Goal: Task Accomplishment & Management: Use online tool/utility

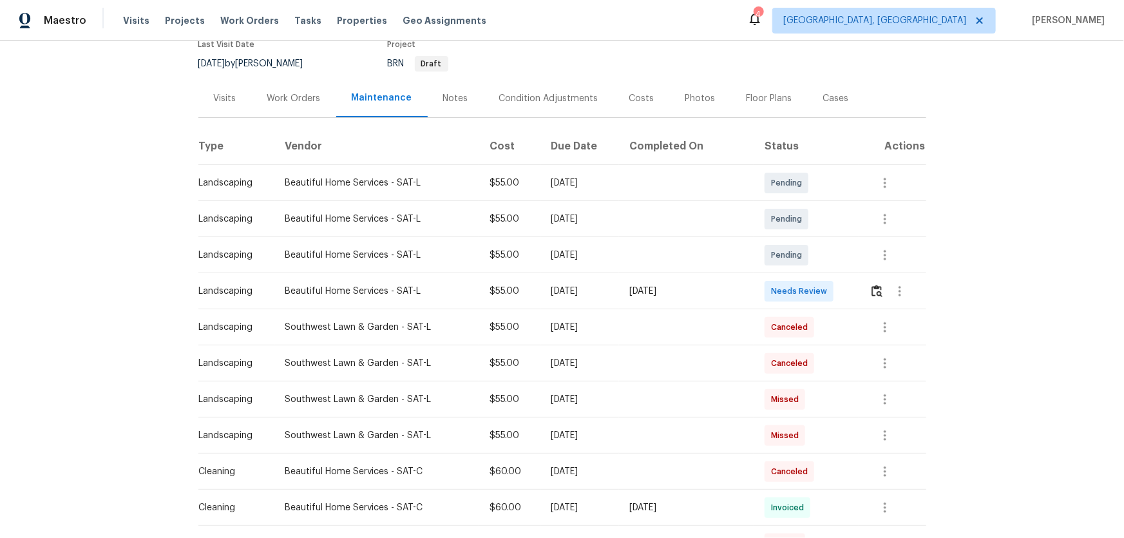
scroll to position [117, 0]
click at [878, 293] on img "button" at bounding box center [877, 290] width 11 height 12
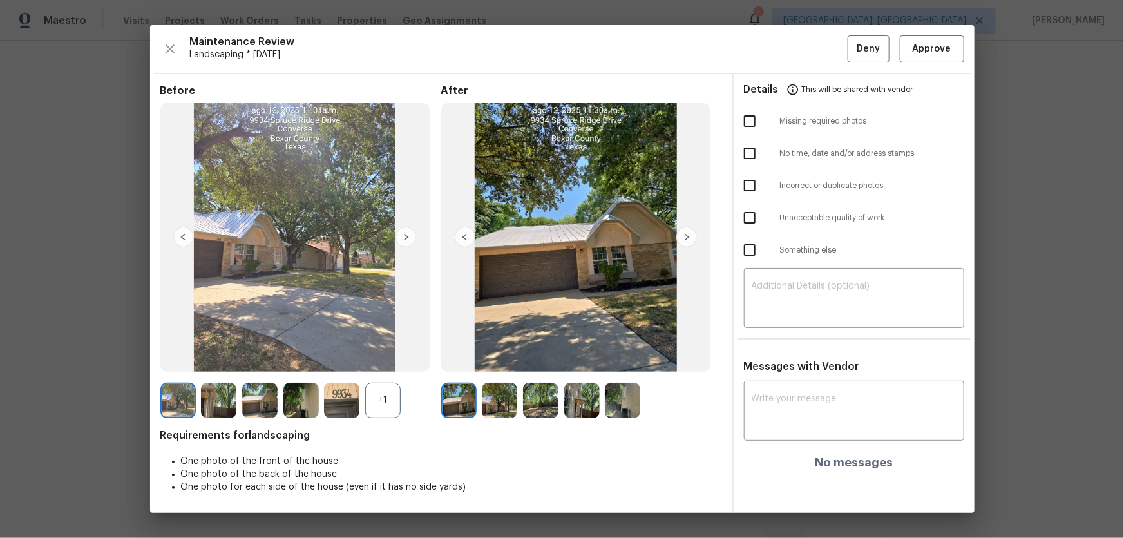
click at [378, 408] on div "+1" at bounding box center [382, 400] width 35 height 35
click at [502, 405] on img at bounding box center [499, 400] width 35 height 35
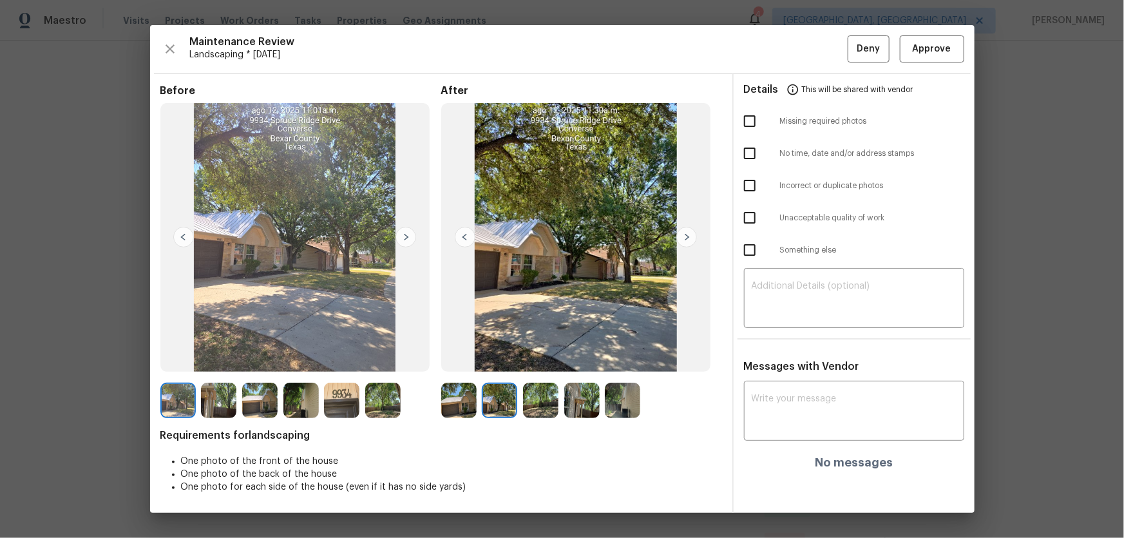
click at [548, 396] on img at bounding box center [540, 400] width 35 height 35
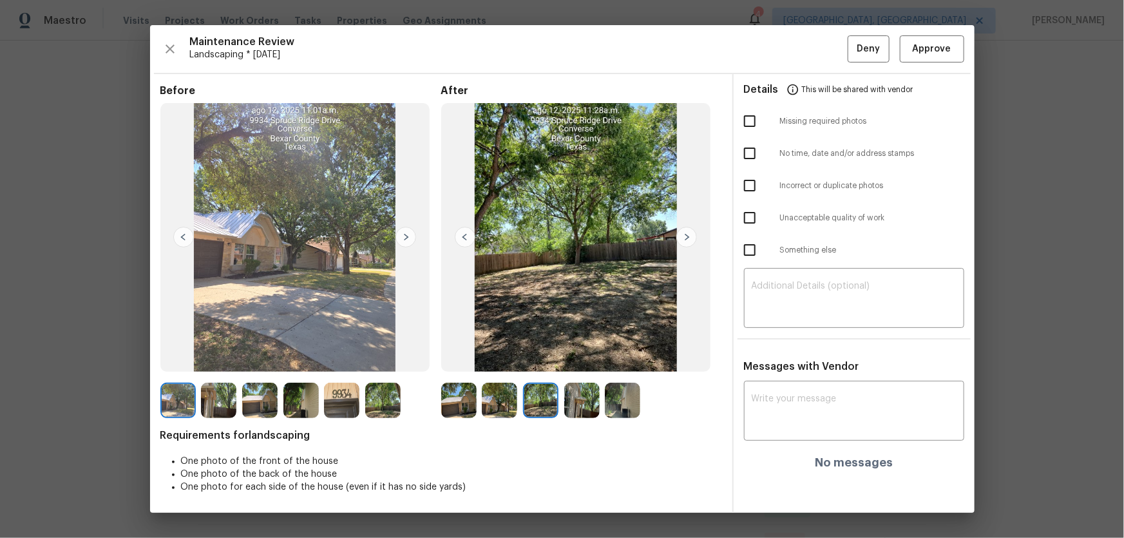
click at [577, 402] on img at bounding box center [581, 400] width 35 height 35
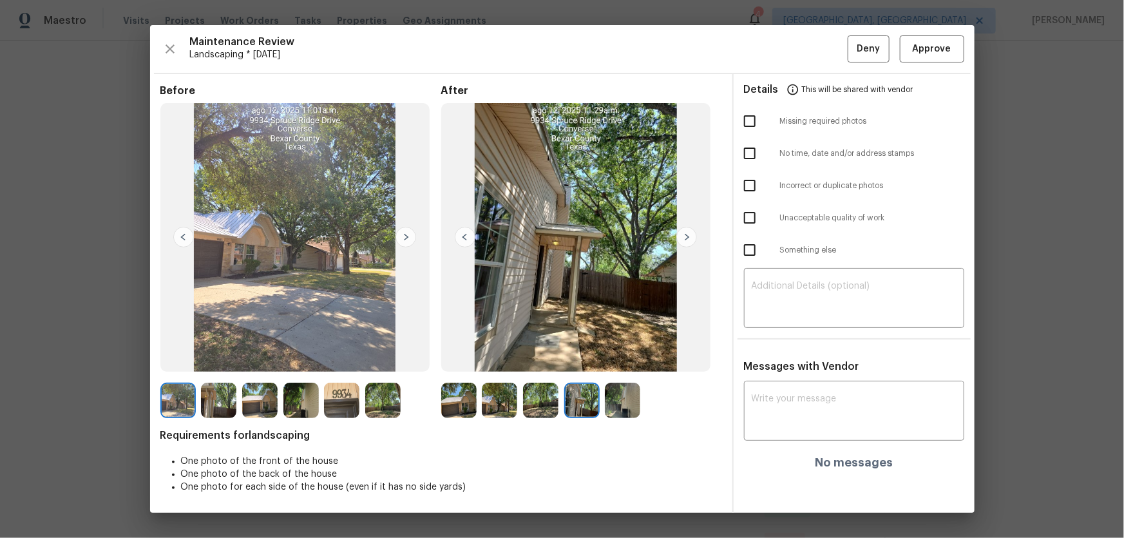
click at [623, 404] on img at bounding box center [622, 400] width 35 height 35
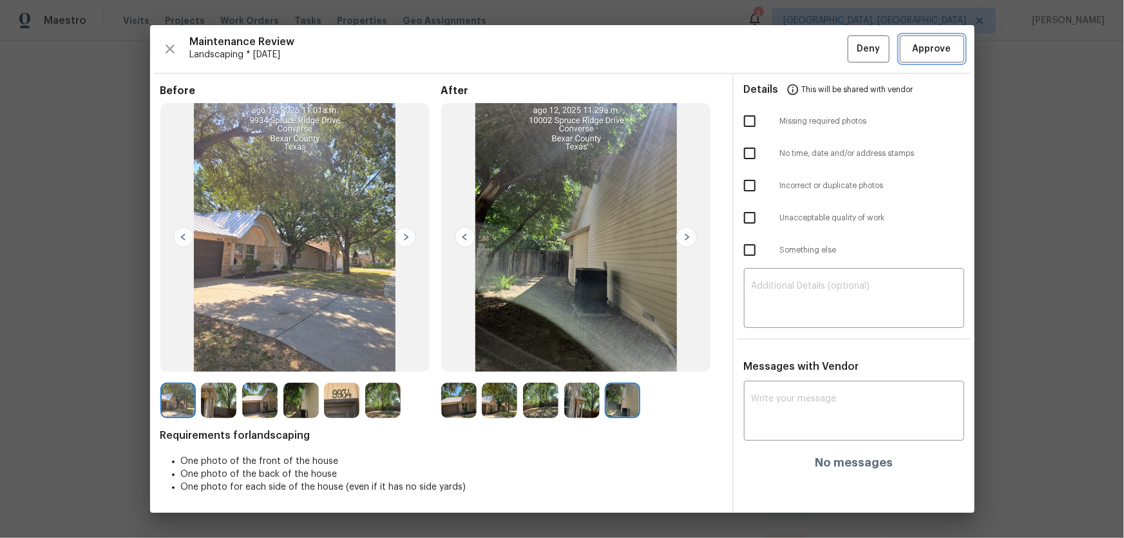
click at [921, 57] on button "Approve" at bounding box center [932, 49] width 64 height 28
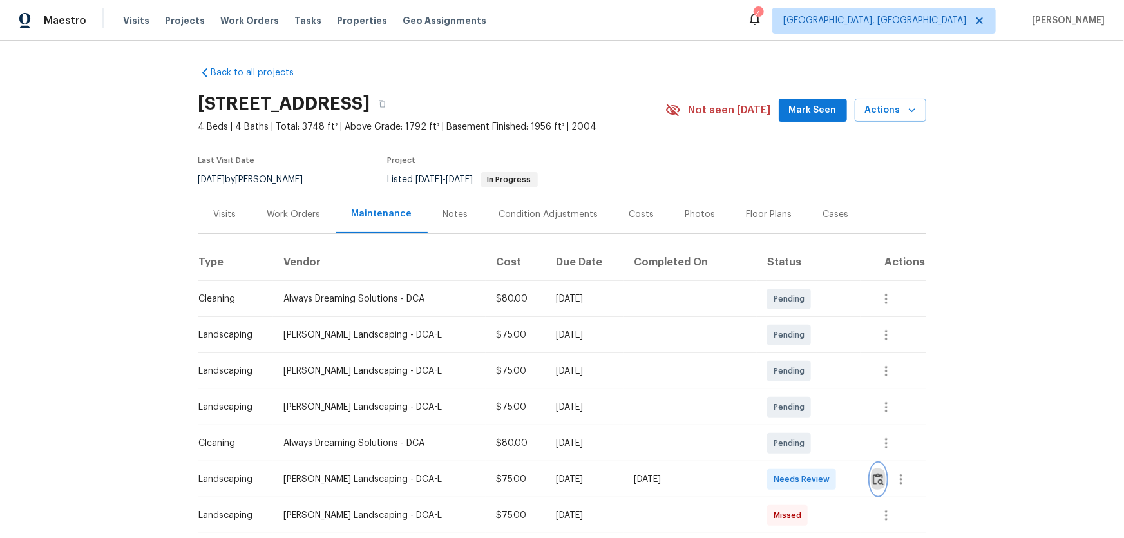
click at [799, 355] on img "button" at bounding box center [878, 479] width 11 height 12
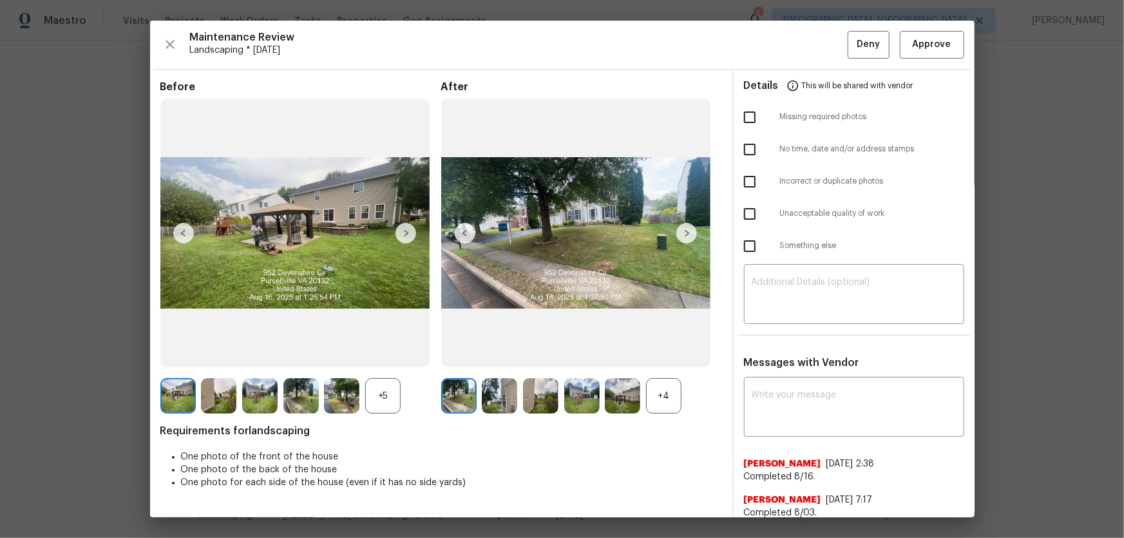
click at [659, 355] on div "+4" at bounding box center [663, 395] width 35 height 35
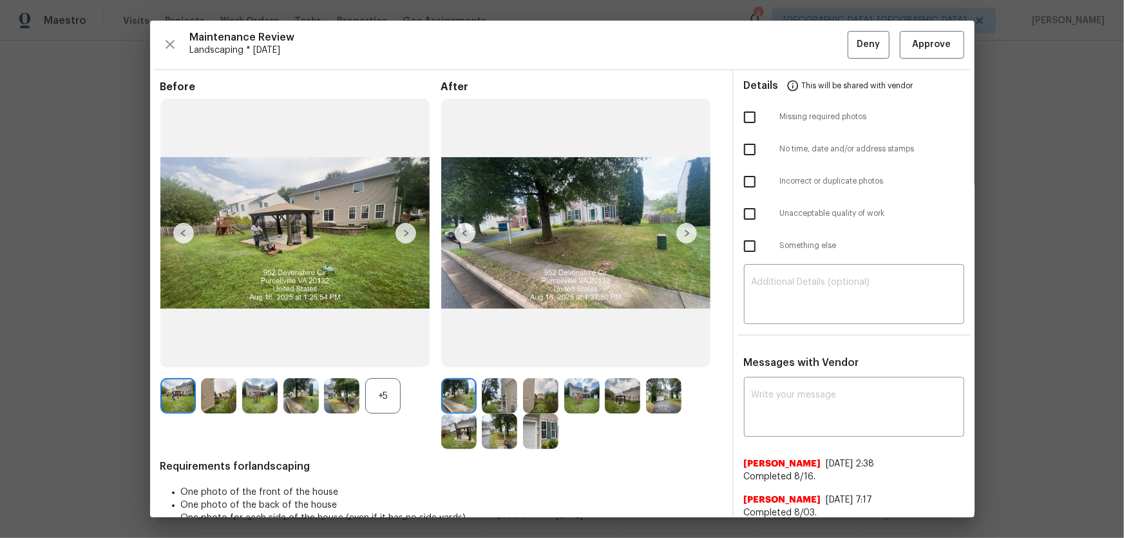
click at [367, 355] on div "+5" at bounding box center [382, 395] width 35 height 35
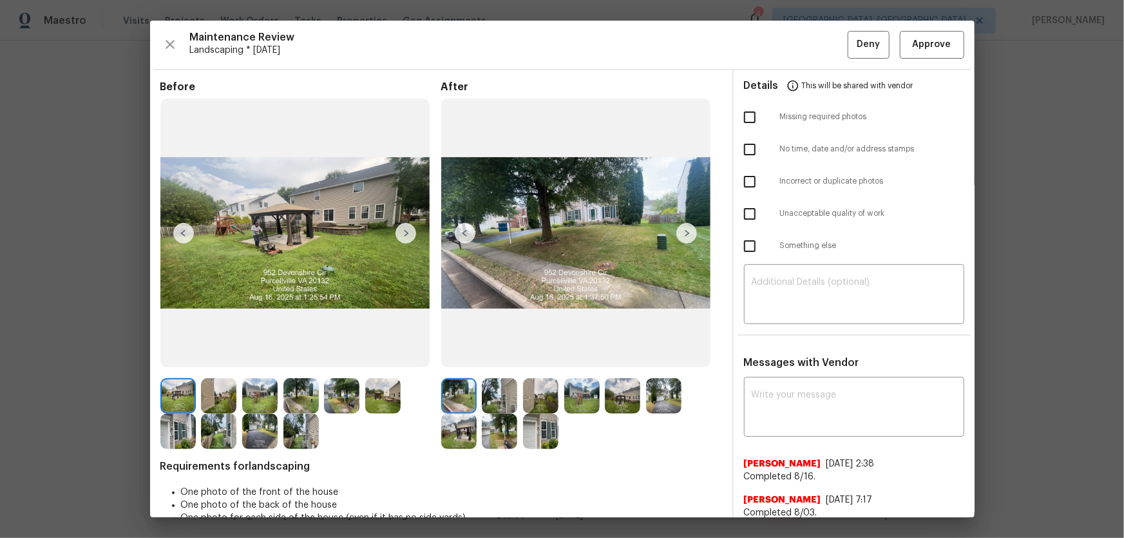
click at [511, 355] on img at bounding box center [499, 395] width 35 height 35
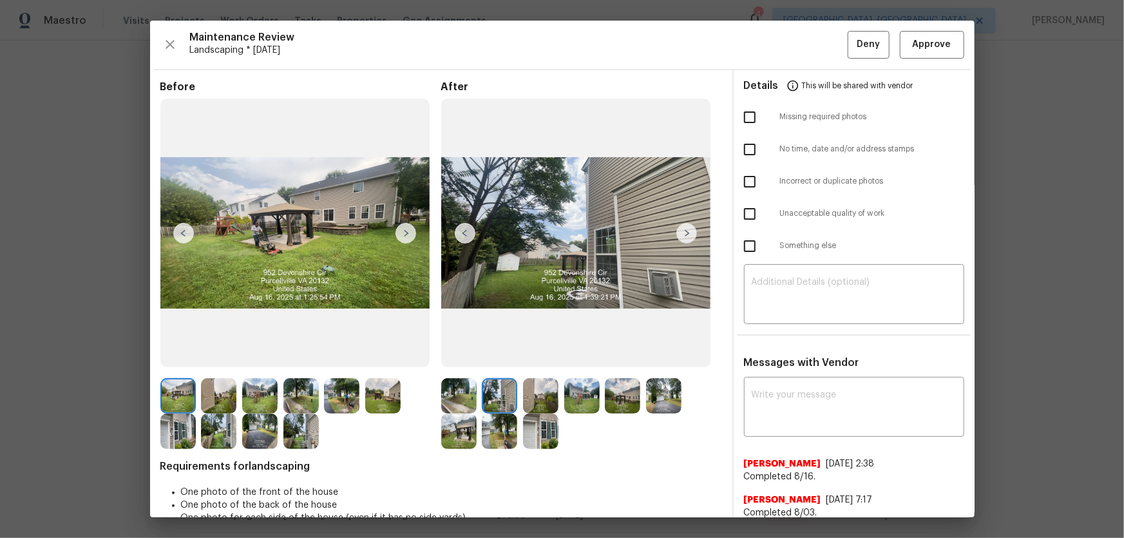
click at [535, 355] on img at bounding box center [540, 395] width 35 height 35
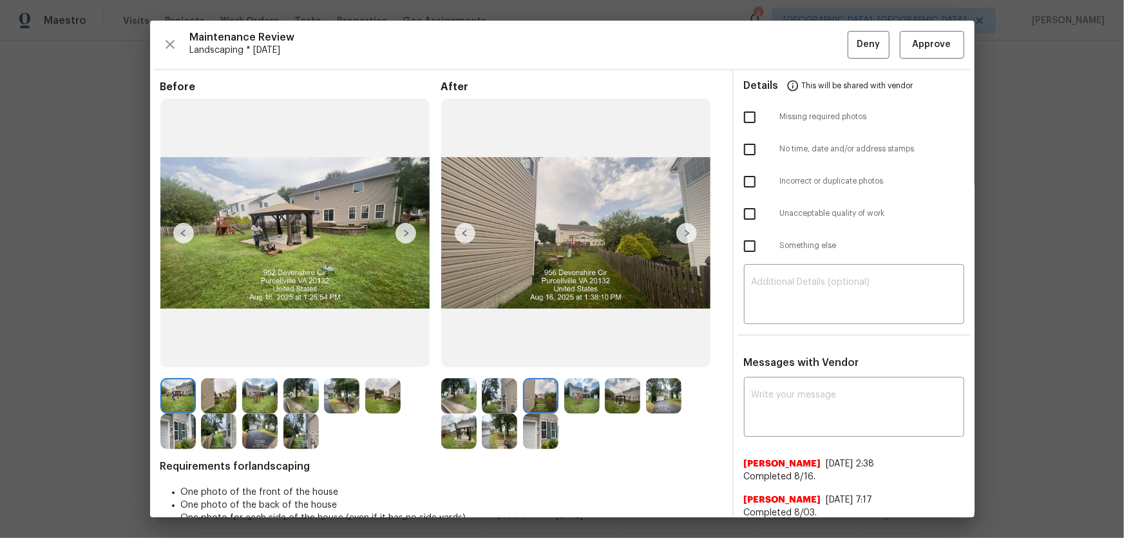
click at [565, 355] on img at bounding box center [581, 395] width 35 height 35
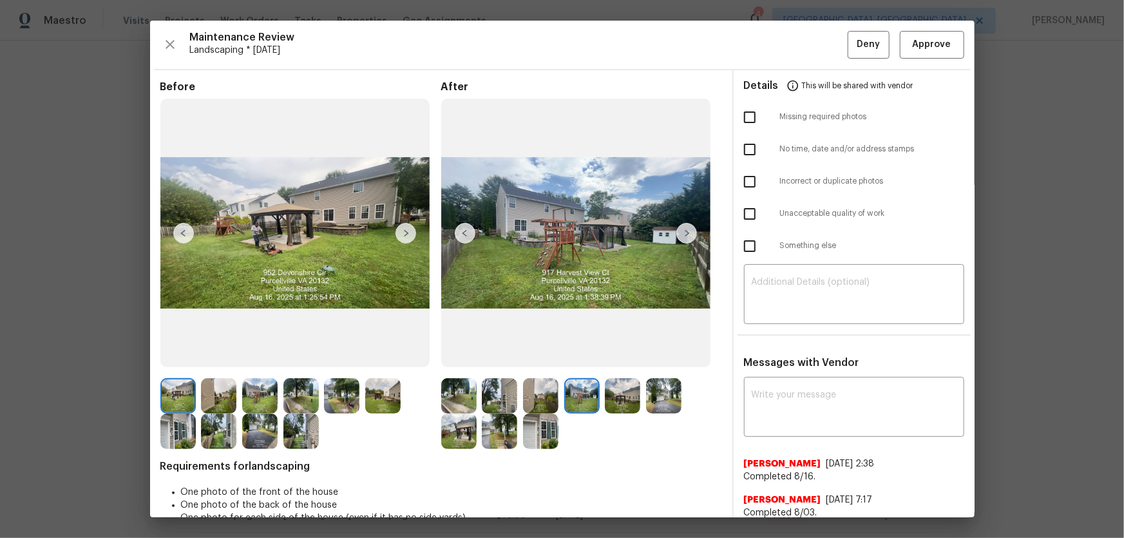
click at [618, 355] on img at bounding box center [622, 395] width 35 height 35
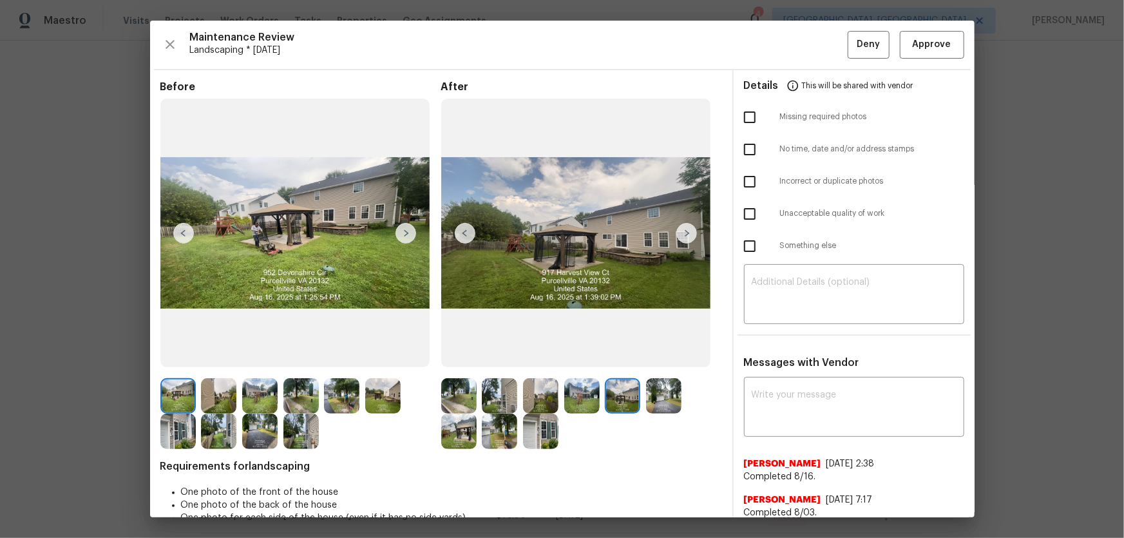
click at [646, 355] on img at bounding box center [663, 395] width 35 height 35
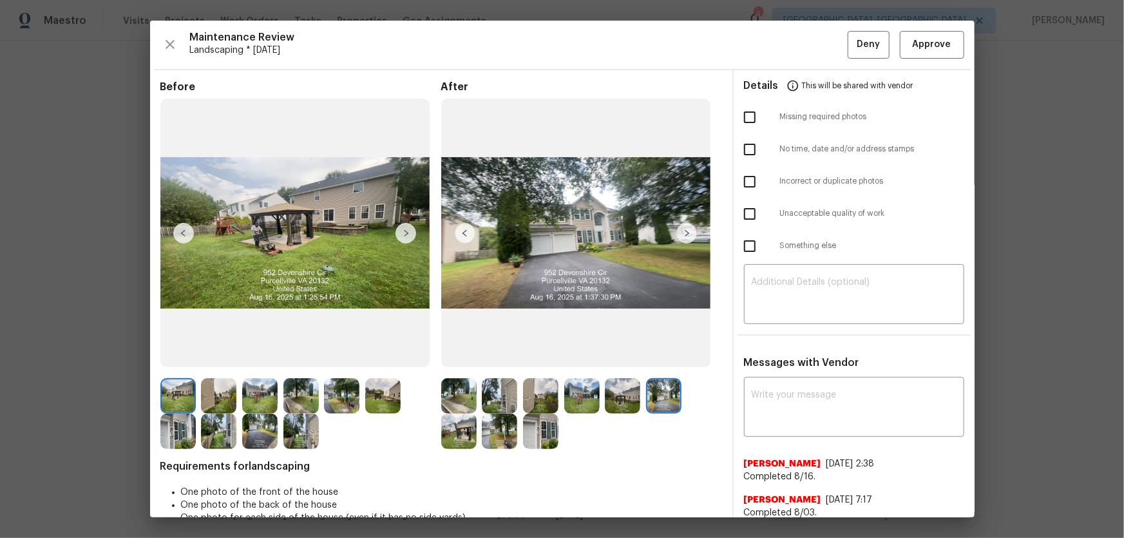
click at [455, 355] on img at bounding box center [458, 431] width 35 height 35
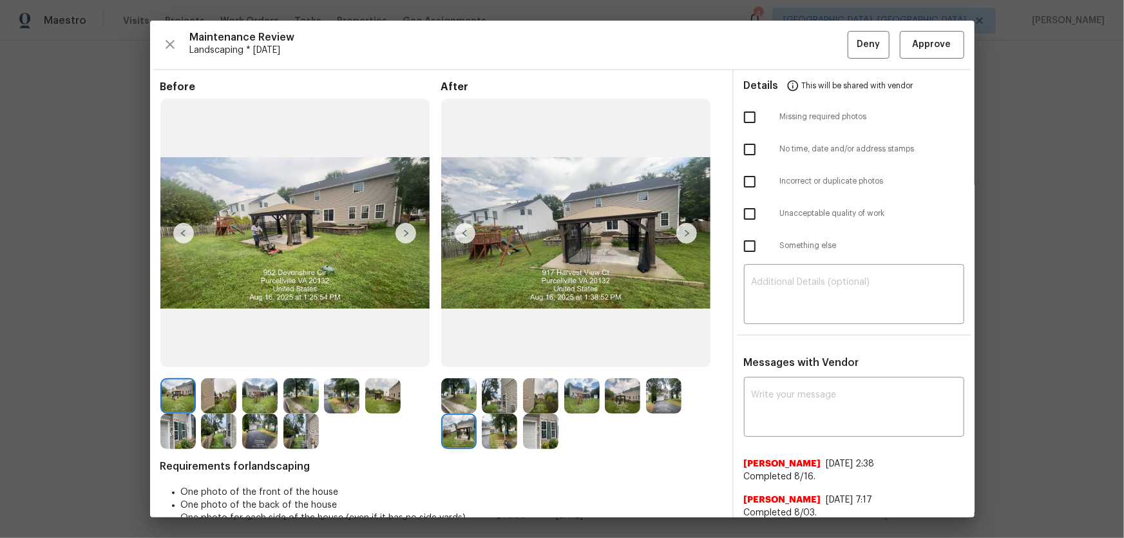
click at [500, 355] on img at bounding box center [499, 431] width 35 height 35
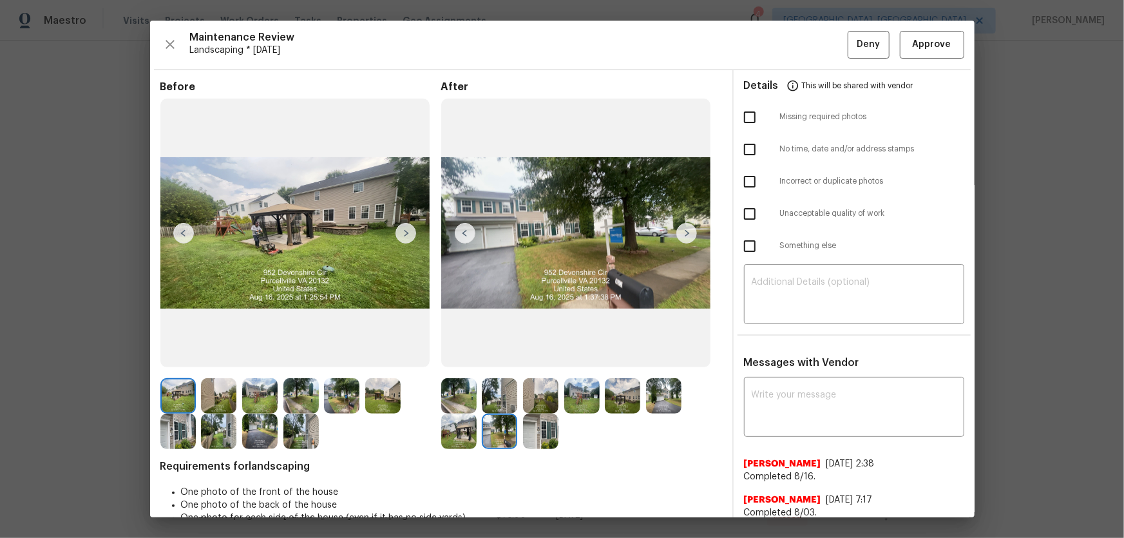
click at [529, 355] on img at bounding box center [540, 431] width 35 height 35
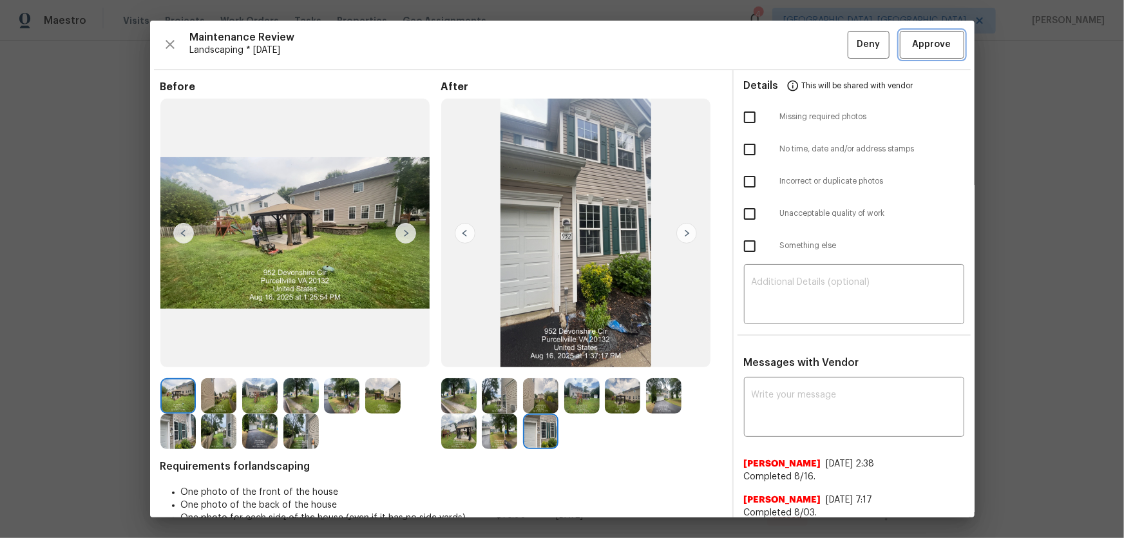
click at [799, 45] on span "Approve" at bounding box center [932, 45] width 39 height 16
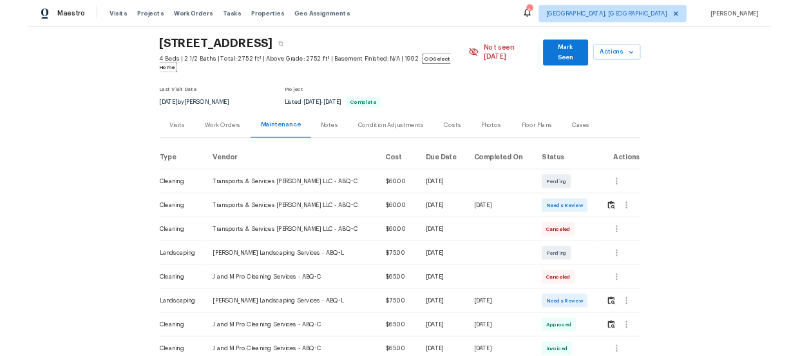
scroll to position [58, 0]
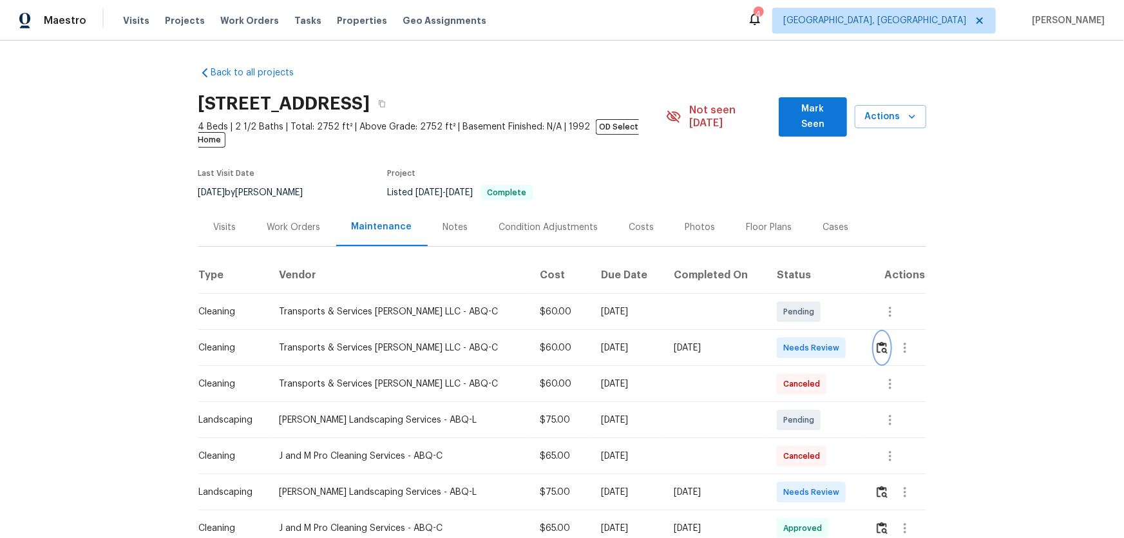
click at [877, 341] on img "button" at bounding box center [882, 347] width 11 height 12
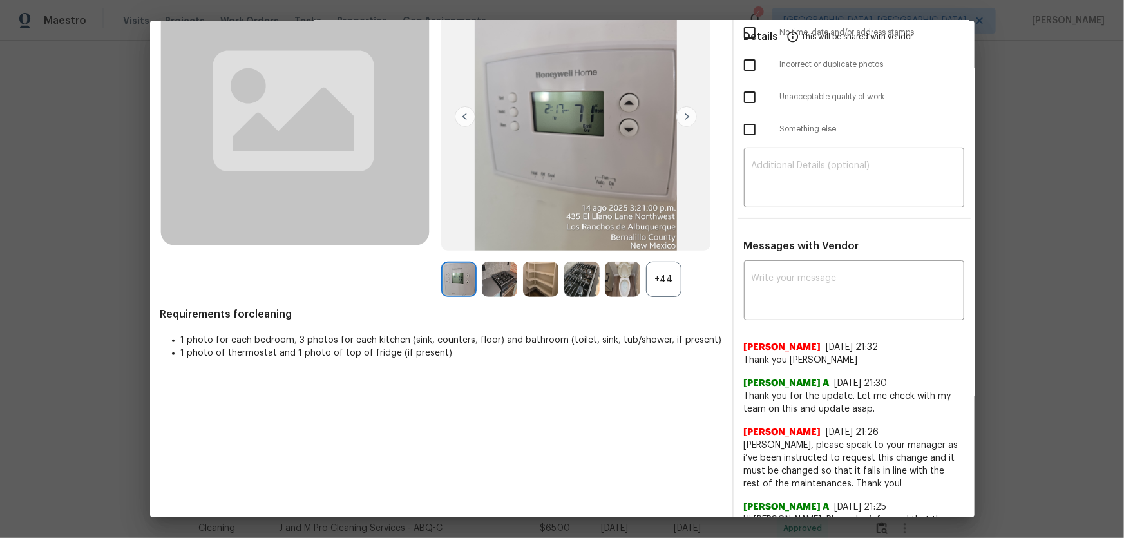
click at [661, 291] on div "+44" at bounding box center [663, 279] width 35 height 35
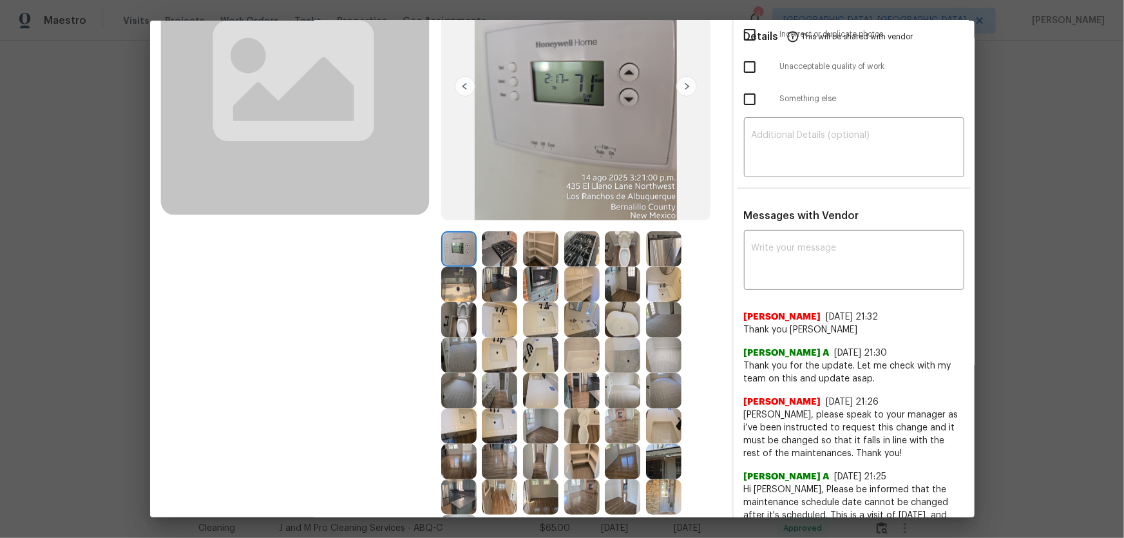
scroll to position [175, 0]
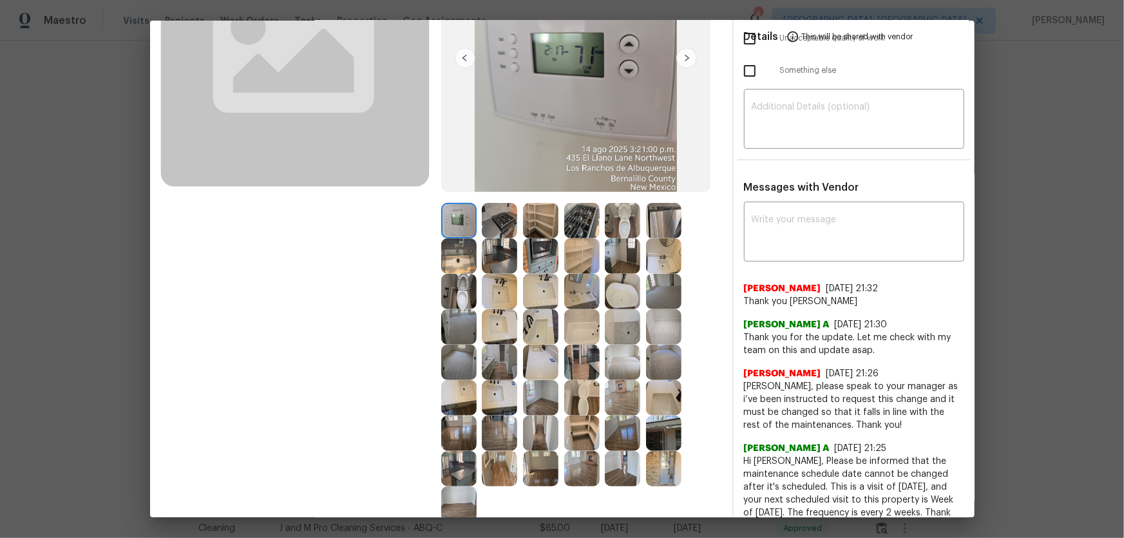
click at [629, 229] on img at bounding box center [622, 220] width 35 height 35
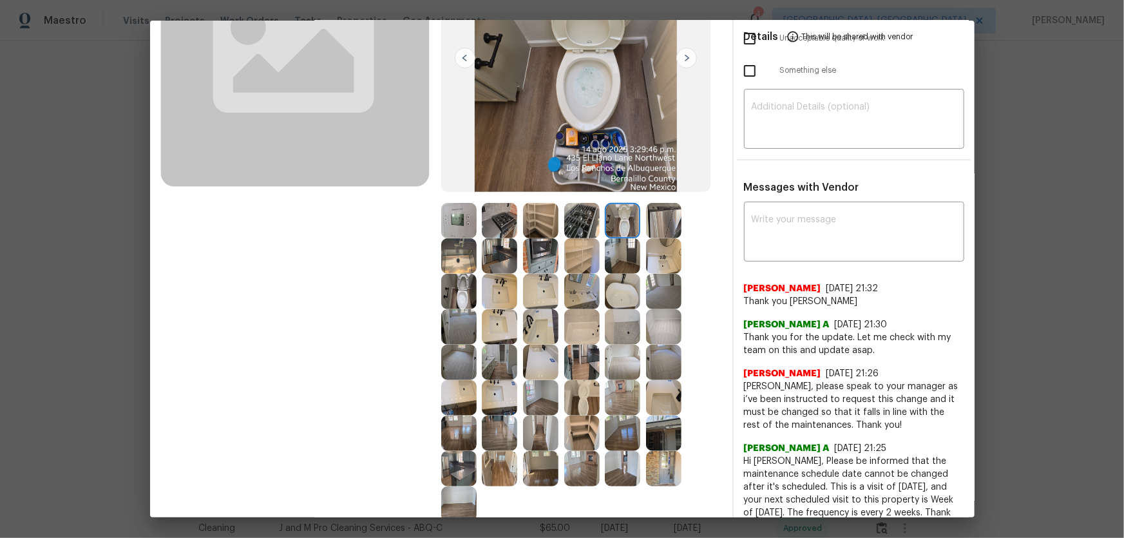
click at [468, 291] on img at bounding box center [458, 291] width 35 height 35
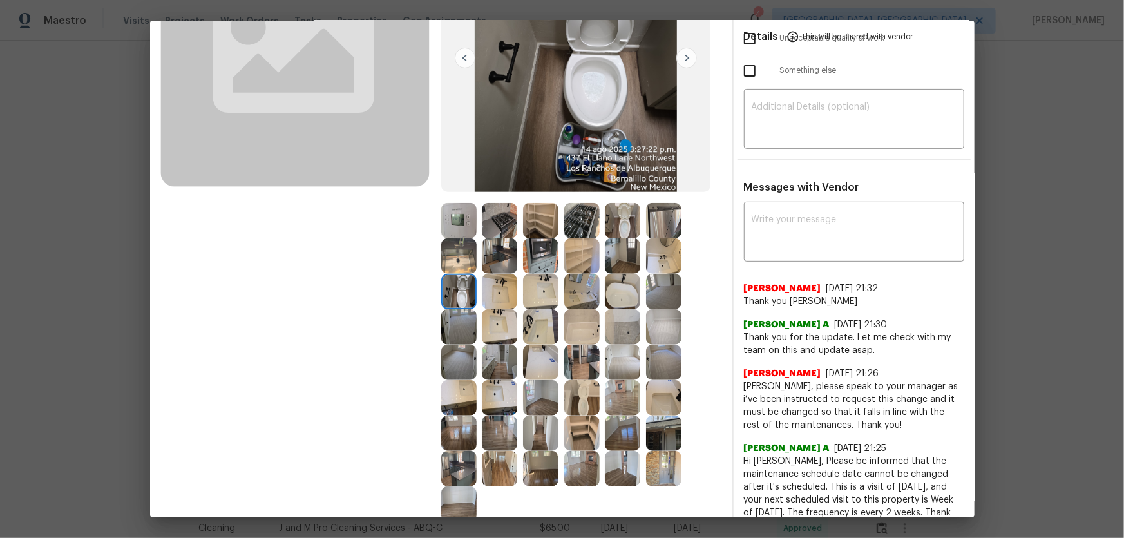
drag, startPoint x: 586, startPoint y: 385, endPoint x: 575, endPoint y: 380, distance: 11.5
click at [586, 386] on img at bounding box center [581, 397] width 35 height 35
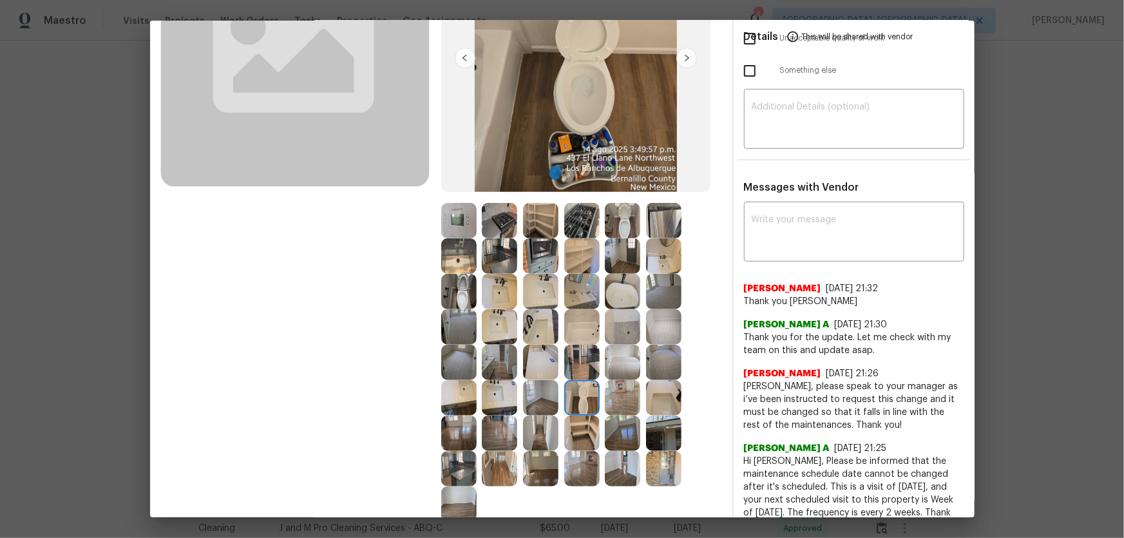
drag, startPoint x: 542, startPoint y: 323, endPoint x: 499, endPoint y: 323, distance: 43.2
click at [541, 323] on img at bounding box center [540, 326] width 35 height 35
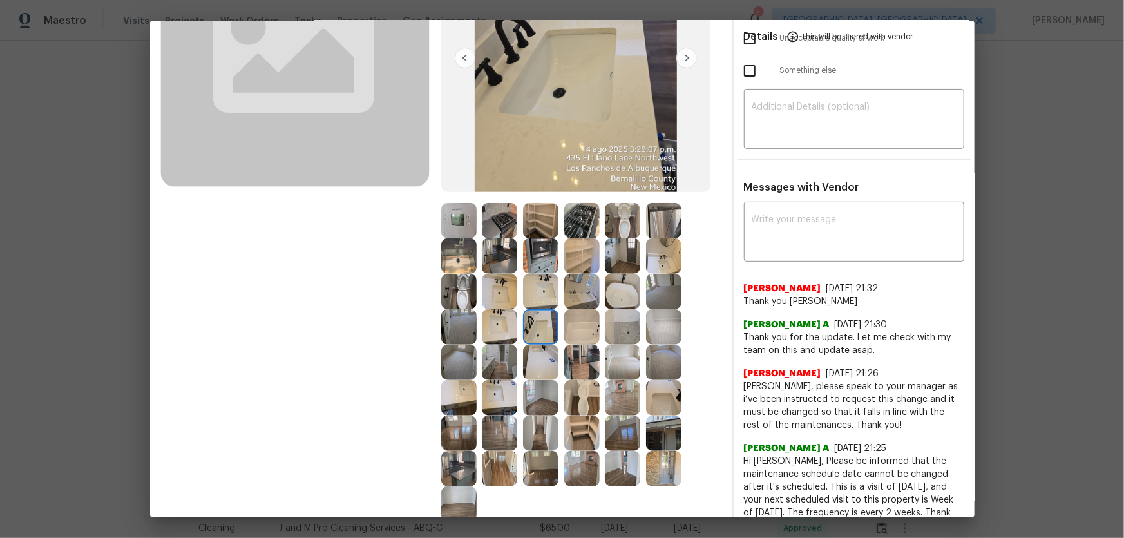
click at [499, 323] on img at bounding box center [499, 326] width 35 height 35
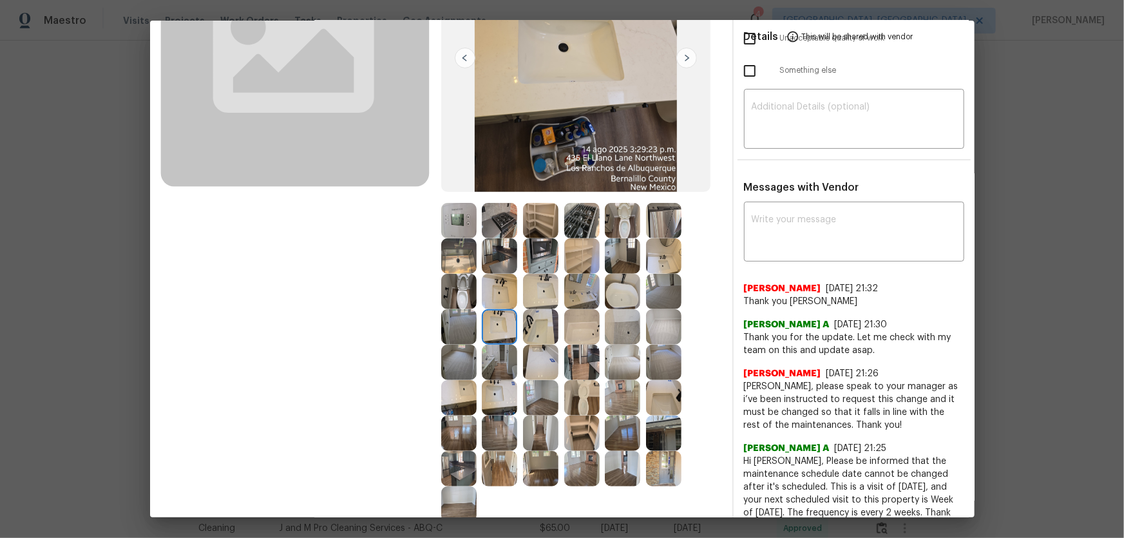
click at [490, 289] on img at bounding box center [499, 291] width 35 height 35
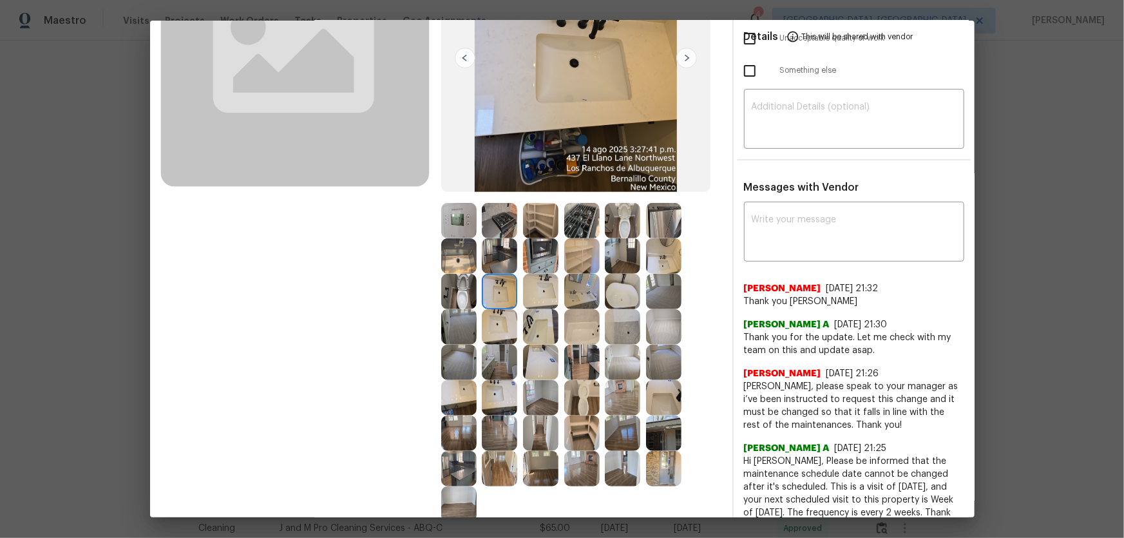
click at [581, 324] on img at bounding box center [581, 326] width 35 height 35
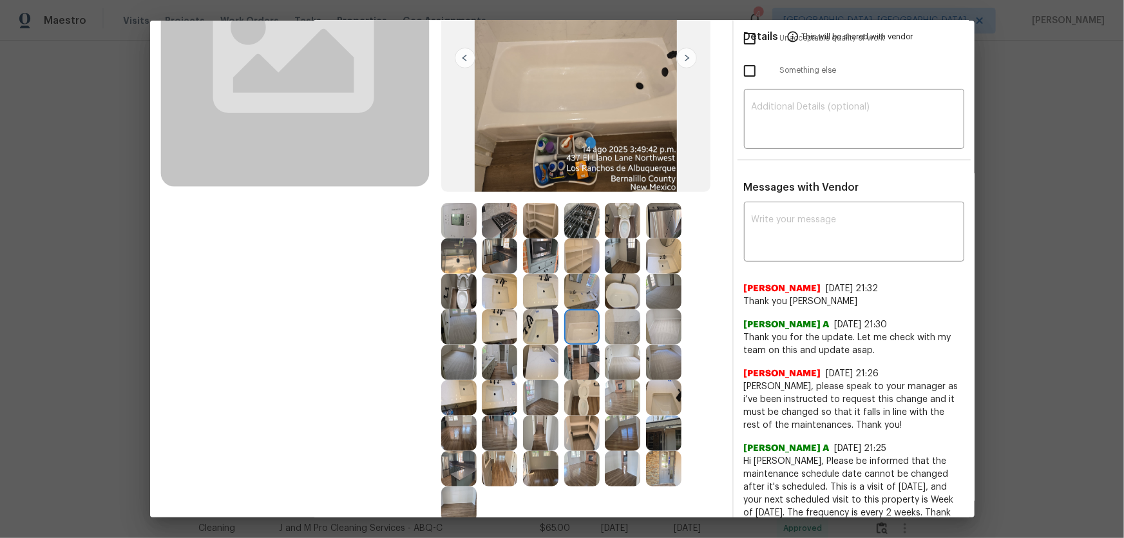
click at [618, 291] on img at bounding box center [622, 291] width 35 height 35
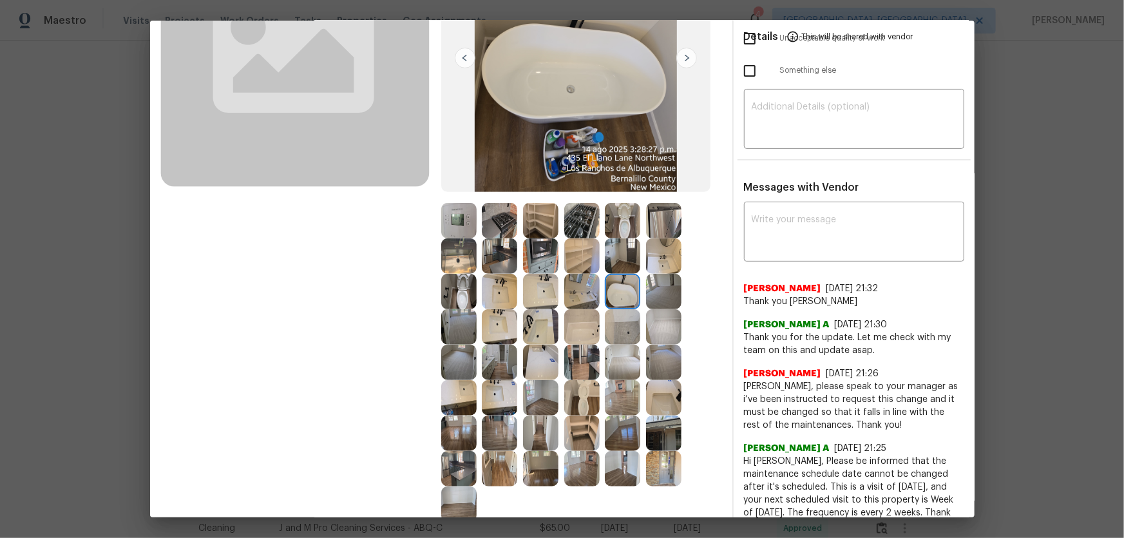
click at [586, 288] on img at bounding box center [581, 291] width 35 height 35
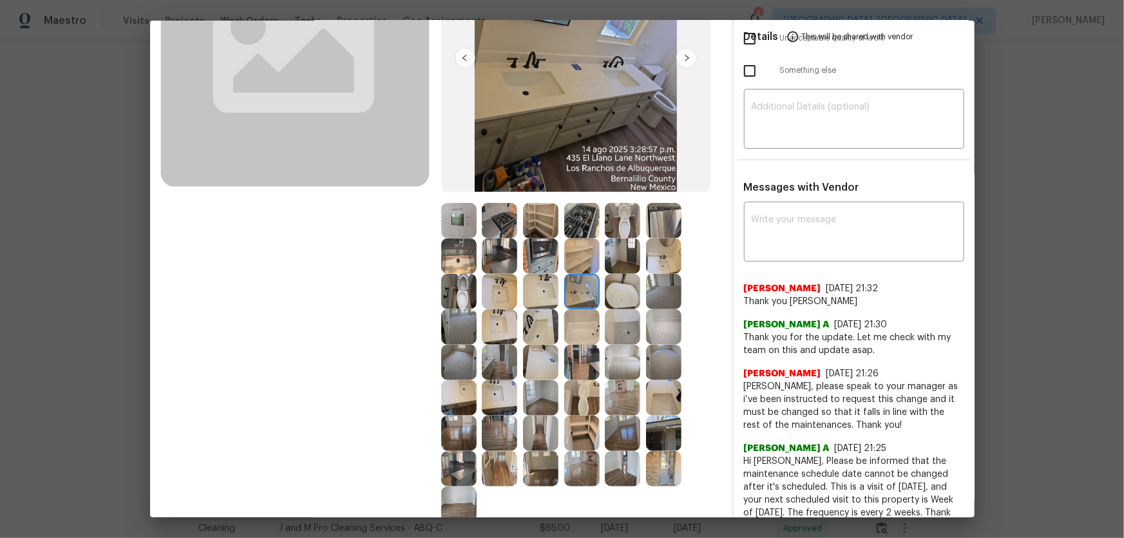
click at [616, 323] on img at bounding box center [622, 326] width 35 height 35
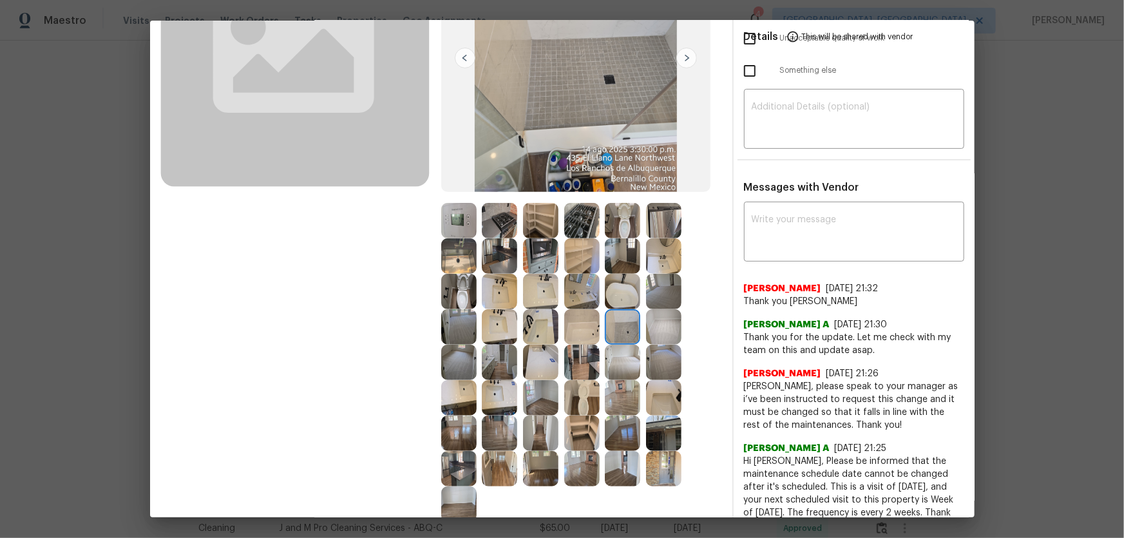
click at [654, 327] on img at bounding box center [663, 326] width 35 height 35
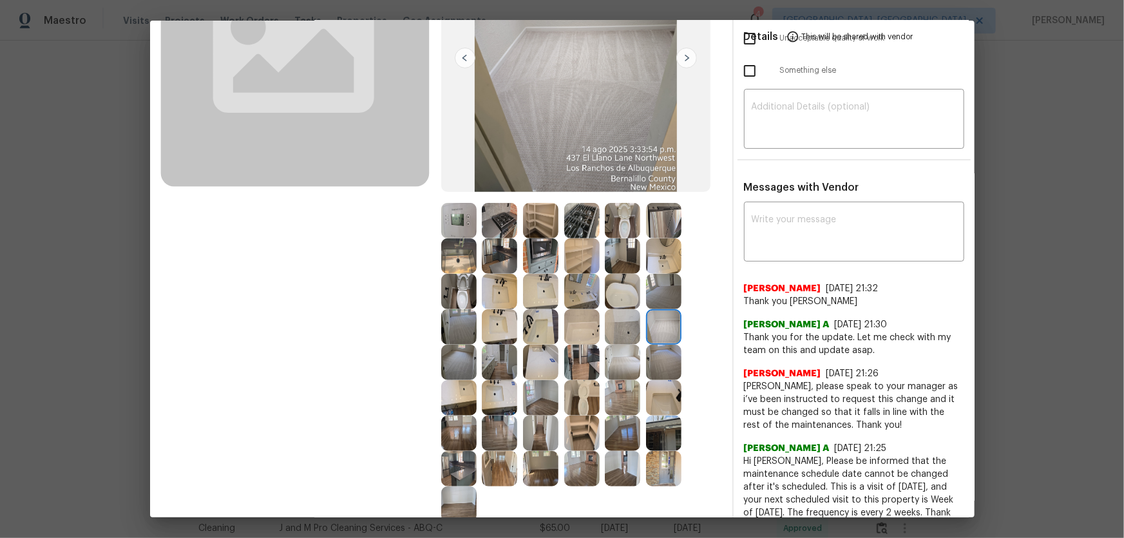
click at [581, 423] on img at bounding box center [581, 432] width 35 height 35
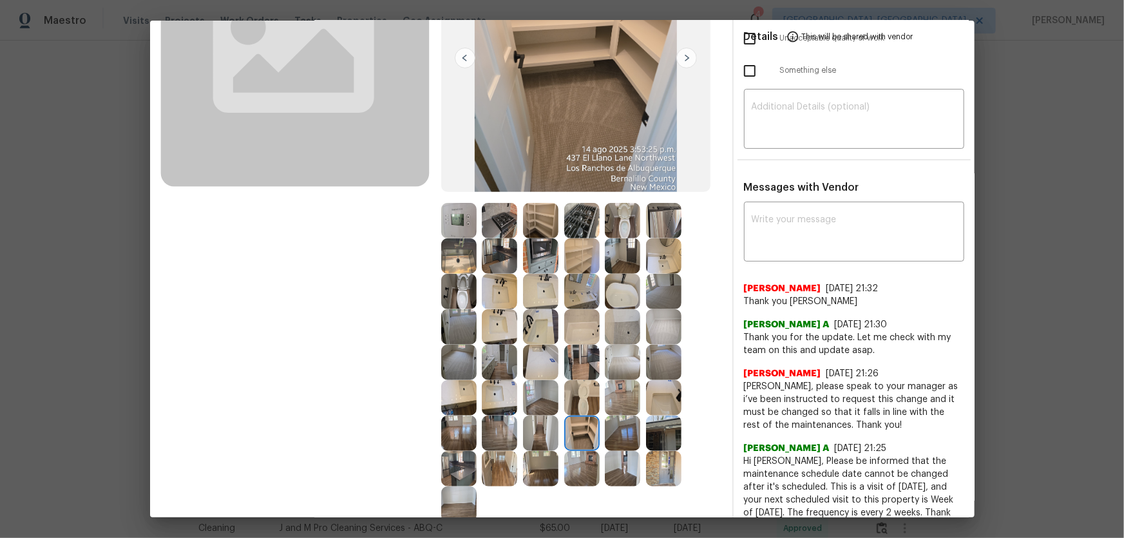
drag, startPoint x: 579, startPoint y: 397, endPoint x: 576, endPoint y: 371, distance: 26.5
click at [579, 396] on img at bounding box center [581, 397] width 35 height 35
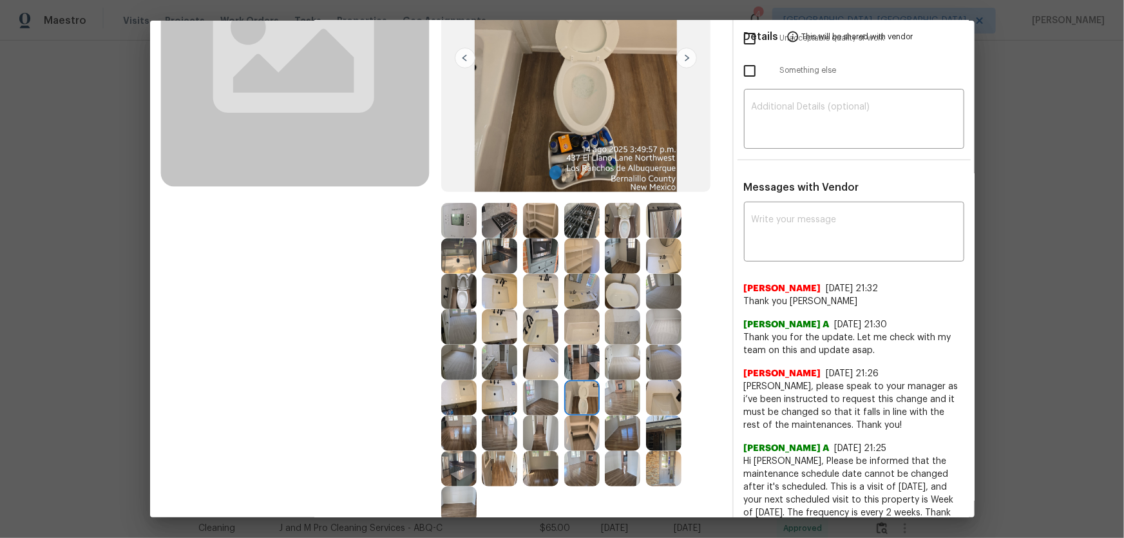
click at [576, 367] on img at bounding box center [581, 362] width 35 height 35
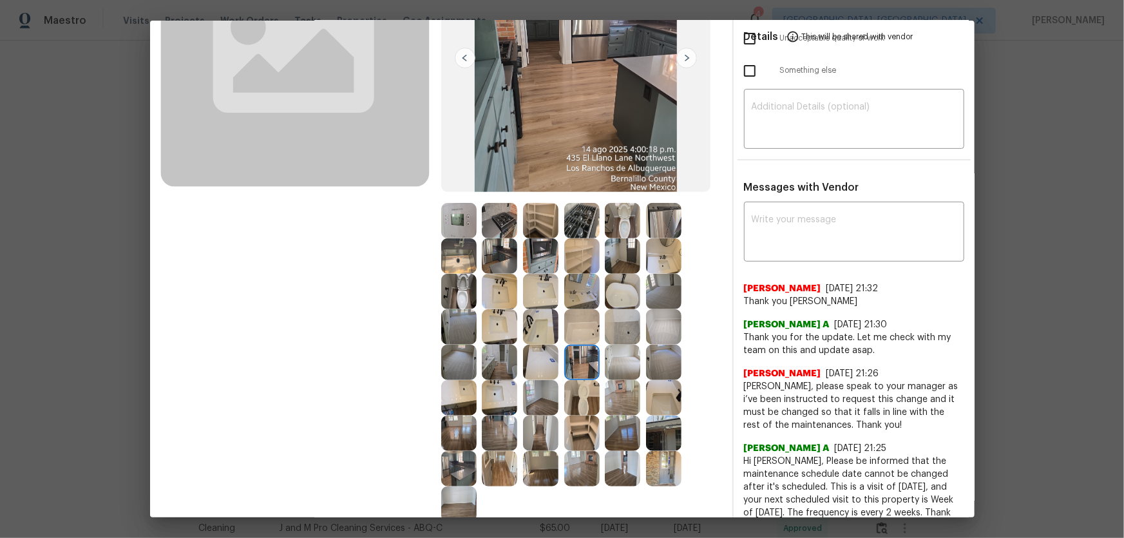
click at [662, 419] on img at bounding box center [663, 432] width 35 height 35
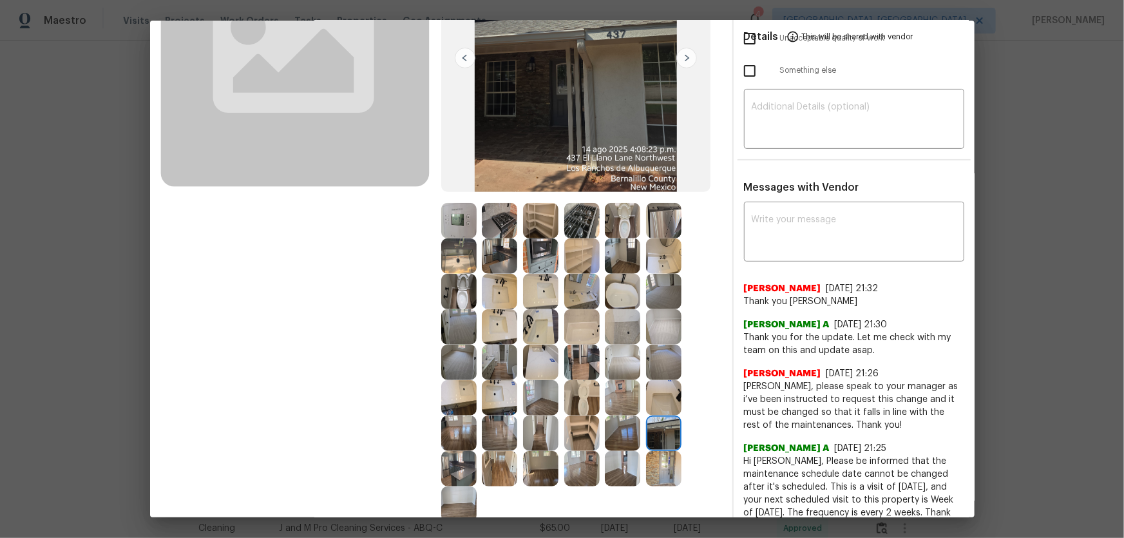
click at [455, 469] on img at bounding box center [458, 468] width 35 height 35
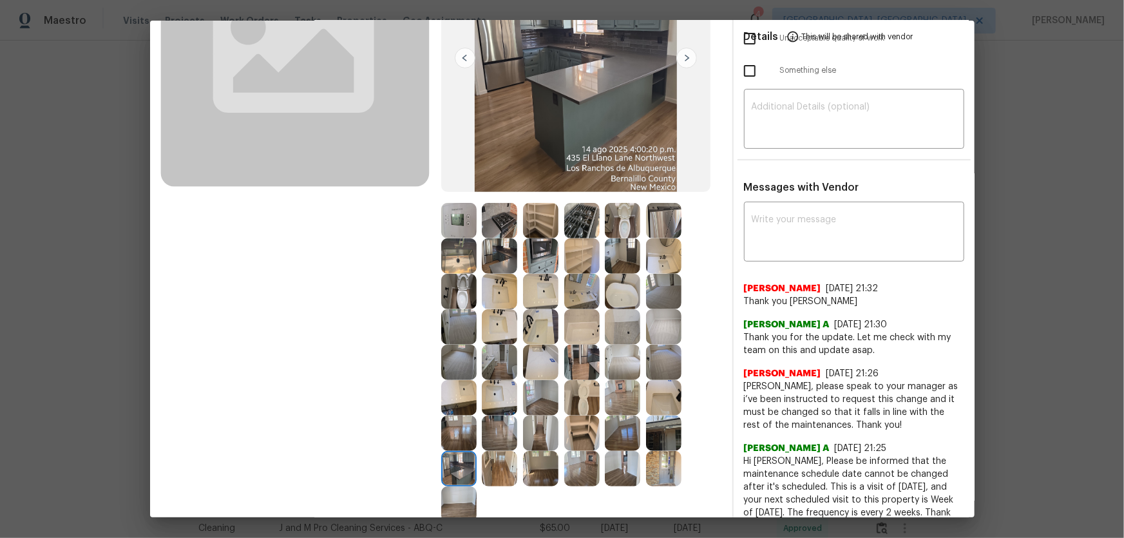
click at [484, 405] on img at bounding box center [499, 397] width 35 height 35
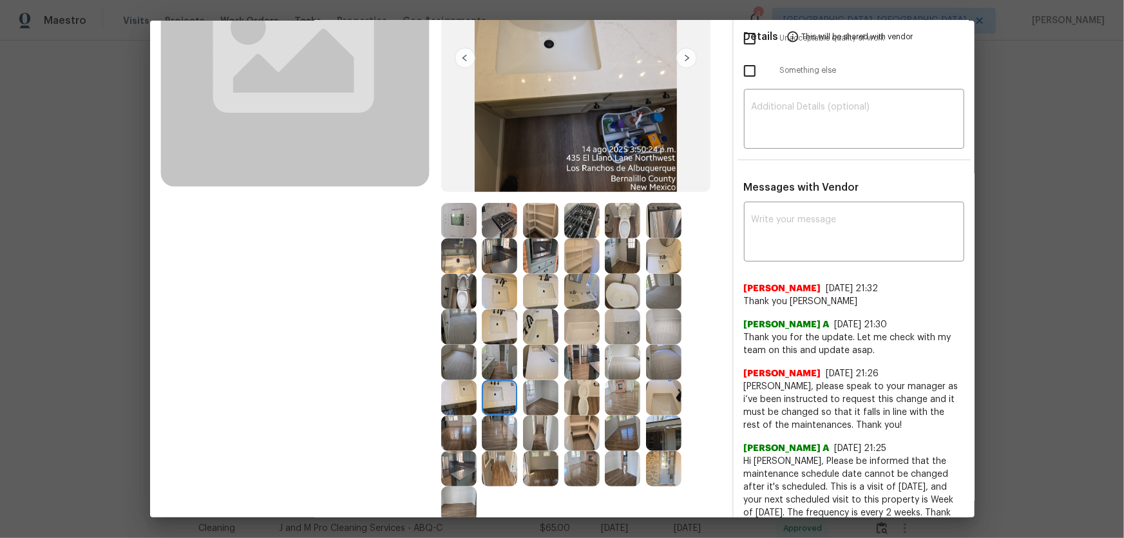
click at [467, 427] on img at bounding box center [458, 432] width 35 height 35
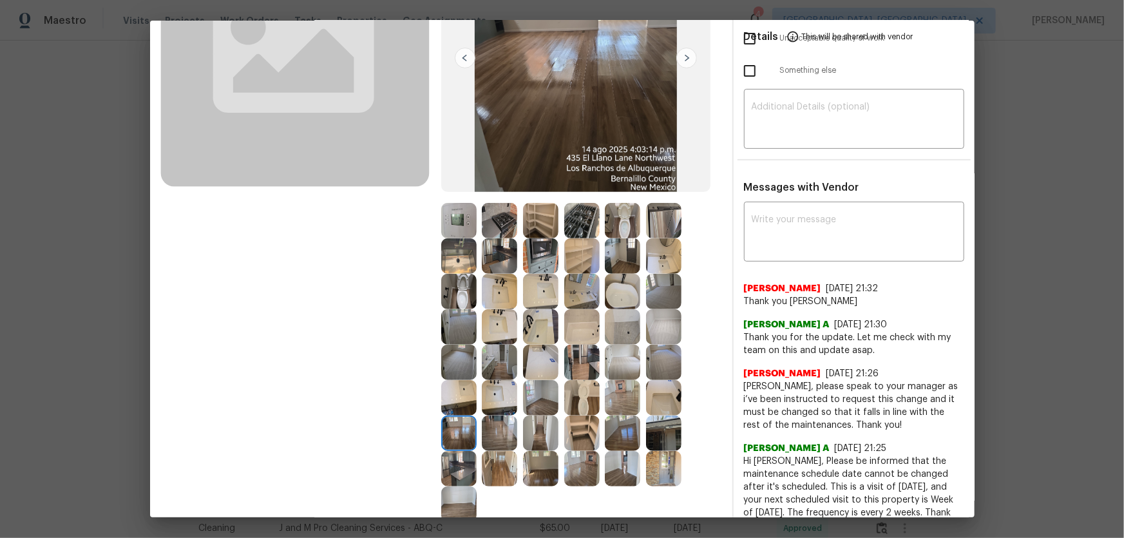
click at [462, 411] on img at bounding box center [458, 397] width 35 height 35
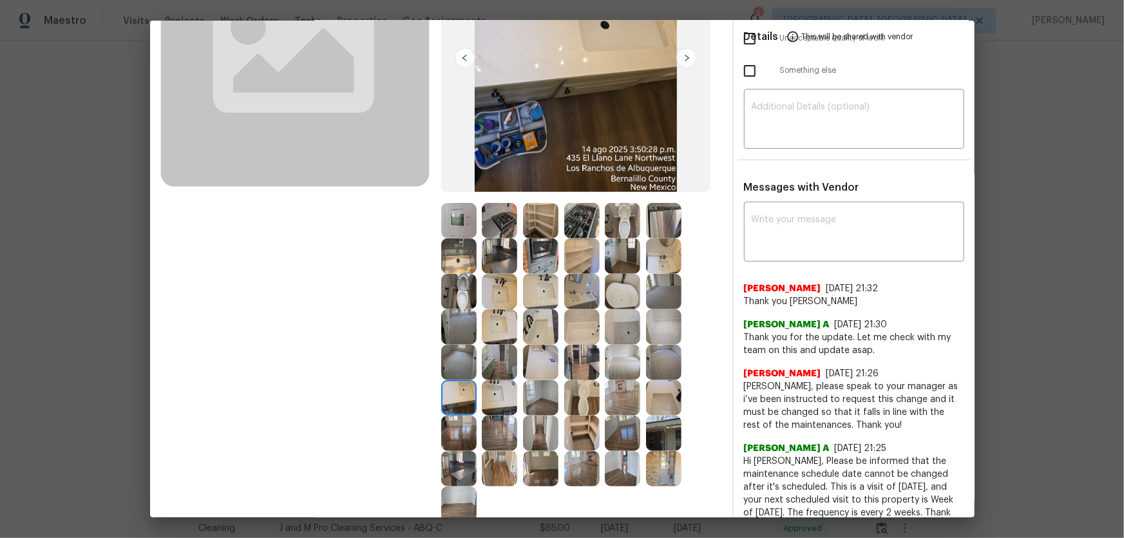
click at [542, 466] on img at bounding box center [540, 468] width 35 height 35
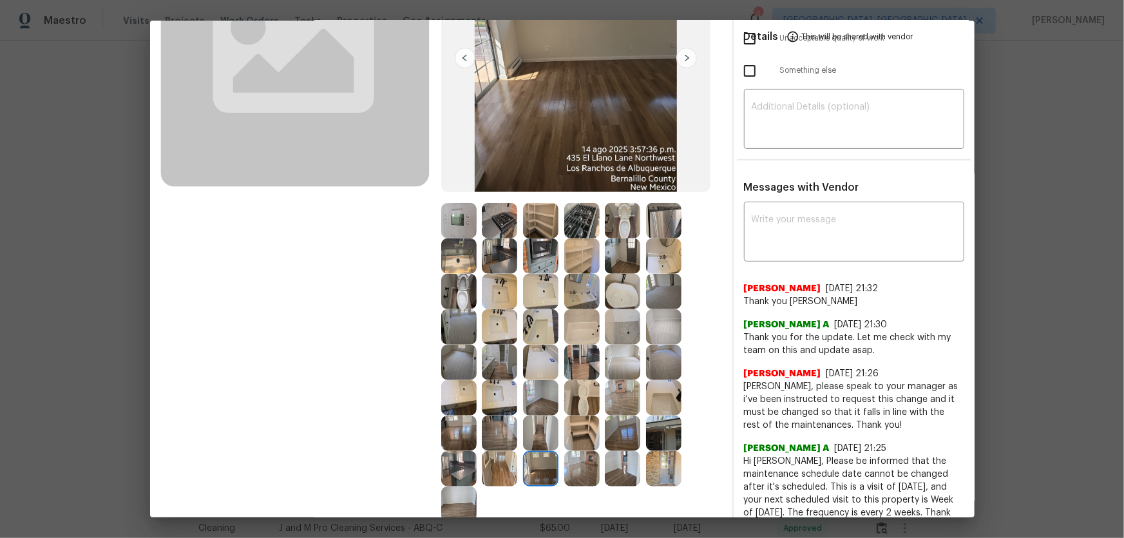
click at [662, 361] on img at bounding box center [663, 362] width 35 height 35
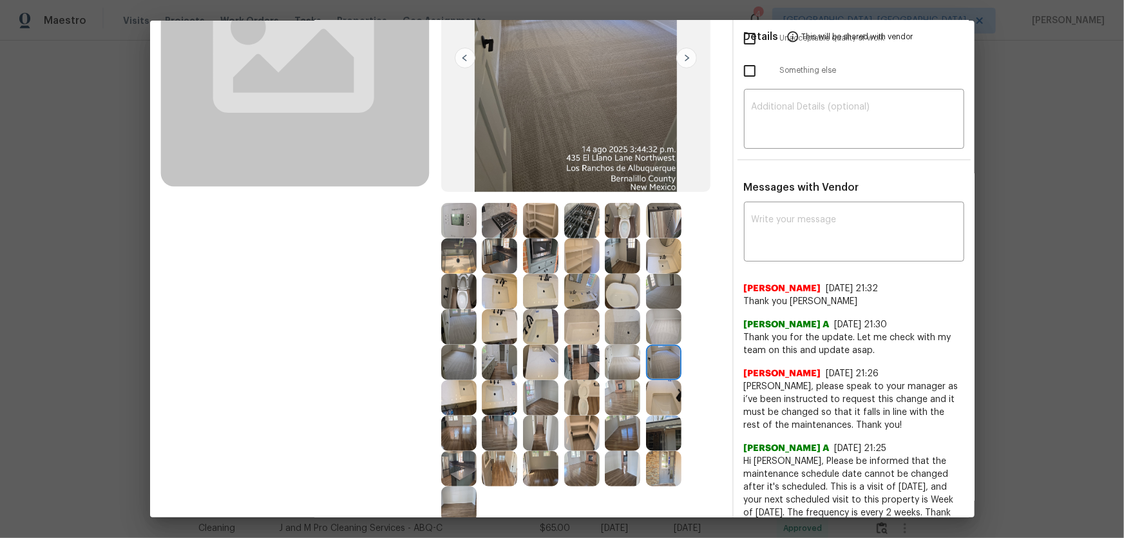
click at [634, 327] on img at bounding box center [622, 326] width 35 height 35
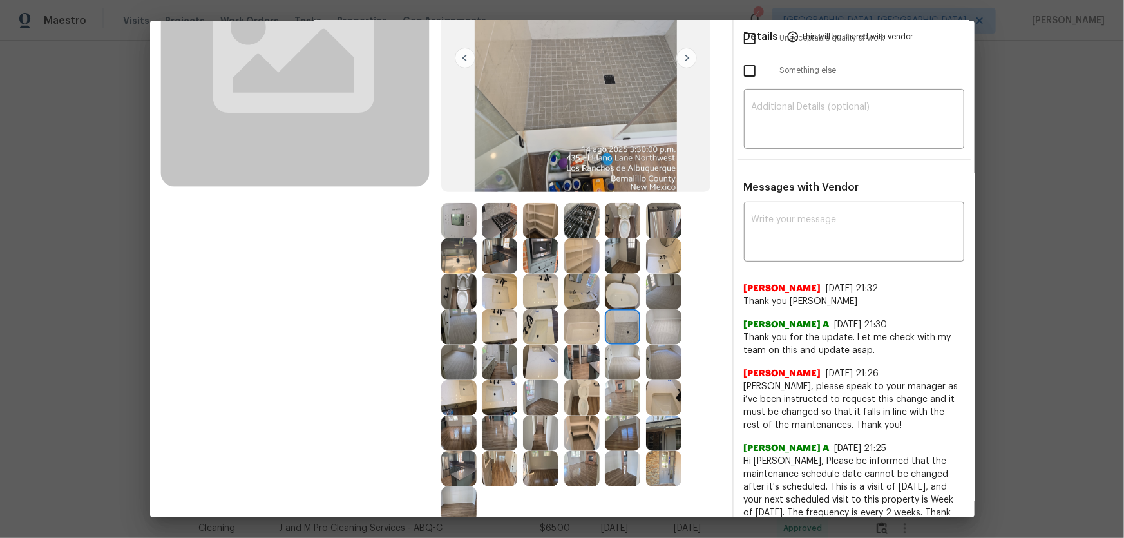
click at [611, 366] on img at bounding box center [622, 362] width 35 height 35
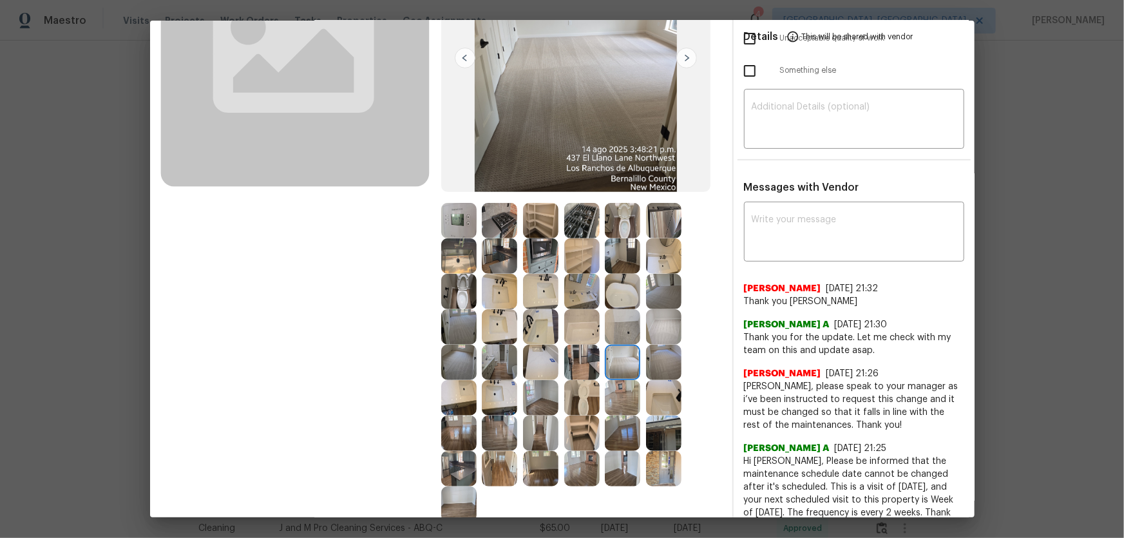
click at [647, 324] on img at bounding box center [663, 326] width 35 height 35
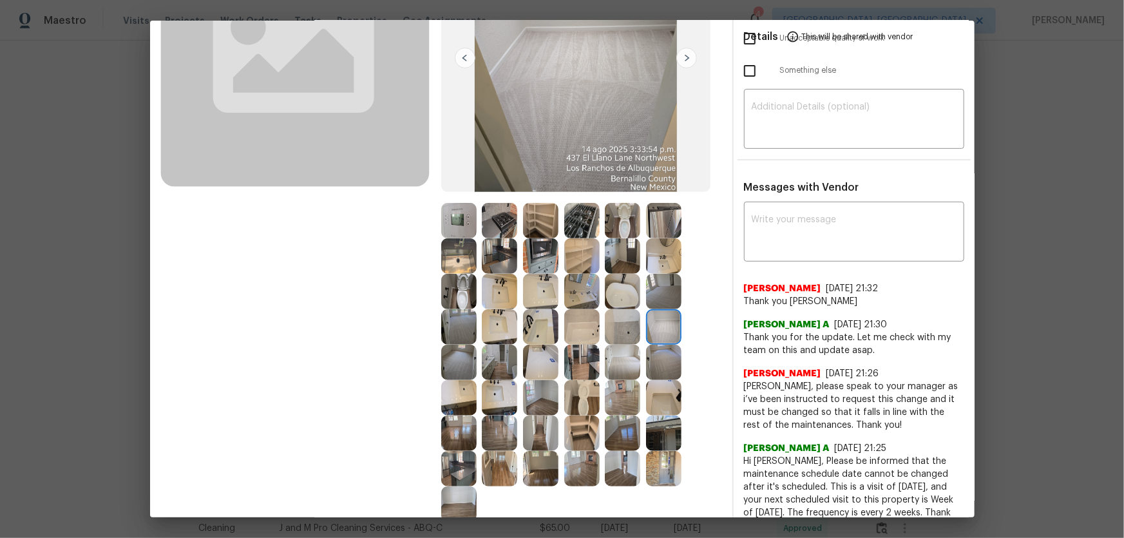
click at [453, 329] on img at bounding box center [458, 326] width 35 height 35
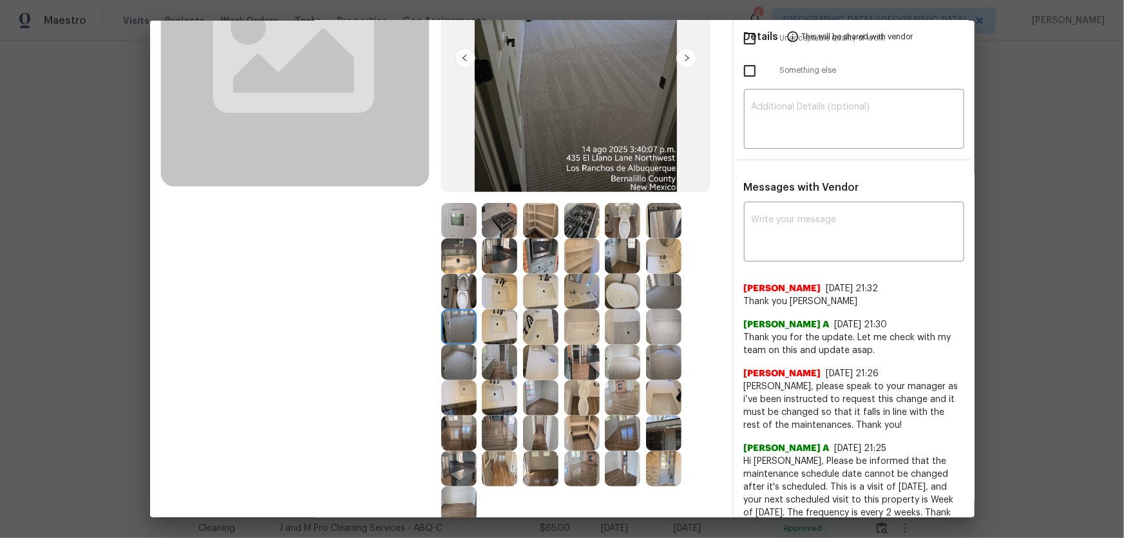
click at [455, 349] on img at bounding box center [458, 362] width 35 height 35
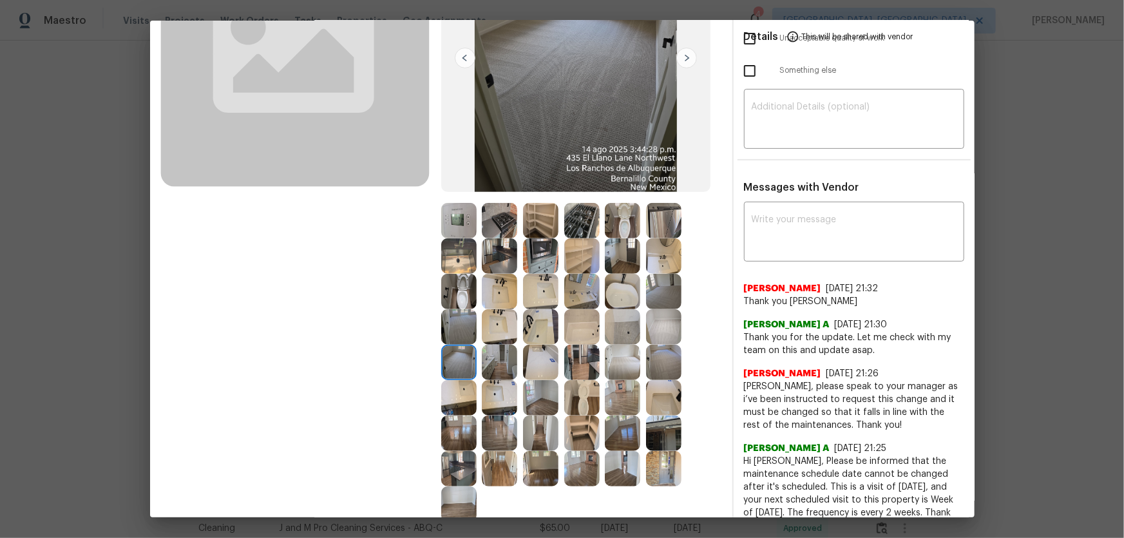
click at [459, 224] on img at bounding box center [458, 220] width 35 height 35
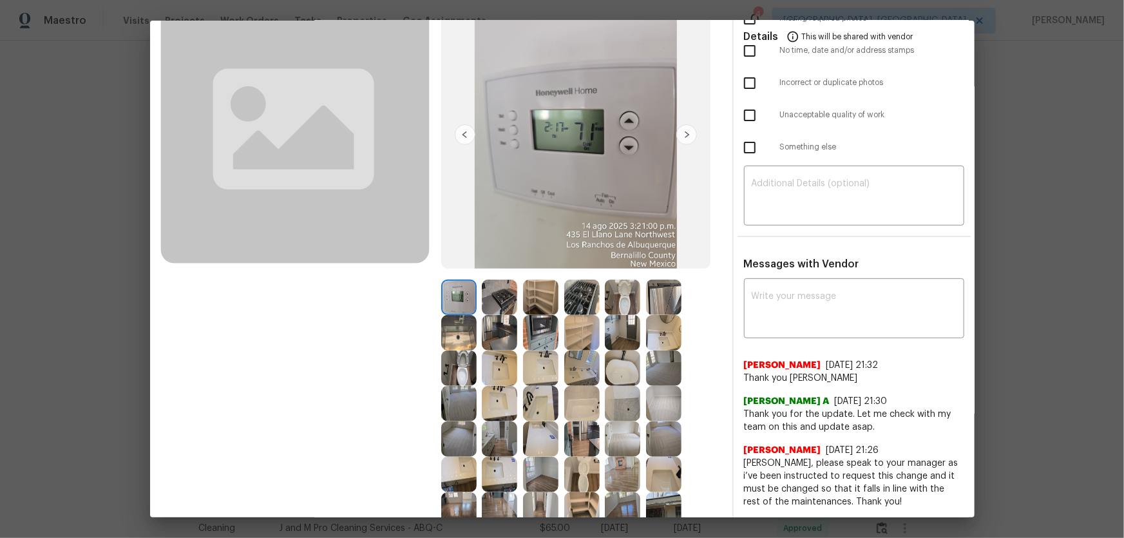
scroll to position [0, 0]
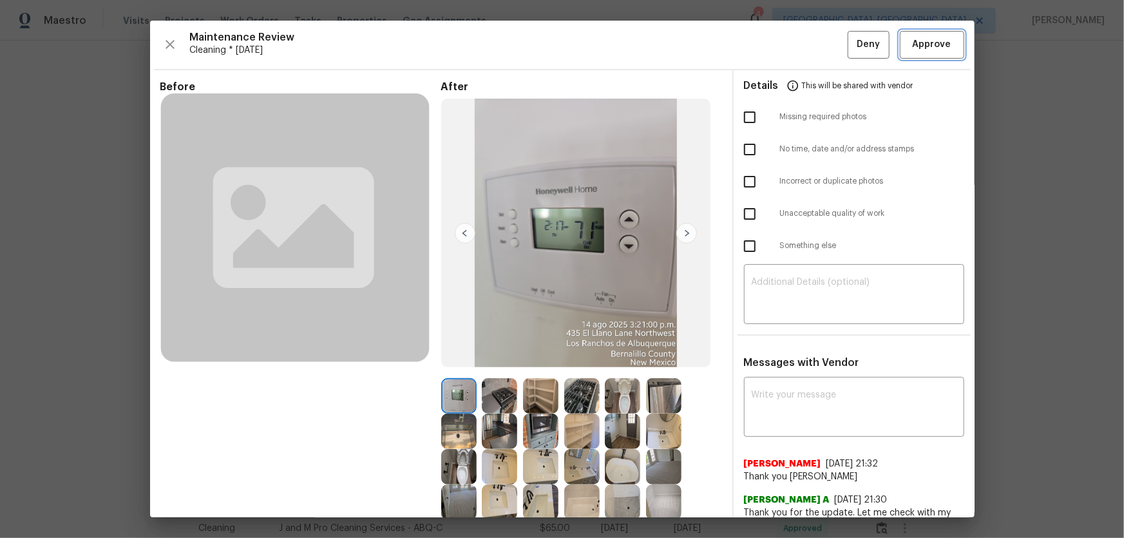
click at [925, 40] on span "Approve" at bounding box center [932, 45] width 39 height 16
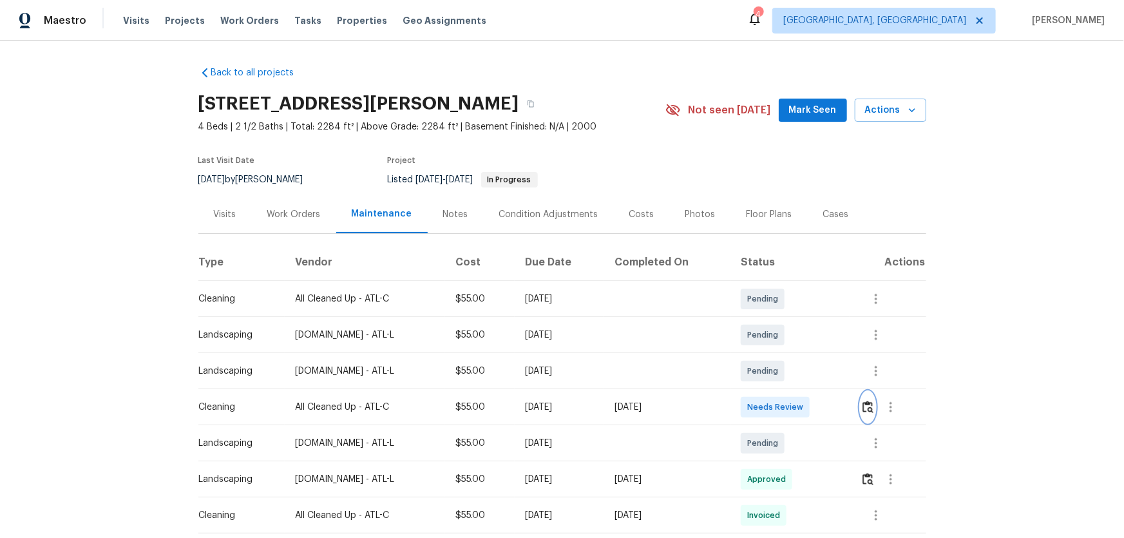
click at [799, 355] on img "button" at bounding box center [867, 407] width 11 height 12
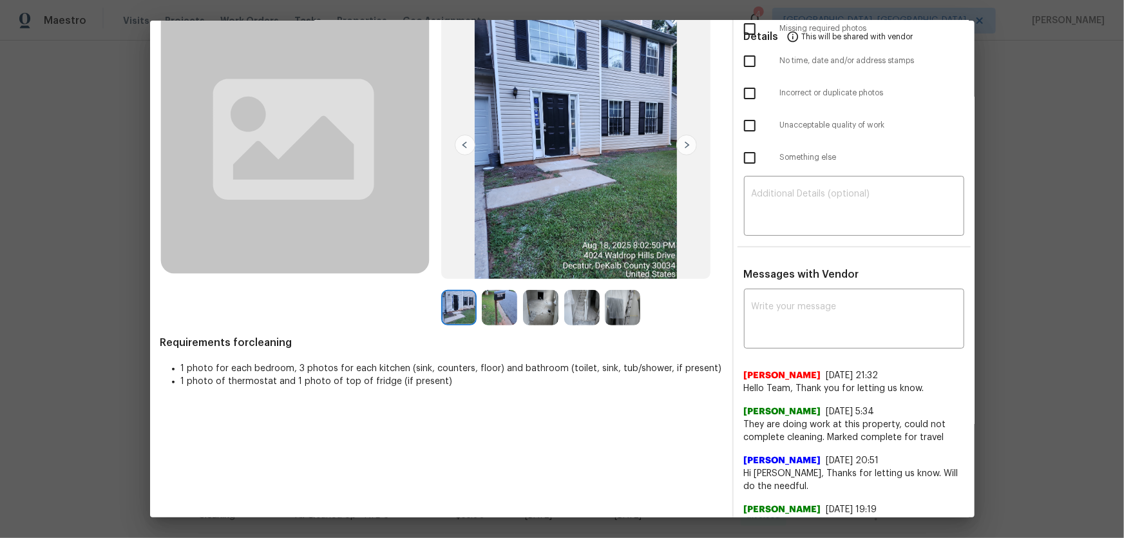
scroll to position [117, 0]
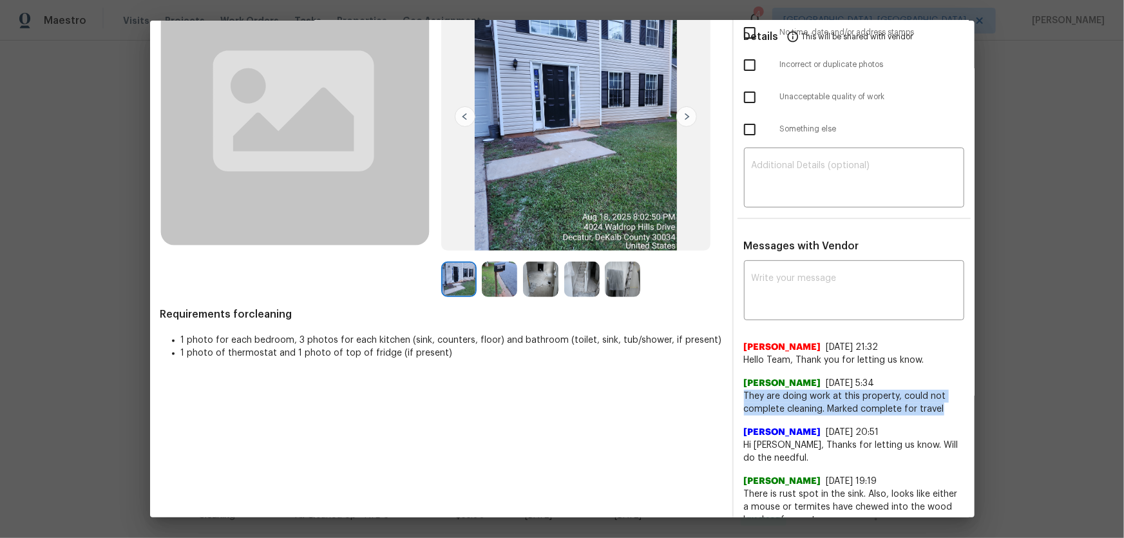
drag, startPoint x: 738, startPoint y: 392, endPoint x: 939, endPoint y: 406, distance: 201.5
click at [799, 355] on span "They are doing work at this property, could not complete cleaning. Marked compl…" at bounding box center [854, 403] width 220 height 26
copy span "They are doing work at this property, could not complete cleaning. Marked compl…"
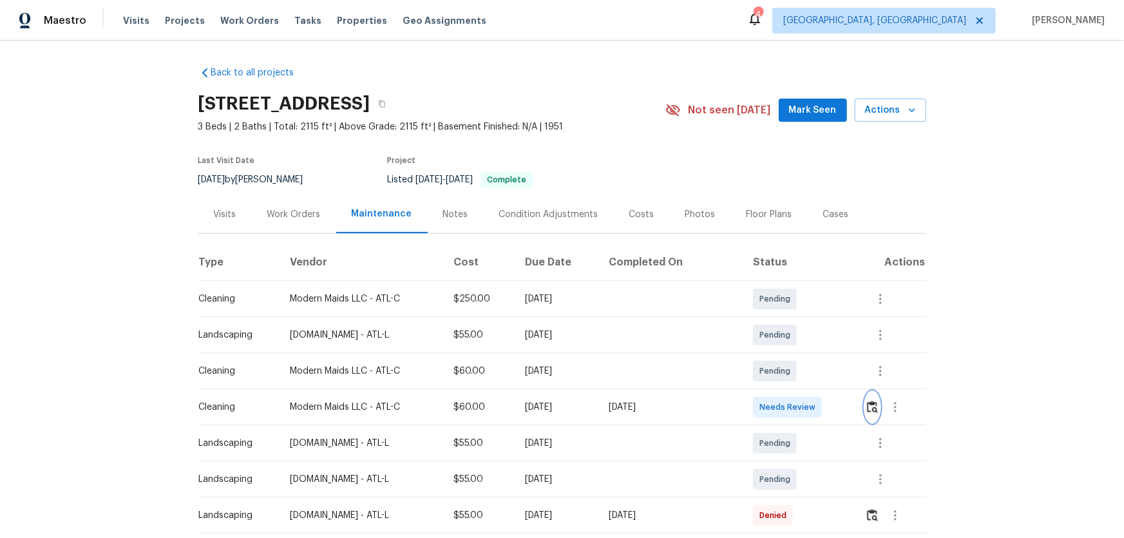
click at [799, 355] on img "button" at bounding box center [872, 407] width 11 height 12
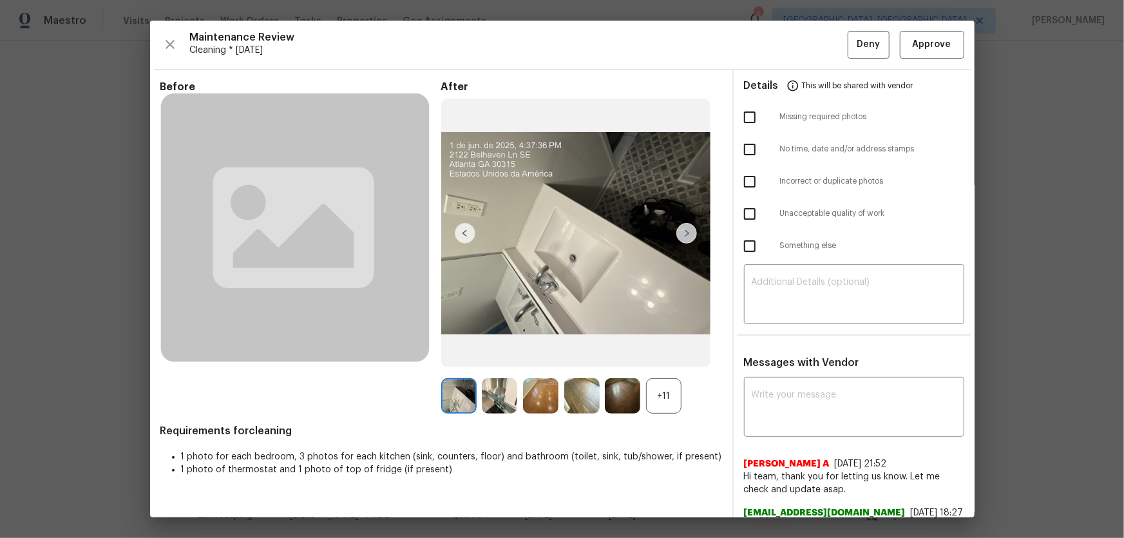
click at [656, 355] on div "+11" at bounding box center [663, 395] width 35 height 35
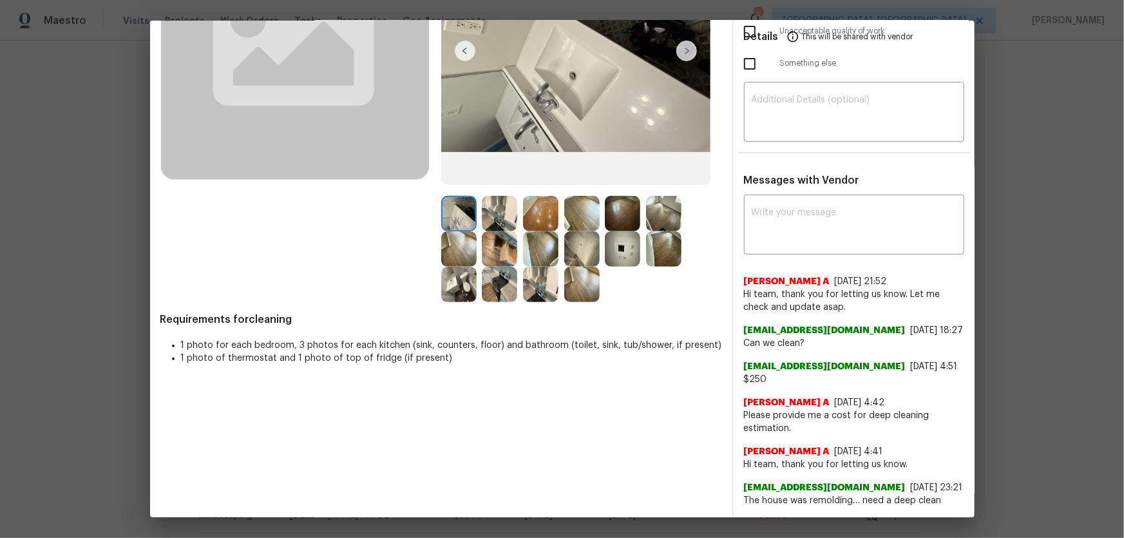
scroll to position [227, 0]
click at [571, 231] on img at bounding box center [581, 248] width 35 height 35
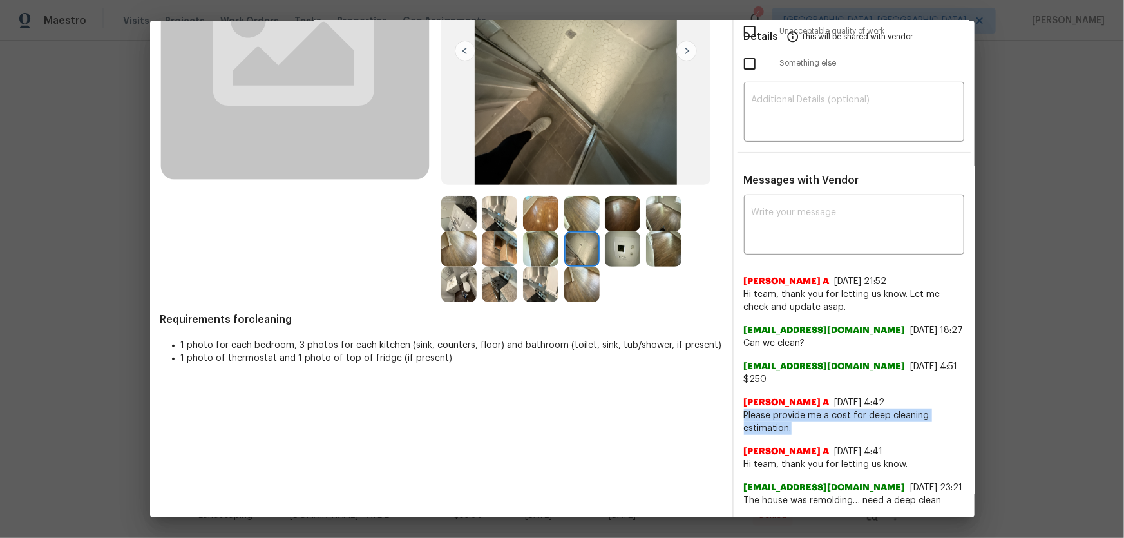
drag, startPoint x: 729, startPoint y: 392, endPoint x: 786, endPoint y: 409, distance: 59.1
click at [786, 355] on div "x ​ Afredi A 8/19/25, 21:52 Hi team, thank you for letting us know. Let me chec…" at bounding box center [854, 352] width 241 height 309
copy span "Please provide me a cost for deep cleaning estimation."
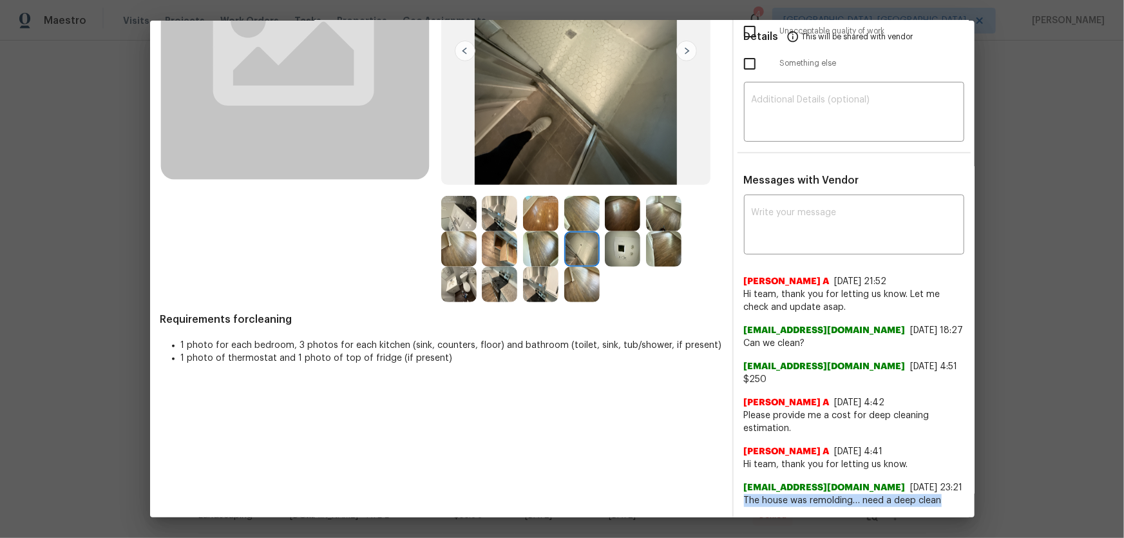
drag, startPoint x: 929, startPoint y: 496, endPoint x: 727, endPoint y: 502, distance: 202.3
click at [734, 355] on div "Messages with Vendor x ​ Afredi A 8/19/25, 21:52 Hi team, thank you for letting…" at bounding box center [854, 345] width 241 height 343
copy span "The house was remolding… need a deep clean"
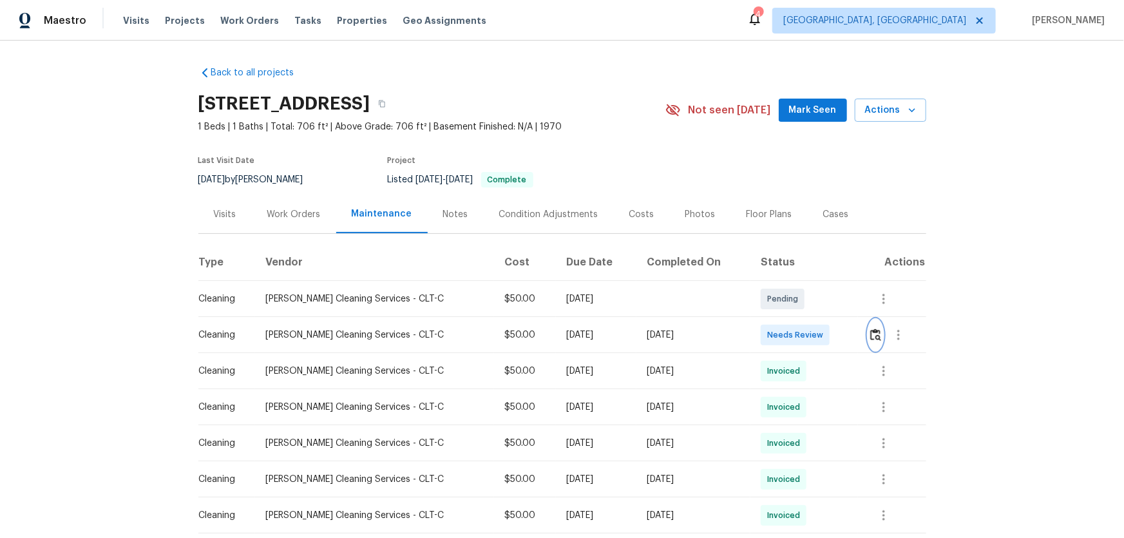
click at [799, 330] on img "button" at bounding box center [875, 335] width 11 height 12
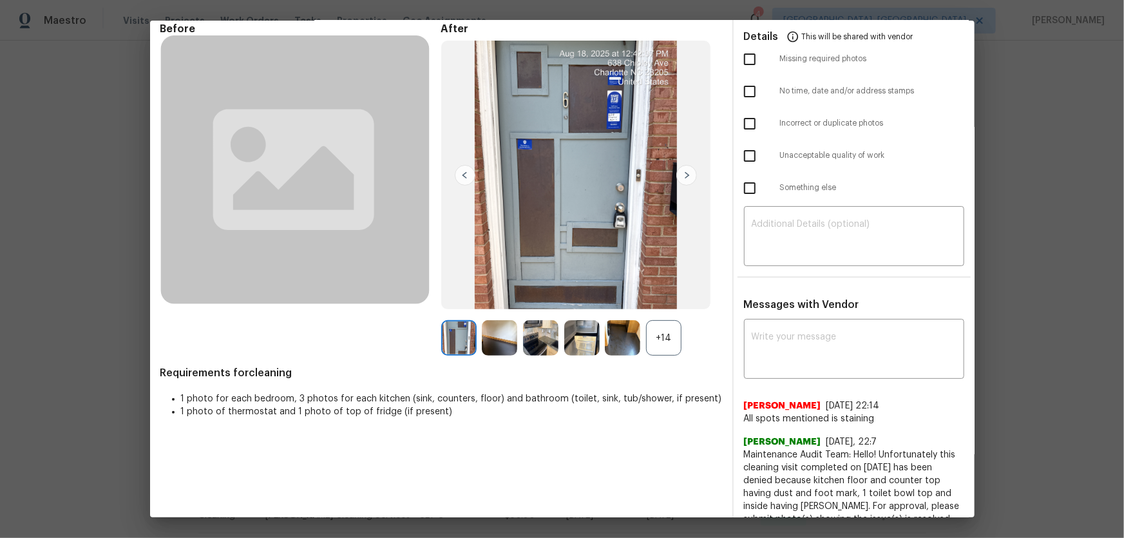
click at [654, 331] on div "+14" at bounding box center [663, 337] width 35 height 35
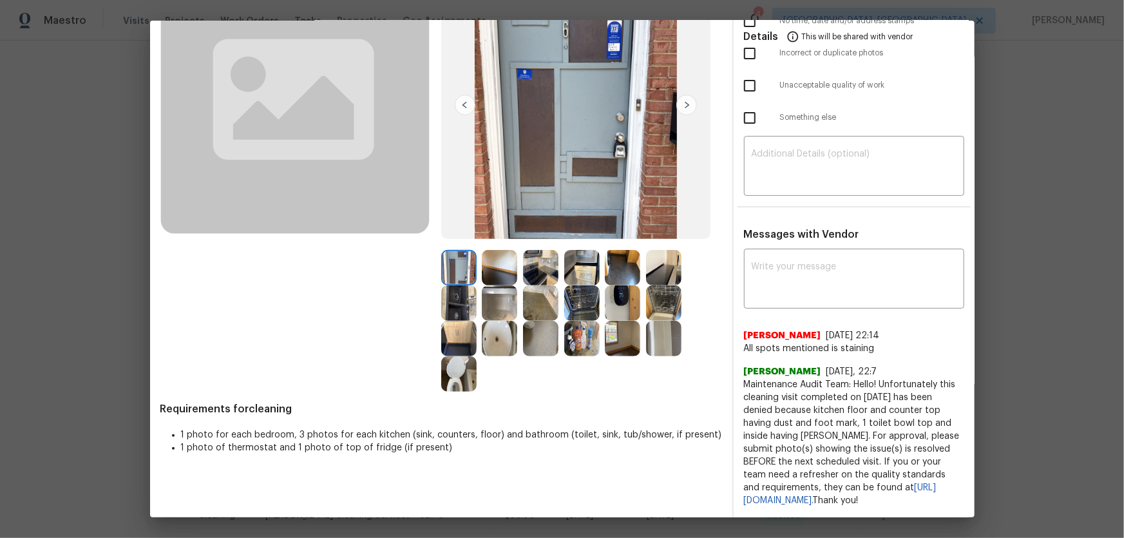
scroll to position [139, 0]
click at [470, 355] on img at bounding box center [458, 373] width 35 height 35
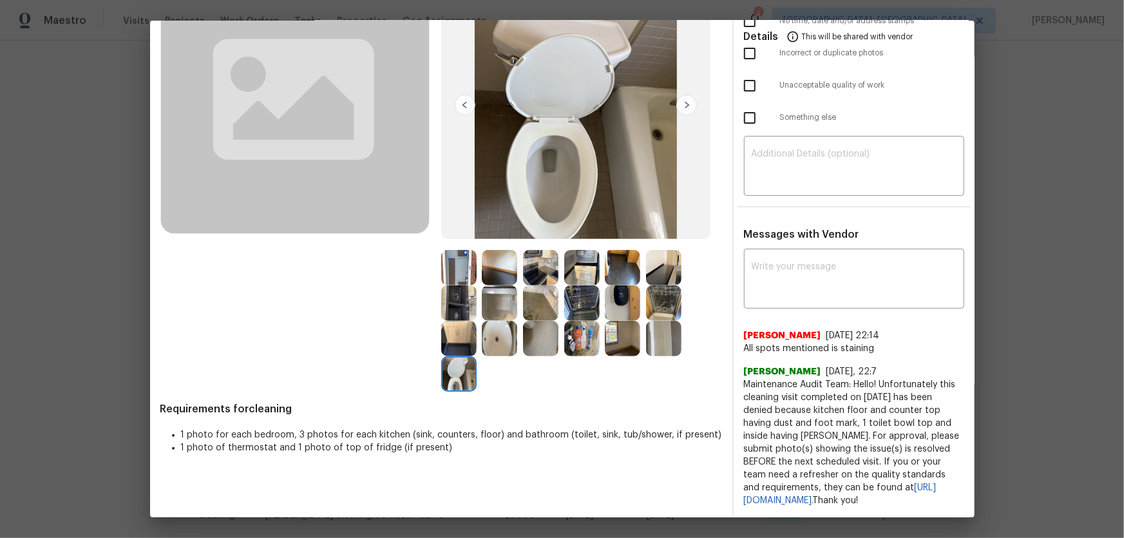
click at [484, 331] on img at bounding box center [499, 338] width 35 height 35
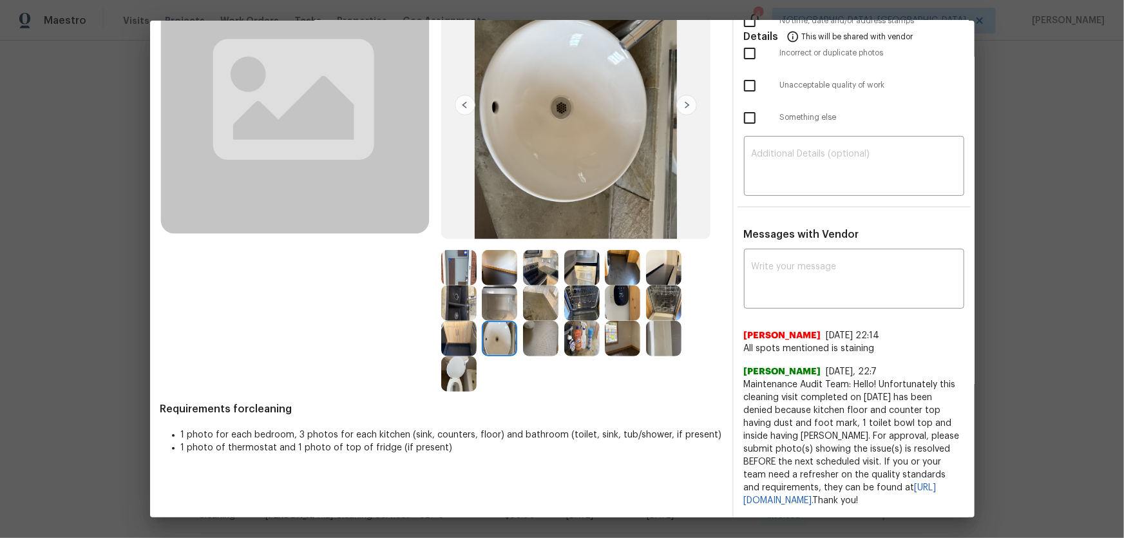
click at [656, 321] on img at bounding box center [663, 338] width 35 height 35
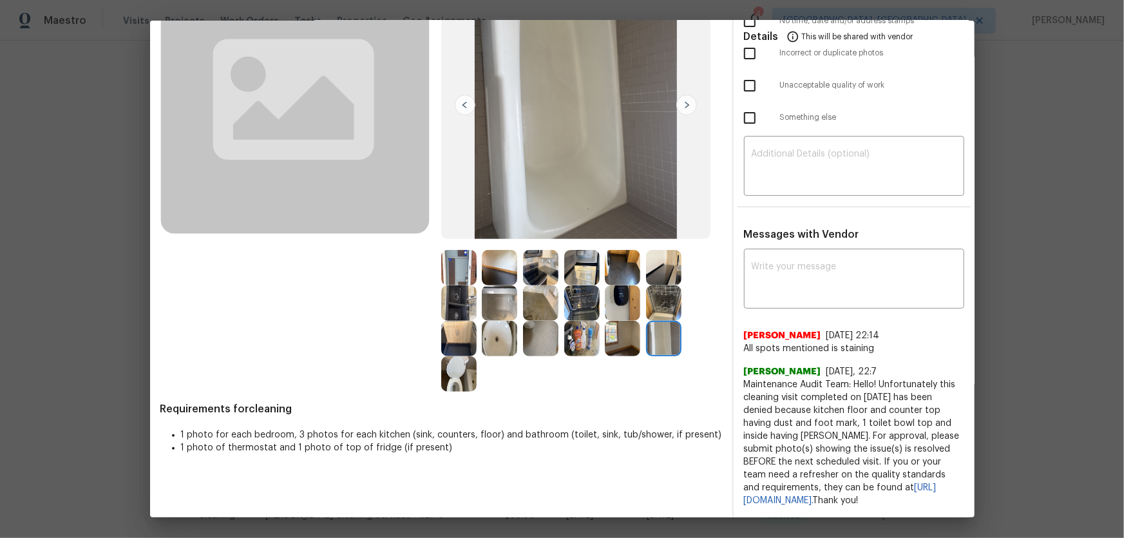
click at [582, 321] on img at bounding box center [581, 338] width 35 height 35
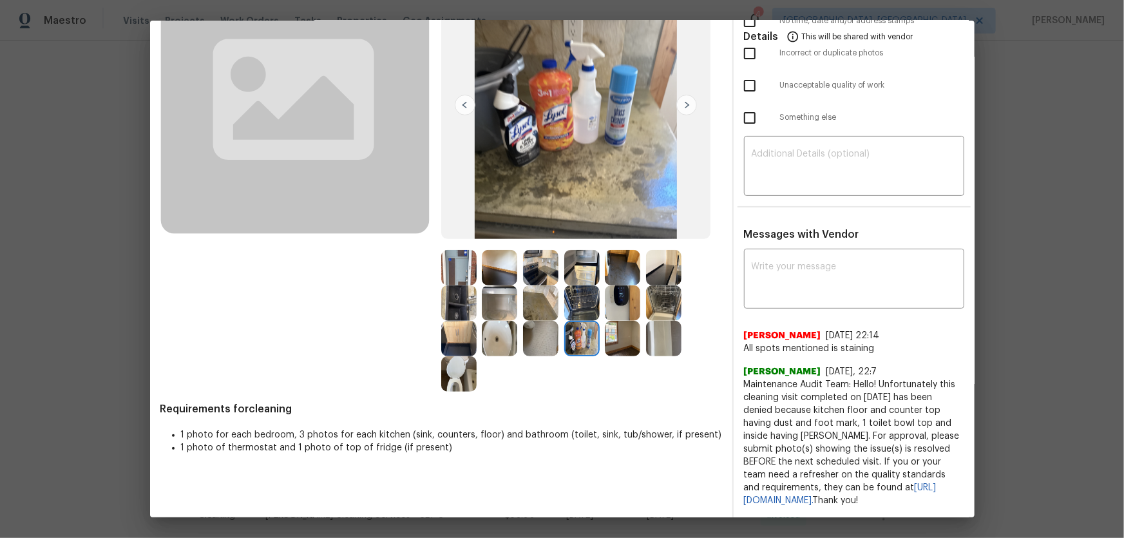
click at [576, 291] on img at bounding box center [581, 302] width 35 height 35
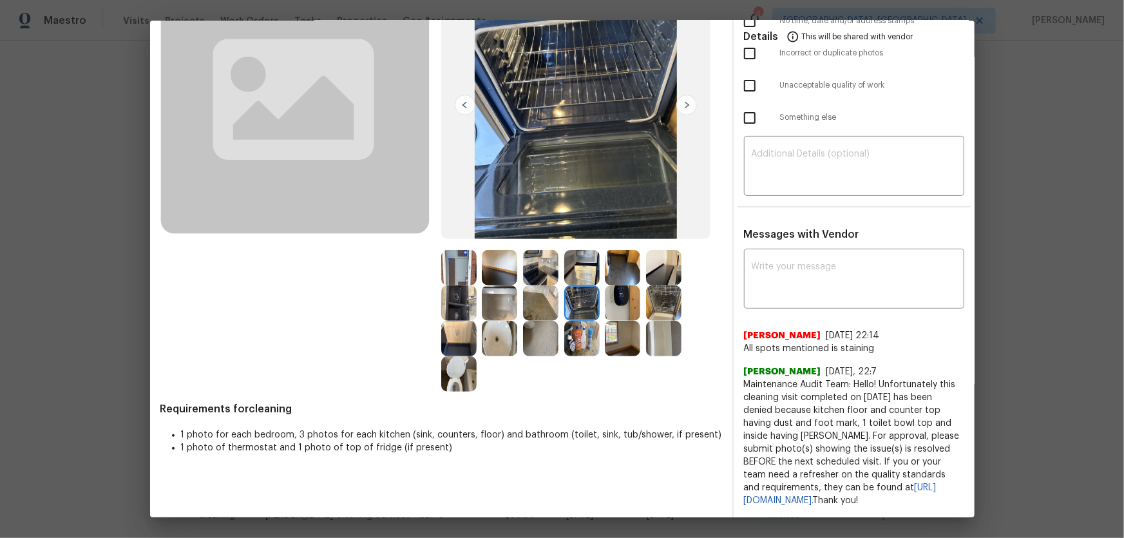
click at [611, 289] on img at bounding box center [622, 302] width 35 height 35
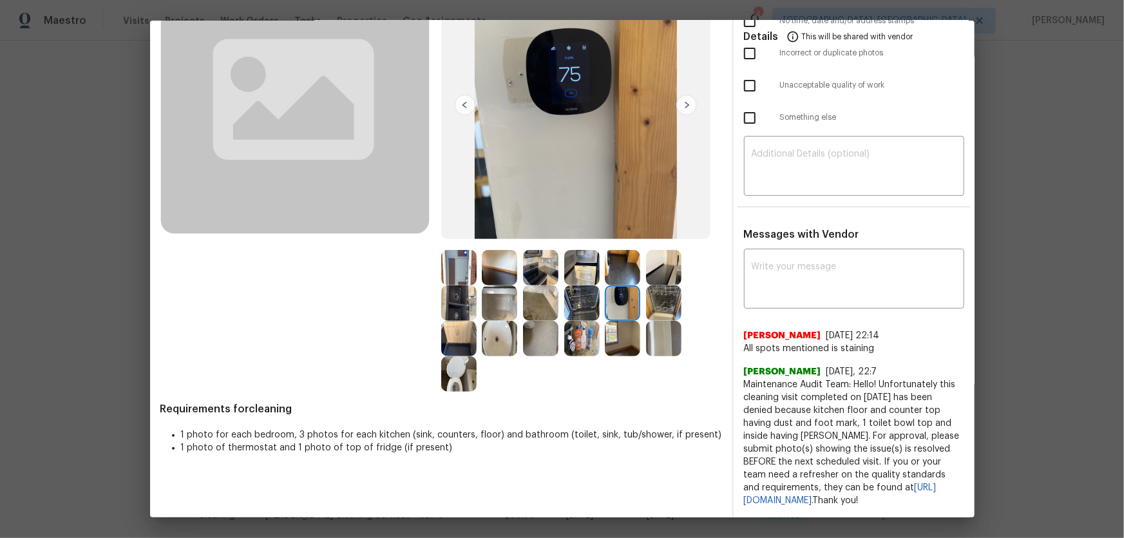
click at [613, 262] on img at bounding box center [622, 267] width 35 height 35
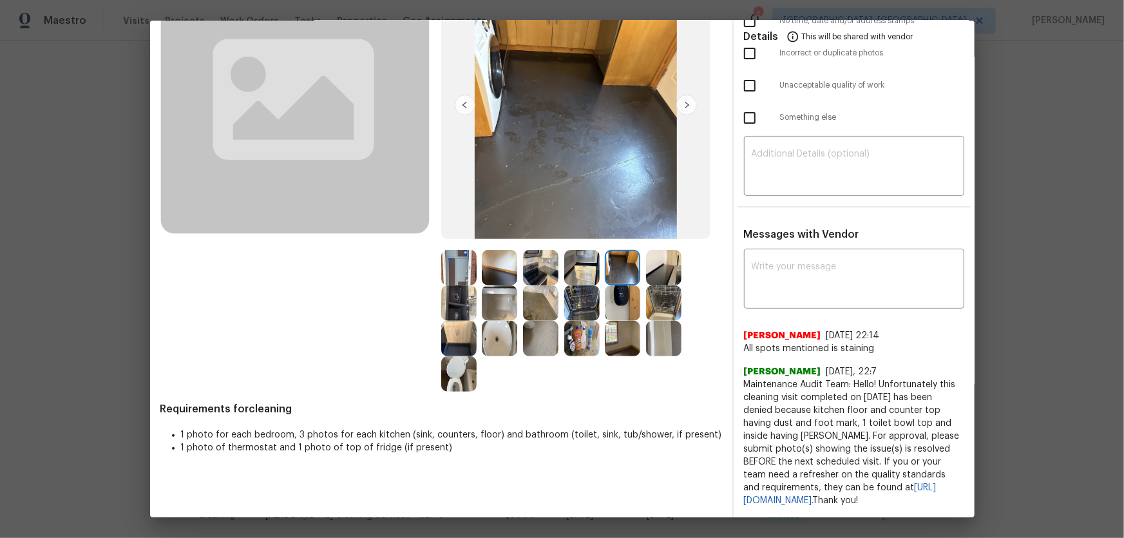
click at [662, 257] on img at bounding box center [663, 267] width 35 height 35
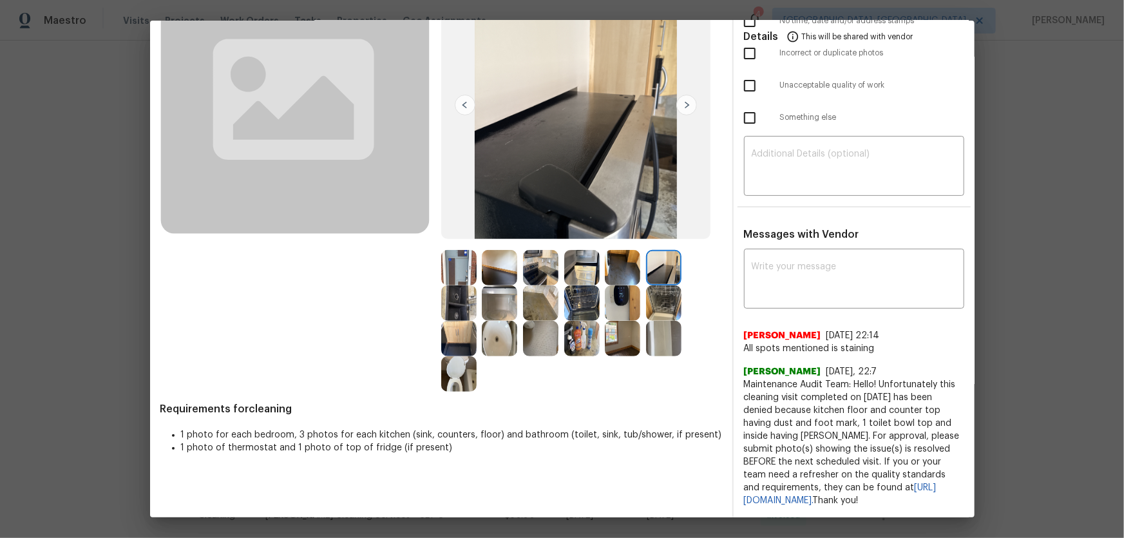
click at [575, 261] on img at bounding box center [581, 267] width 35 height 35
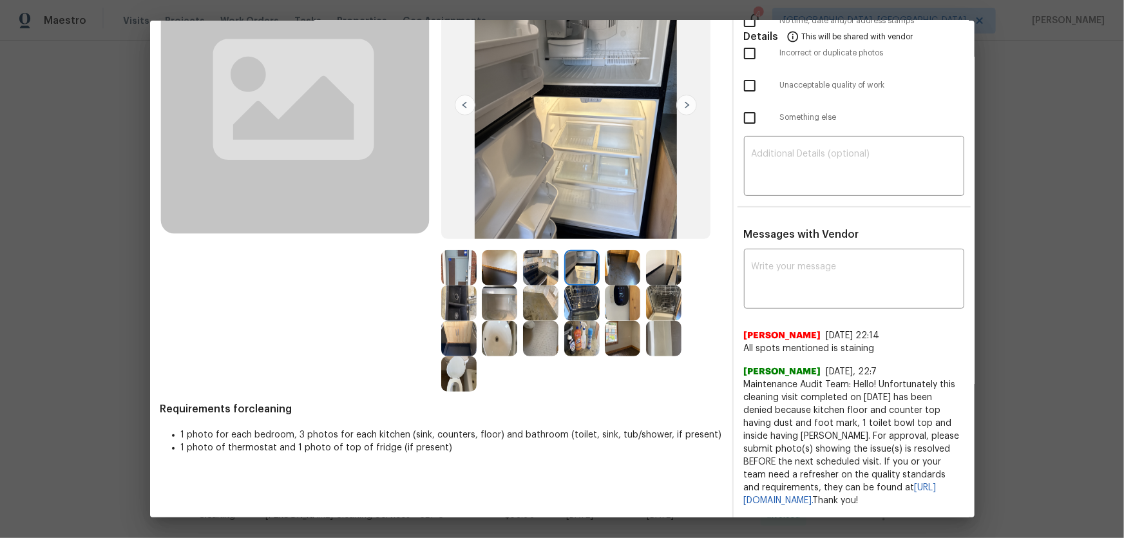
click at [537, 260] on img at bounding box center [540, 267] width 35 height 35
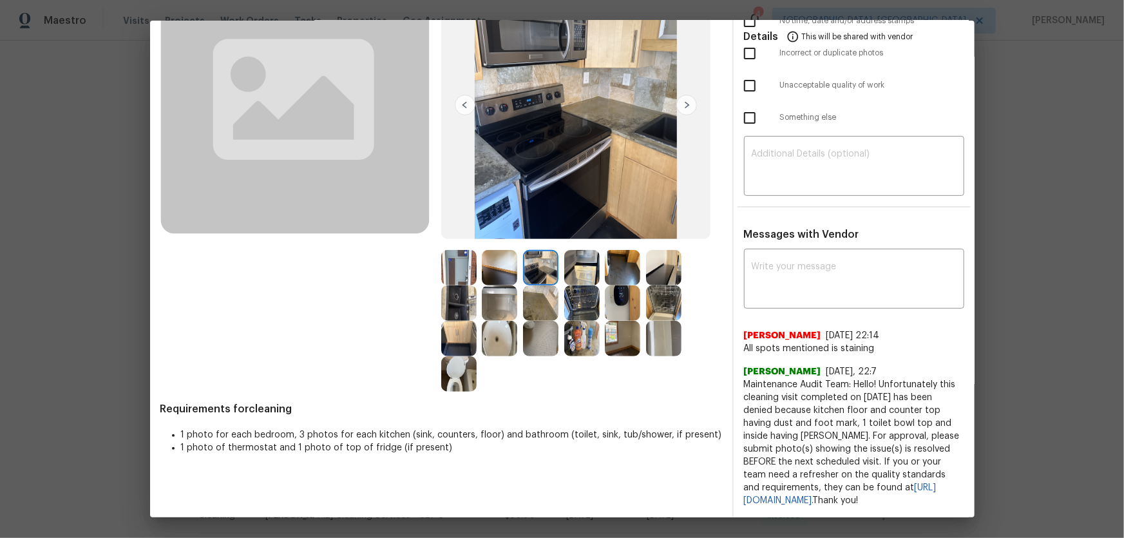
click at [502, 258] on img at bounding box center [499, 267] width 35 height 35
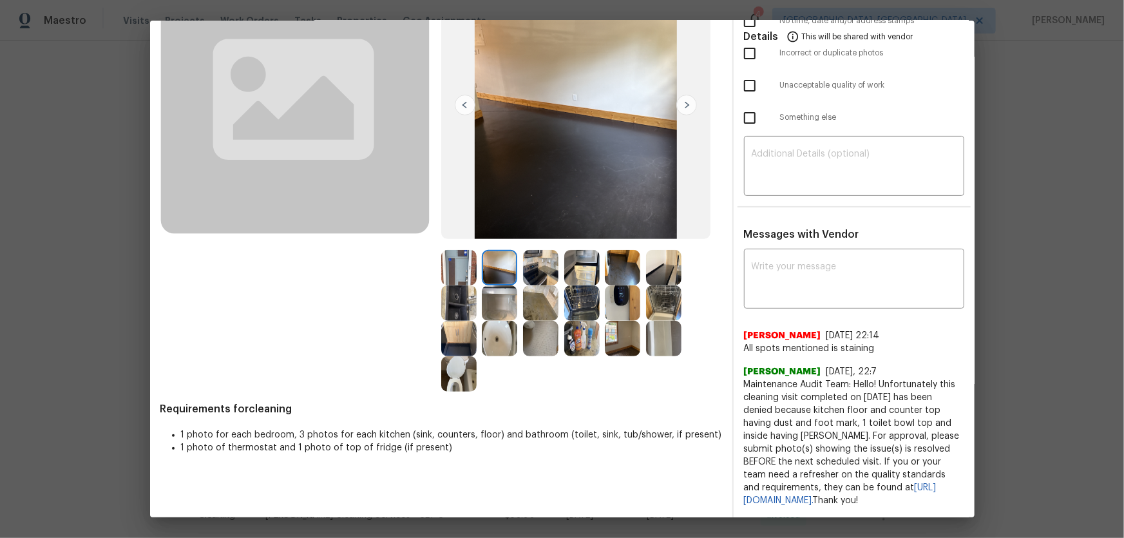
click at [458, 286] on img at bounding box center [458, 302] width 35 height 35
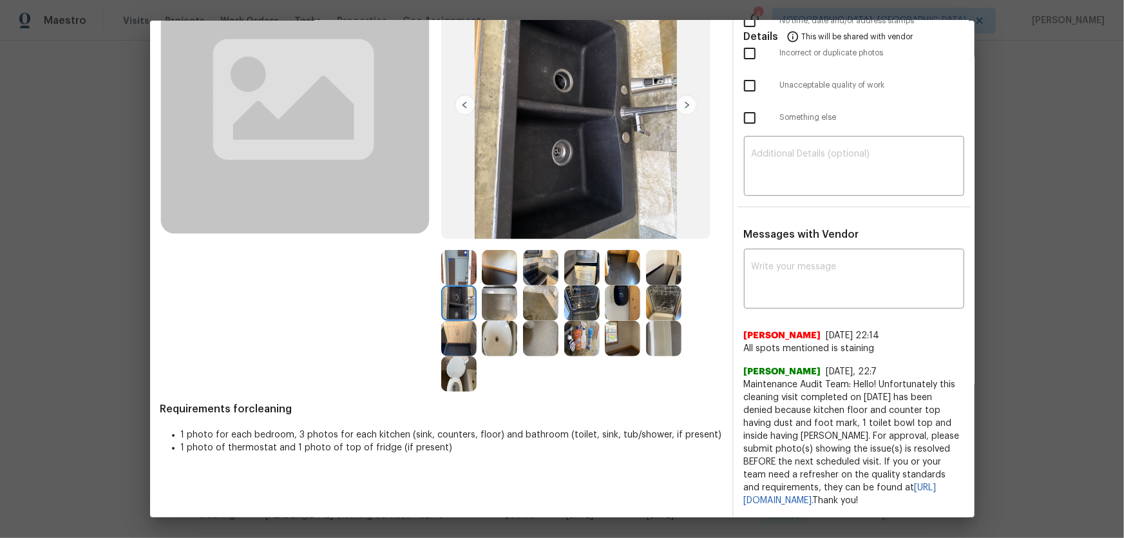
click at [453, 265] on img at bounding box center [458, 267] width 35 height 35
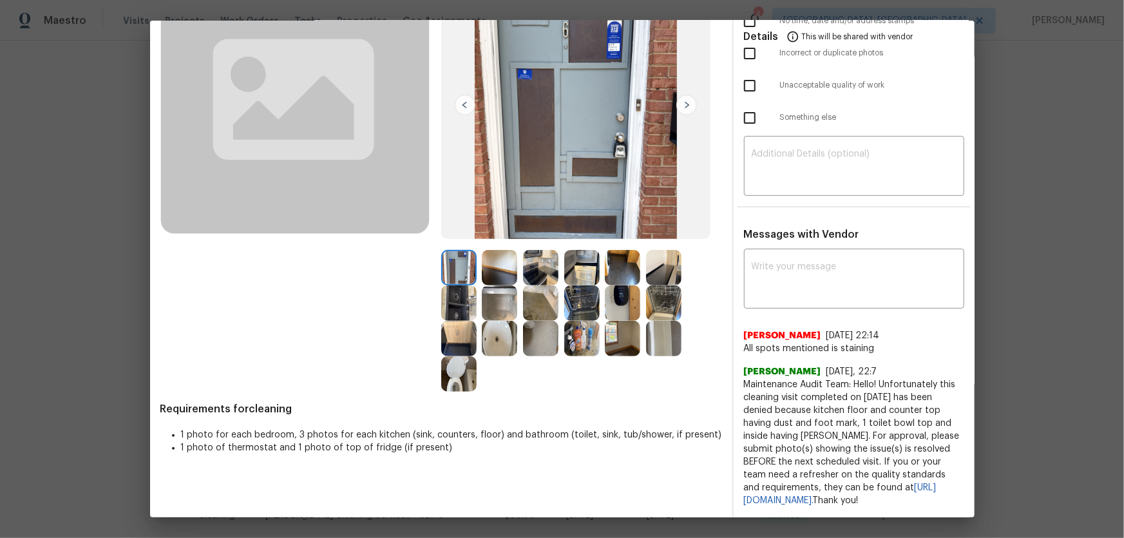
click at [486, 288] on img at bounding box center [499, 302] width 35 height 35
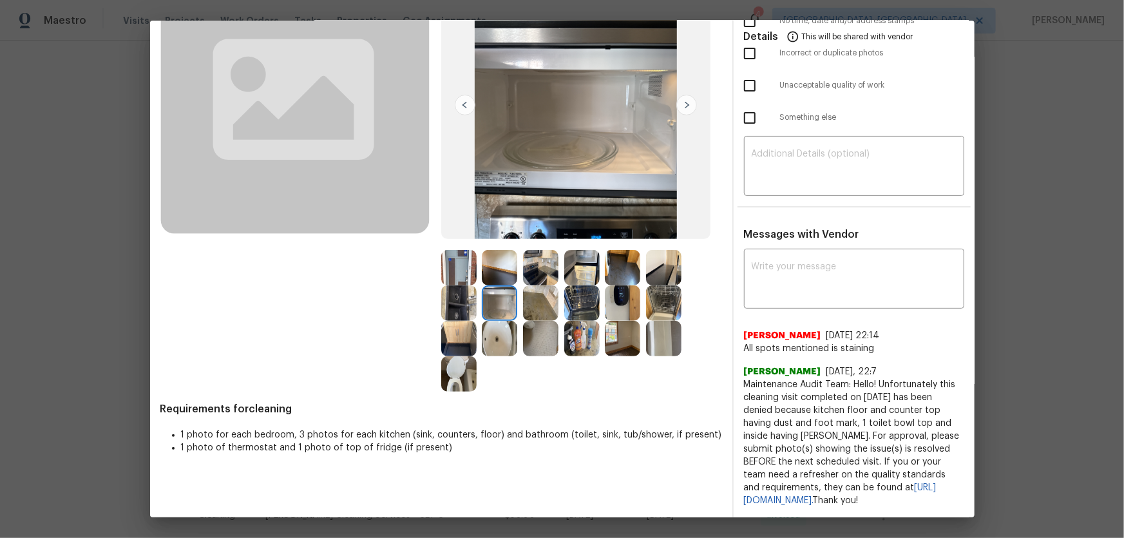
click at [613, 323] on img at bounding box center [622, 338] width 35 height 35
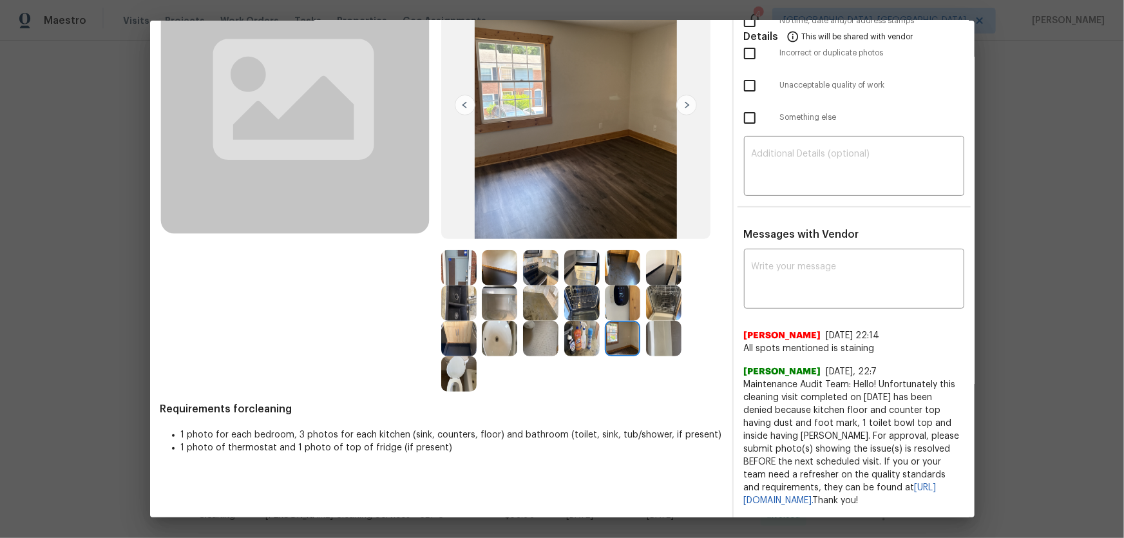
click at [611, 285] on img at bounding box center [622, 302] width 35 height 35
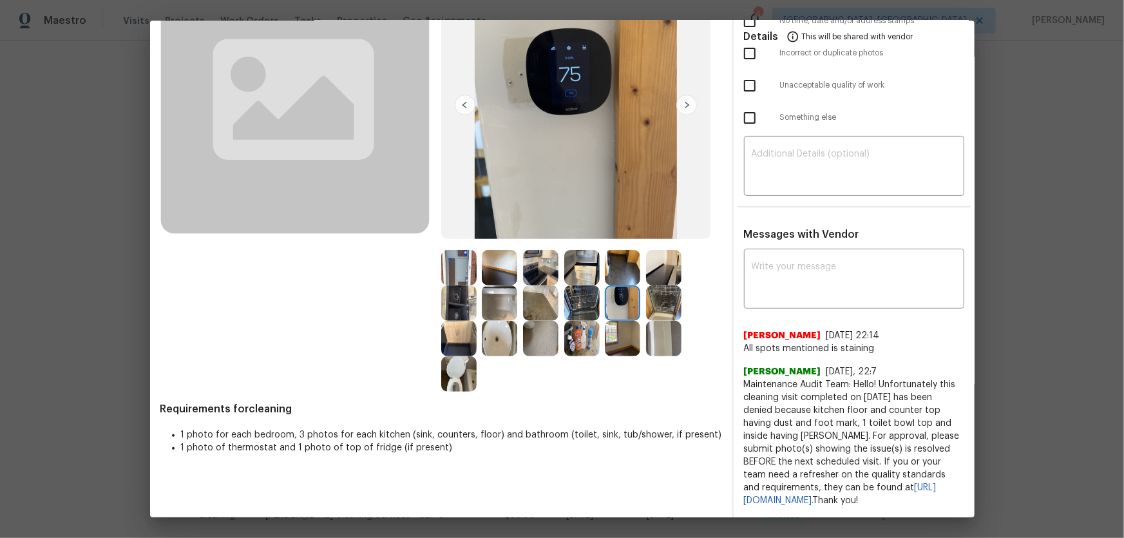
click at [540, 287] on img at bounding box center [540, 302] width 35 height 35
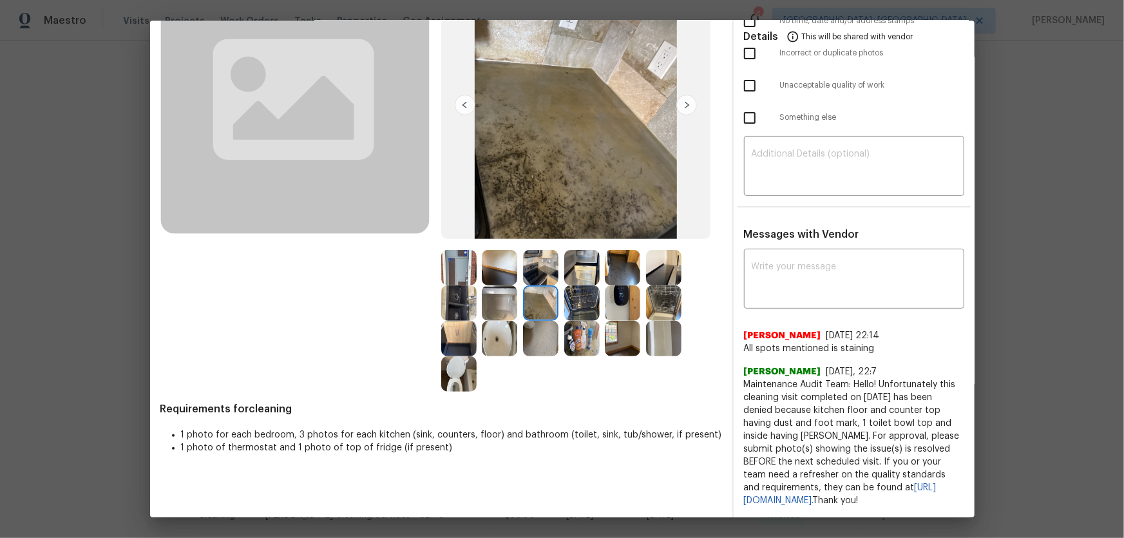
click at [611, 289] on img at bounding box center [622, 302] width 35 height 35
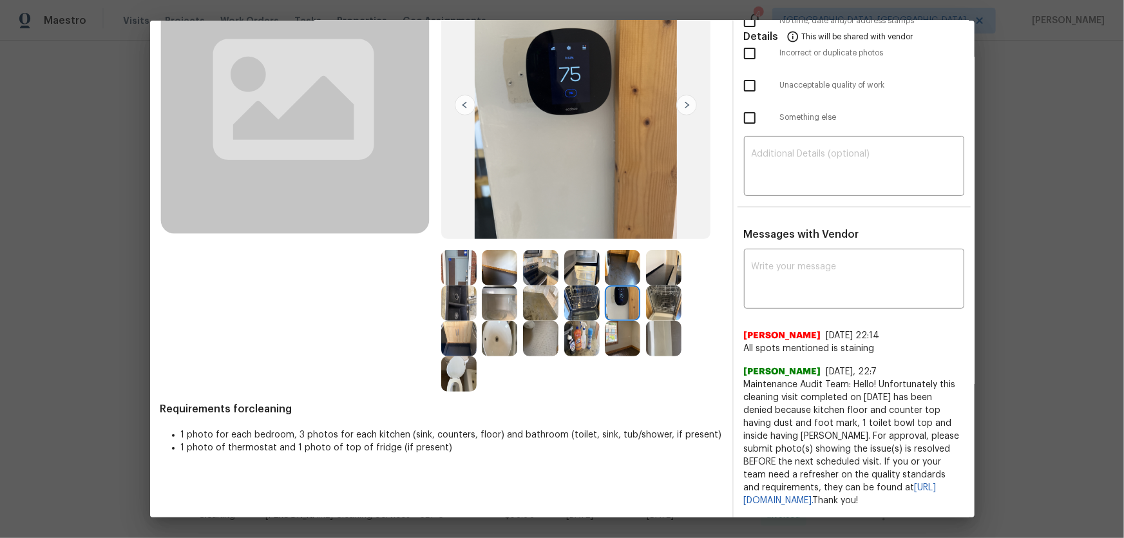
click at [612, 264] on img at bounding box center [622, 267] width 35 height 35
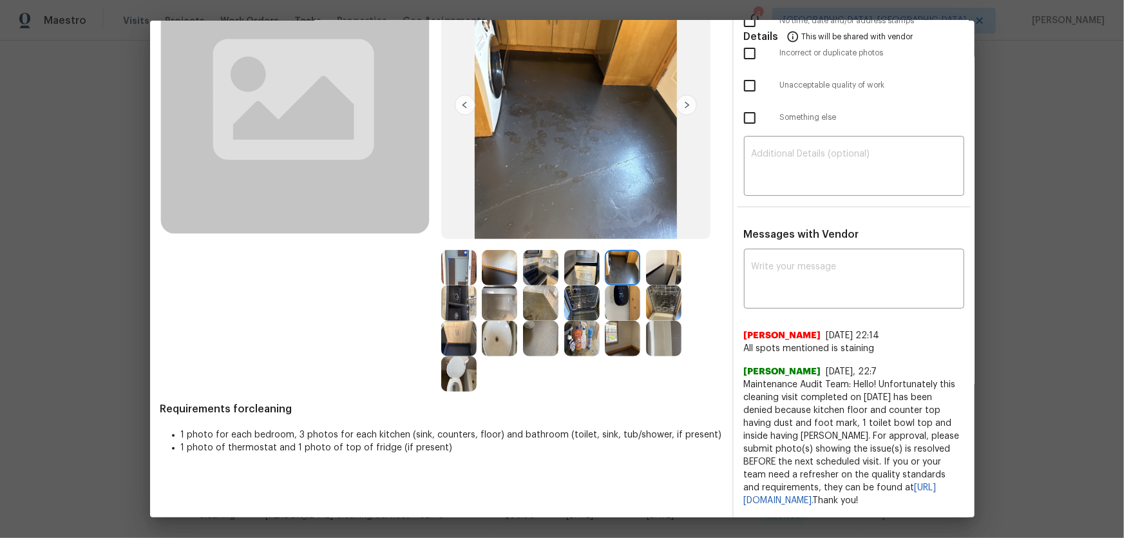
click at [649, 258] on img at bounding box center [663, 267] width 35 height 35
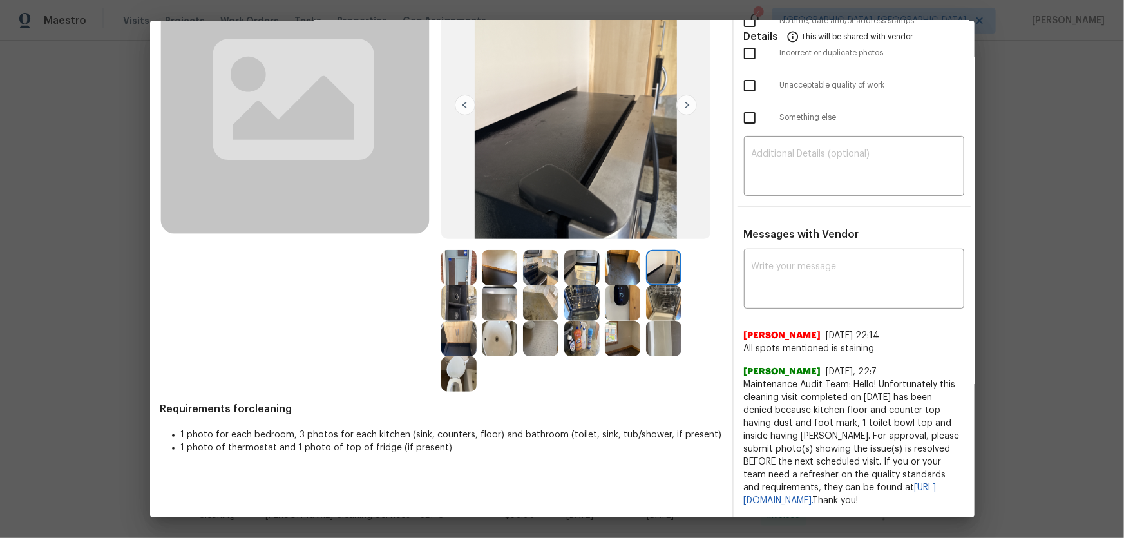
click at [654, 285] on img at bounding box center [663, 302] width 35 height 35
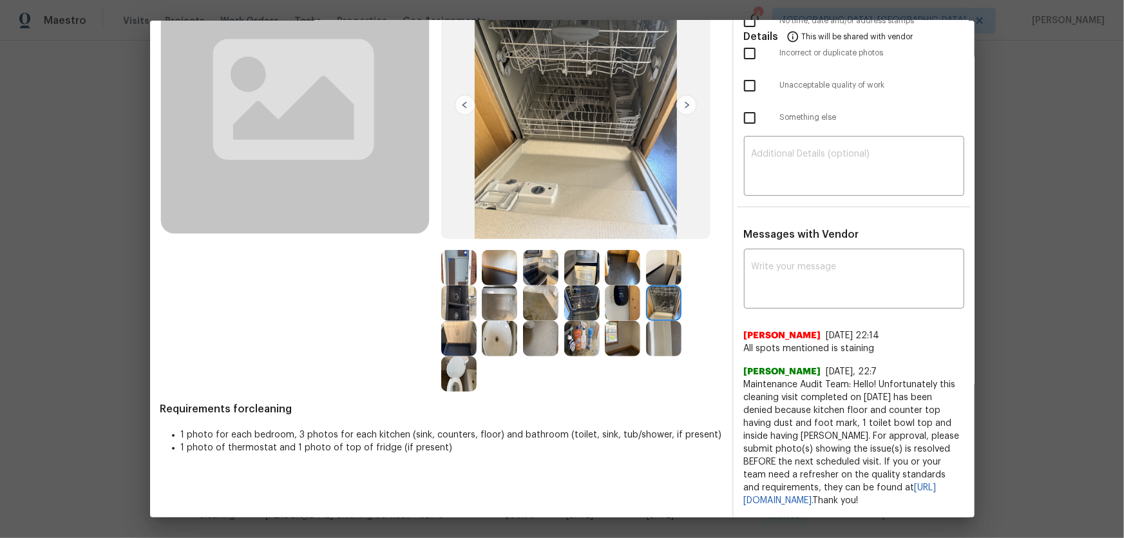
click at [663, 321] on img at bounding box center [663, 338] width 35 height 35
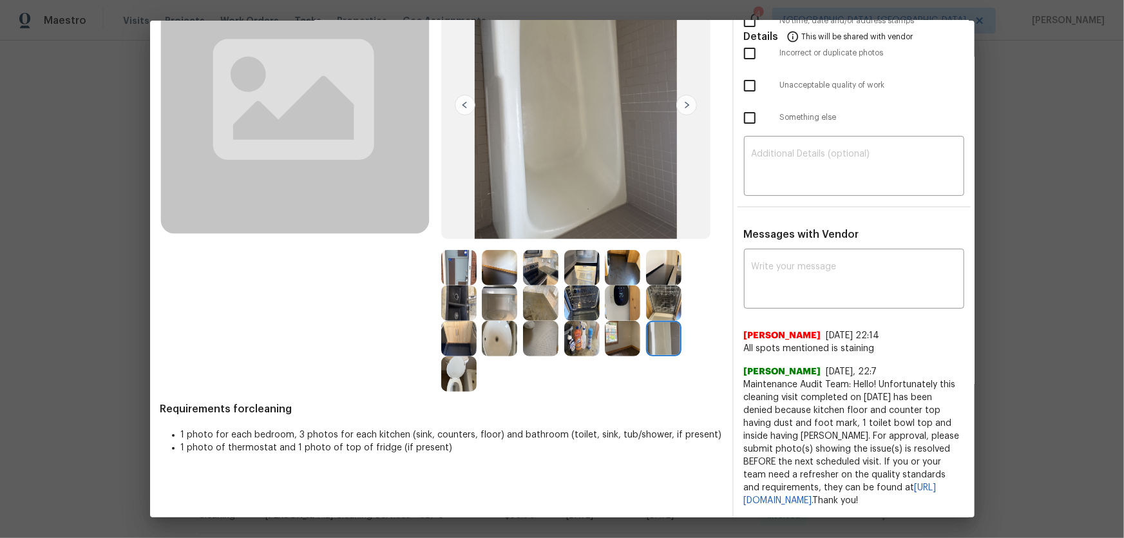
click at [496, 260] on img at bounding box center [499, 267] width 35 height 35
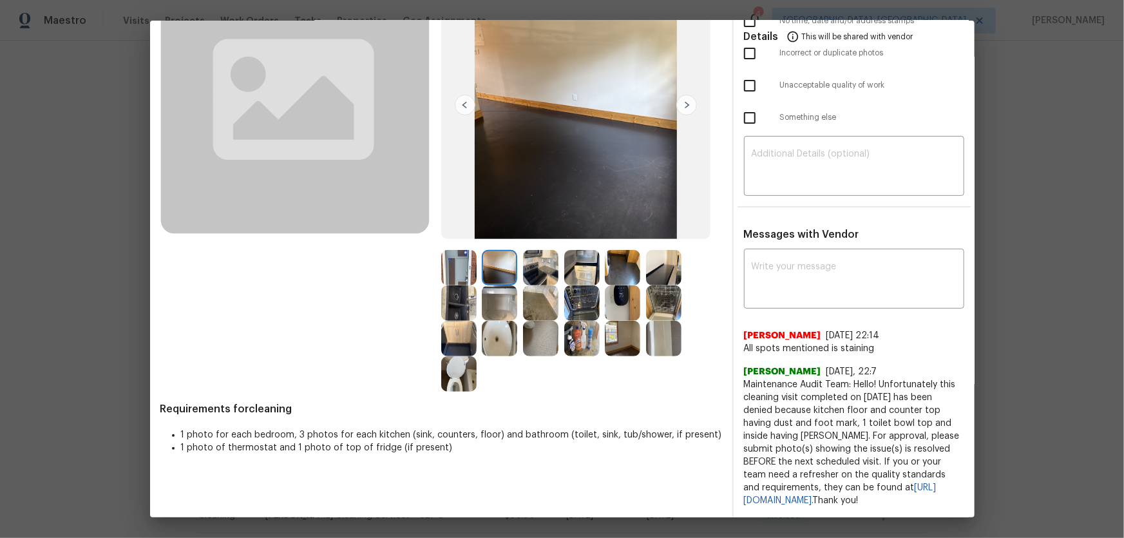
click at [502, 262] on img at bounding box center [499, 267] width 35 height 35
click at [614, 325] on img at bounding box center [622, 338] width 35 height 35
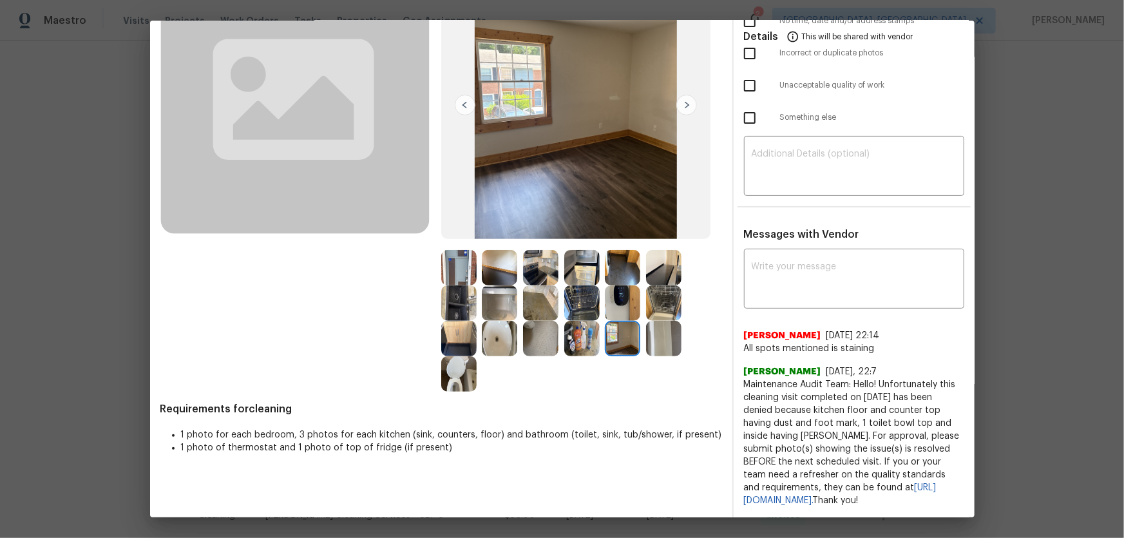
click at [506, 321] on img at bounding box center [499, 338] width 35 height 35
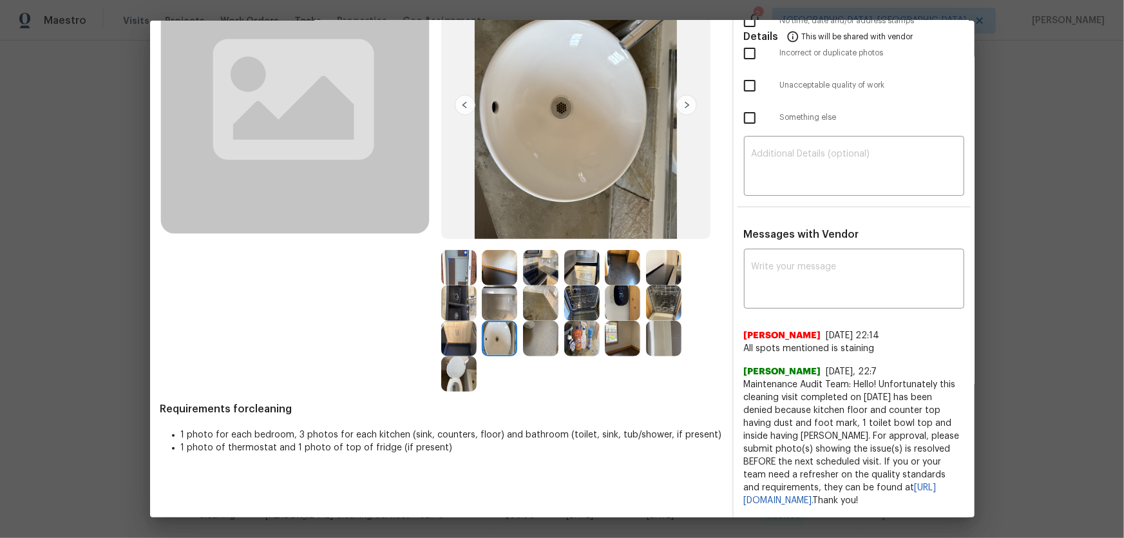
click at [547, 321] on img at bounding box center [540, 338] width 35 height 35
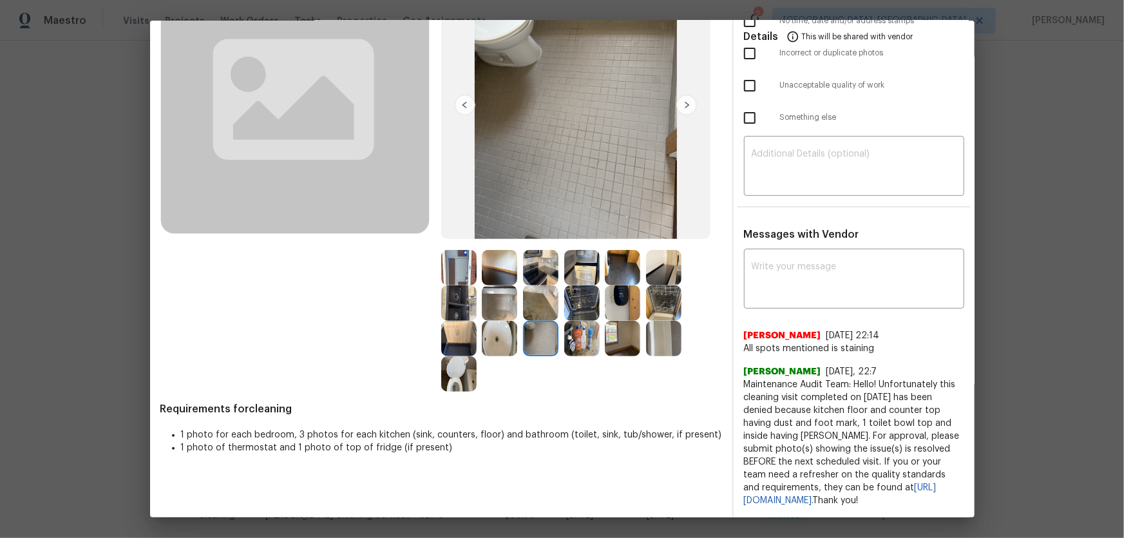
click at [624, 285] on img at bounding box center [622, 302] width 35 height 35
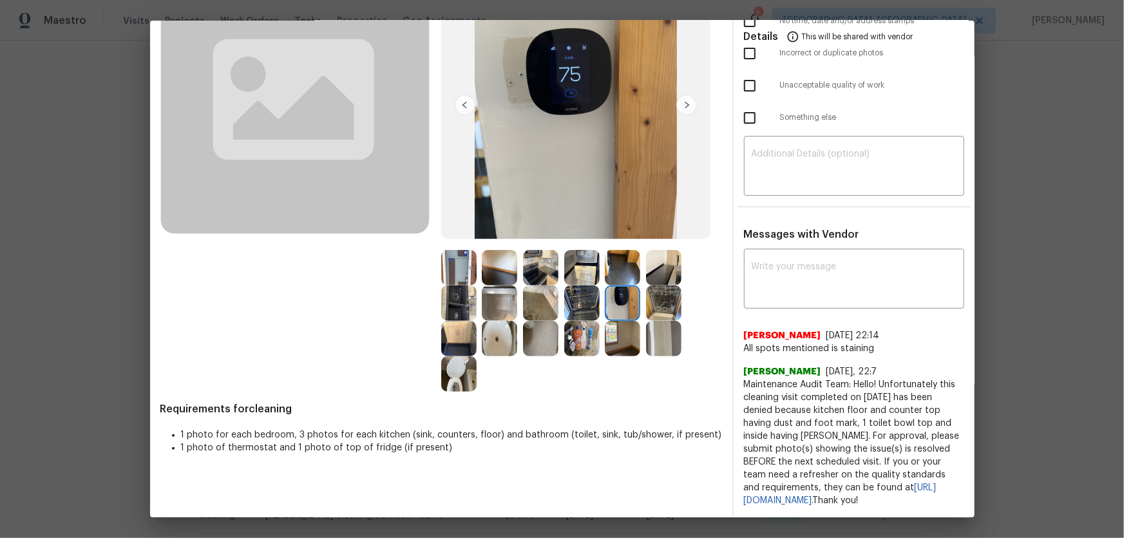
scroll to position [81, 0]
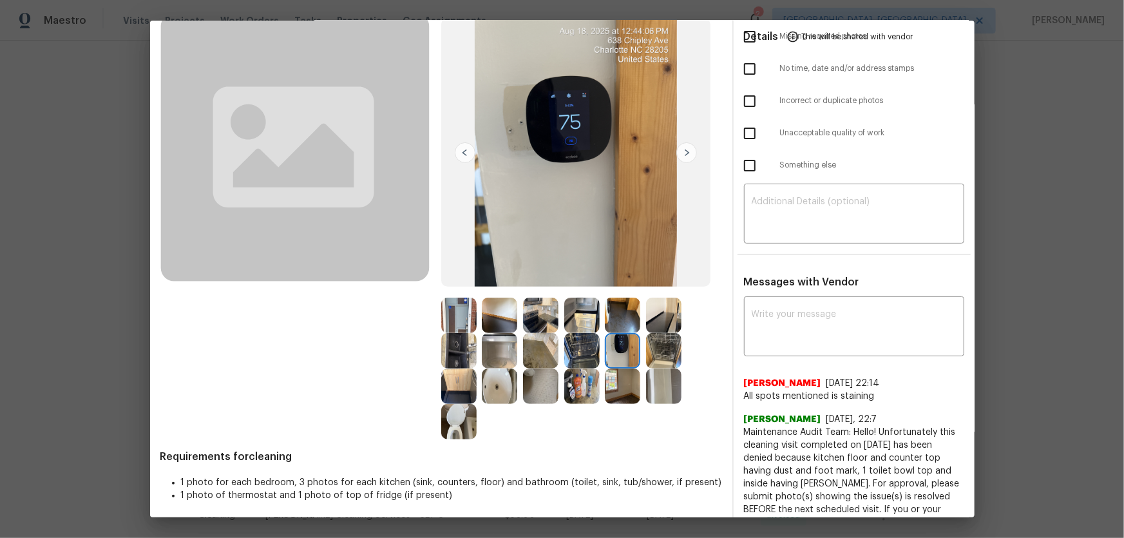
click at [586, 345] on img at bounding box center [581, 350] width 35 height 35
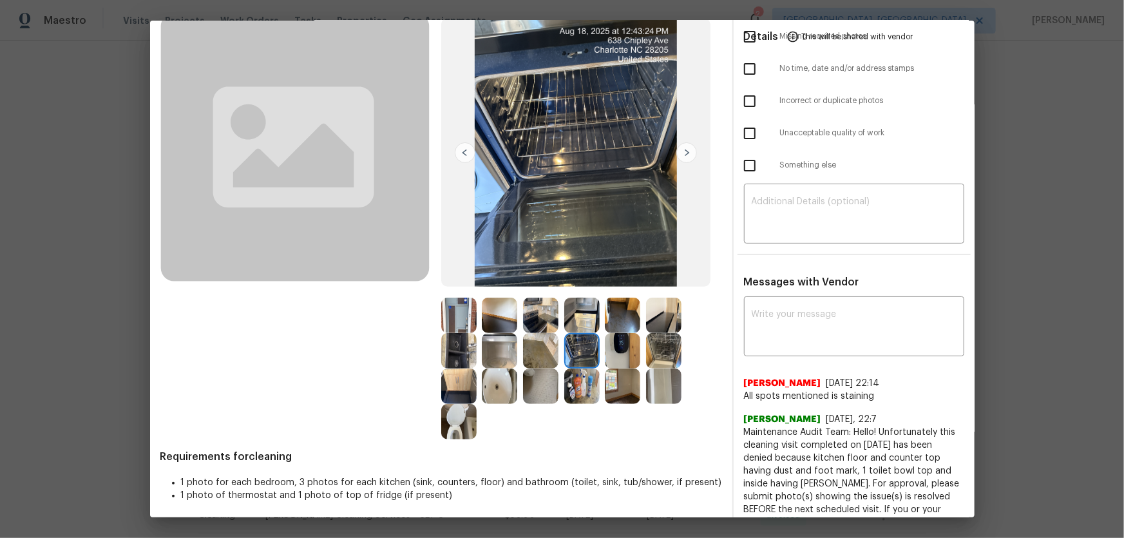
click at [572, 326] on img at bounding box center [581, 315] width 35 height 35
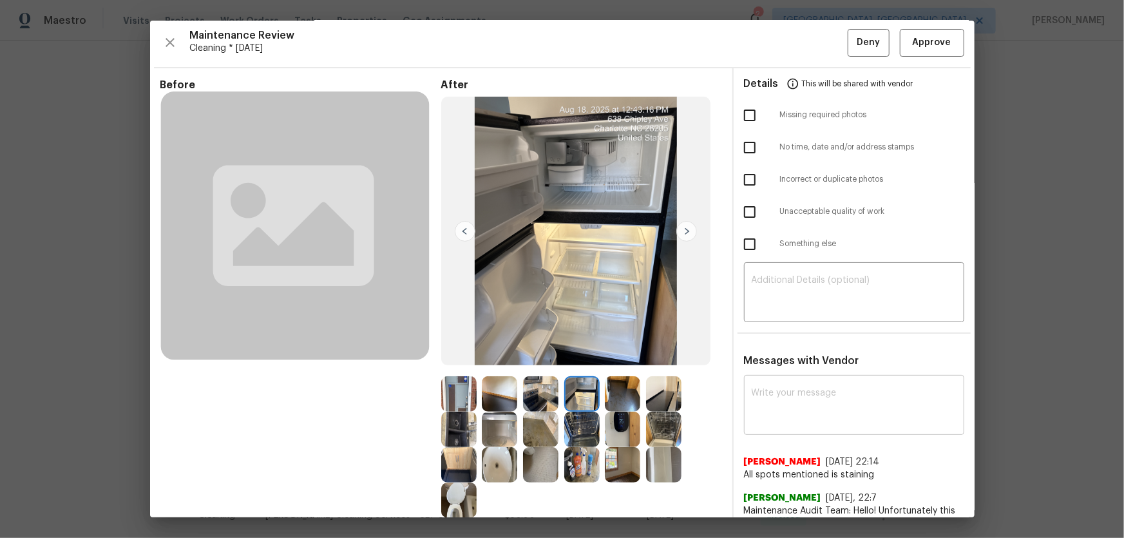
scroll to position [0, 0]
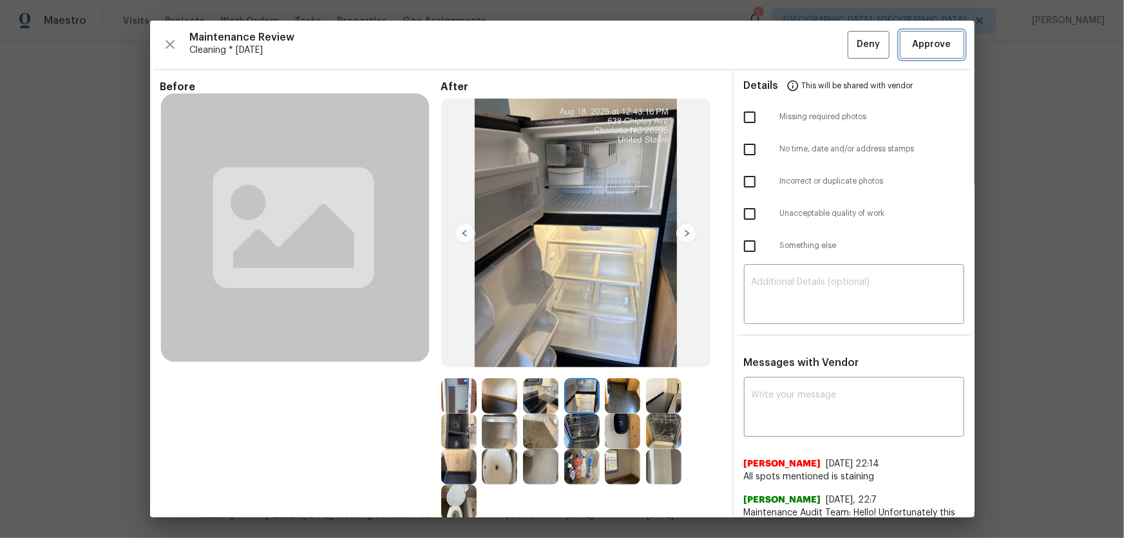
click at [799, 48] on span "Approve" at bounding box center [932, 45] width 39 height 16
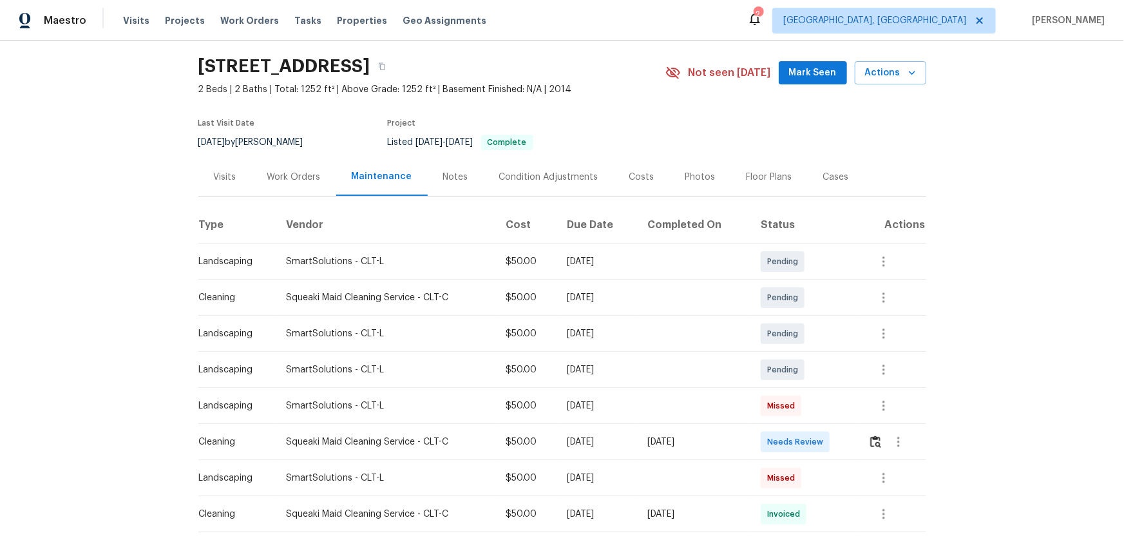
scroll to position [58, 0]
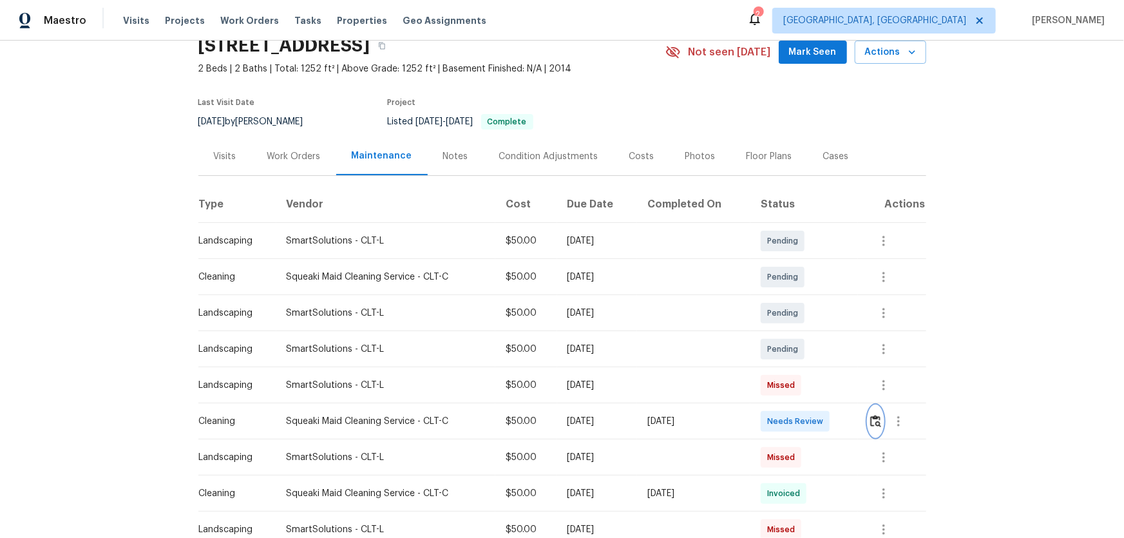
click at [799, 355] on button "button" at bounding box center [875, 421] width 15 height 31
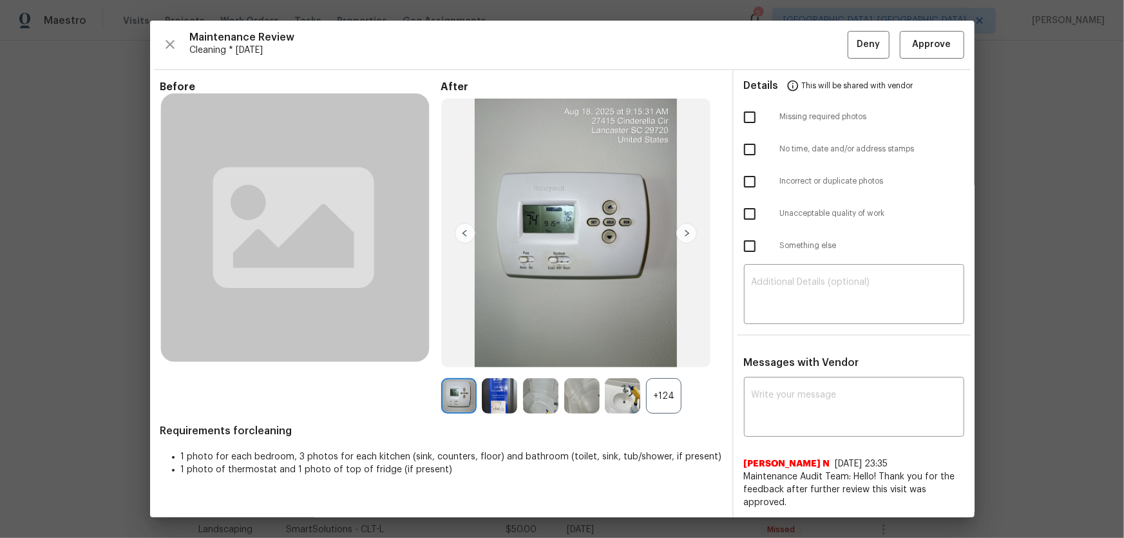
click at [670, 355] on div "+124" at bounding box center [663, 395] width 35 height 35
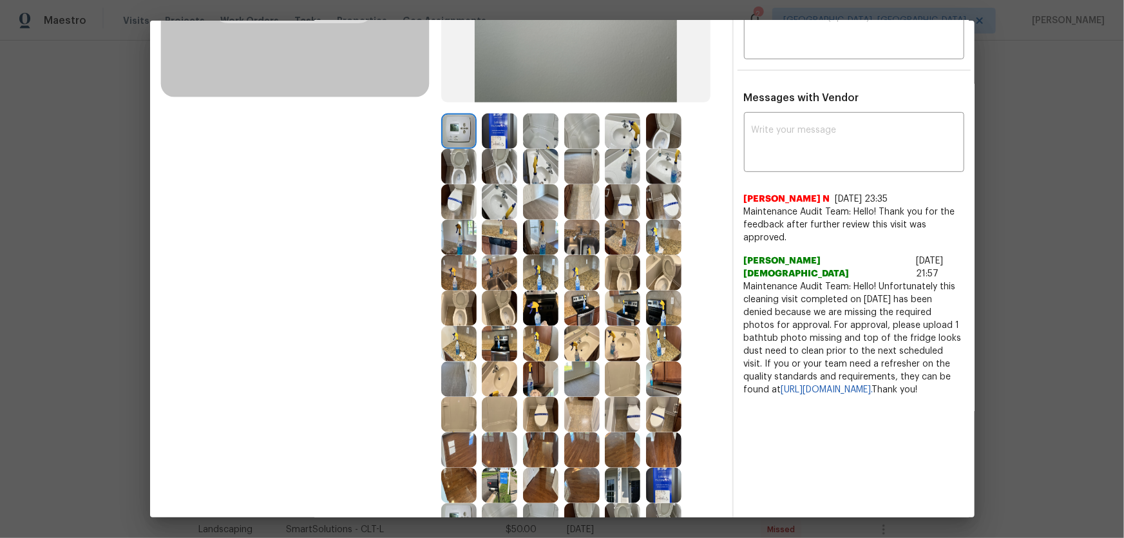
scroll to position [292, 0]
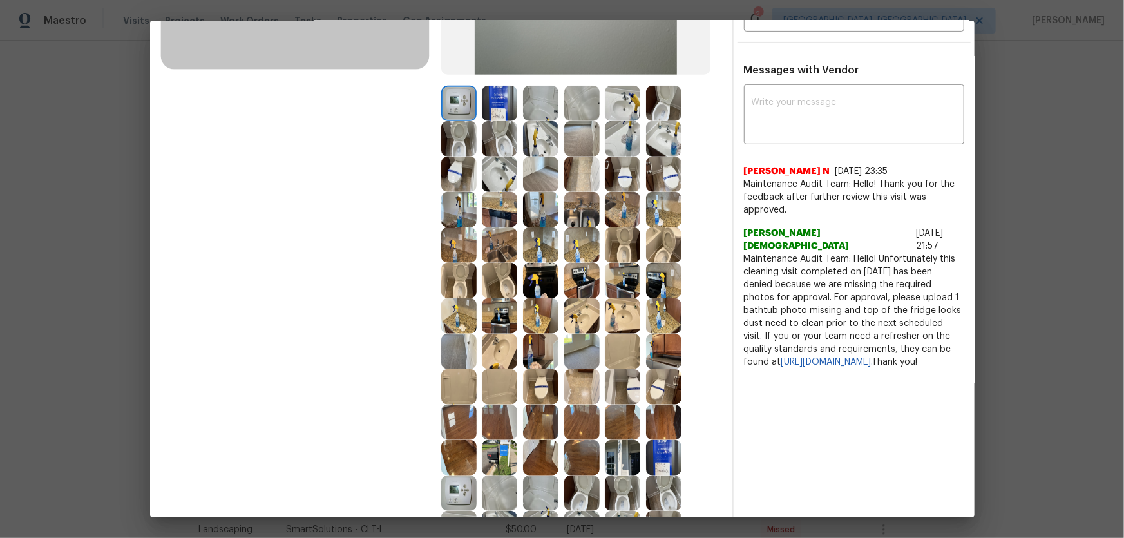
click at [490, 146] on img at bounding box center [499, 138] width 35 height 35
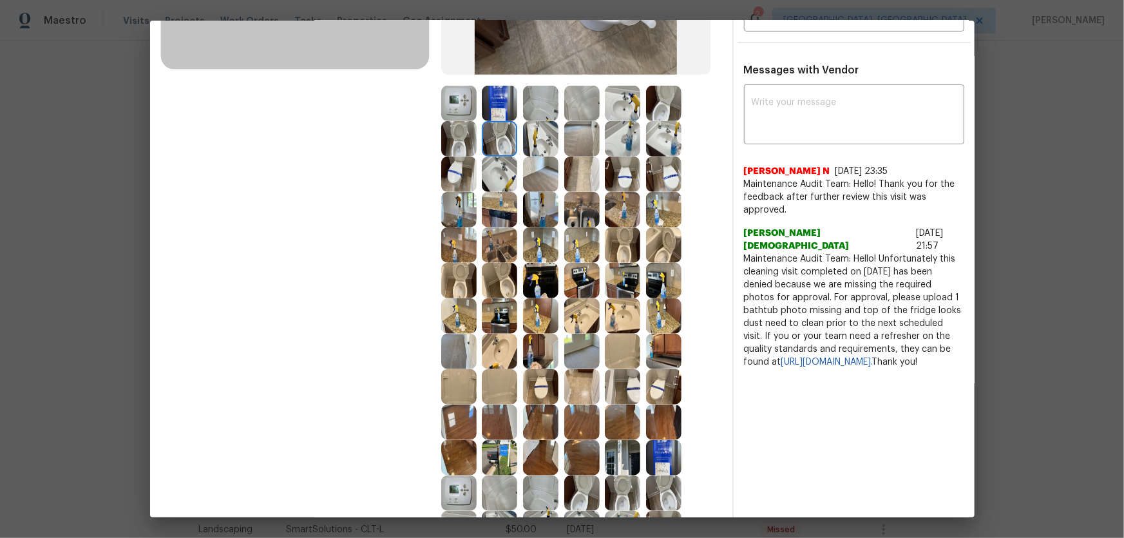
click at [468, 143] on img at bounding box center [458, 138] width 35 height 35
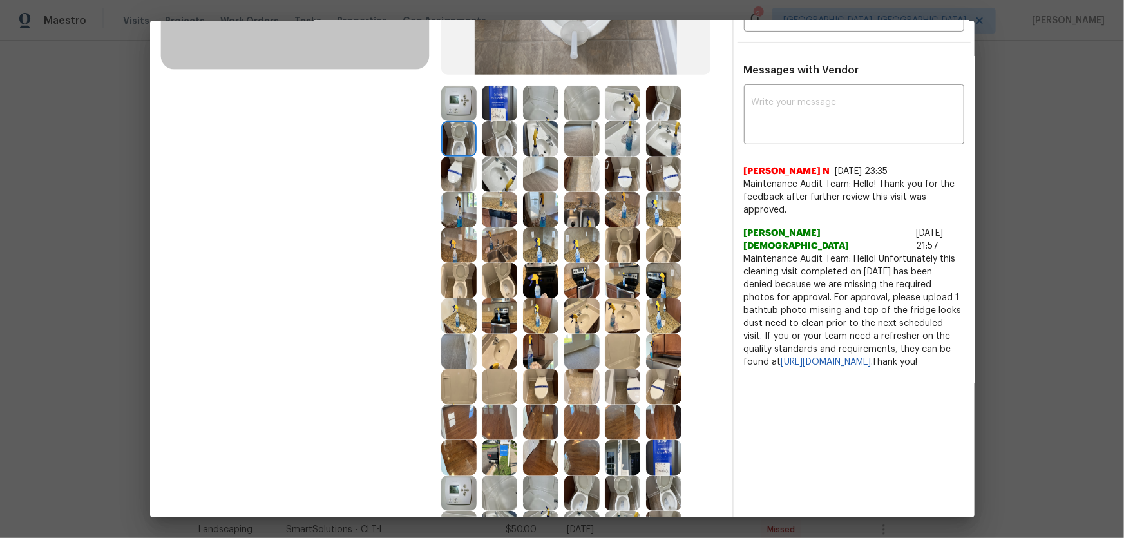
click at [490, 171] on img at bounding box center [499, 174] width 35 height 35
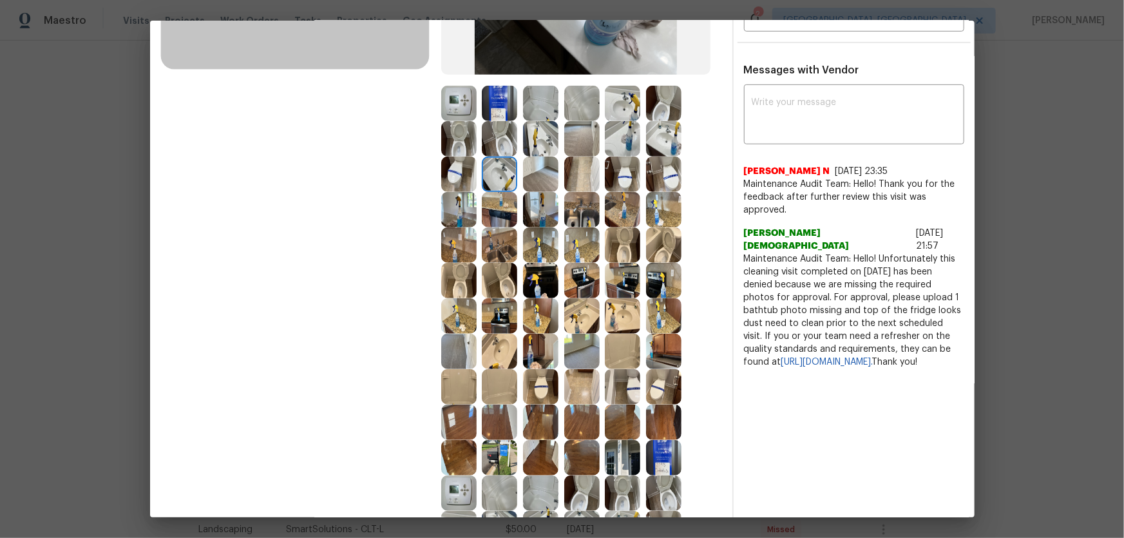
click at [533, 147] on img at bounding box center [540, 138] width 35 height 35
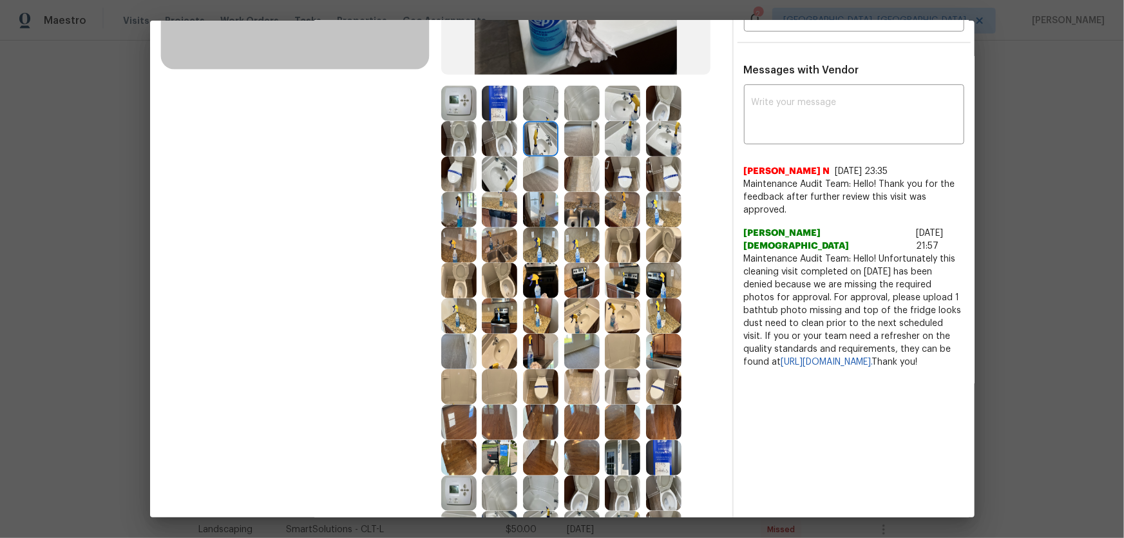
click at [573, 105] on img at bounding box center [581, 103] width 35 height 35
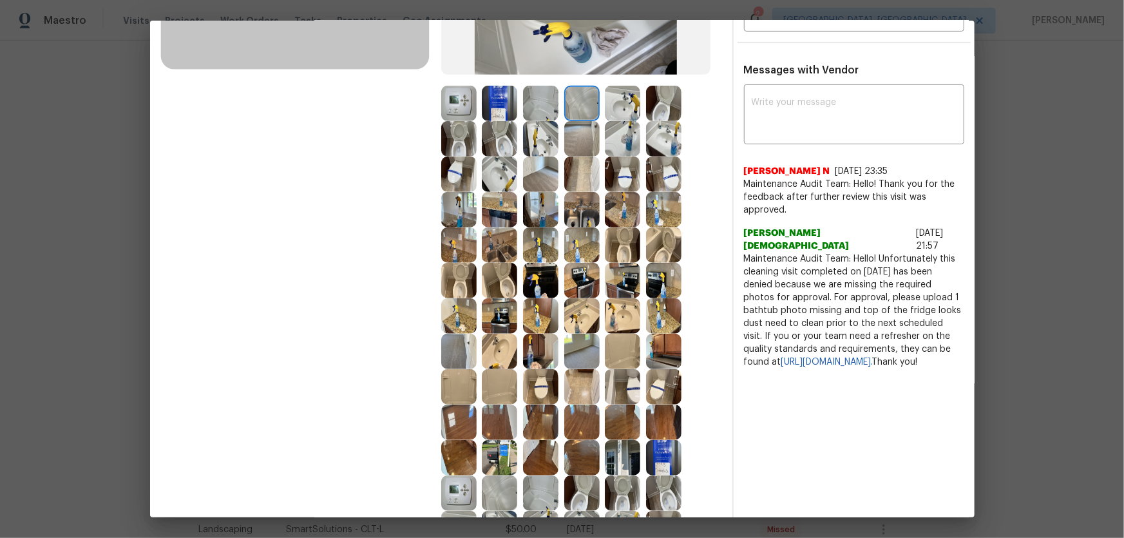
click at [548, 104] on img at bounding box center [540, 103] width 35 height 35
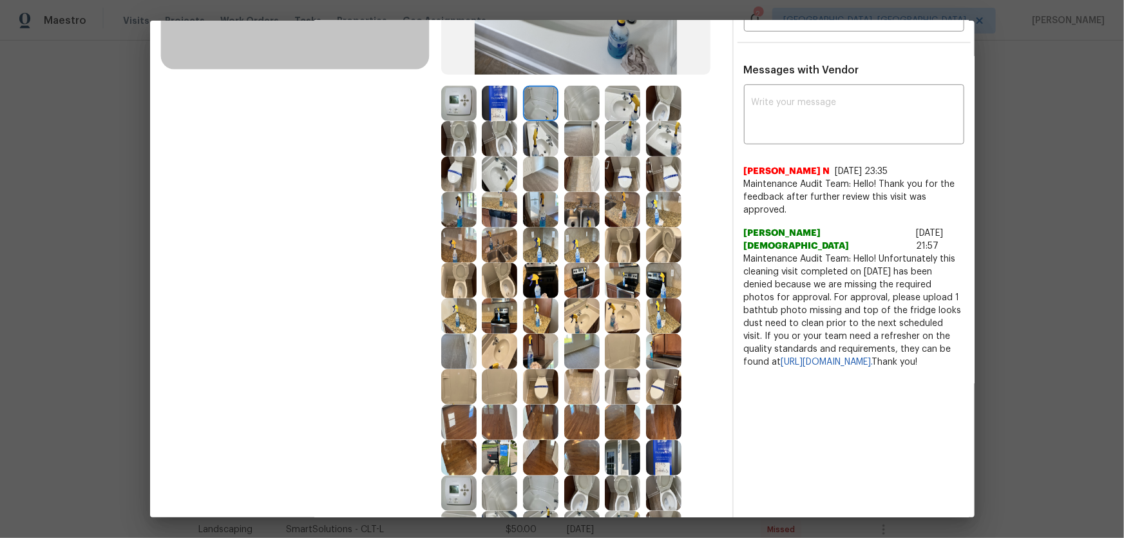
click at [498, 103] on img at bounding box center [499, 103] width 35 height 35
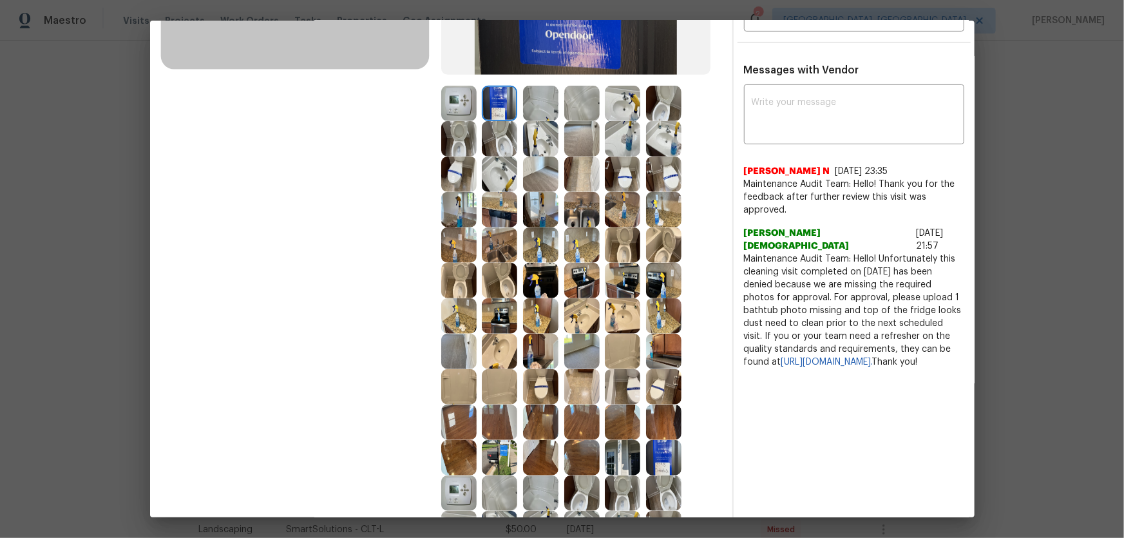
click at [470, 103] on img at bounding box center [458, 103] width 35 height 35
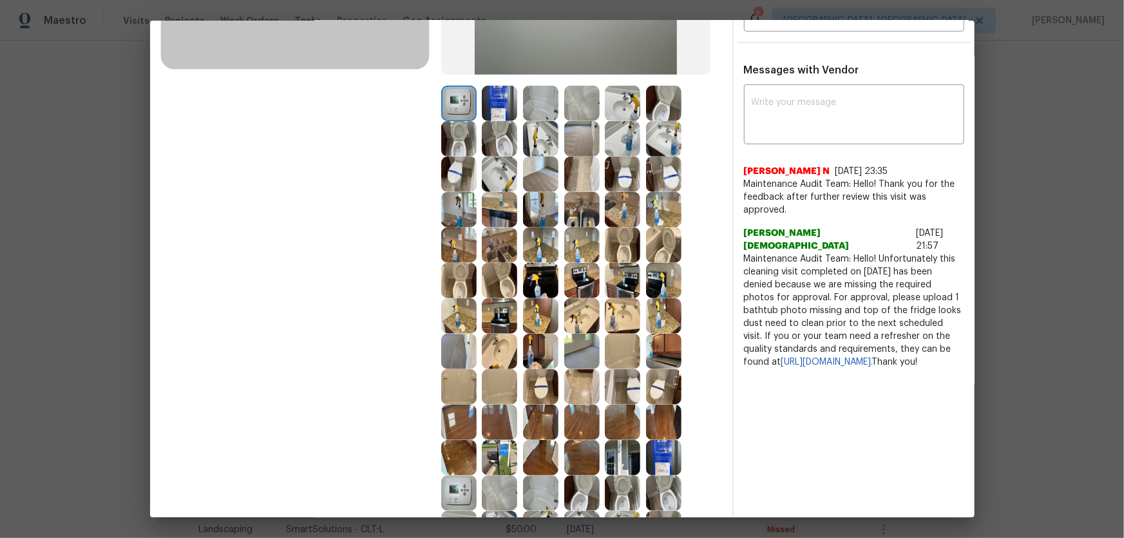
click at [552, 214] on img at bounding box center [540, 209] width 35 height 35
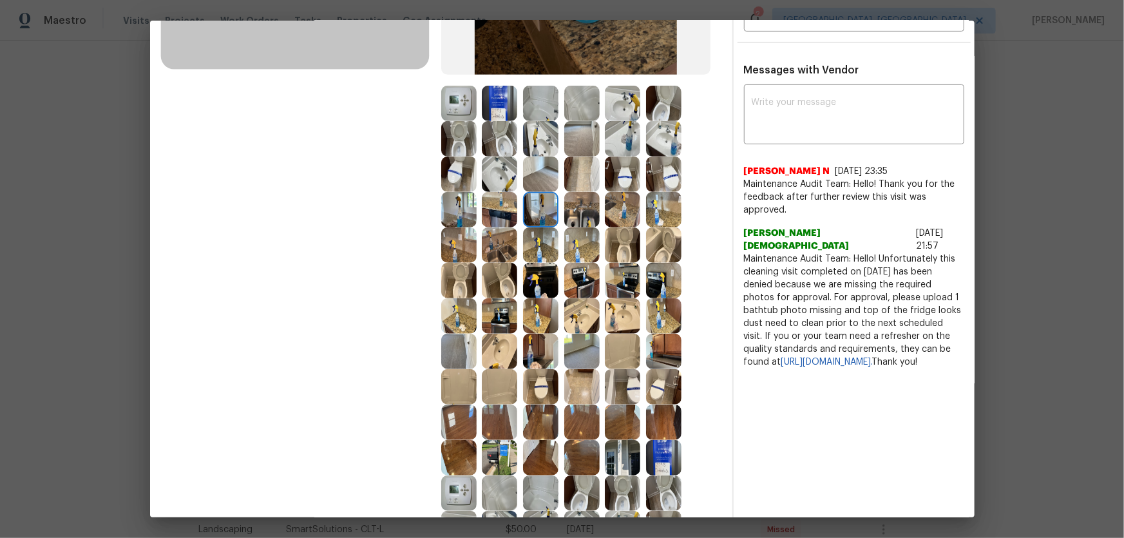
click at [580, 211] on img at bounding box center [581, 209] width 35 height 35
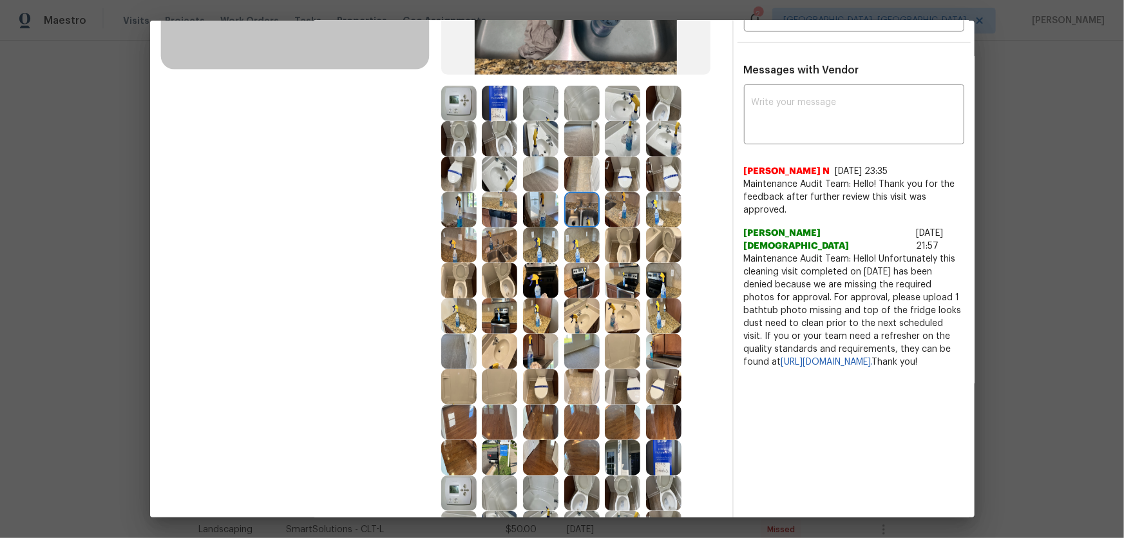
click at [582, 272] on img at bounding box center [581, 280] width 35 height 35
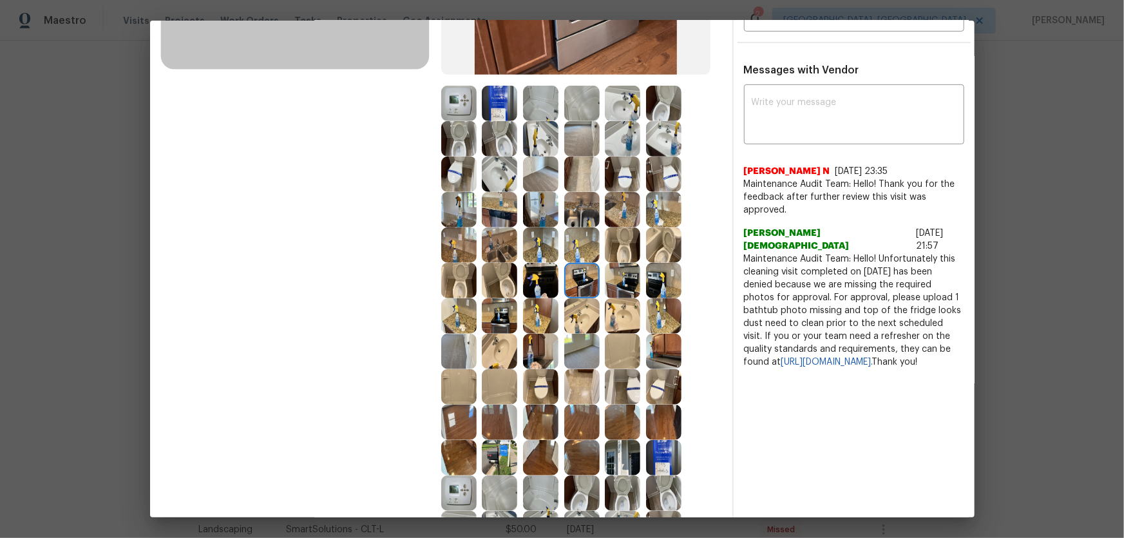
click at [548, 276] on img at bounding box center [540, 280] width 35 height 35
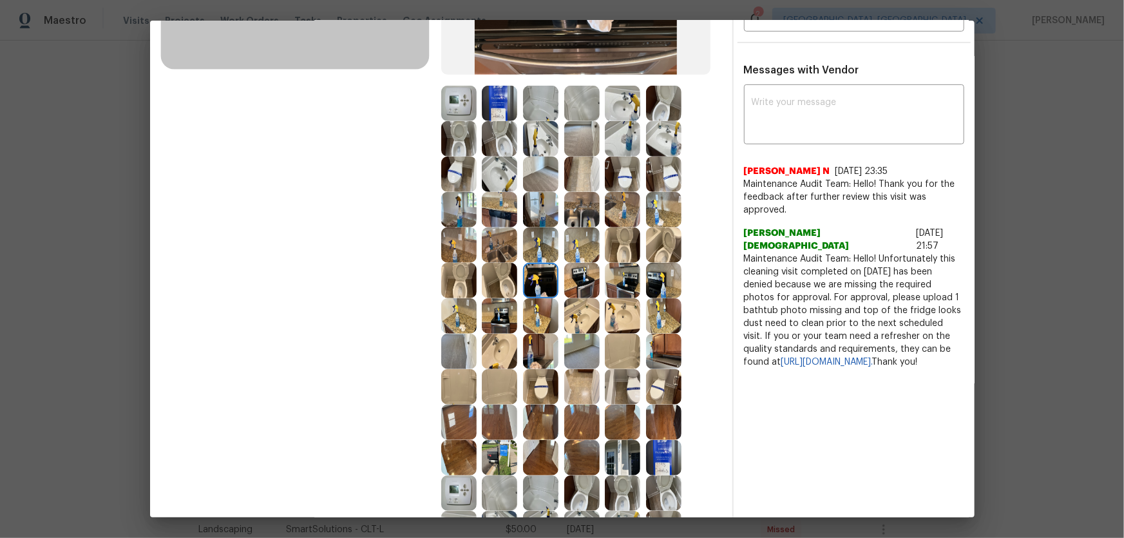
click at [538, 311] on img at bounding box center [540, 315] width 35 height 35
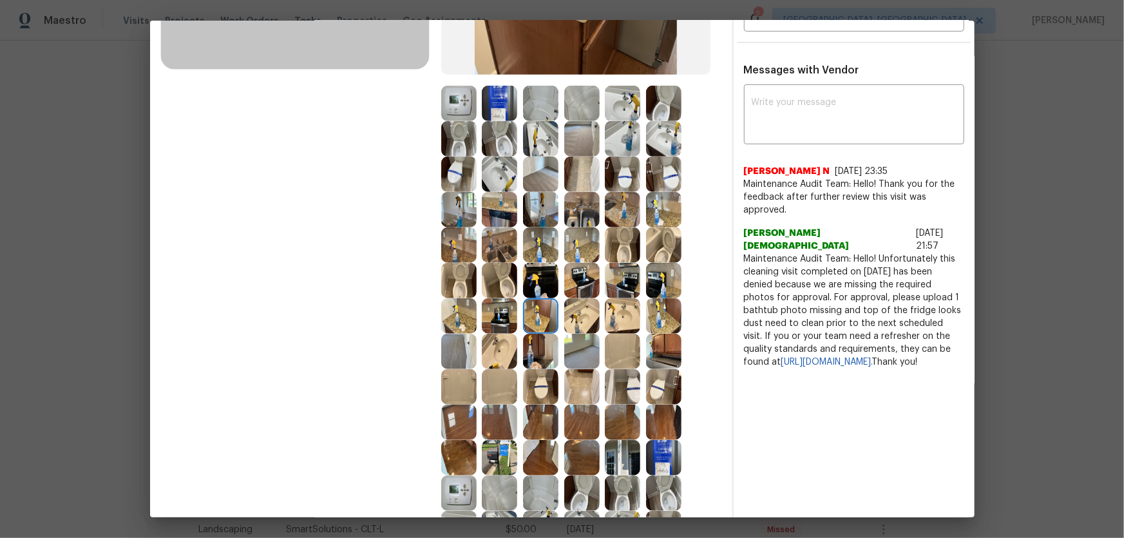
click at [572, 348] on img at bounding box center [581, 351] width 35 height 35
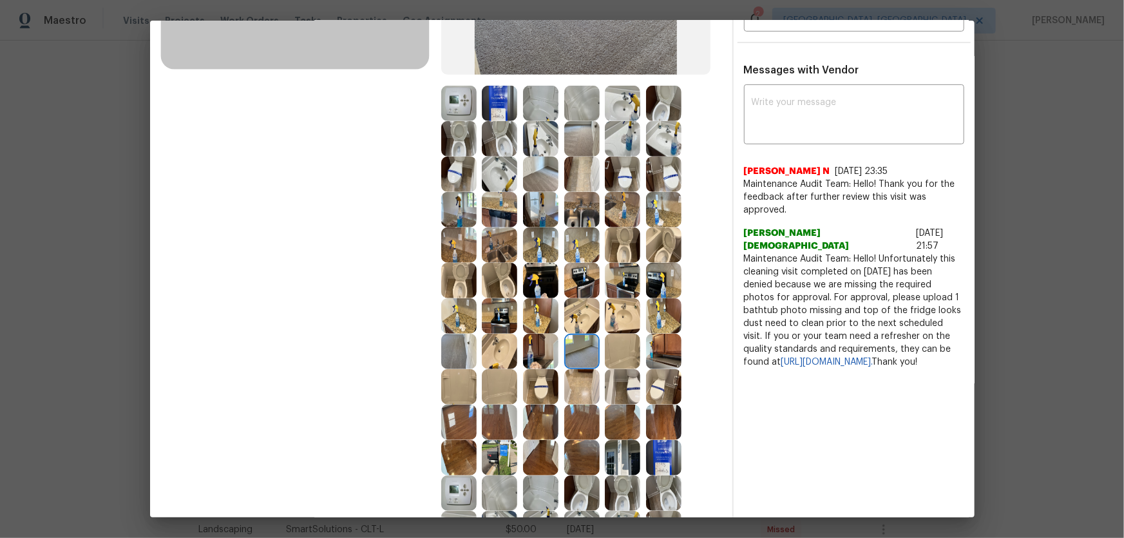
click at [453, 348] on img at bounding box center [458, 351] width 35 height 35
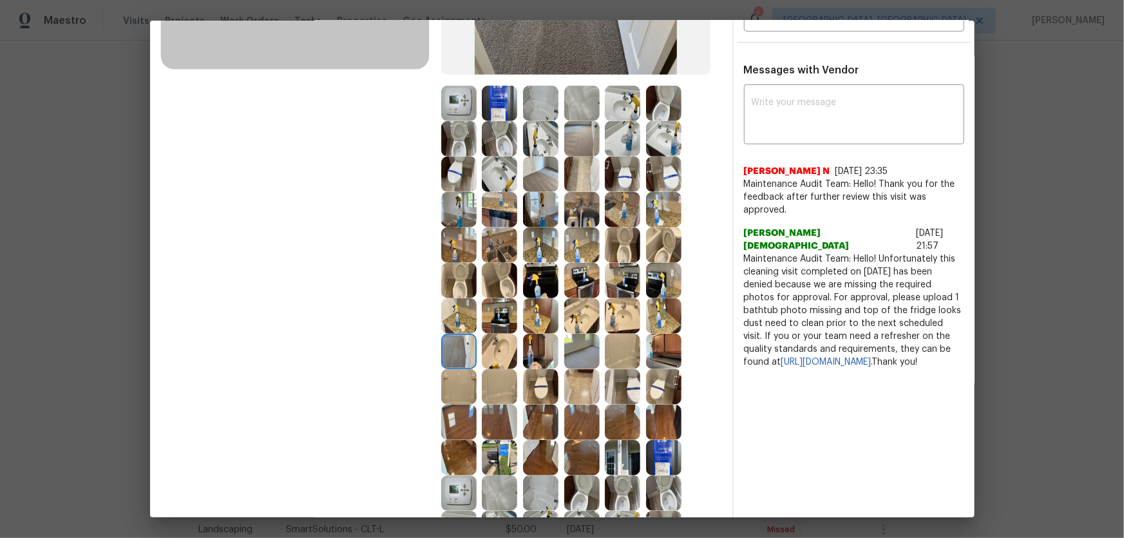
click at [506, 355] on img at bounding box center [499, 386] width 35 height 35
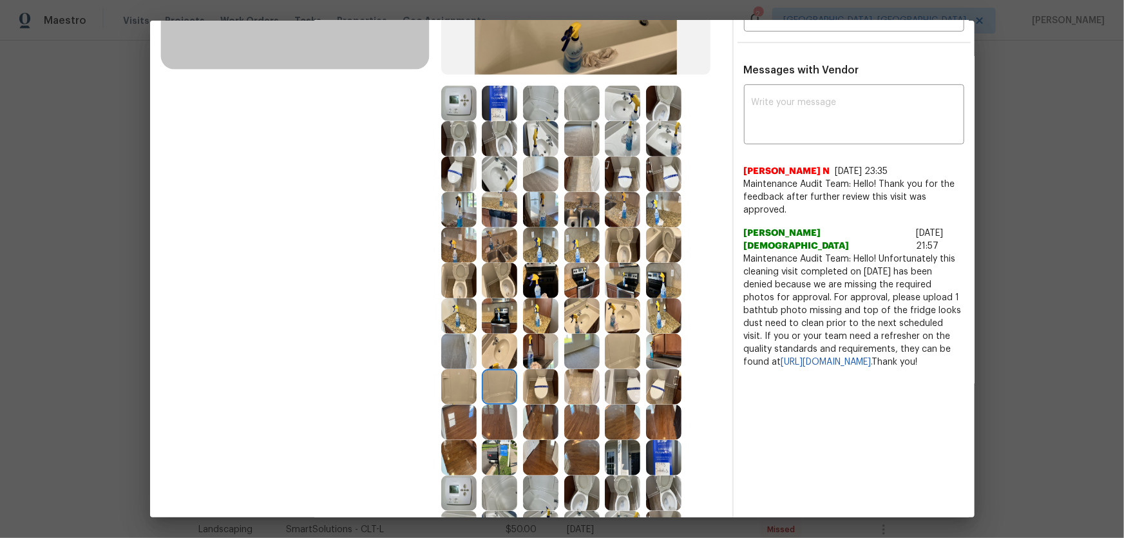
drag, startPoint x: 493, startPoint y: 470, endPoint x: 474, endPoint y: 482, distance: 22.3
click at [491, 355] on img at bounding box center [499, 457] width 35 height 35
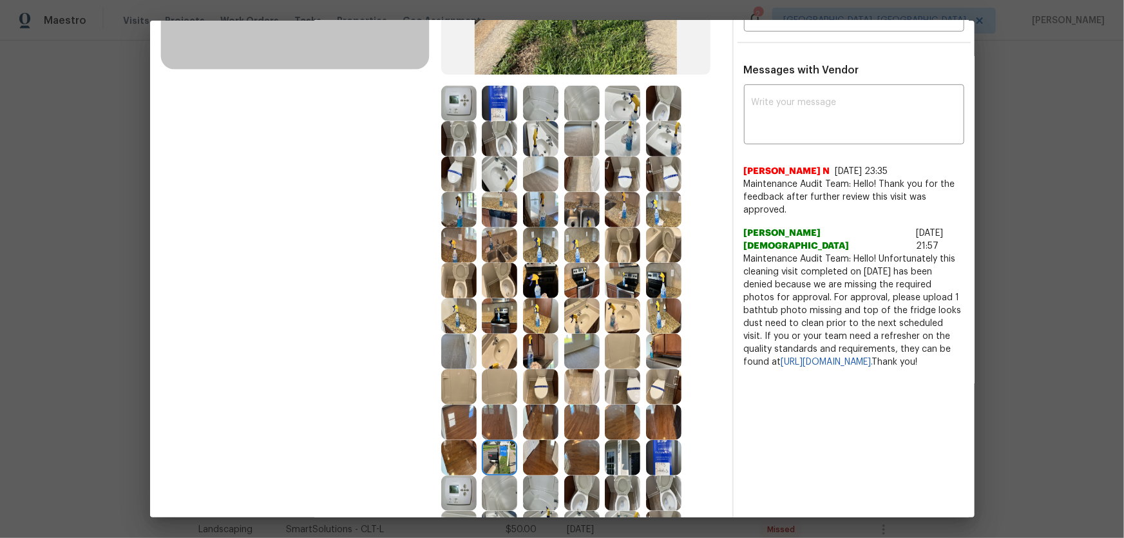
click at [472, 355] on img at bounding box center [458, 492] width 35 height 35
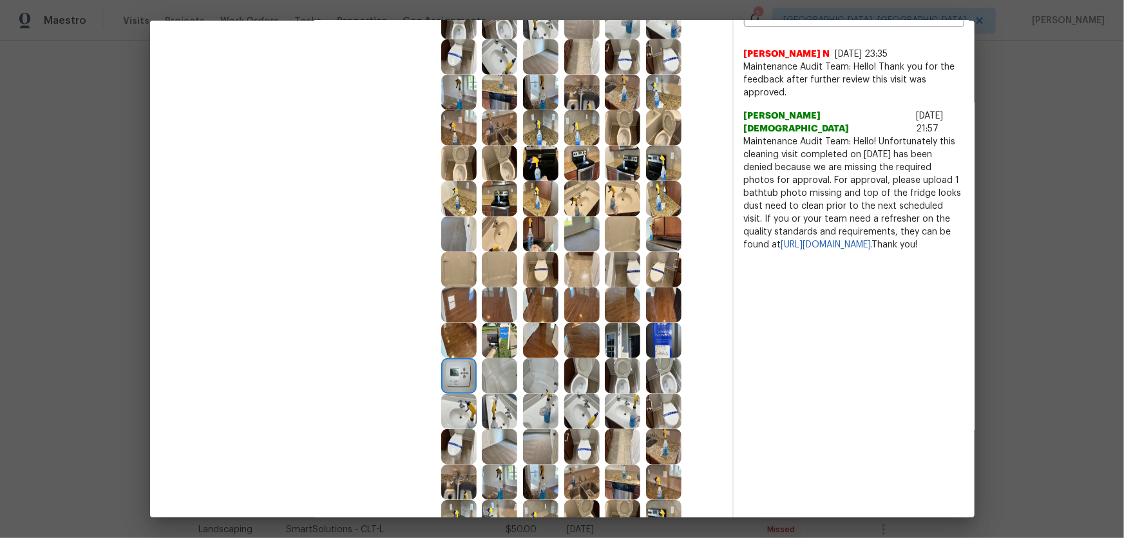
click at [584, 355] on img at bounding box center [581, 446] width 35 height 35
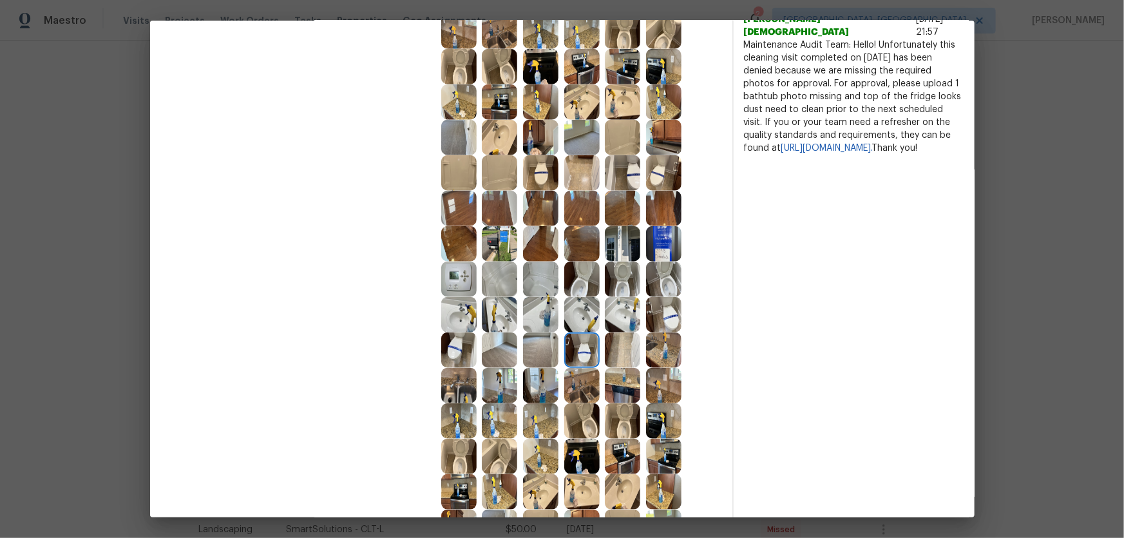
scroll to position [527, 0]
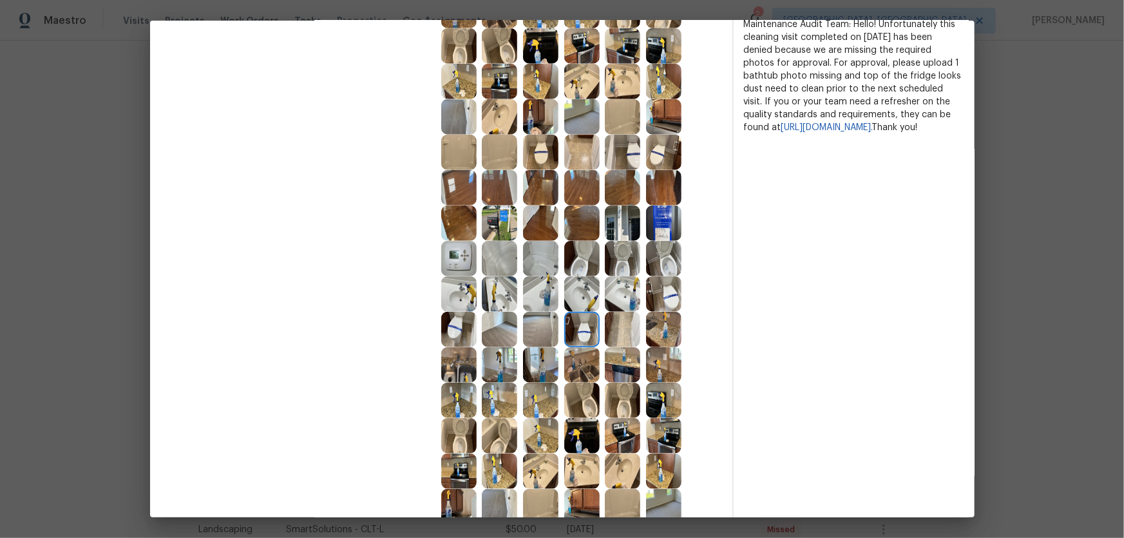
click at [576, 355] on img at bounding box center [581, 364] width 35 height 35
click at [579, 355] on img at bounding box center [581, 400] width 35 height 35
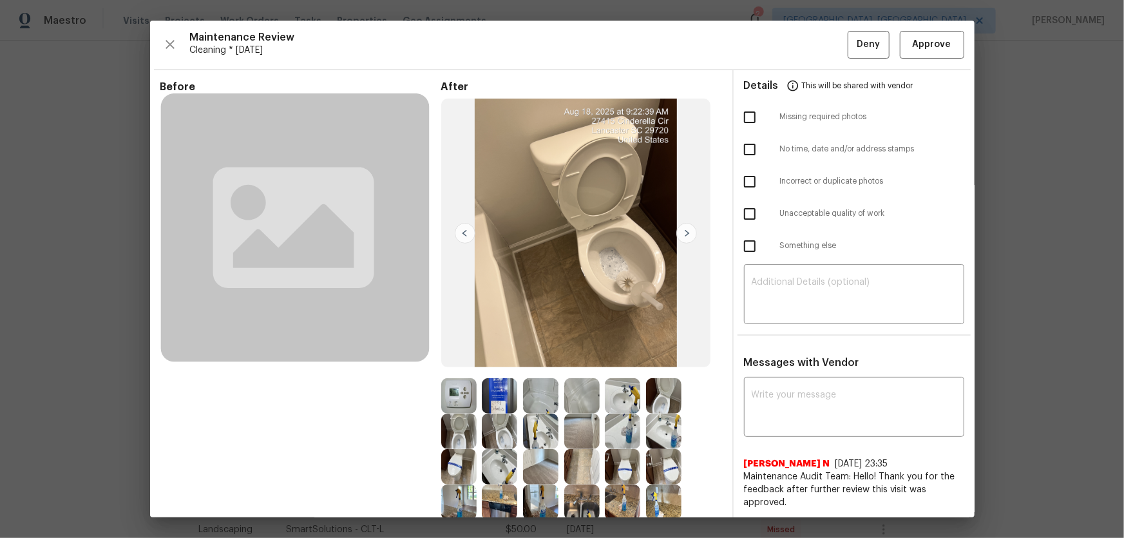
scroll to position [0, 0]
click at [799, 48] on span "Approve" at bounding box center [932, 45] width 39 height 16
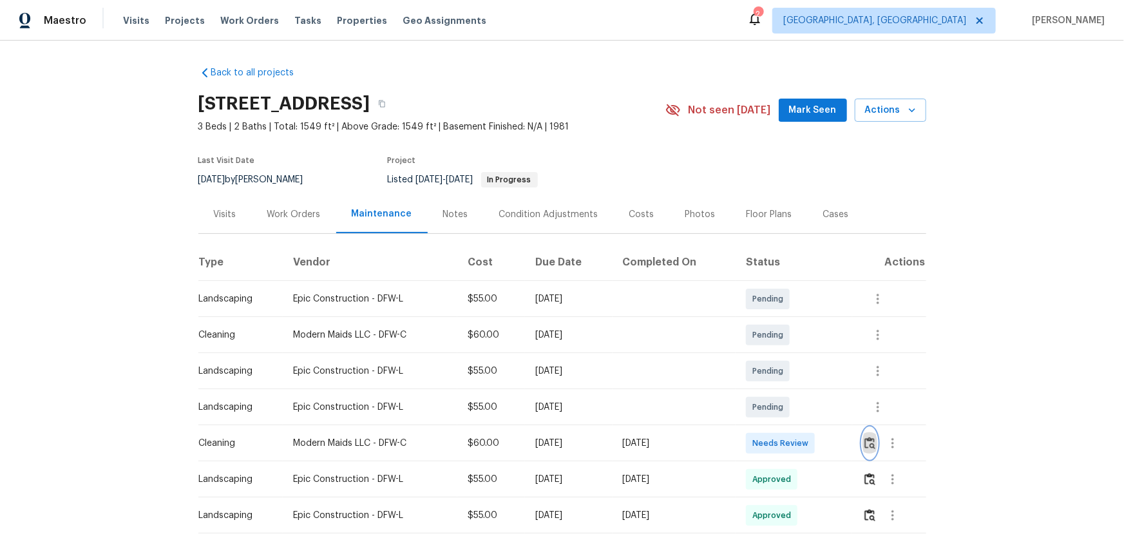
click at [864, 438] on img "button" at bounding box center [869, 443] width 11 height 12
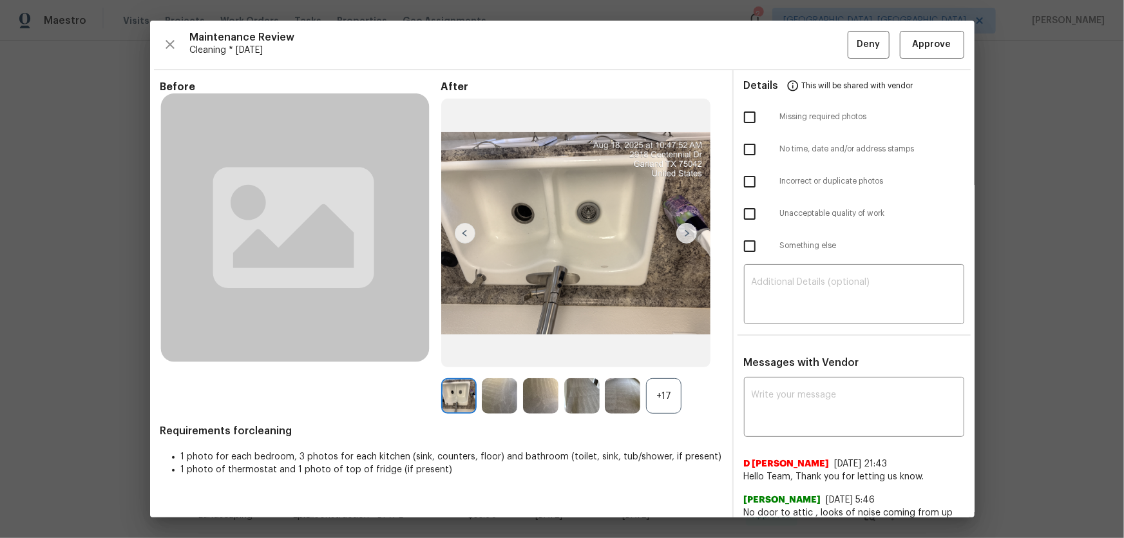
click at [668, 407] on div "+17" at bounding box center [663, 395] width 35 height 35
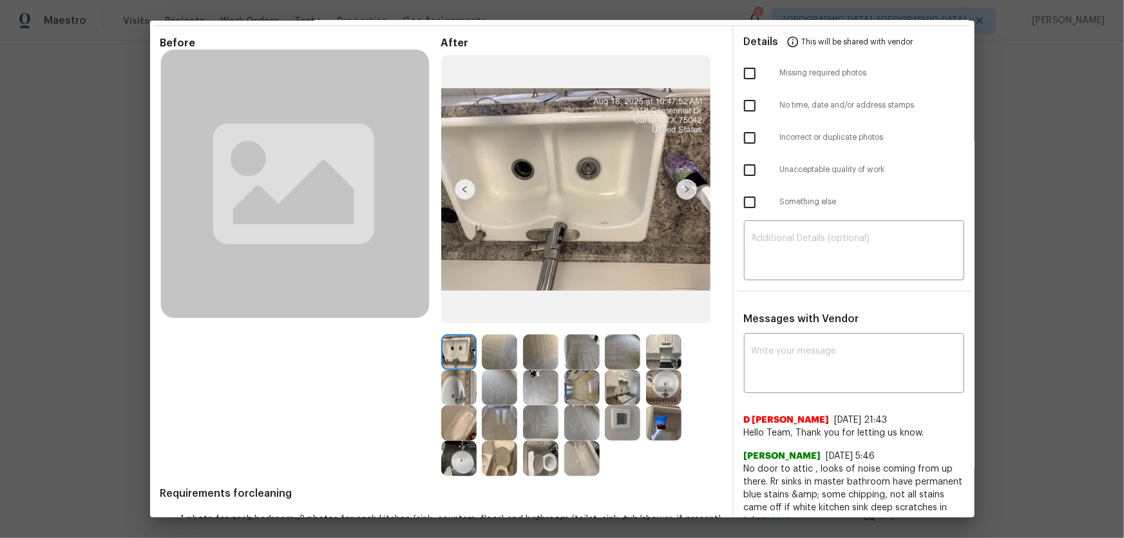
scroll to position [193, 0]
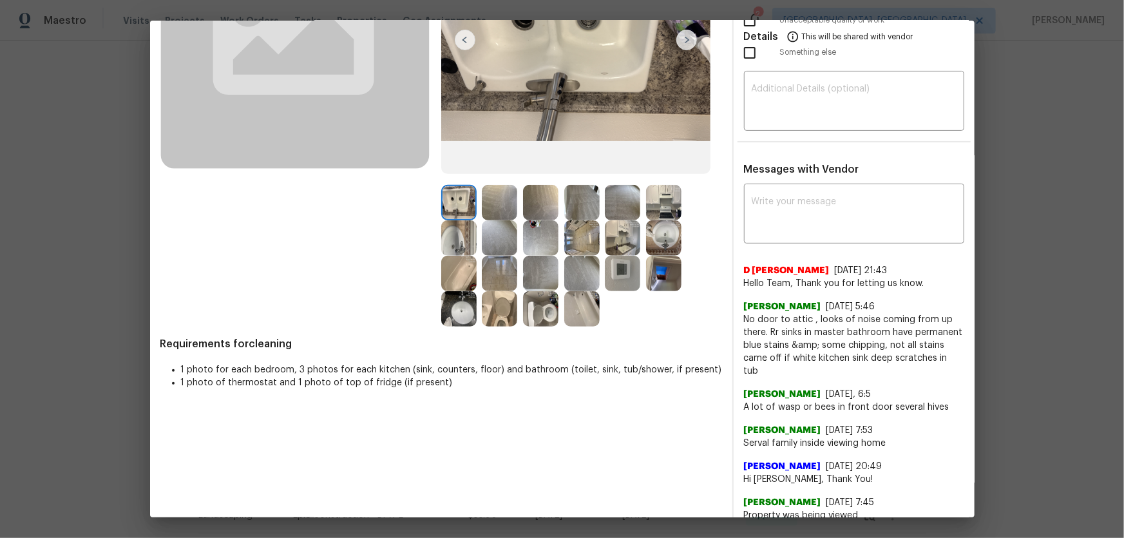
click at [540, 319] on img at bounding box center [540, 308] width 35 height 35
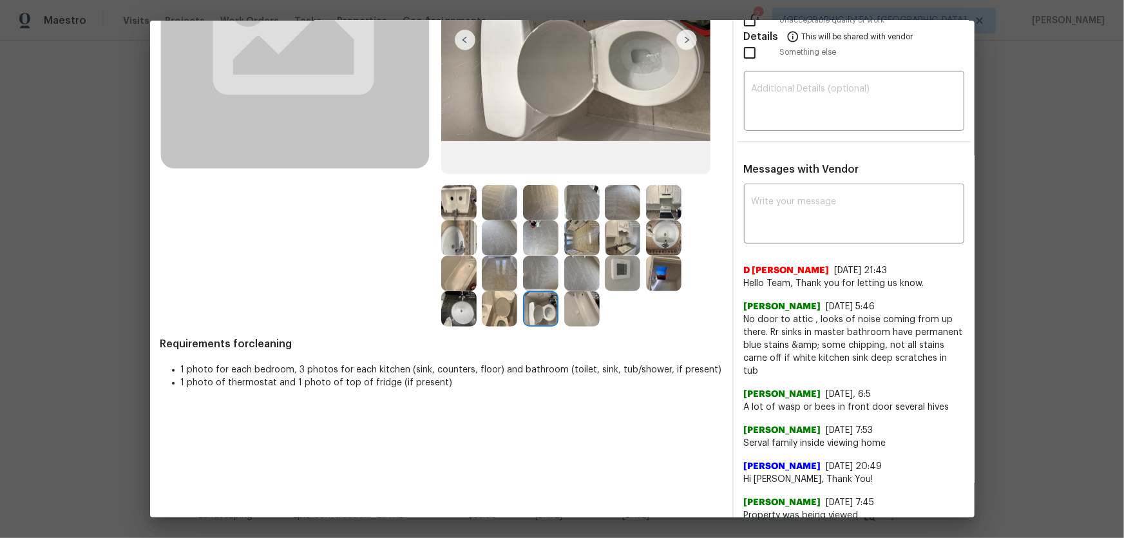
click at [491, 308] on img at bounding box center [499, 308] width 35 height 35
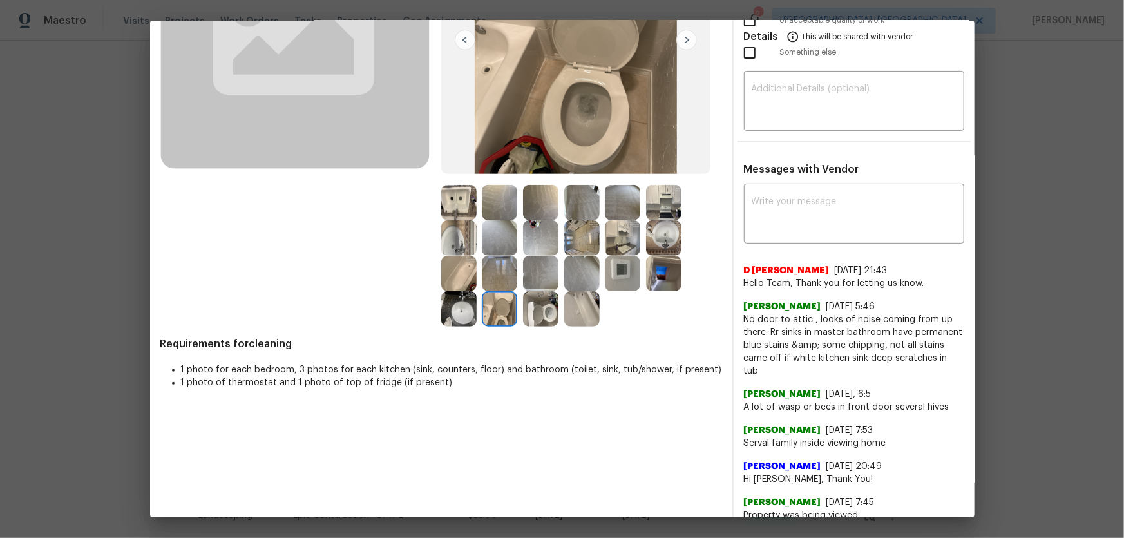
click at [464, 308] on img at bounding box center [458, 308] width 35 height 35
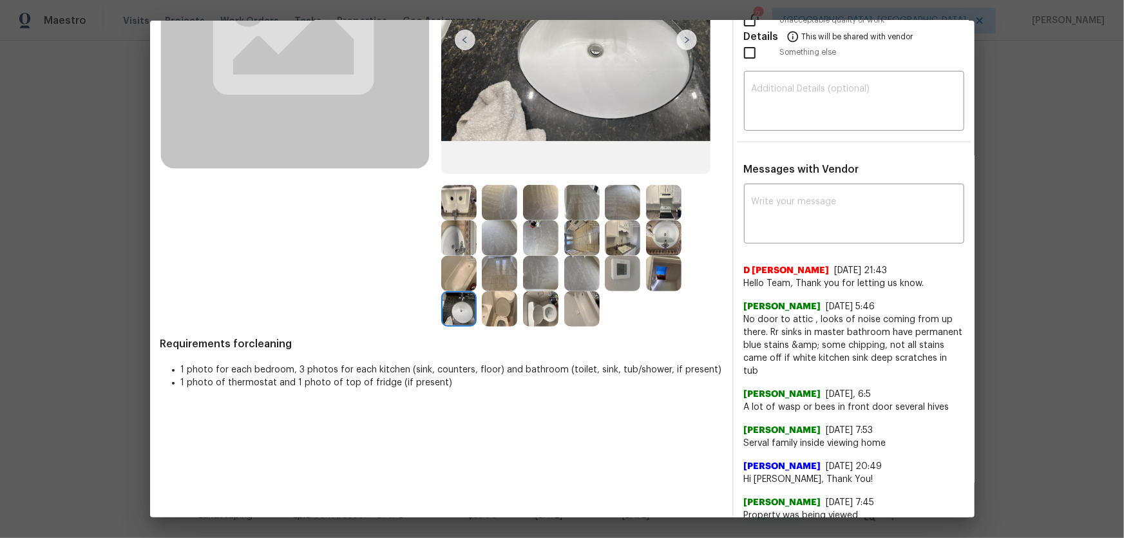
click at [648, 234] on img at bounding box center [663, 237] width 35 height 35
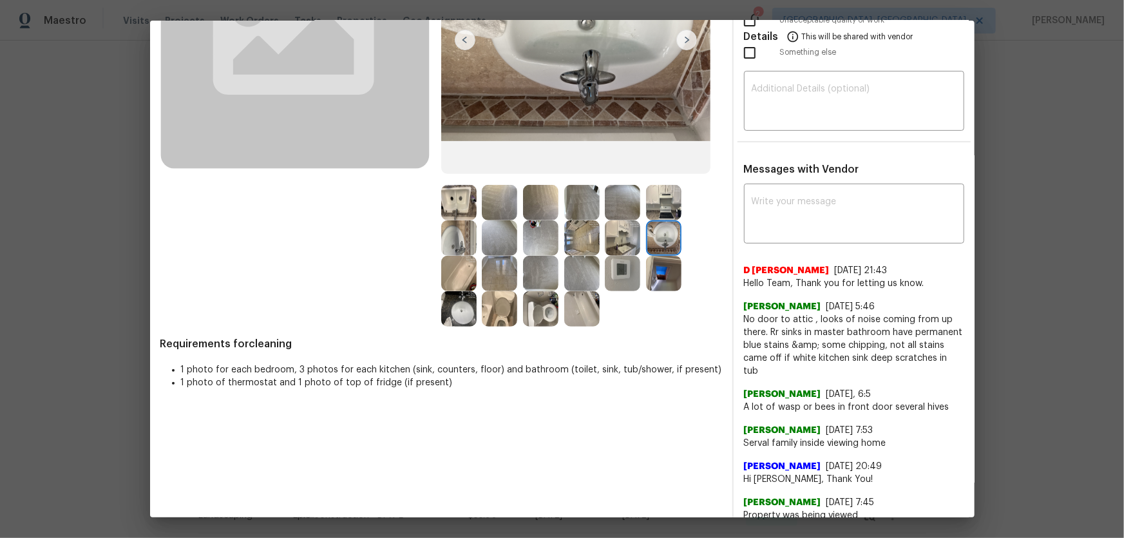
click at [616, 262] on img at bounding box center [622, 273] width 35 height 35
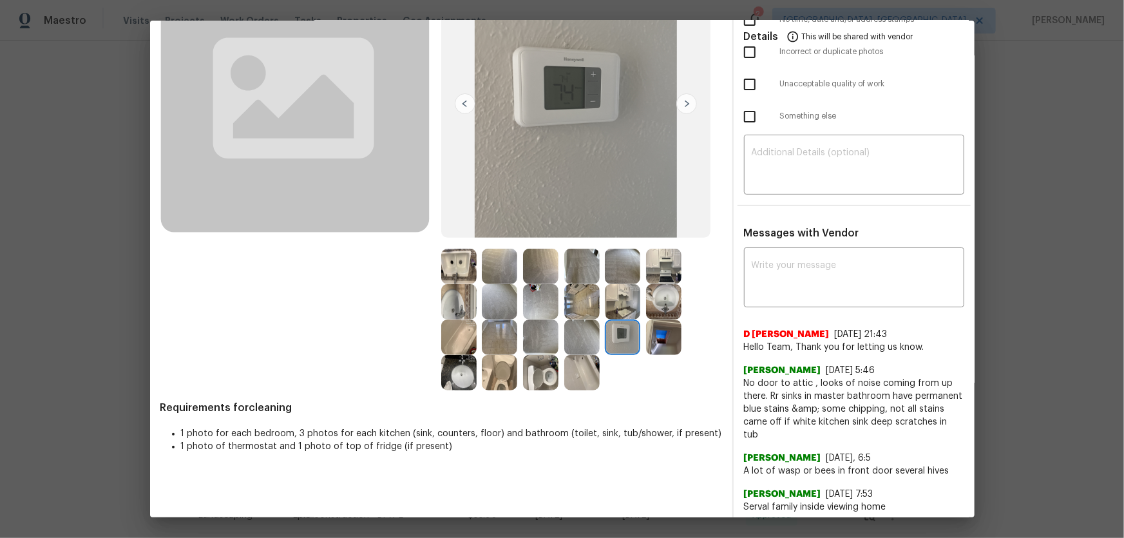
scroll to position [135, 0]
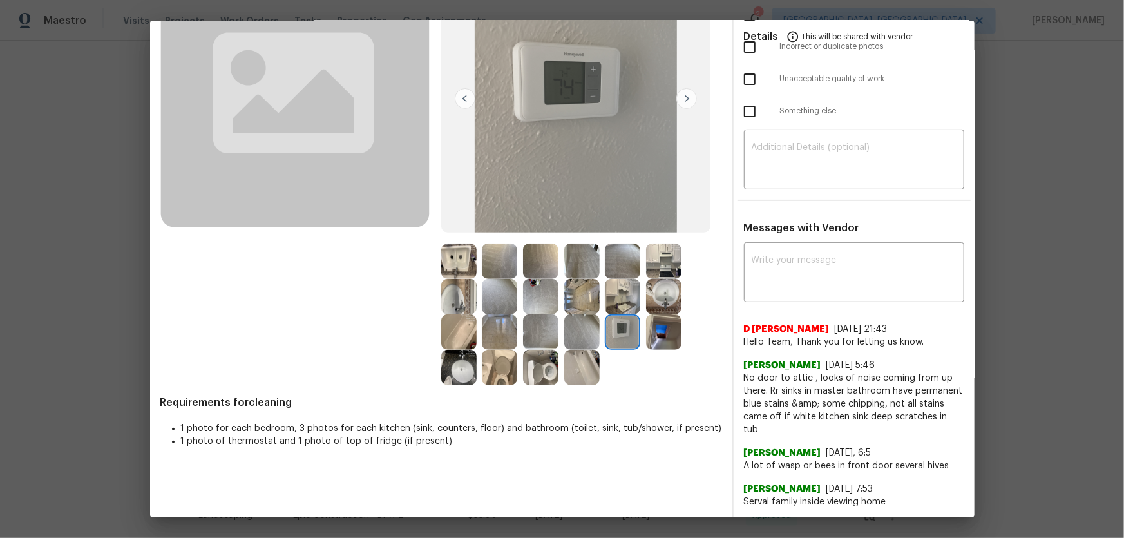
click at [537, 272] on img at bounding box center [540, 260] width 35 height 35
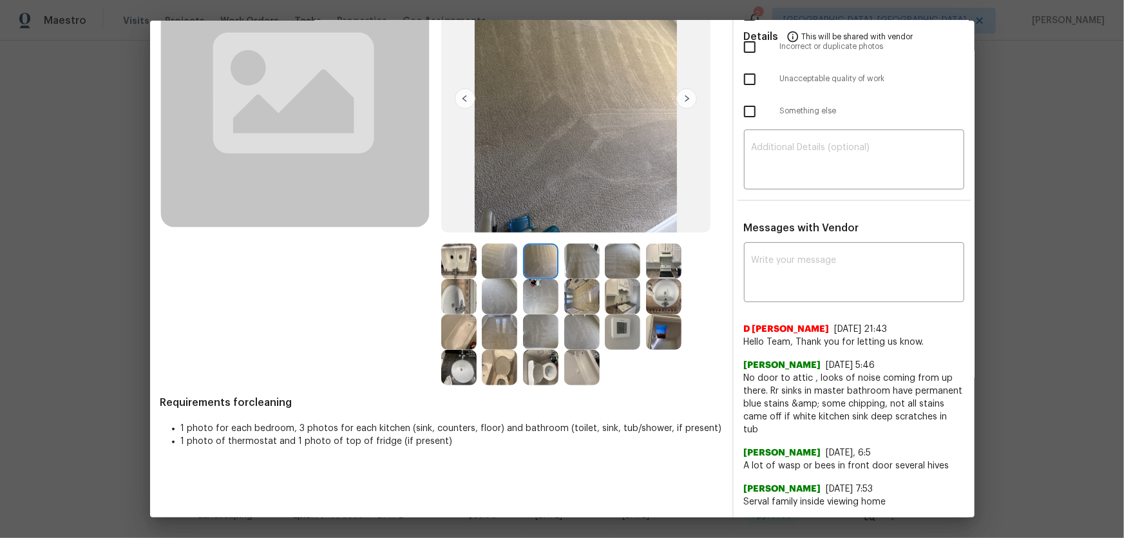
click at [509, 268] on img at bounding box center [499, 260] width 35 height 35
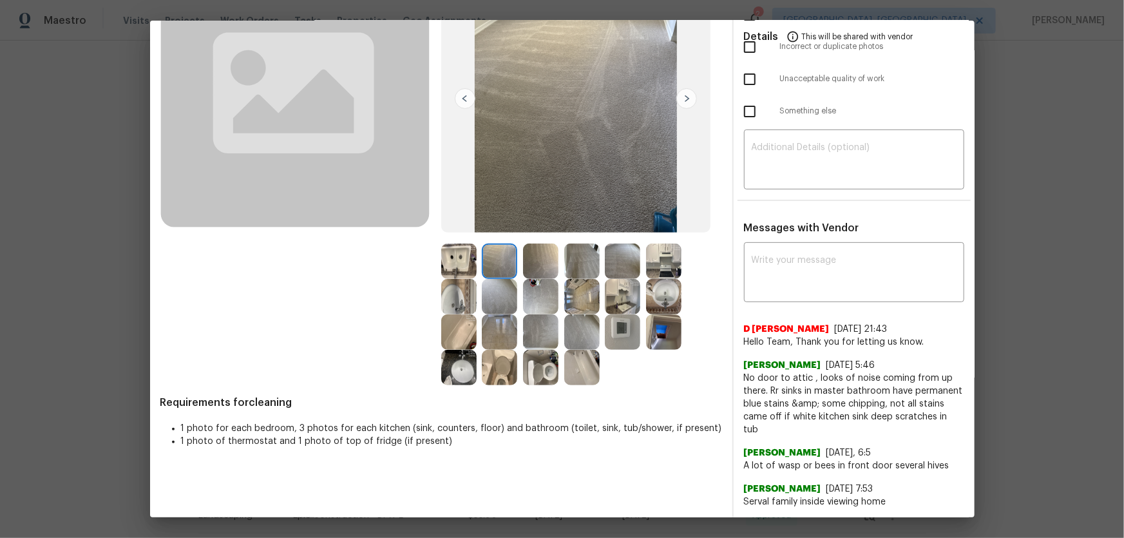
click at [502, 292] on img at bounding box center [499, 296] width 35 height 35
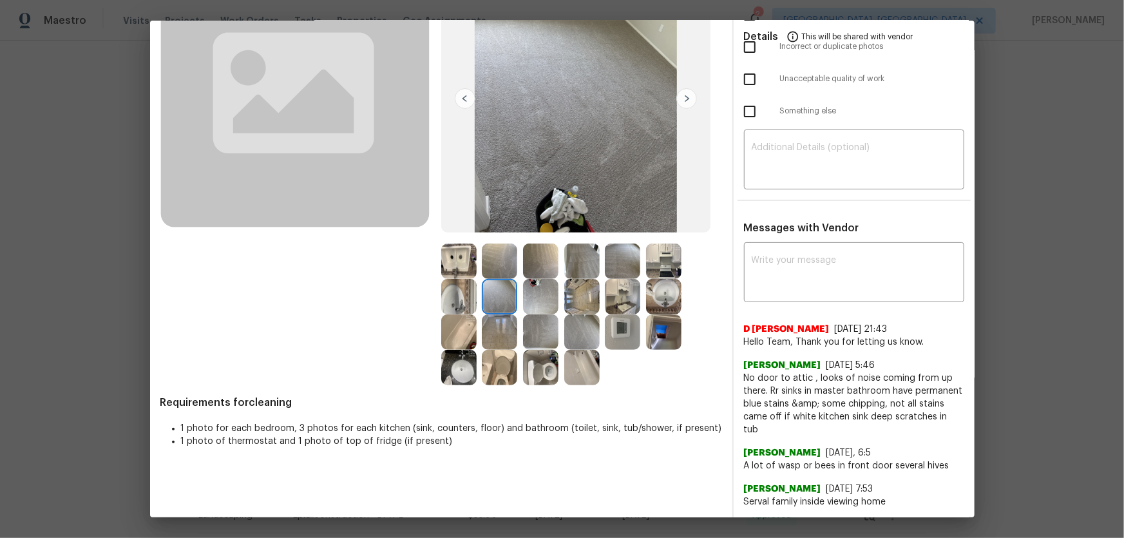
click at [463, 290] on img at bounding box center [458, 296] width 35 height 35
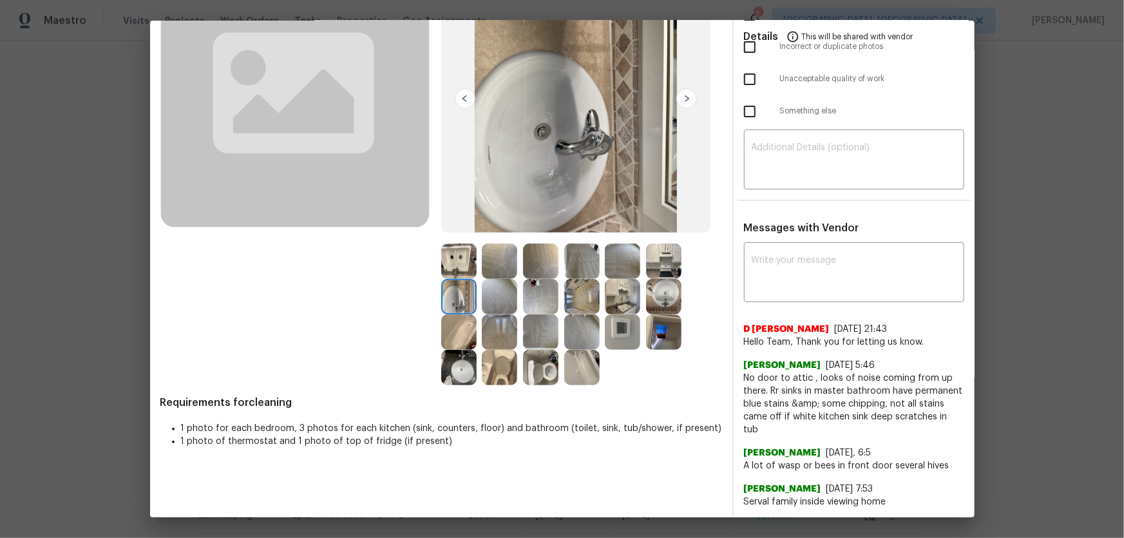
click at [464, 263] on img at bounding box center [458, 260] width 35 height 35
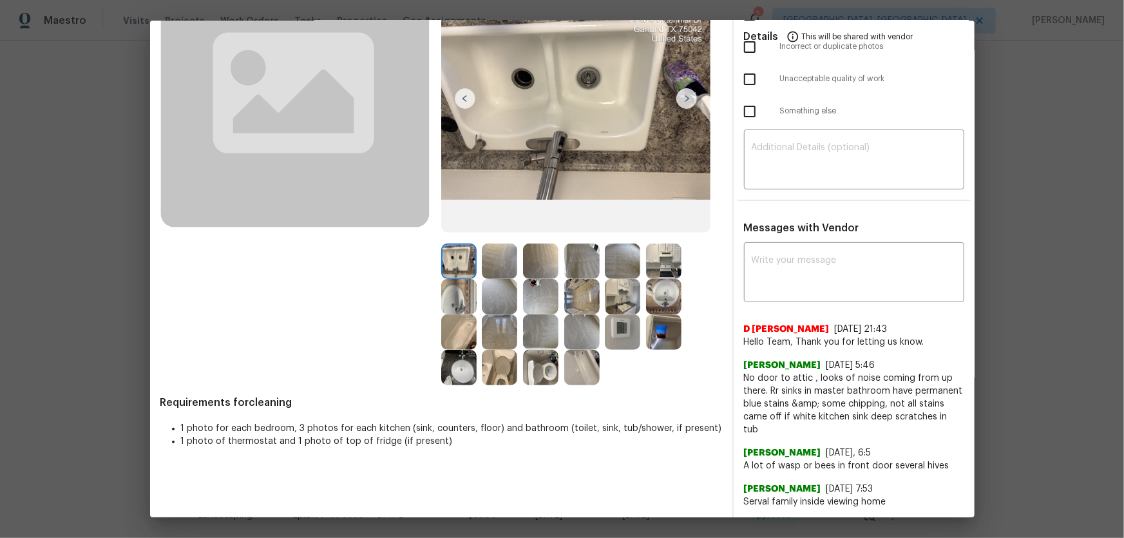
click at [453, 340] on img at bounding box center [458, 331] width 35 height 35
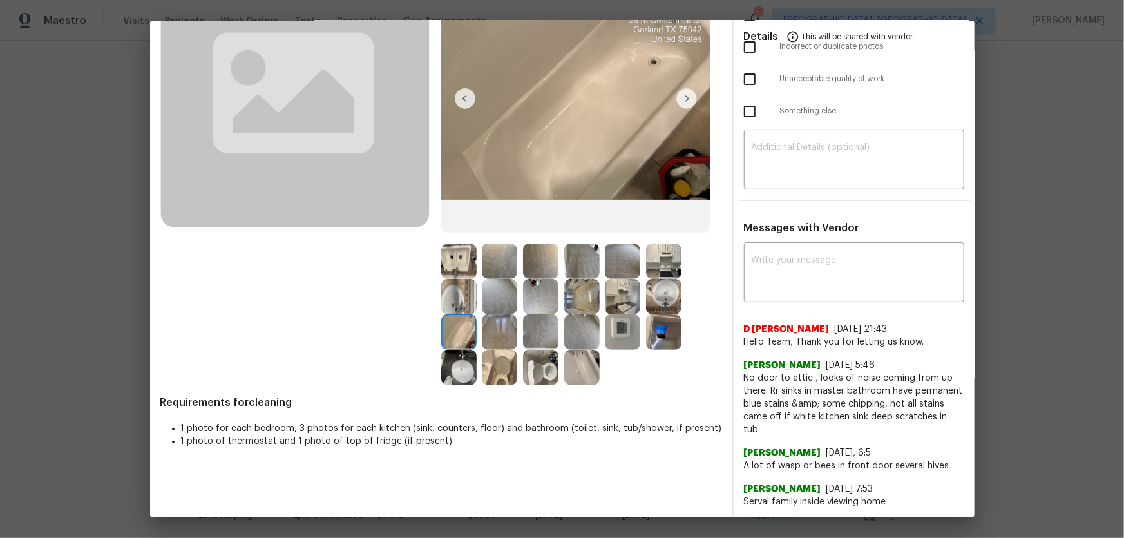
click at [633, 302] on img at bounding box center [622, 296] width 35 height 35
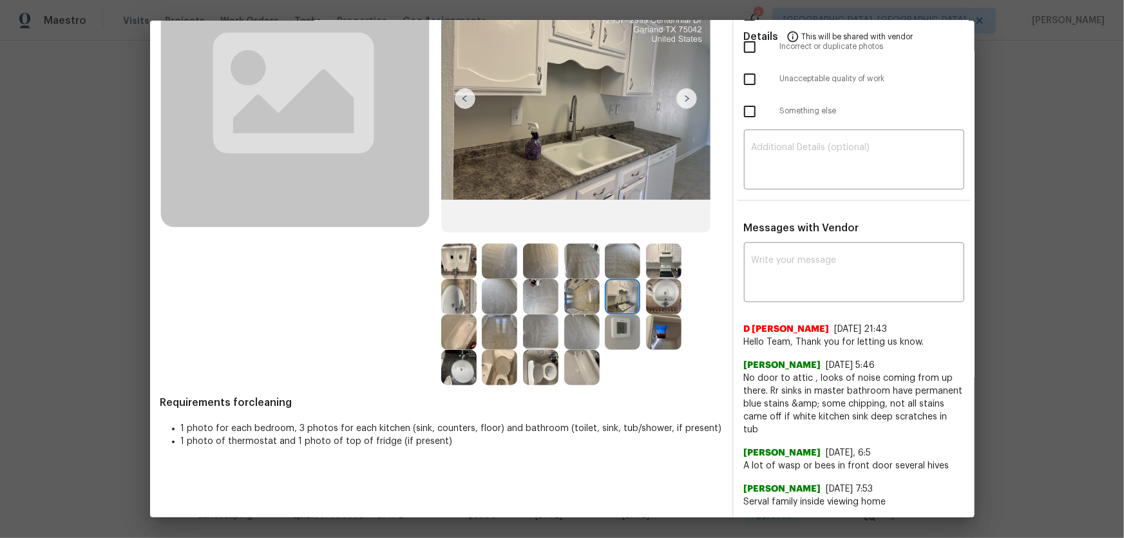
click at [625, 333] on img at bounding box center [622, 331] width 35 height 35
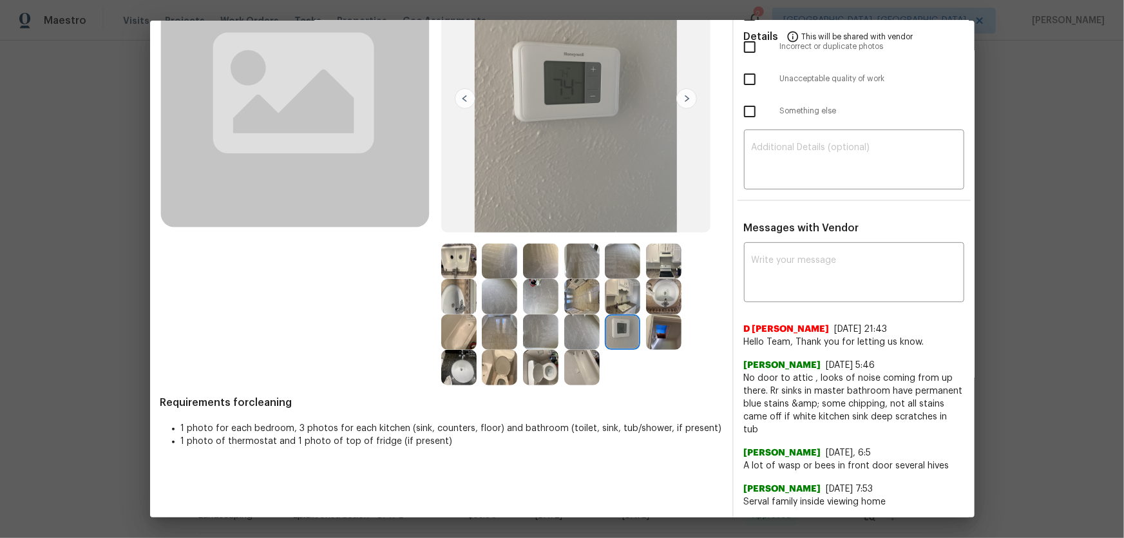
click at [656, 294] on img at bounding box center [663, 296] width 35 height 35
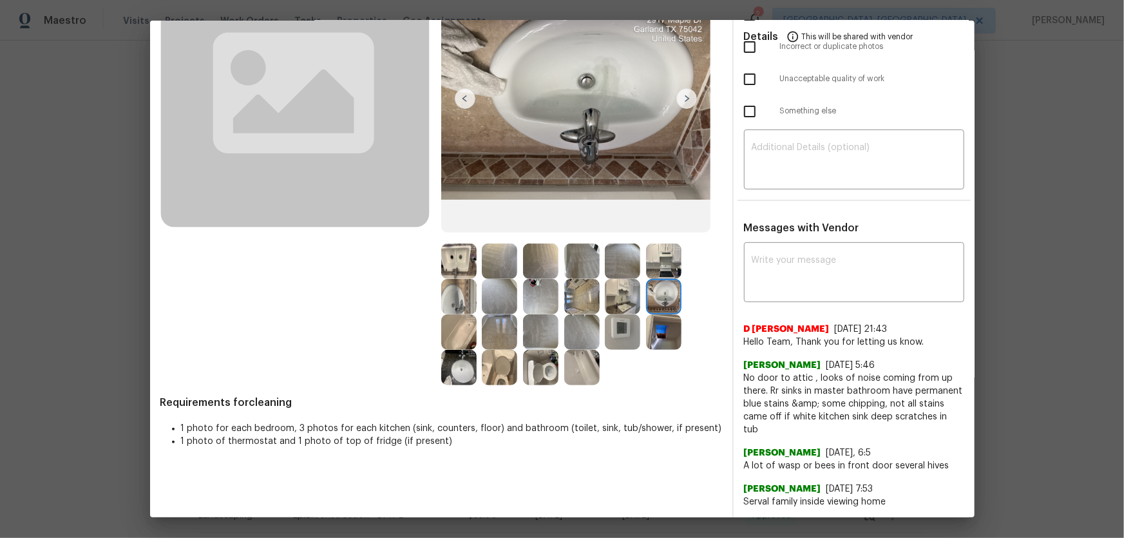
click at [659, 276] on img at bounding box center [663, 260] width 35 height 35
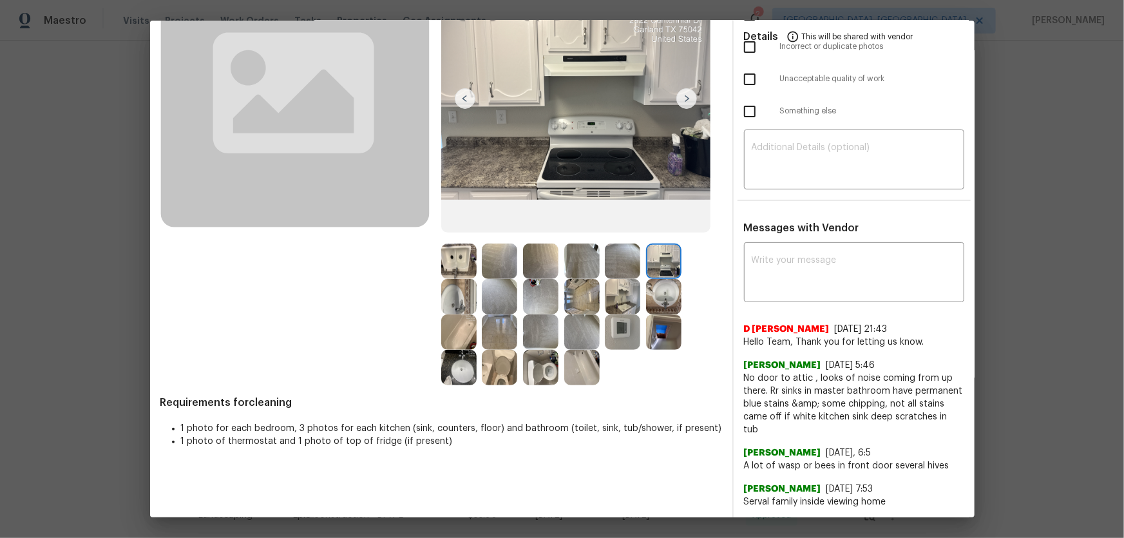
click at [658, 315] on img at bounding box center [663, 331] width 35 height 35
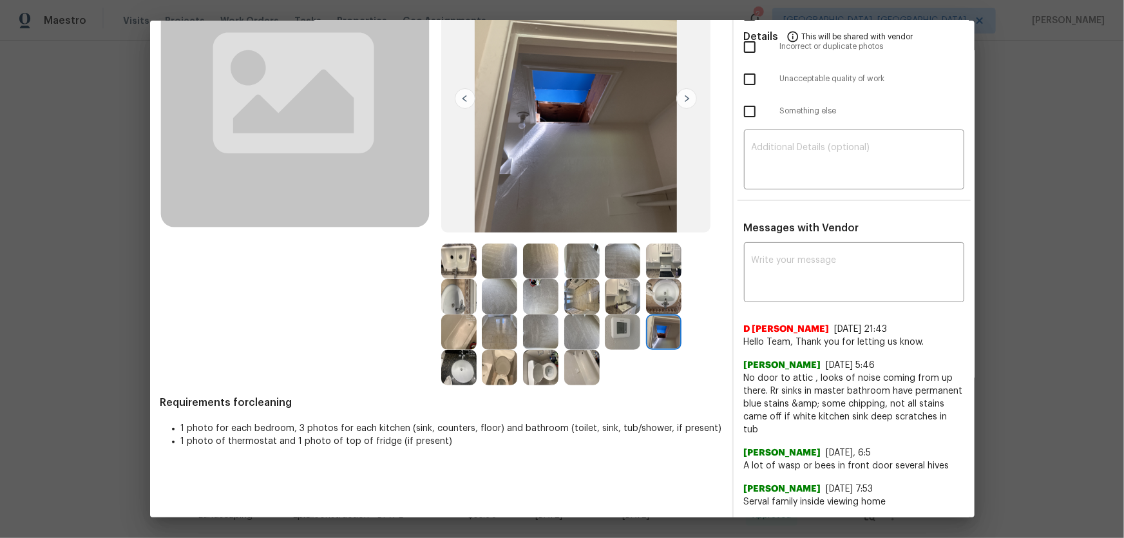
click at [576, 359] on img at bounding box center [581, 367] width 35 height 35
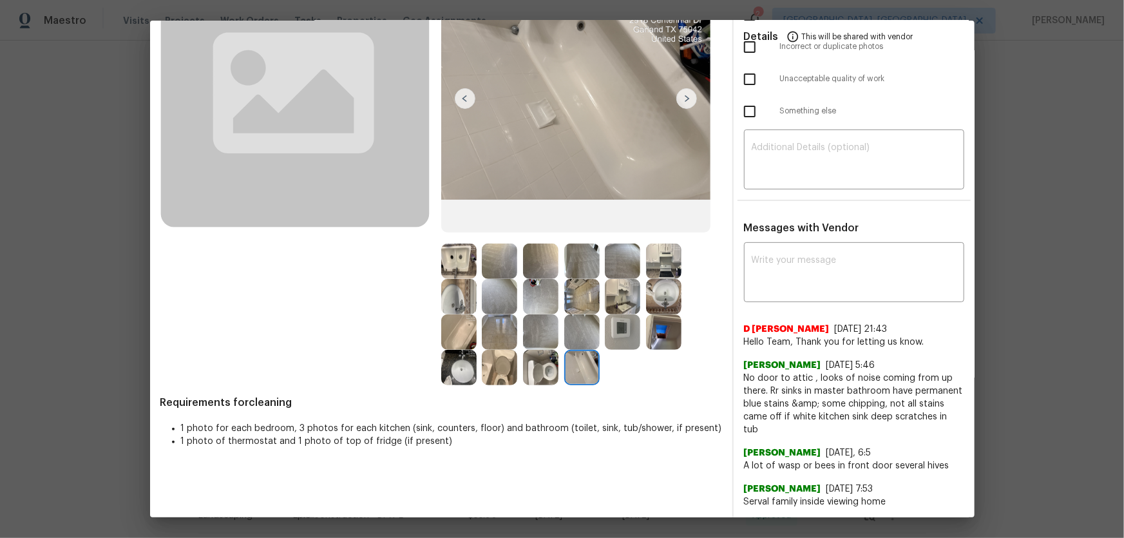
click at [502, 296] on img at bounding box center [499, 296] width 35 height 35
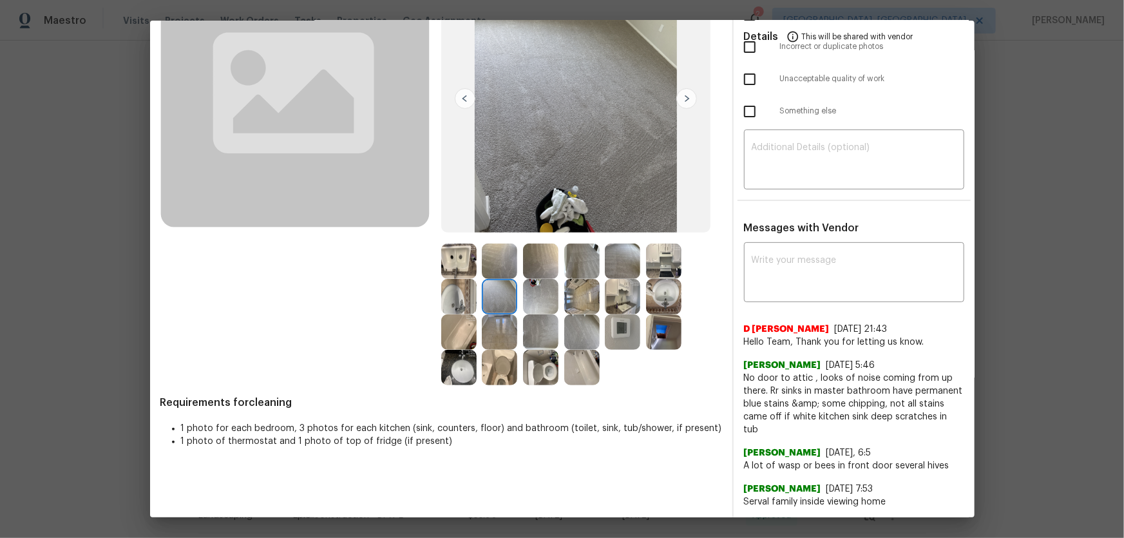
click at [537, 295] on img at bounding box center [540, 296] width 35 height 35
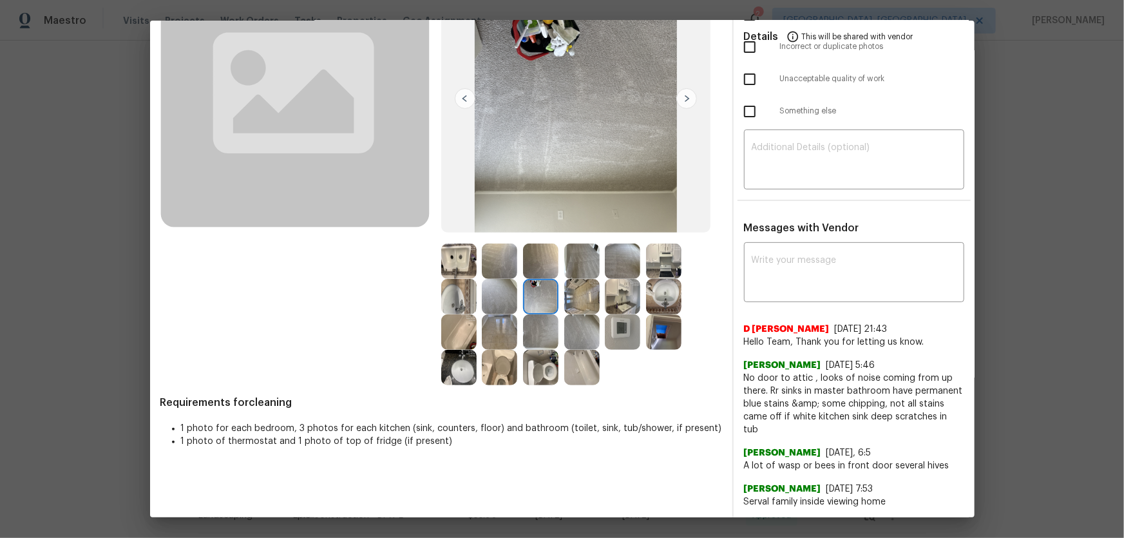
click at [578, 256] on img at bounding box center [581, 260] width 35 height 35
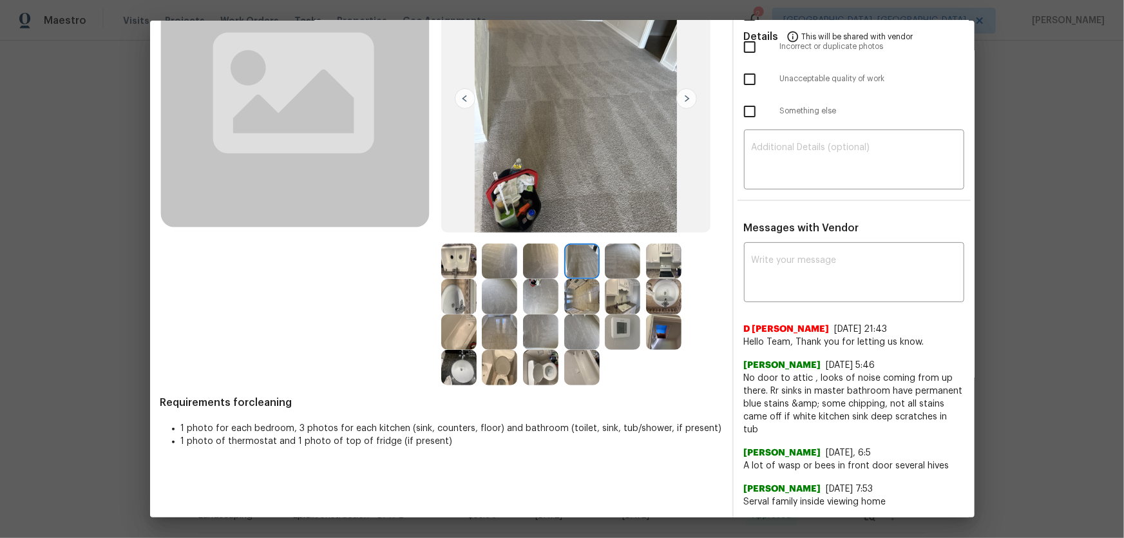
click at [579, 291] on img at bounding box center [581, 296] width 35 height 35
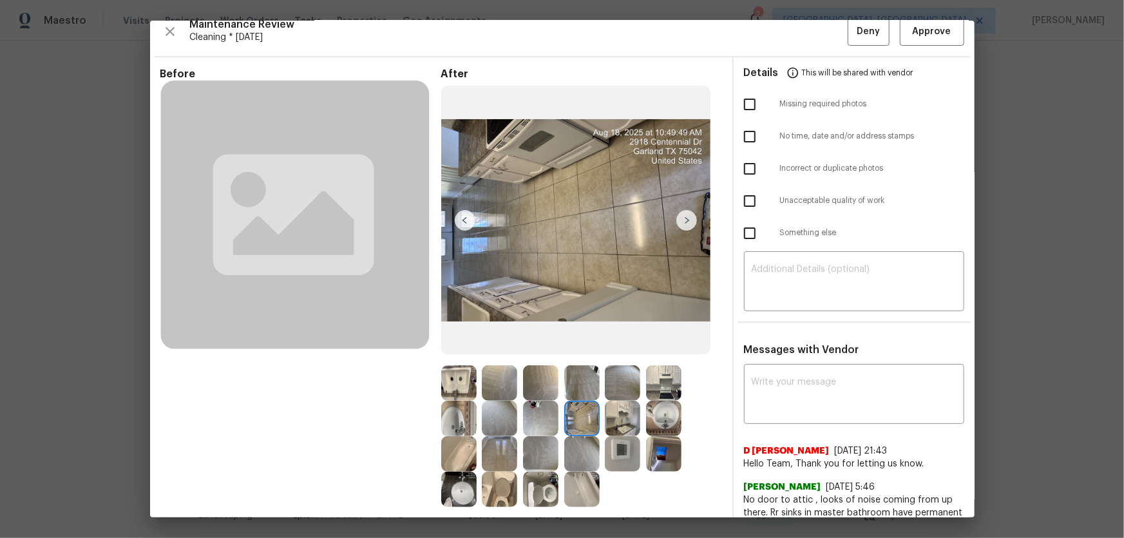
scroll to position [0, 0]
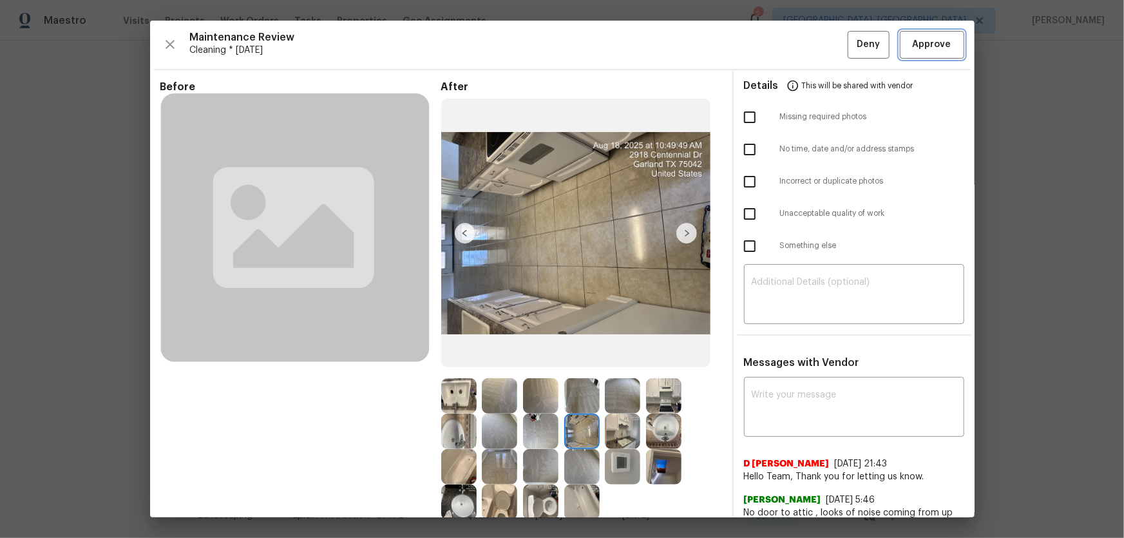
click at [910, 46] on span "Approve" at bounding box center [932, 45] width 44 height 16
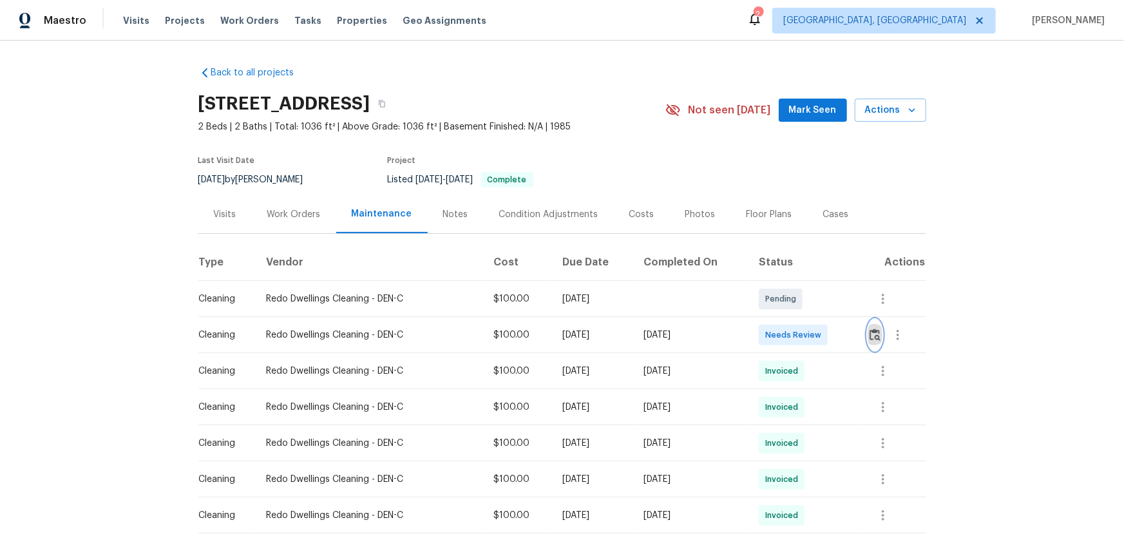
click at [868, 331] on button "button" at bounding box center [875, 334] width 15 height 31
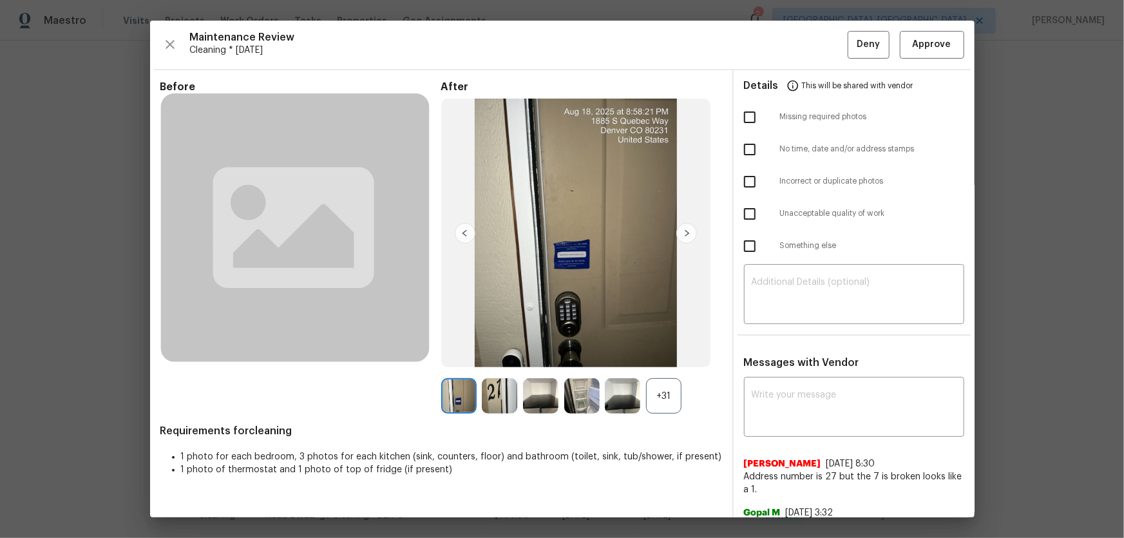
click at [663, 387] on div "+31" at bounding box center [663, 395] width 35 height 35
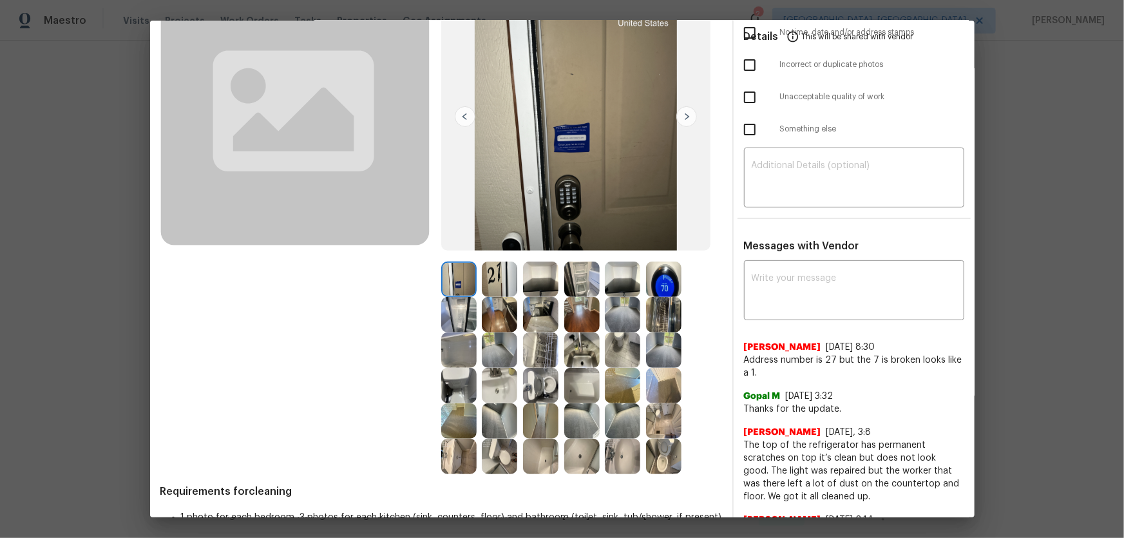
scroll to position [175, 0]
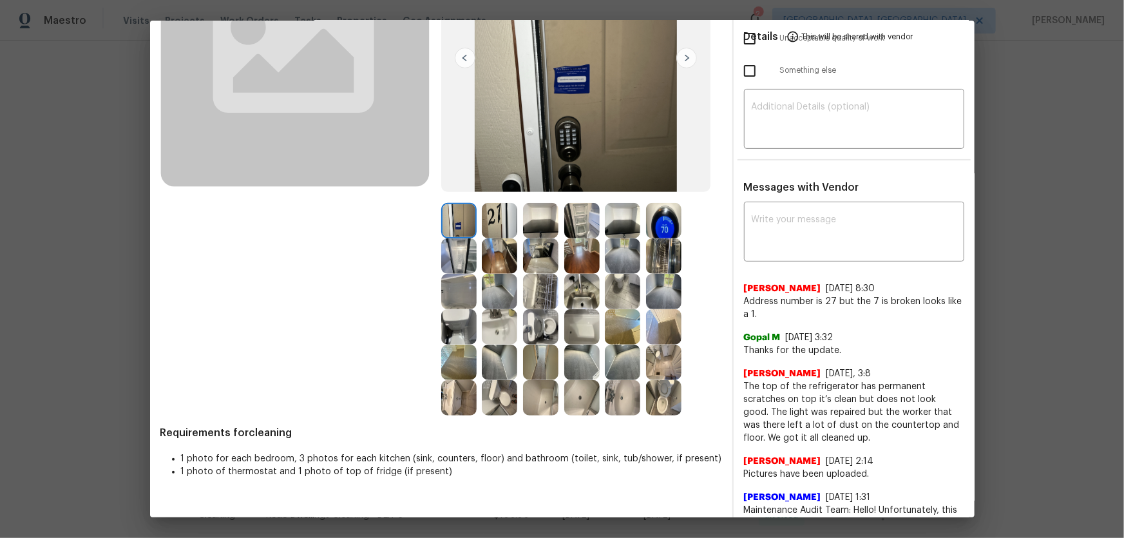
click at [544, 321] on img at bounding box center [540, 326] width 35 height 35
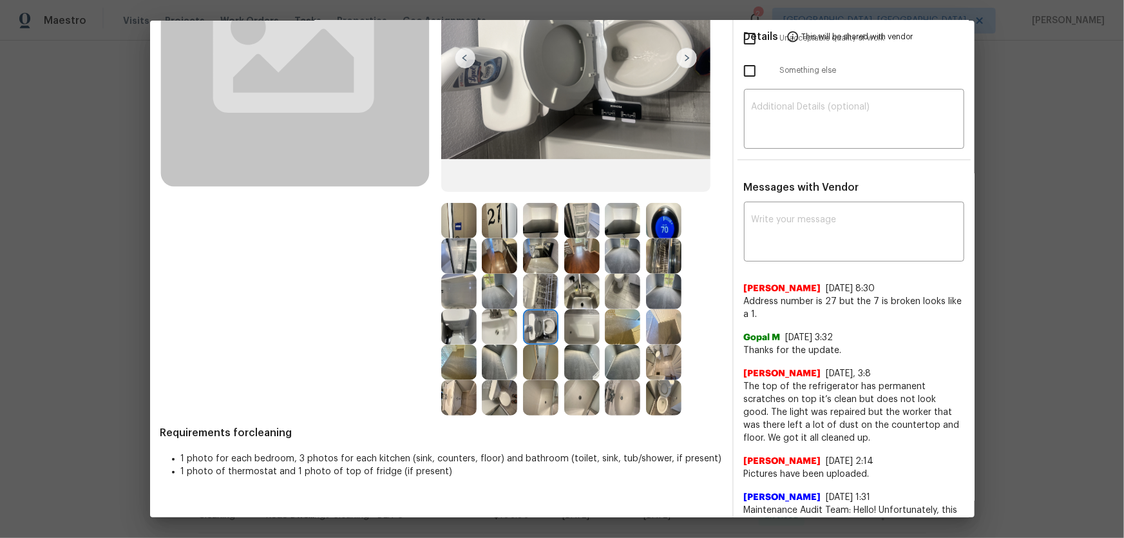
click at [659, 405] on img at bounding box center [663, 397] width 35 height 35
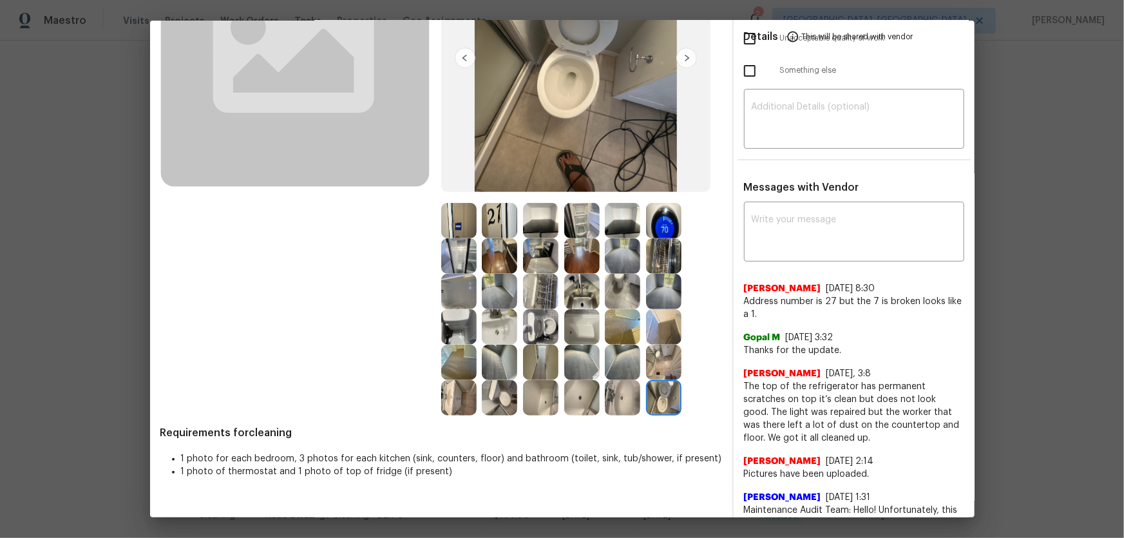
click at [629, 394] on img at bounding box center [622, 397] width 35 height 35
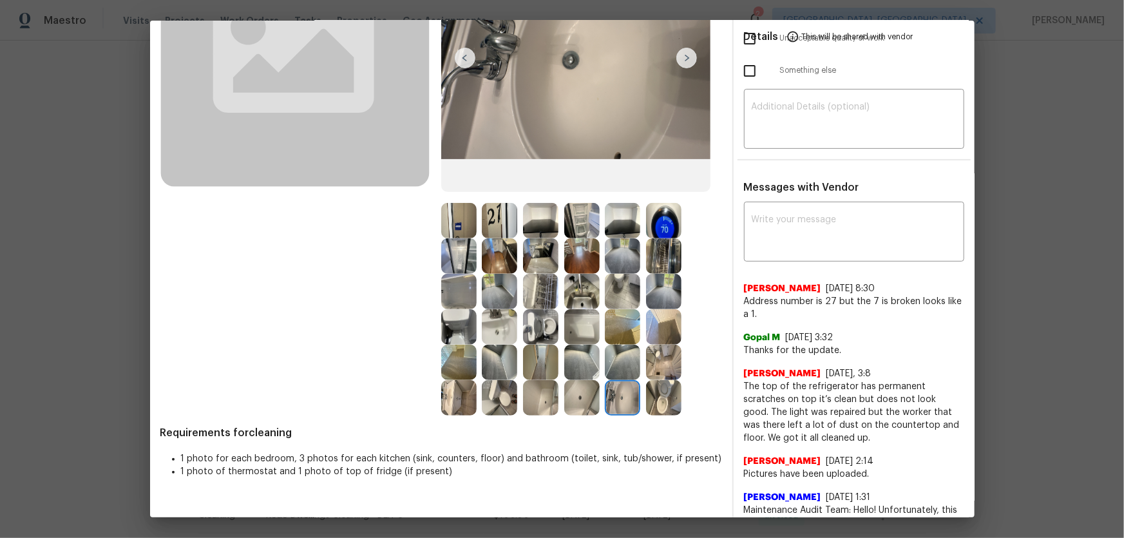
click at [490, 329] on img at bounding box center [499, 326] width 35 height 35
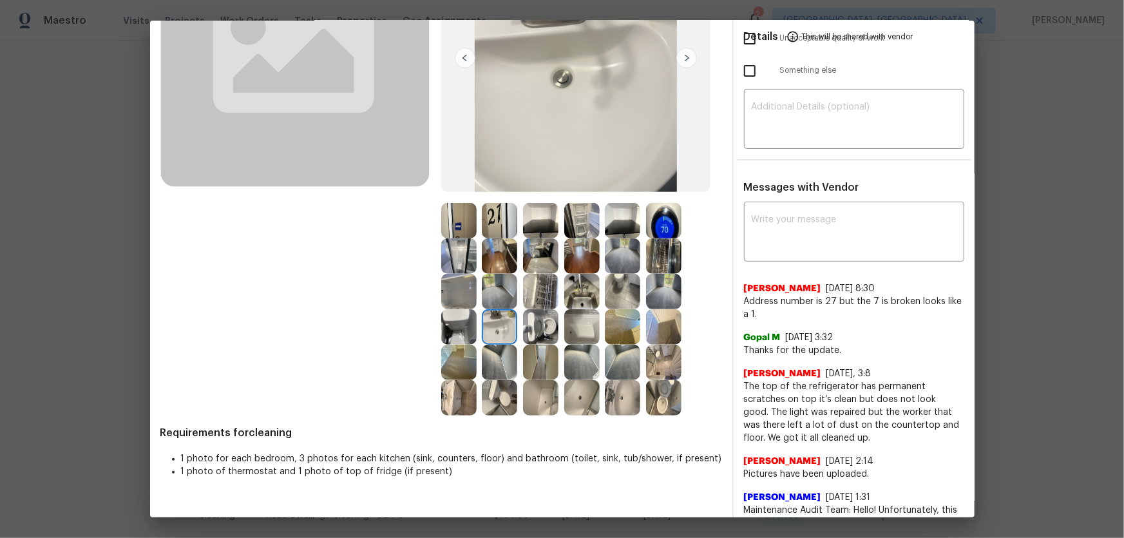
click at [589, 319] on img at bounding box center [581, 326] width 35 height 35
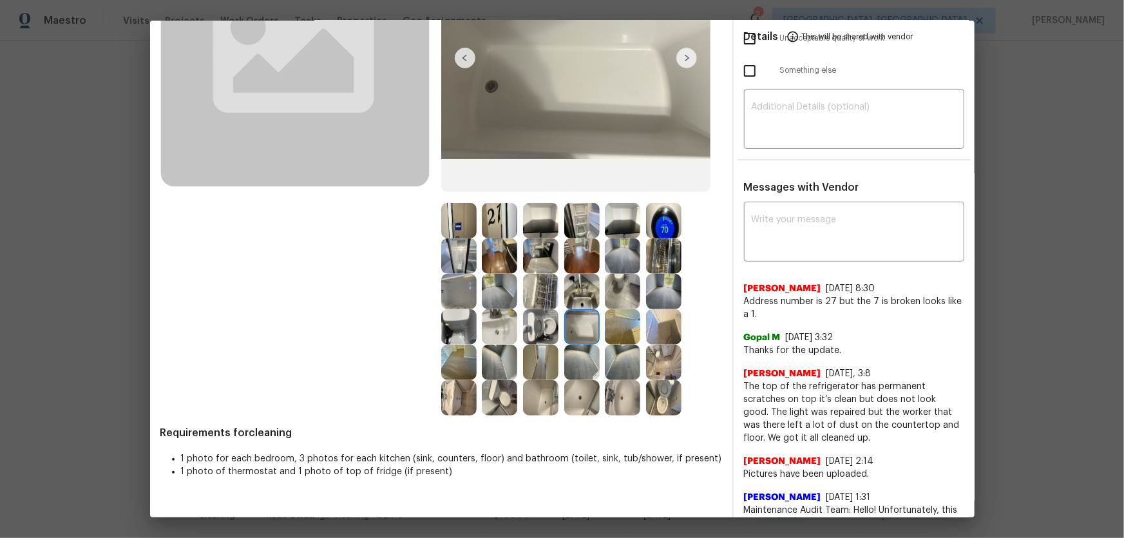
click at [587, 388] on img at bounding box center [581, 397] width 35 height 35
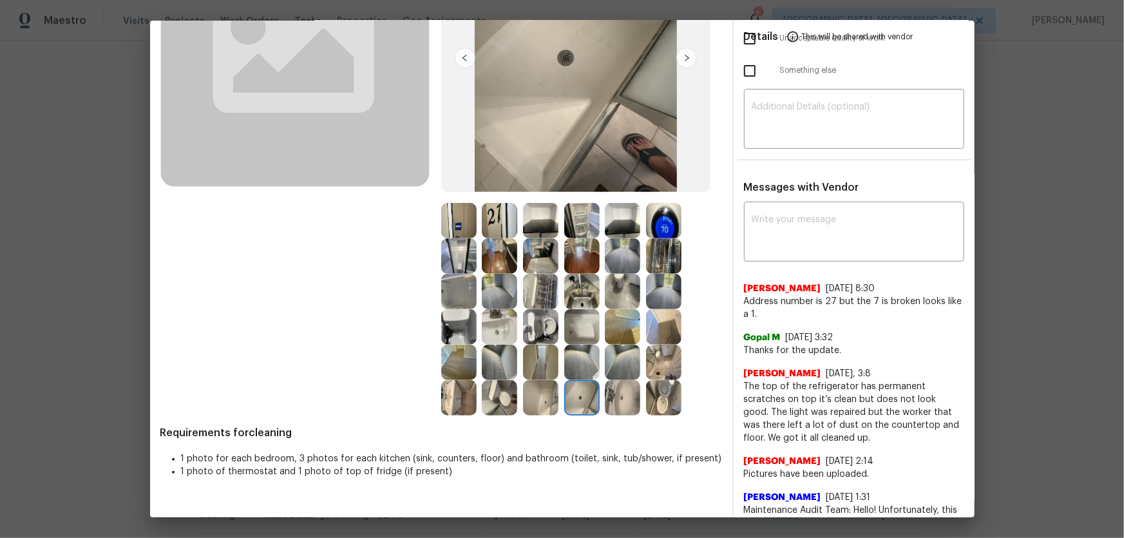
click at [541, 394] on img at bounding box center [540, 397] width 35 height 35
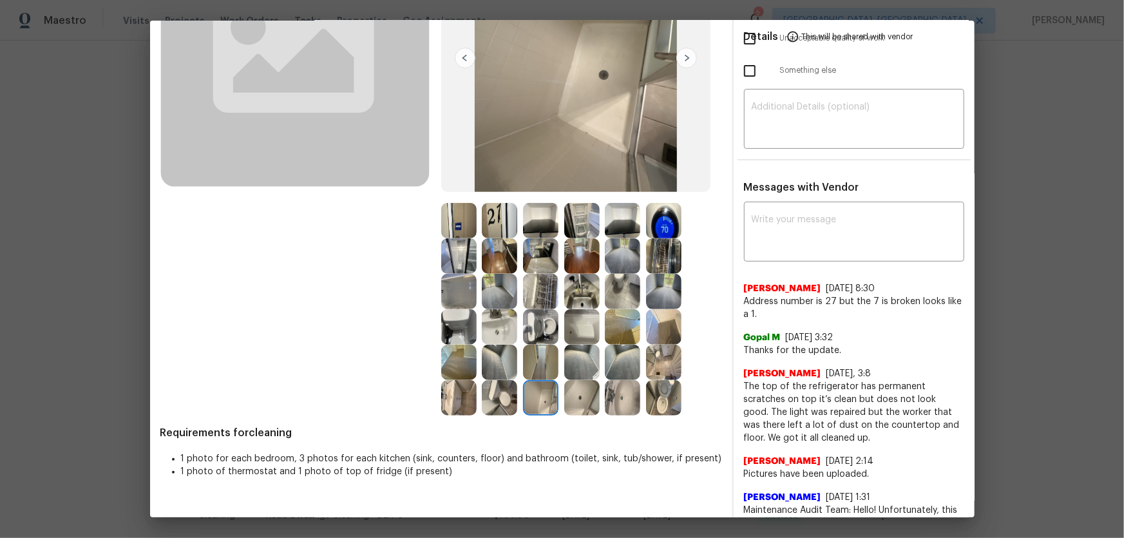
click at [502, 394] on img at bounding box center [499, 397] width 35 height 35
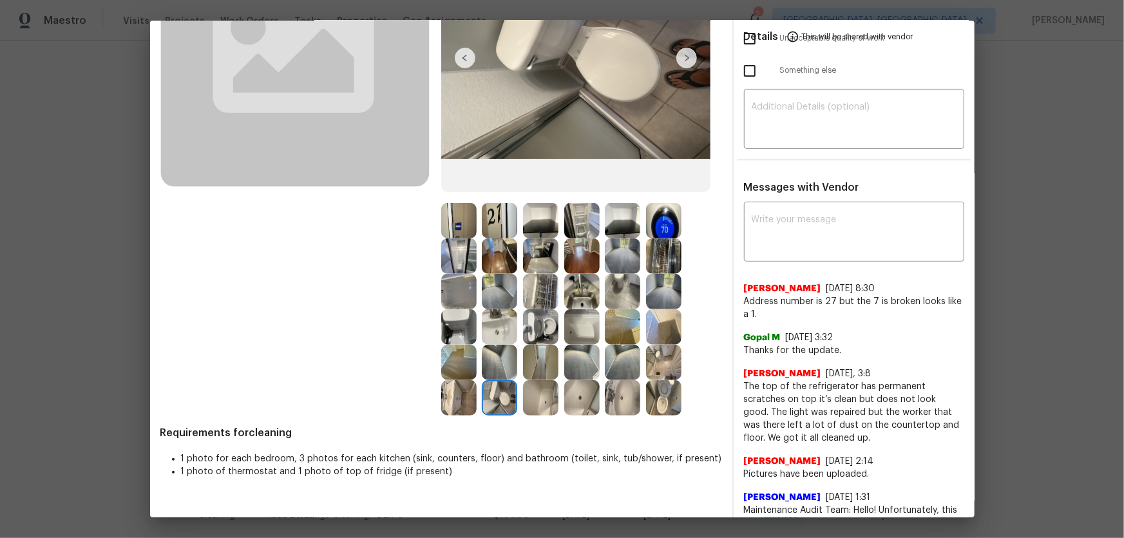
drag, startPoint x: 462, startPoint y: 402, endPoint x: 451, endPoint y: 360, distance: 43.3
click at [461, 402] on img at bounding box center [458, 397] width 35 height 35
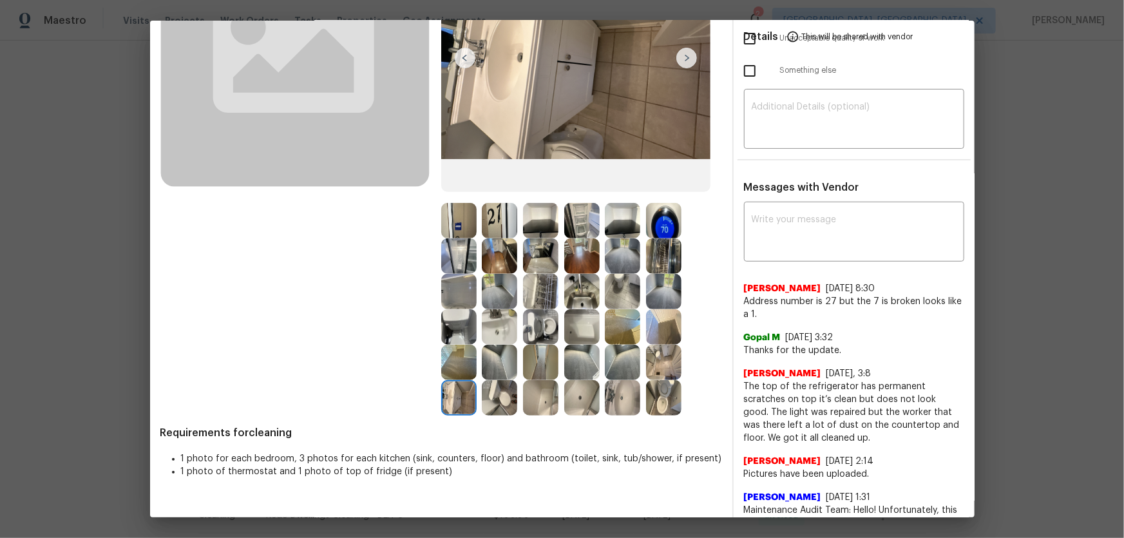
click at [452, 357] on img at bounding box center [458, 362] width 35 height 35
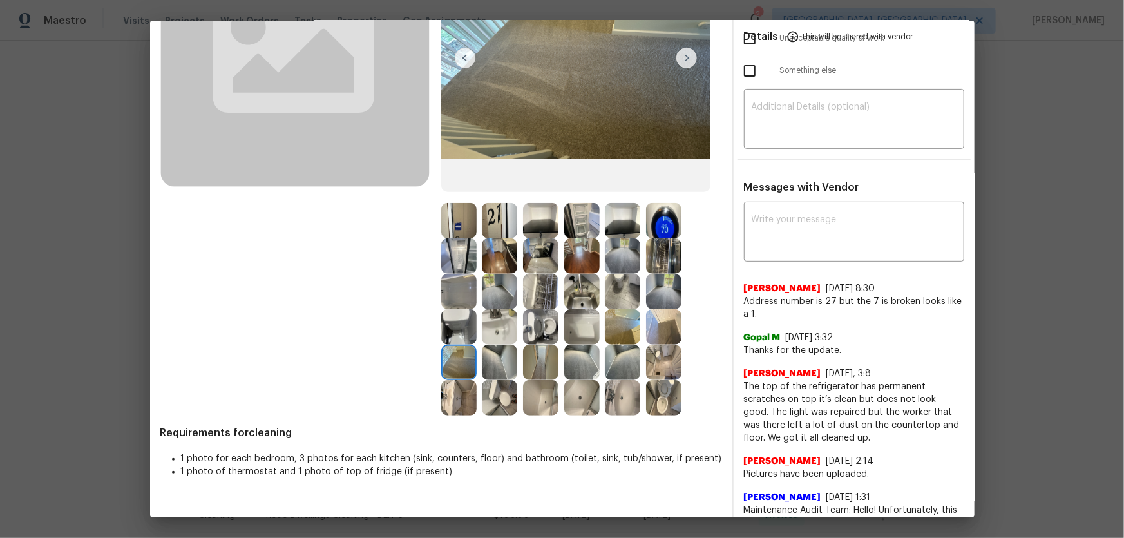
click at [457, 295] on img at bounding box center [458, 291] width 35 height 35
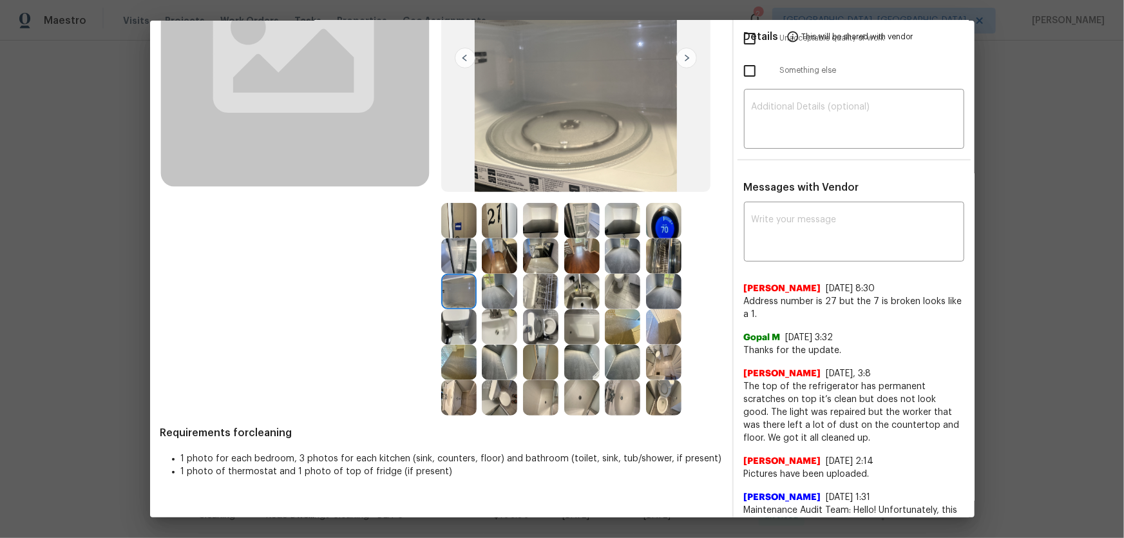
click at [457, 260] on img at bounding box center [458, 255] width 35 height 35
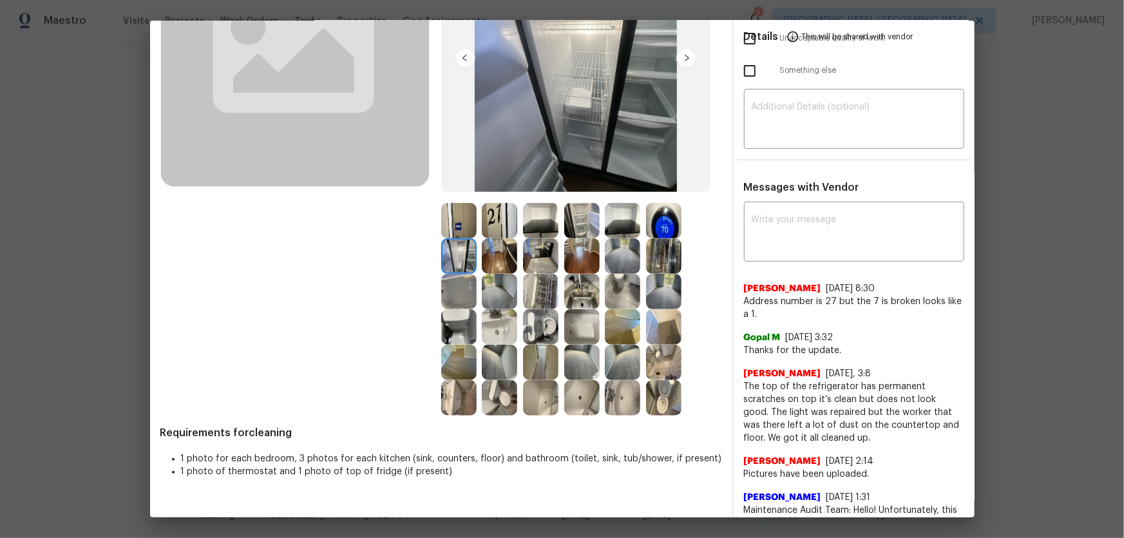
click at [488, 264] on img at bounding box center [499, 255] width 35 height 35
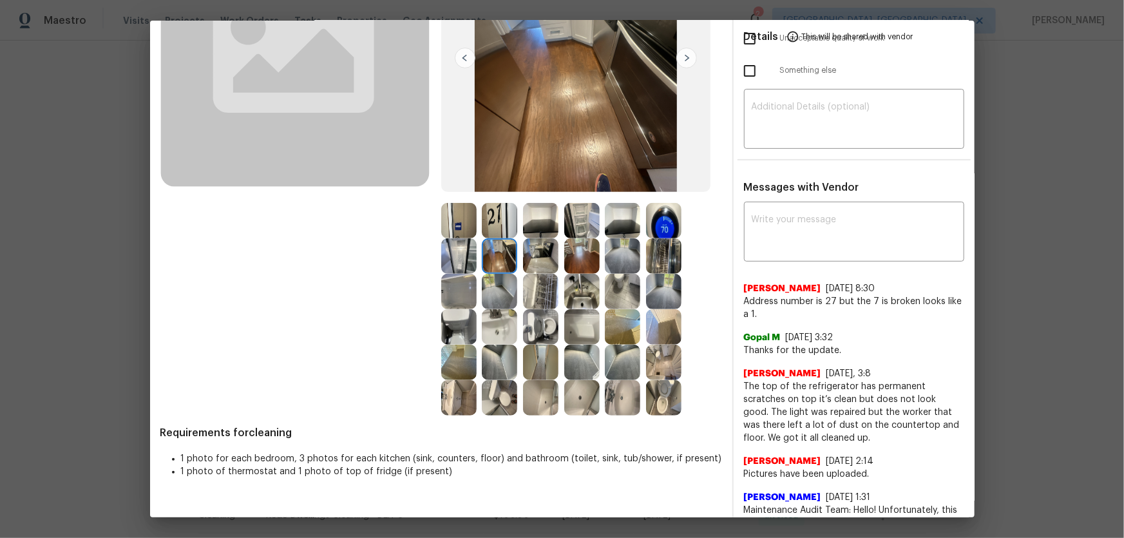
click at [536, 260] on img at bounding box center [540, 255] width 35 height 35
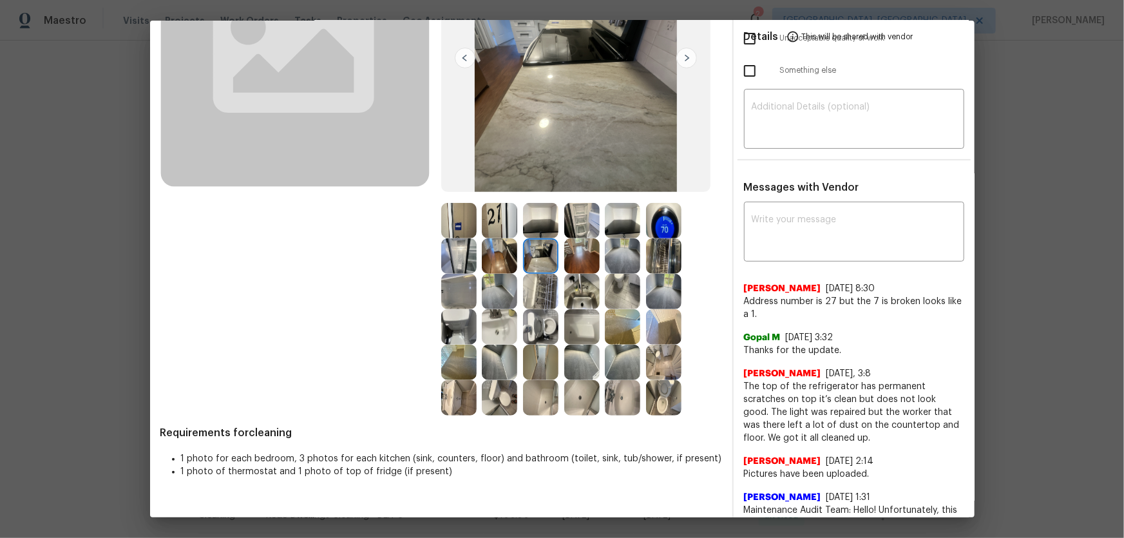
click at [542, 224] on img at bounding box center [540, 220] width 35 height 35
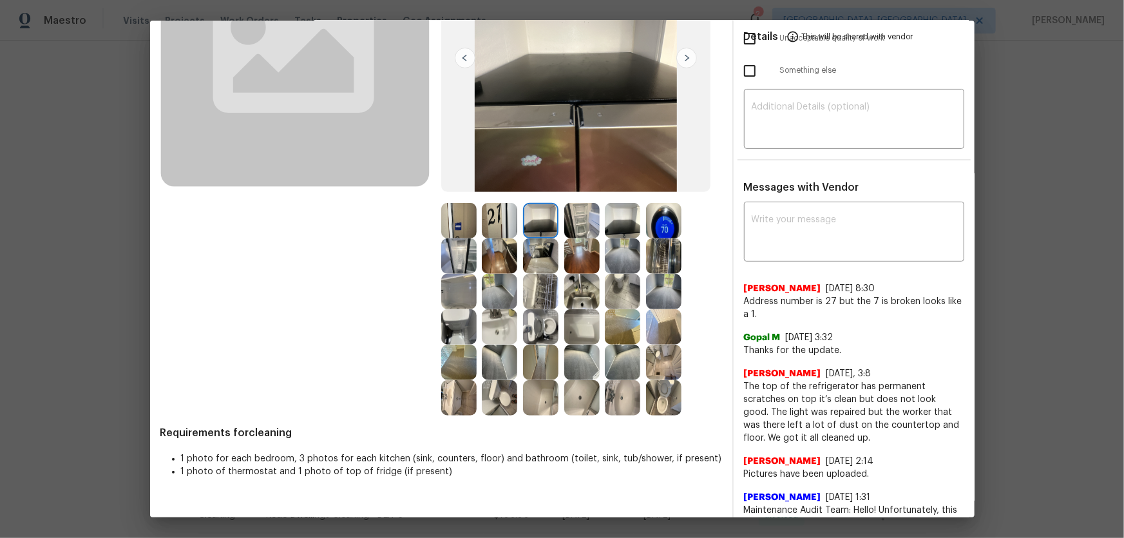
click at [568, 223] on img at bounding box center [581, 220] width 35 height 35
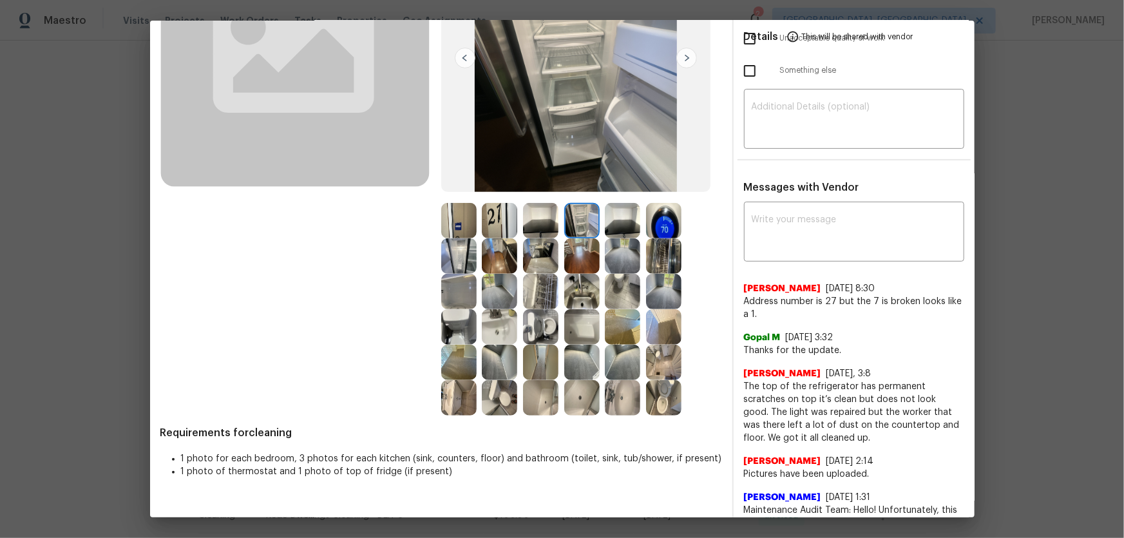
click at [607, 223] on img at bounding box center [622, 220] width 35 height 35
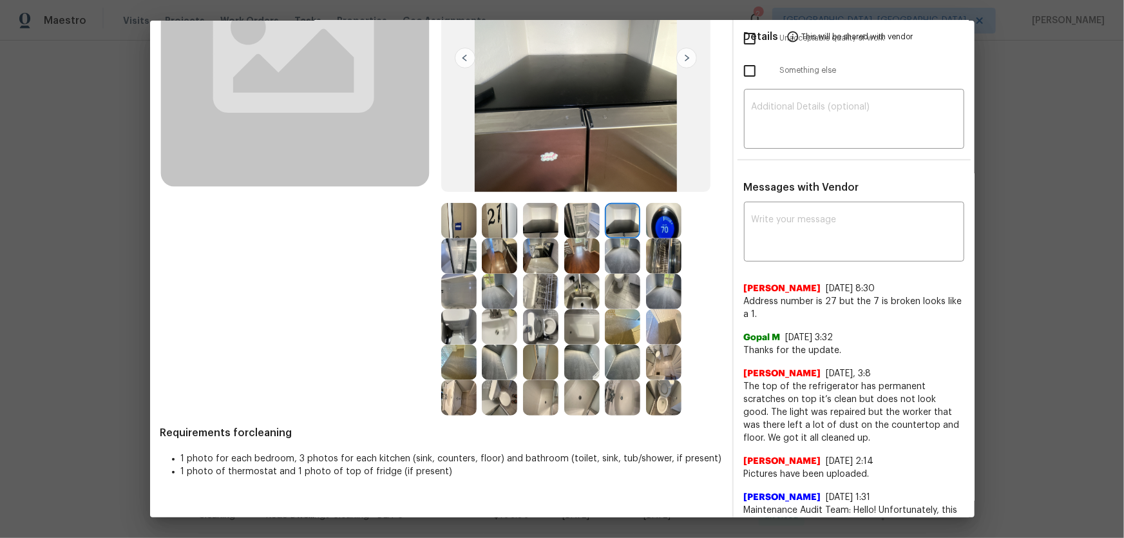
click at [649, 223] on img at bounding box center [663, 220] width 35 height 35
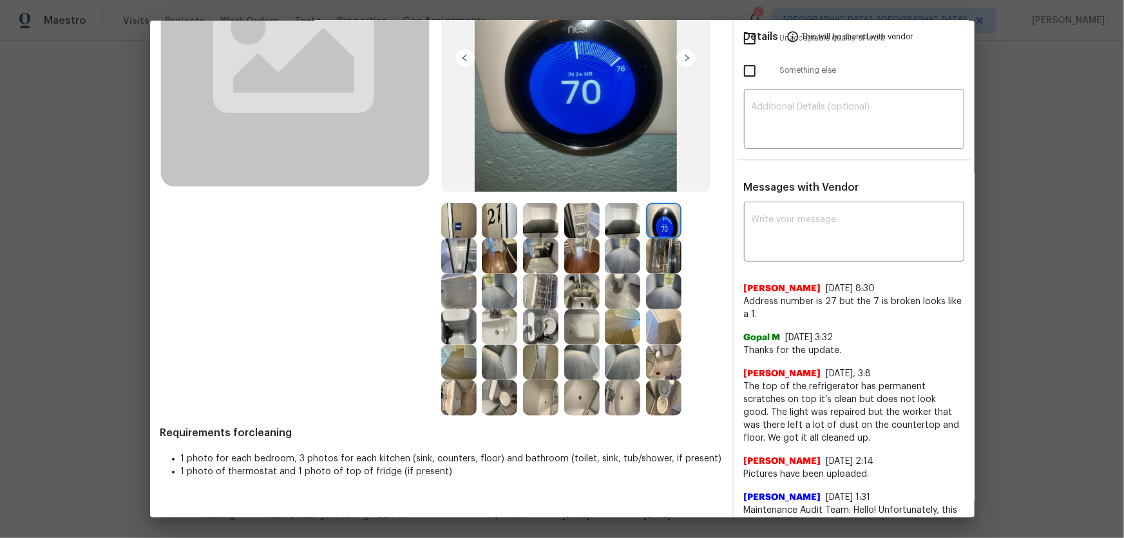
click at [647, 248] on img at bounding box center [663, 255] width 35 height 35
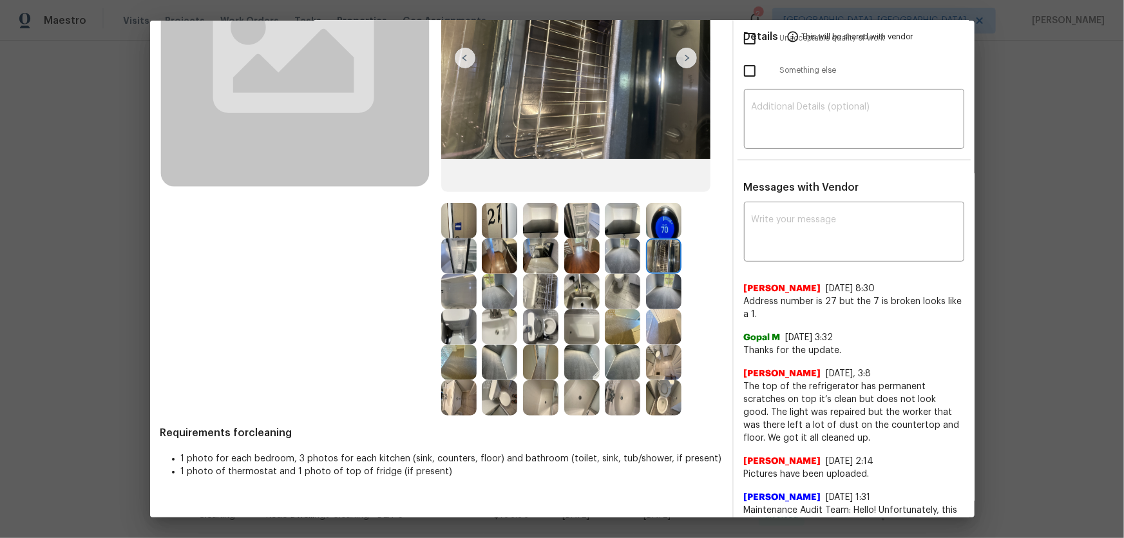
click at [616, 369] on img at bounding box center [622, 362] width 35 height 35
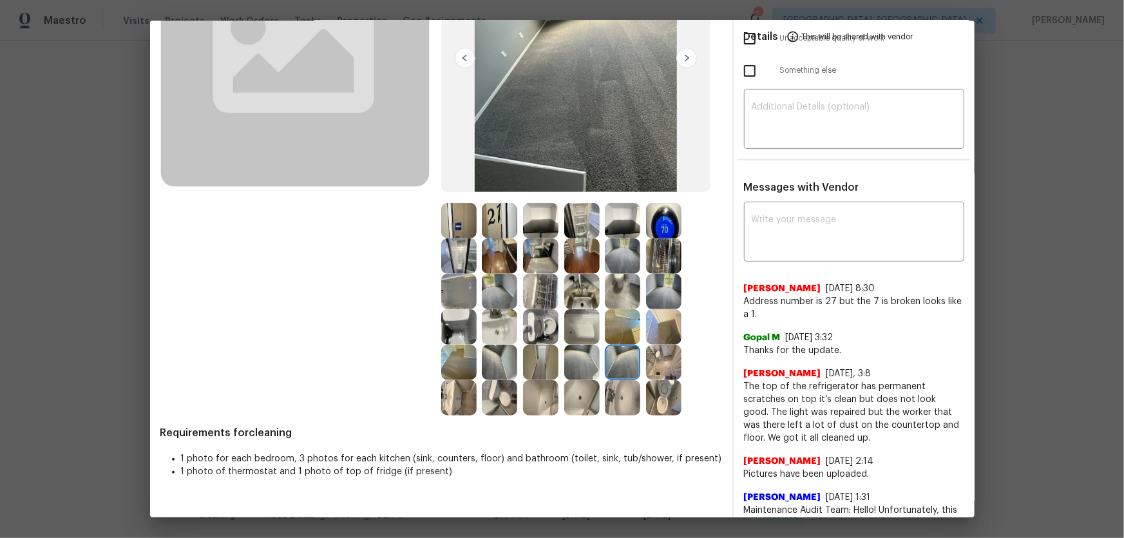
click at [593, 367] on img at bounding box center [581, 362] width 35 height 35
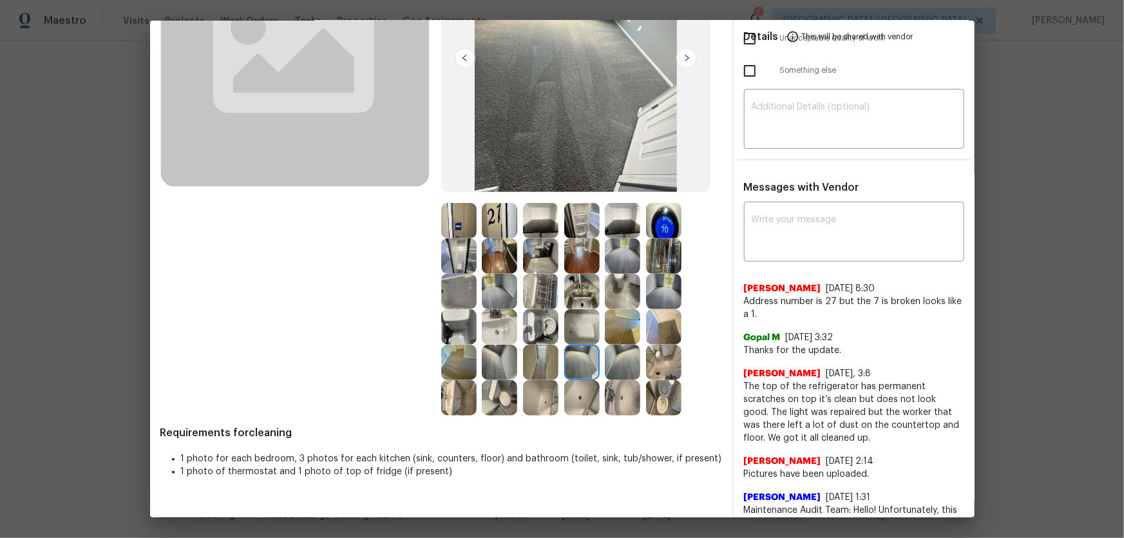
click at [591, 323] on img at bounding box center [581, 326] width 35 height 35
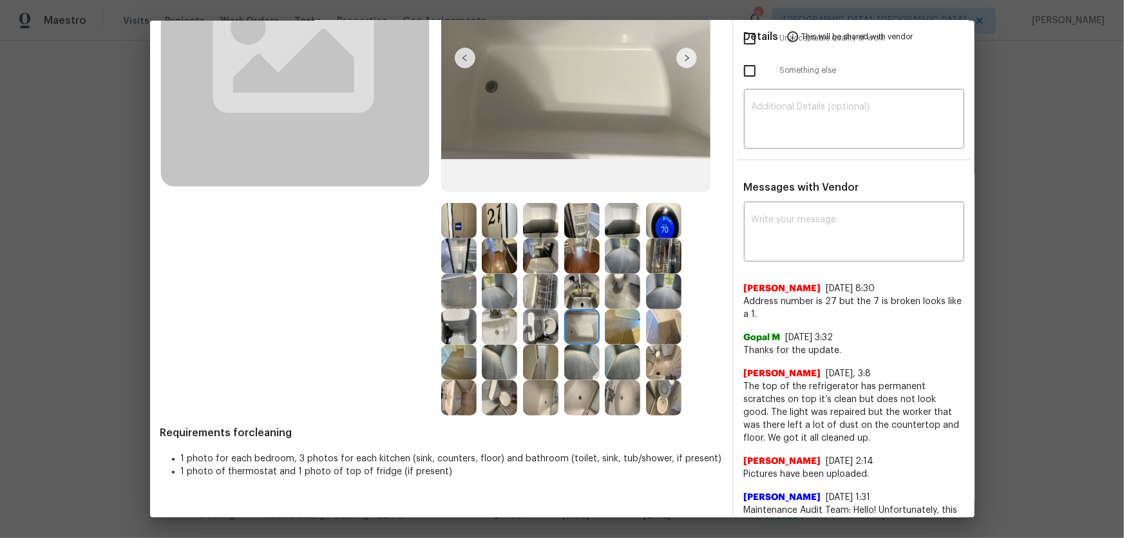
click at [579, 294] on img at bounding box center [581, 291] width 35 height 35
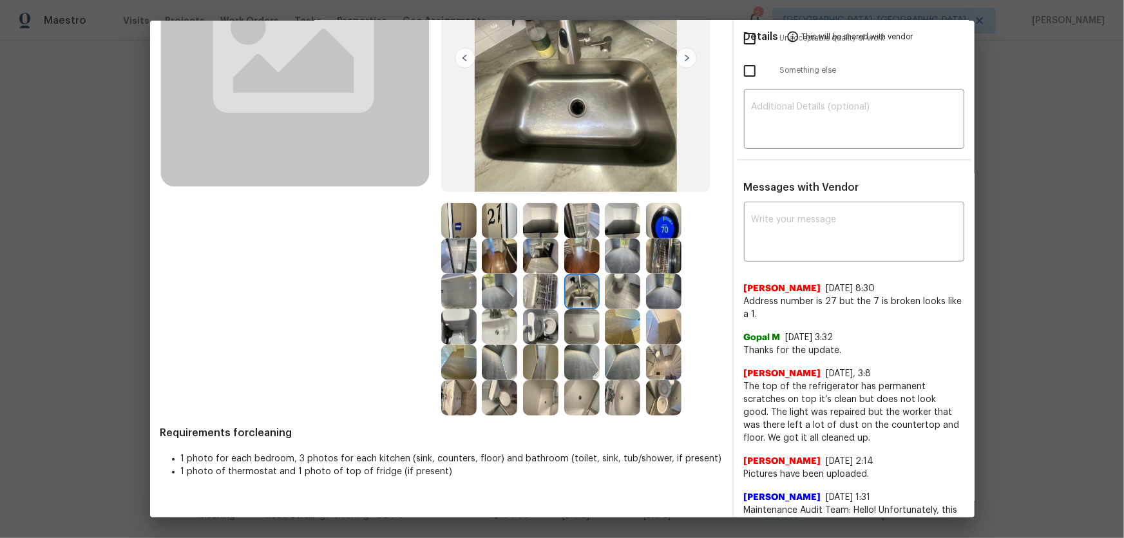
click at [545, 295] on img at bounding box center [540, 291] width 35 height 35
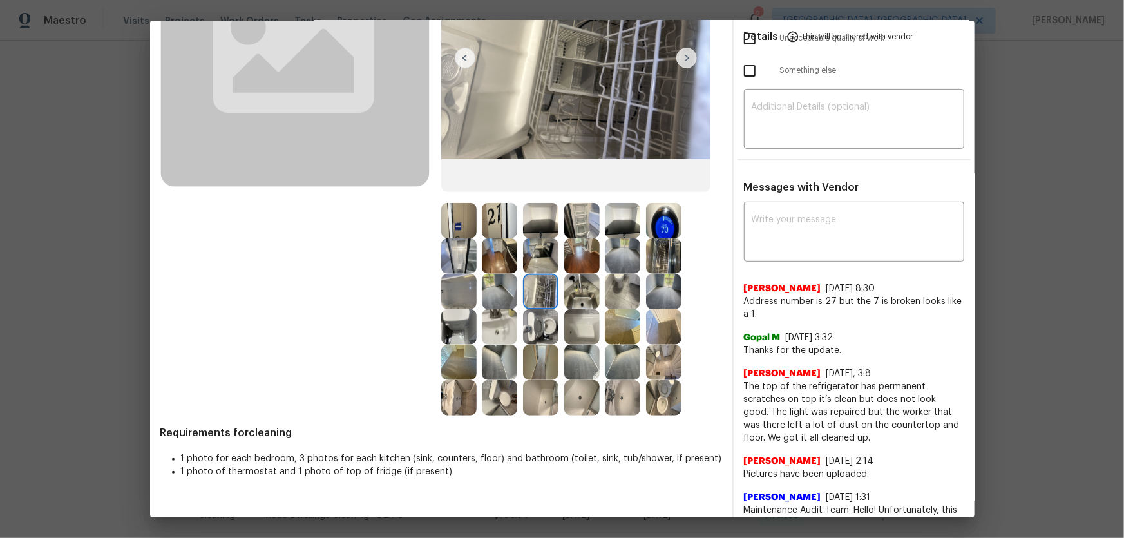
click at [542, 256] on img at bounding box center [540, 255] width 35 height 35
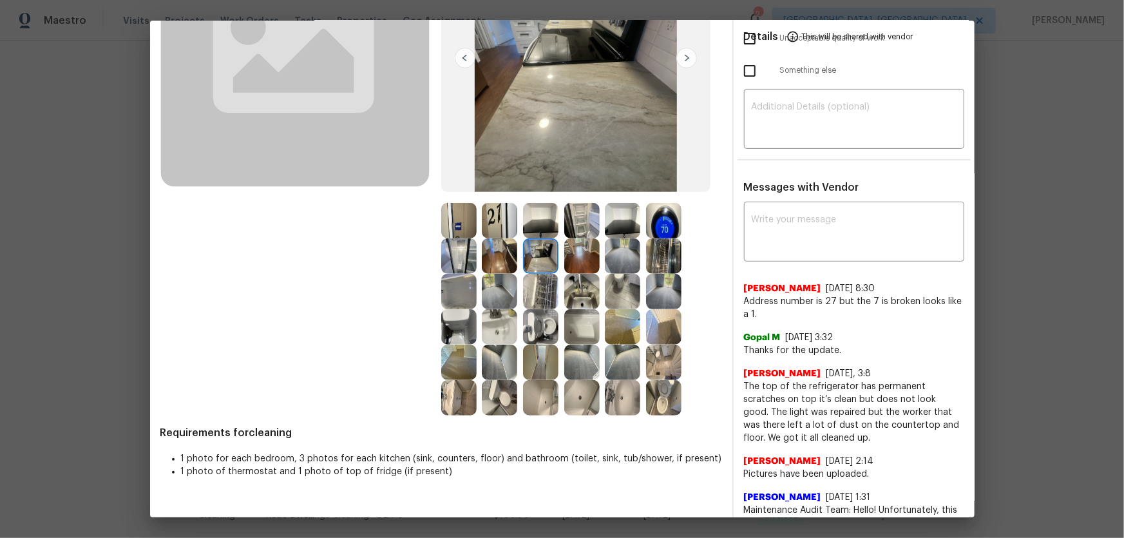
click at [573, 256] on img at bounding box center [581, 255] width 35 height 35
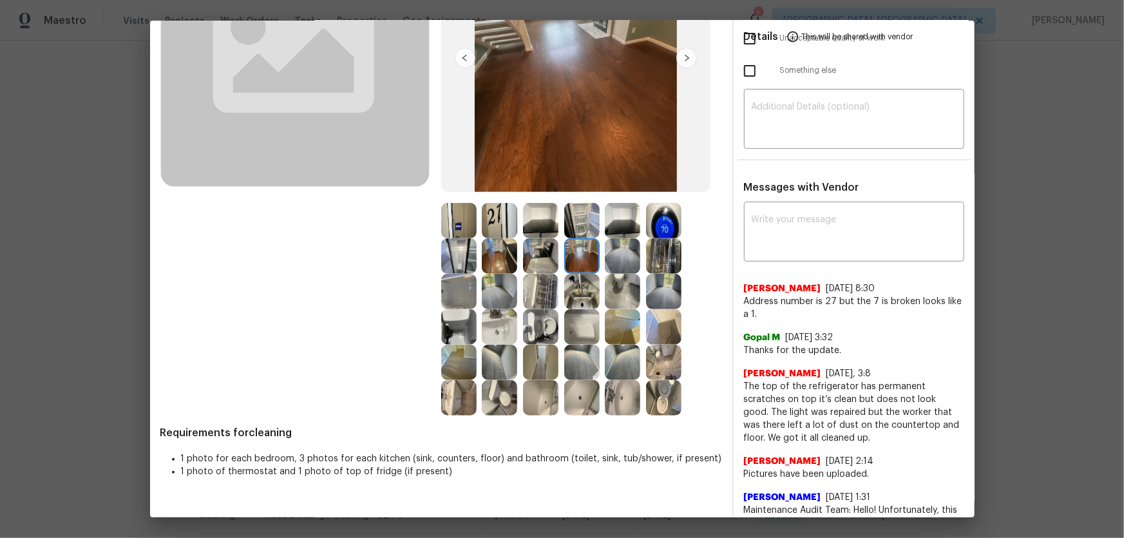
click at [573, 221] on img at bounding box center [581, 220] width 35 height 35
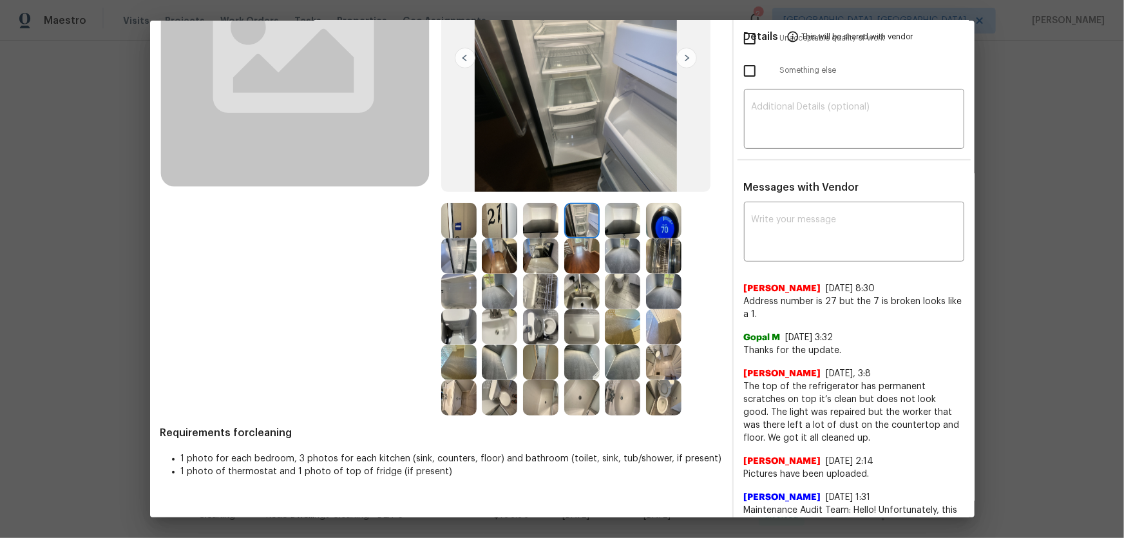
click at [605, 252] on img at bounding box center [622, 255] width 35 height 35
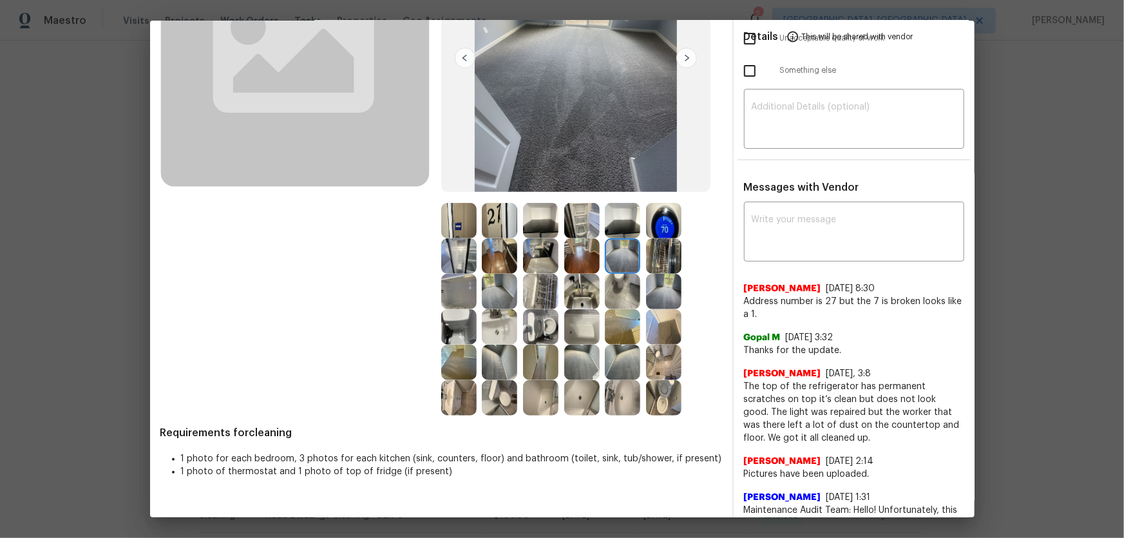
click at [605, 220] on img at bounding box center [622, 220] width 35 height 35
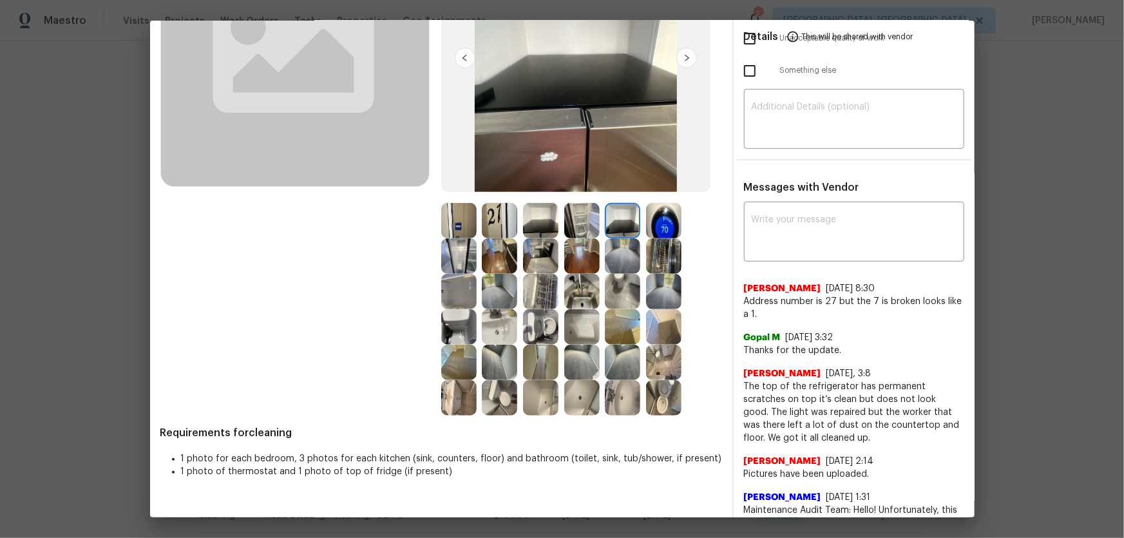
click at [656, 222] on img at bounding box center [663, 220] width 35 height 35
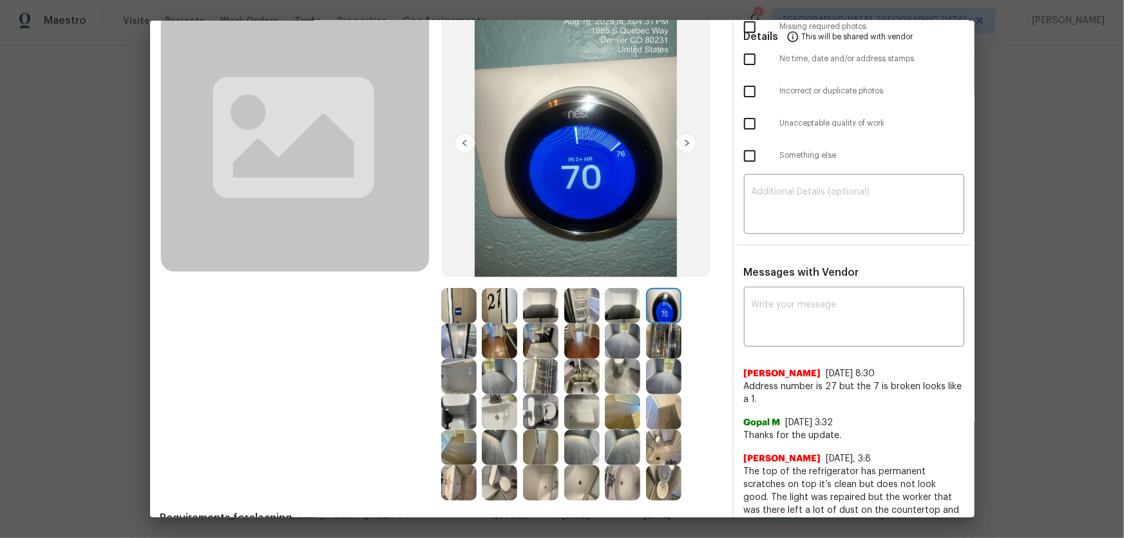
scroll to position [0, 0]
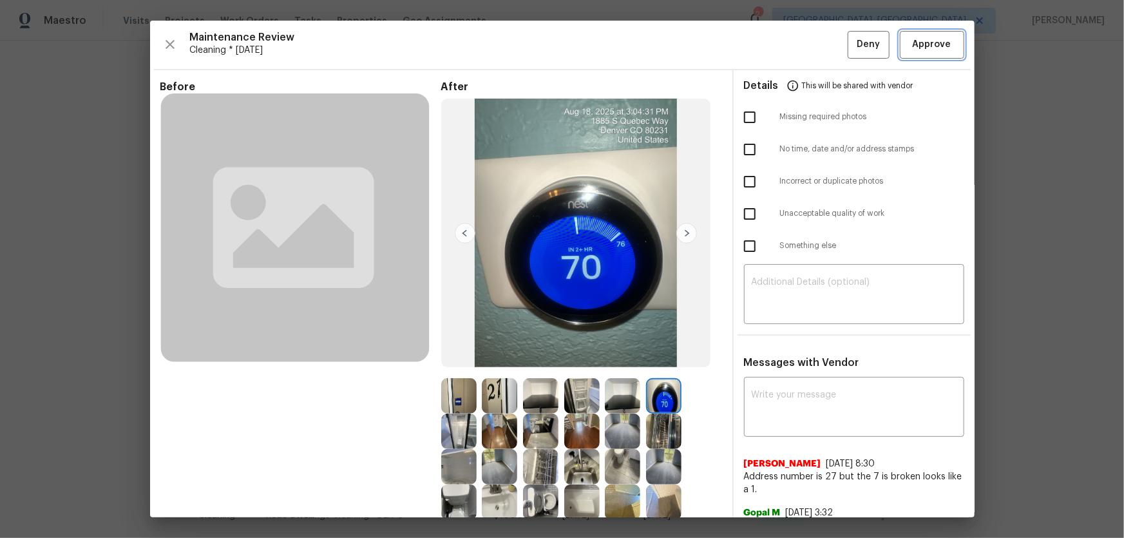
click at [938, 38] on span "Approve" at bounding box center [932, 45] width 39 height 16
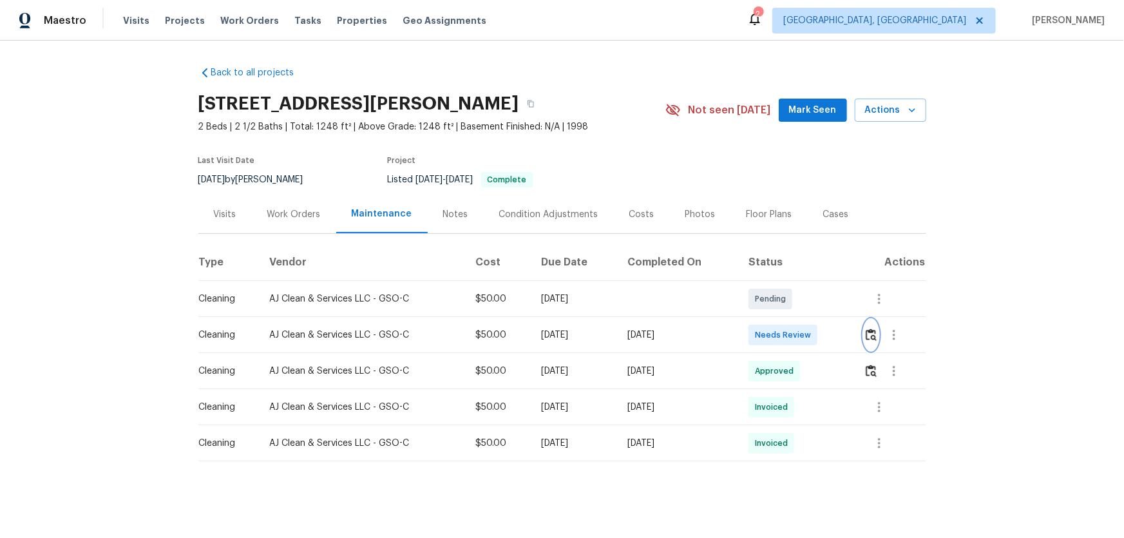
click at [799, 339] on img "button" at bounding box center [871, 335] width 11 height 12
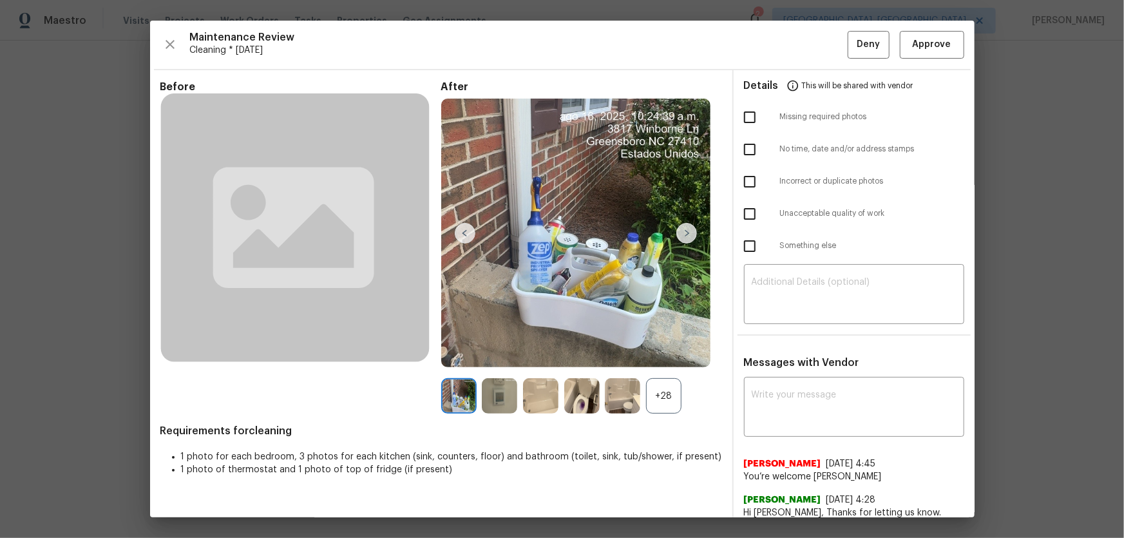
click at [666, 355] on div "+28" at bounding box center [663, 395] width 35 height 35
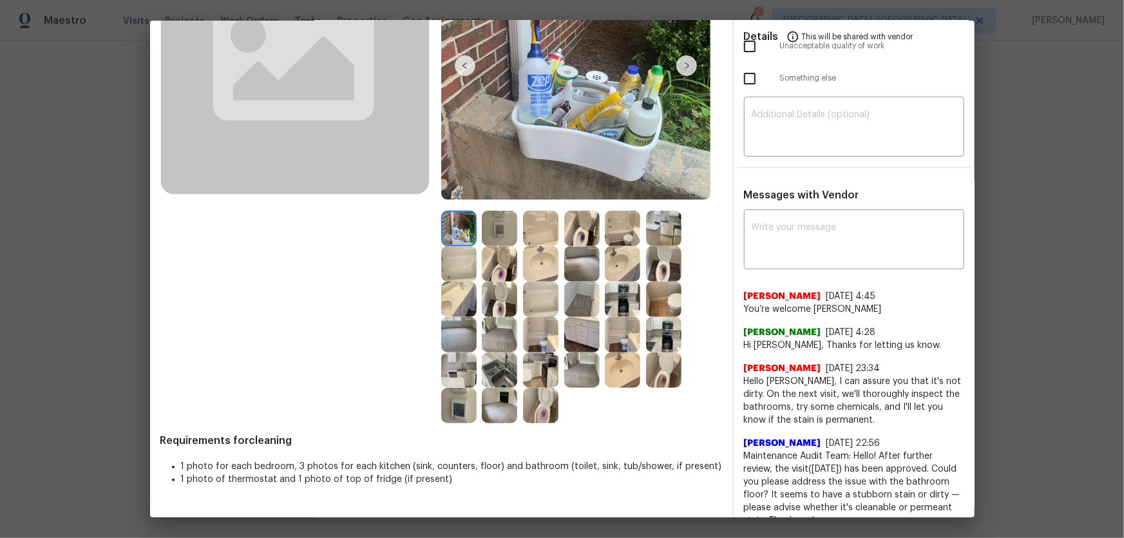
scroll to position [186, 0]
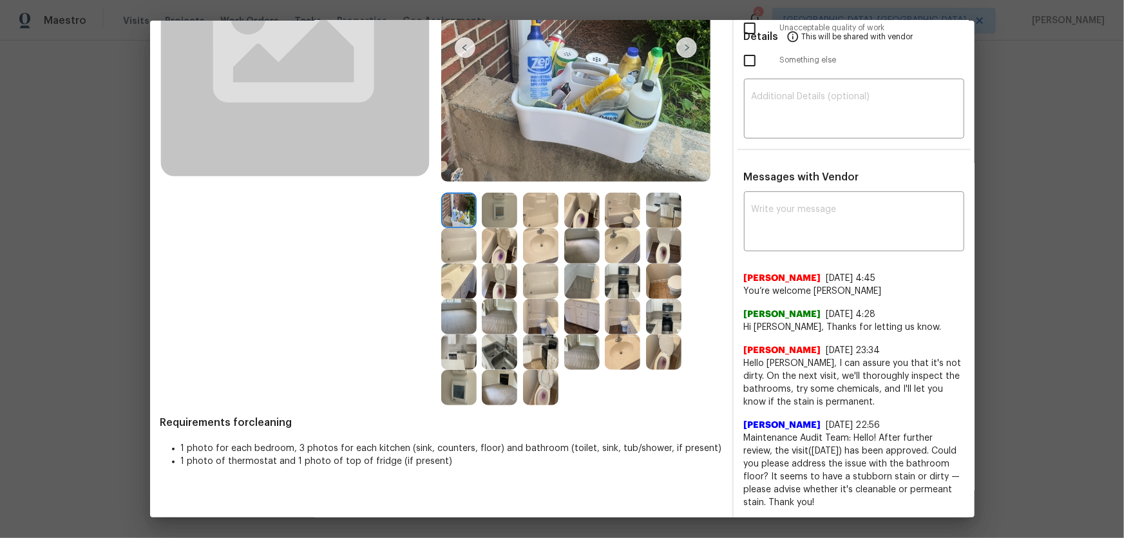
drag, startPoint x: 510, startPoint y: 283, endPoint x: 501, endPoint y: 259, distance: 25.5
click at [510, 283] on img at bounding box center [499, 280] width 35 height 35
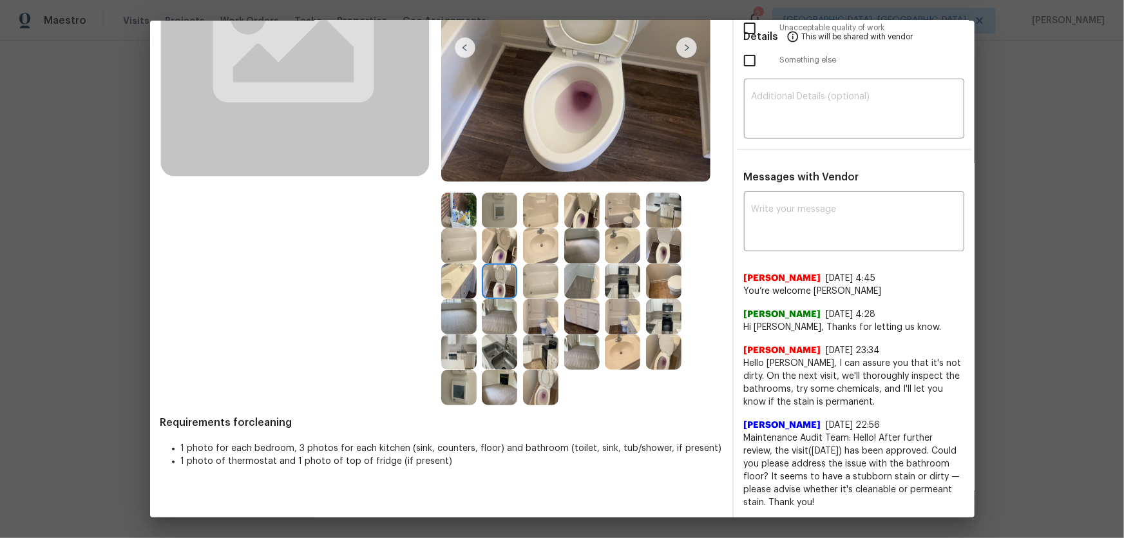
click at [497, 242] on img at bounding box center [499, 245] width 35 height 35
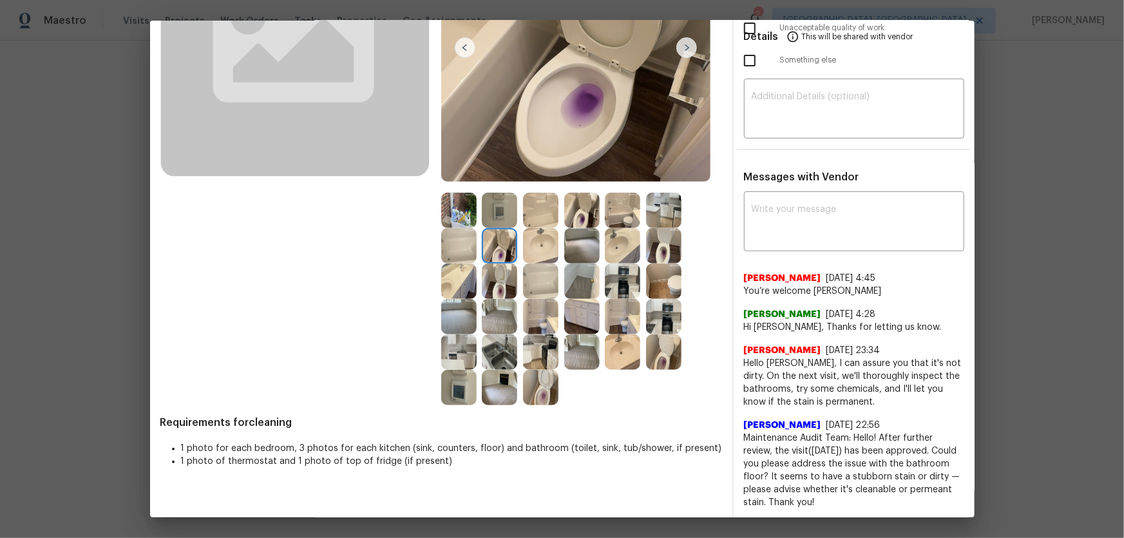
click at [566, 215] on img at bounding box center [581, 210] width 35 height 35
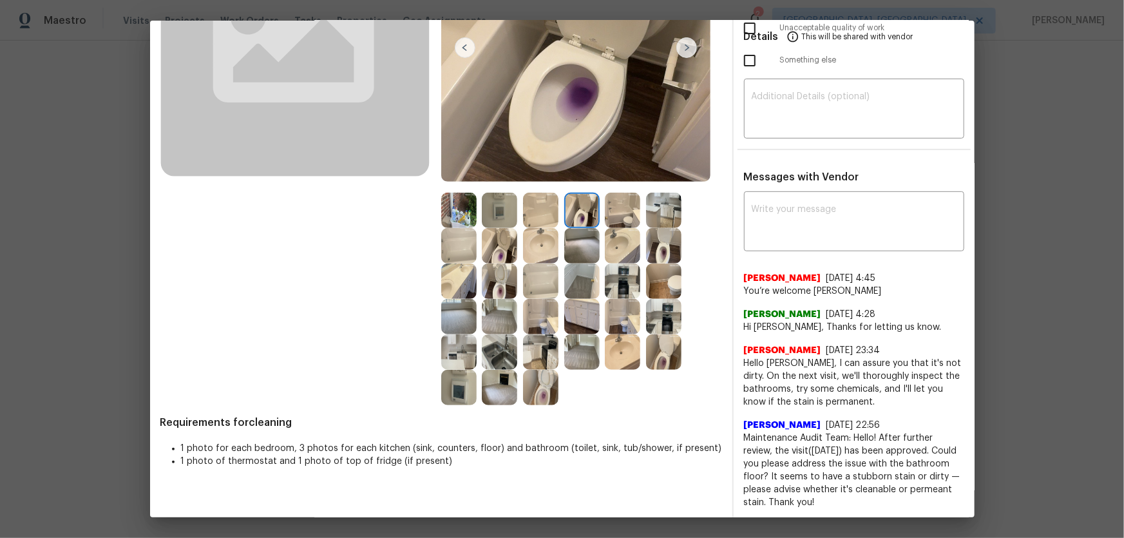
click at [619, 245] on img at bounding box center [622, 245] width 35 height 35
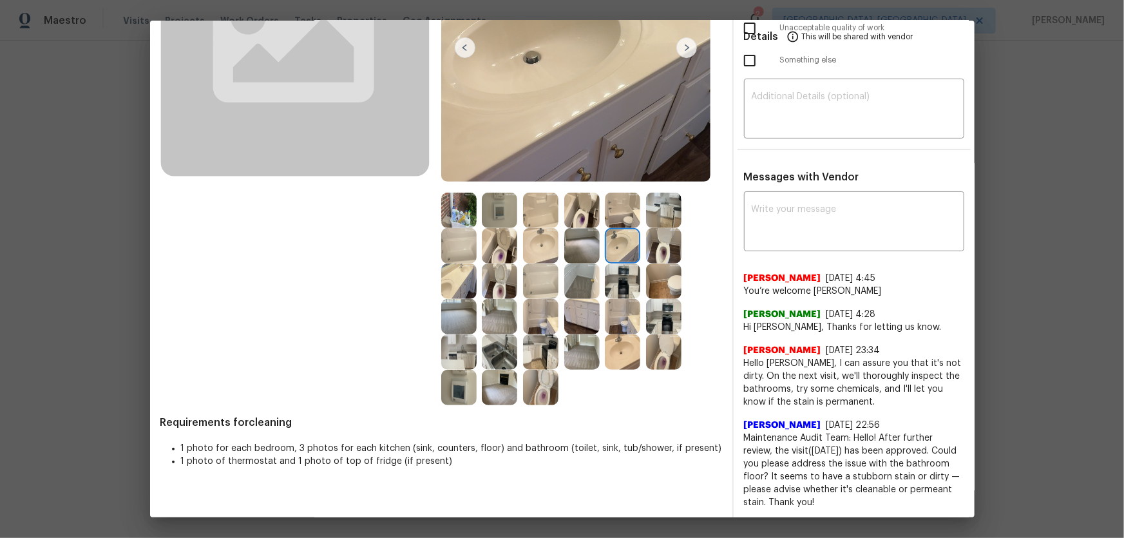
click at [559, 244] on div at bounding box center [543, 245] width 41 height 35
click at [548, 242] on img at bounding box center [540, 245] width 35 height 35
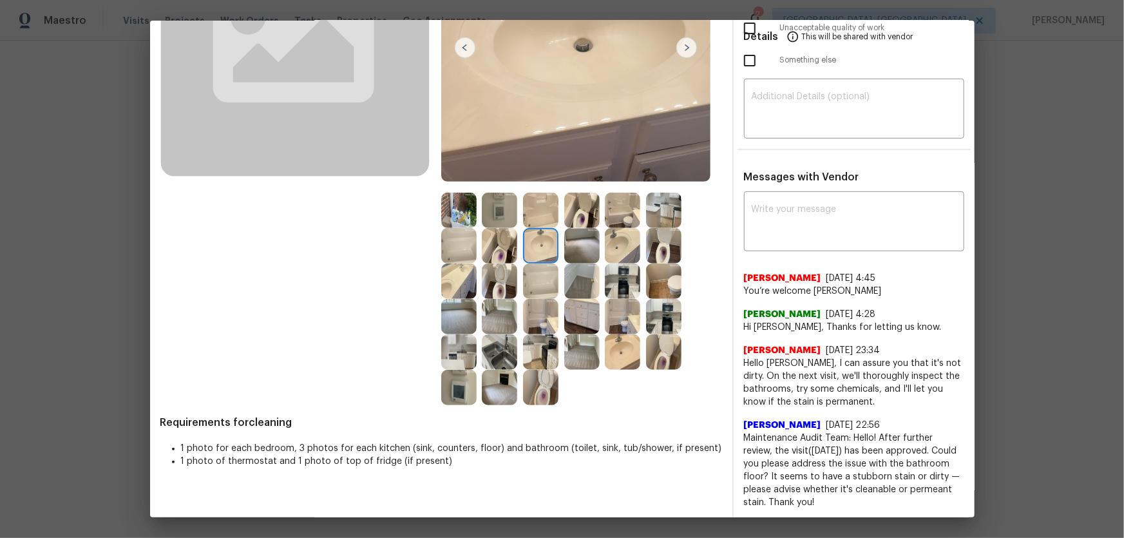
click at [616, 338] on img at bounding box center [622, 351] width 35 height 35
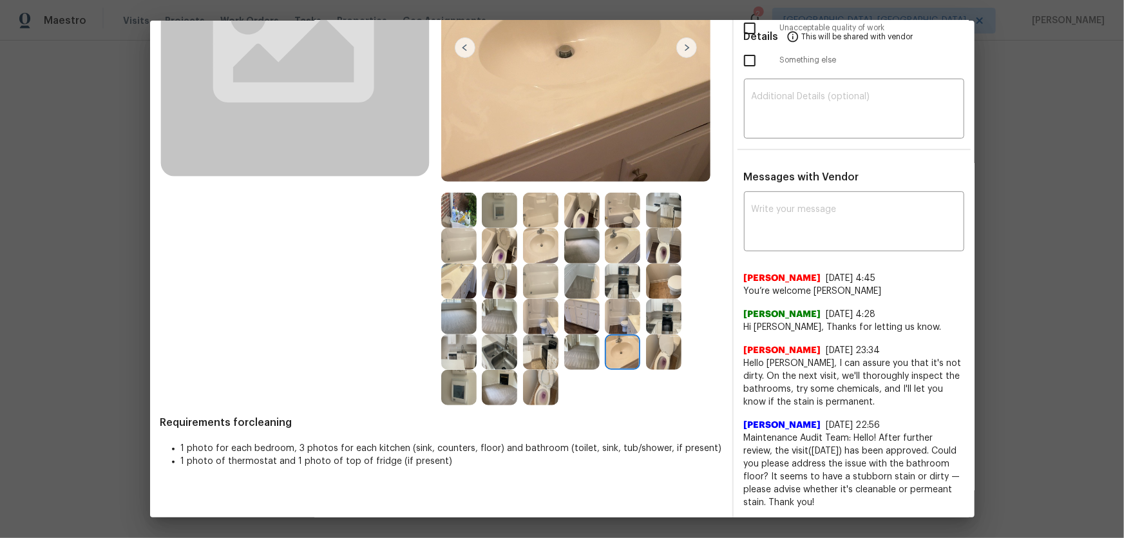
click at [526, 276] on img at bounding box center [540, 280] width 35 height 35
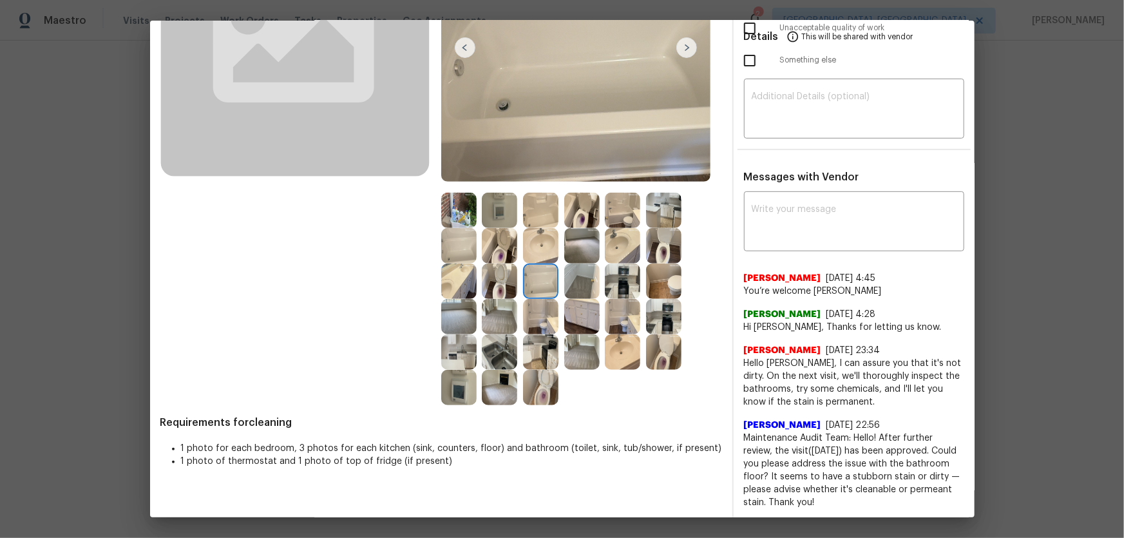
click at [527, 203] on img at bounding box center [540, 210] width 35 height 35
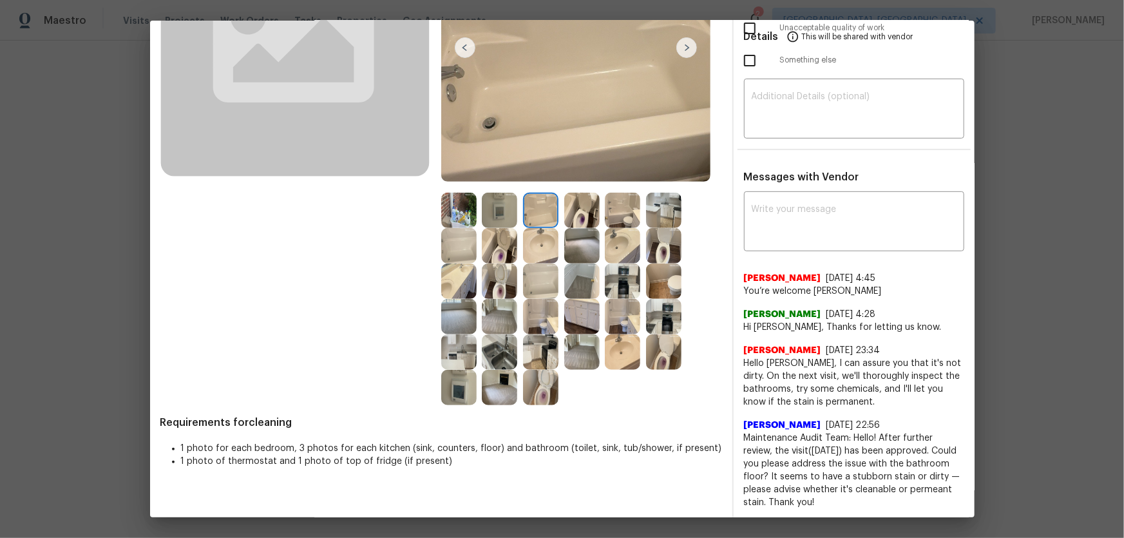
click at [495, 207] on img at bounding box center [499, 210] width 35 height 35
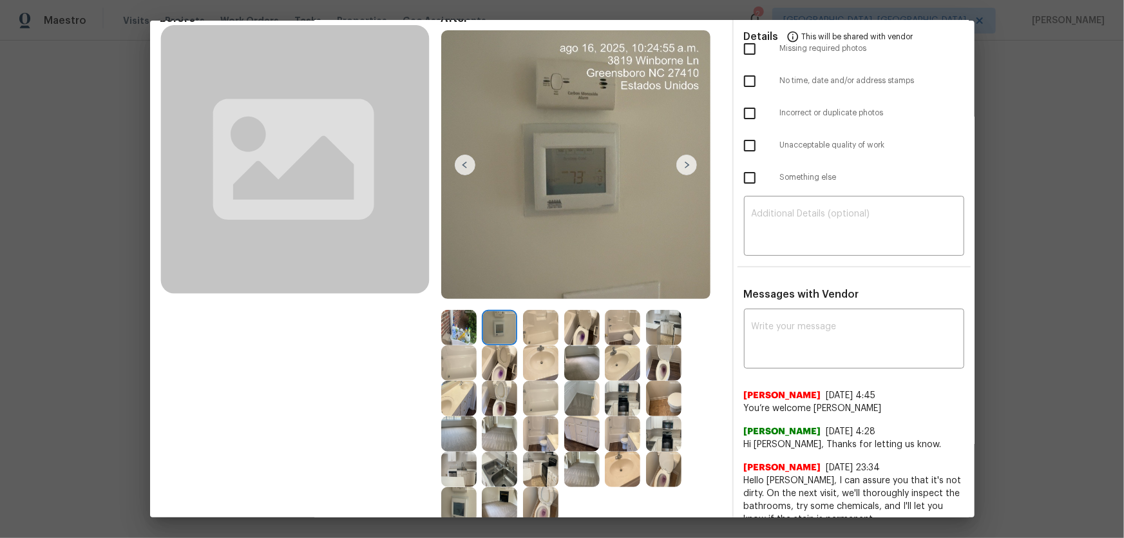
scroll to position [127, 0]
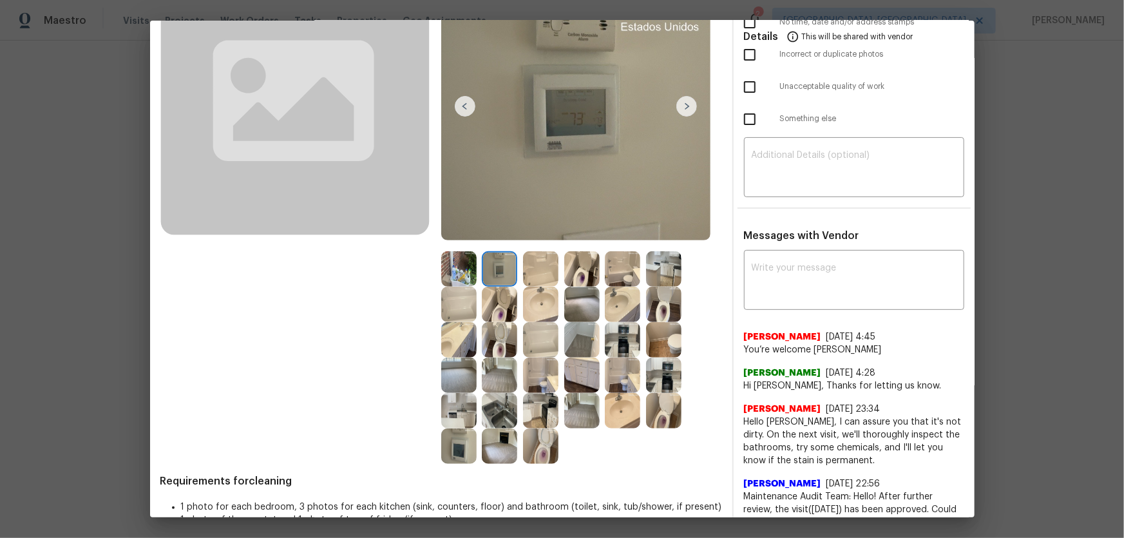
click at [576, 307] on img at bounding box center [581, 304] width 35 height 35
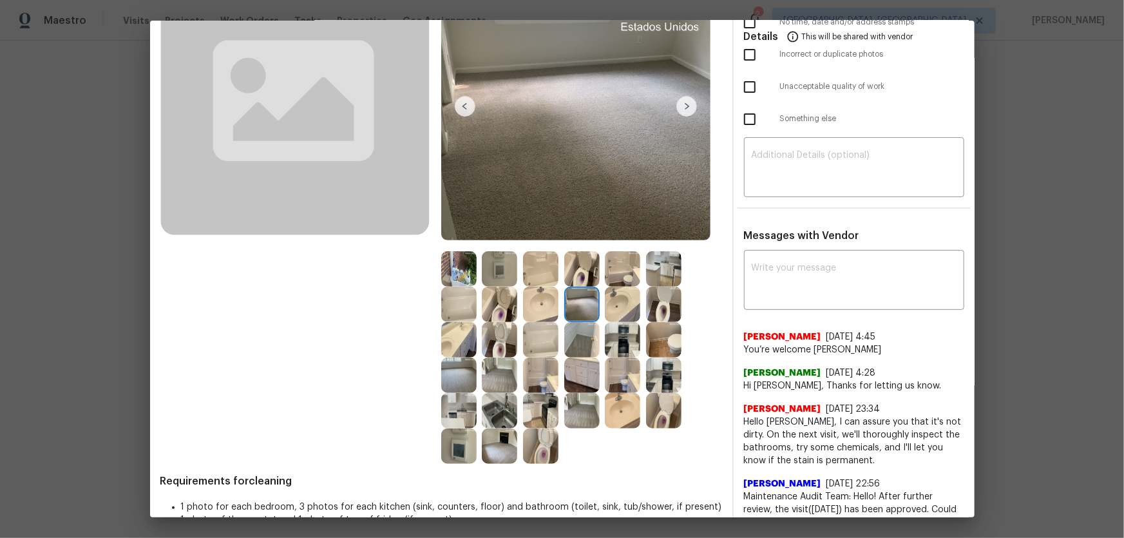
click at [468, 355] on img at bounding box center [458, 374] width 35 height 35
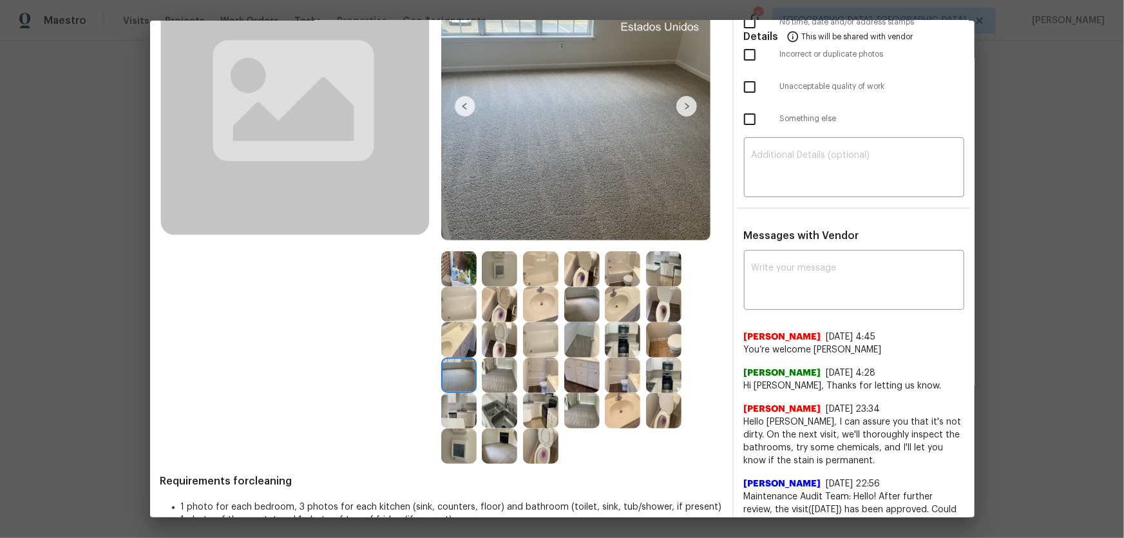
click at [502, 355] on img at bounding box center [499, 410] width 35 height 35
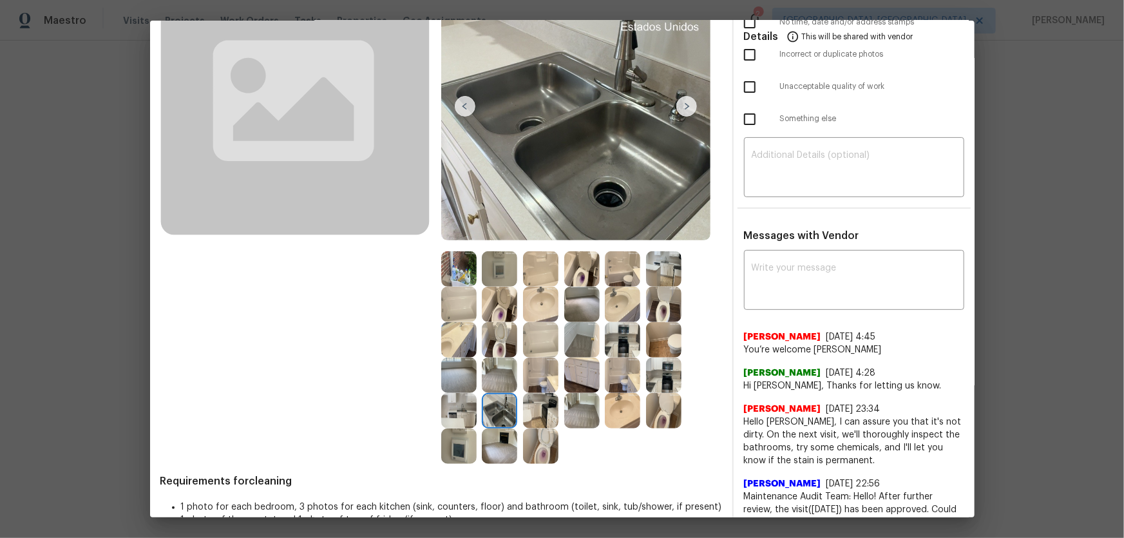
click at [460, 355] on img at bounding box center [458, 410] width 35 height 35
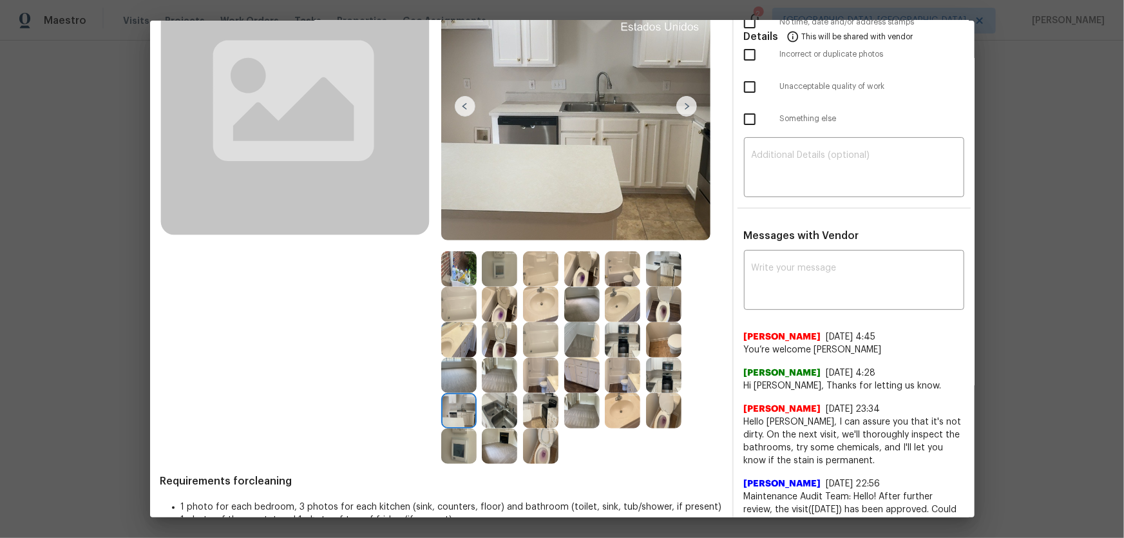
click at [504, 265] on img at bounding box center [499, 268] width 35 height 35
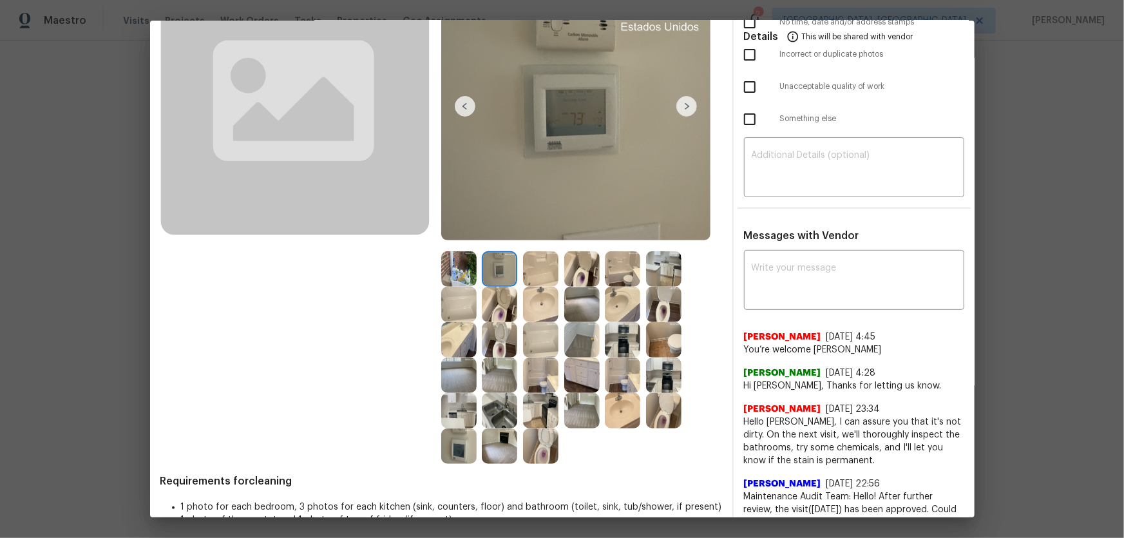
scroll to position [0, 0]
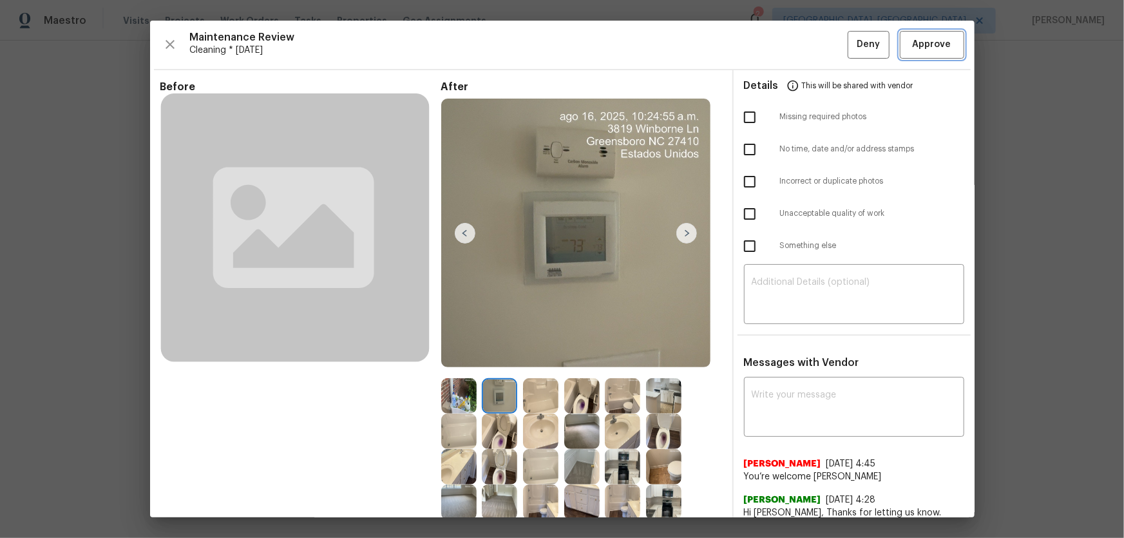
click at [799, 50] on span "Approve" at bounding box center [932, 45] width 39 height 16
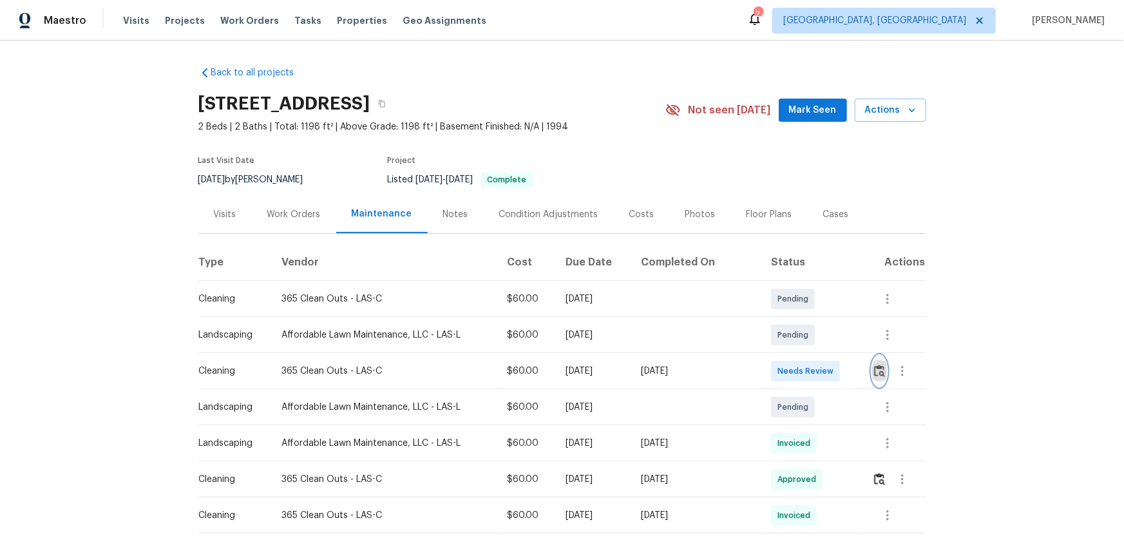
click at [876, 366] on img "button" at bounding box center [879, 371] width 11 height 12
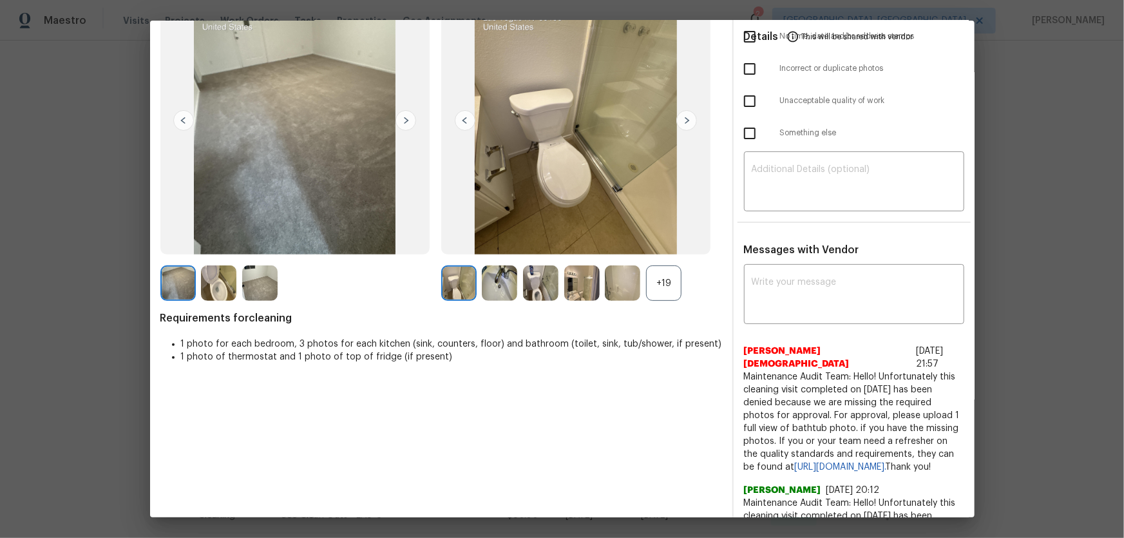
scroll to position [117, 0]
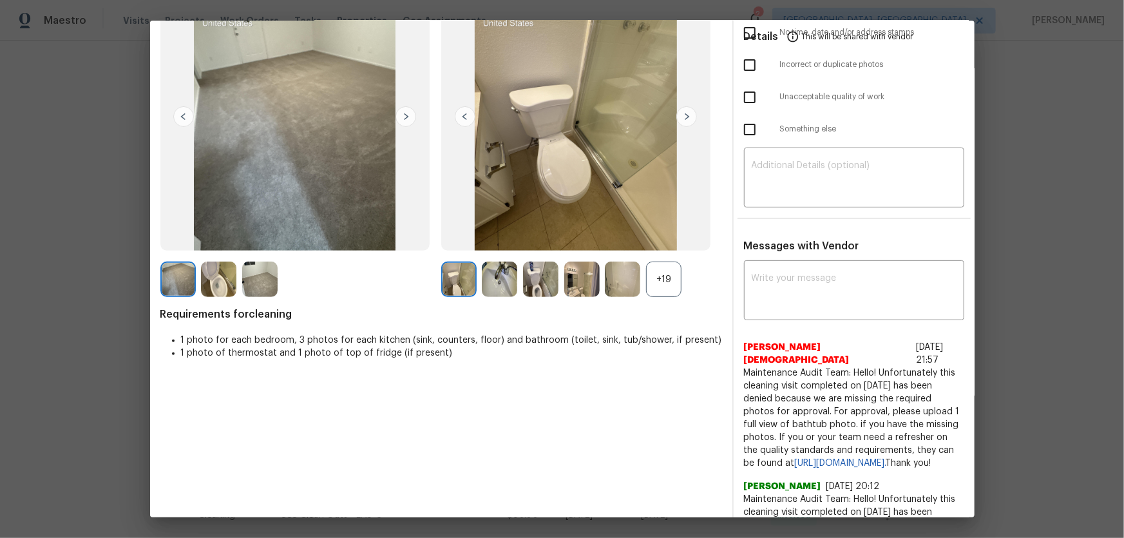
click at [669, 289] on div "+19" at bounding box center [663, 279] width 35 height 35
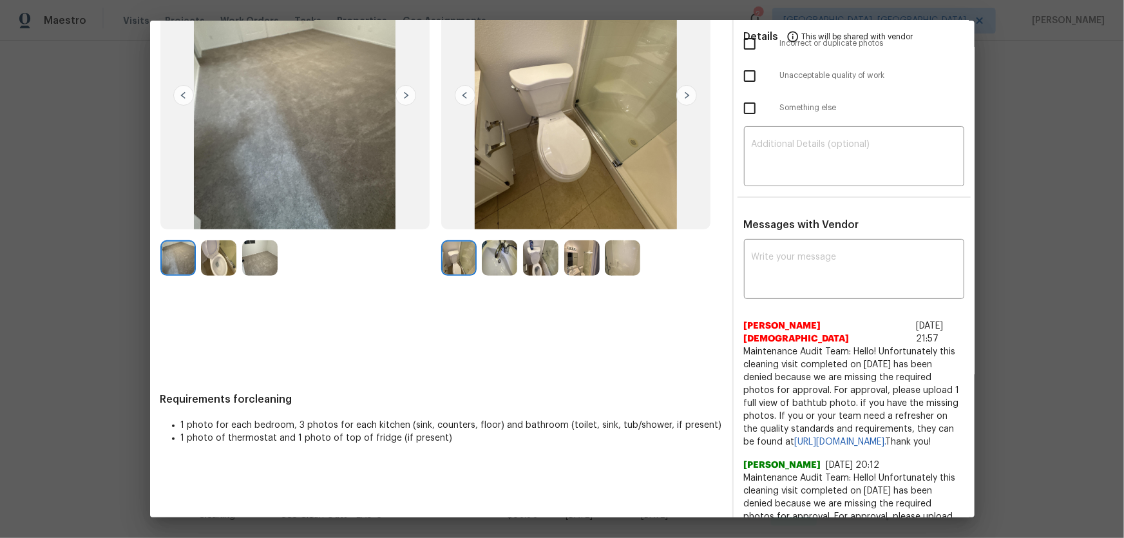
scroll to position [175, 0]
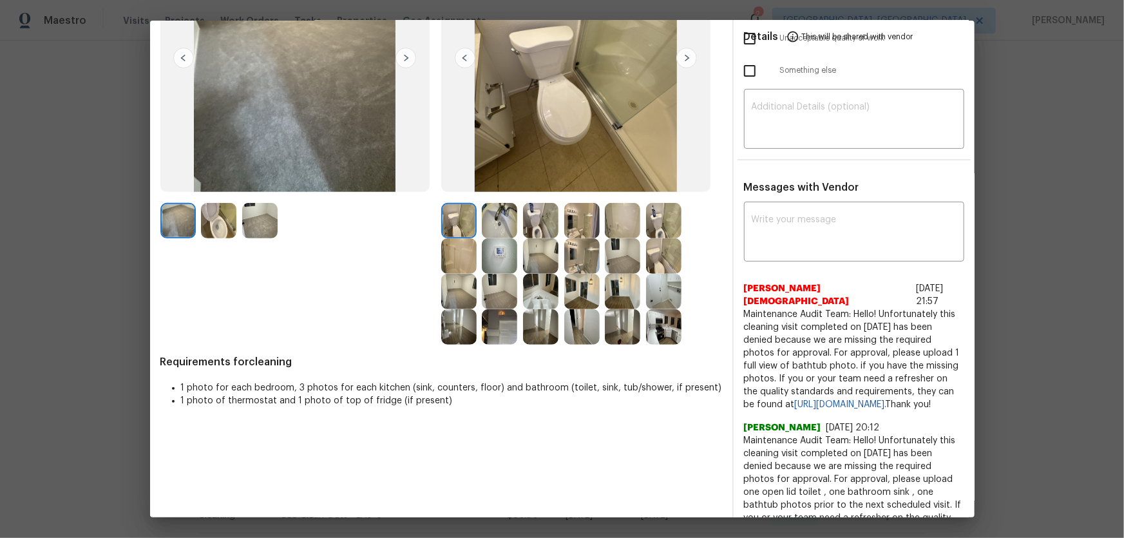
click at [540, 232] on img at bounding box center [540, 220] width 35 height 35
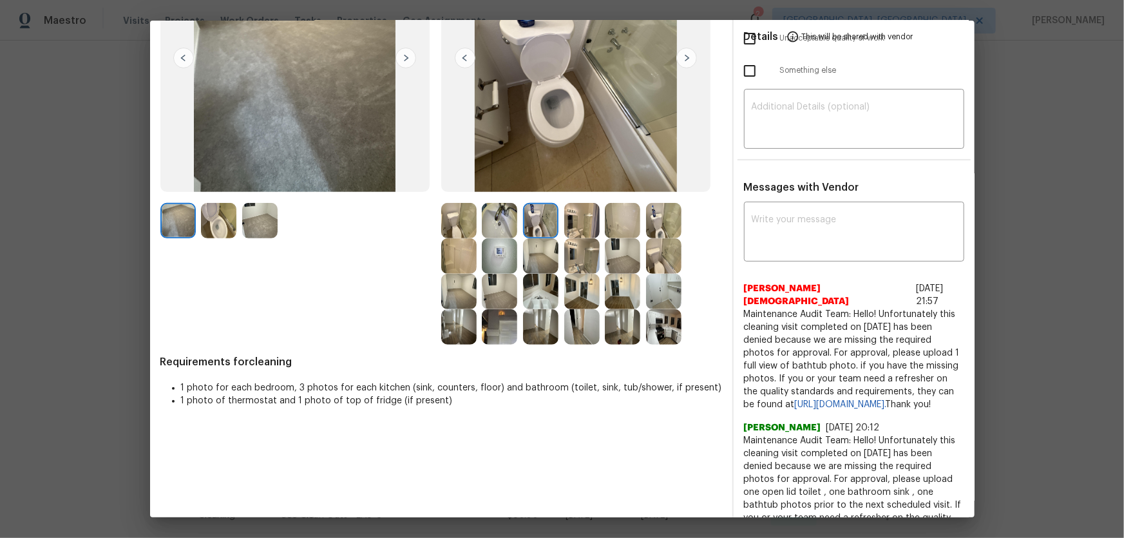
click at [658, 231] on img at bounding box center [663, 220] width 35 height 35
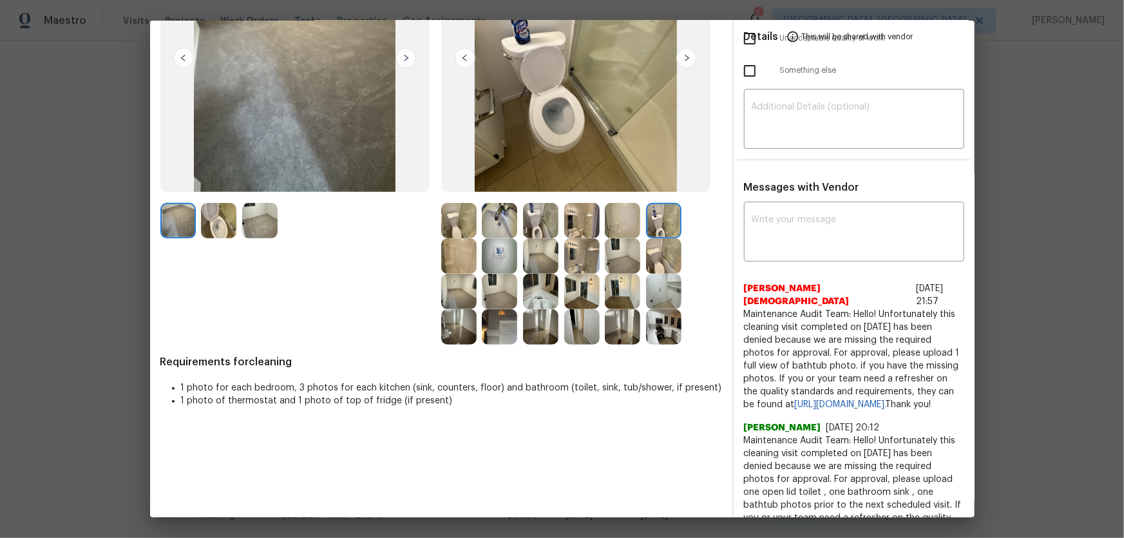
click at [493, 222] on img at bounding box center [499, 220] width 35 height 35
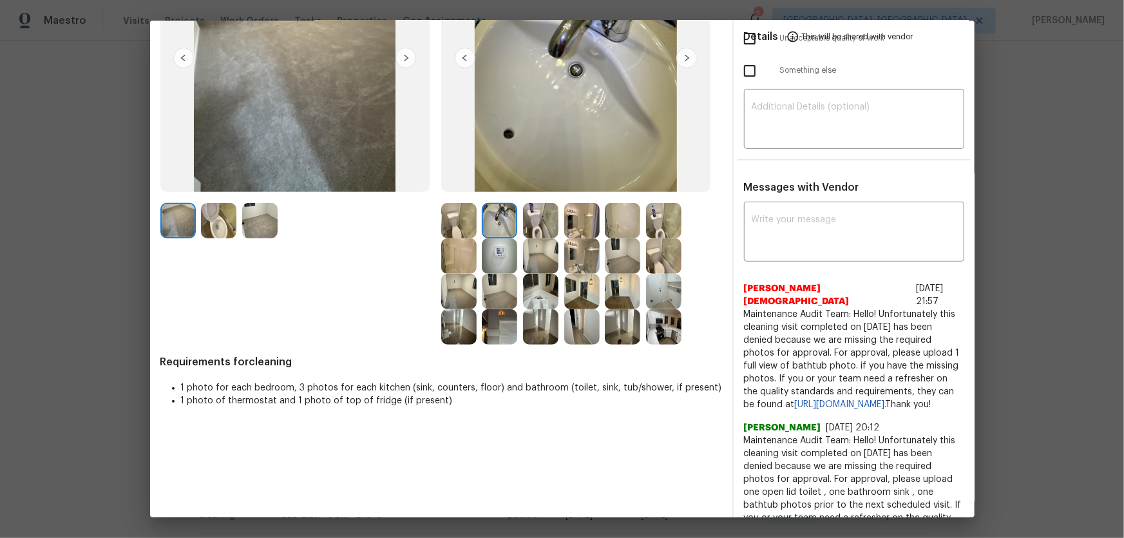
click at [571, 222] on img at bounding box center [581, 220] width 35 height 35
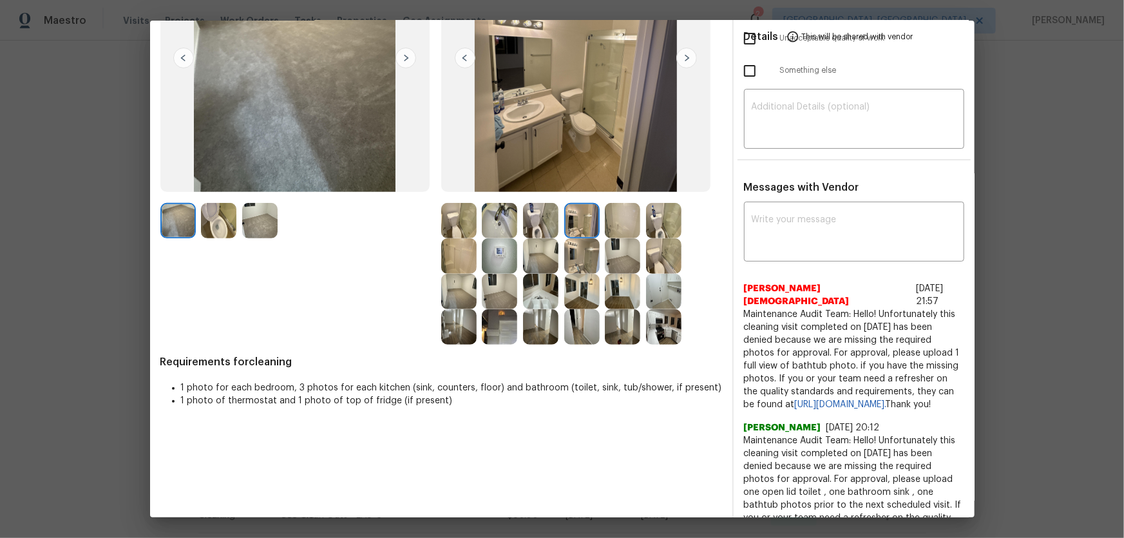
click at [617, 222] on img at bounding box center [622, 220] width 35 height 35
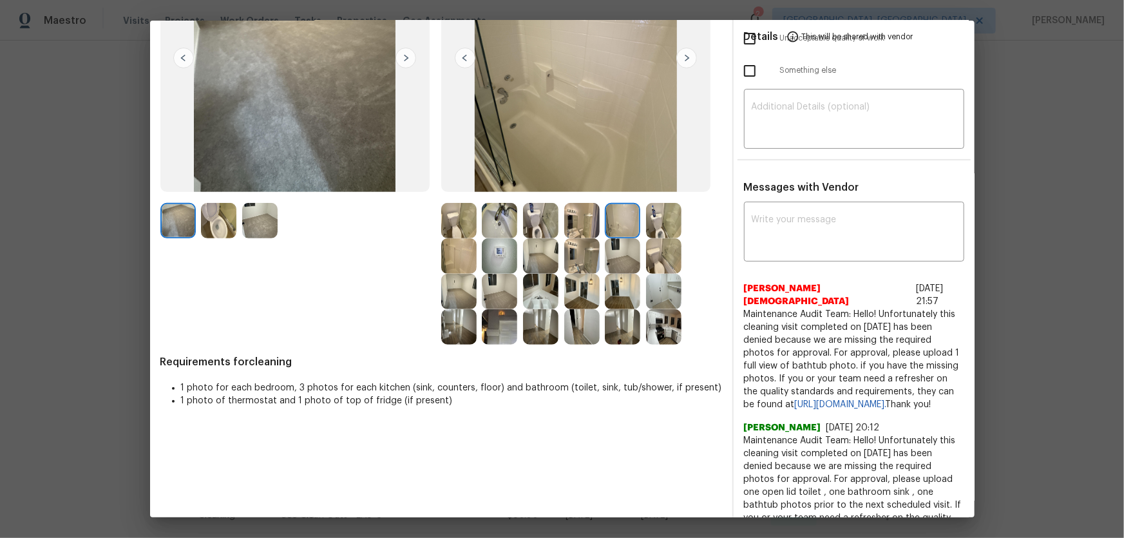
click at [506, 262] on img at bounding box center [499, 255] width 35 height 35
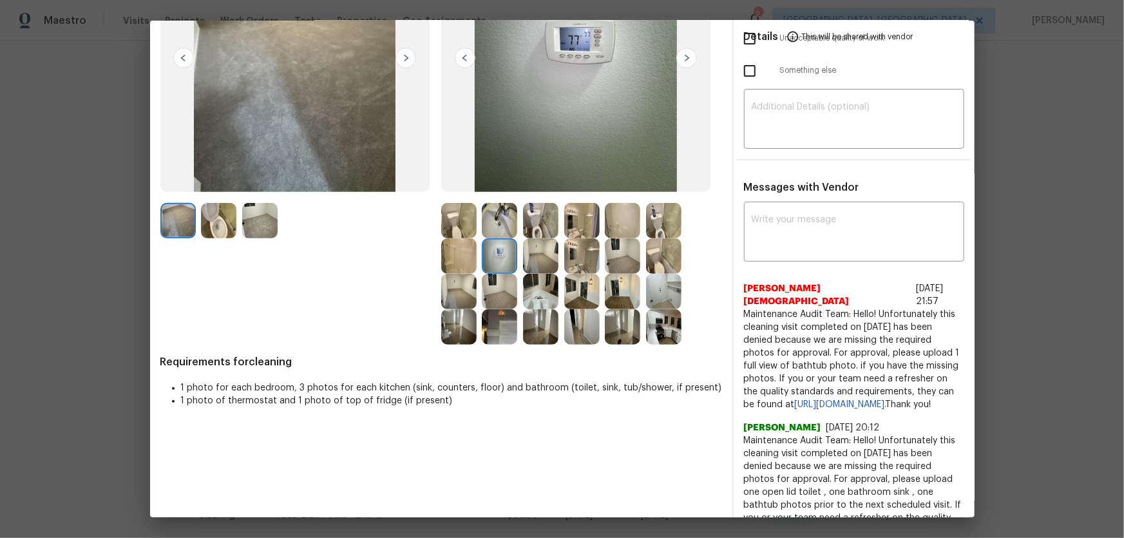
click at [461, 260] on img at bounding box center [458, 255] width 35 height 35
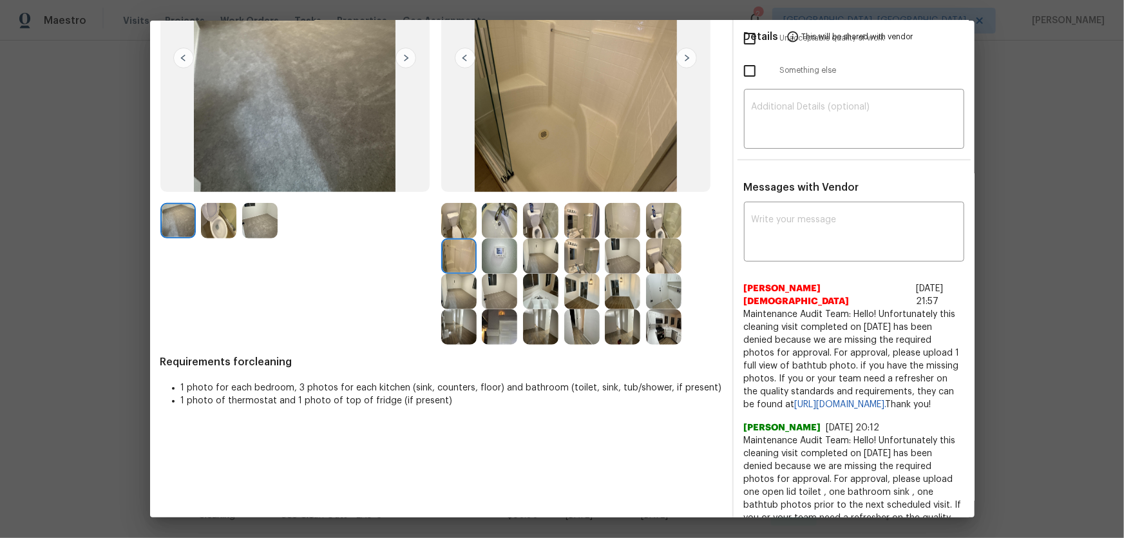
click at [477, 220] on div at bounding box center [461, 220] width 41 height 35
click at [493, 220] on img at bounding box center [499, 220] width 35 height 35
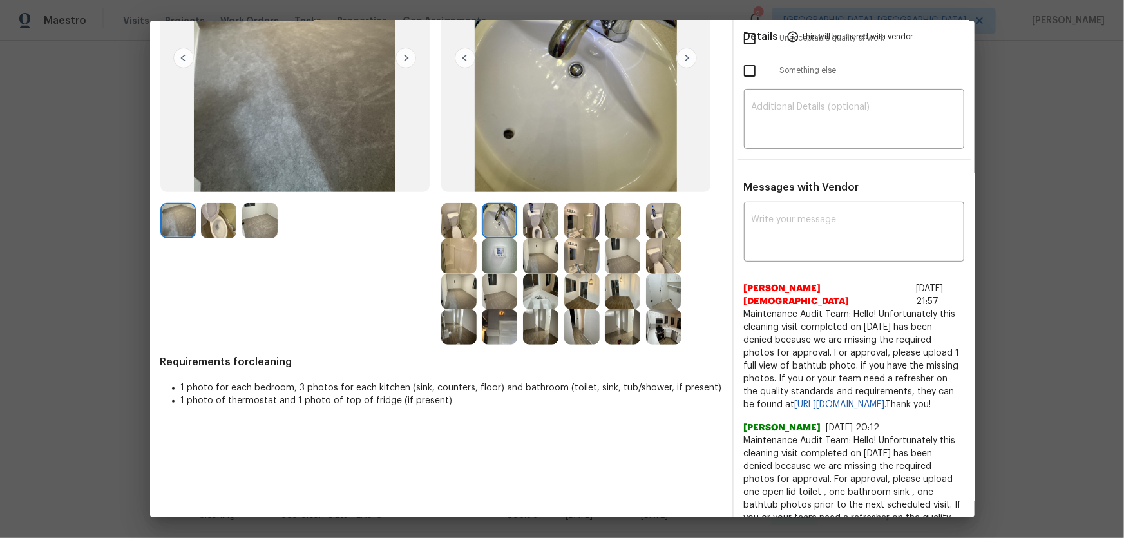
click at [526, 220] on img at bounding box center [540, 220] width 35 height 35
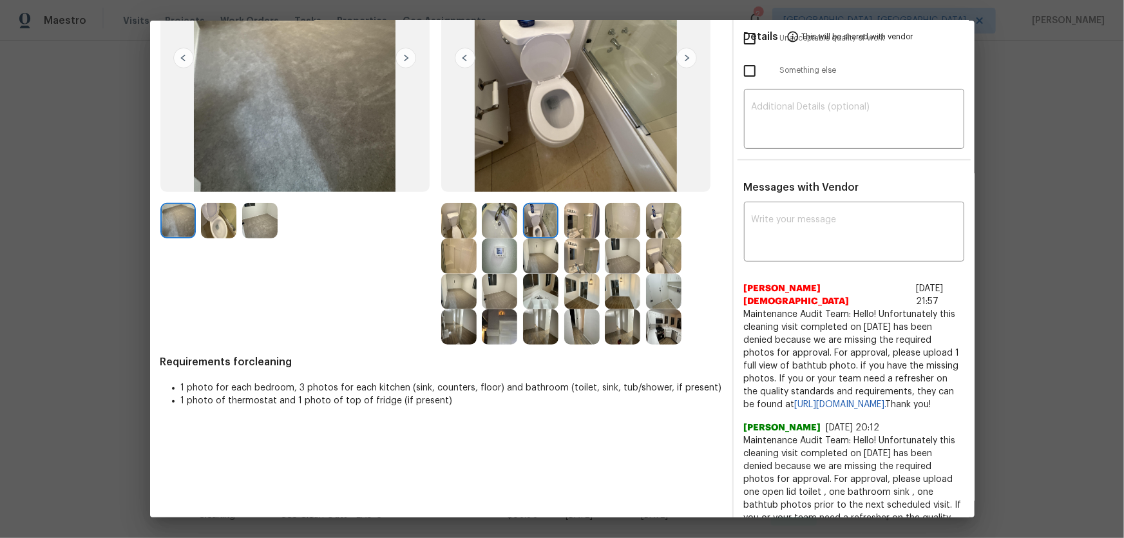
click at [536, 283] on img at bounding box center [540, 291] width 35 height 35
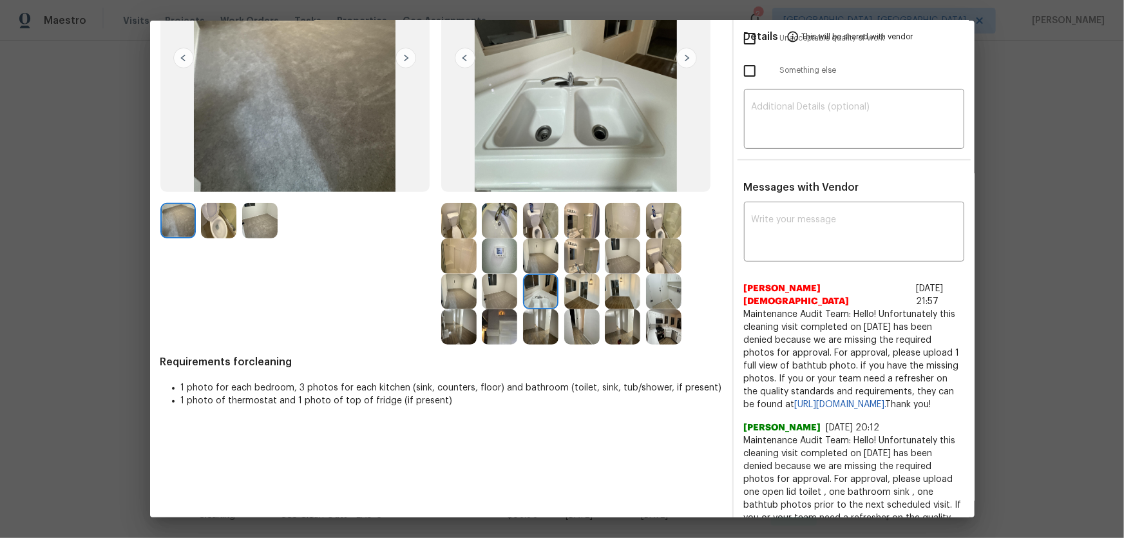
click at [509, 323] on img at bounding box center [499, 326] width 35 height 35
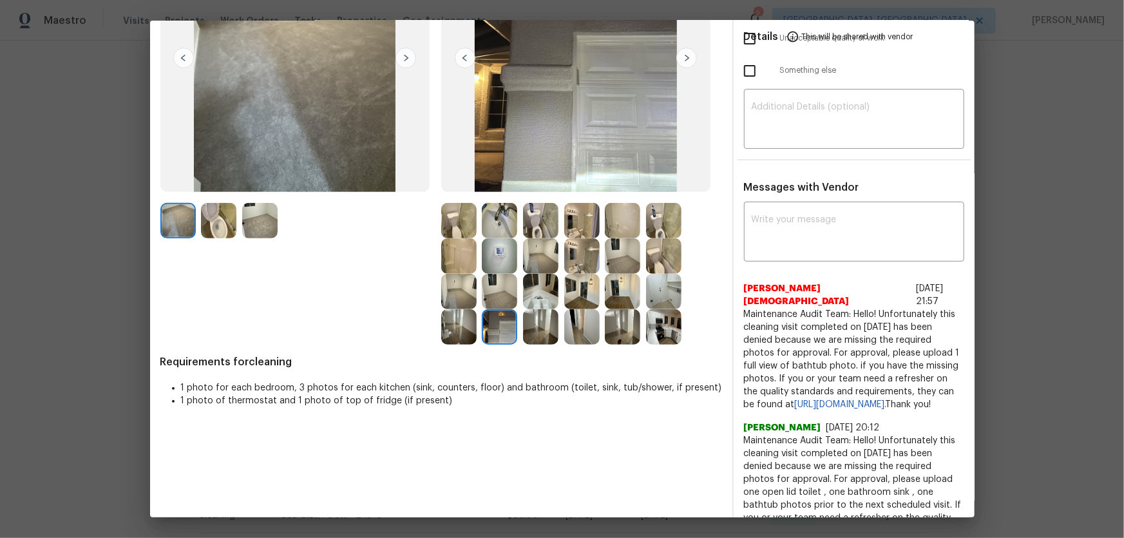
click at [530, 326] on img at bounding box center [540, 326] width 35 height 35
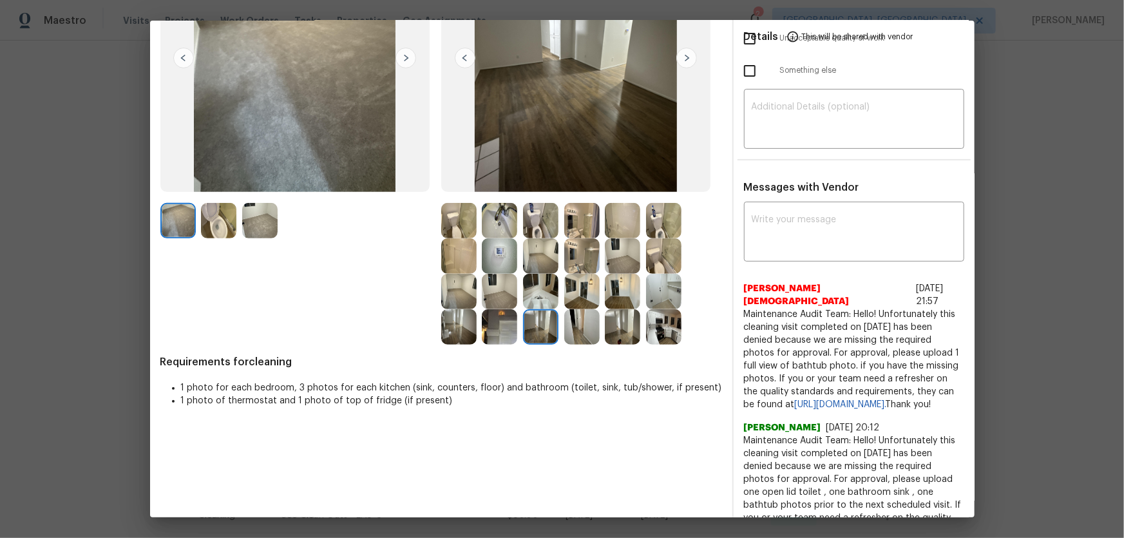
click at [658, 296] on img at bounding box center [663, 291] width 35 height 35
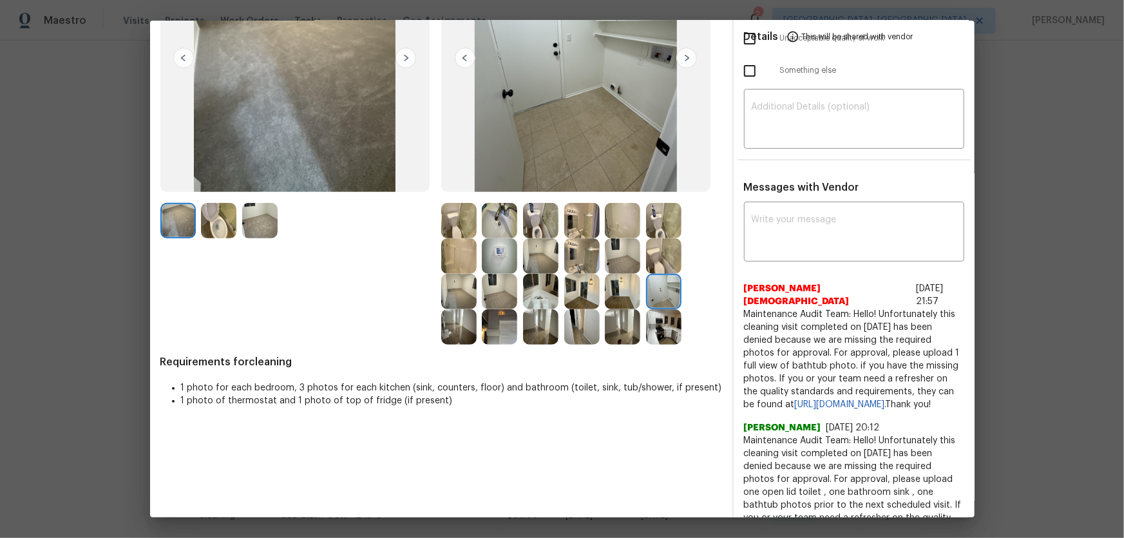
click at [658, 259] on img at bounding box center [663, 255] width 35 height 35
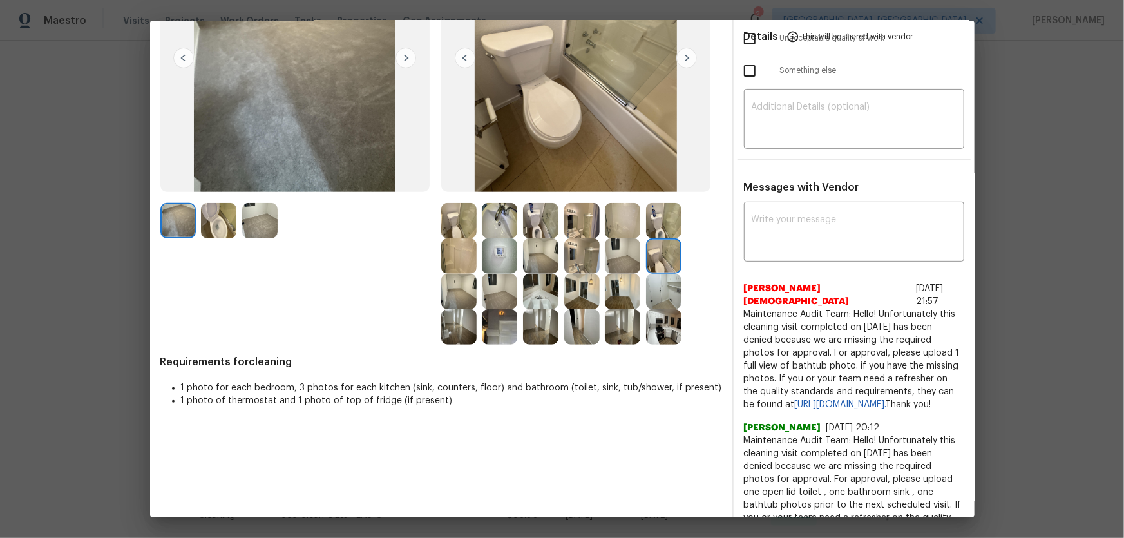
click at [616, 219] on img at bounding box center [622, 220] width 35 height 35
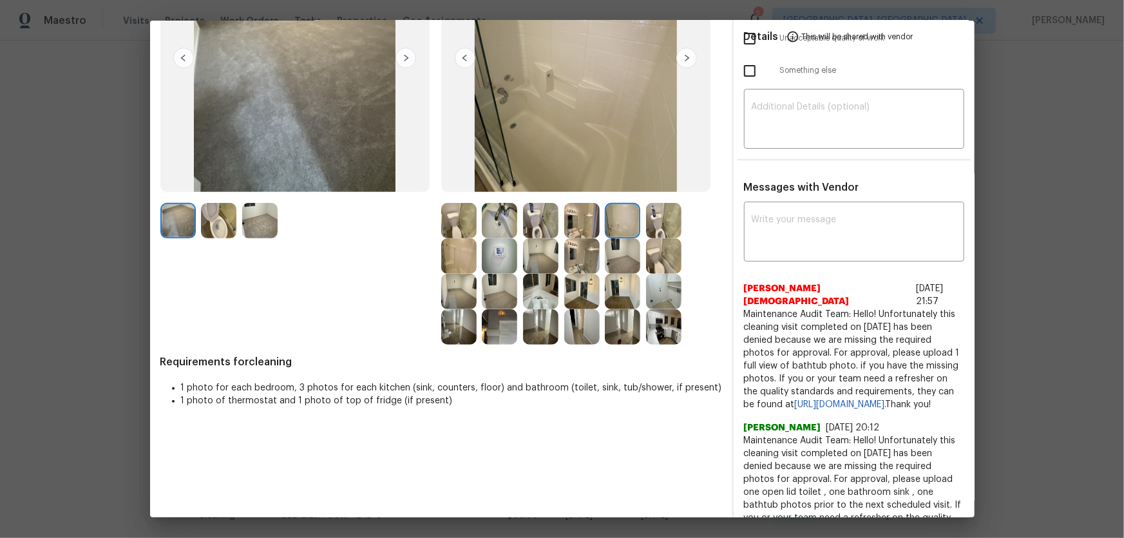
click at [655, 219] on img at bounding box center [663, 220] width 35 height 35
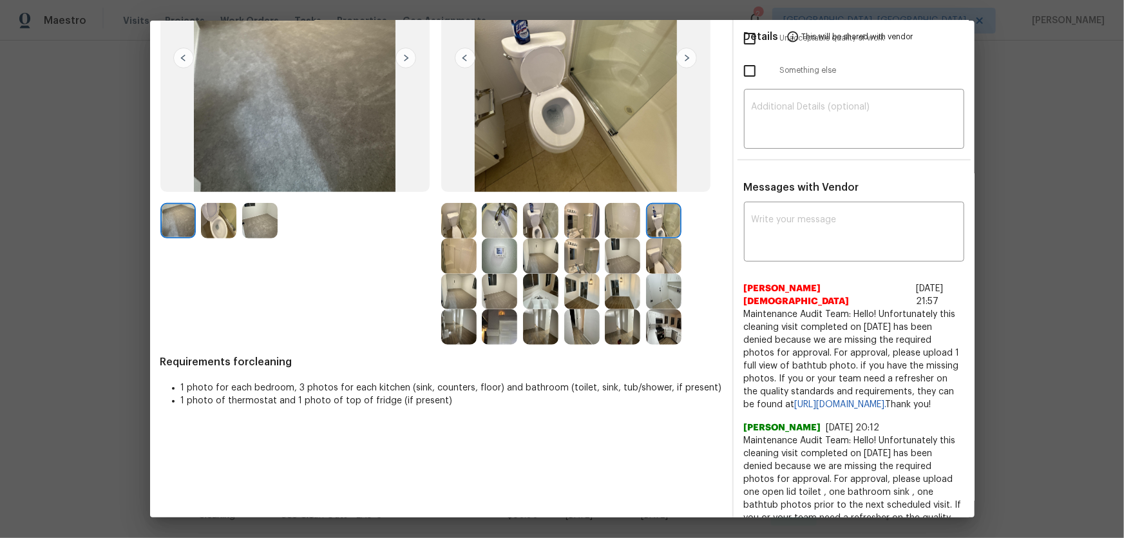
click at [616, 264] on img at bounding box center [622, 255] width 35 height 35
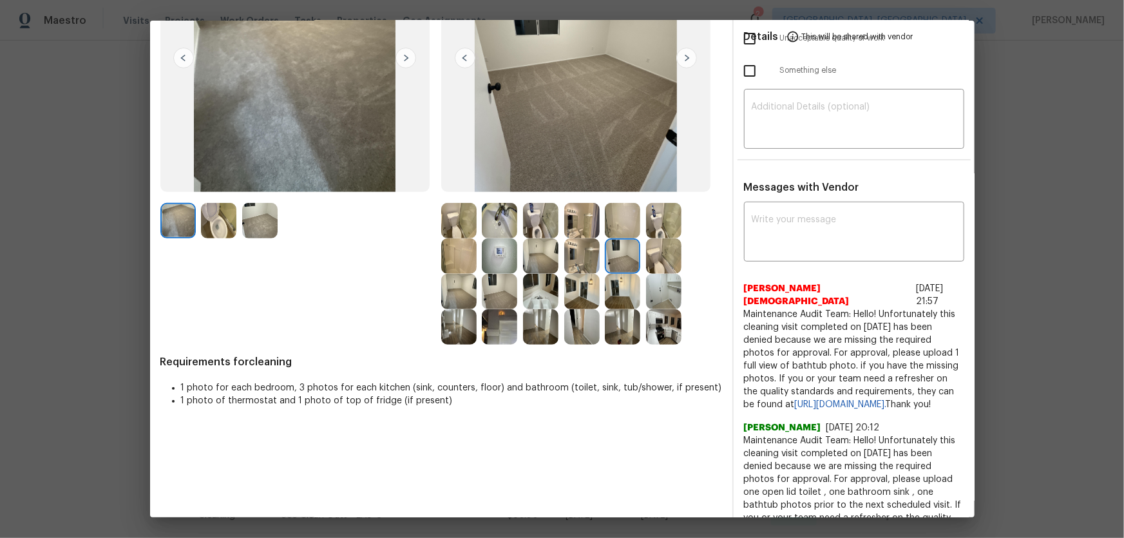
click at [535, 255] on img at bounding box center [540, 255] width 35 height 35
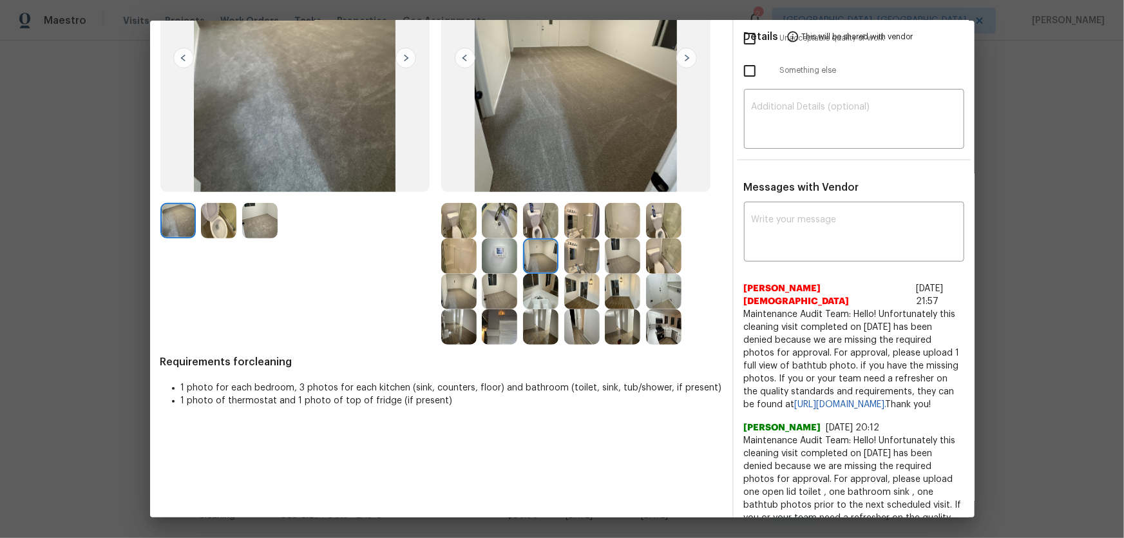
click at [488, 254] on img at bounding box center [499, 255] width 35 height 35
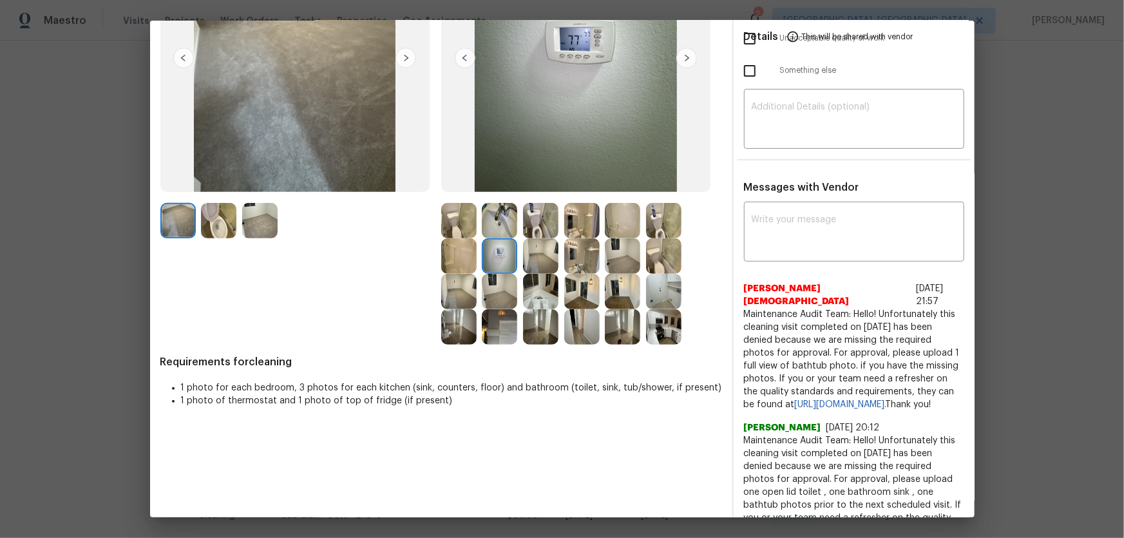
click at [501, 294] on img at bounding box center [499, 291] width 35 height 35
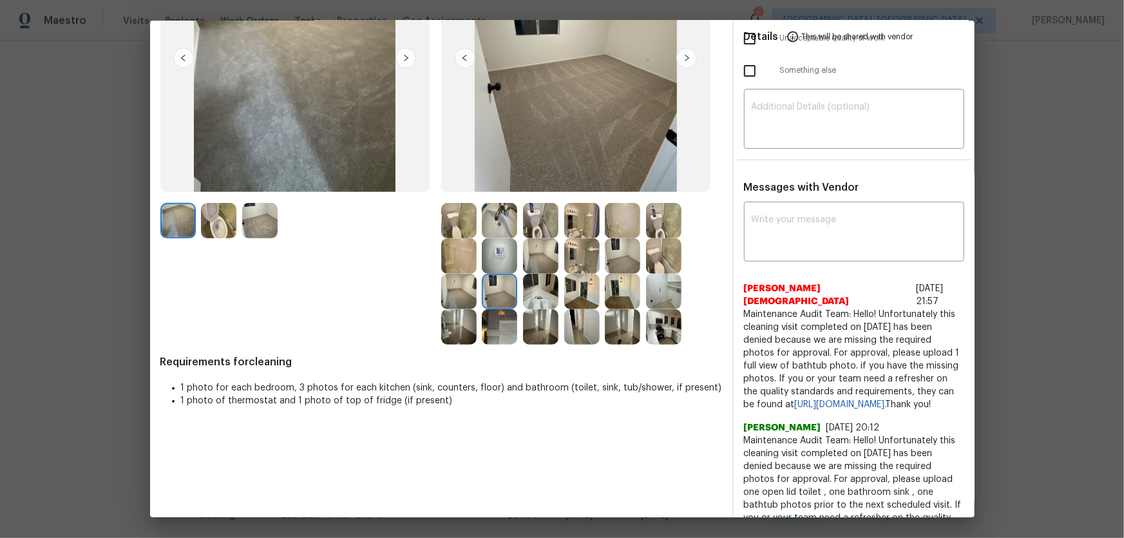
click at [464, 293] on img at bounding box center [458, 291] width 35 height 35
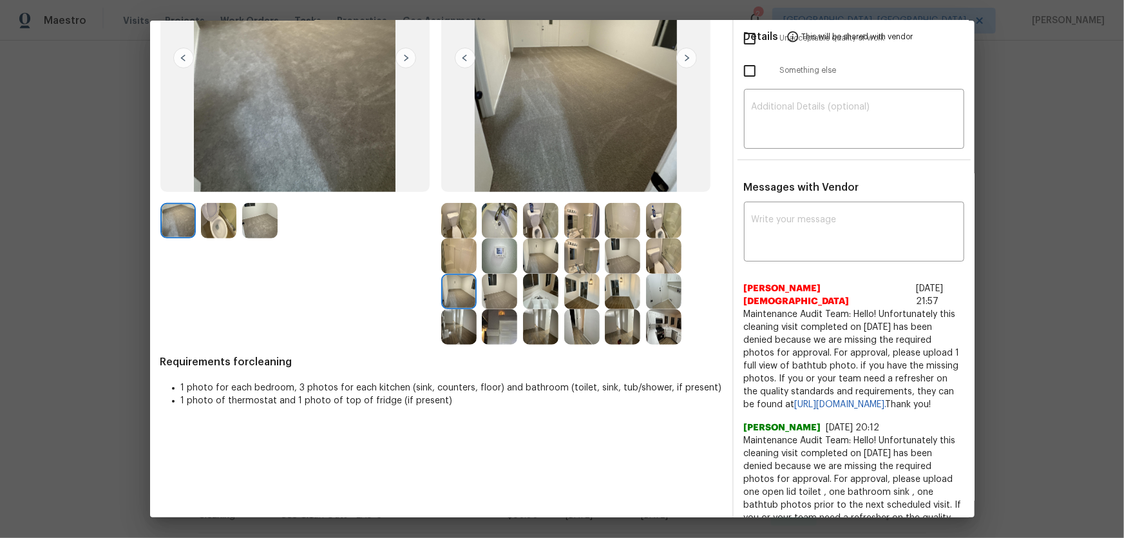
click at [464, 319] on img at bounding box center [458, 326] width 35 height 35
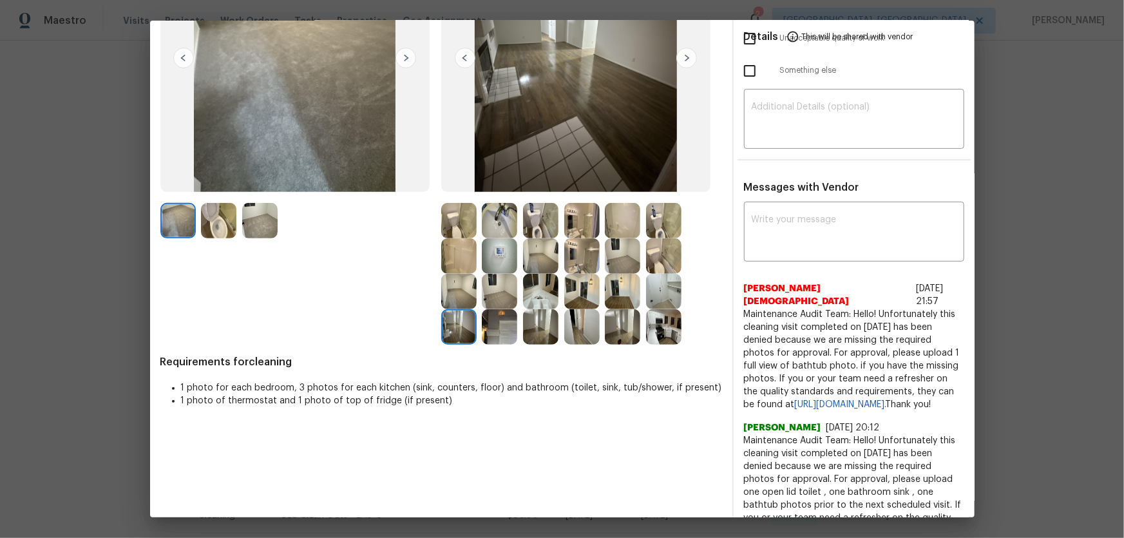
click at [493, 326] on img at bounding box center [499, 326] width 35 height 35
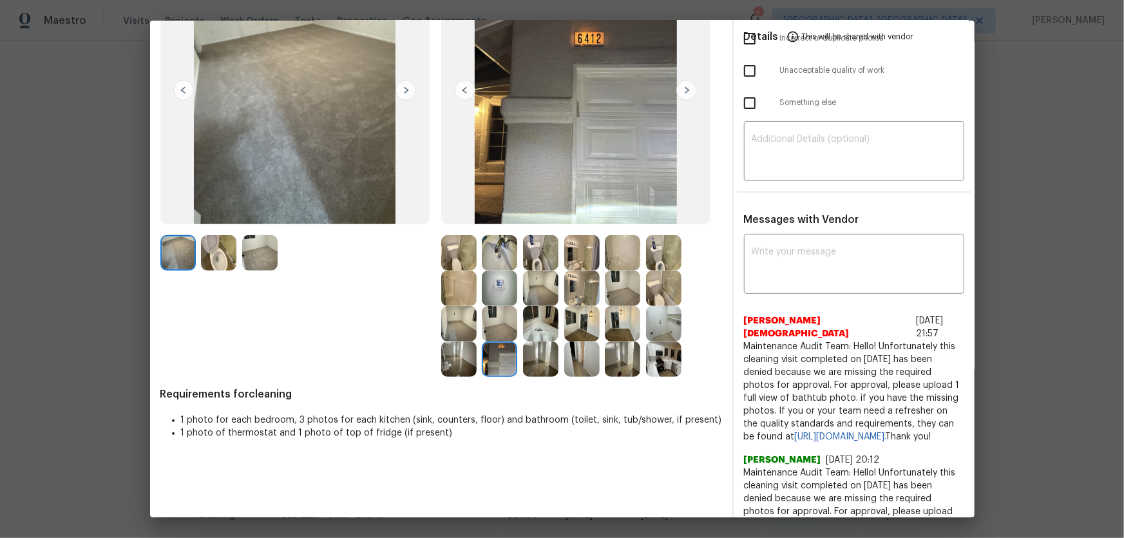
scroll to position [117, 0]
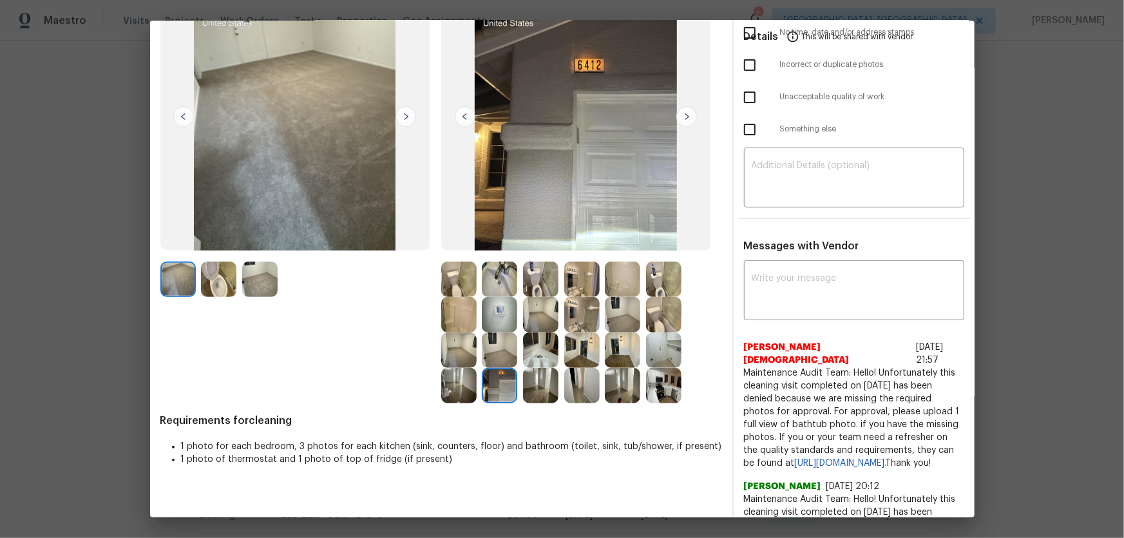
click at [506, 304] on img at bounding box center [499, 314] width 35 height 35
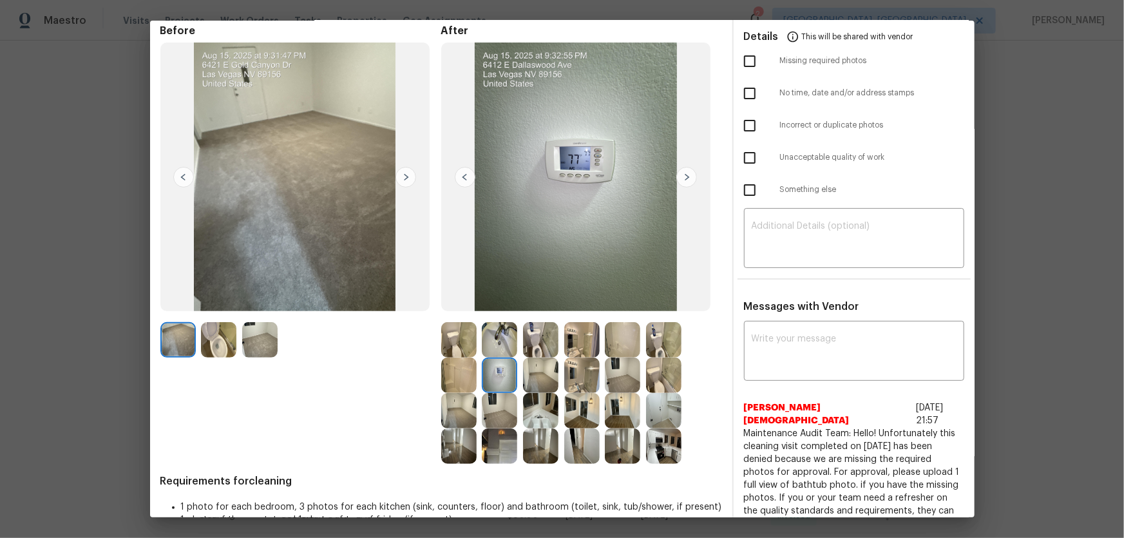
scroll to position [0, 0]
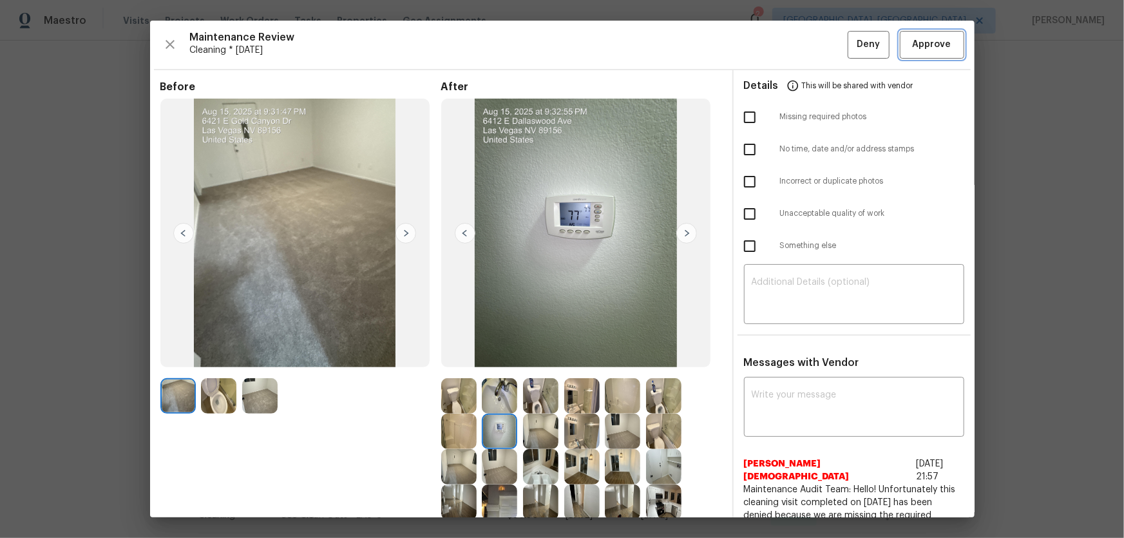
click at [918, 43] on span "Approve" at bounding box center [932, 45] width 39 height 16
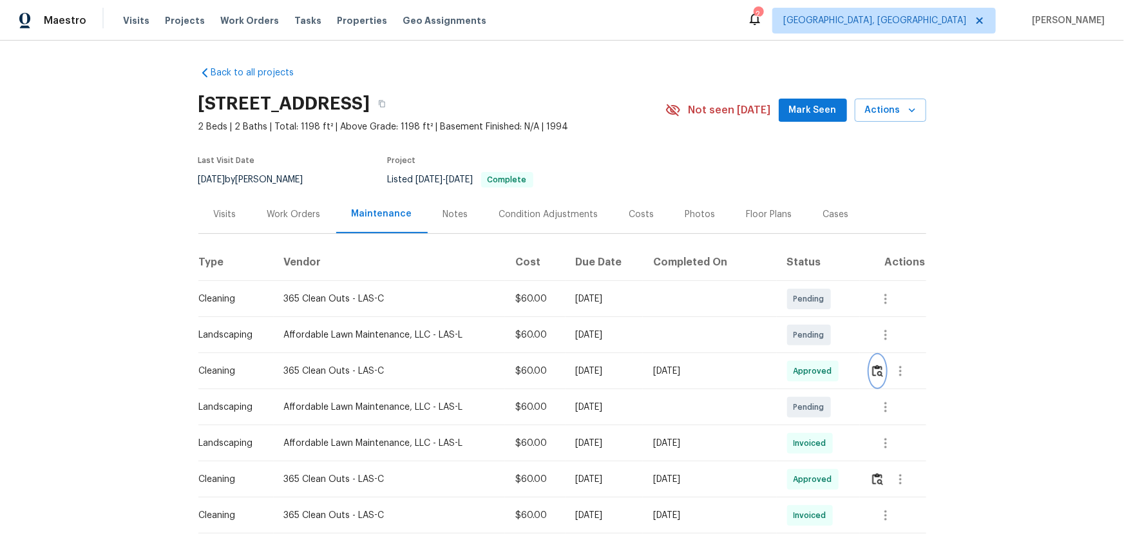
click at [870, 356] on button "button" at bounding box center [877, 371] width 15 height 31
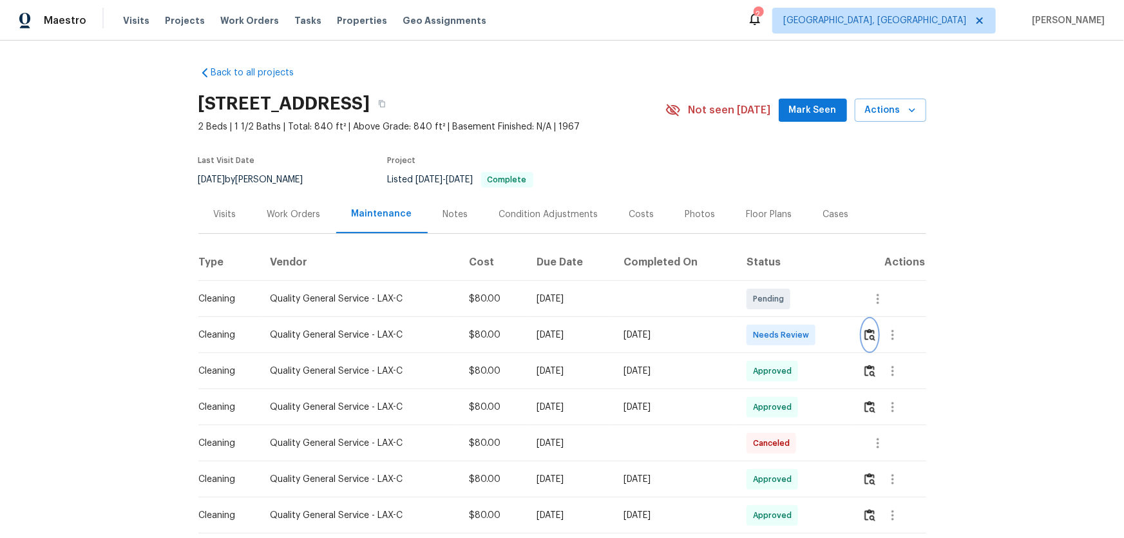
click at [799, 338] on img "button" at bounding box center [869, 335] width 11 height 12
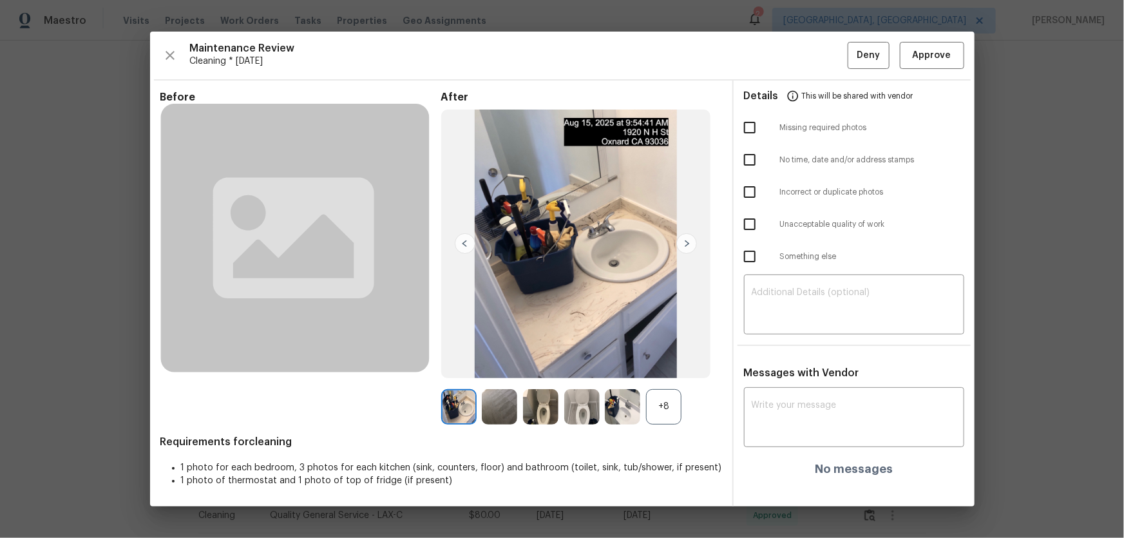
click at [666, 355] on div "+8" at bounding box center [663, 406] width 35 height 35
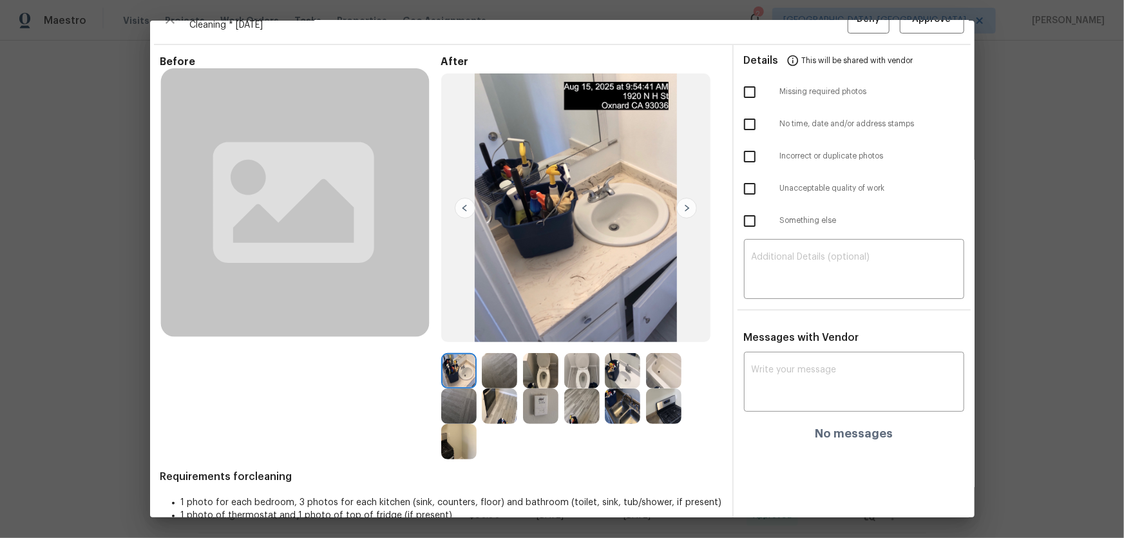
scroll to position [48, 0]
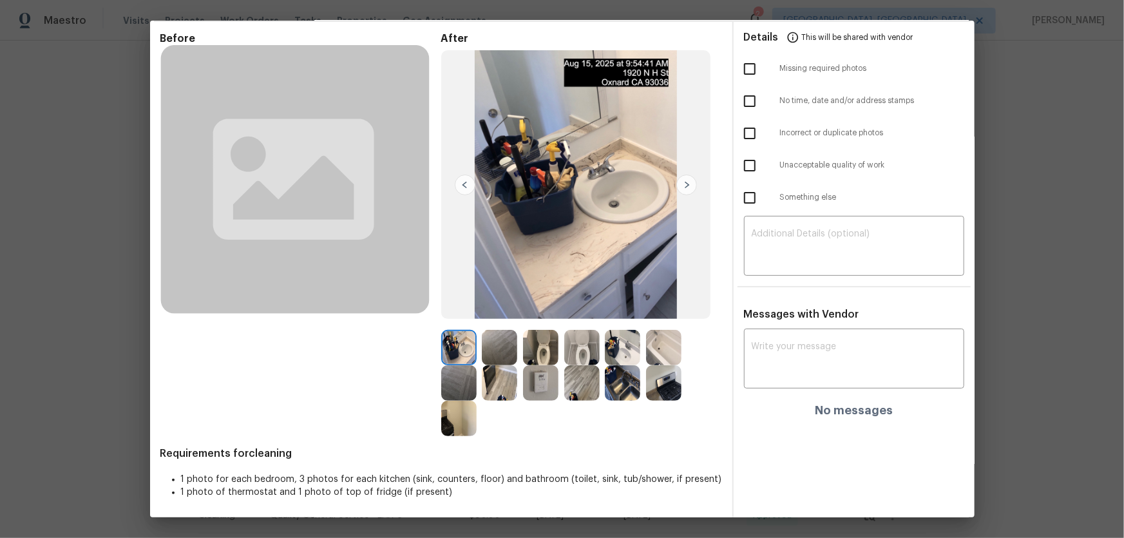
click at [549, 345] on img at bounding box center [540, 347] width 35 height 35
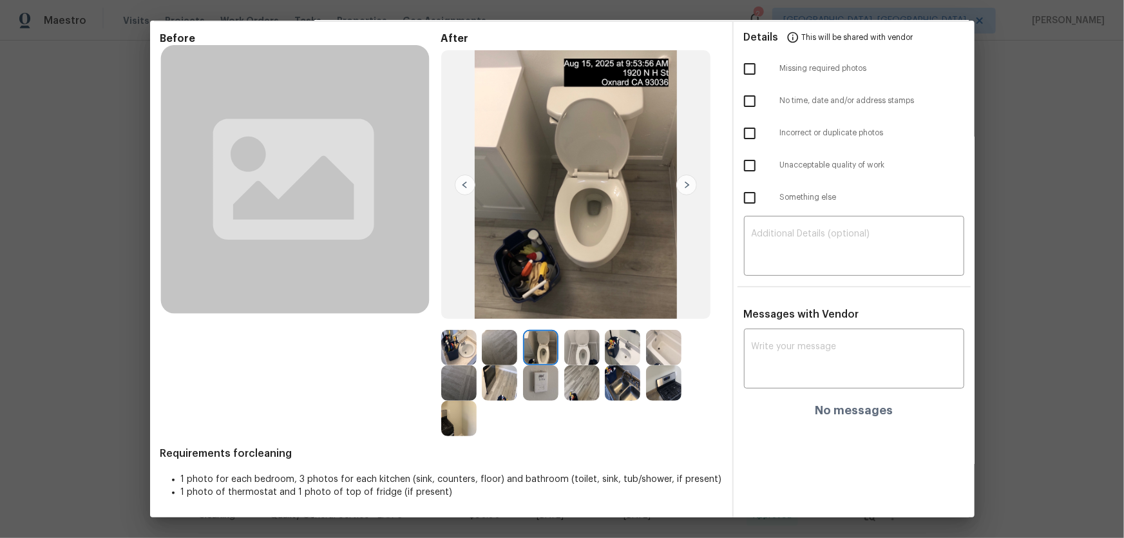
click at [582, 348] on img at bounding box center [581, 347] width 35 height 35
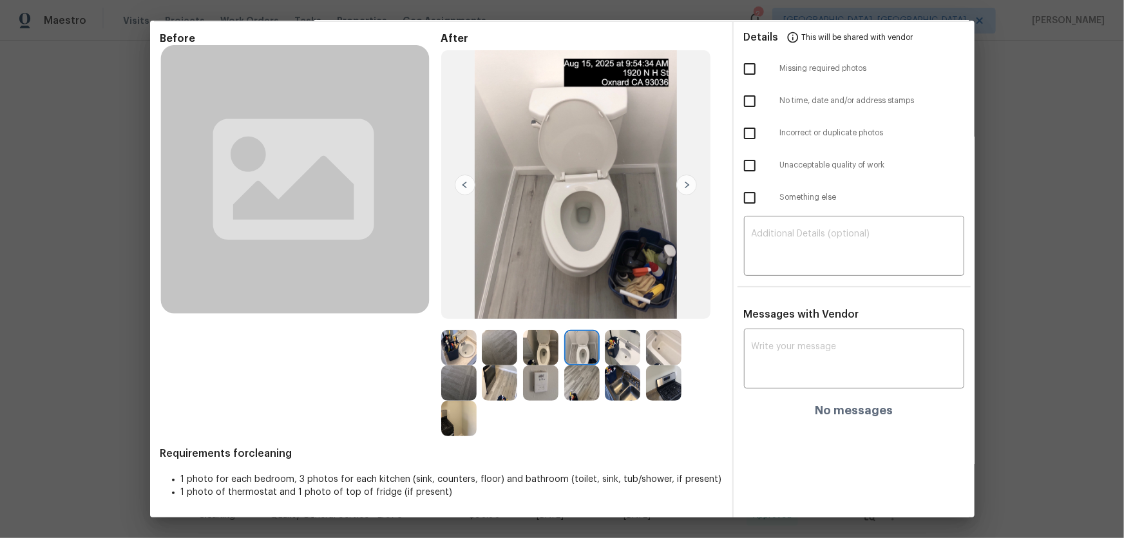
click at [635, 353] on img at bounding box center [622, 347] width 35 height 35
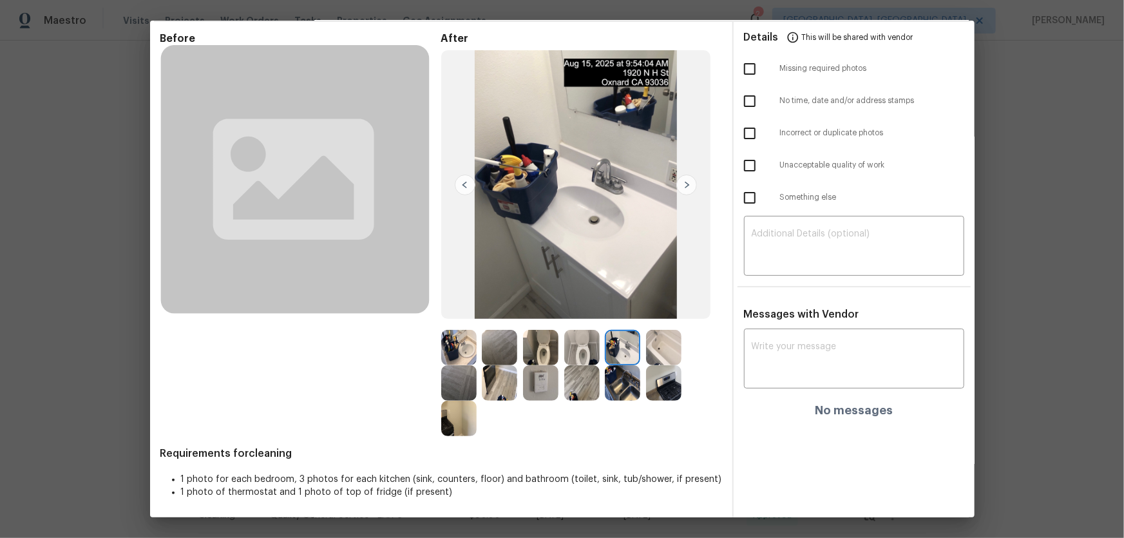
click at [465, 348] on img at bounding box center [458, 347] width 35 height 35
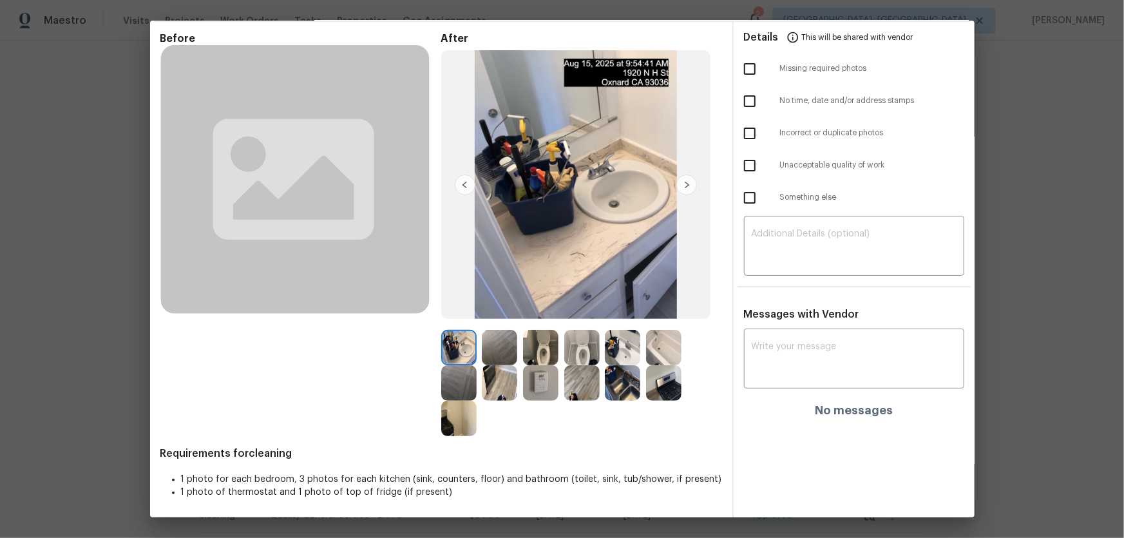
click at [660, 355] on img at bounding box center [663, 347] width 35 height 35
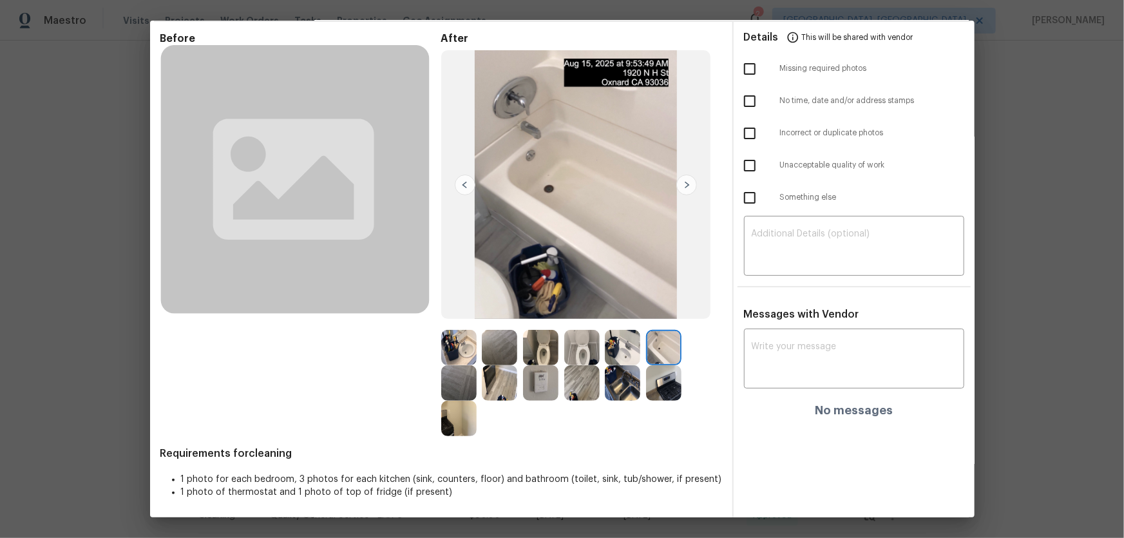
click at [625, 355] on img at bounding box center [622, 382] width 35 height 35
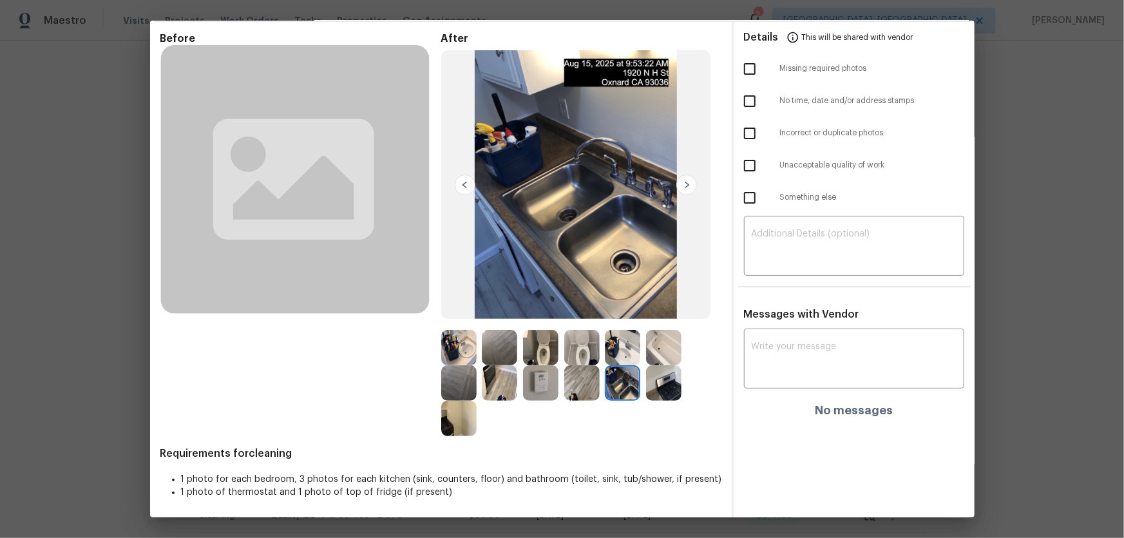
click at [544, 355] on img at bounding box center [540, 382] width 35 height 35
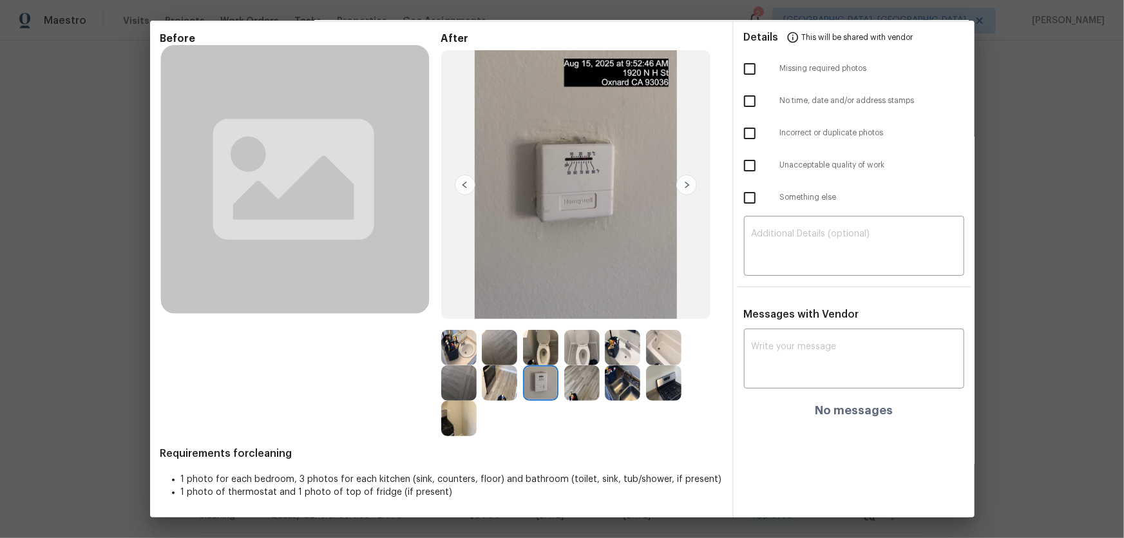
click at [584, 355] on img at bounding box center [581, 382] width 35 height 35
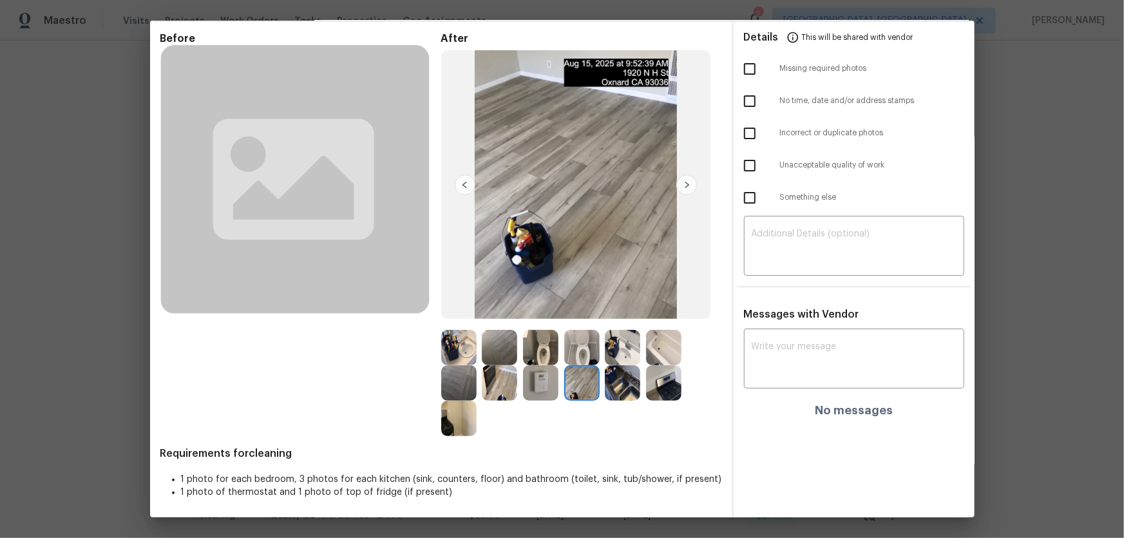
click at [636, 355] on img at bounding box center [622, 382] width 35 height 35
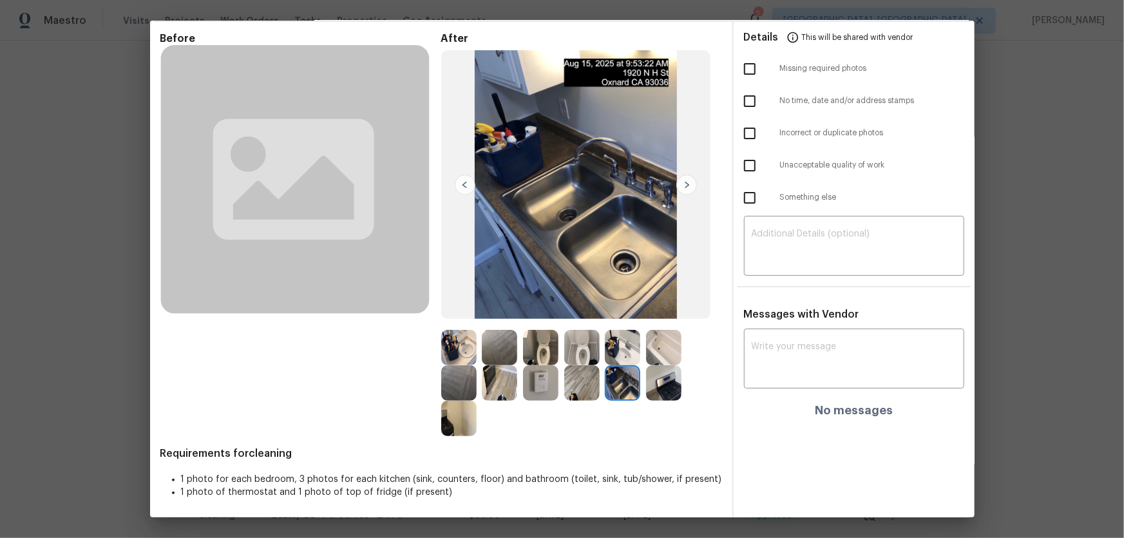
click at [647, 355] on img at bounding box center [663, 382] width 35 height 35
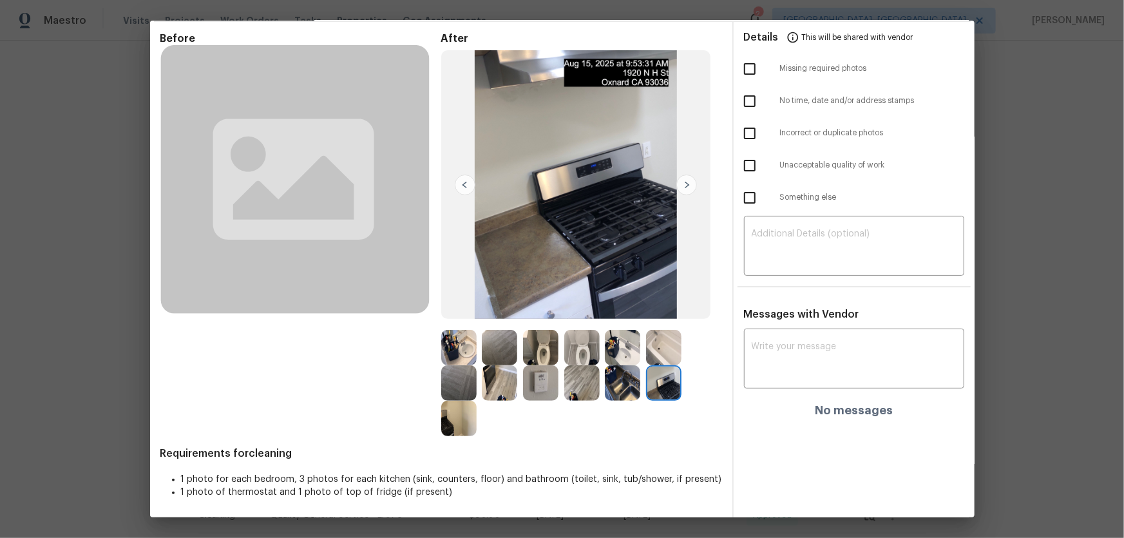
click at [504, 355] on img at bounding box center [499, 382] width 35 height 35
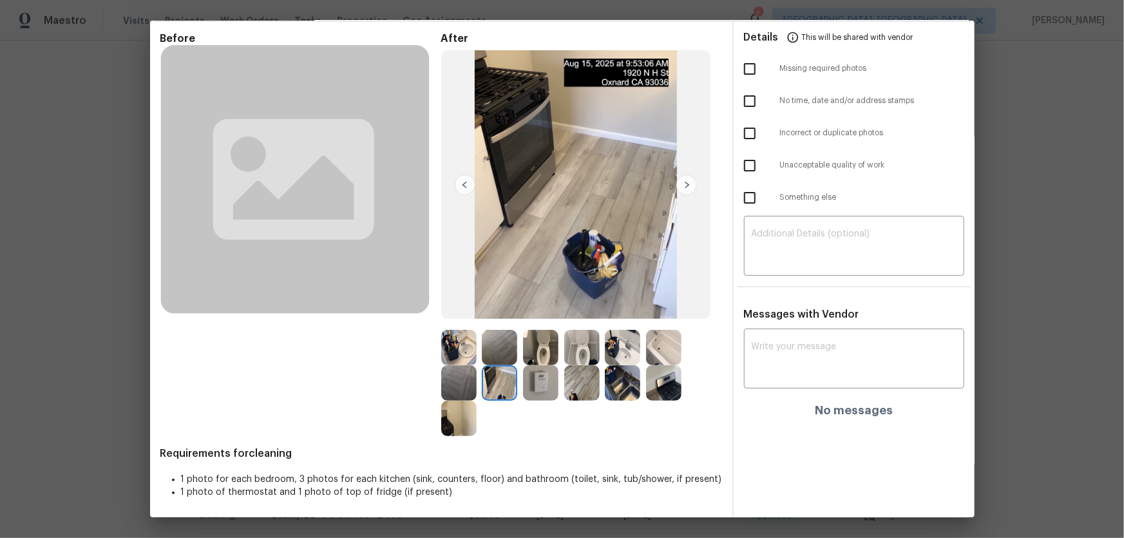
click at [459, 355] on img at bounding box center [458, 418] width 35 height 35
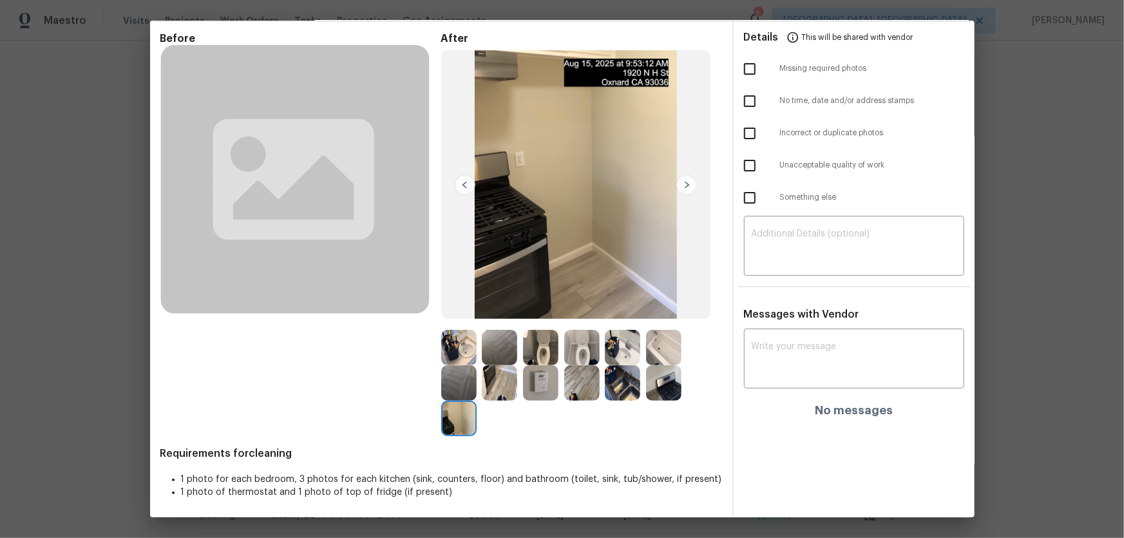
click at [455, 355] on img at bounding box center [458, 382] width 35 height 35
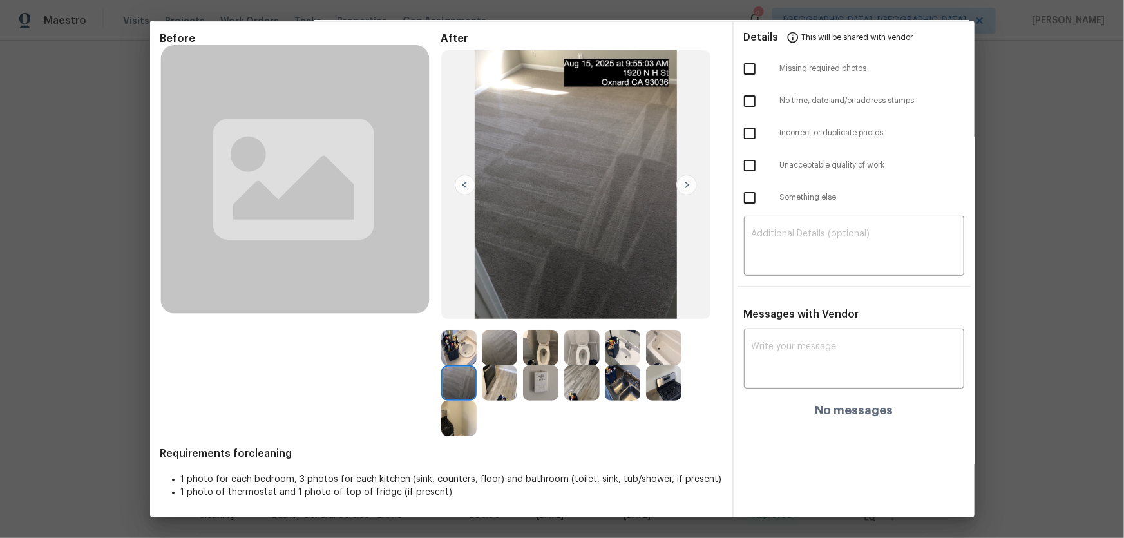
click at [511, 341] on img at bounding box center [499, 347] width 35 height 35
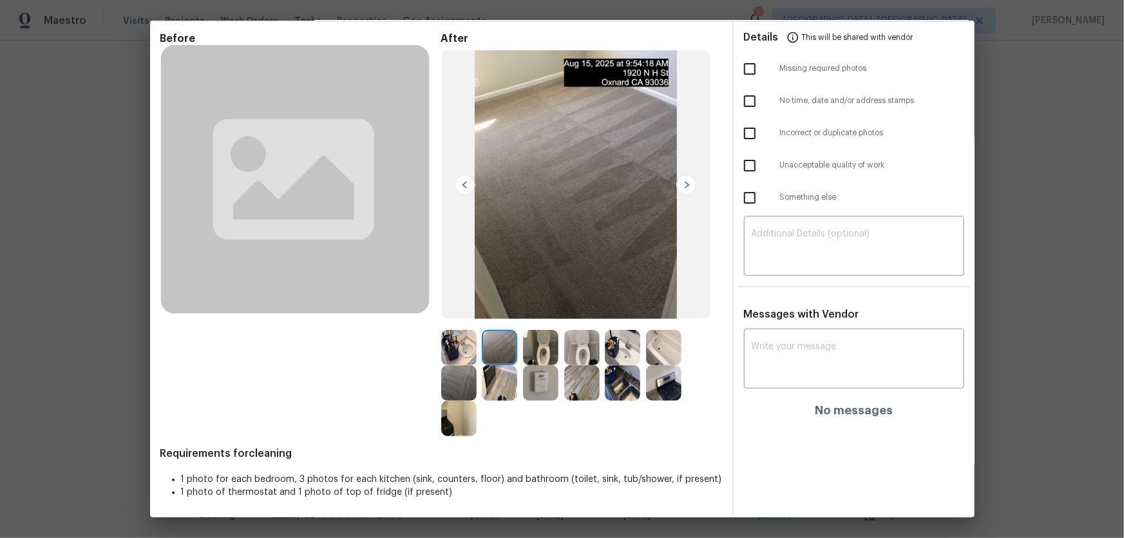
drag, startPoint x: 547, startPoint y: 348, endPoint x: 537, endPoint y: 373, distance: 27.2
click at [548, 348] on img at bounding box center [540, 347] width 35 height 35
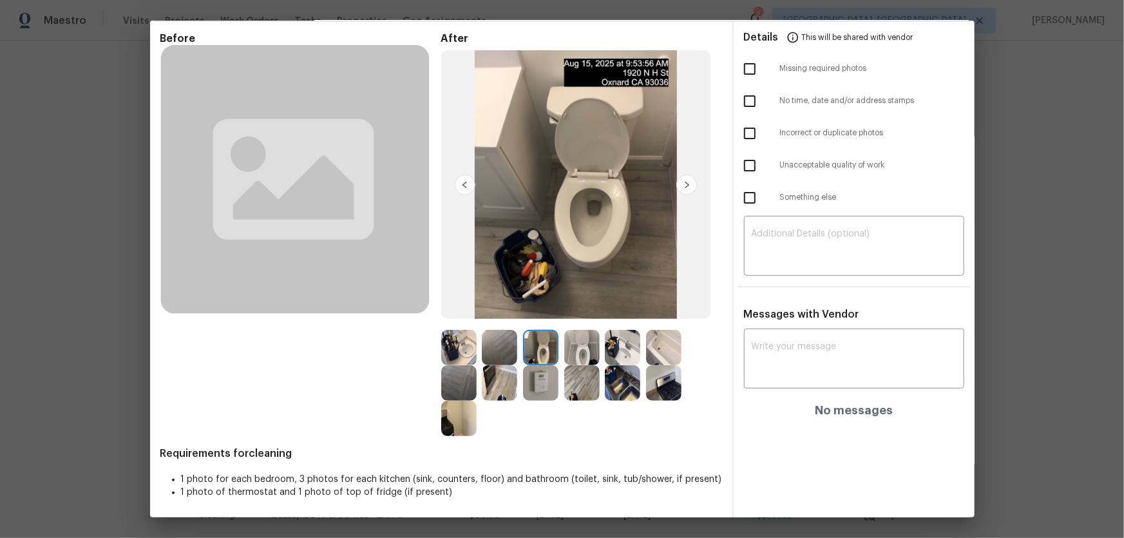
click at [535, 355] on img at bounding box center [540, 382] width 35 height 35
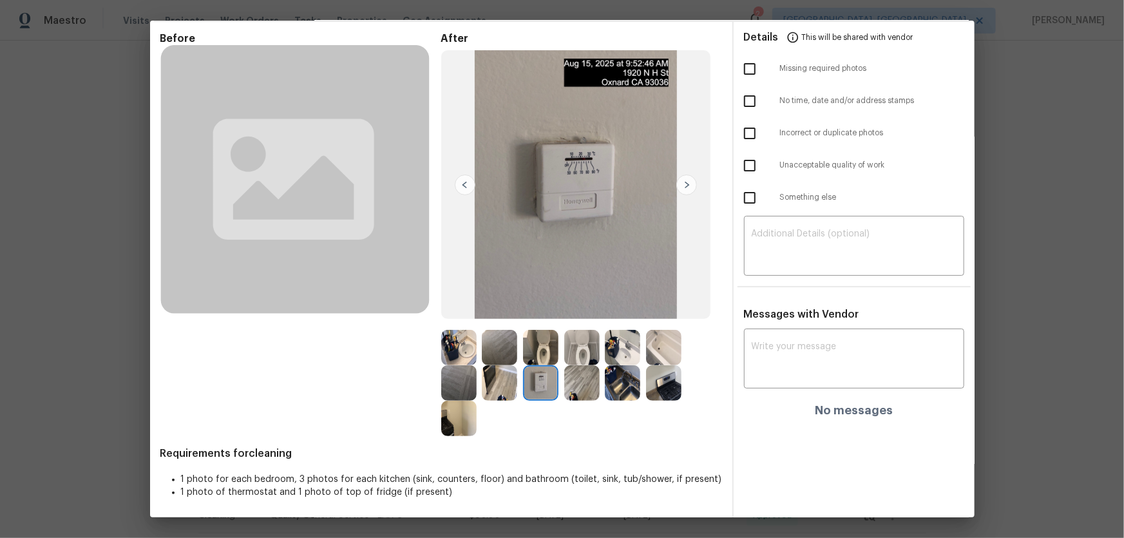
click at [576, 355] on img at bounding box center [581, 347] width 35 height 35
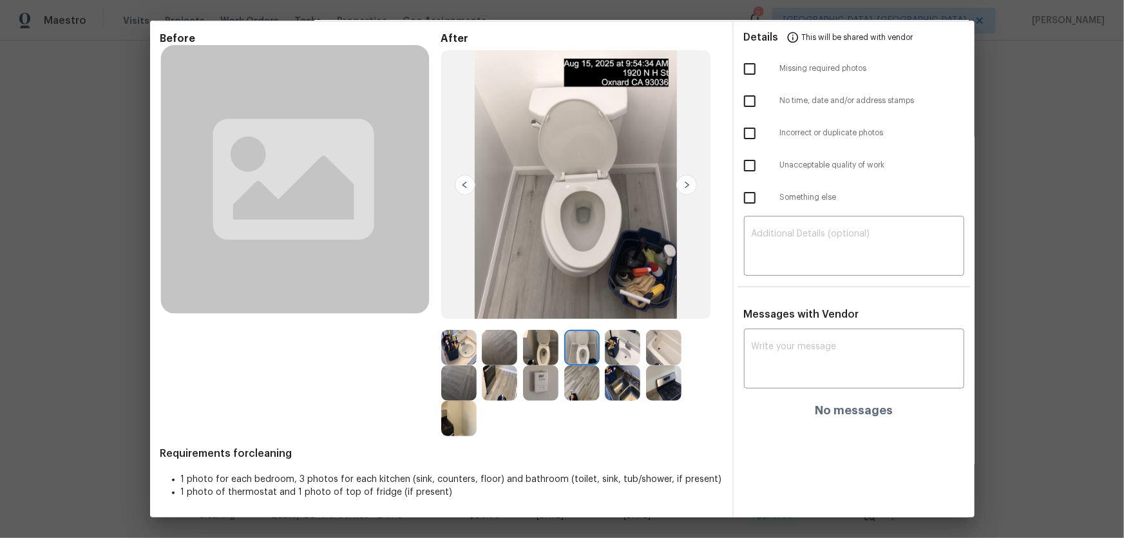
click at [611, 355] on img at bounding box center [622, 382] width 35 height 35
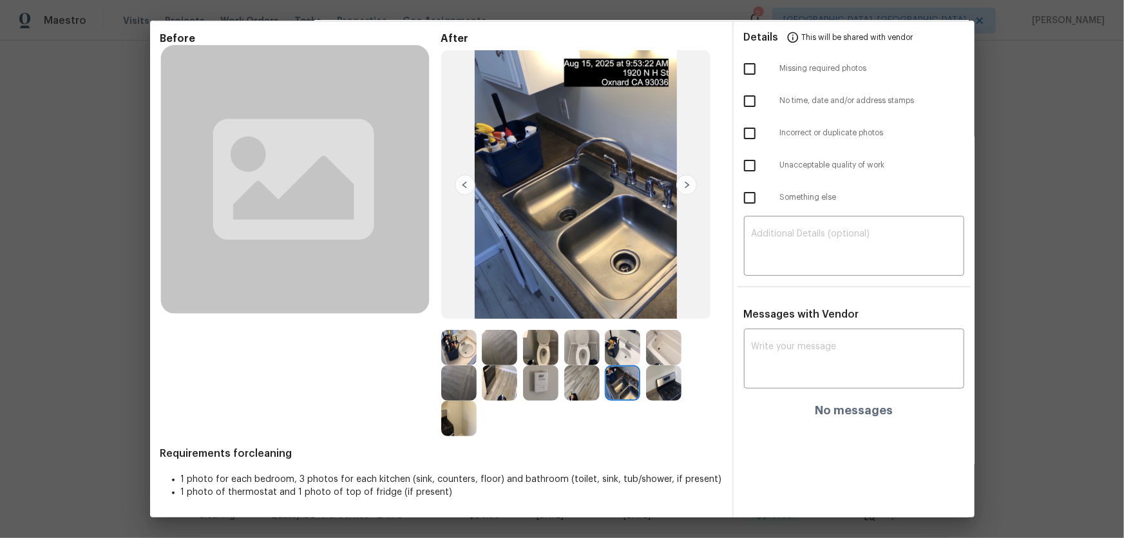
click at [627, 355] on img at bounding box center [622, 347] width 35 height 35
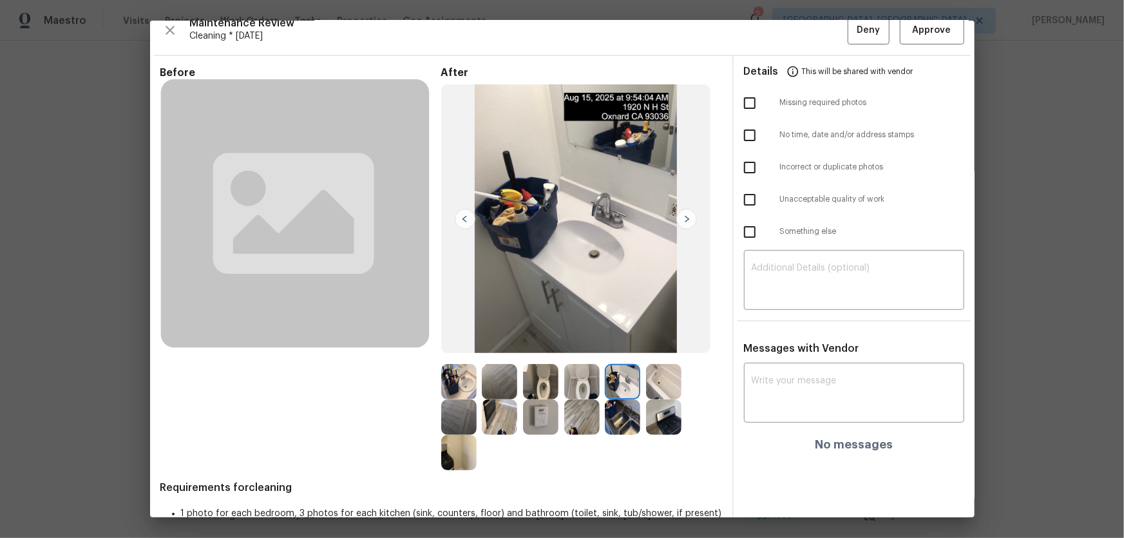
scroll to position [0, 0]
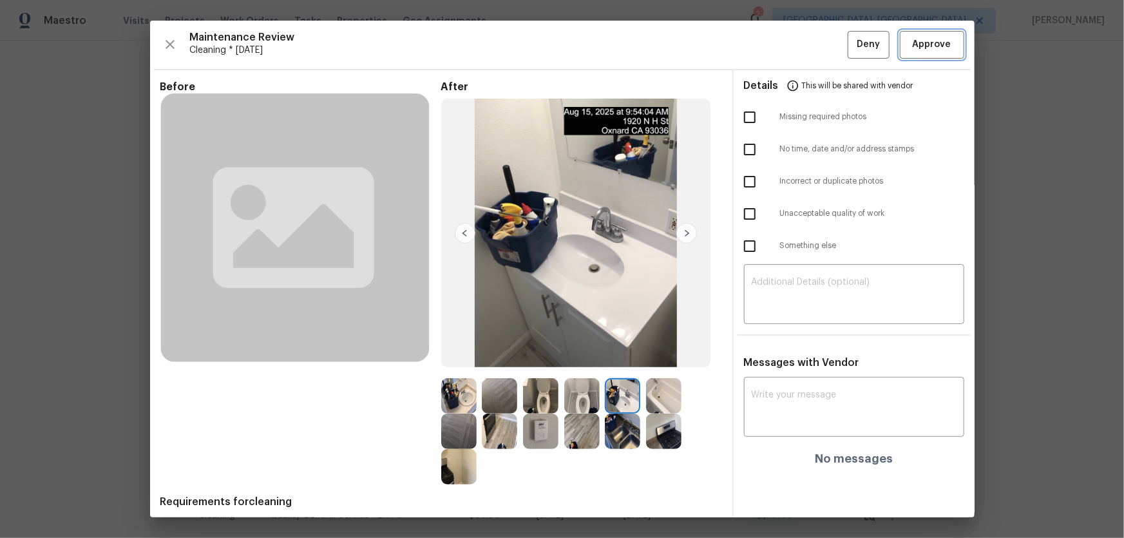
click at [799, 45] on span "Approve" at bounding box center [932, 45] width 39 height 16
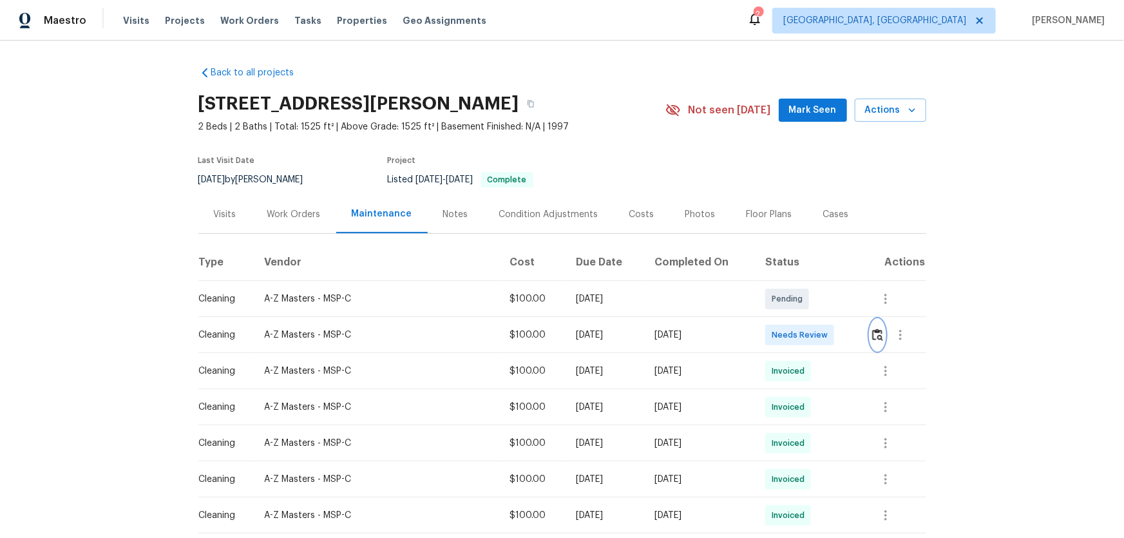
click at [799, 334] on img "button" at bounding box center [877, 335] width 11 height 12
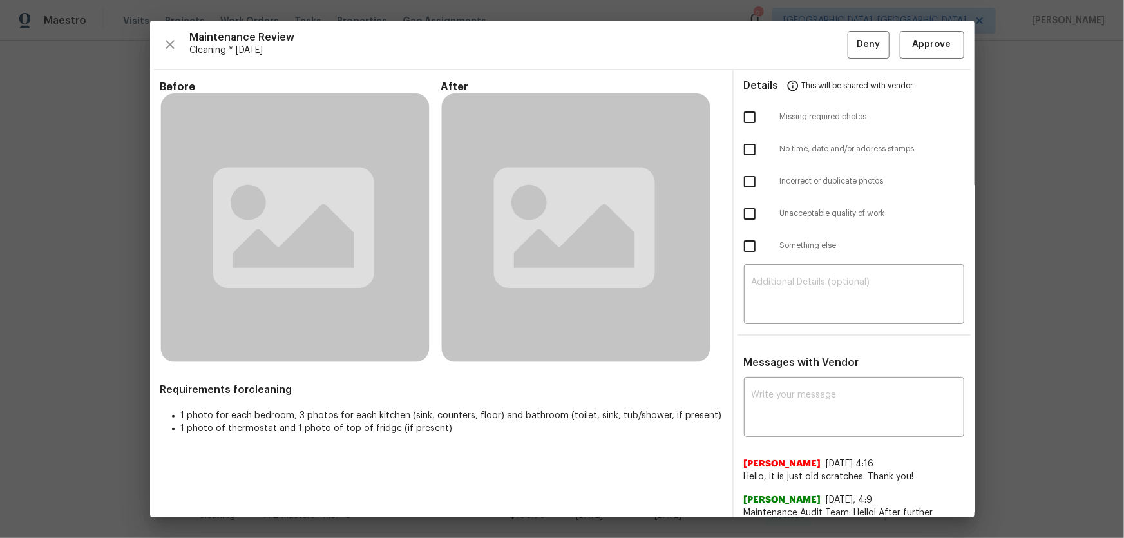
scroll to position [117, 0]
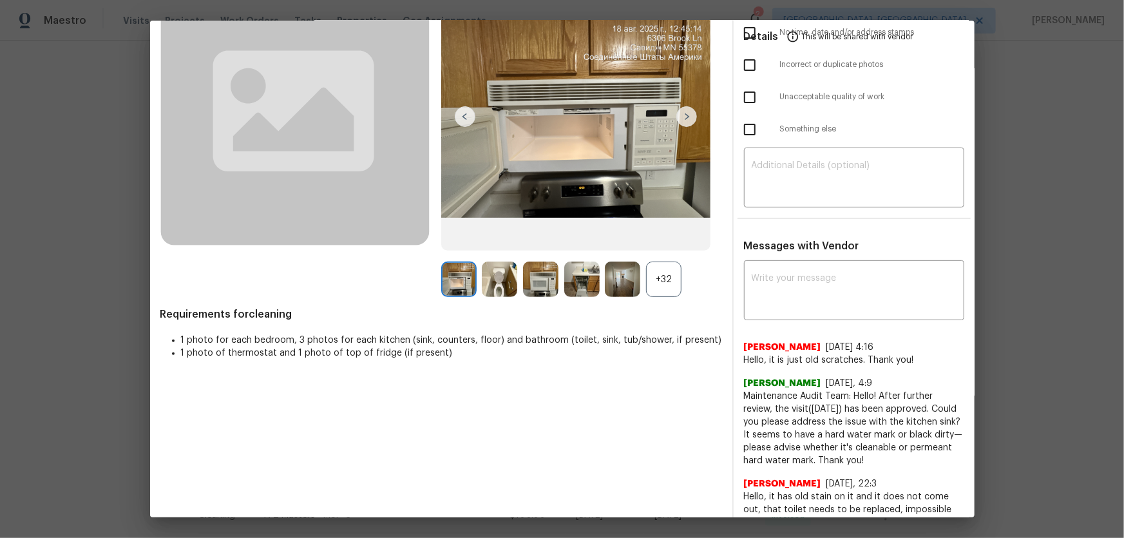
click at [663, 276] on div "+32" at bounding box center [663, 279] width 35 height 35
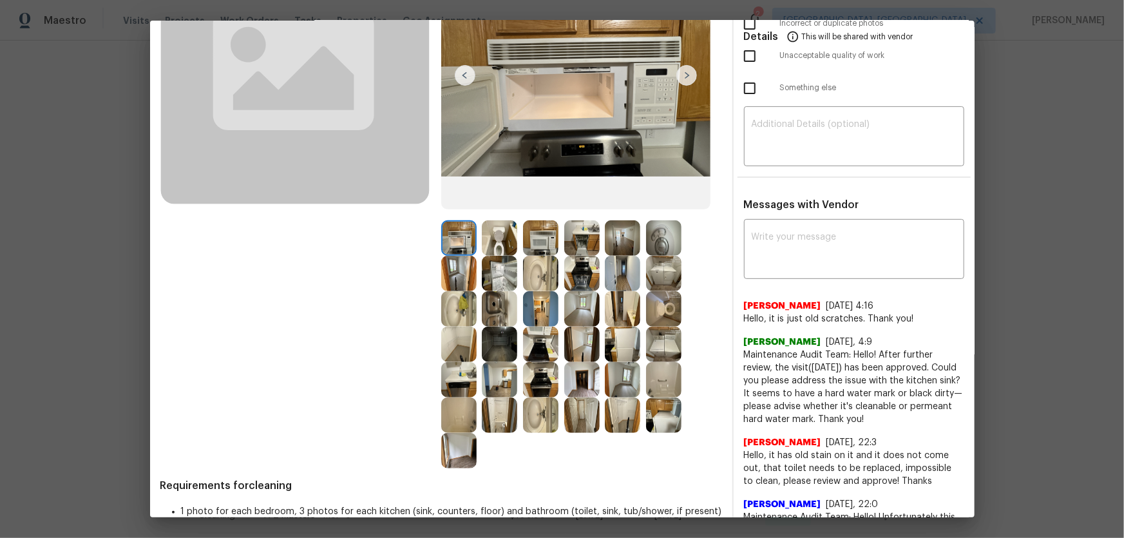
scroll to position [175, 0]
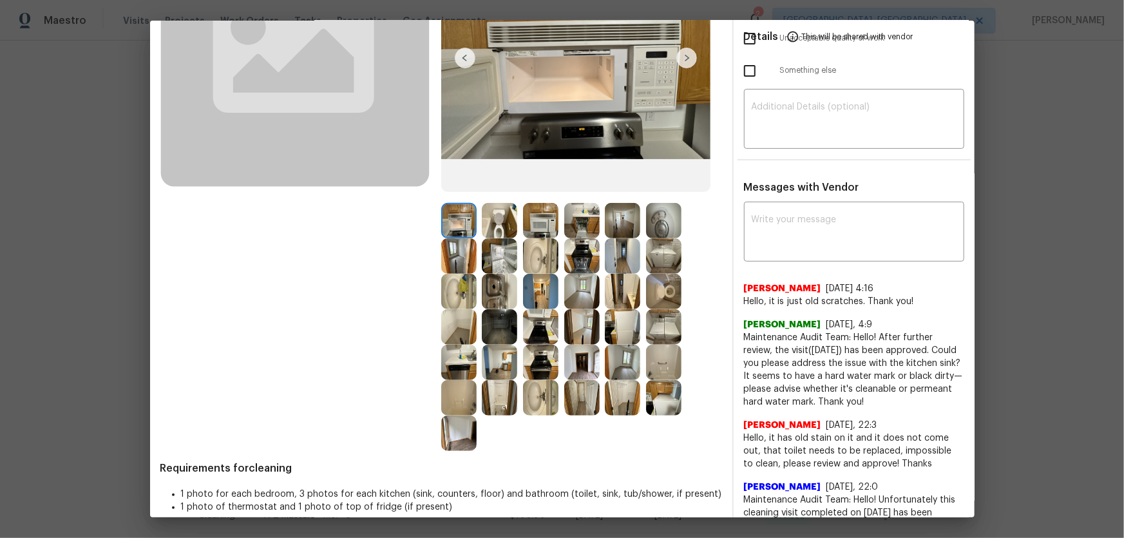
click at [654, 285] on img at bounding box center [663, 291] width 35 height 35
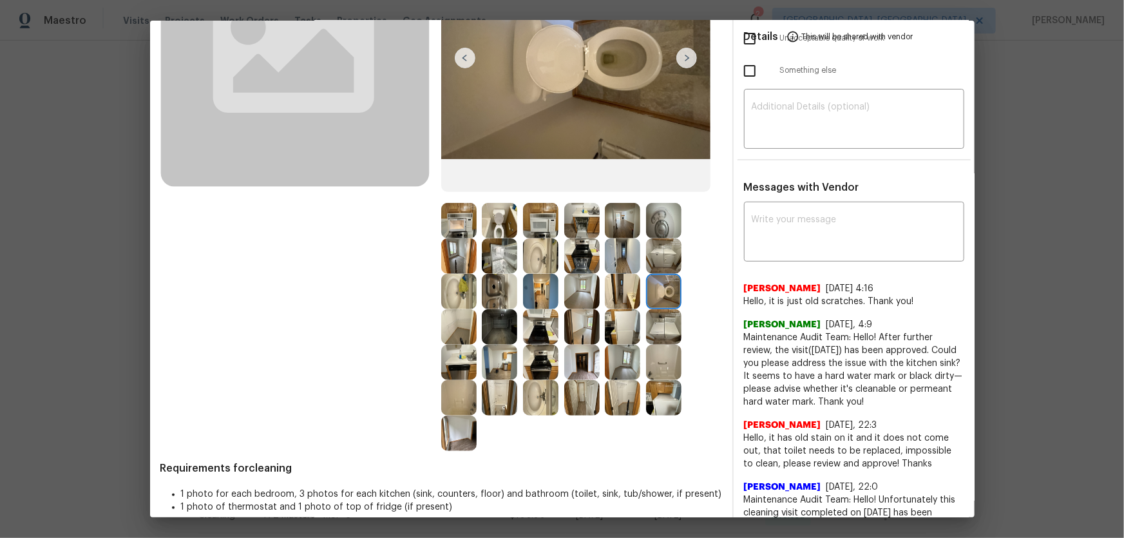
click at [494, 231] on img at bounding box center [499, 220] width 35 height 35
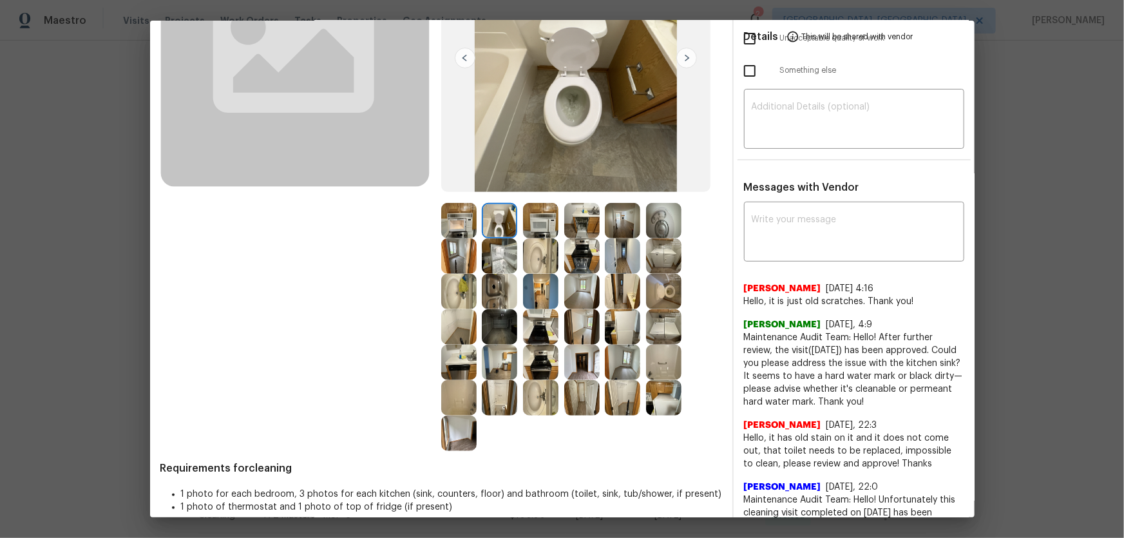
click at [515, 245] on div at bounding box center [502, 255] width 41 height 35
click at [526, 252] on img at bounding box center [540, 255] width 35 height 35
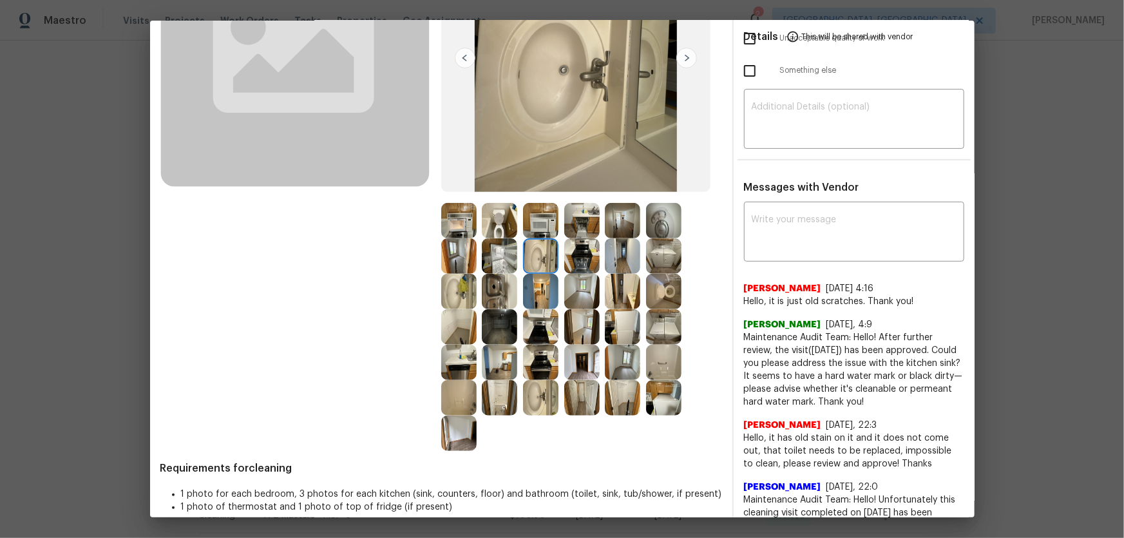
click at [461, 287] on img at bounding box center [458, 291] width 35 height 35
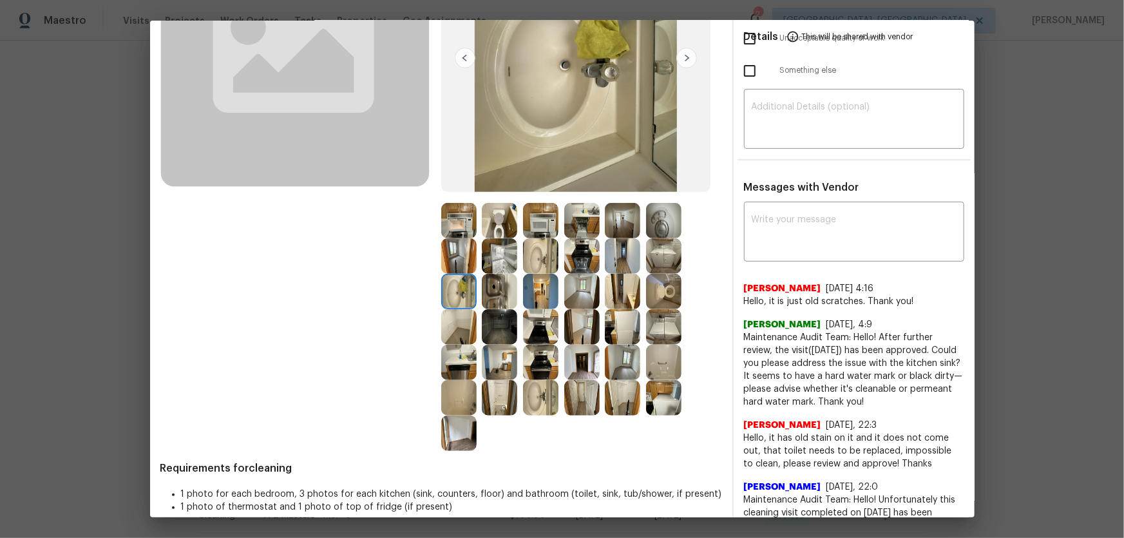
click at [511, 287] on img at bounding box center [499, 291] width 35 height 35
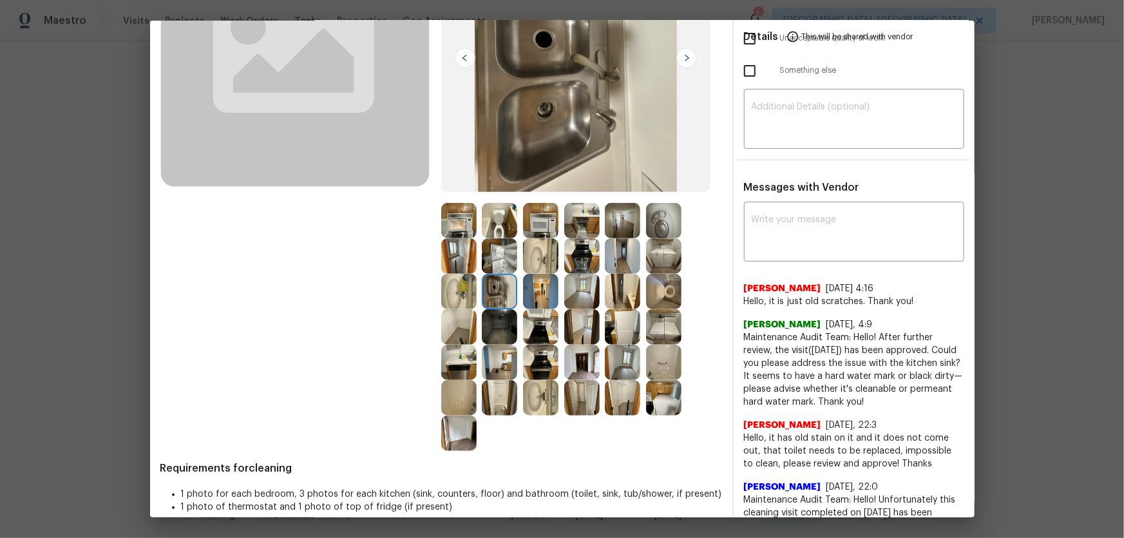
click at [469, 325] on img at bounding box center [458, 326] width 35 height 35
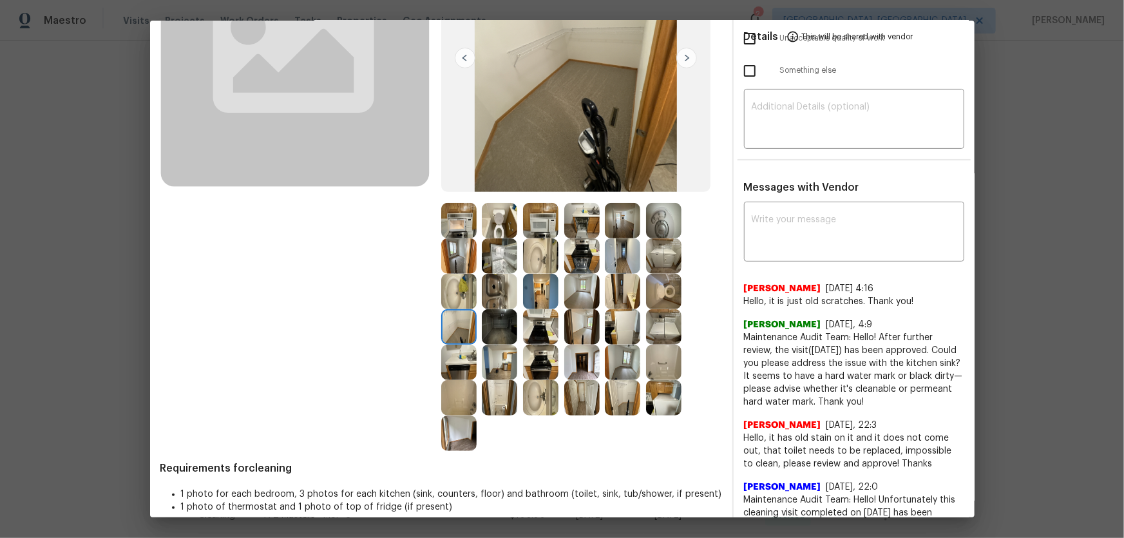
click at [617, 246] on img at bounding box center [622, 255] width 35 height 35
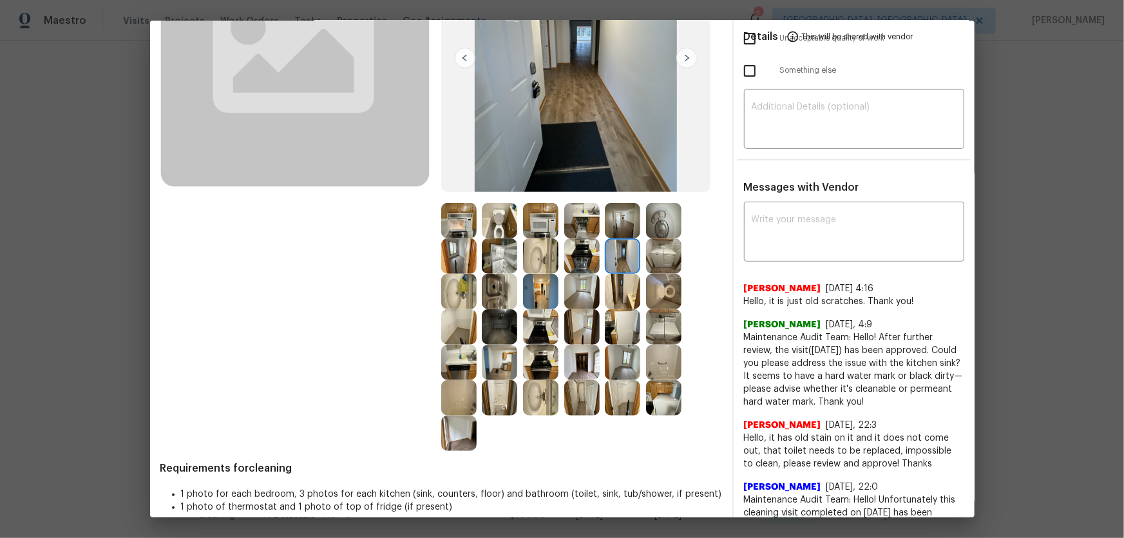
click at [491, 355] on img at bounding box center [499, 397] width 35 height 35
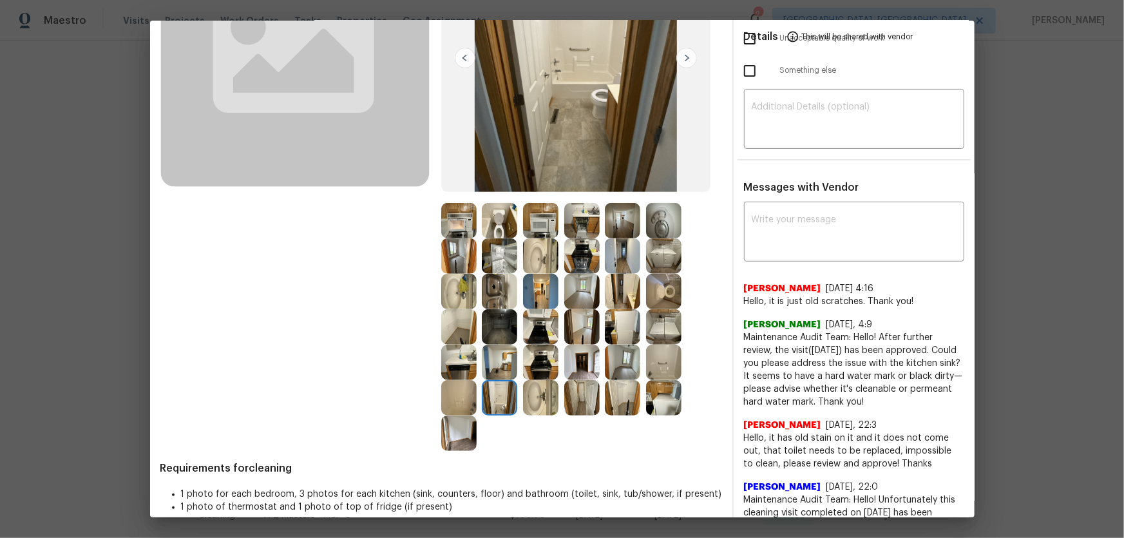
click at [454, 355] on img at bounding box center [458, 397] width 35 height 35
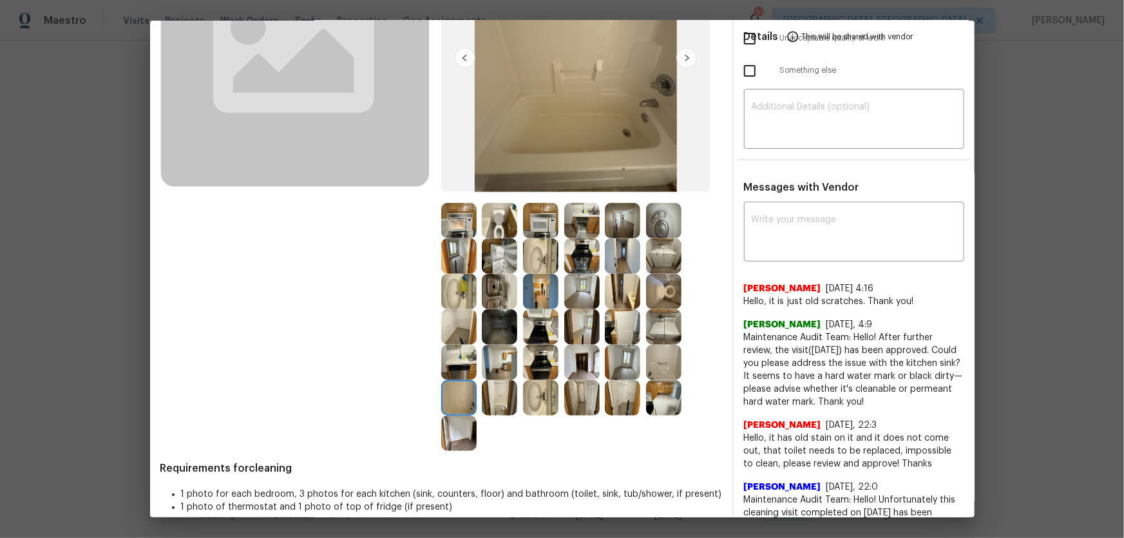
click at [658, 355] on img at bounding box center [663, 362] width 35 height 35
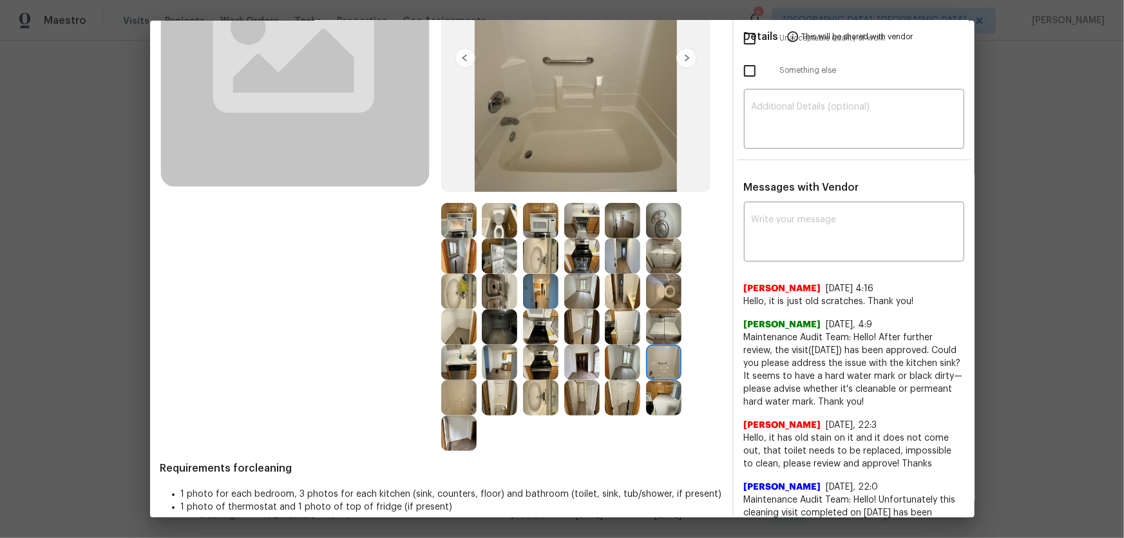
click at [663, 355] on img at bounding box center [663, 397] width 35 height 35
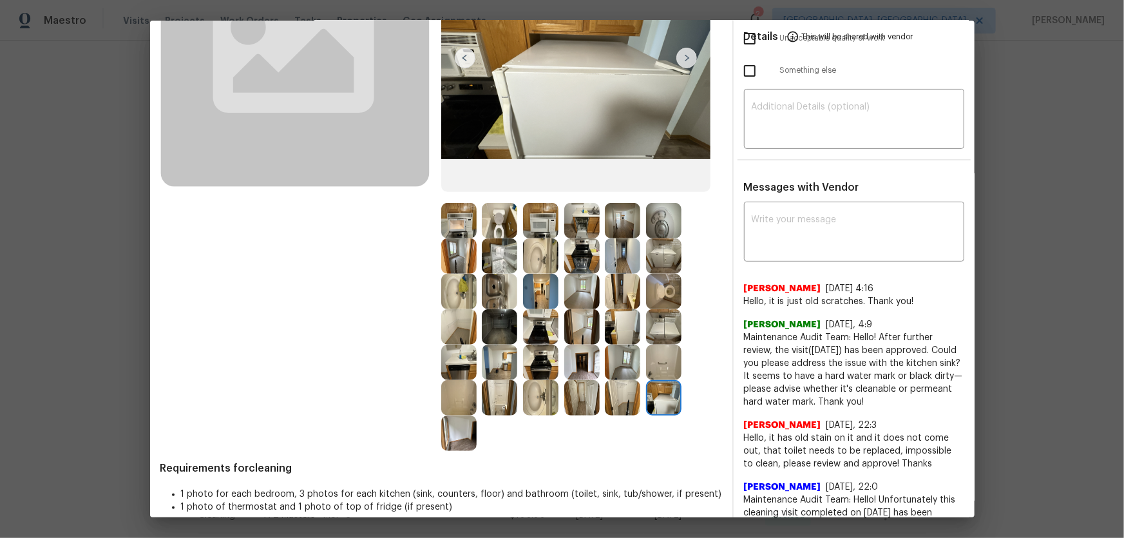
click at [629, 355] on img at bounding box center [622, 397] width 35 height 35
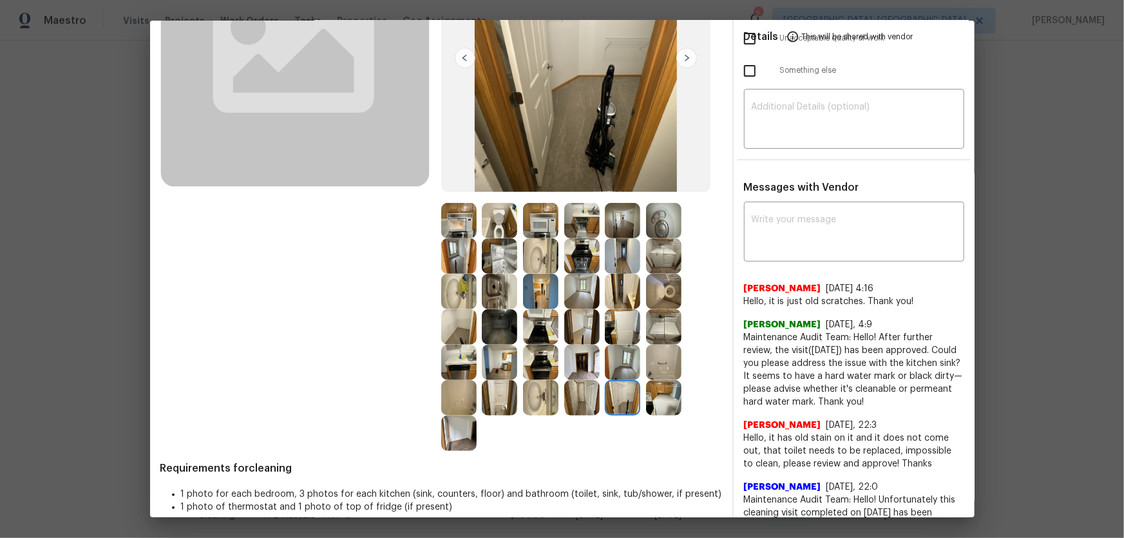
click at [654, 298] on img at bounding box center [663, 291] width 35 height 35
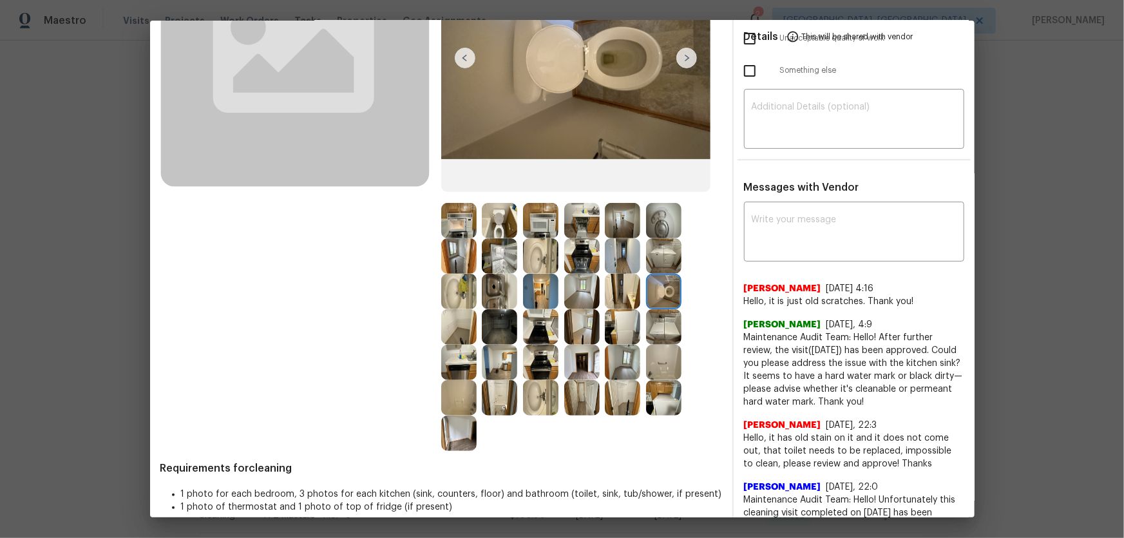
click at [647, 258] on img at bounding box center [663, 255] width 35 height 35
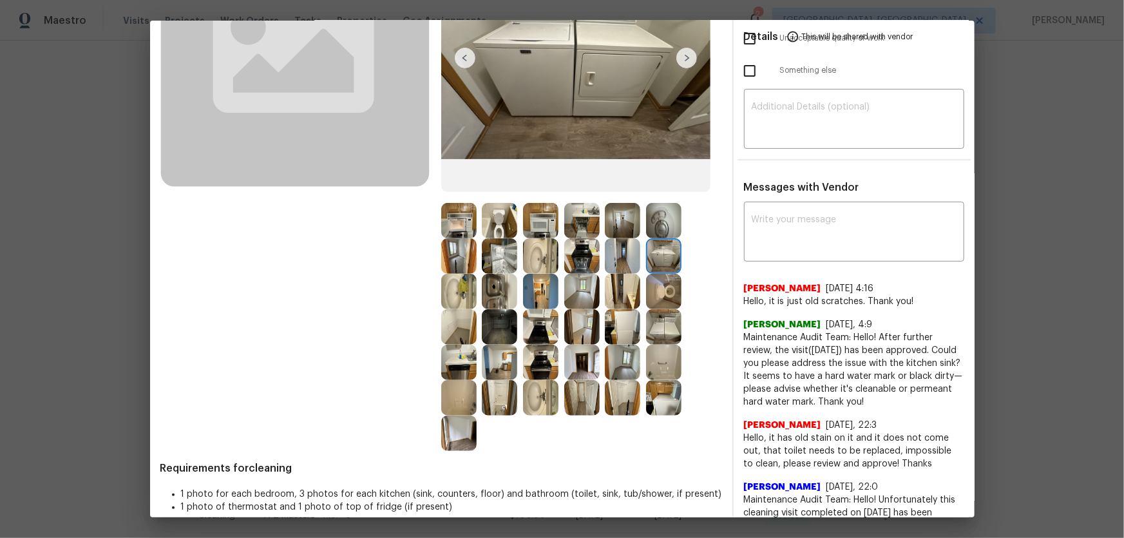
click at [652, 232] on img at bounding box center [663, 220] width 35 height 35
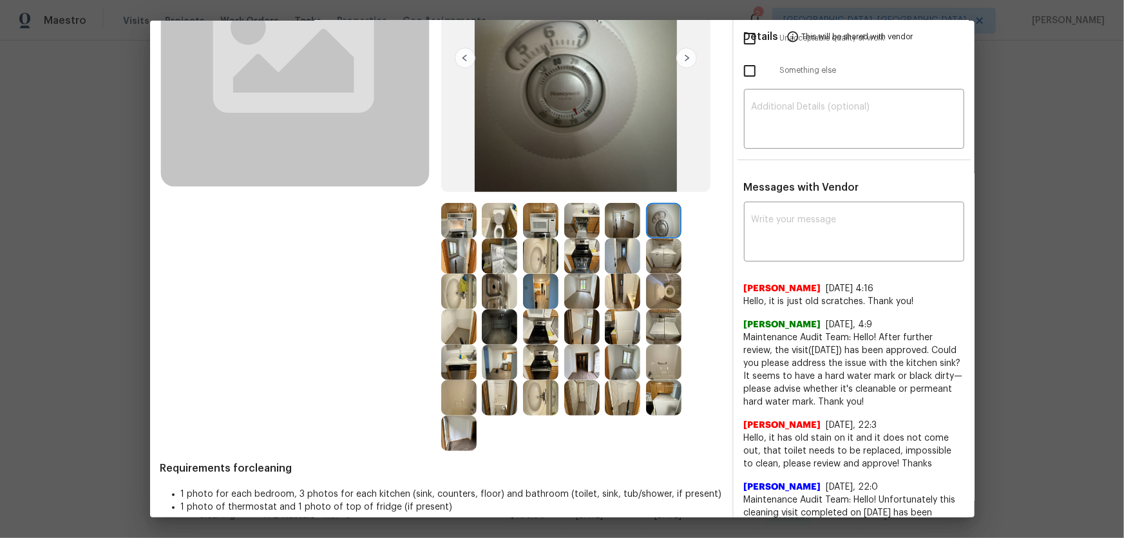
click at [634, 225] on img at bounding box center [622, 220] width 35 height 35
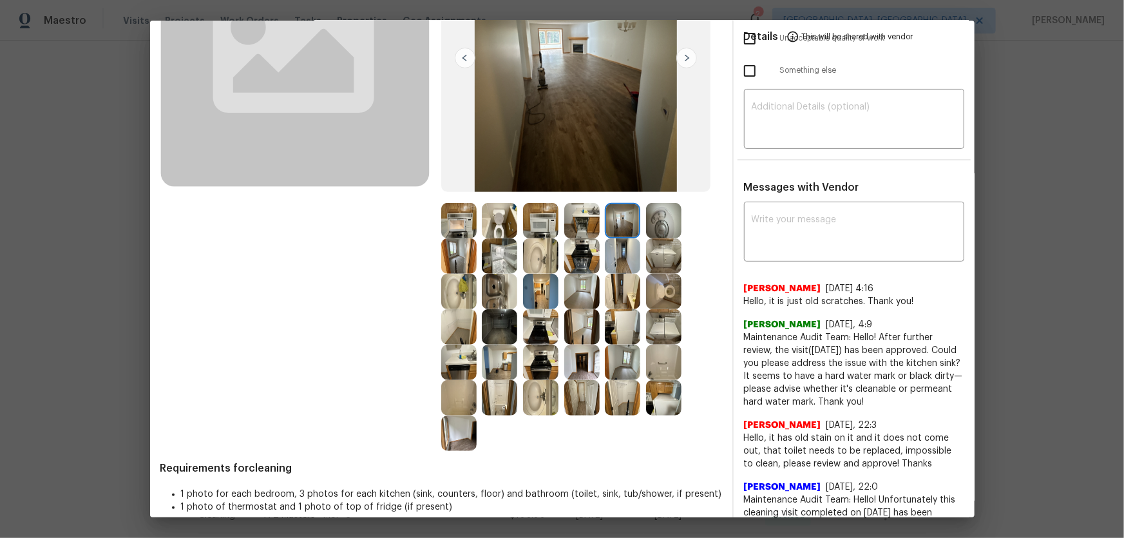
click at [461, 229] on img at bounding box center [458, 220] width 35 height 35
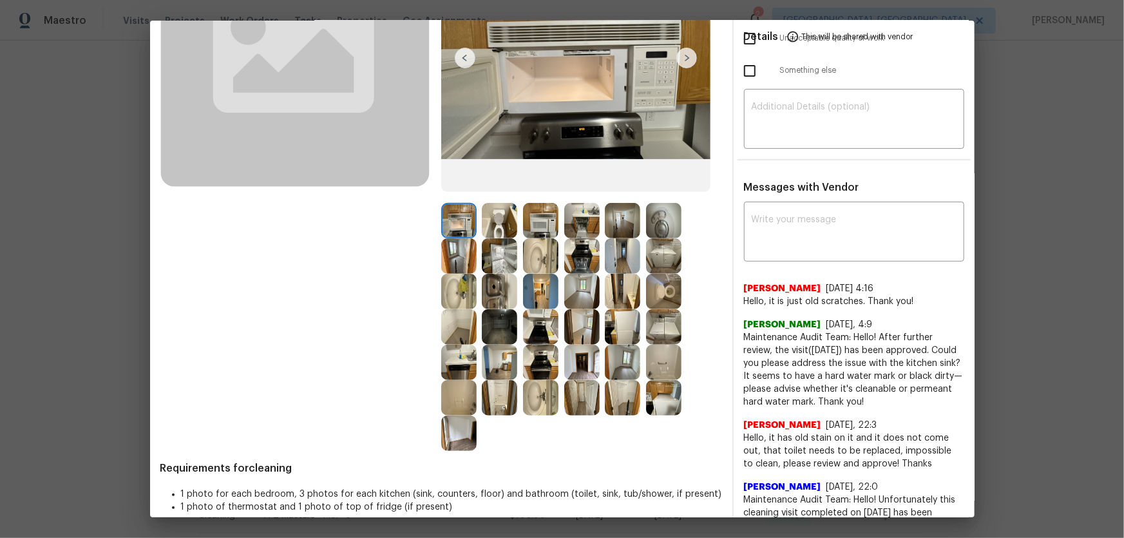
click at [490, 229] on img at bounding box center [499, 220] width 35 height 35
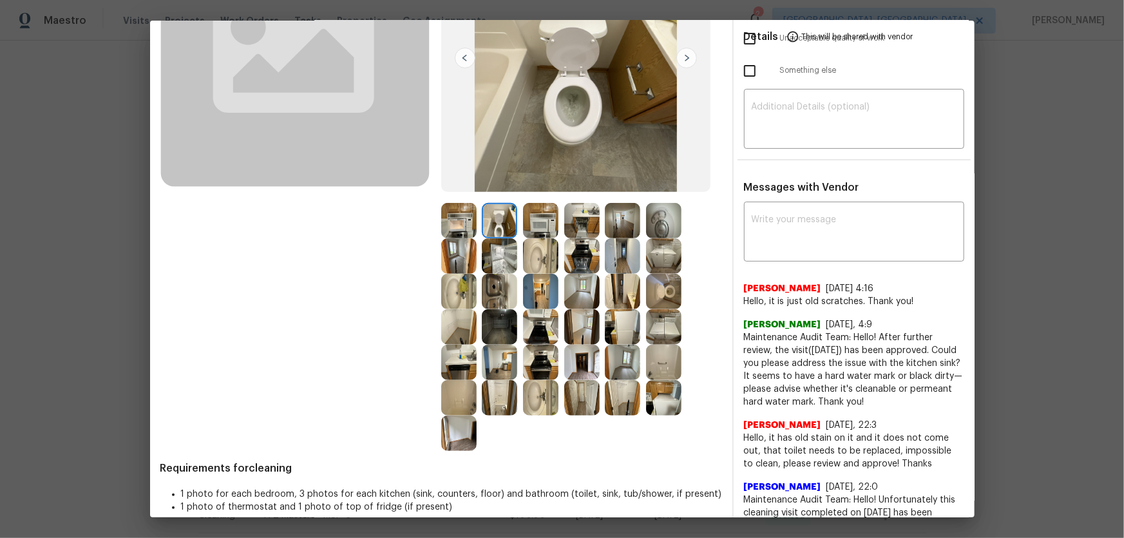
click at [500, 282] on img at bounding box center [499, 291] width 35 height 35
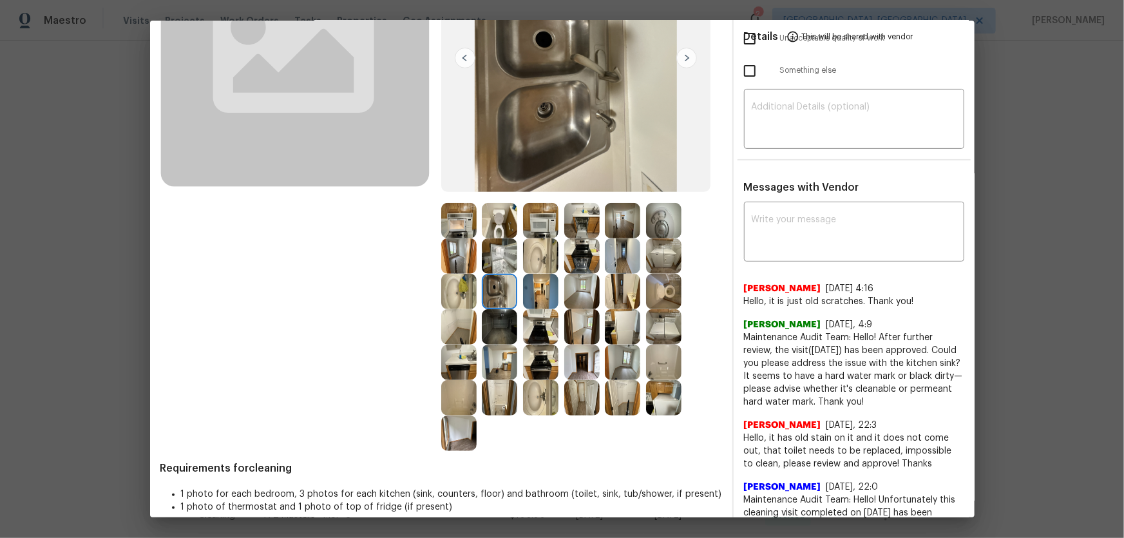
click at [462, 255] on img at bounding box center [458, 255] width 35 height 35
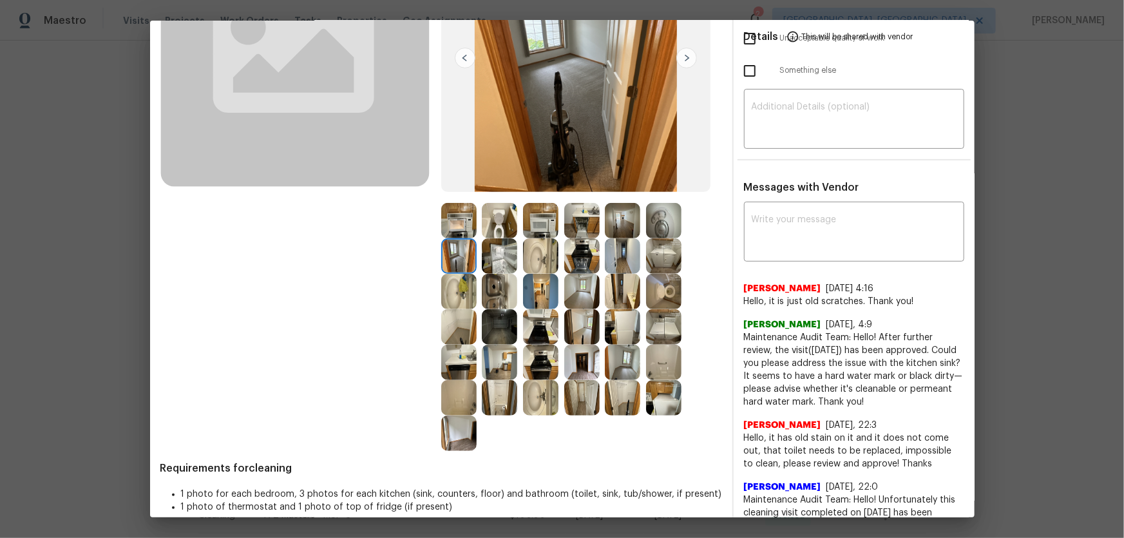
click at [573, 292] on img at bounding box center [581, 291] width 35 height 35
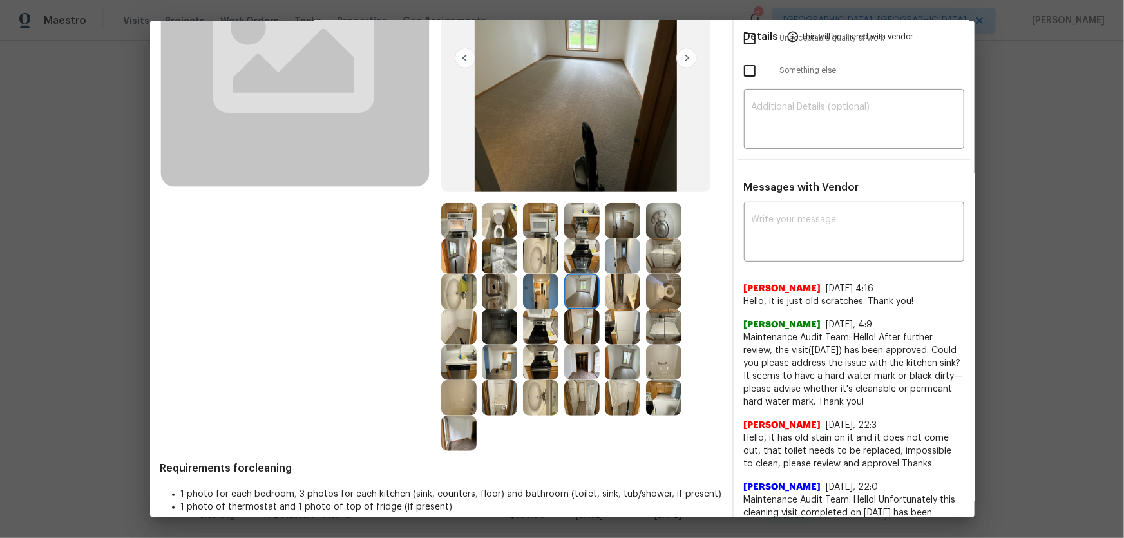
click at [614, 355] on img at bounding box center [622, 362] width 35 height 35
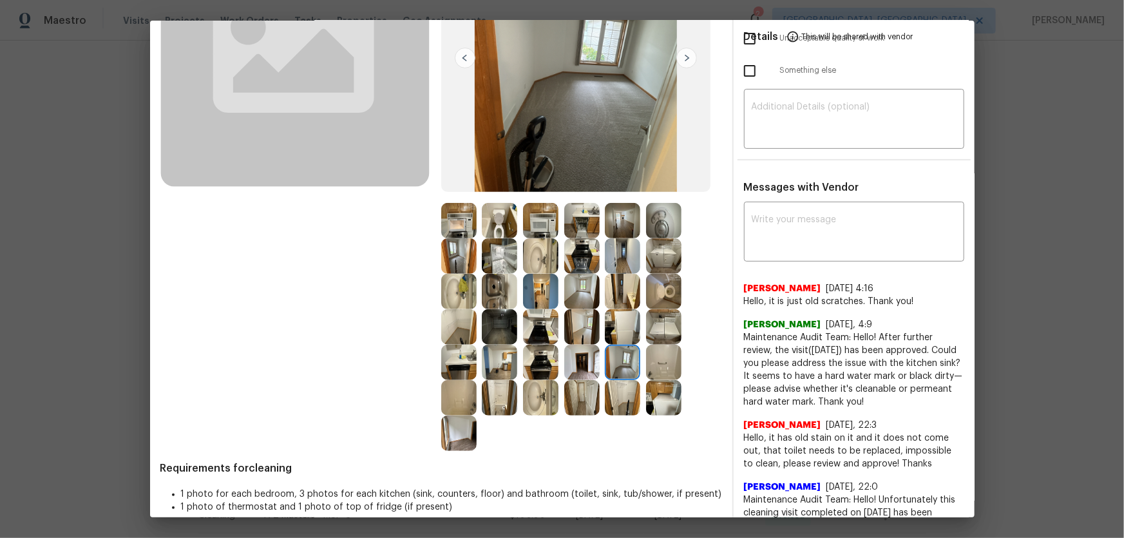
click at [613, 315] on div at bounding box center [581, 327] width 281 height 248
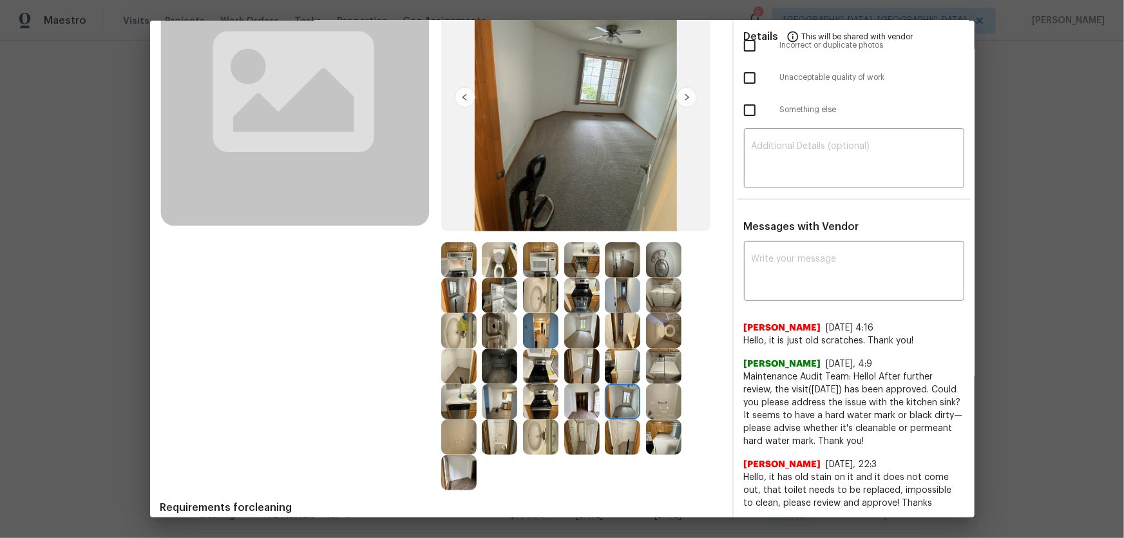
scroll to position [117, 0]
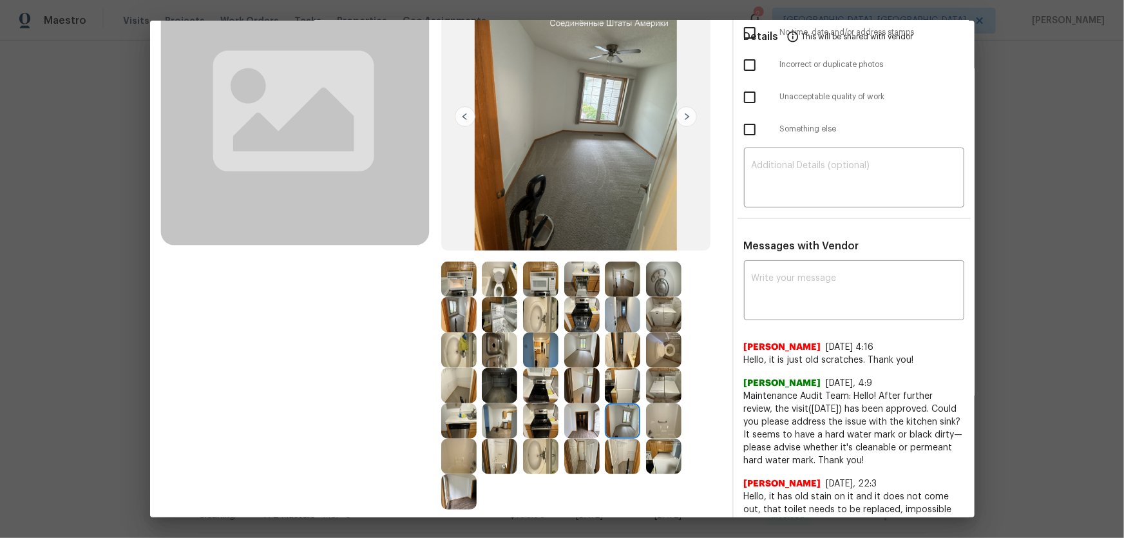
click at [589, 355] on img at bounding box center [581, 385] width 35 height 35
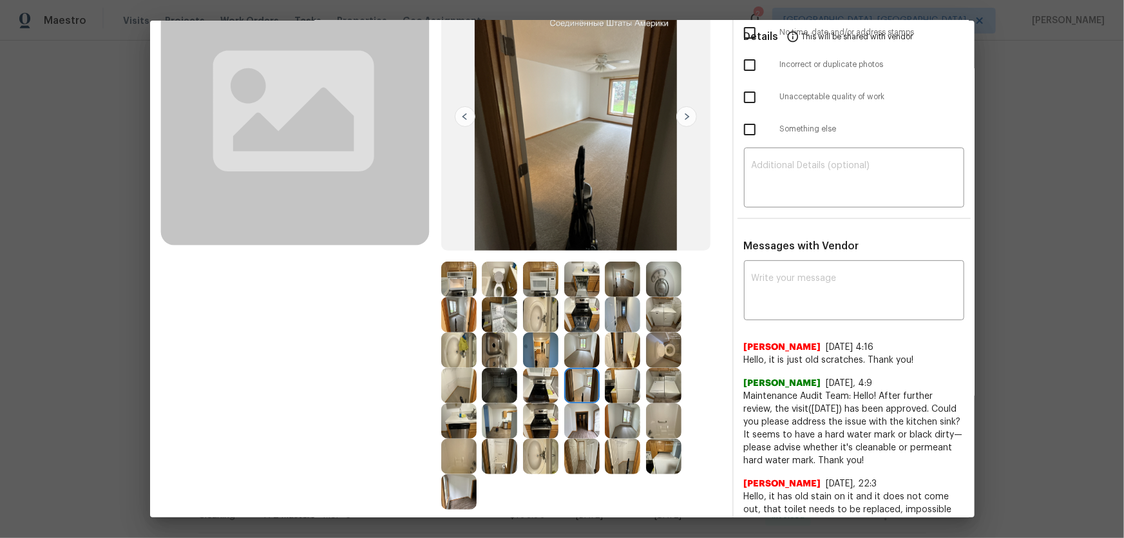
click at [629, 355] on img at bounding box center [622, 385] width 35 height 35
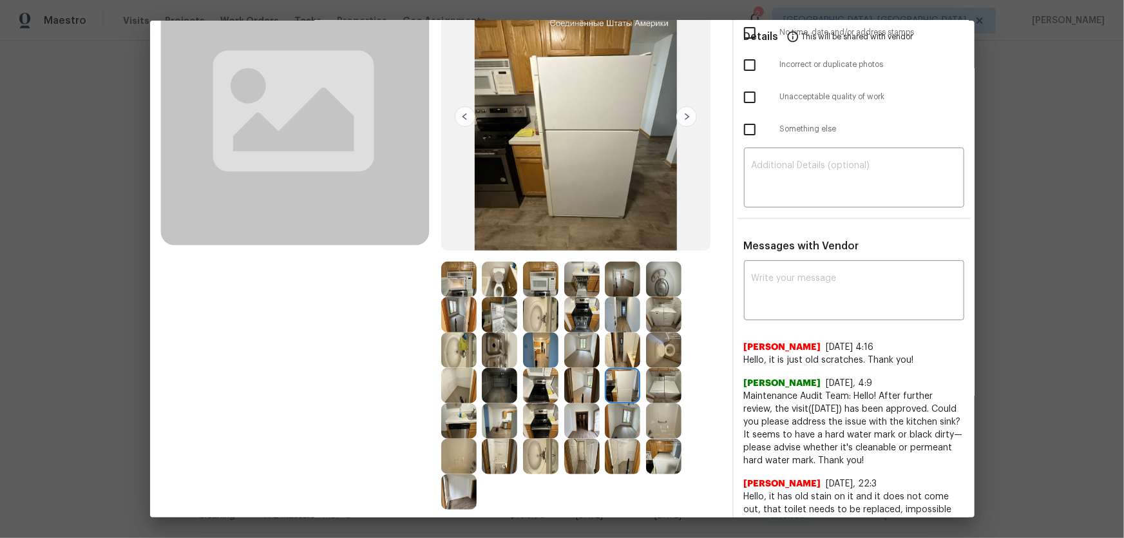
click at [622, 352] on img at bounding box center [622, 349] width 35 height 35
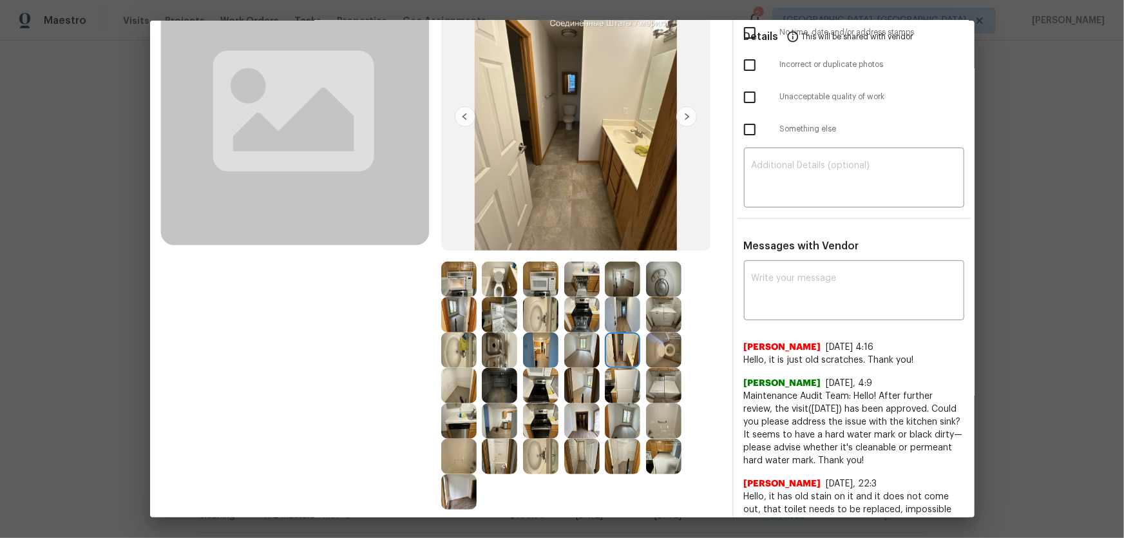
click at [665, 285] on img at bounding box center [663, 279] width 35 height 35
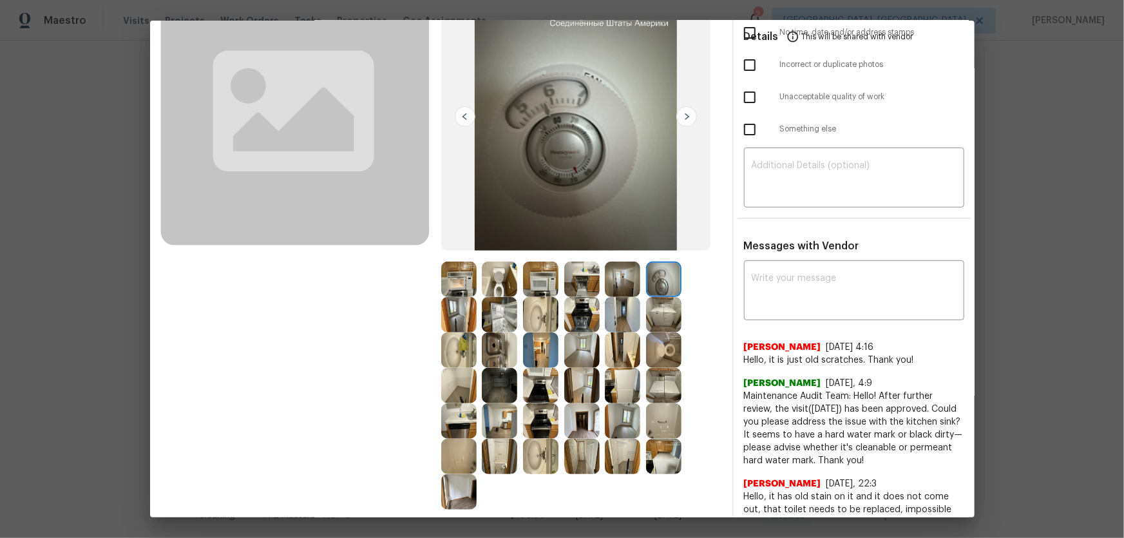
scroll to position [0, 0]
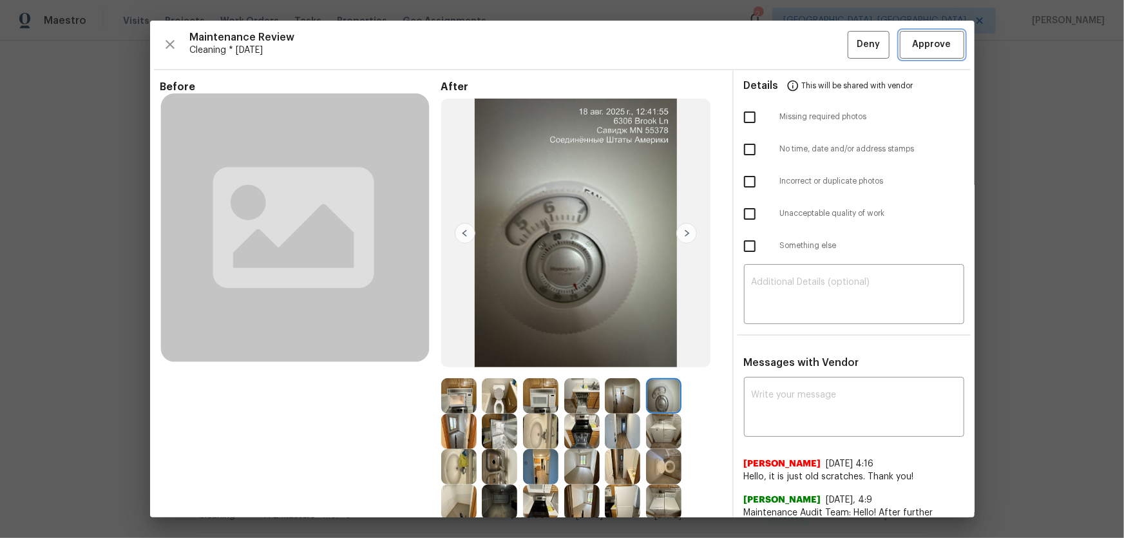
click at [799, 54] on button "Approve" at bounding box center [932, 45] width 64 height 28
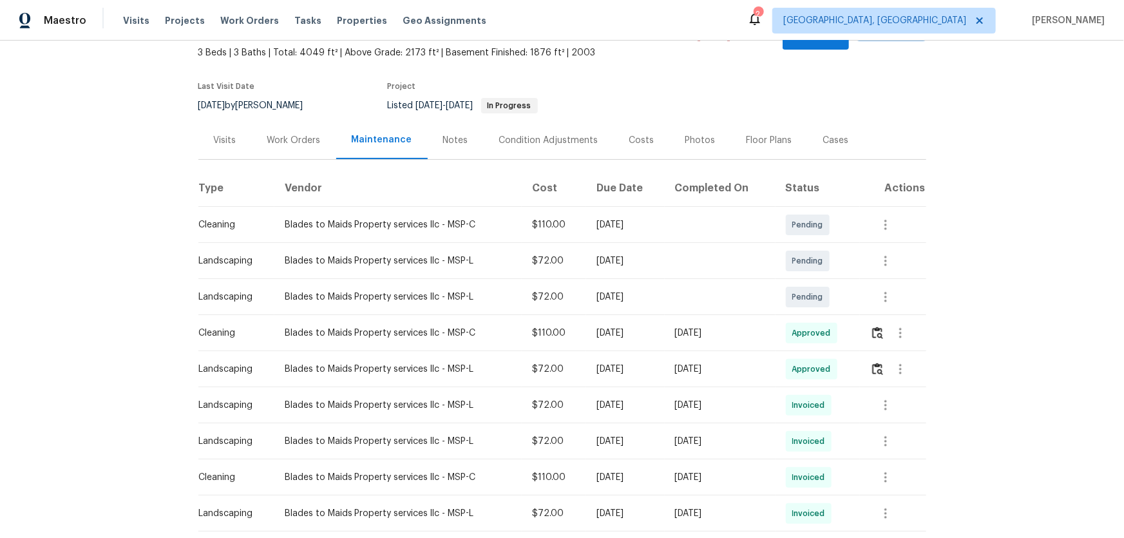
scroll to position [58, 0]
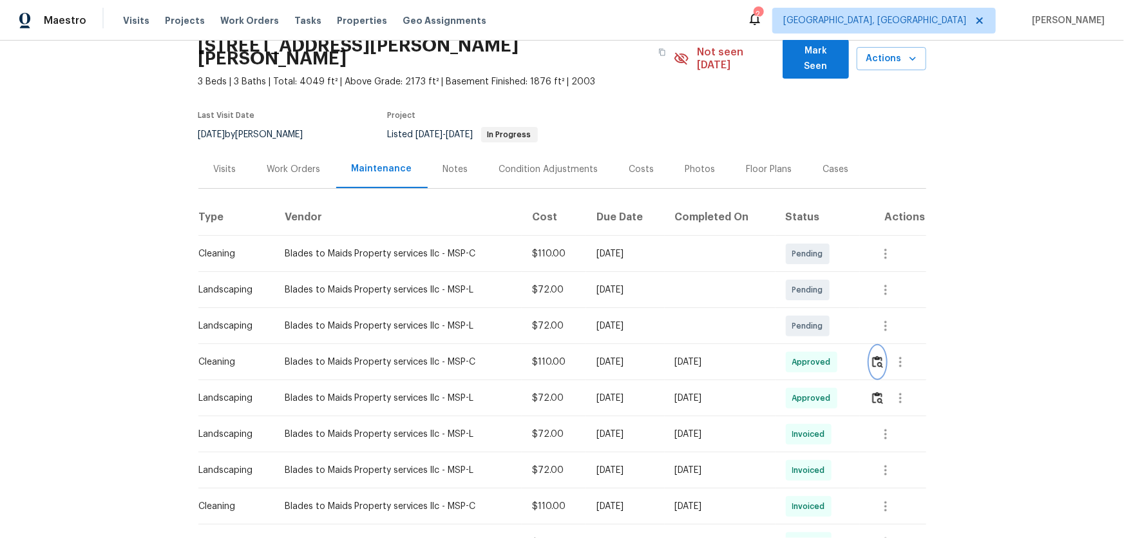
click at [799, 355] on img "button" at bounding box center [877, 362] width 11 height 12
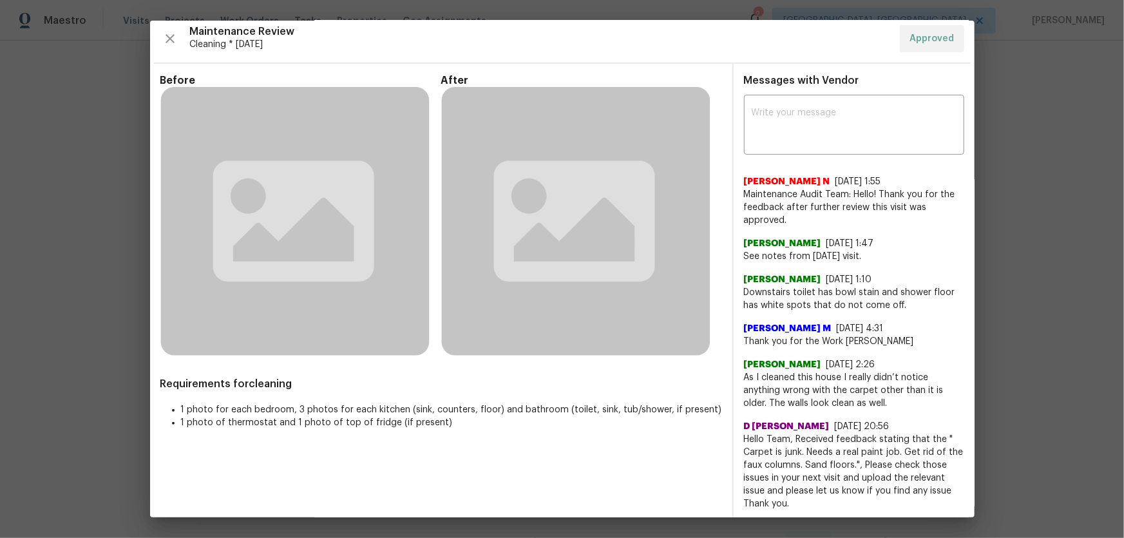
scroll to position [7, 0]
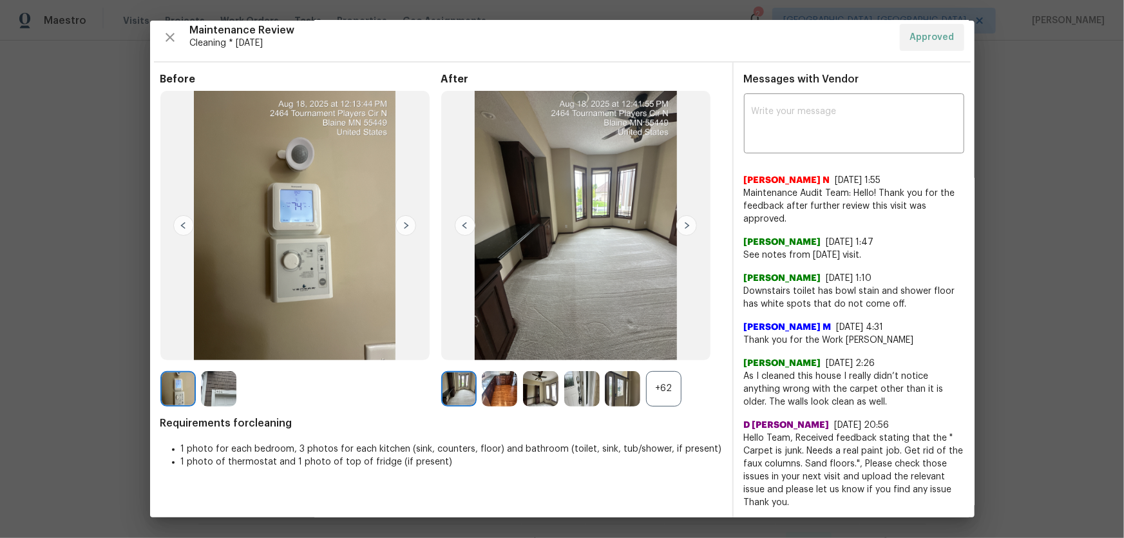
click at [655, 355] on div "+62" at bounding box center [663, 388] width 35 height 35
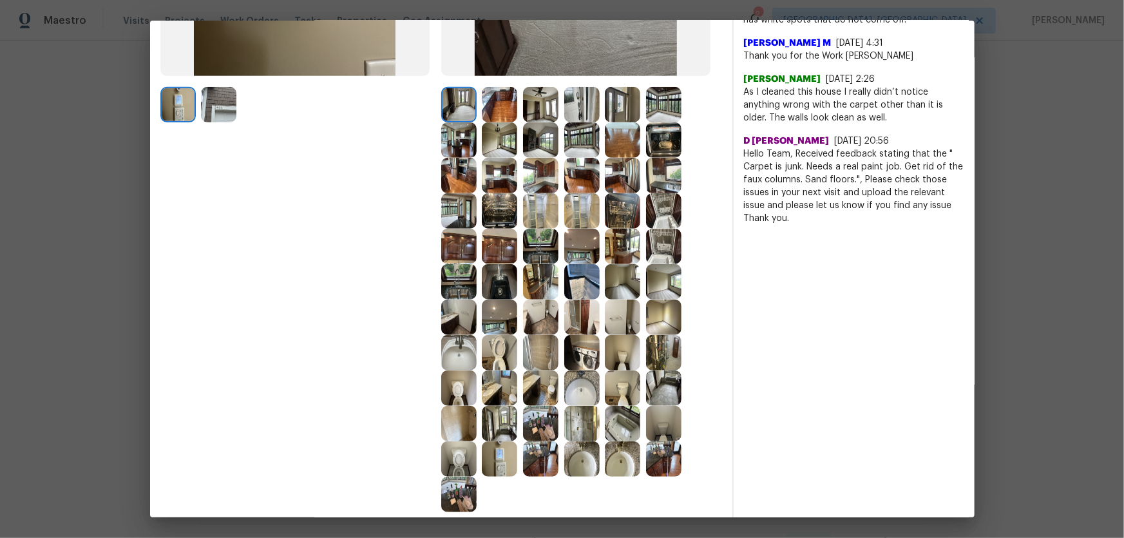
scroll to position [292, 0]
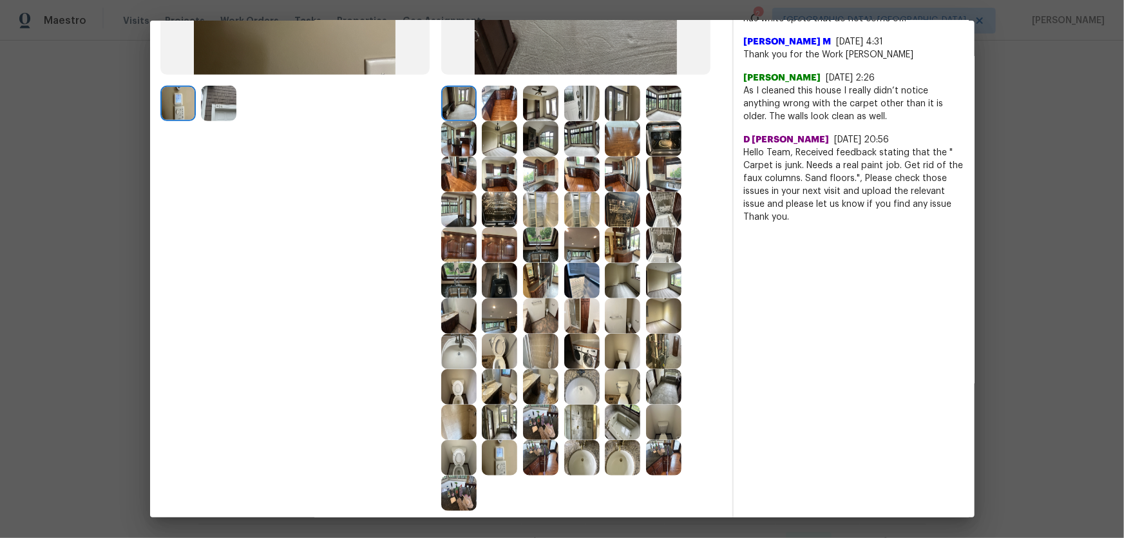
click at [453, 355] on img at bounding box center [458, 386] width 35 height 35
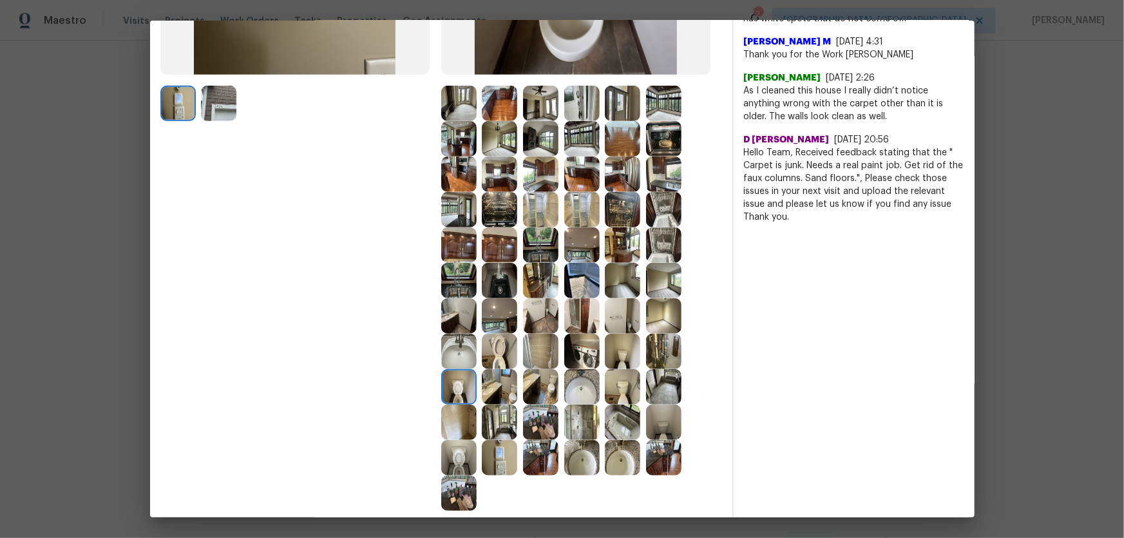
click at [475, 352] on div at bounding box center [461, 351] width 41 height 35
click at [584, 285] on img at bounding box center [581, 280] width 35 height 35
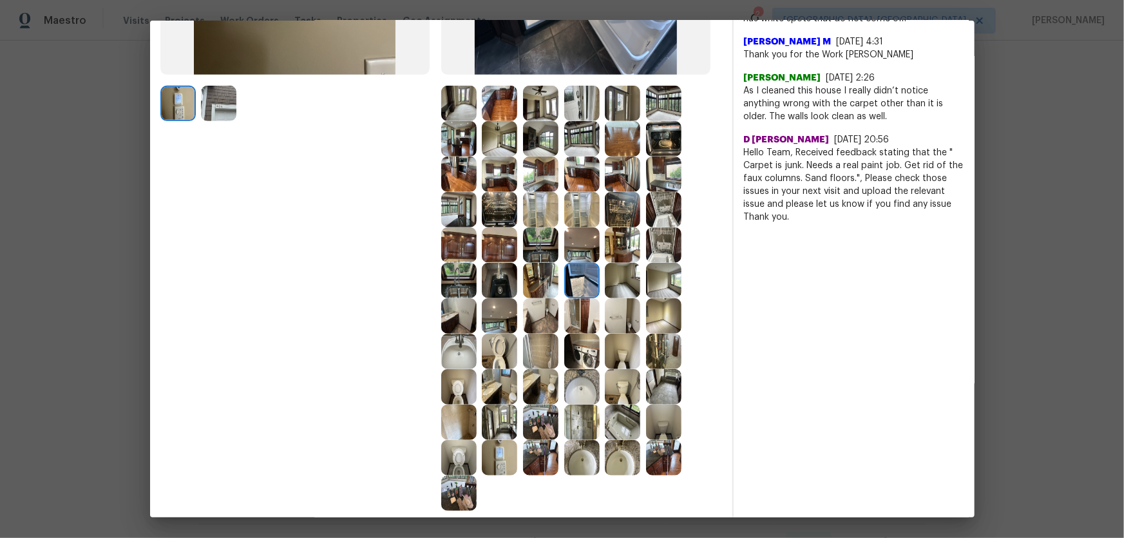
click at [509, 352] on img at bounding box center [499, 351] width 35 height 35
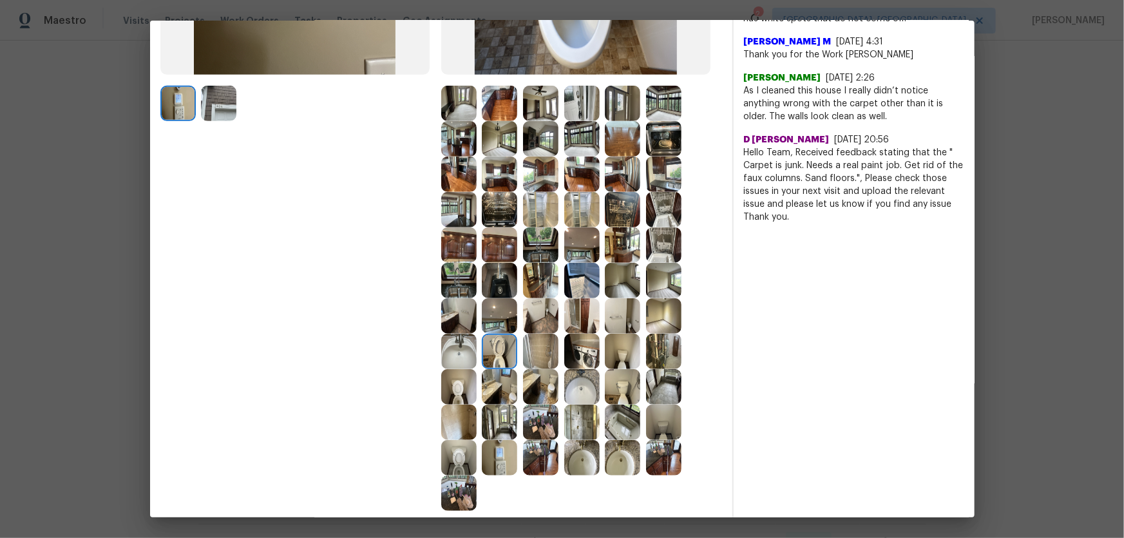
click at [453, 355] on img at bounding box center [458, 386] width 35 height 35
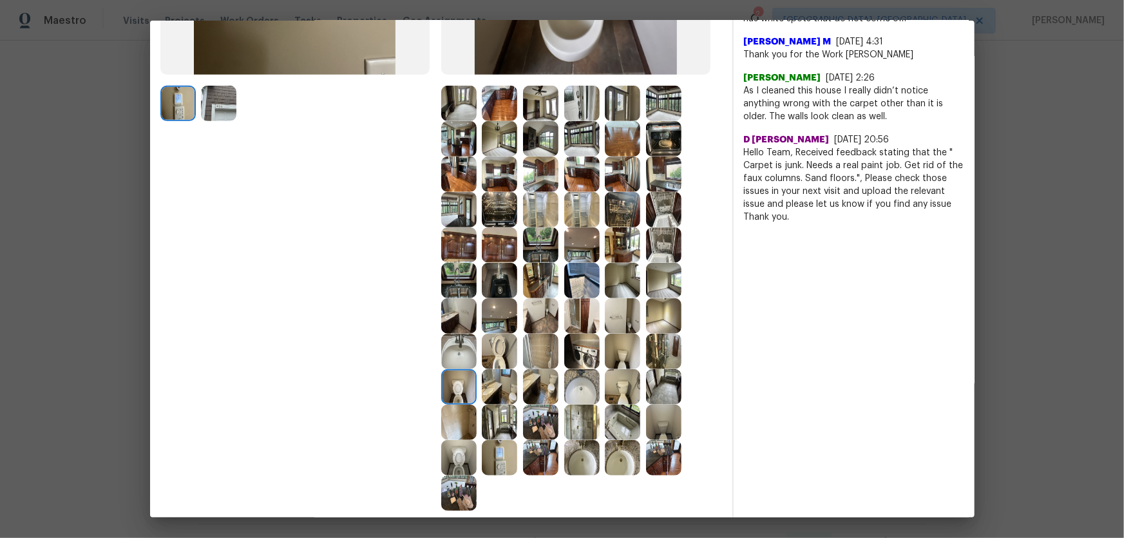
click at [499, 355] on img at bounding box center [499, 386] width 35 height 35
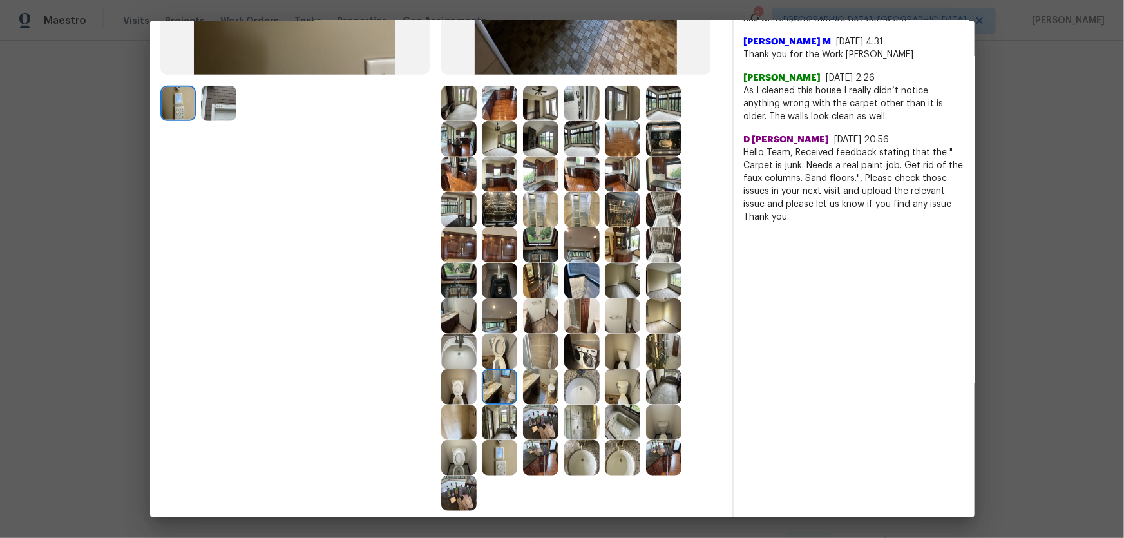
click at [574, 355] on img at bounding box center [581, 386] width 35 height 35
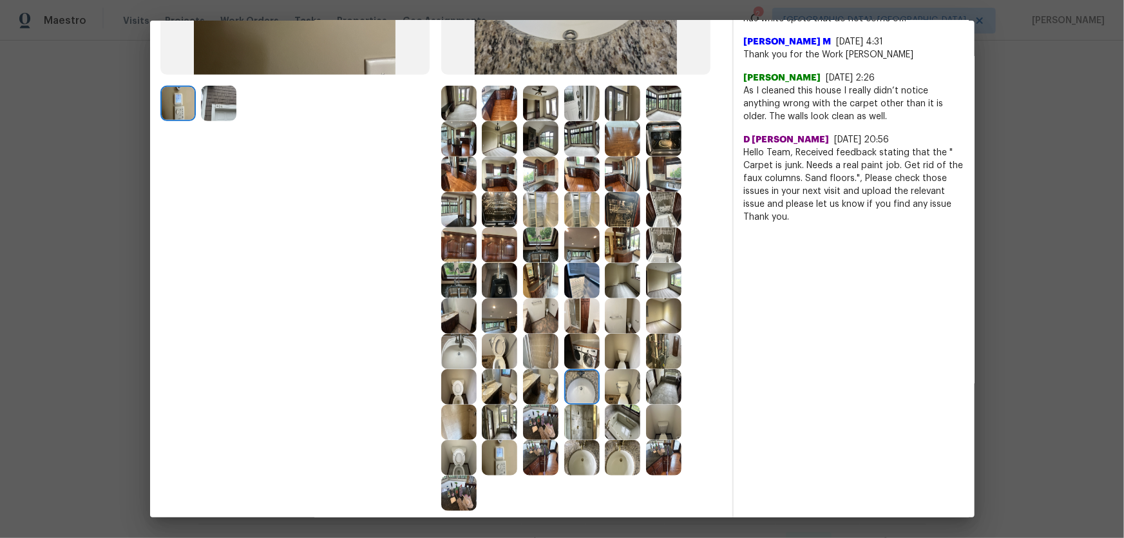
click at [574, 355] on img at bounding box center [581, 457] width 35 height 35
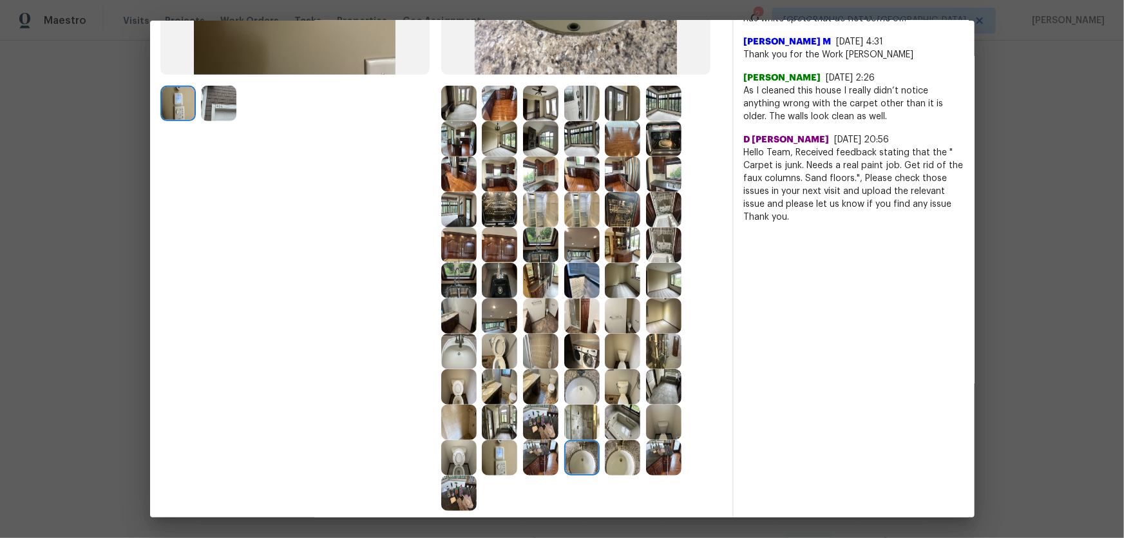
click at [622, 355] on img at bounding box center [622, 457] width 35 height 35
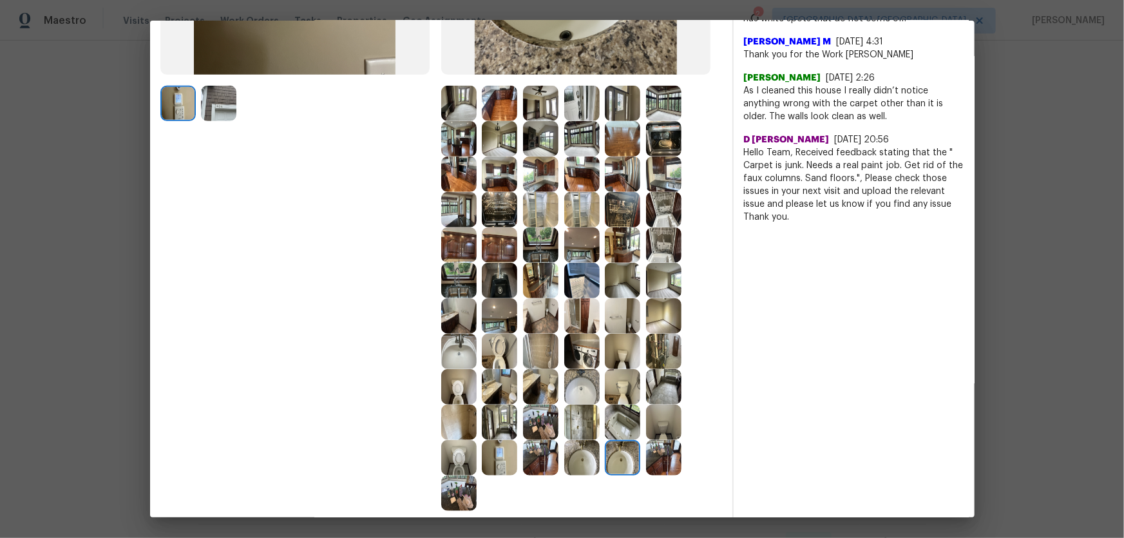
click at [586, 355] on img at bounding box center [581, 422] width 35 height 35
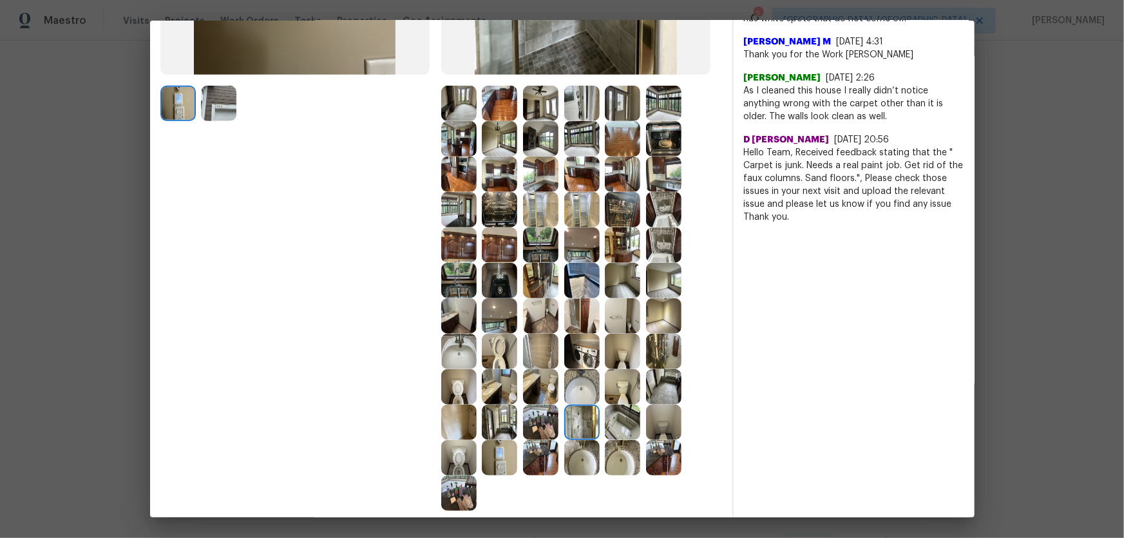
click at [610, 355] on img at bounding box center [622, 422] width 35 height 35
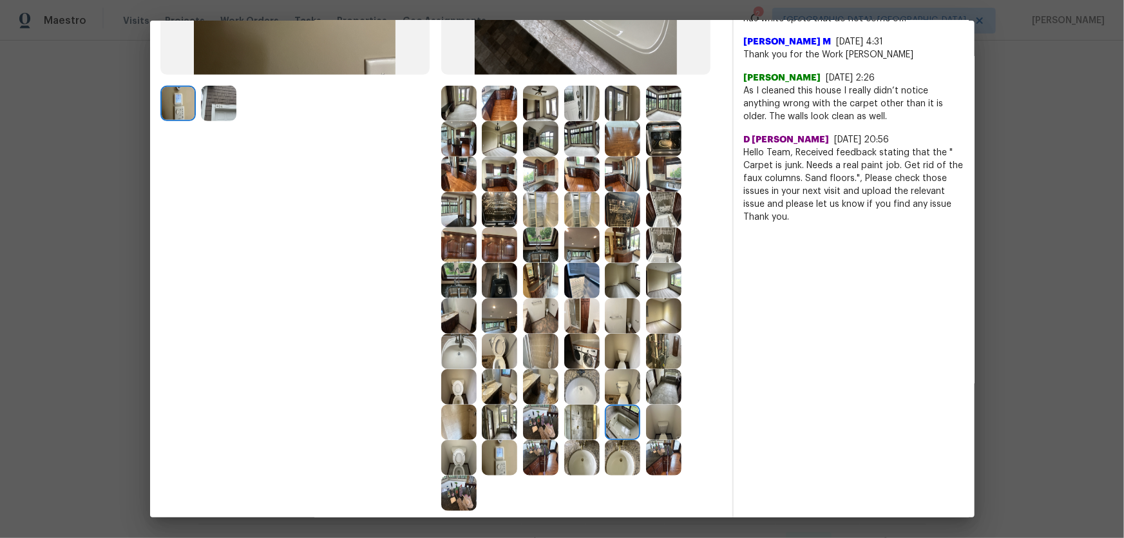
click at [615, 355] on img at bounding box center [622, 386] width 35 height 35
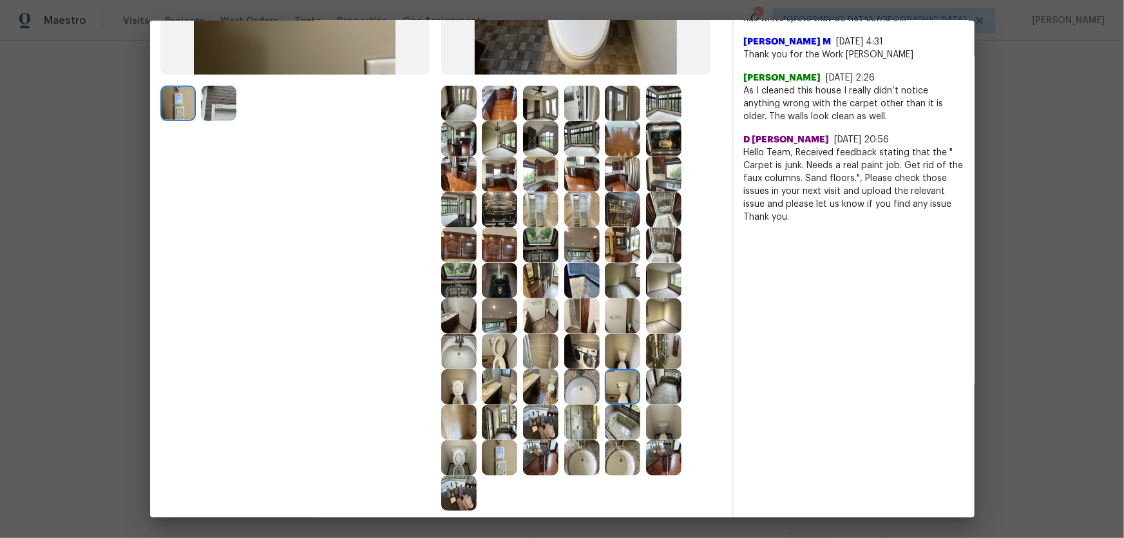
click at [670, 355] on img at bounding box center [663, 351] width 35 height 35
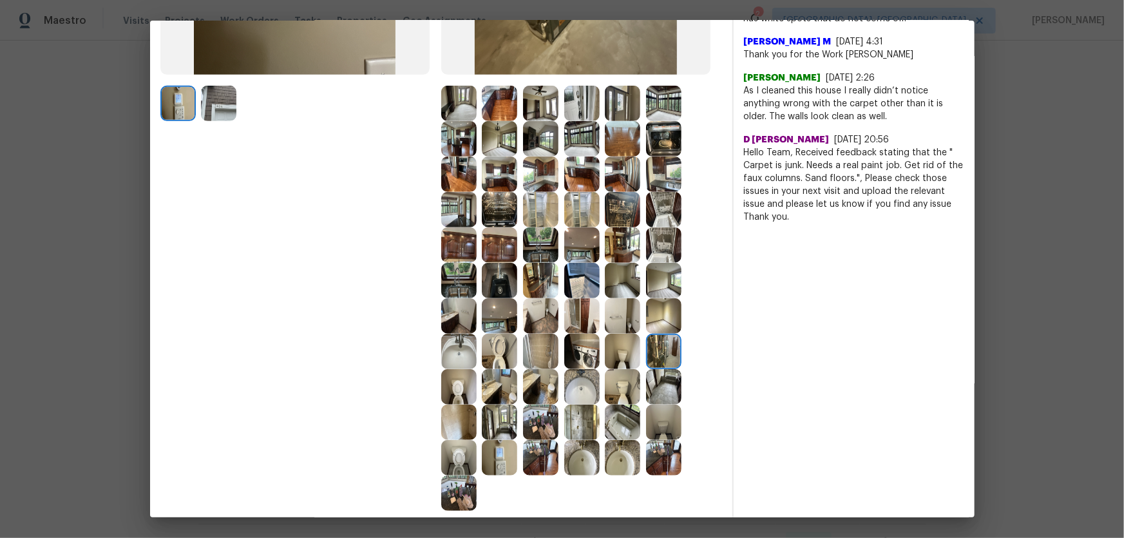
scroll to position [234, 0]
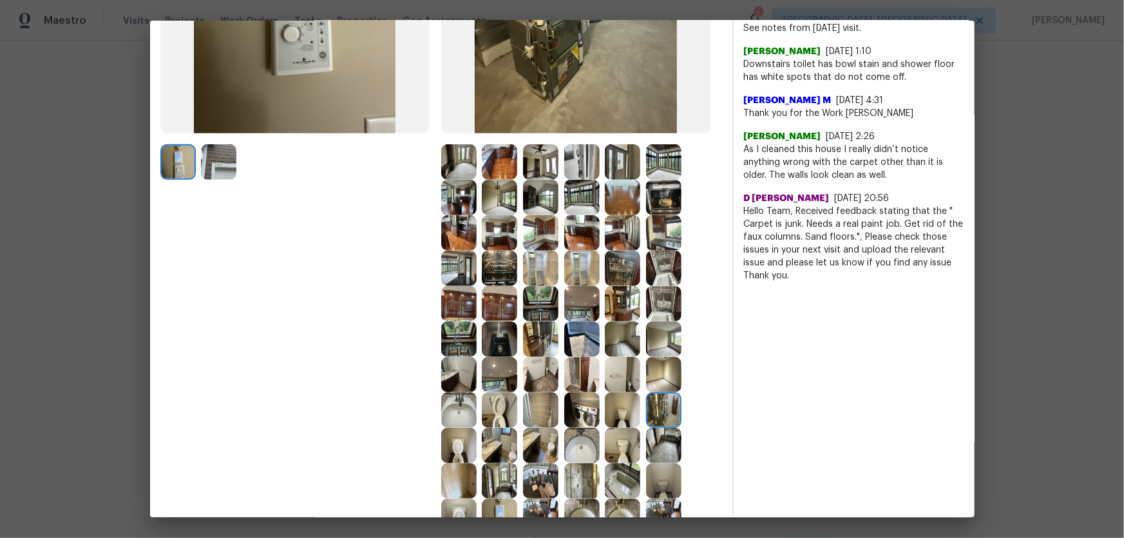
click at [584, 305] on img at bounding box center [581, 303] width 35 height 35
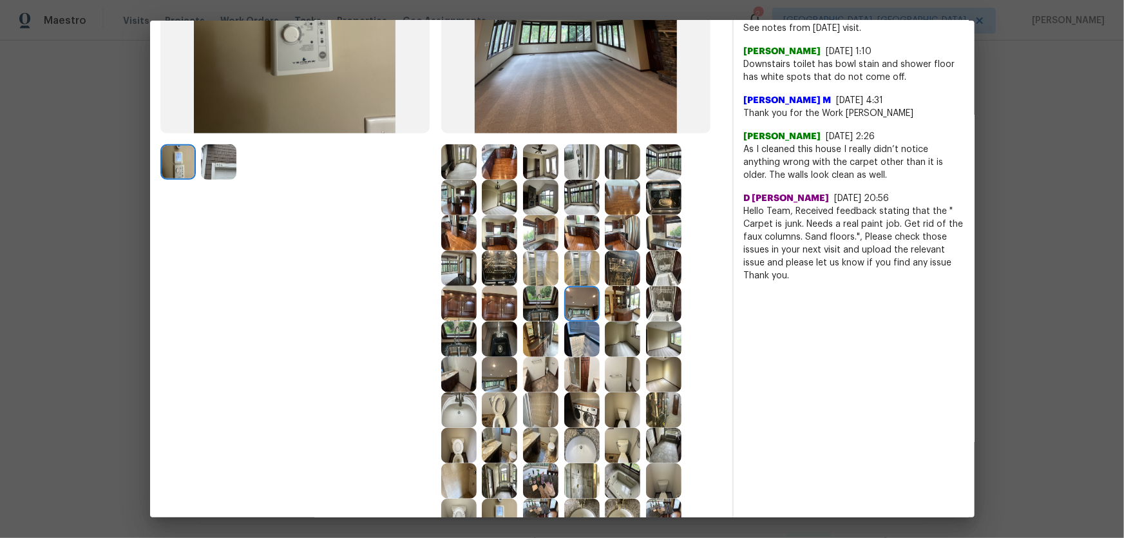
click at [572, 260] on img at bounding box center [581, 268] width 35 height 35
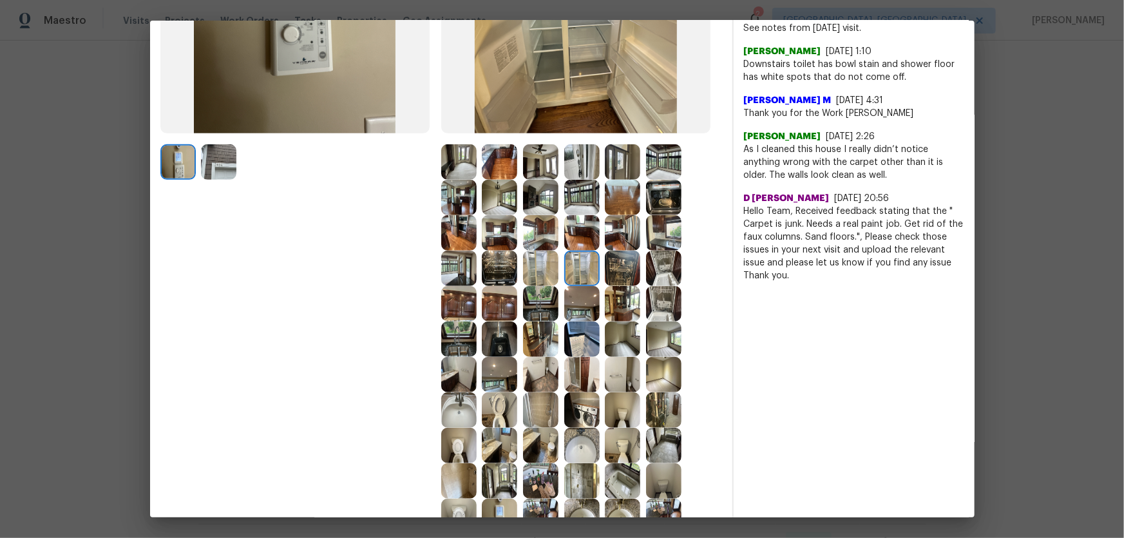
click at [552, 267] on img at bounding box center [540, 268] width 35 height 35
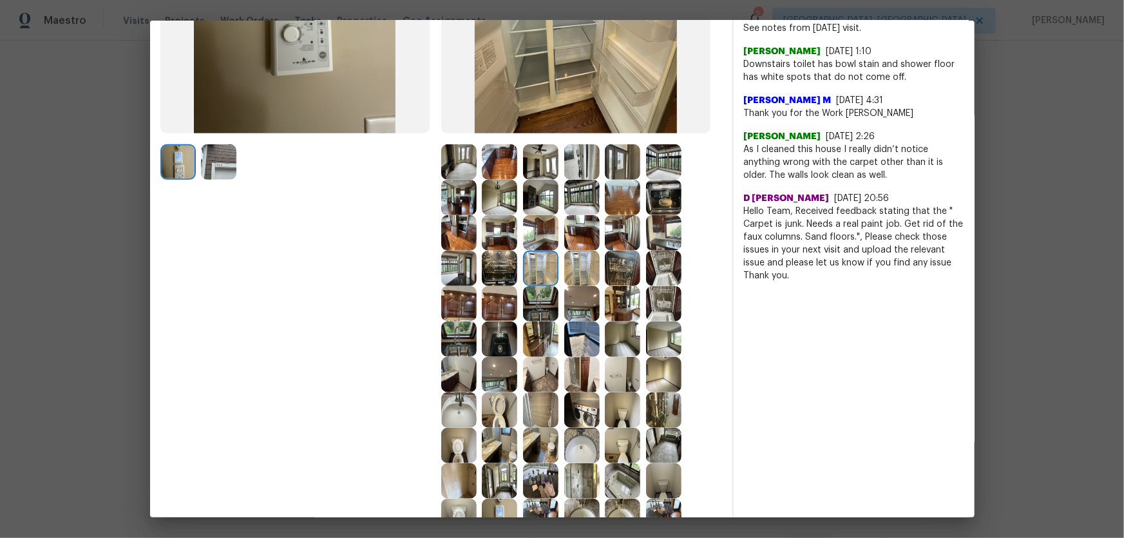
click at [544, 312] on img at bounding box center [540, 303] width 35 height 35
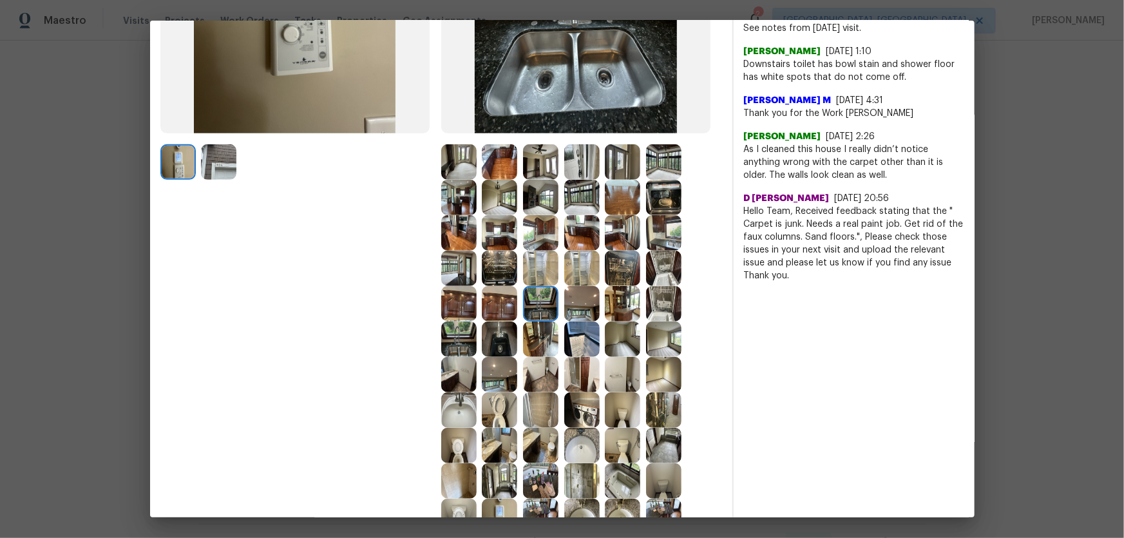
click at [495, 310] on img at bounding box center [499, 303] width 35 height 35
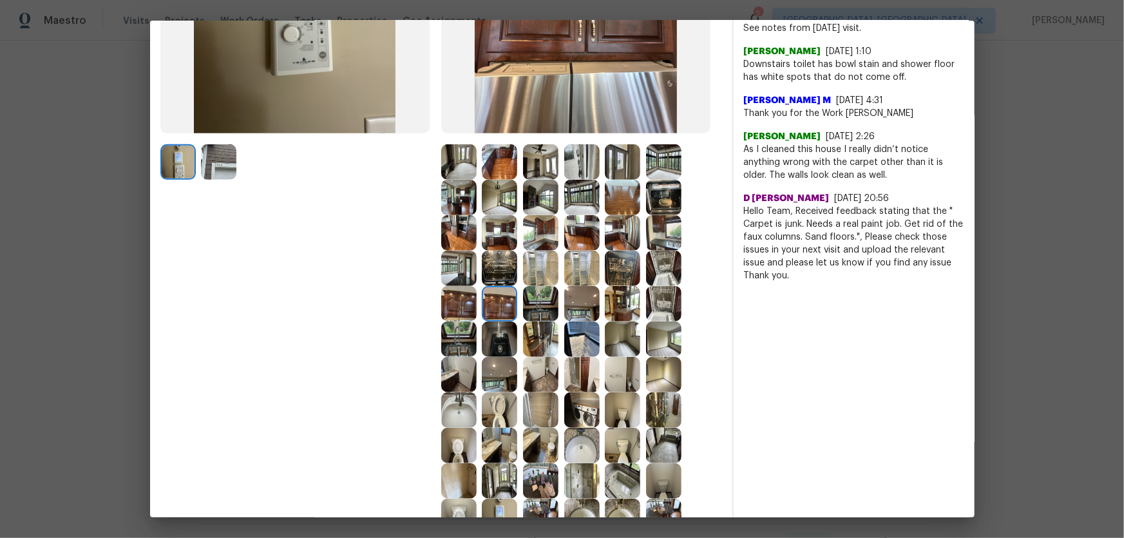
click at [452, 303] on img at bounding box center [458, 303] width 35 height 35
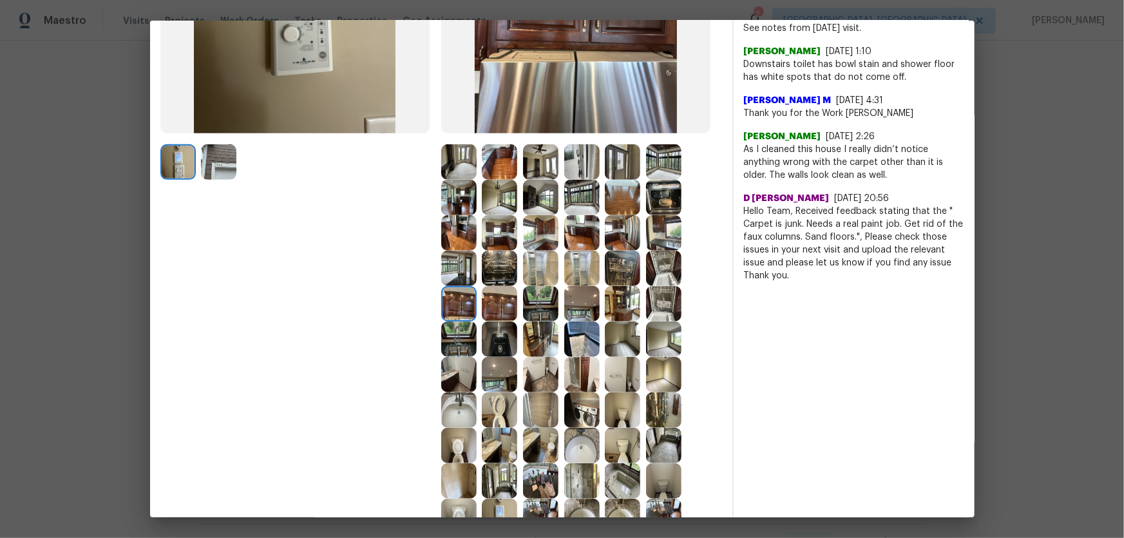
click at [456, 334] on img at bounding box center [458, 338] width 35 height 35
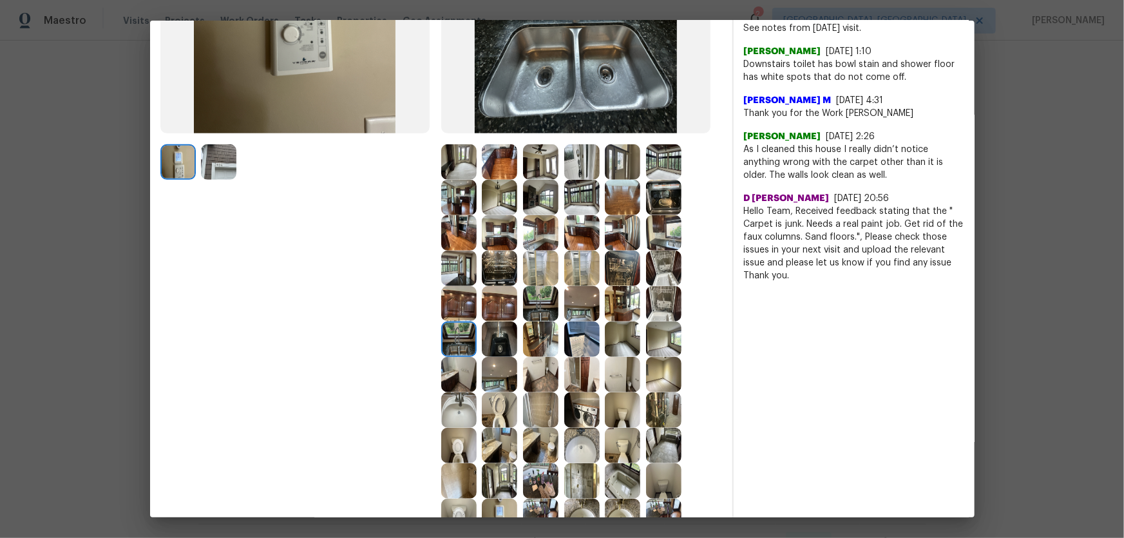
click at [499, 341] on img at bounding box center [499, 338] width 35 height 35
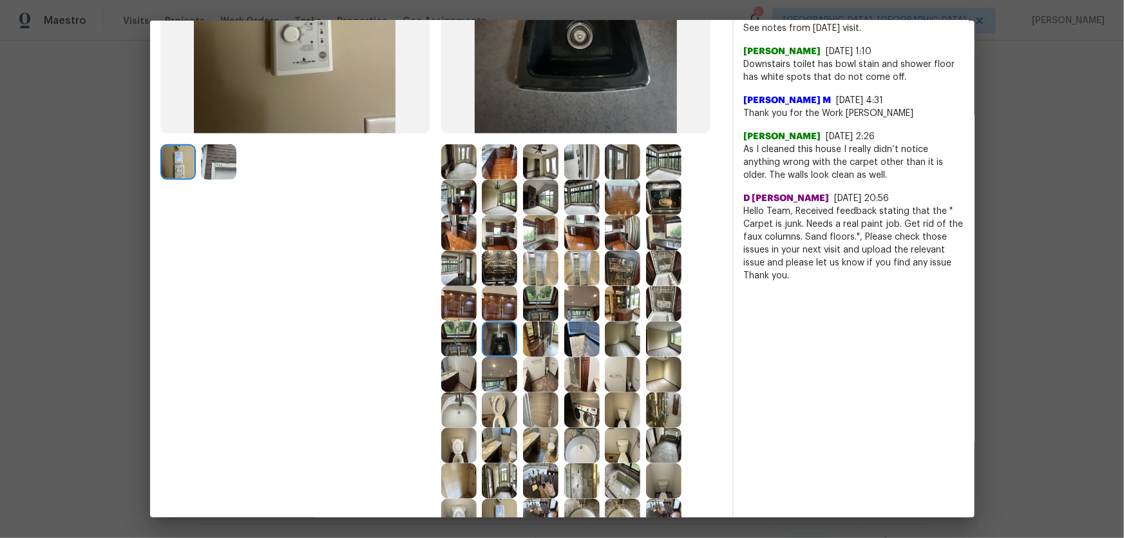
click at [491, 355] on img at bounding box center [499, 374] width 35 height 35
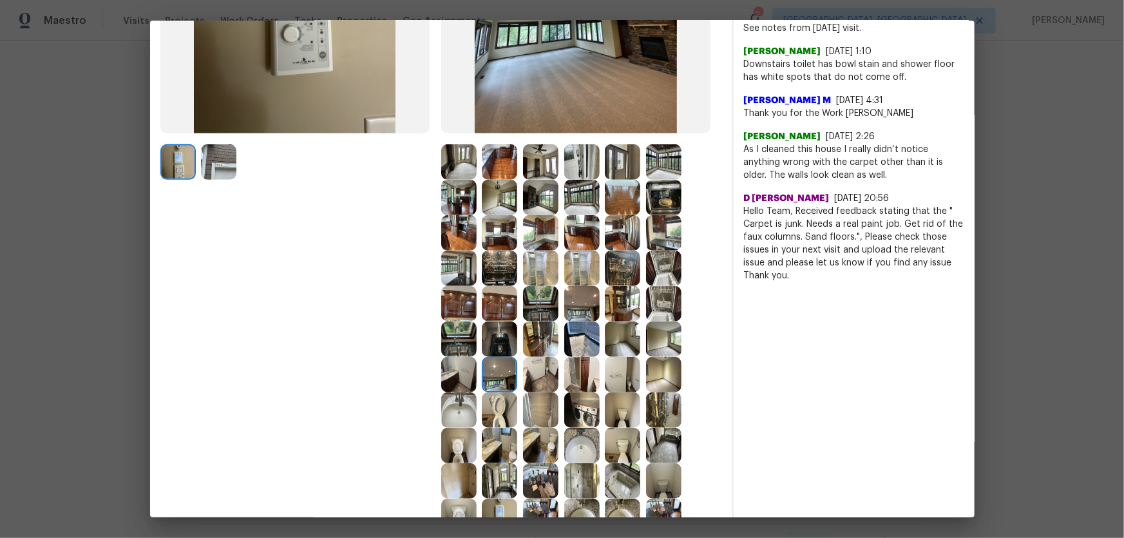
click at [458, 355] on img at bounding box center [458, 374] width 35 height 35
click at [450, 355] on img at bounding box center [458, 409] width 35 height 35
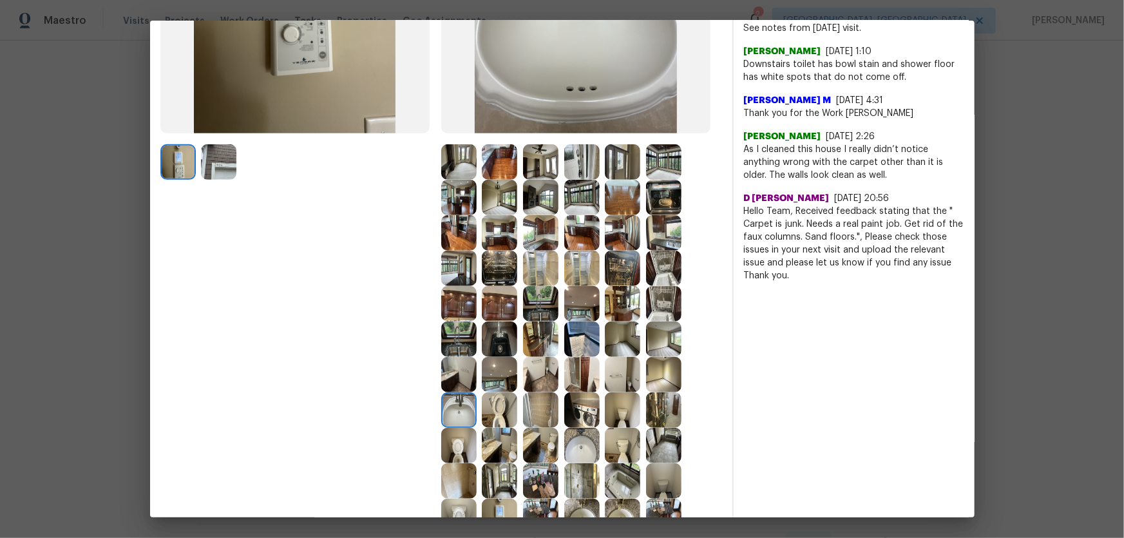
click at [505, 355] on img at bounding box center [499, 409] width 35 height 35
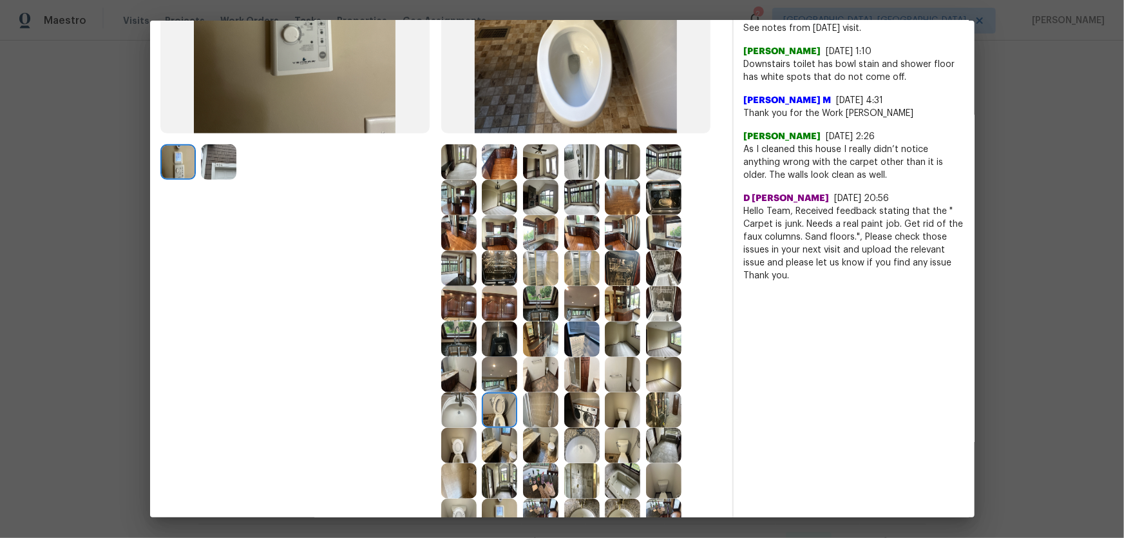
click at [539, 355] on img at bounding box center [540, 409] width 35 height 35
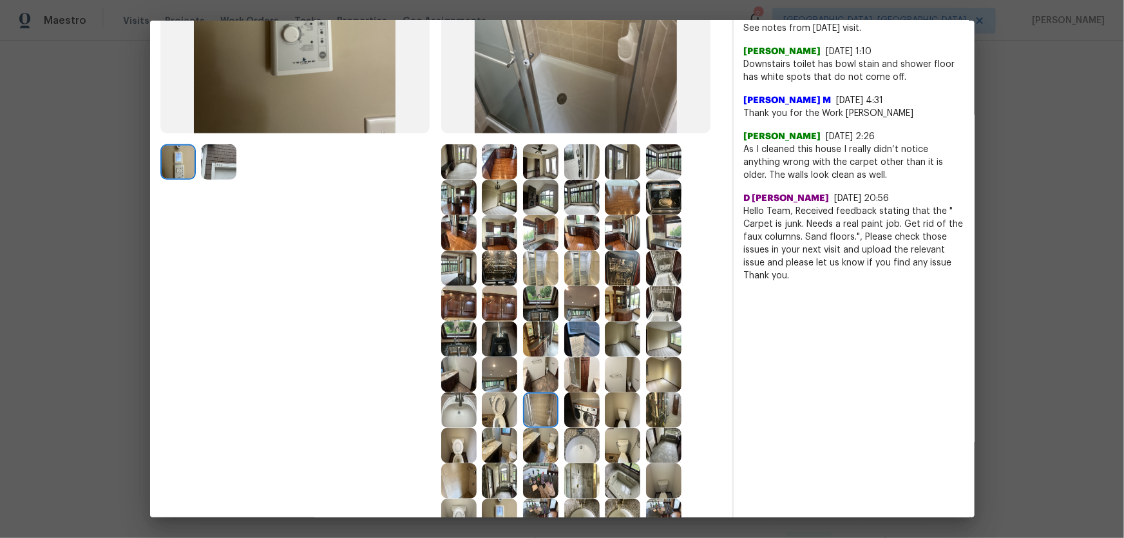
click at [540, 355] on img at bounding box center [540, 374] width 35 height 35
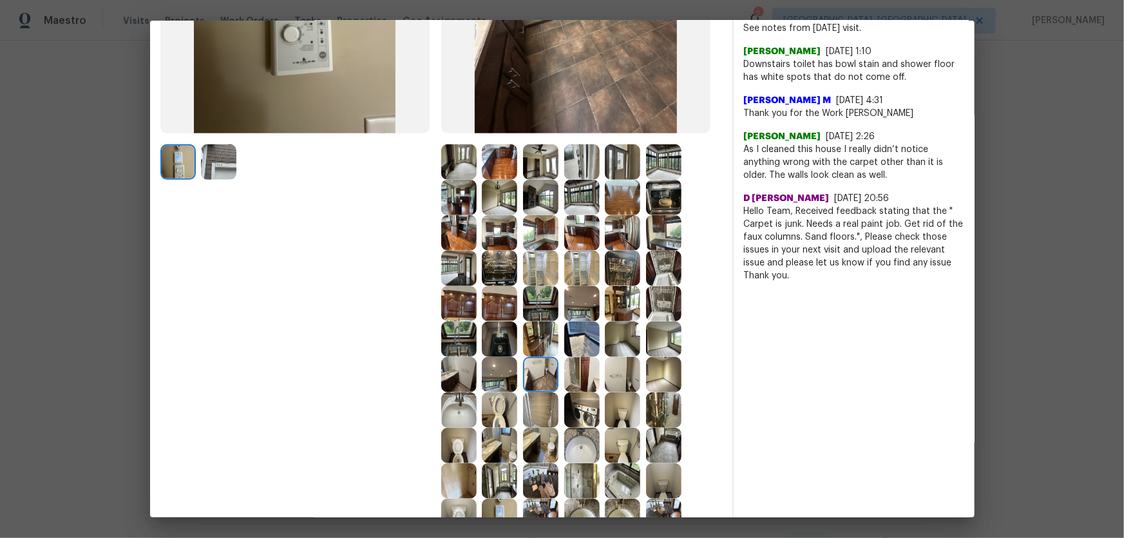
click at [540, 337] on img at bounding box center [540, 338] width 35 height 35
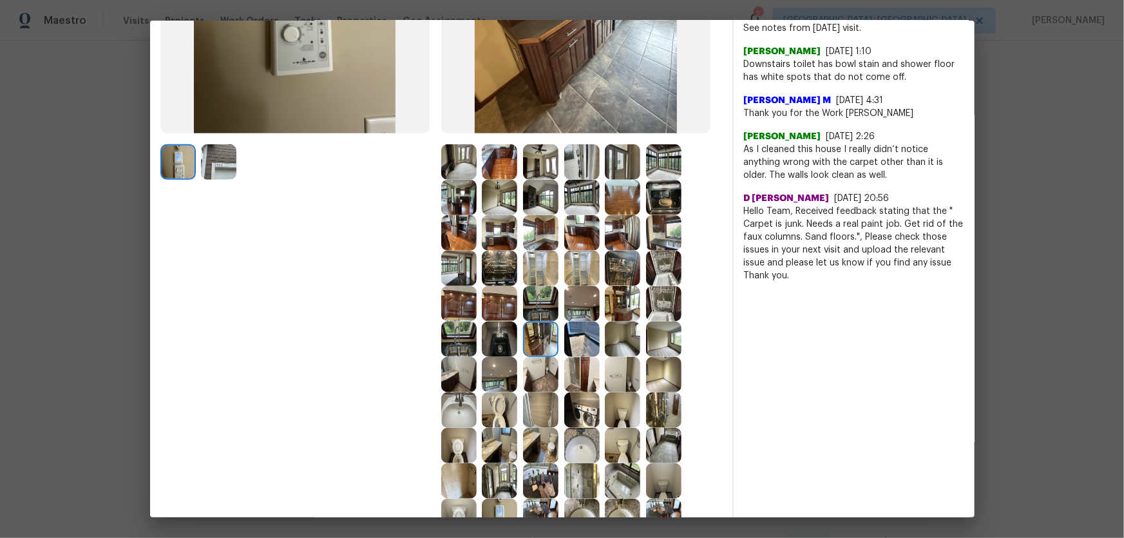
click at [625, 343] on img at bounding box center [622, 338] width 35 height 35
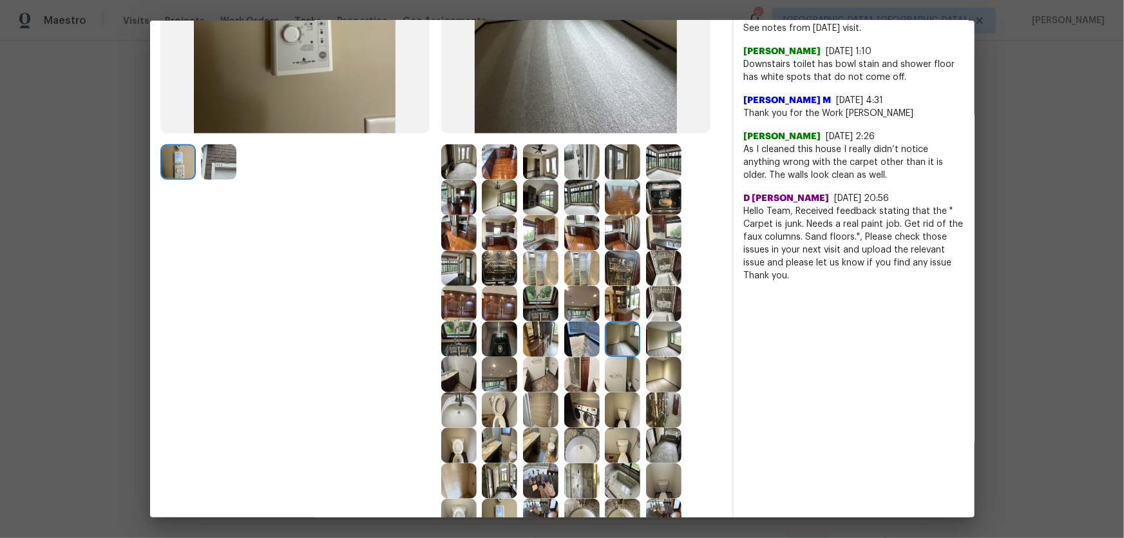
click at [678, 342] on img at bounding box center [663, 338] width 35 height 35
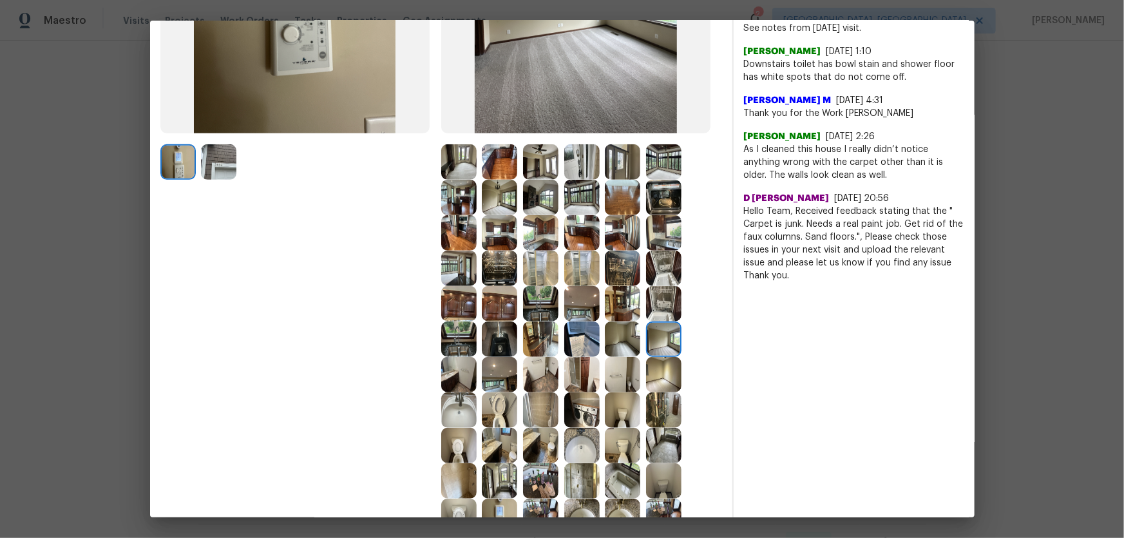
click at [672, 355] on img at bounding box center [663, 374] width 35 height 35
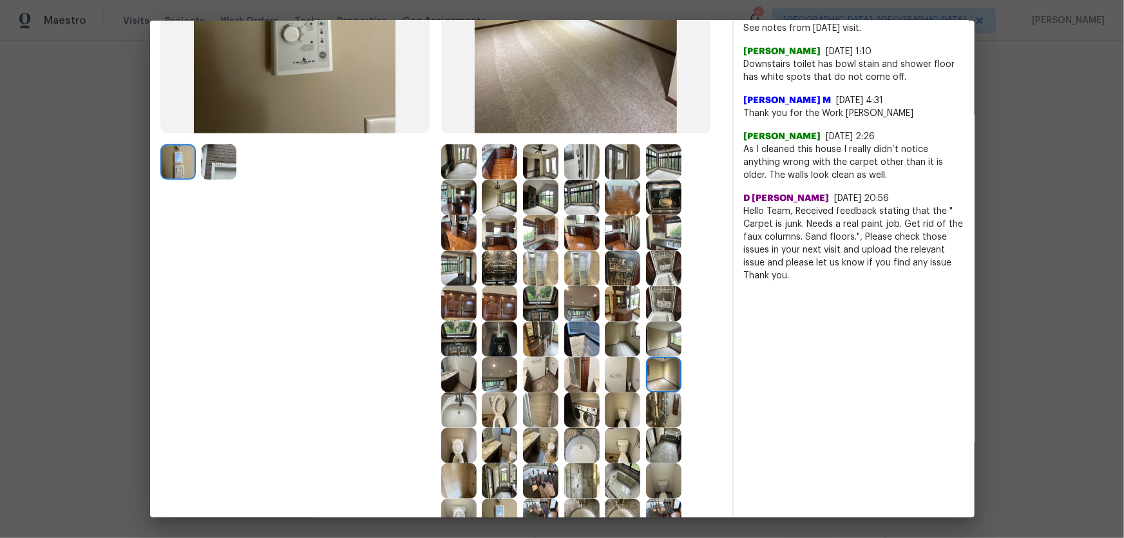
click at [618, 254] on img at bounding box center [622, 268] width 35 height 35
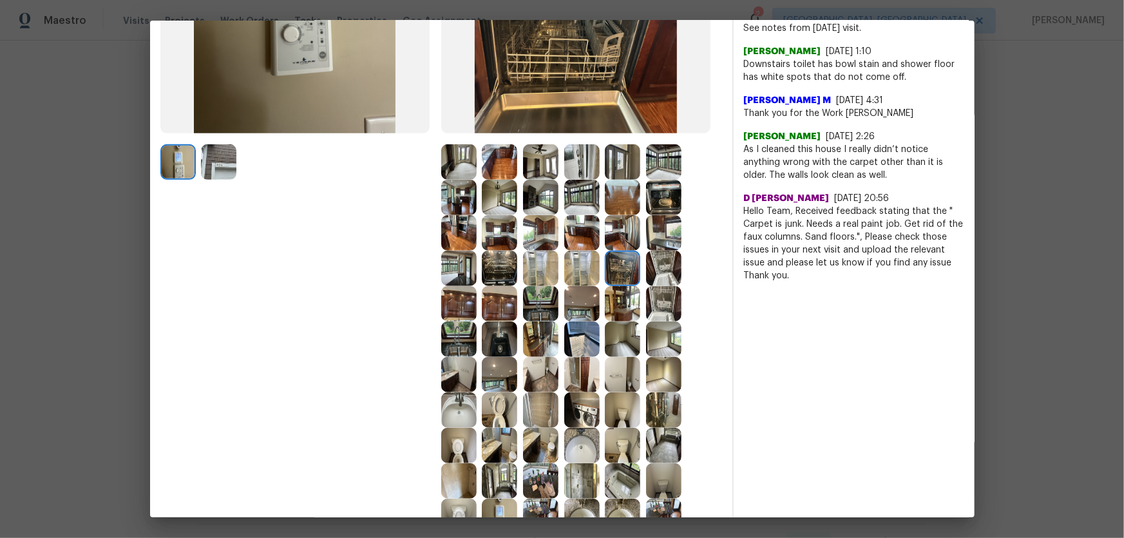
click at [578, 230] on img at bounding box center [581, 232] width 35 height 35
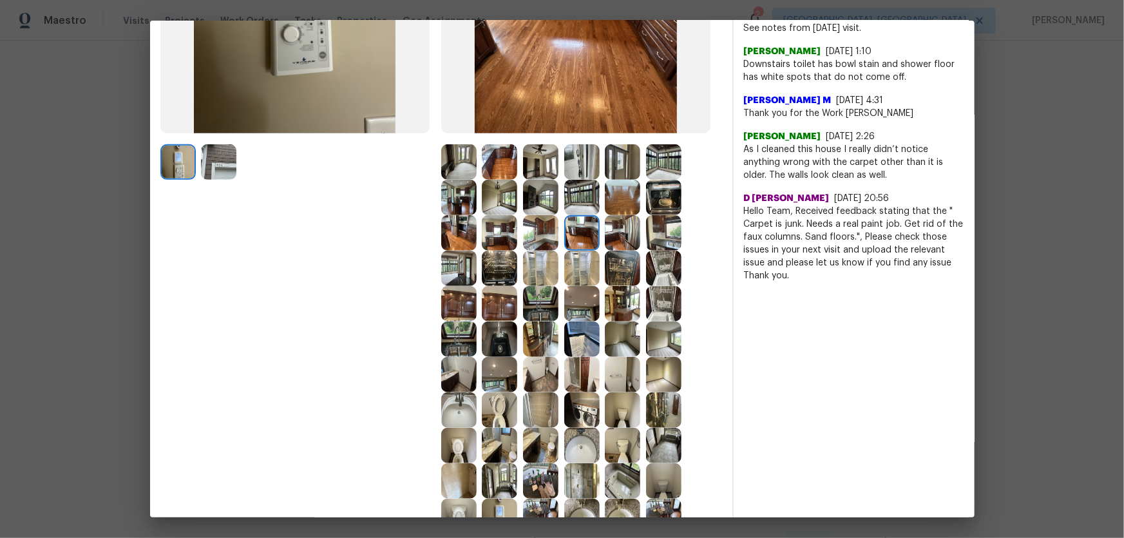
click at [624, 238] on img at bounding box center [622, 232] width 35 height 35
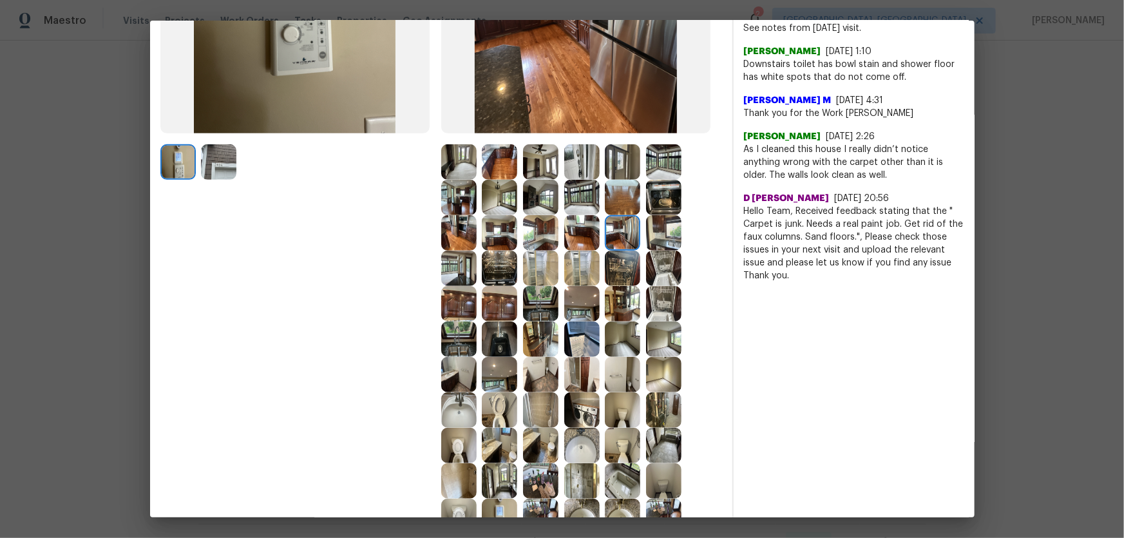
click at [537, 233] on img at bounding box center [540, 232] width 35 height 35
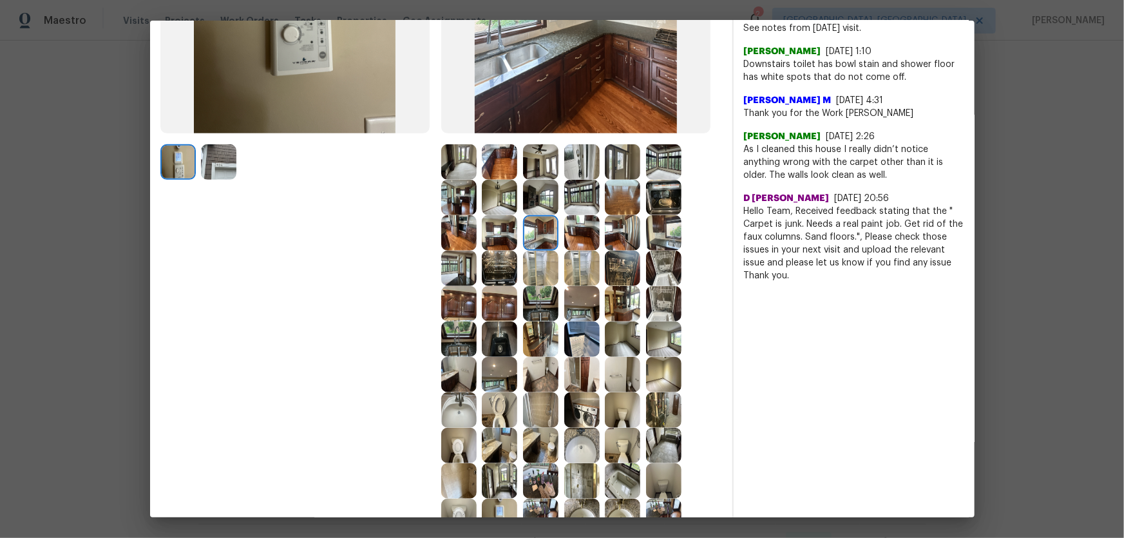
click at [513, 233] on img at bounding box center [499, 232] width 35 height 35
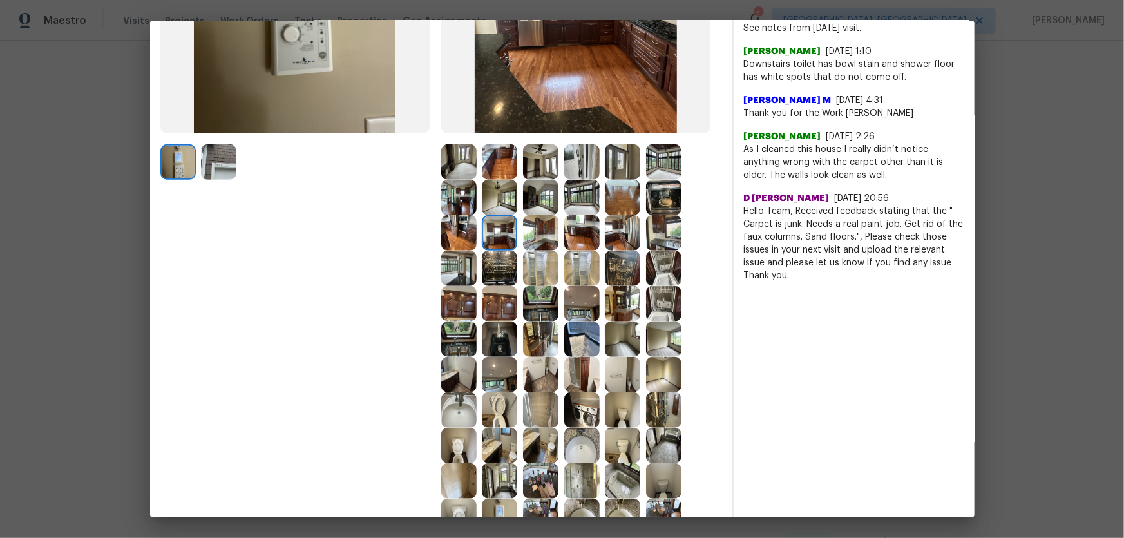
click at [504, 264] on img at bounding box center [499, 268] width 35 height 35
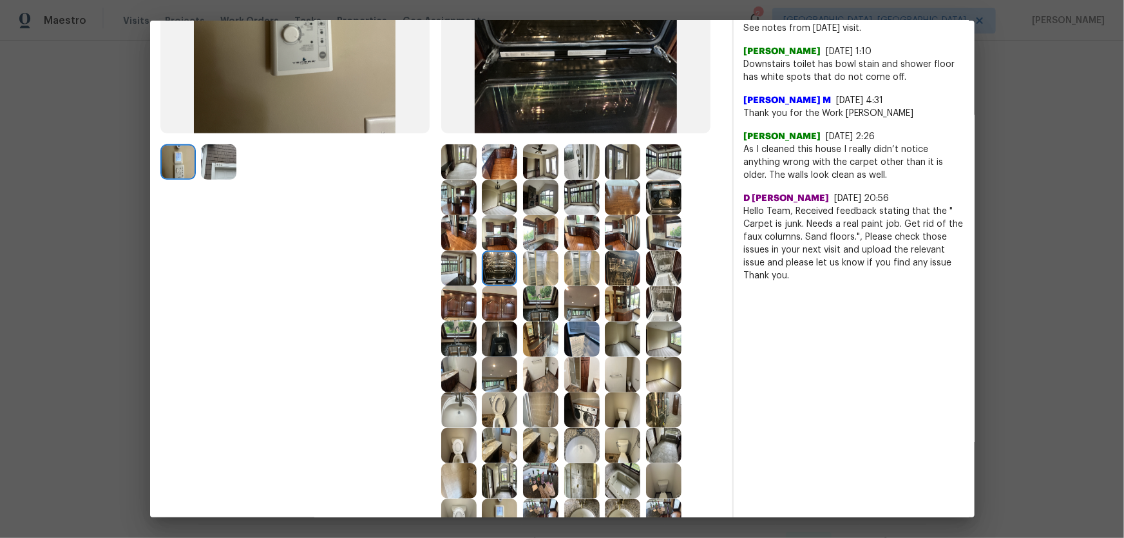
click at [443, 267] on img at bounding box center [458, 268] width 35 height 35
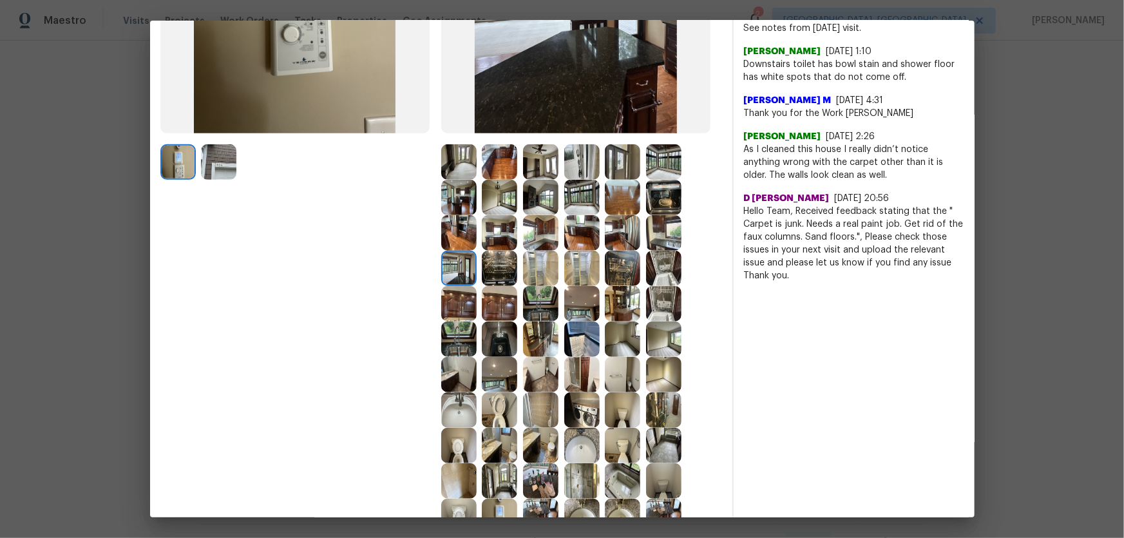
click at [443, 213] on img at bounding box center [458, 197] width 35 height 35
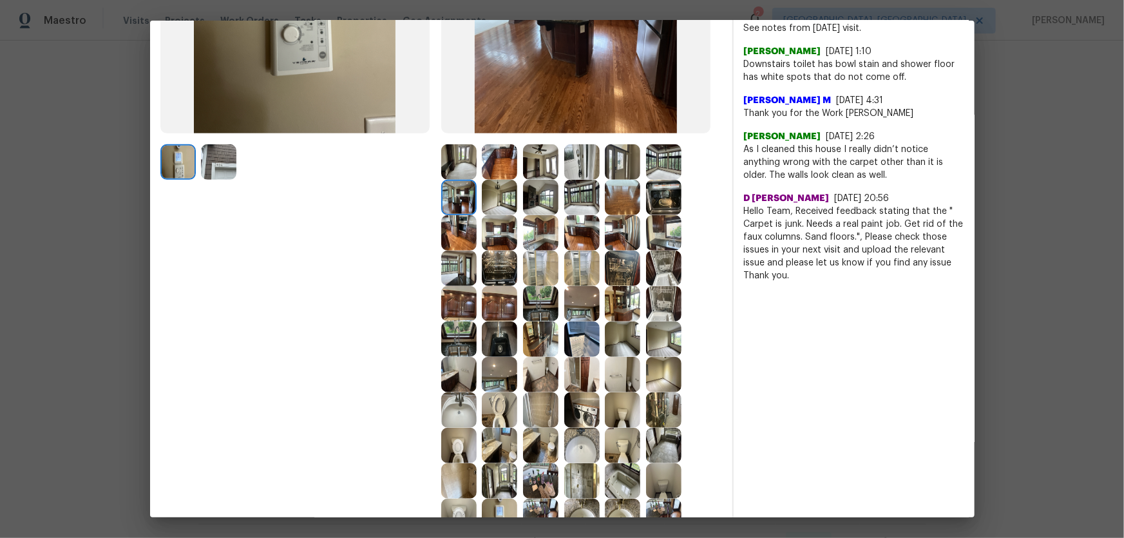
click at [496, 202] on img at bounding box center [499, 197] width 35 height 35
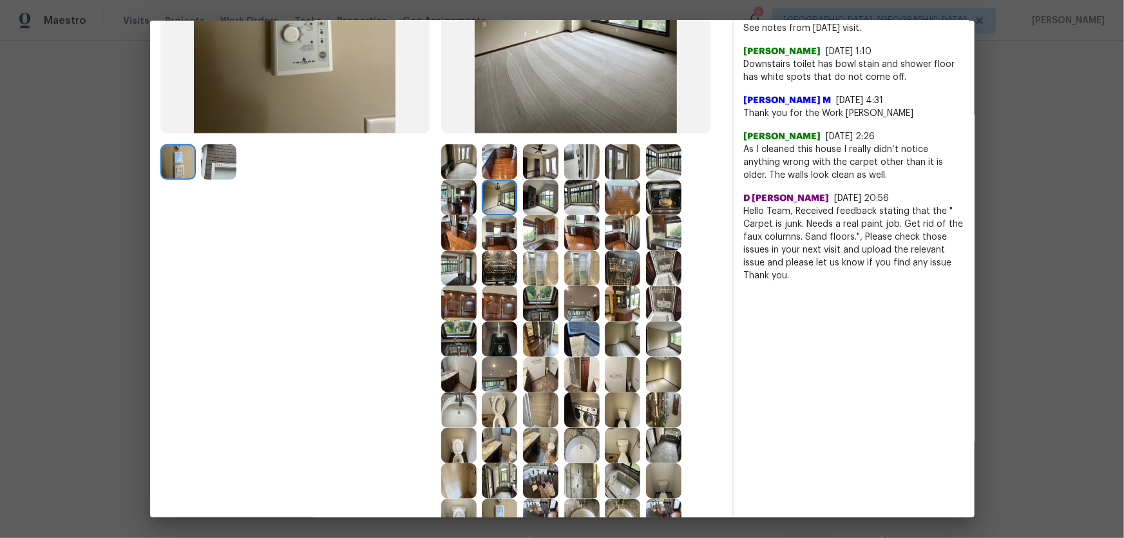
click at [504, 176] on img at bounding box center [499, 161] width 35 height 35
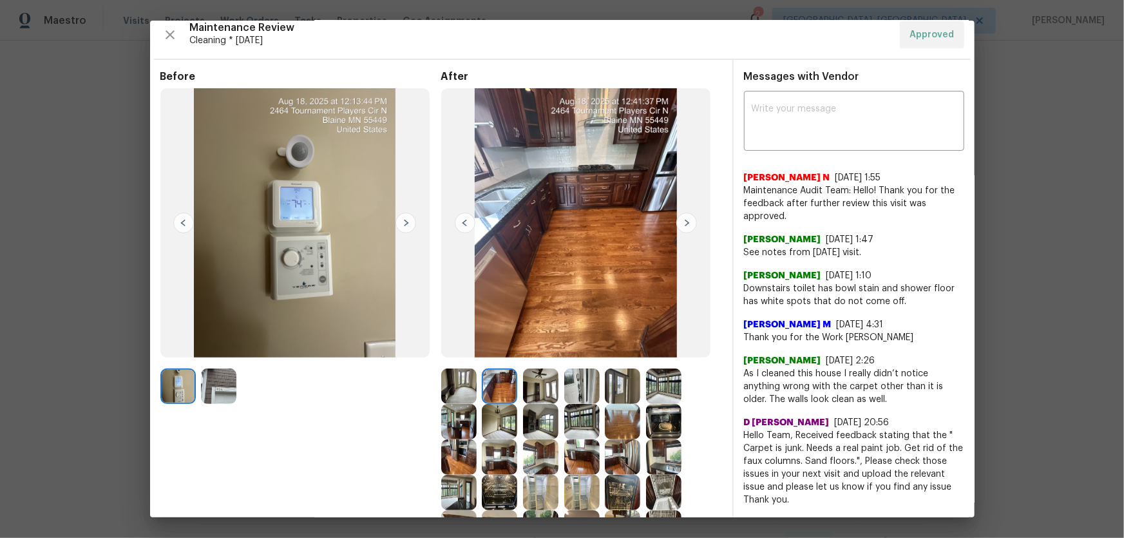
scroll to position [0, 0]
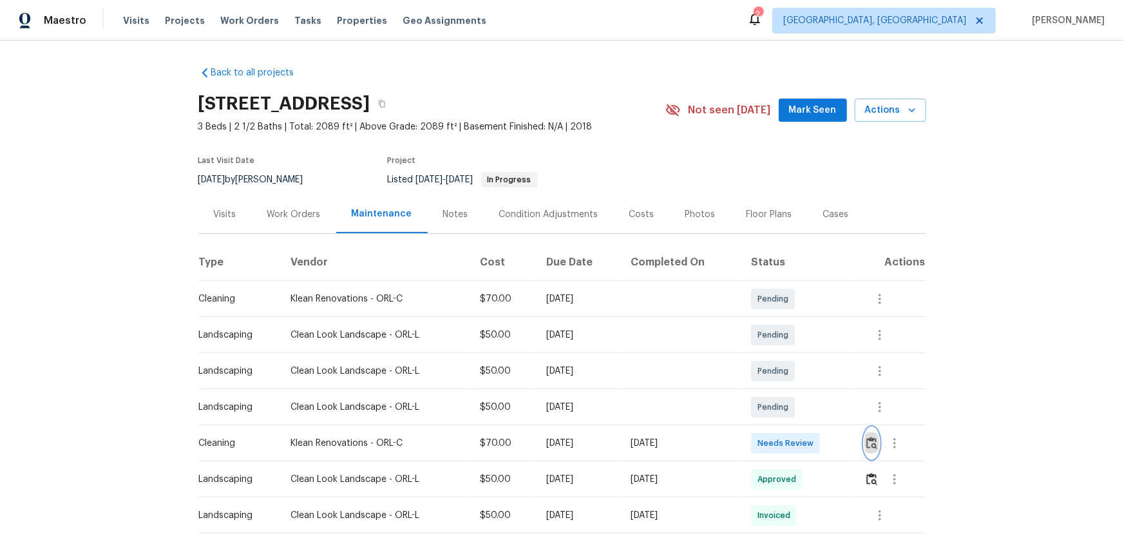
click at [799, 355] on button "button" at bounding box center [871, 443] width 15 height 31
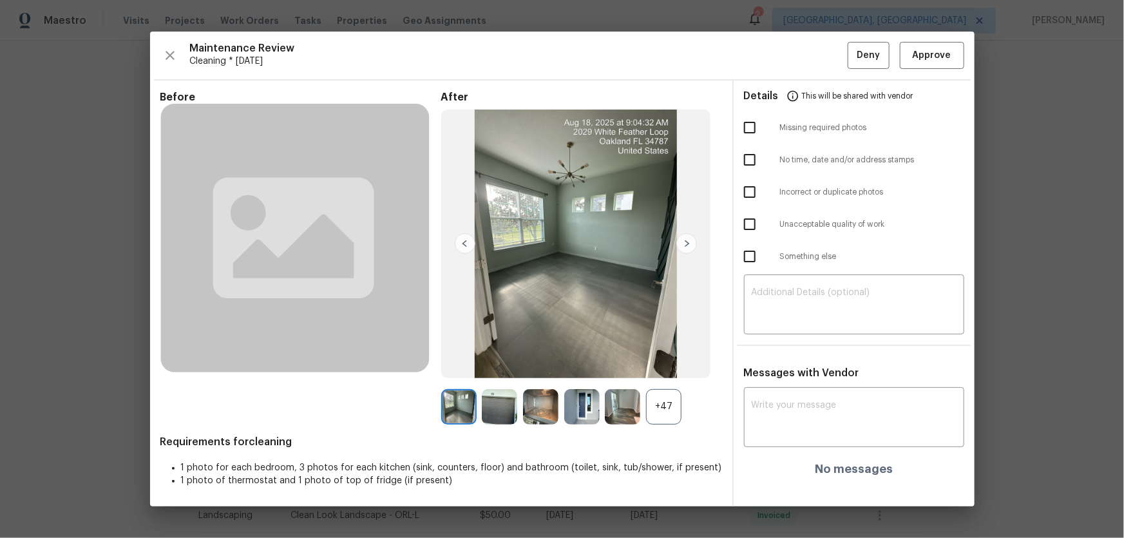
click at [669, 355] on div "+47" at bounding box center [663, 406] width 35 height 35
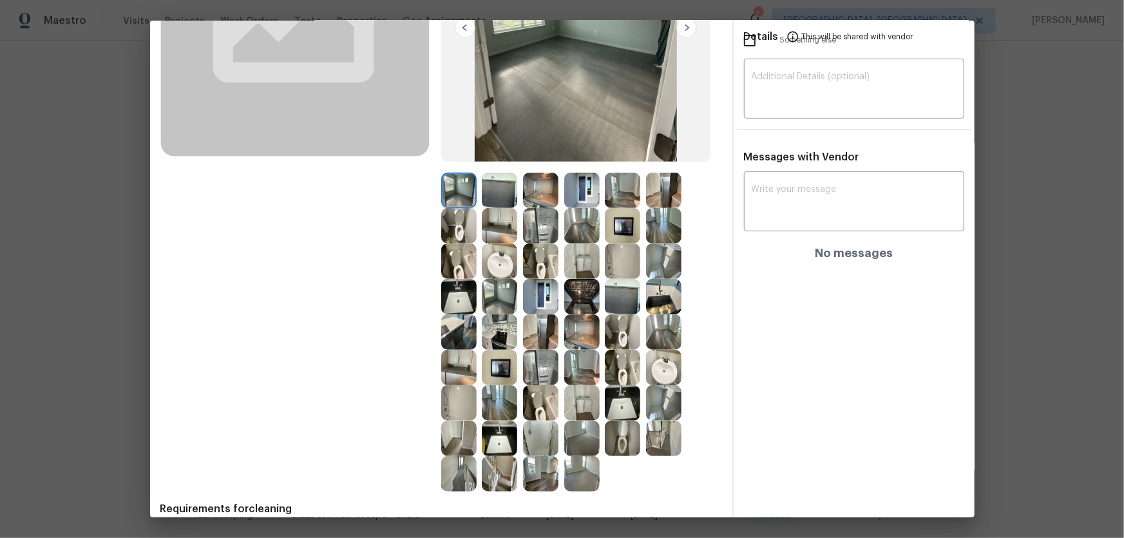
scroll to position [234, 0]
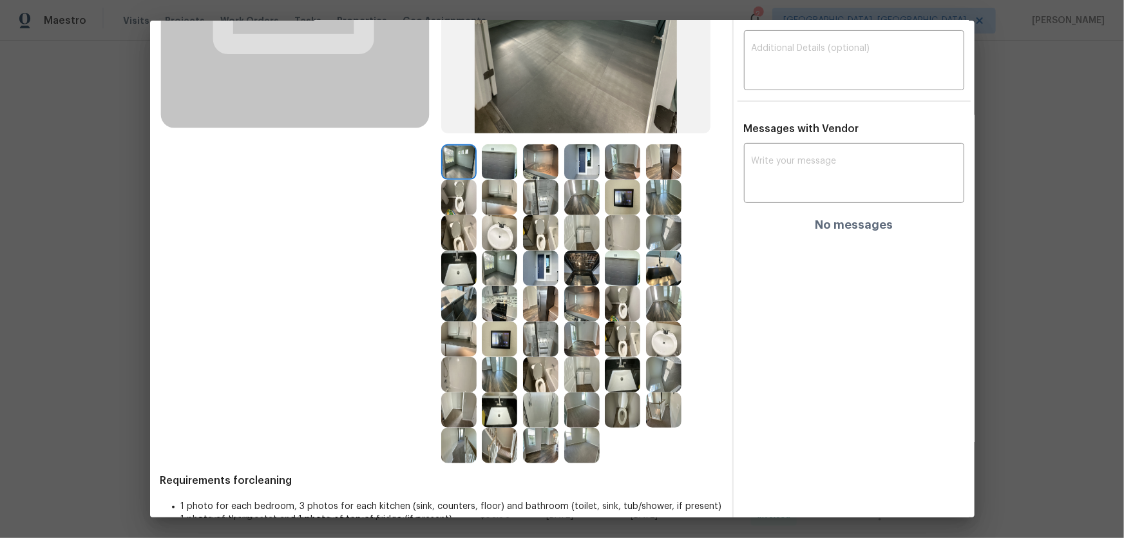
click at [453, 190] on img at bounding box center [458, 197] width 35 height 35
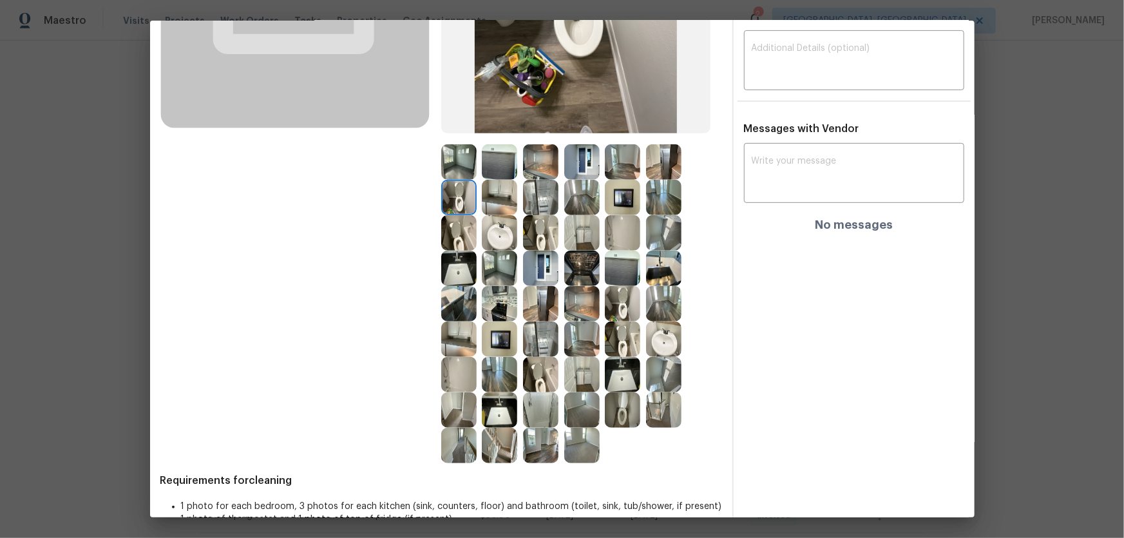
click at [456, 220] on img at bounding box center [458, 232] width 35 height 35
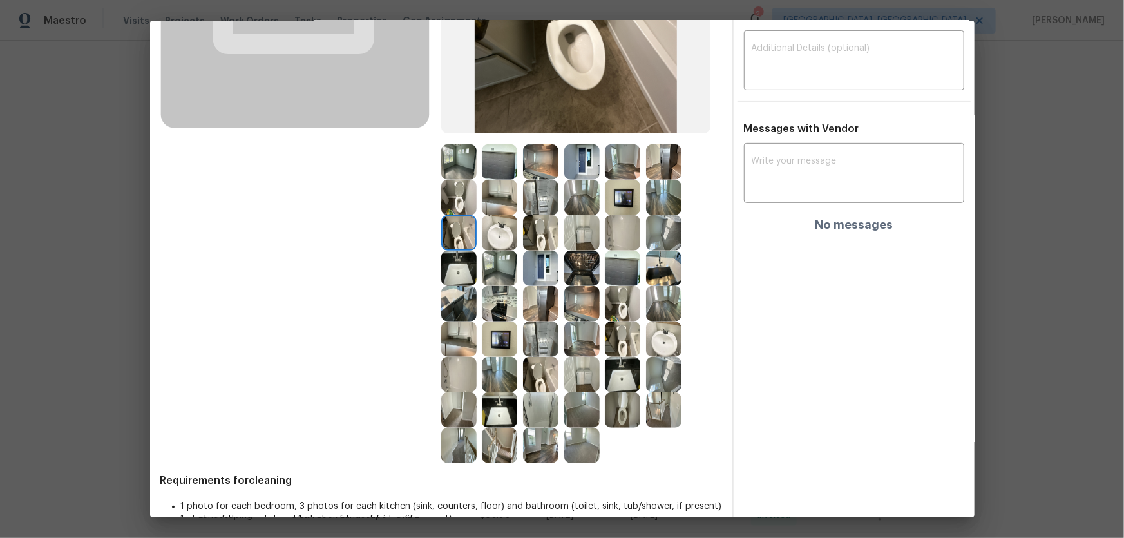
click at [541, 238] on img at bounding box center [540, 232] width 35 height 35
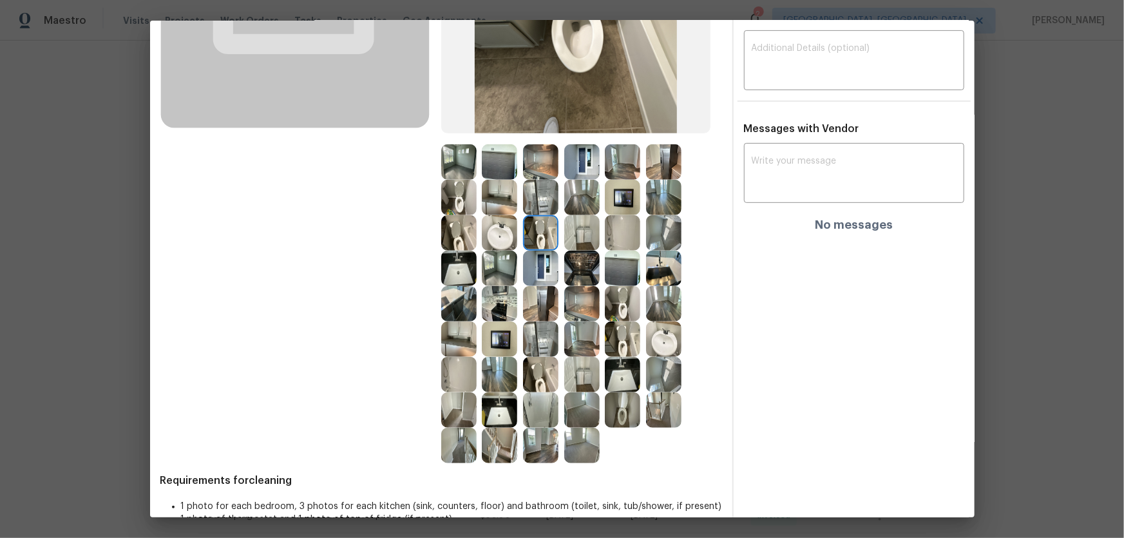
click at [509, 238] on img at bounding box center [499, 232] width 35 height 35
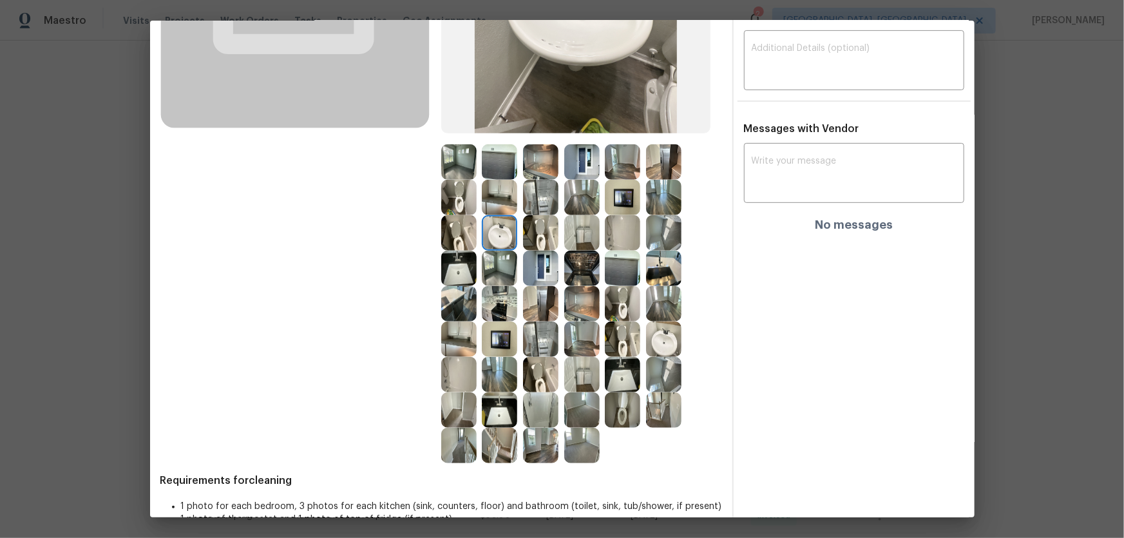
click at [672, 341] on img at bounding box center [663, 338] width 35 height 35
click at [464, 269] on img at bounding box center [458, 268] width 35 height 35
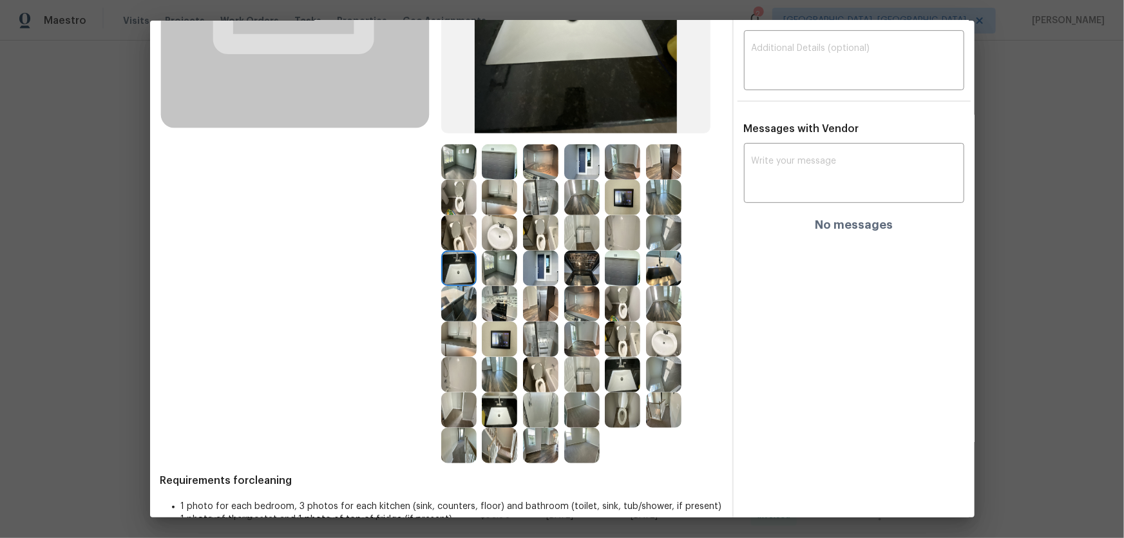
click at [495, 308] on img at bounding box center [499, 303] width 35 height 35
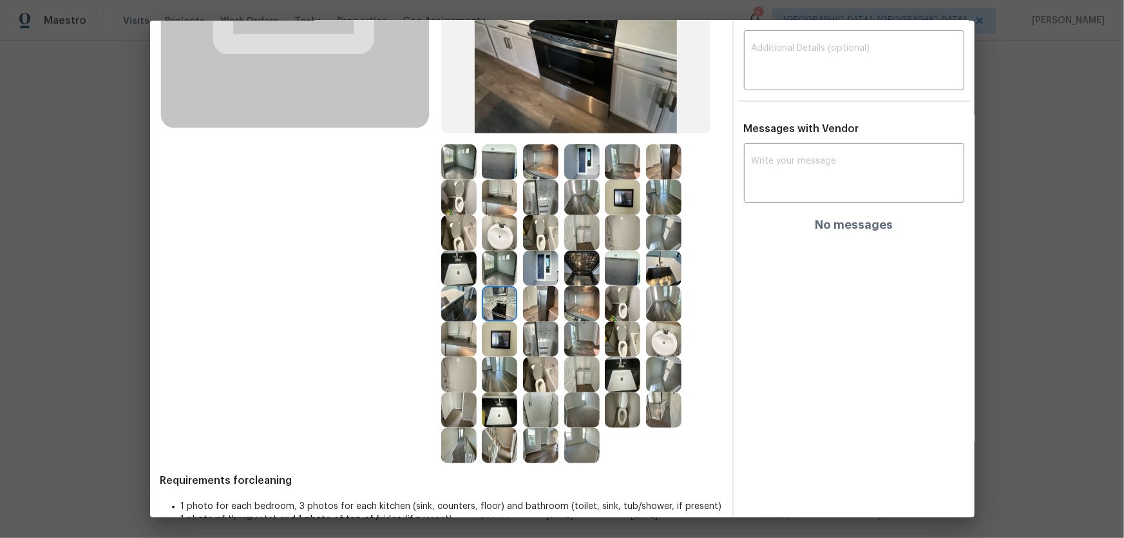
click at [498, 337] on img at bounding box center [499, 338] width 35 height 35
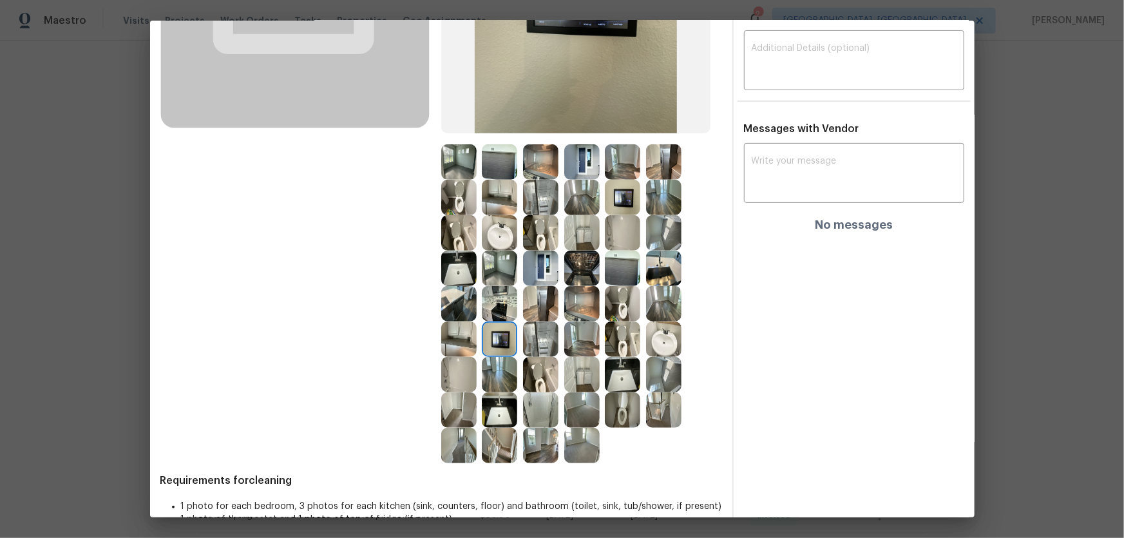
click at [467, 339] on img at bounding box center [458, 338] width 35 height 35
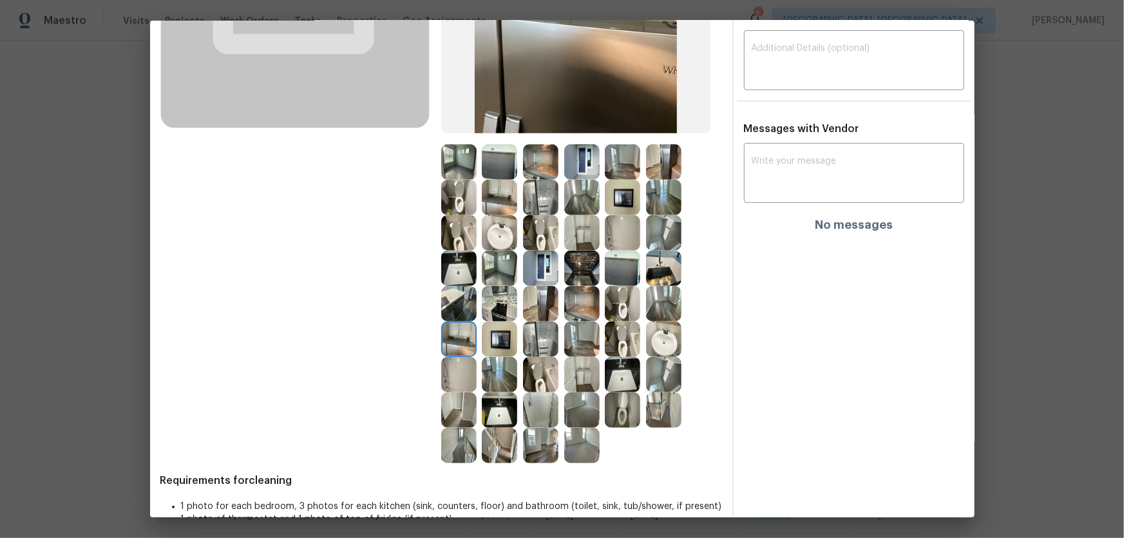
click at [461, 355] on img at bounding box center [458, 374] width 35 height 35
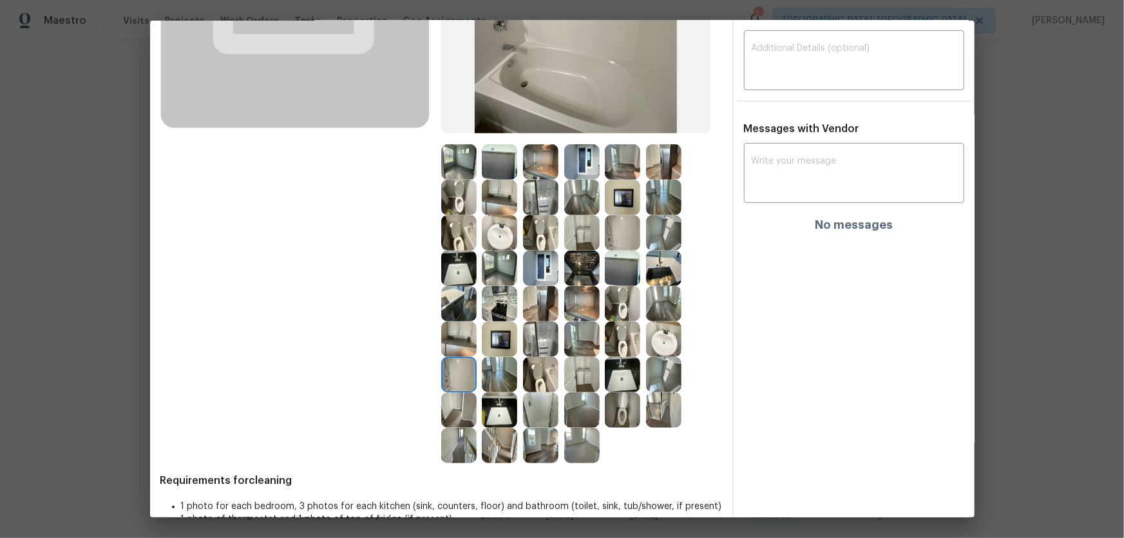
click at [529, 355] on img at bounding box center [540, 409] width 35 height 35
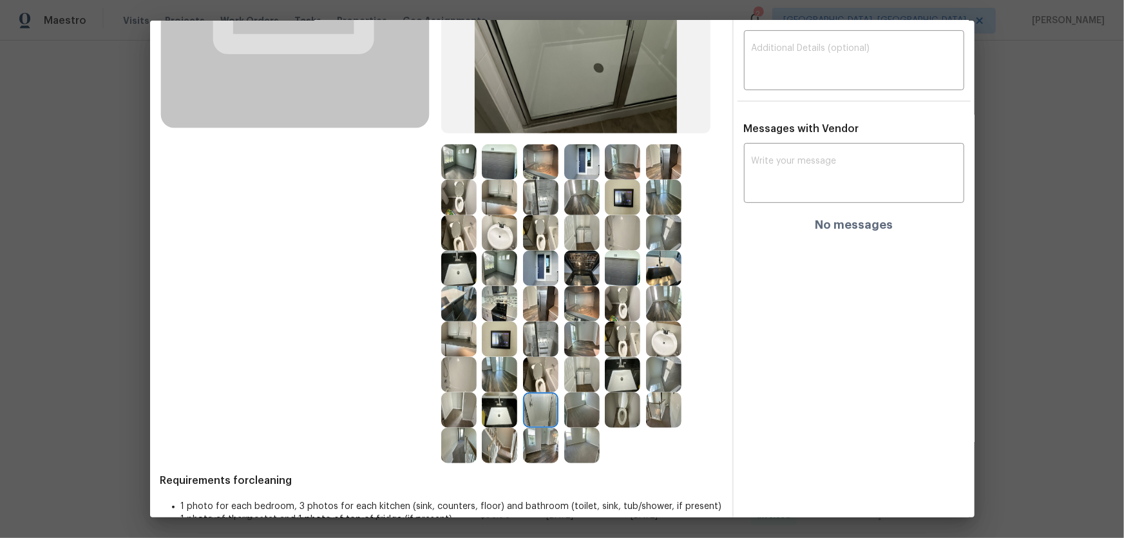
click at [534, 355] on img at bounding box center [540, 374] width 35 height 35
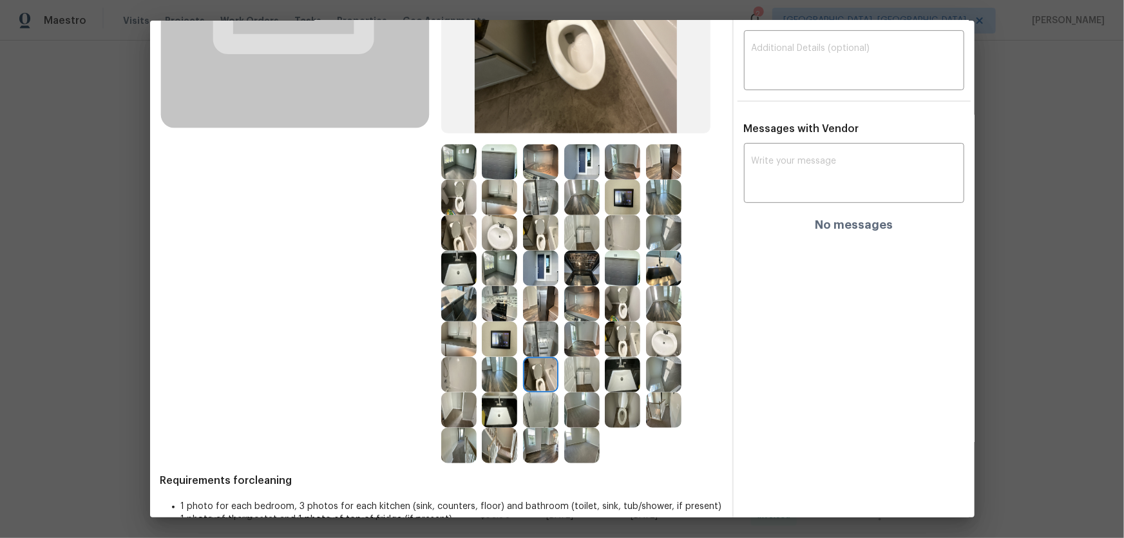
click at [542, 342] on img at bounding box center [540, 338] width 35 height 35
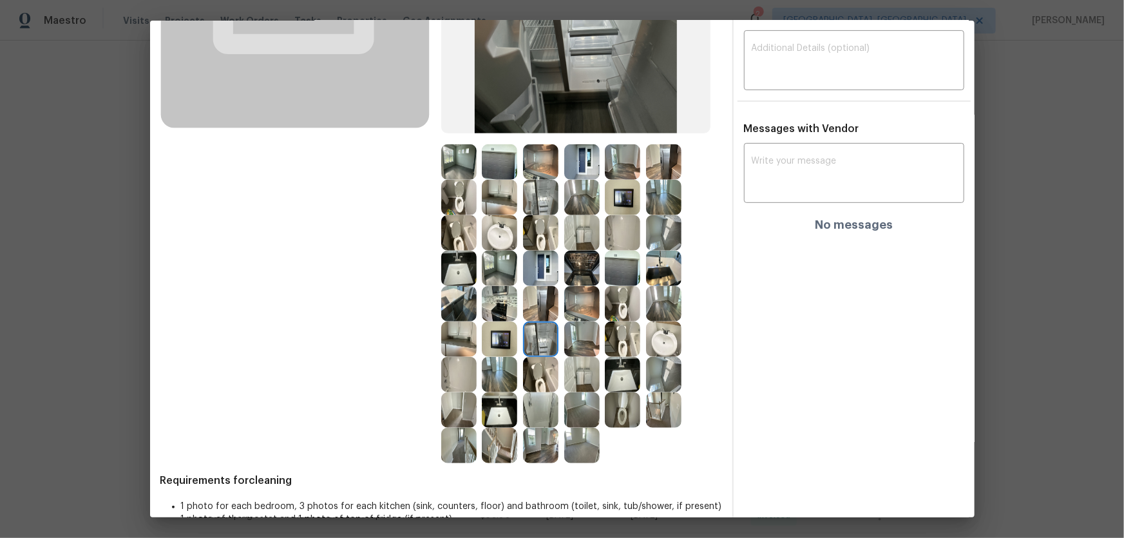
click at [505, 339] on img at bounding box center [499, 338] width 35 height 35
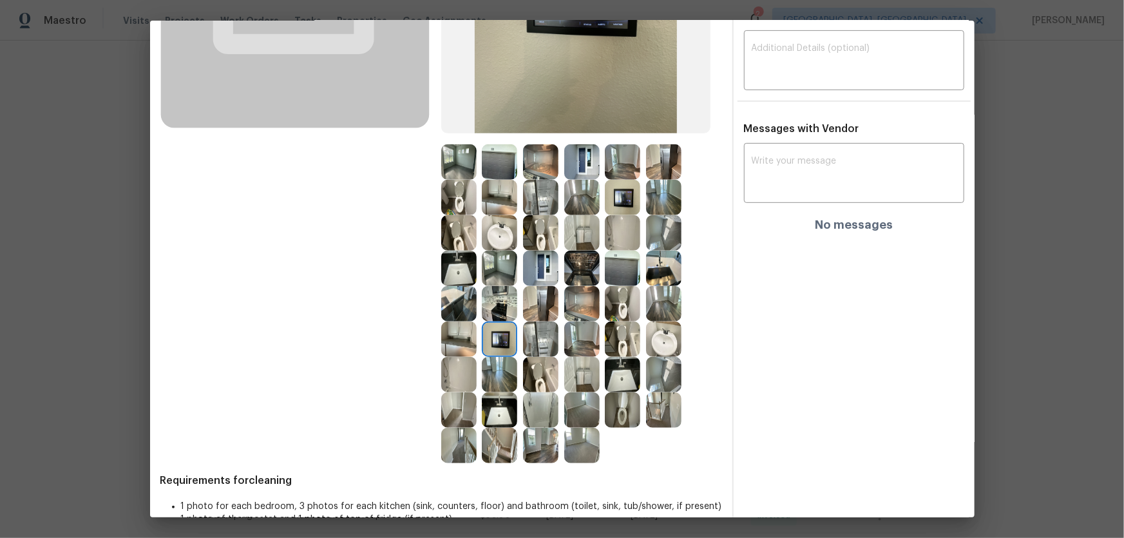
drag, startPoint x: 504, startPoint y: 316, endPoint x: 509, endPoint y: 301, distance: 15.1
click at [504, 315] on img at bounding box center [499, 303] width 35 height 35
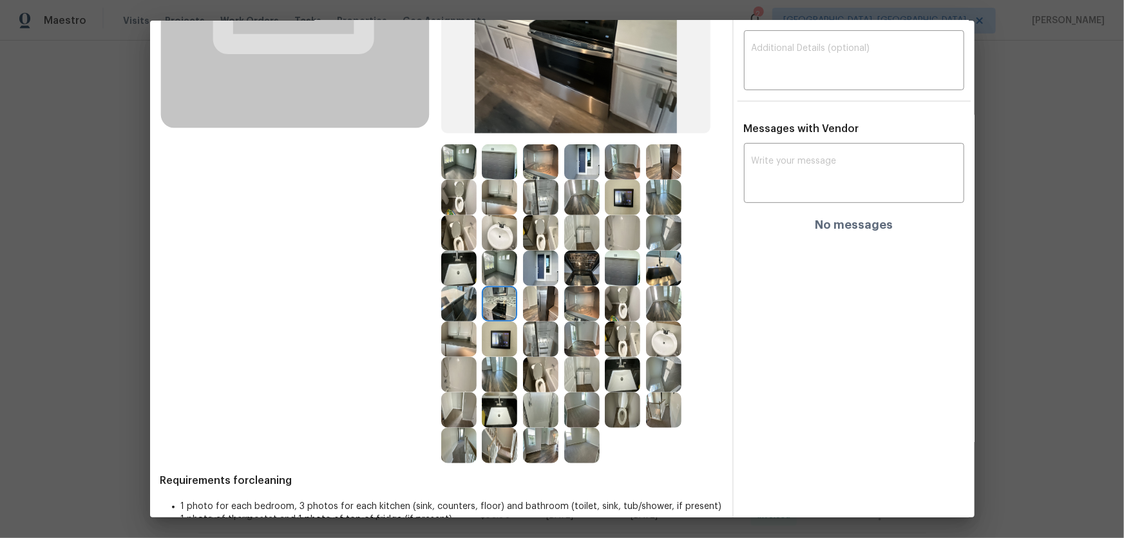
click at [537, 272] on img at bounding box center [540, 268] width 35 height 35
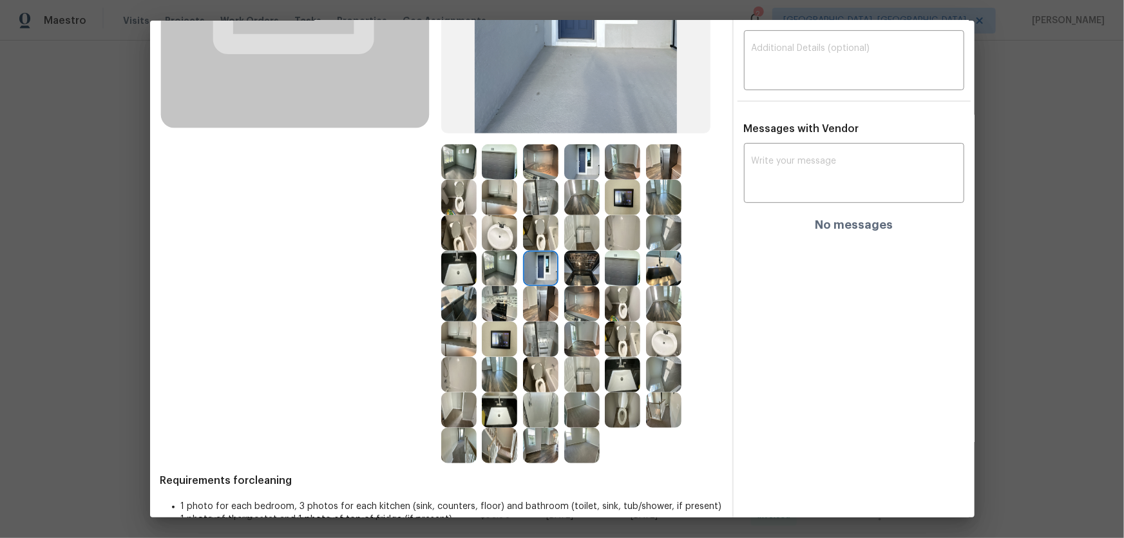
click at [580, 271] on img at bounding box center [581, 268] width 35 height 35
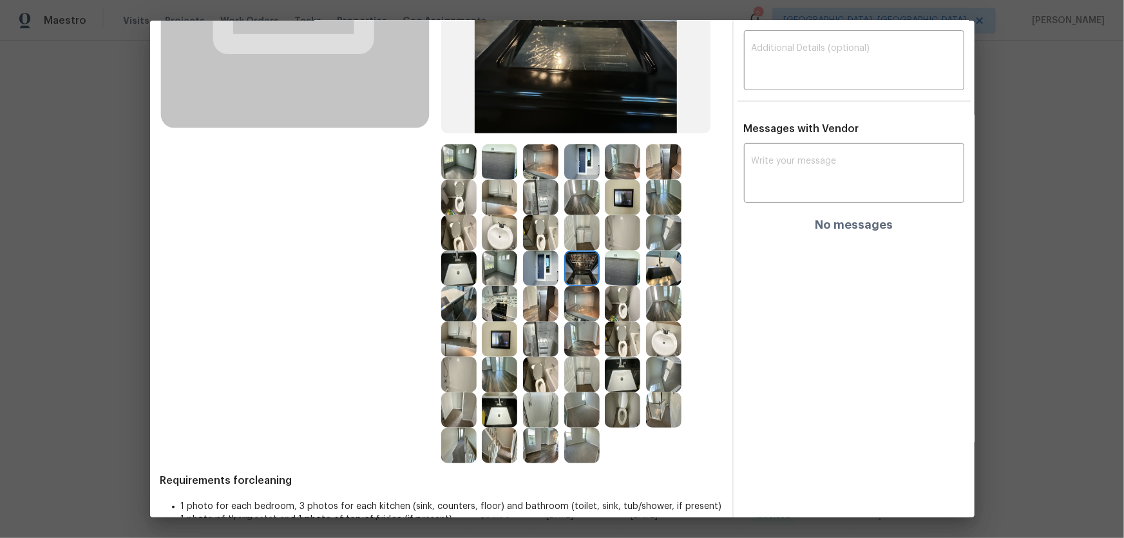
click at [586, 300] on img at bounding box center [581, 303] width 35 height 35
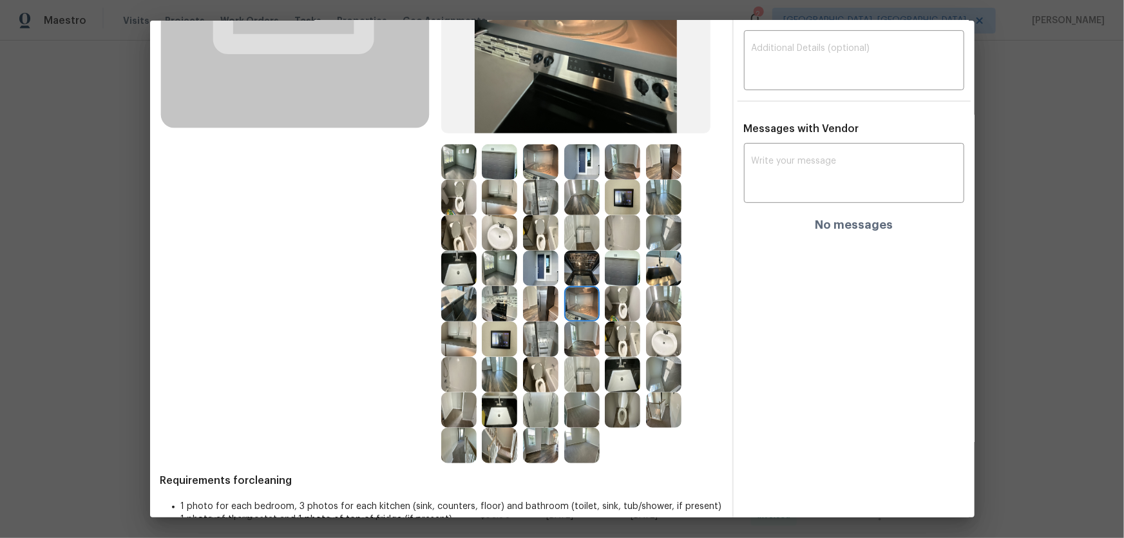
click at [548, 301] on img at bounding box center [540, 303] width 35 height 35
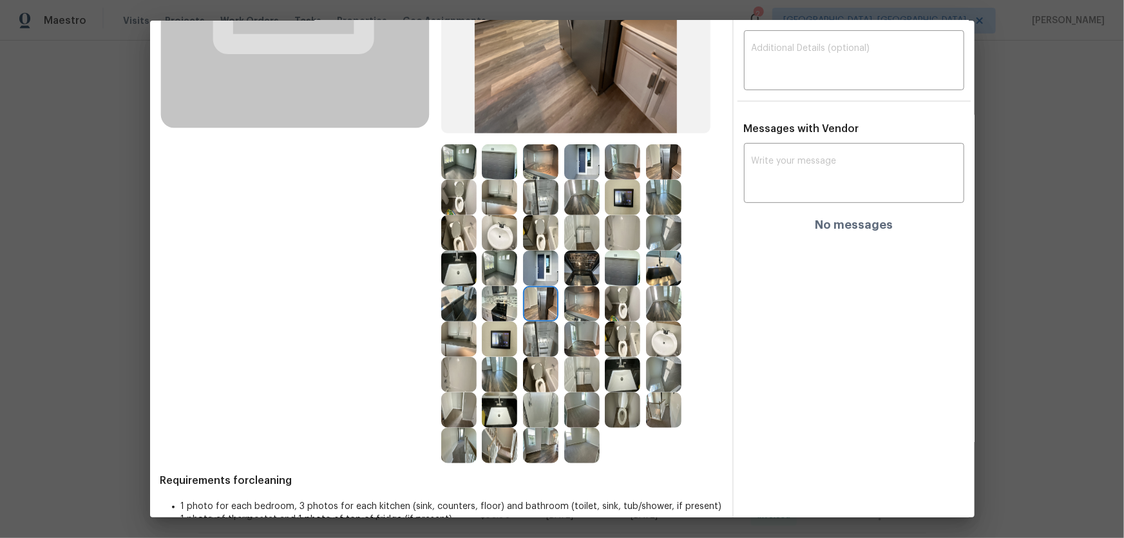
click at [614, 301] on img at bounding box center [622, 303] width 35 height 35
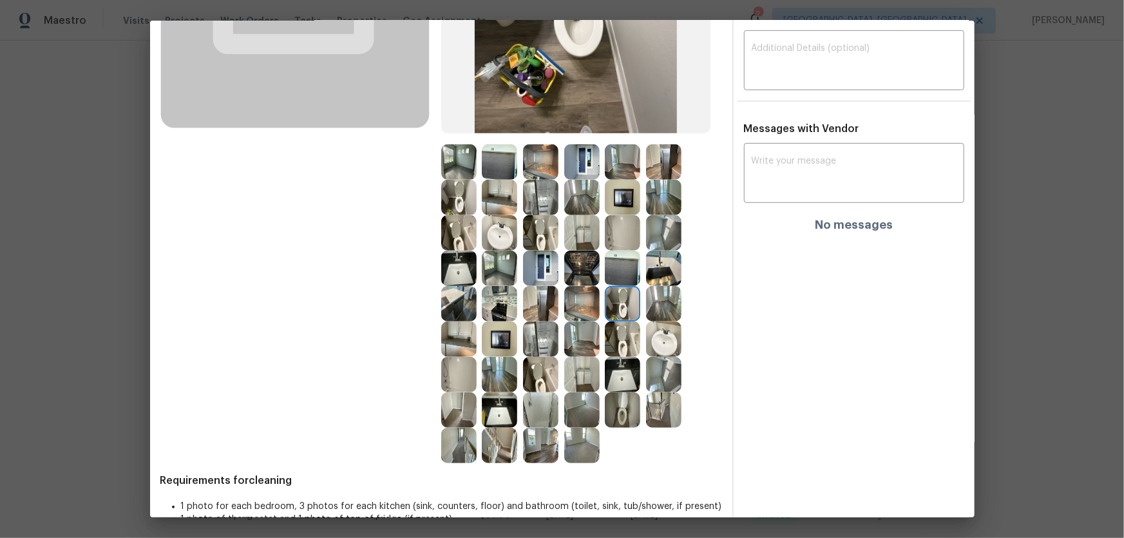
click at [611, 263] on img at bounding box center [622, 268] width 35 height 35
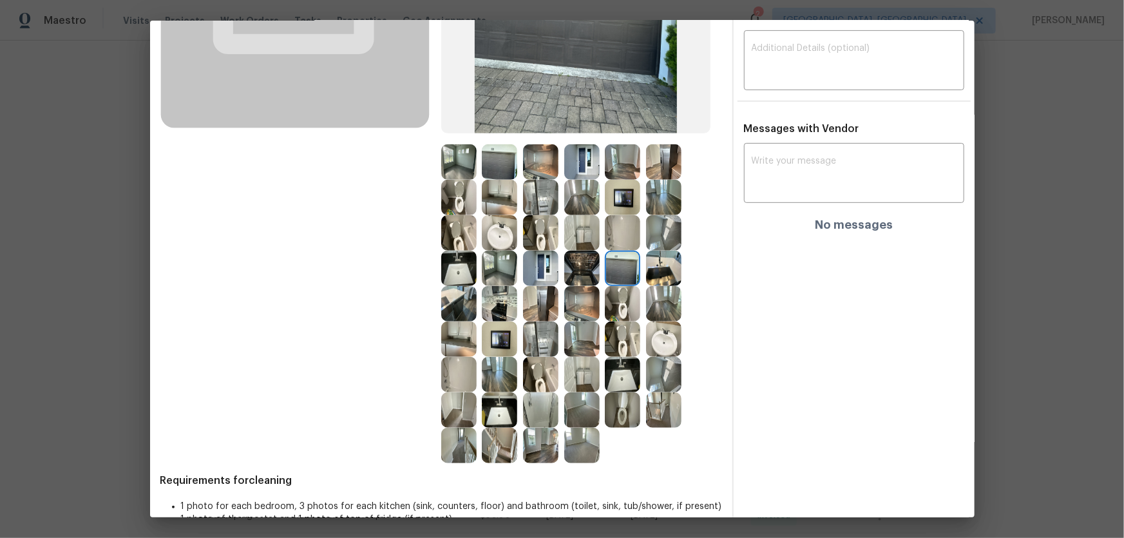
click at [660, 276] on img at bounding box center [663, 268] width 35 height 35
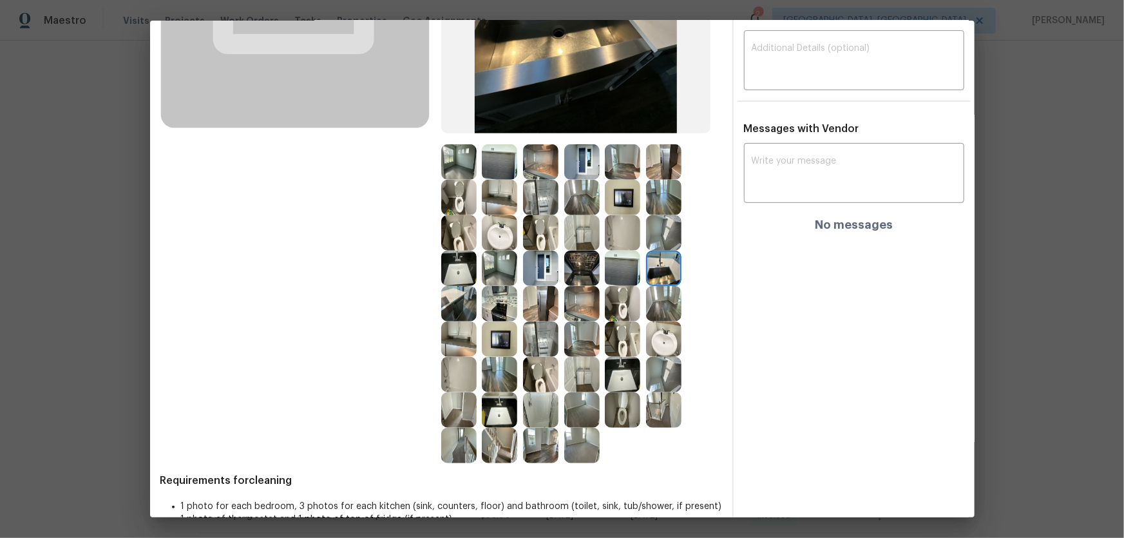
click at [574, 355] on img at bounding box center [581, 409] width 35 height 35
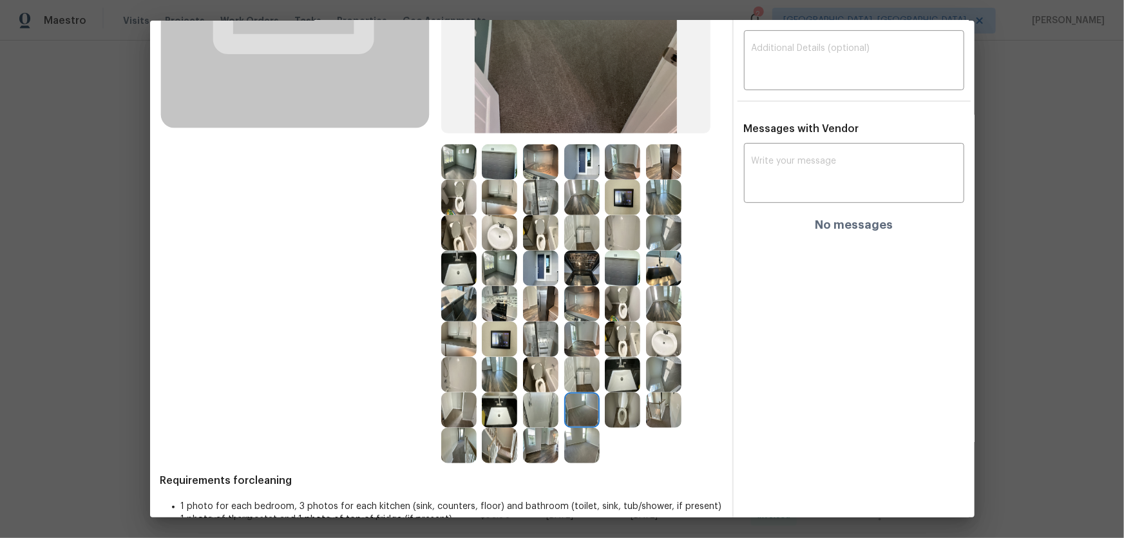
click at [574, 355] on div "Before After Requirements for cleaning 1 photo for each bedroom, 3 photos for e…" at bounding box center [441, 196] width 562 height 699
click at [662, 355] on img at bounding box center [663, 374] width 35 height 35
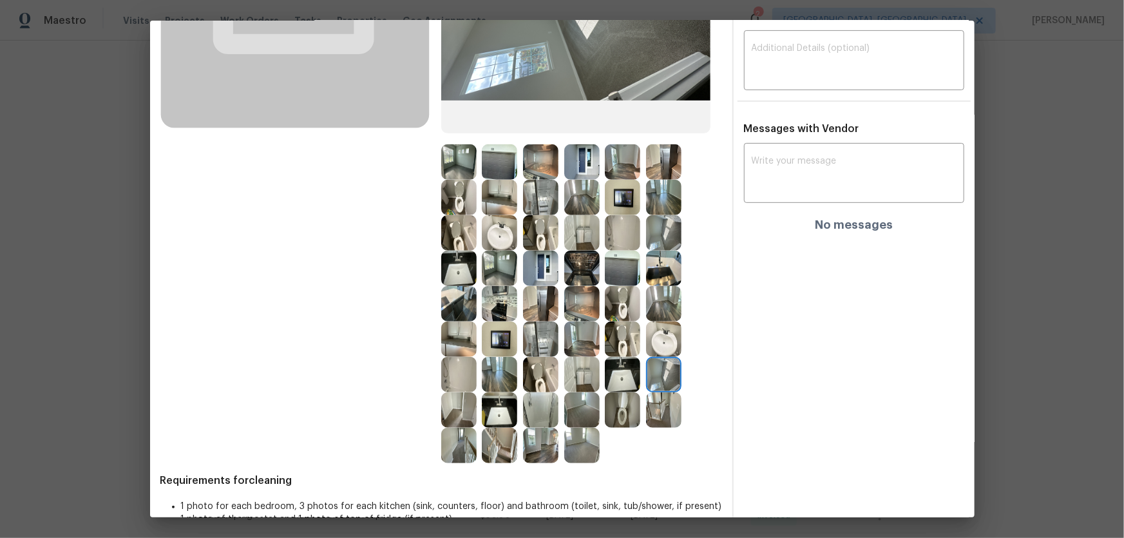
click at [619, 190] on img at bounding box center [622, 197] width 35 height 35
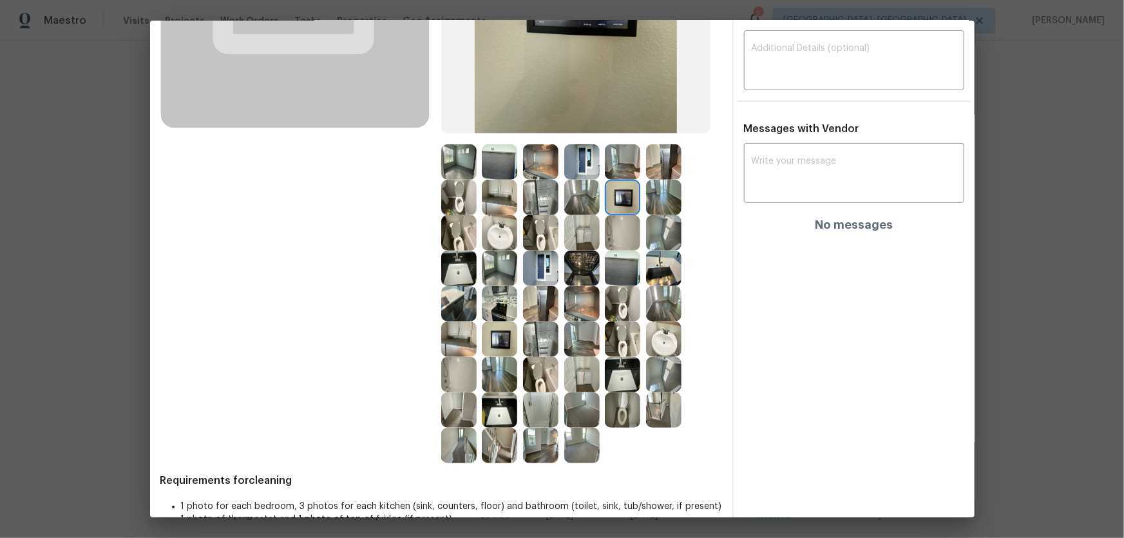
click at [594, 160] on img at bounding box center [581, 161] width 35 height 35
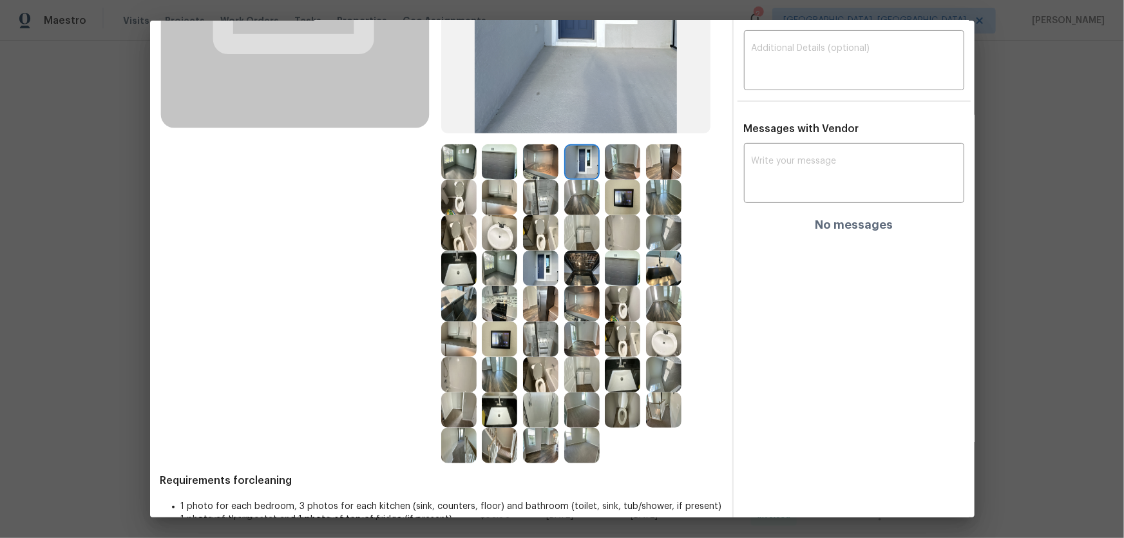
click at [622, 160] on img at bounding box center [622, 161] width 35 height 35
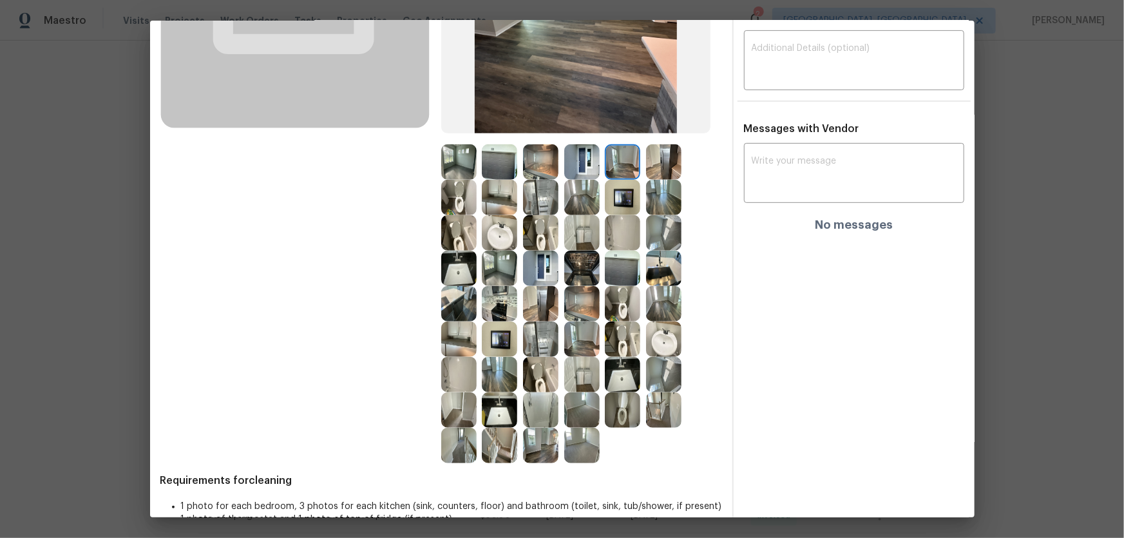
click at [509, 304] on img at bounding box center [499, 303] width 35 height 35
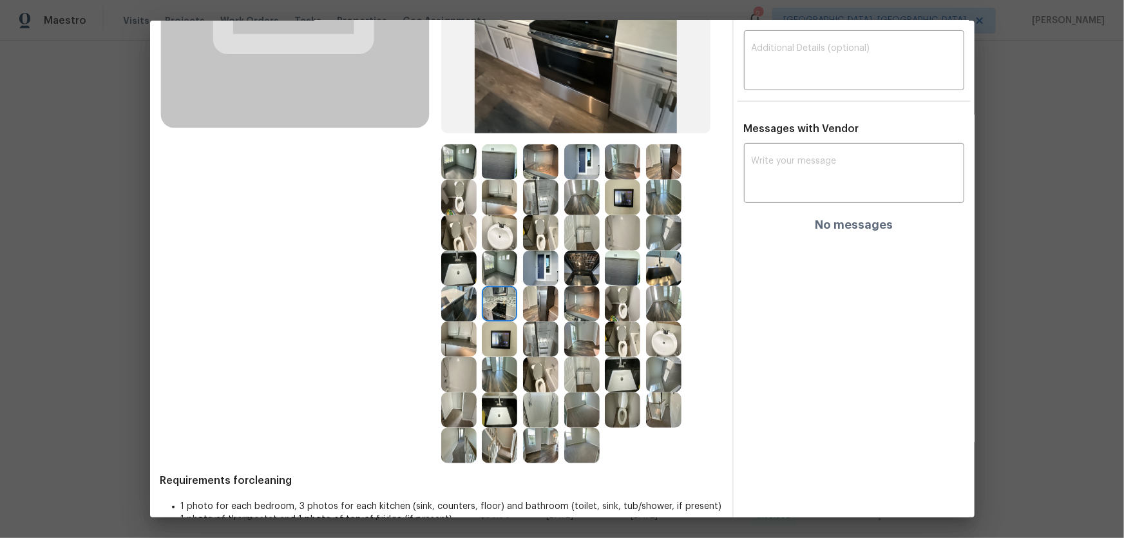
click at [528, 263] on img at bounding box center [540, 268] width 35 height 35
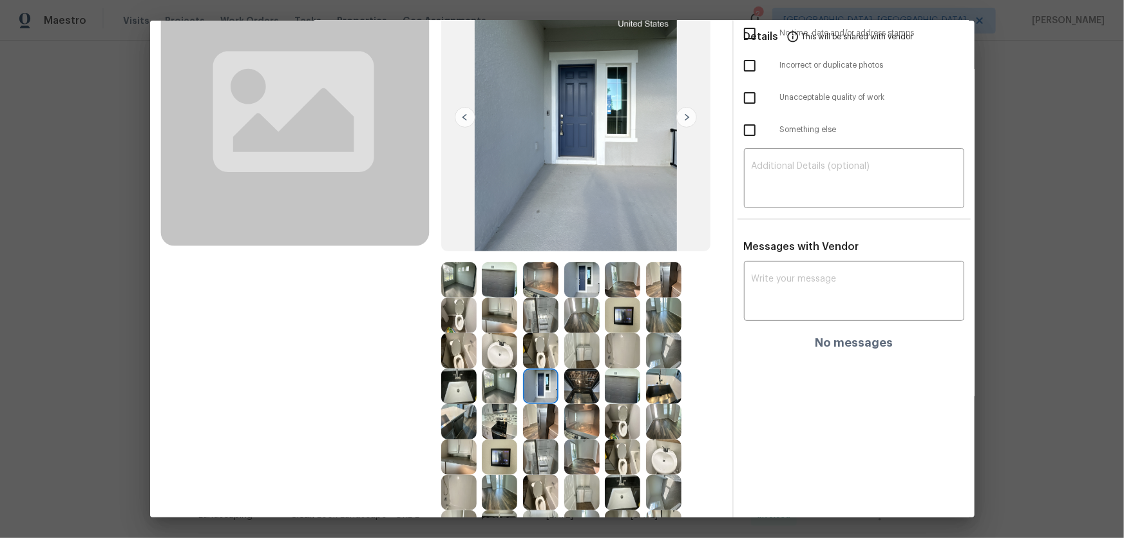
scroll to position [0, 0]
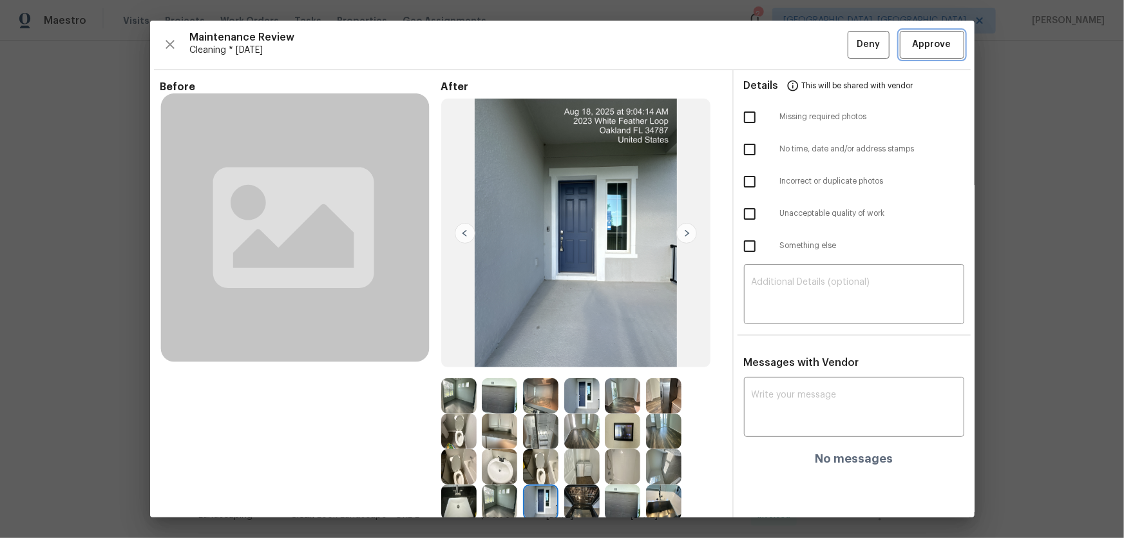
click at [799, 49] on span "Approve" at bounding box center [932, 45] width 39 height 16
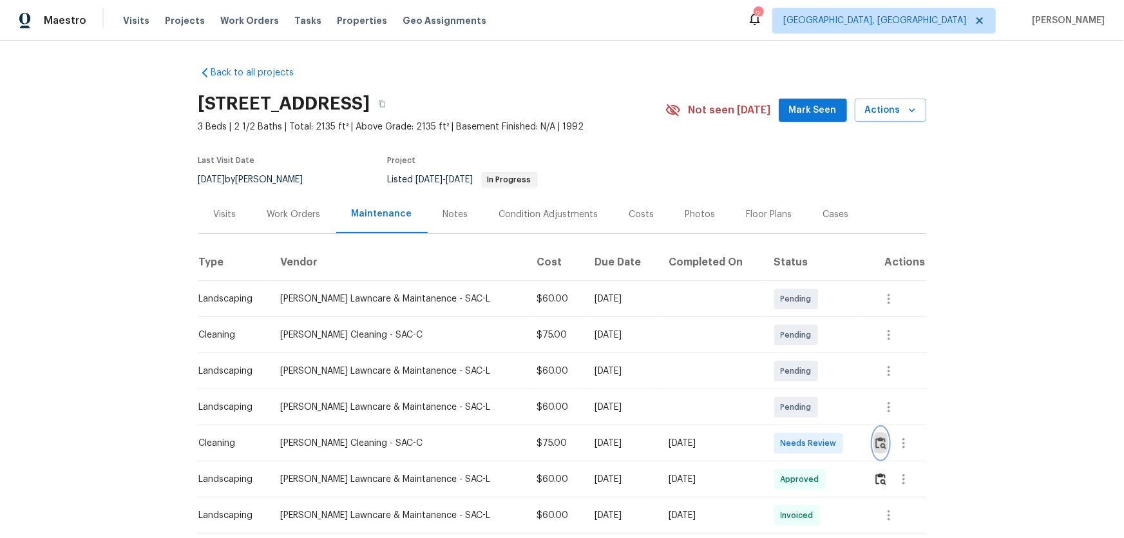
click at [799, 355] on button "button" at bounding box center [880, 443] width 15 height 31
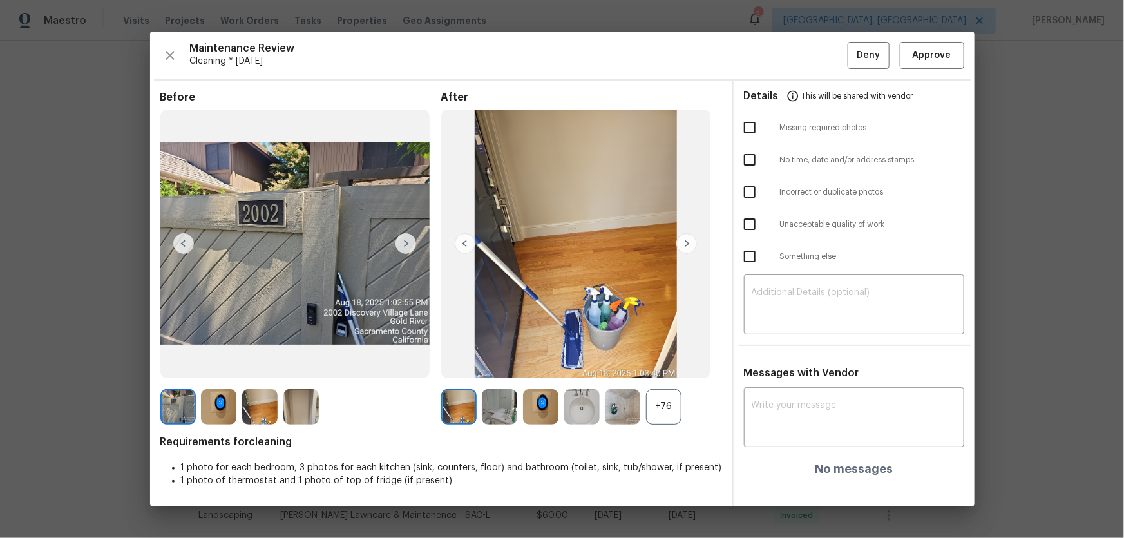
click at [660, 355] on div "+76" at bounding box center [663, 406] width 35 height 35
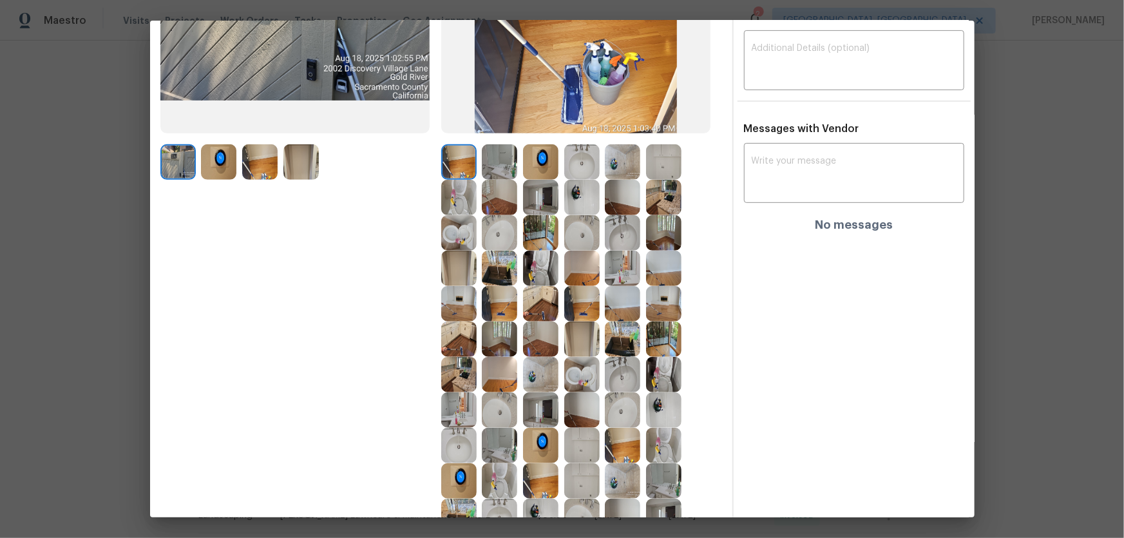
scroll to position [175, 0]
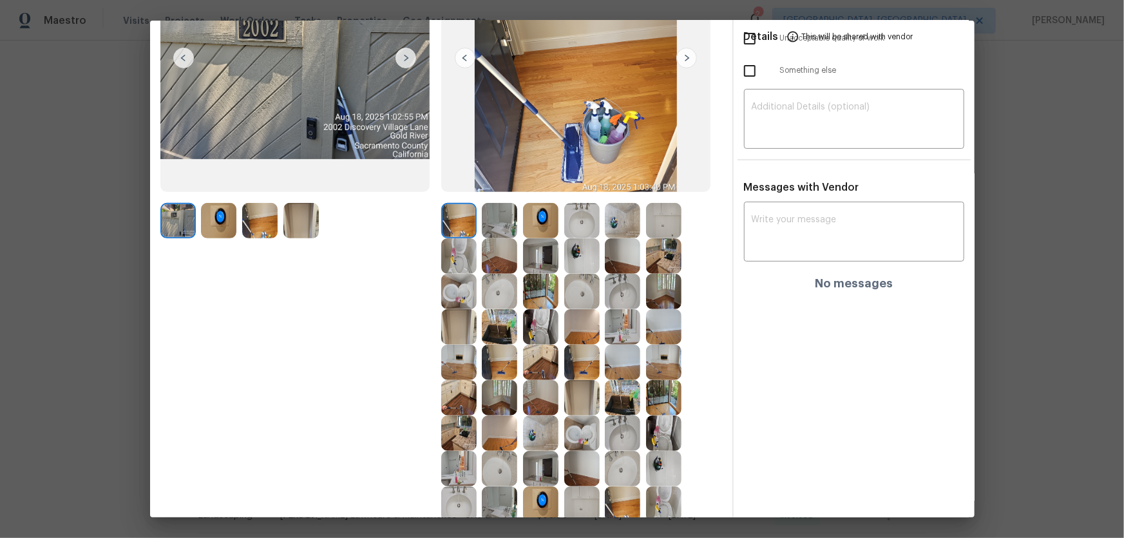
click at [443, 283] on img at bounding box center [458, 291] width 35 height 35
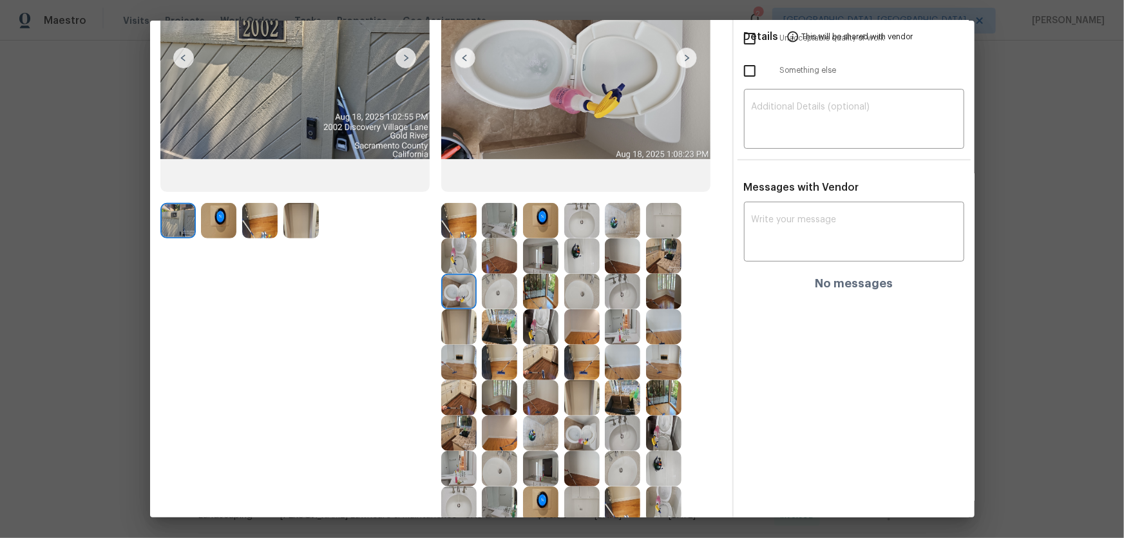
click at [449, 262] on img at bounding box center [458, 255] width 35 height 35
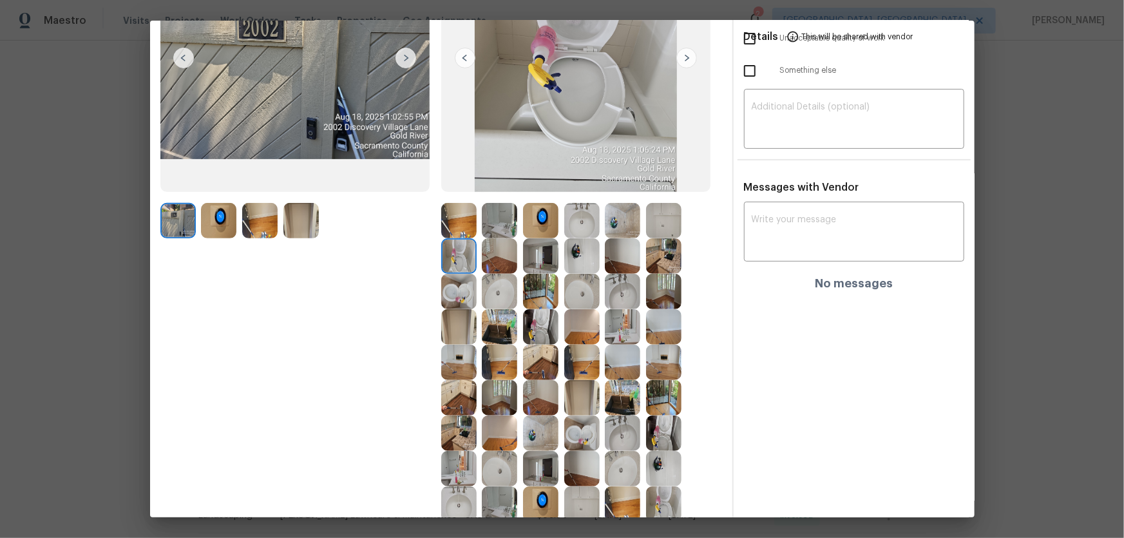
scroll to position [234, 0]
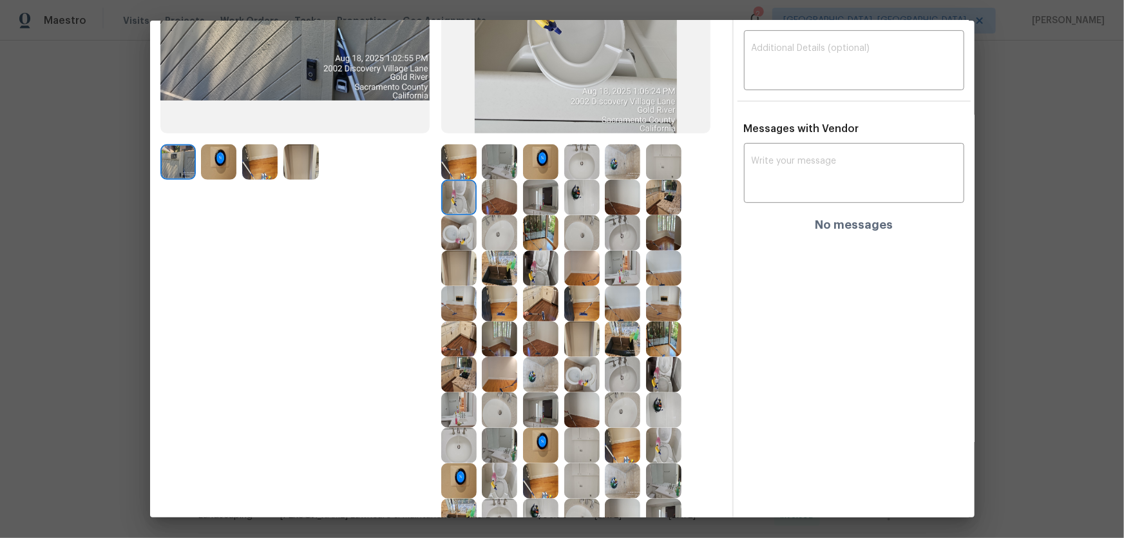
click at [535, 278] on img at bounding box center [540, 268] width 35 height 35
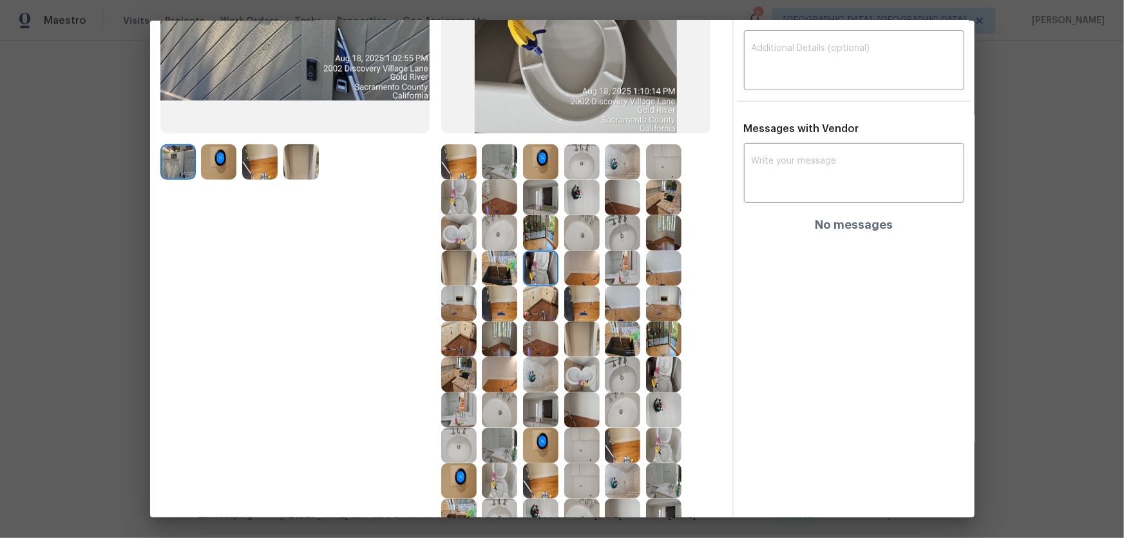
click at [493, 238] on img at bounding box center [499, 232] width 35 height 35
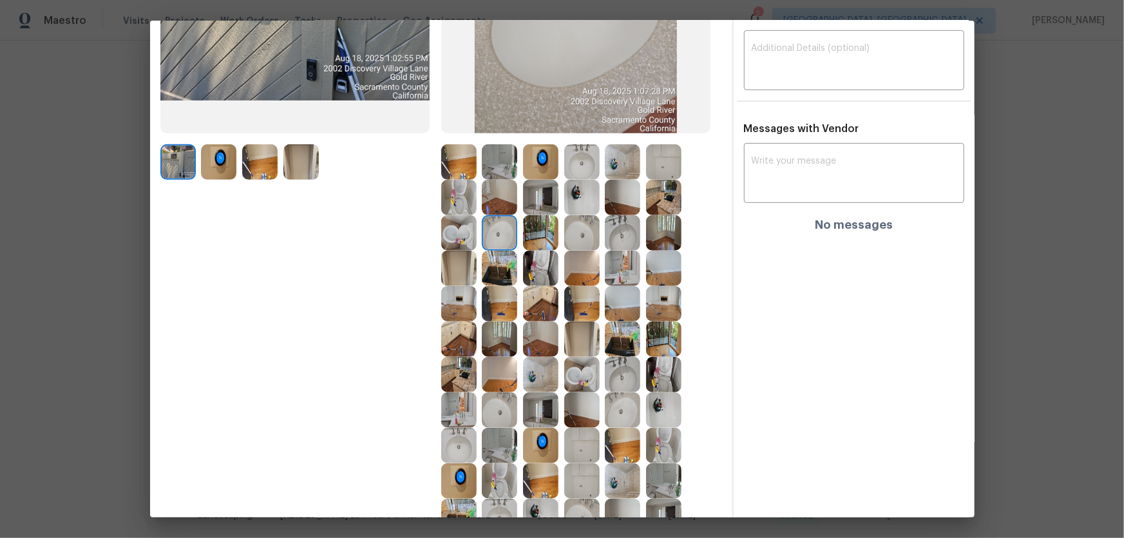
click at [600, 233] on div at bounding box center [584, 232] width 41 height 35
click at [618, 238] on img at bounding box center [622, 232] width 35 height 35
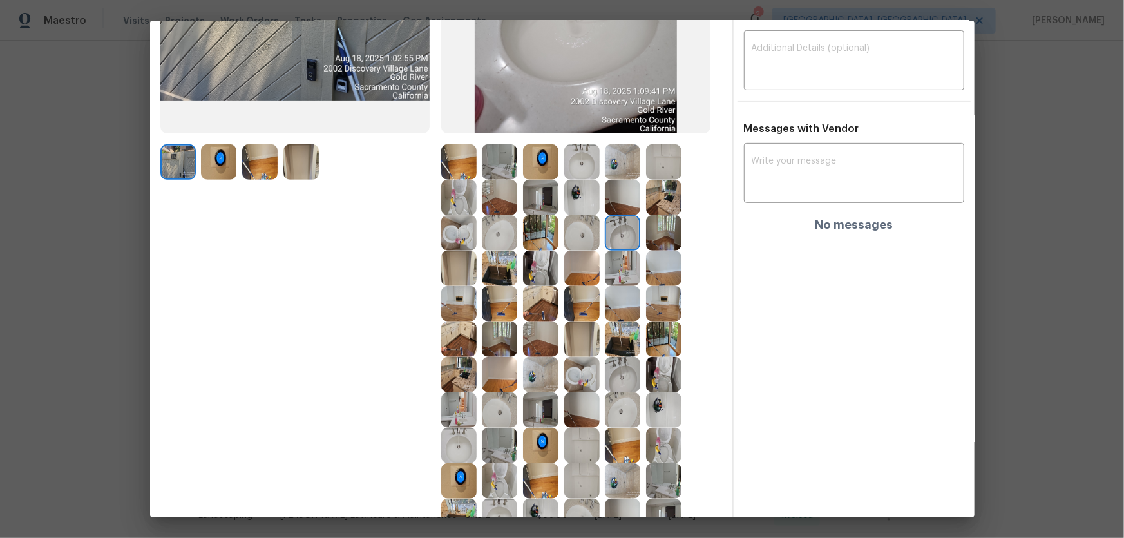
click at [579, 236] on img at bounding box center [581, 232] width 35 height 35
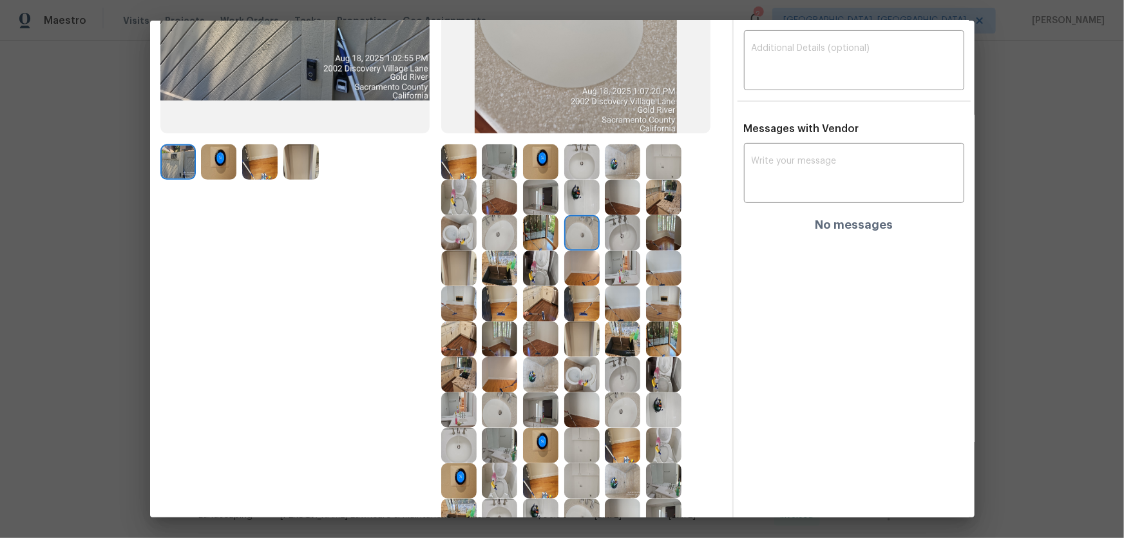
click at [606, 169] on img at bounding box center [622, 161] width 35 height 35
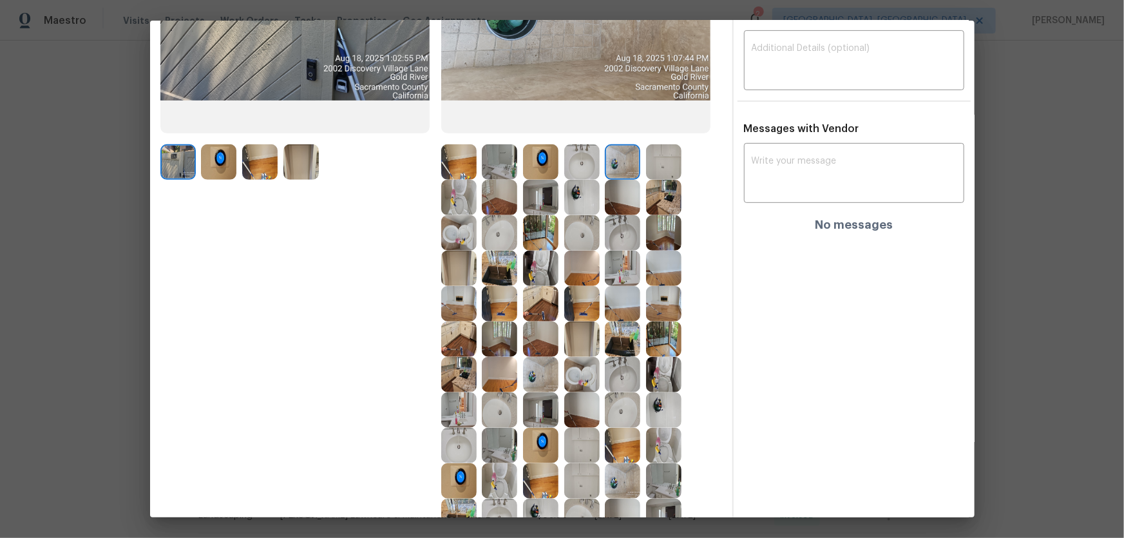
click at [580, 189] on img at bounding box center [581, 197] width 35 height 35
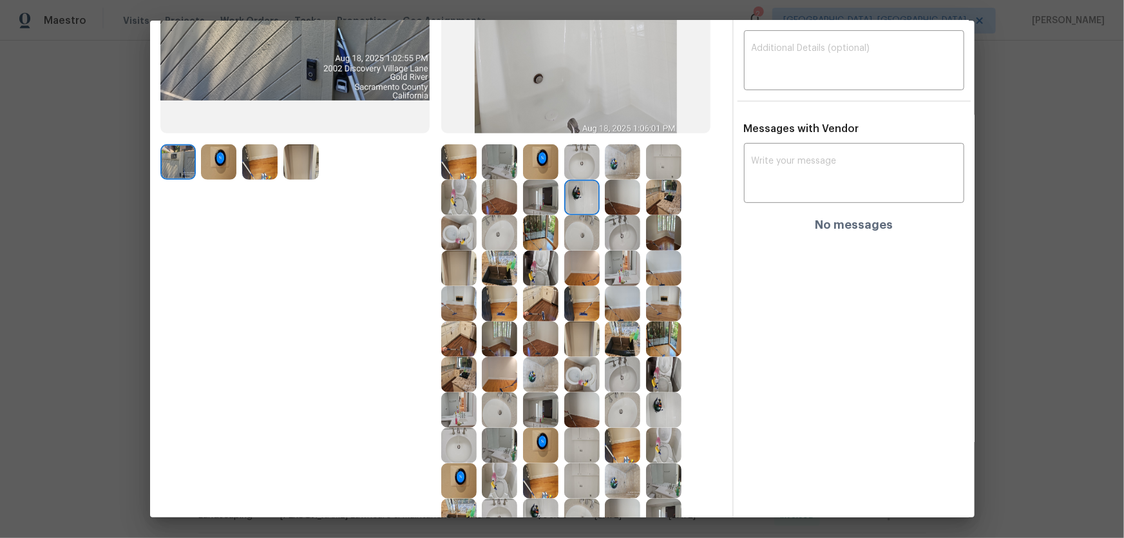
click at [541, 198] on img at bounding box center [540, 197] width 35 height 35
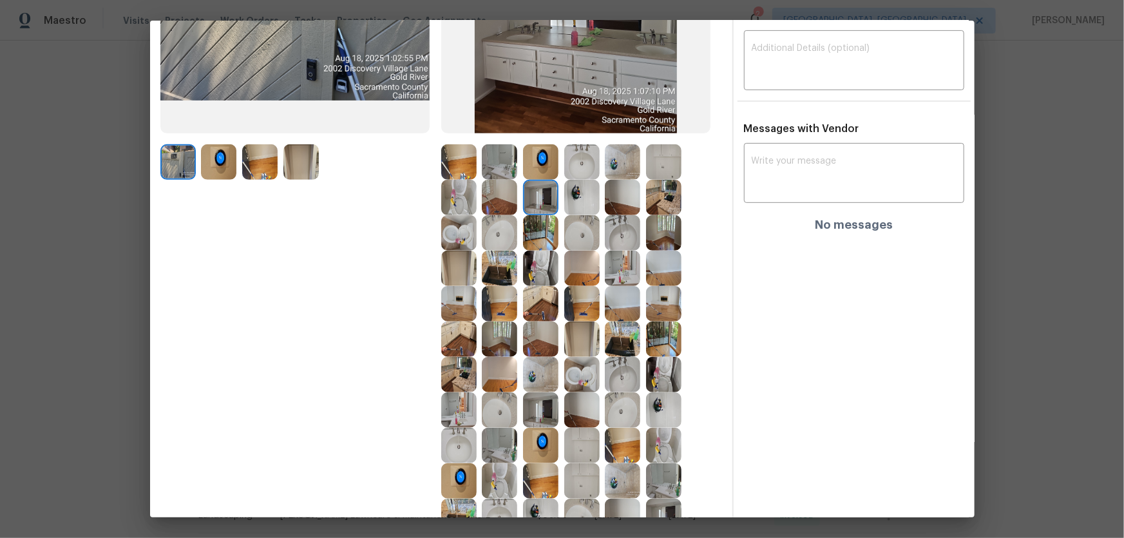
click at [543, 154] on img at bounding box center [540, 161] width 35 height 35
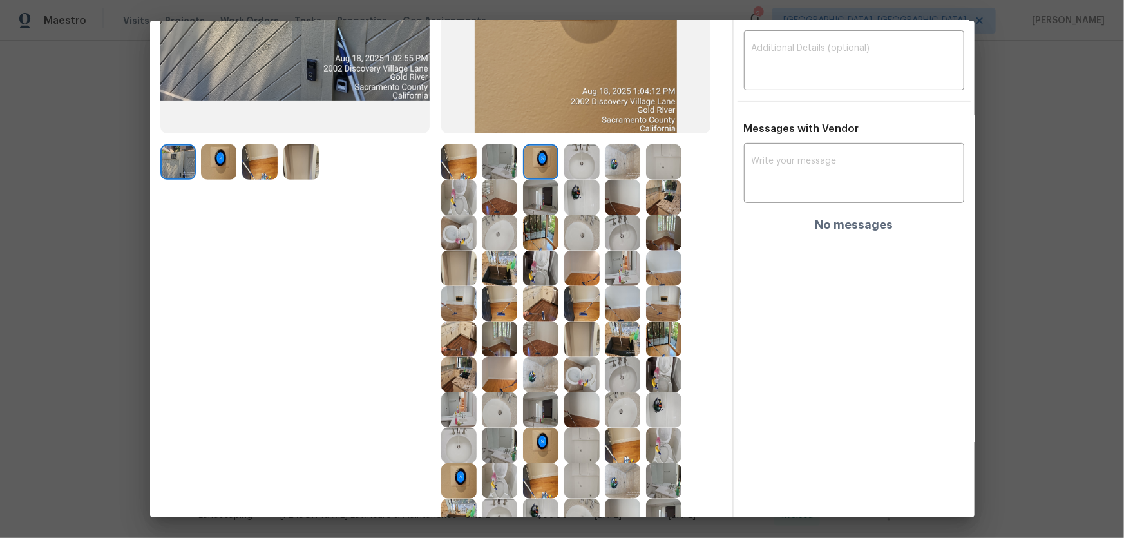
click at [503, 173] on img at bounding box center [499, 161] width 35 height 35
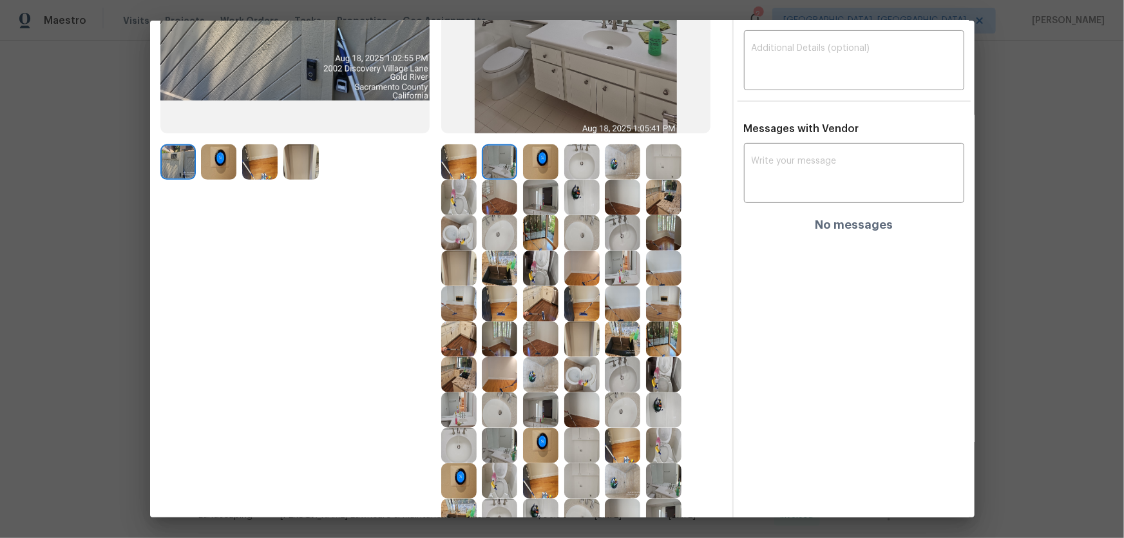
click at [656, 204] on img at bounding box center [663, 197] width 35 height 35
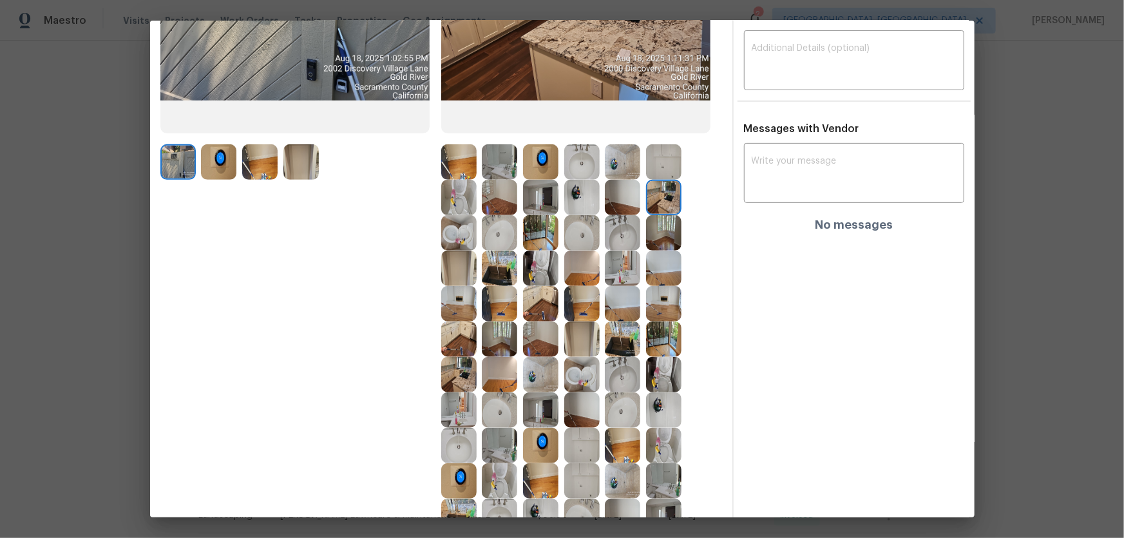
click at [656, 178] on img at bounding box center [663, 161] width 35 height 35
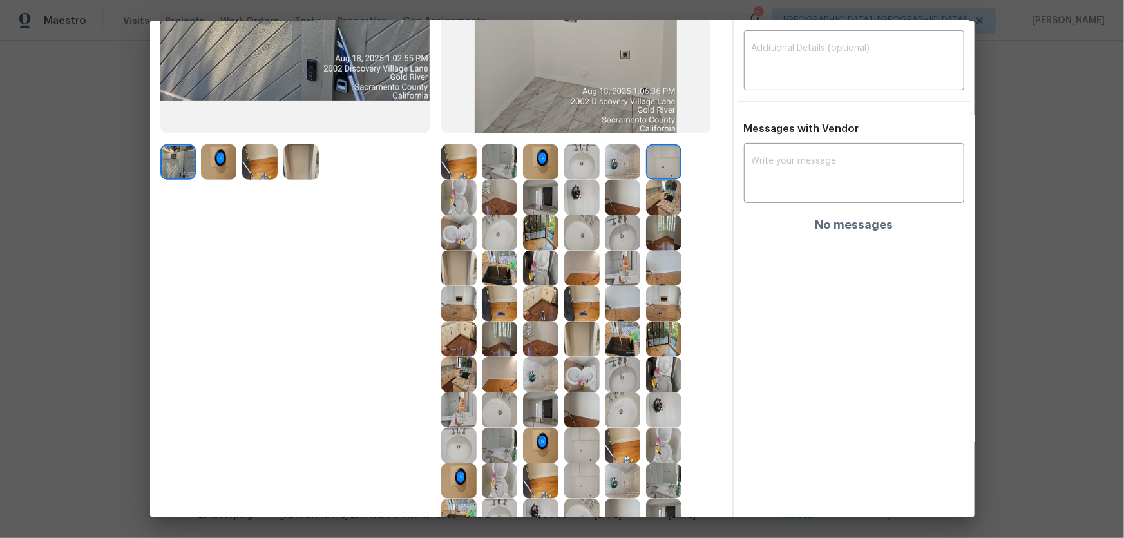
click at [648, 267] on img at bounding box center [663, 268] width 35 height 35
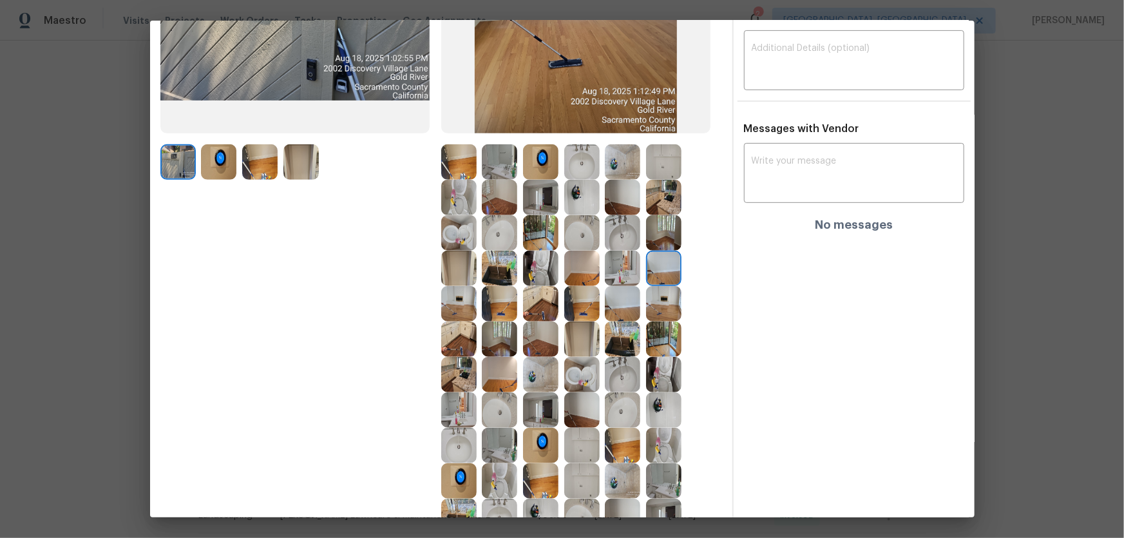
click at [535, 355] on img at bounding box center [540, 374] width 35 height 35
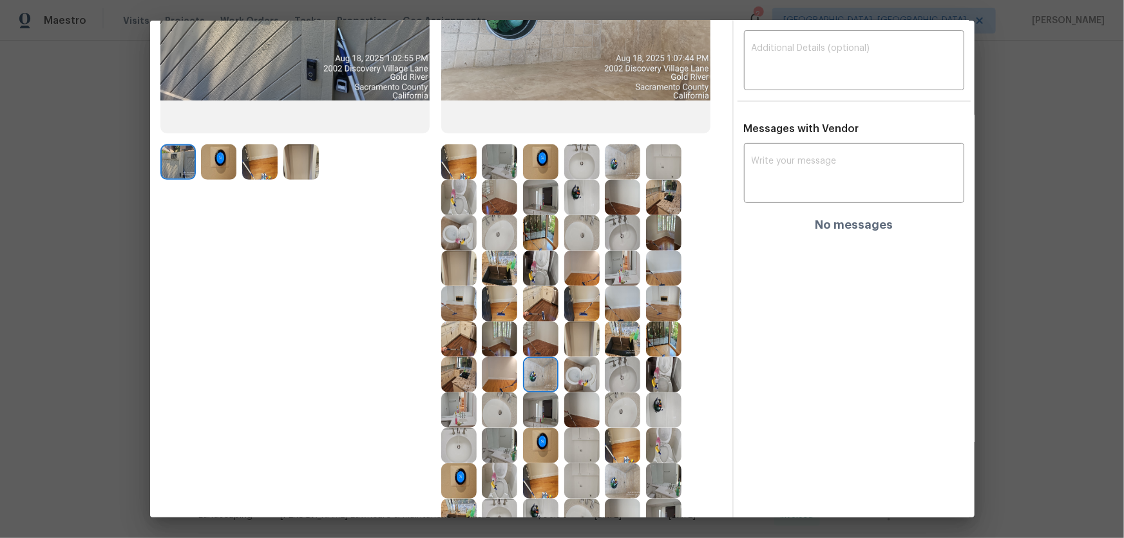
click at [535, 355] on img at bounding box center [540, 409] width 35 height 35
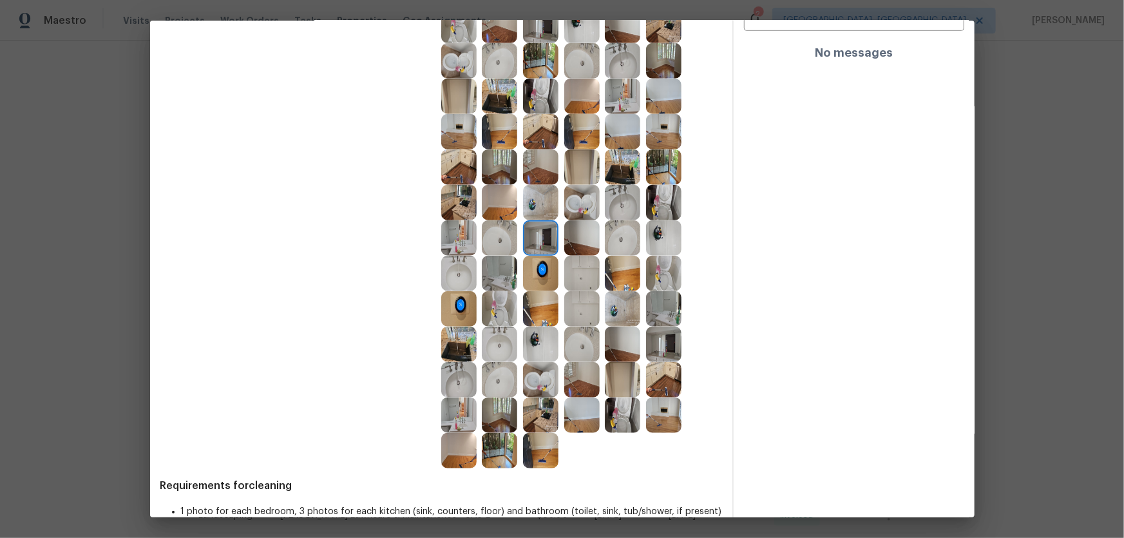
scroll to position [410, 0]
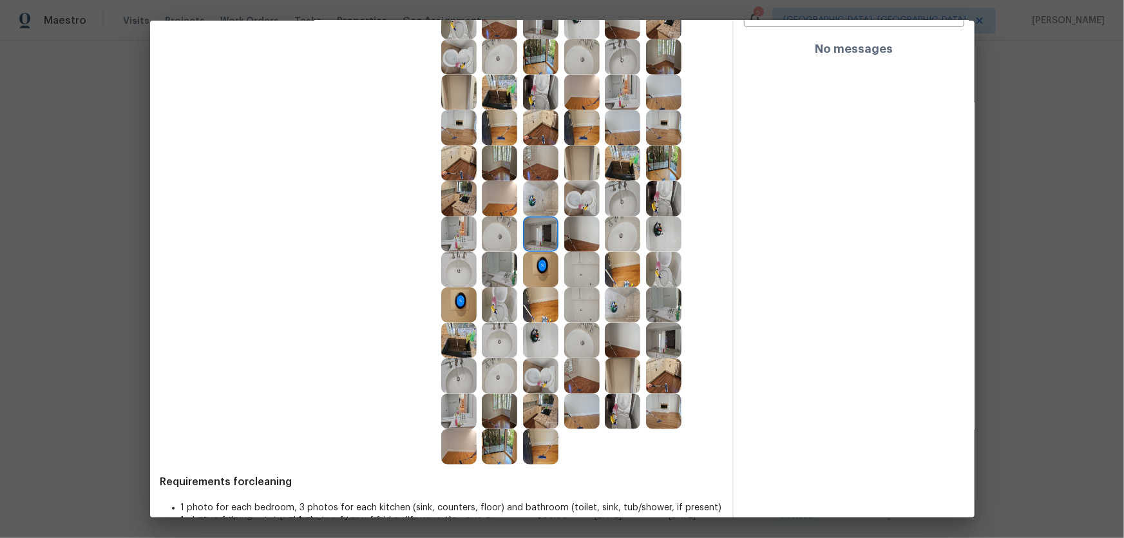
click at [578, 355] on img at bounding box center [581, 375] width 35 height 35
click at [614, 344] on img at bounding box center [622, 340] width 35 height 35
click at [583, 355] on img at bounding box center [581, 411] width 35 height 35
click at [551, 355] on img at bounding box center [540, 446] width 35 height 35
click at [510, 355] on img at bounding box center [499, 411] width 35 height 35
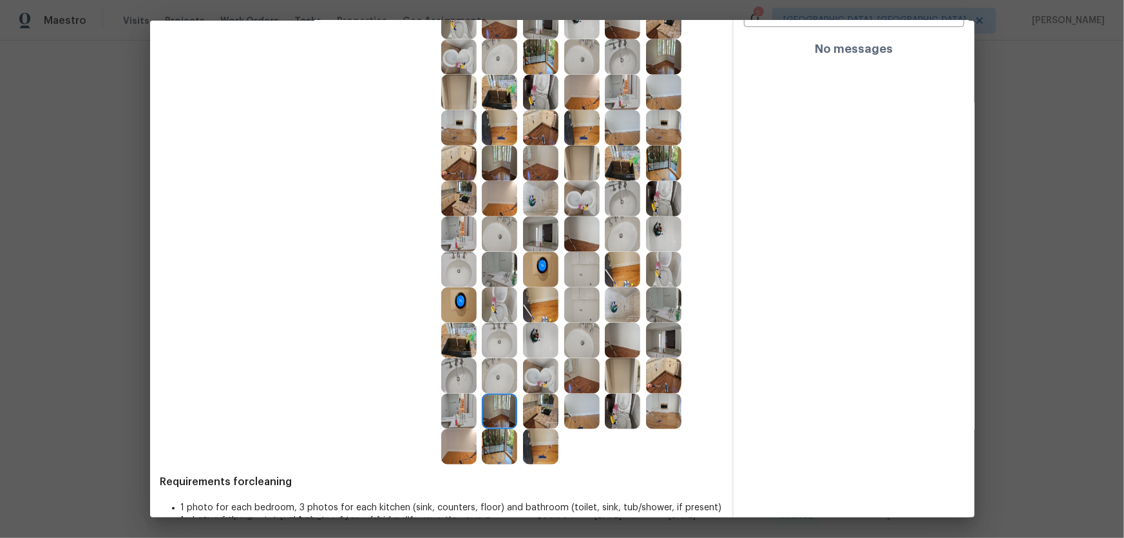
click at [489, 355] on img at bounding box center [499, 375] width 35 height 35
click at [489, 341] on img at bounding box center [499, 340] width 35 height 35
click at [467, 338] on img at bounding box center [458, 340] width 35 height 35
click at [454, 307] on img at bounding box center [458, 304] width 35 height 35
click at [461, 287] on img at bounding box center [458, 304] width 35 height 35
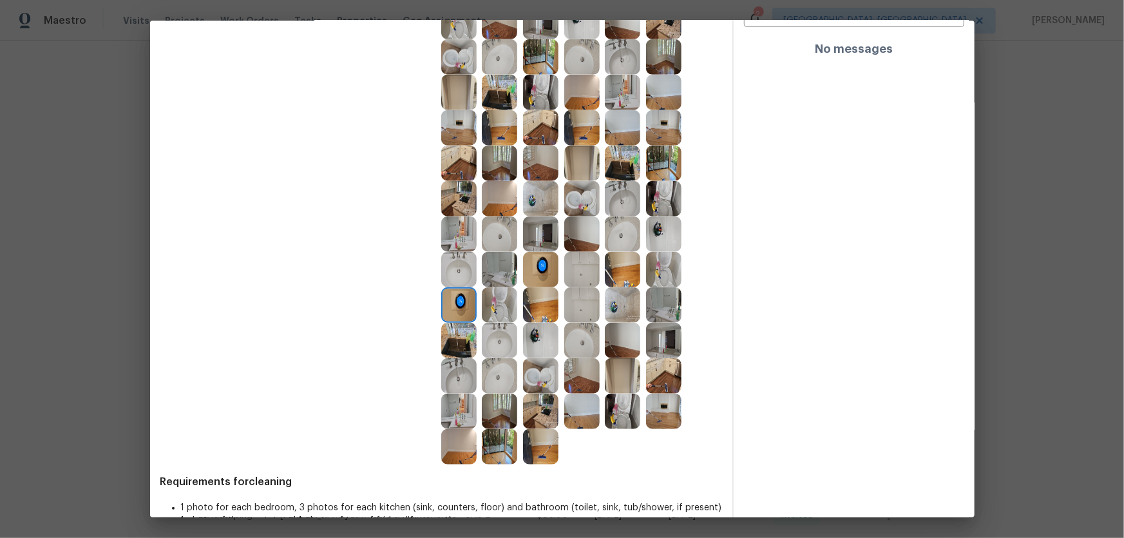
click at [544, 276] on img at bounding box center [540, 269] width 35 height 35
click at [537, 243] on img at bounding box center [540, 233] width 35 height 35
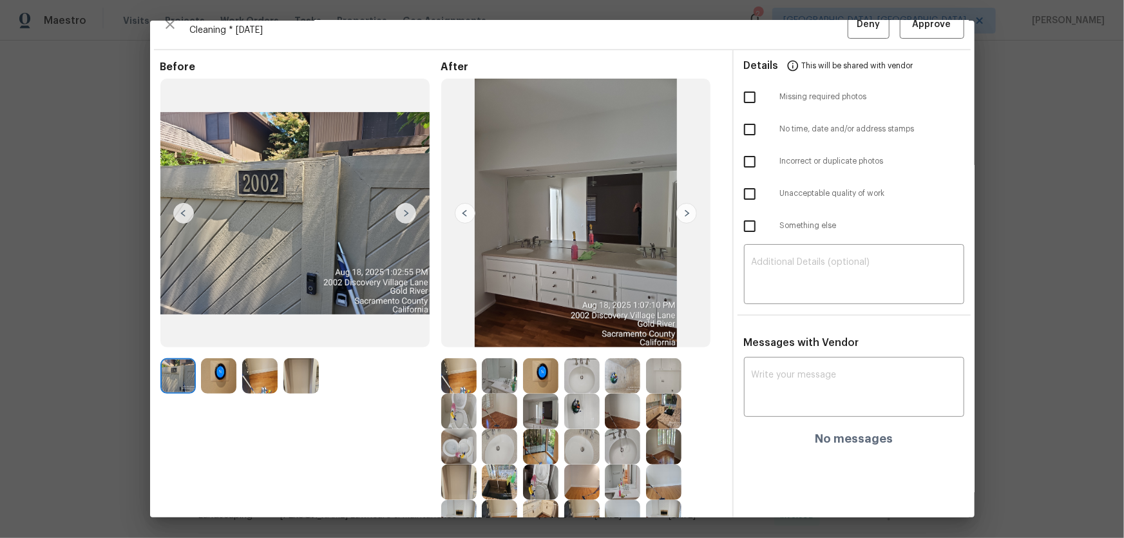
scroll to position [0, 0]
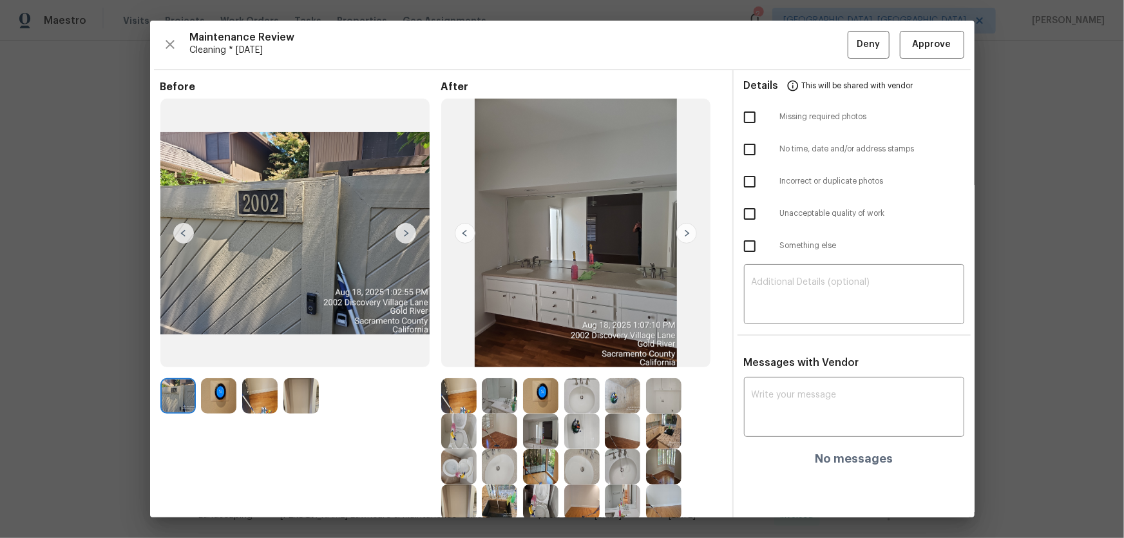
click at [799, 44] on div "Maintenance Review Cleaning * Thu, Aug 14 Deny Approve Before After Requirement…" at bounding box center [562, 269] width 824 height 497
click at [799, 47] on span "Approve" at bounding box center [932, 45] width 39 height 16
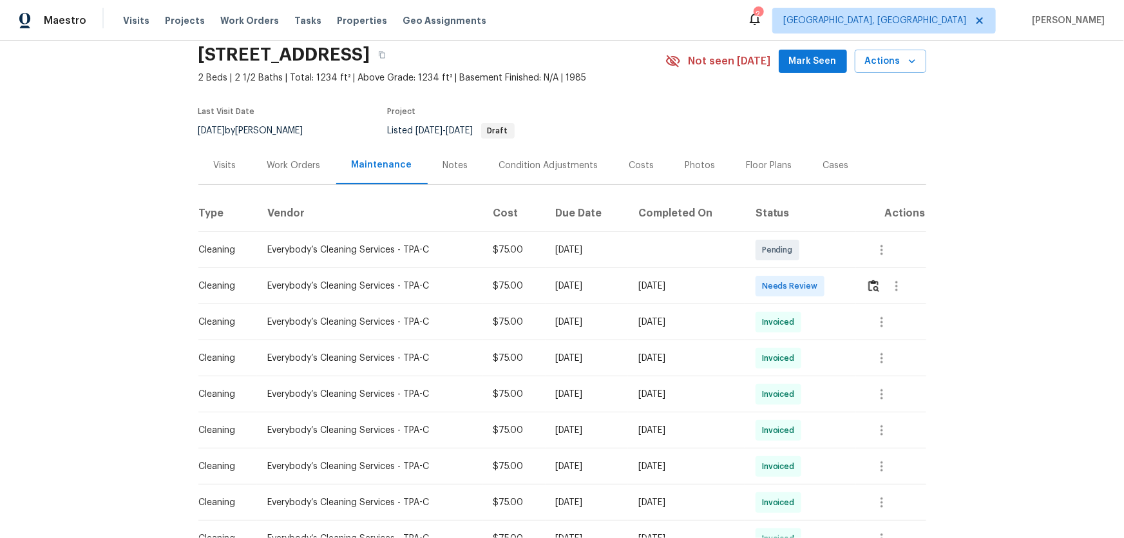
scroll to position [175, 0]
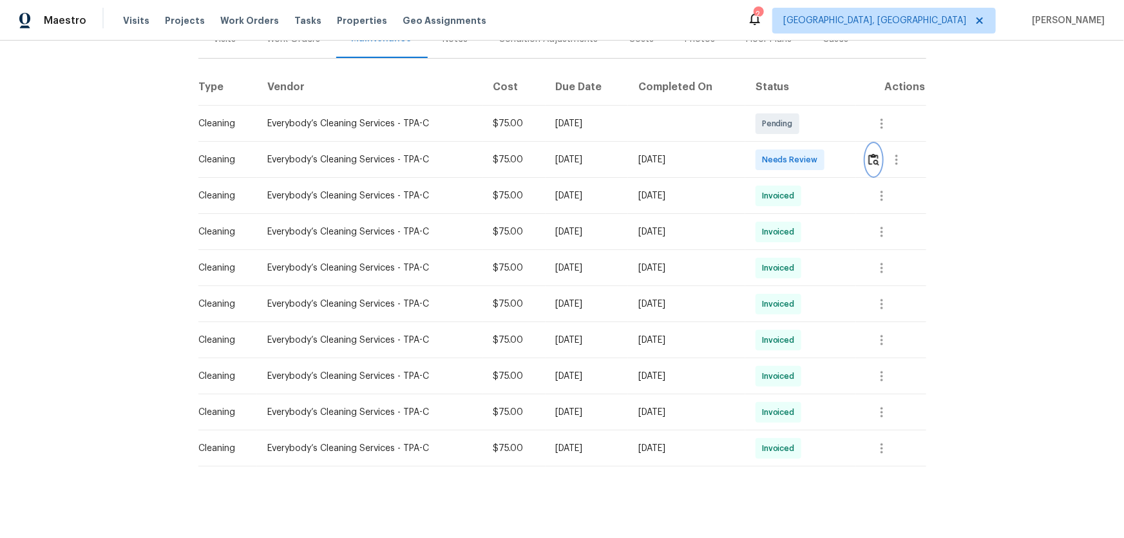
click at [799, 164] on img "button" at bounding box center [873, 159] width 11 height 12
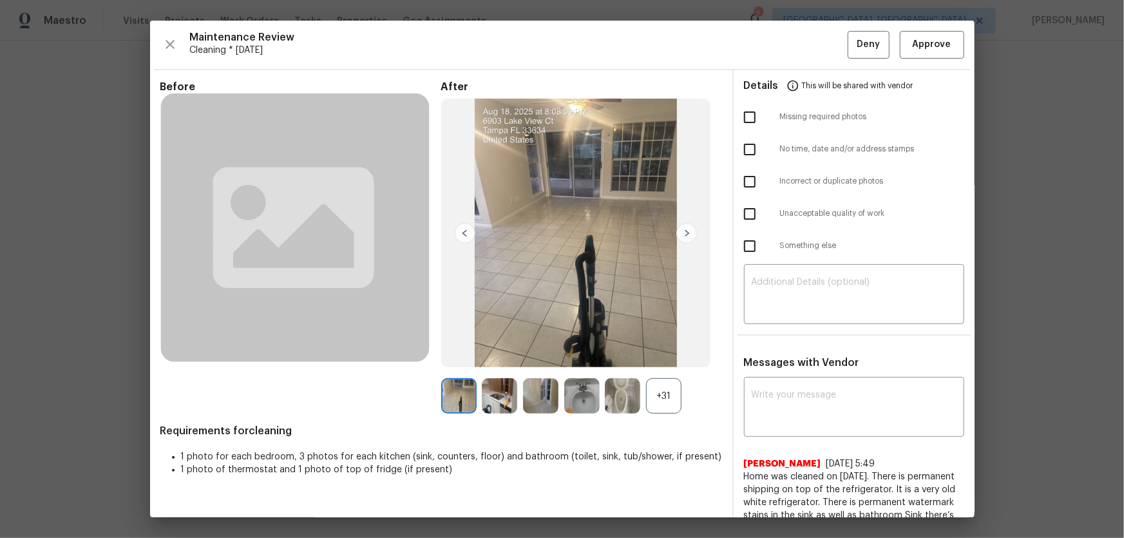
click at [650, 355] on div "+31" at bounding box center [663, 395] width 35 height 35
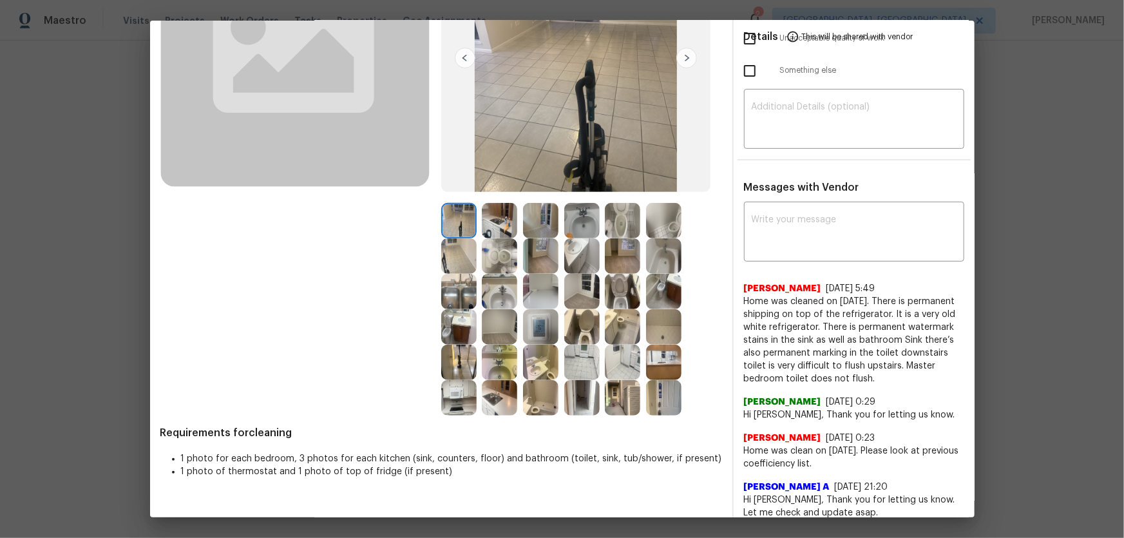
click at [510, 249] on img at bounding box center [499, 255] width 35 height 35
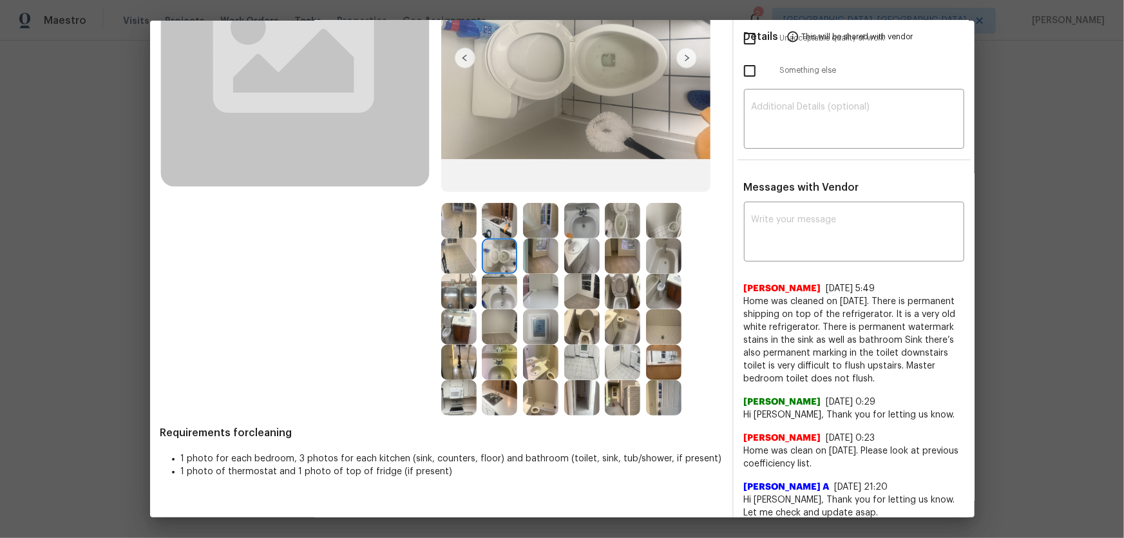
click at [631, 230] on img at bounding box center [622, 220] width 35 height 35
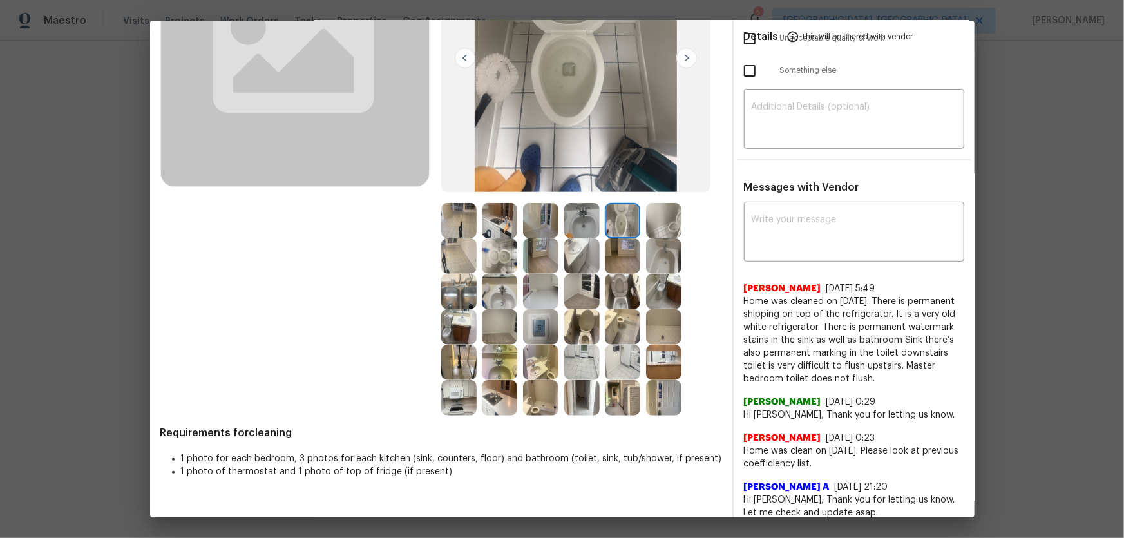
click at [625, 296] on img at bounding box center [622, 291] width 35 height 35
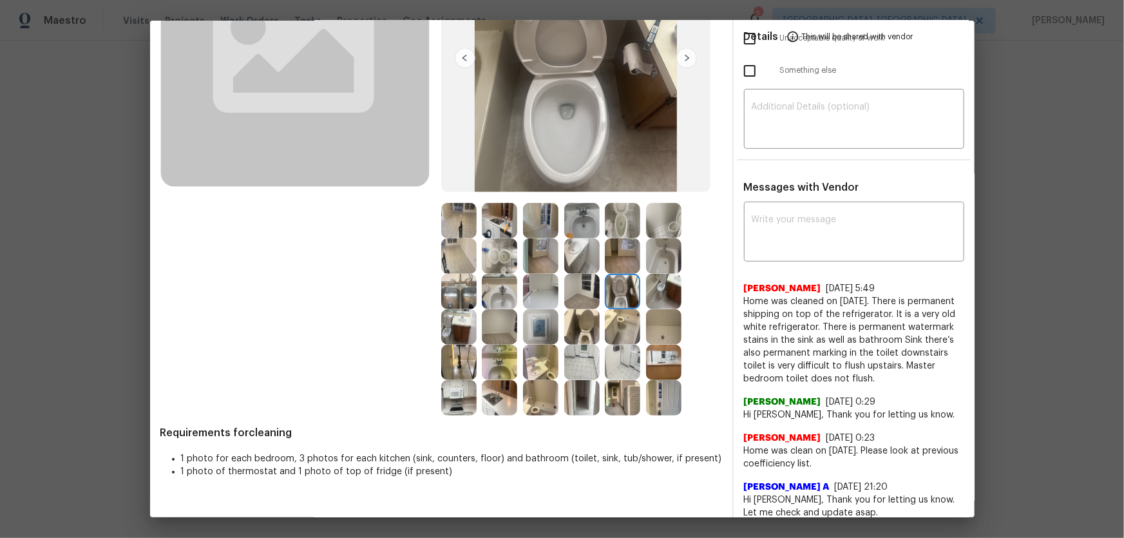
click at [570, 228] on img at bounding box center [581, 220] width 35 height 35
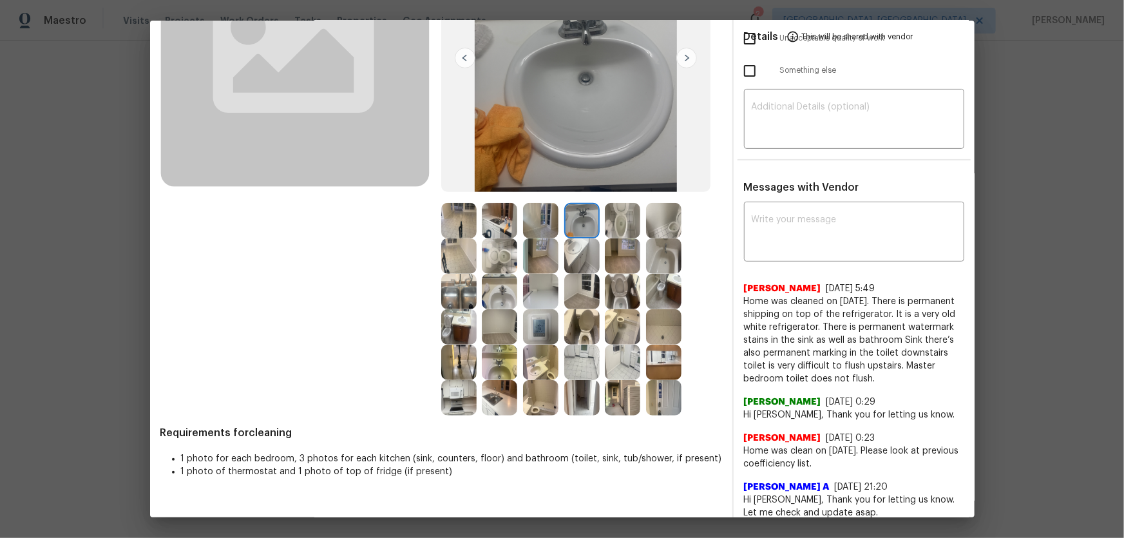
click at [490, 291] on img at bounding box center [499, 291] width 35 height 35
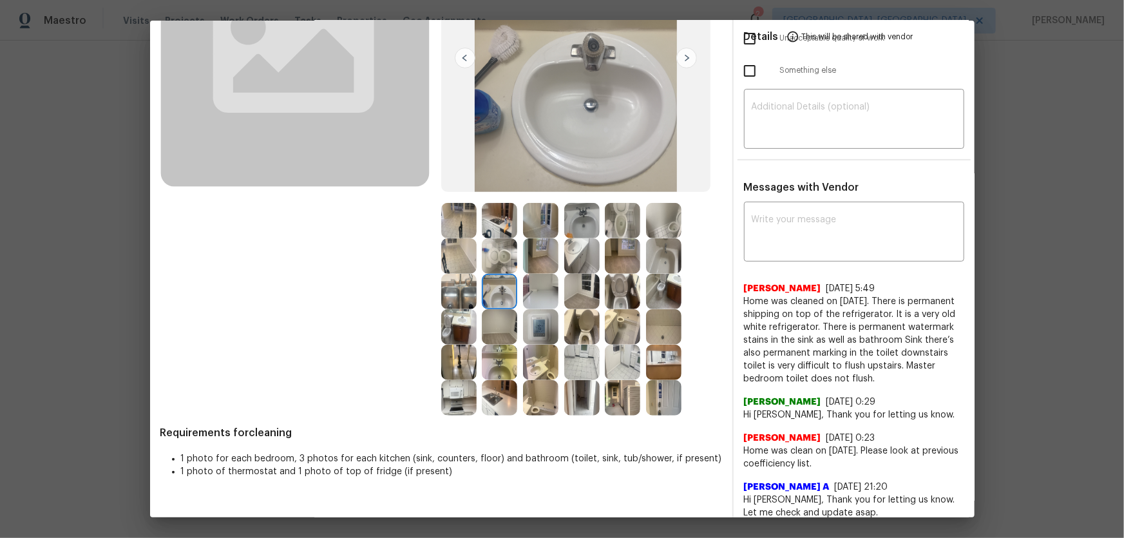
click at [527, 355] on img at bounding box center [540, 362] width 35 height 35
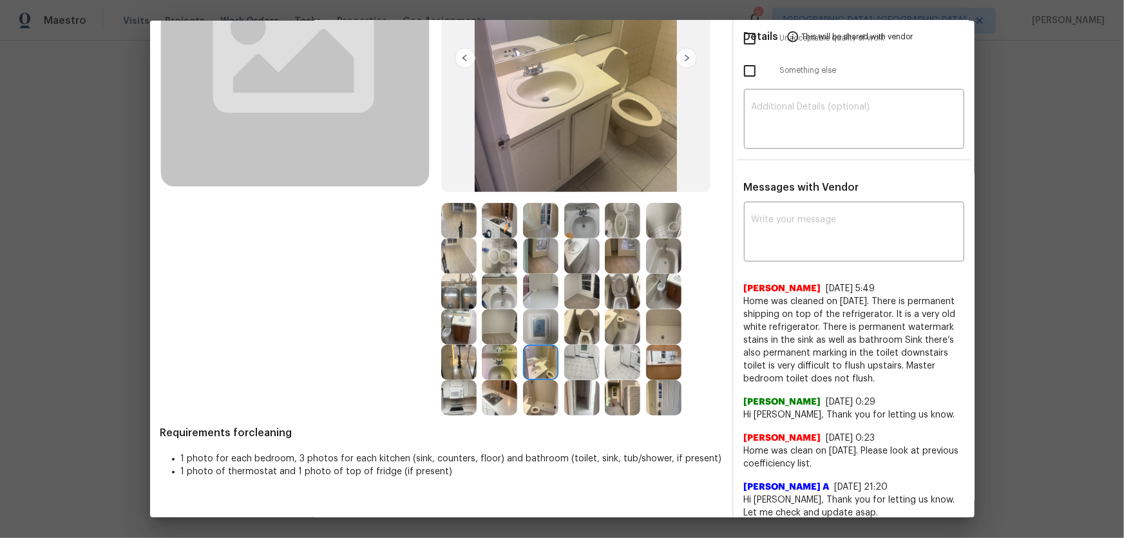
click at [658, 263] on img at bounding box center [663, 255] width 35 height 35
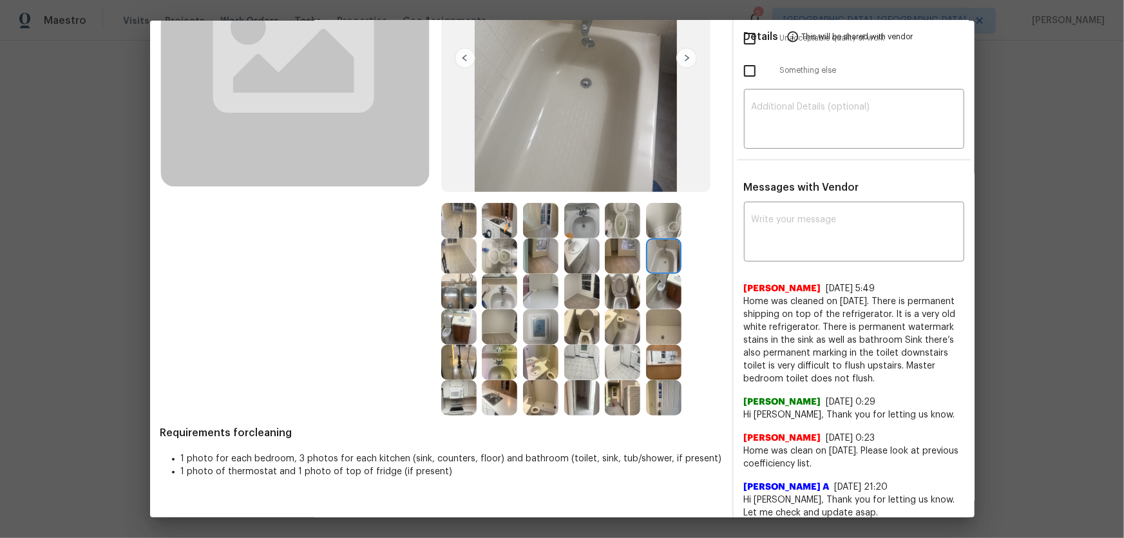
click at [544, 298] on img at bounding box center [540, 291] width 35 height 35
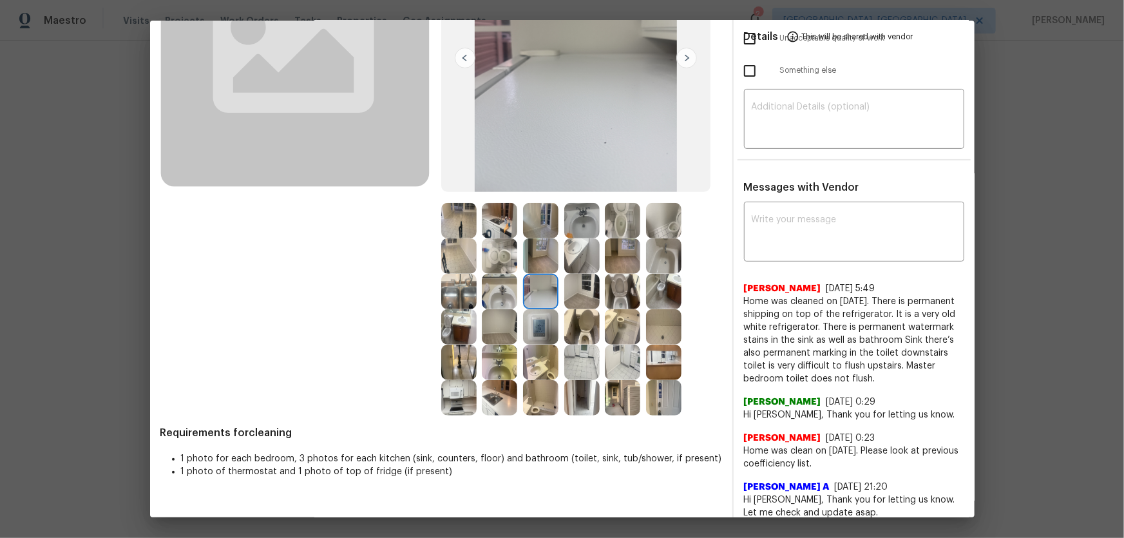
click at [671, 252] on img at bounding box center [663, 255] width 35 height 35
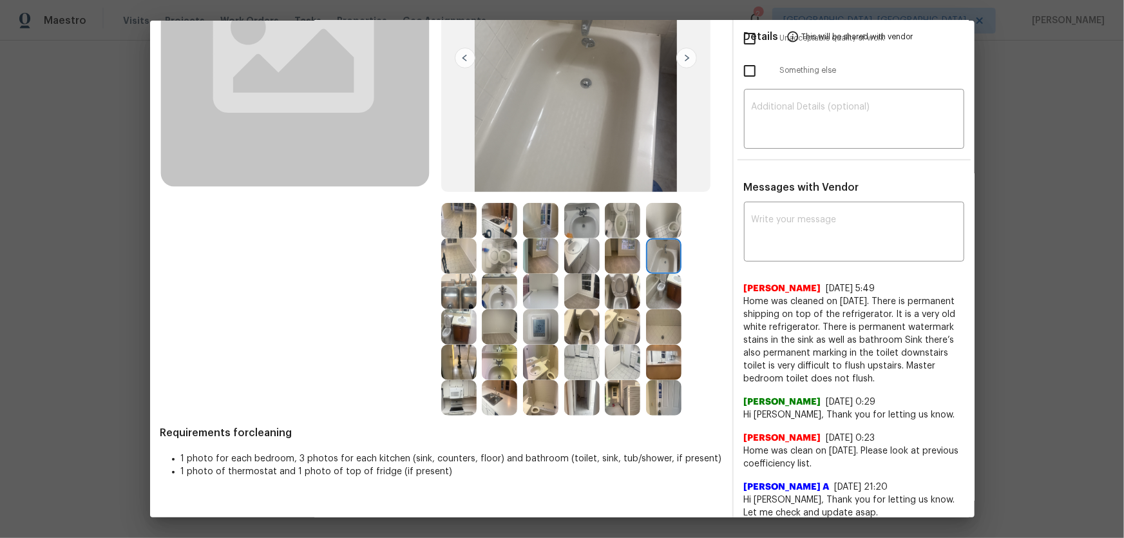
click at [659, 331] on img at bounding box center [663, 326] width 35 height 35
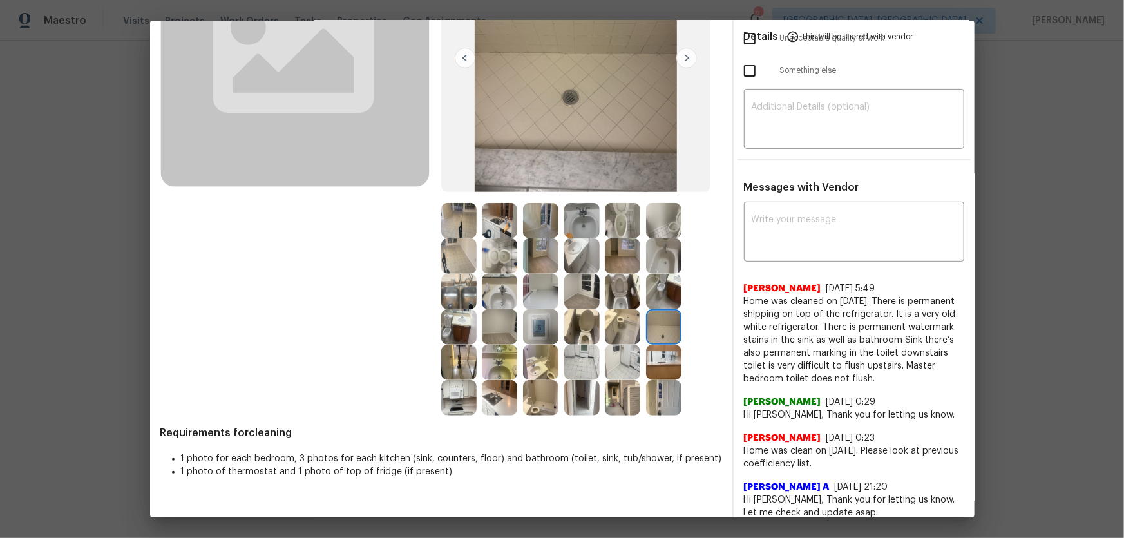
click at [656, 353] on img at bounding box center [663, 362] width 35 height 35
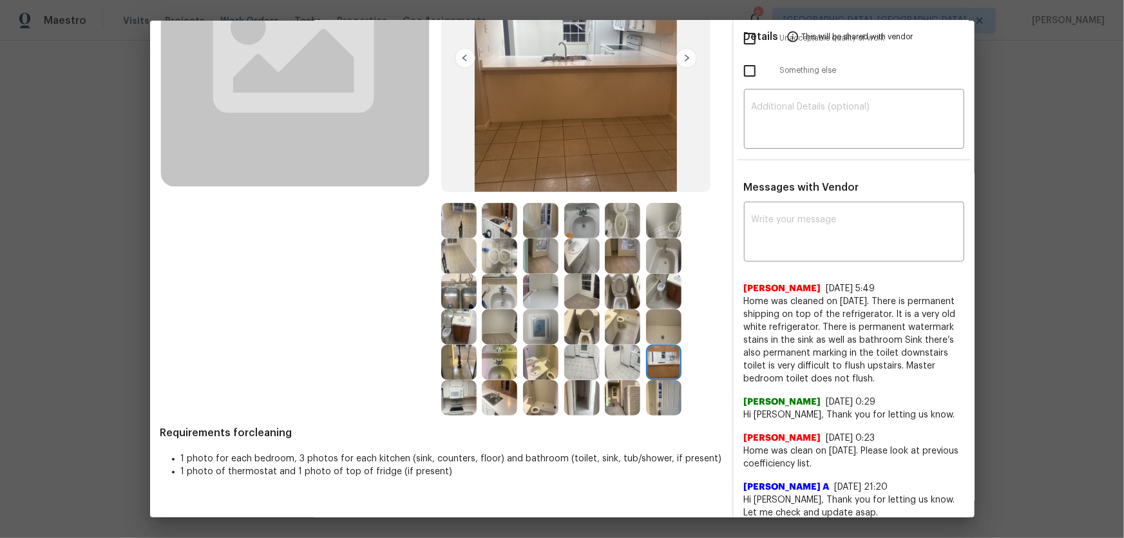
click at [631, 355] on img at bounding box center [622, 362] width 35 height 35
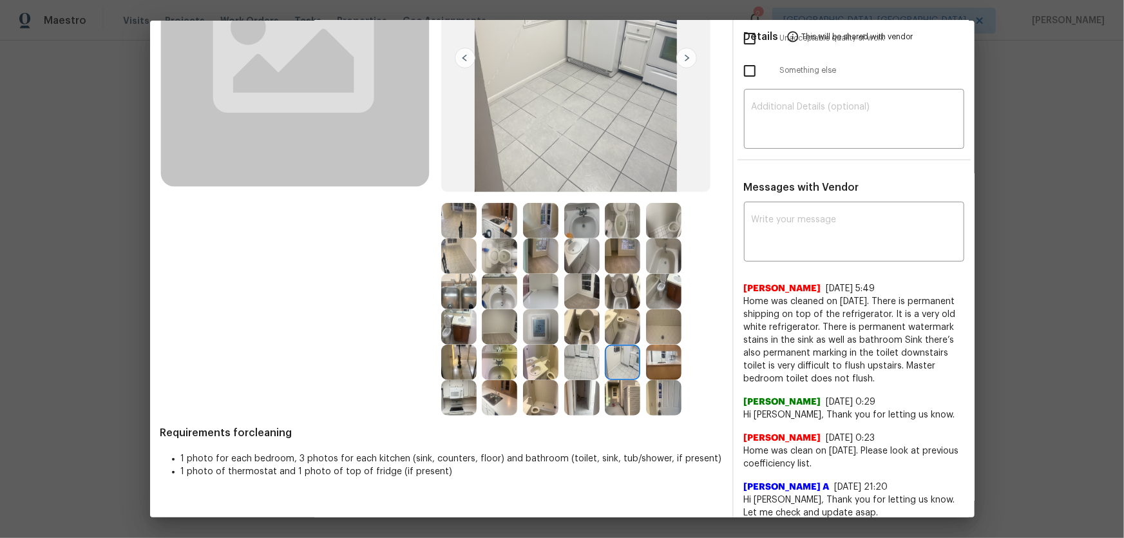
click at [627, 355] on img at bounding box center [622, 397] width 35 height 35
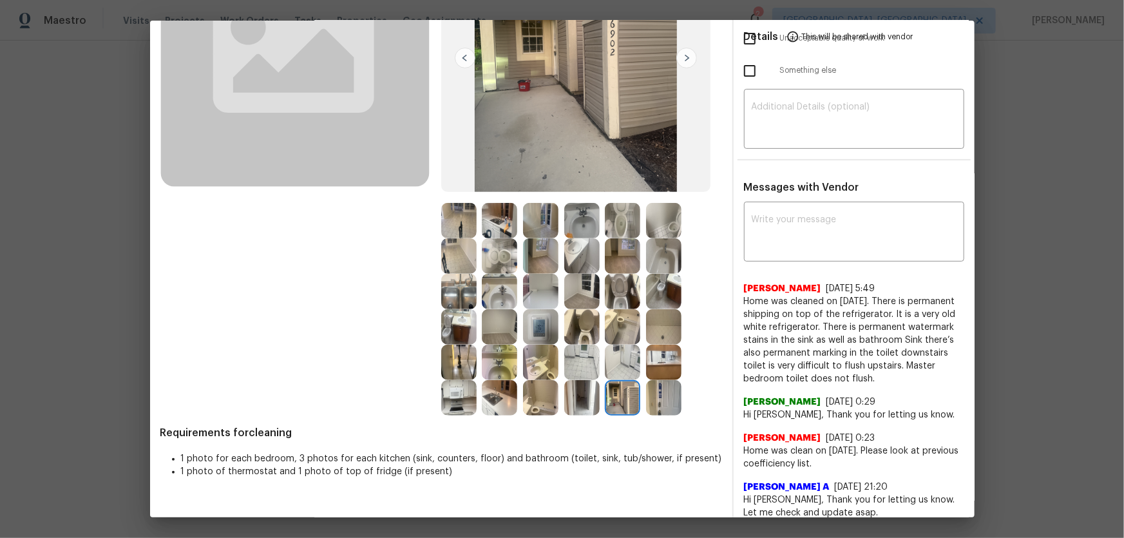
click at [534, 355] on img at bounding box center [540, 362] width 35 height 35
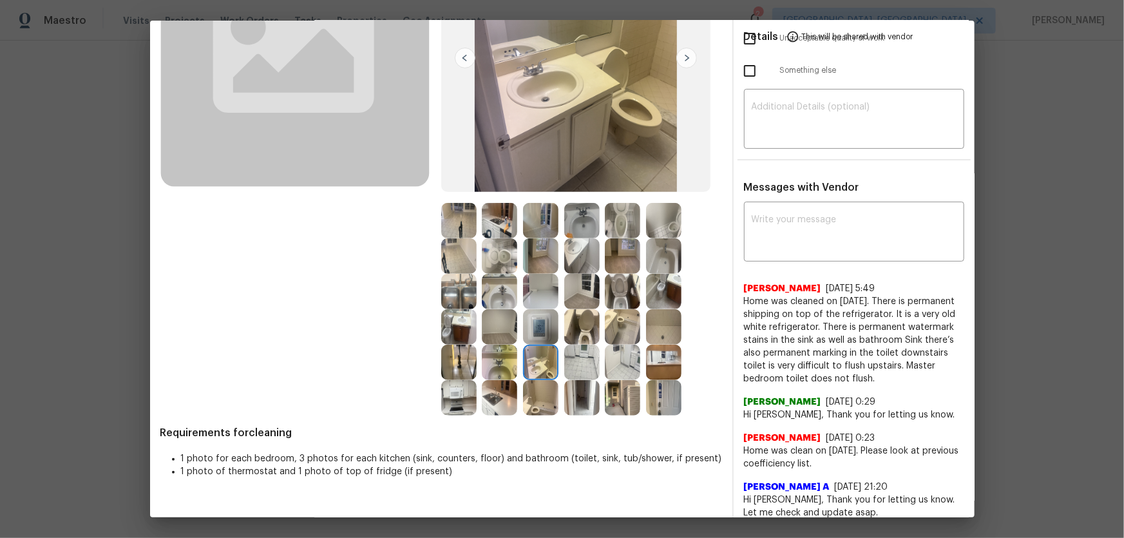
click at [500, 355] on img at bounding box center [499, 362] width 35 height 35
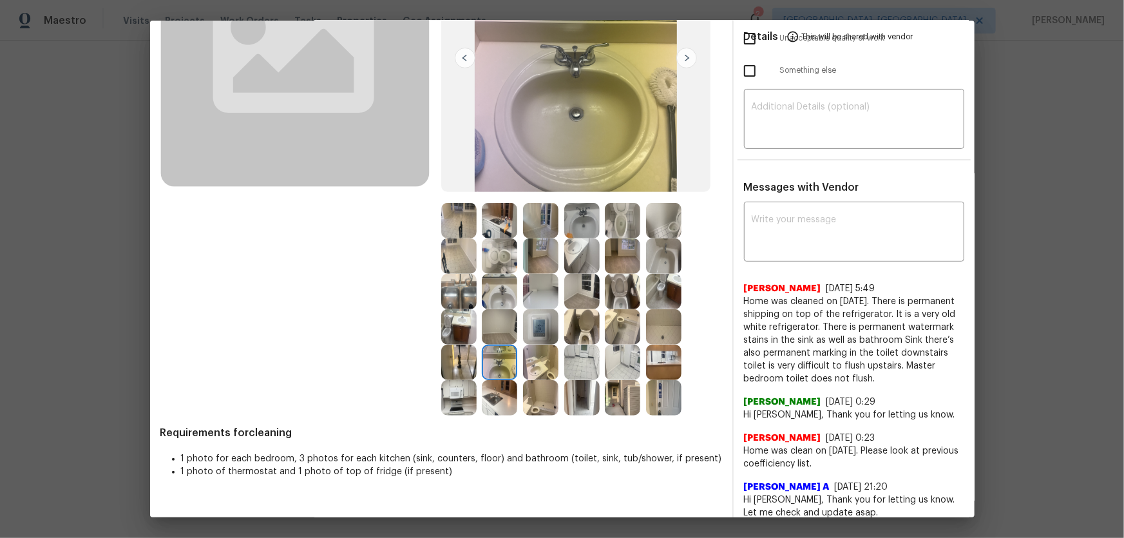
drag, startPoint x: 504, startPoint y: 393, endPoint x: 468, endPoint y: 393, distance: 36.1
click at [504, 355] on img at bounding box center [499, 397] width 35 height 35
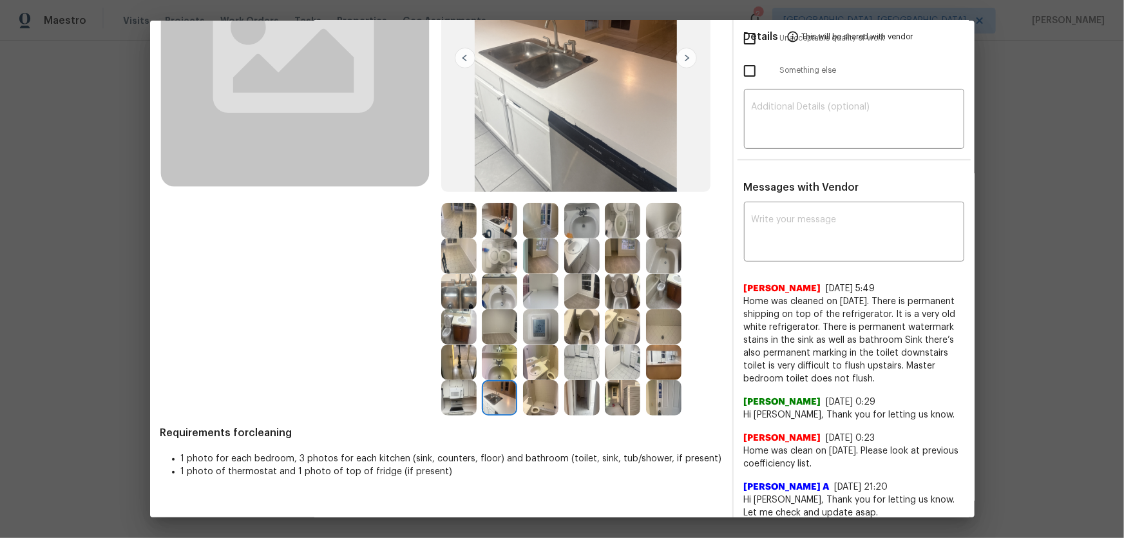
click at [460, 355] on img at bounding box center [458, 397] width 35 height 35
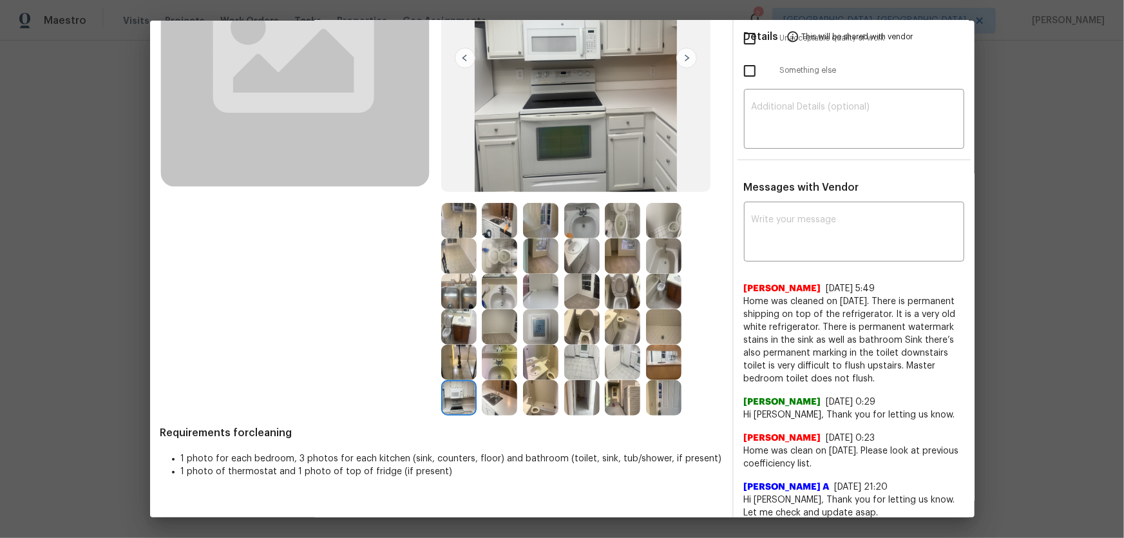
click at [457, 345] on img at bounding box center [458, 362] width 35 height 35
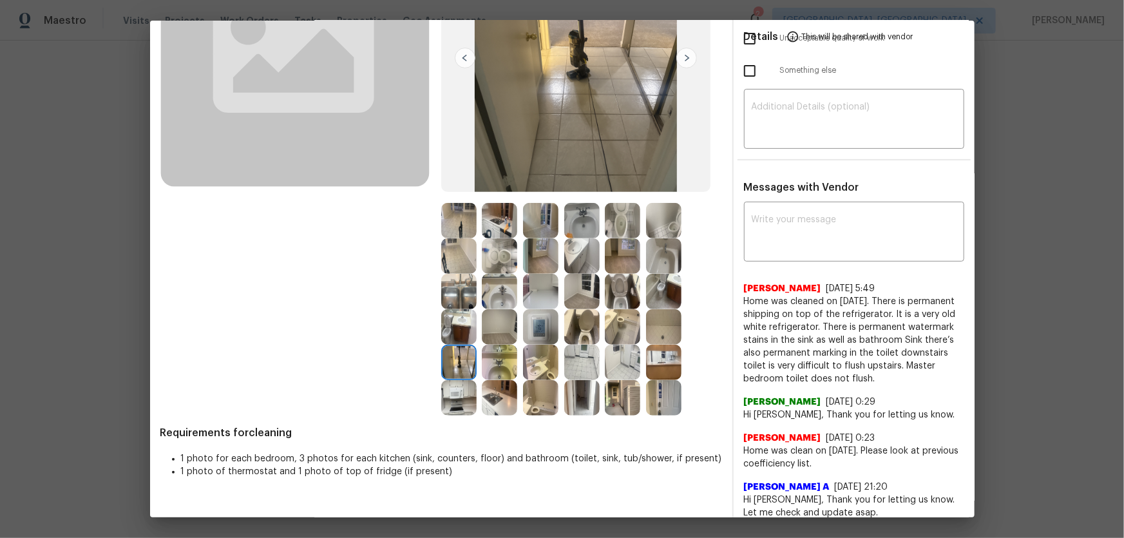
click at [455, 324] on img at bounding box center [458, 326] width 35 height 35
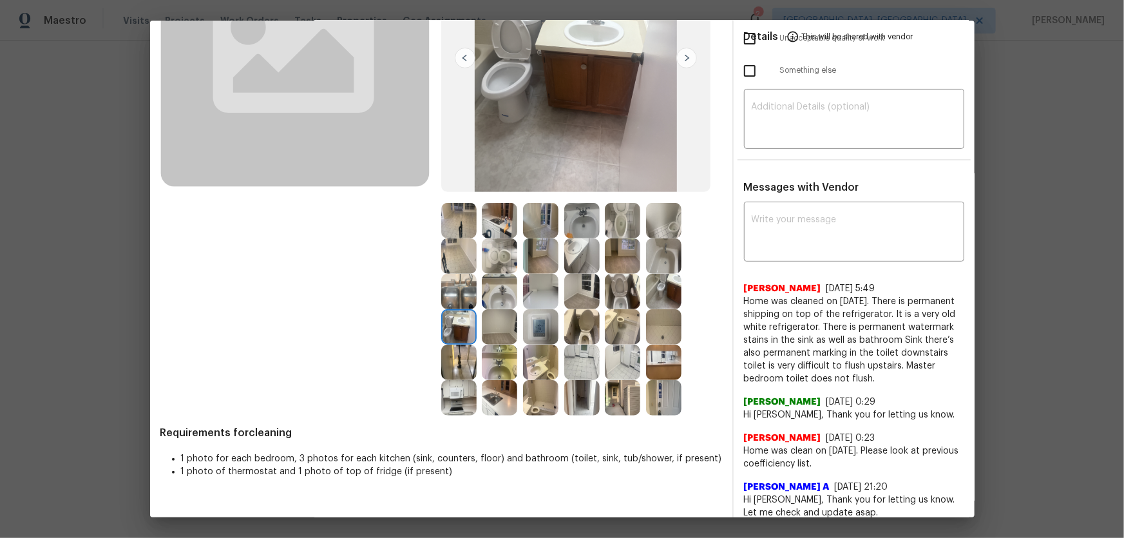
click at [468, 301] on img at bounding box center [458, 291] width 35 height 35
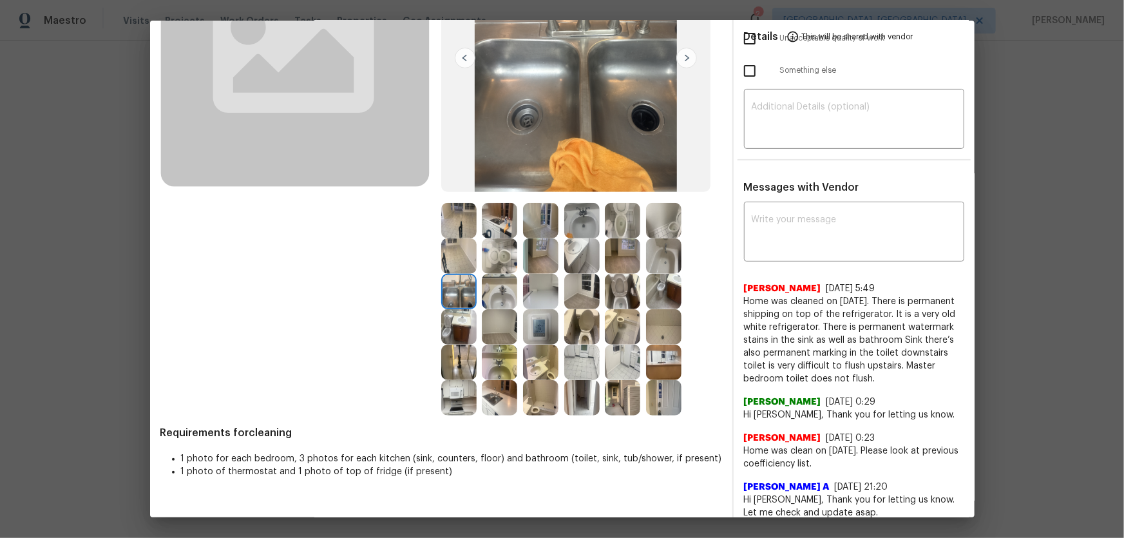
click at [490, 296] on img at bounding box center [499, 291] width 35 height 35
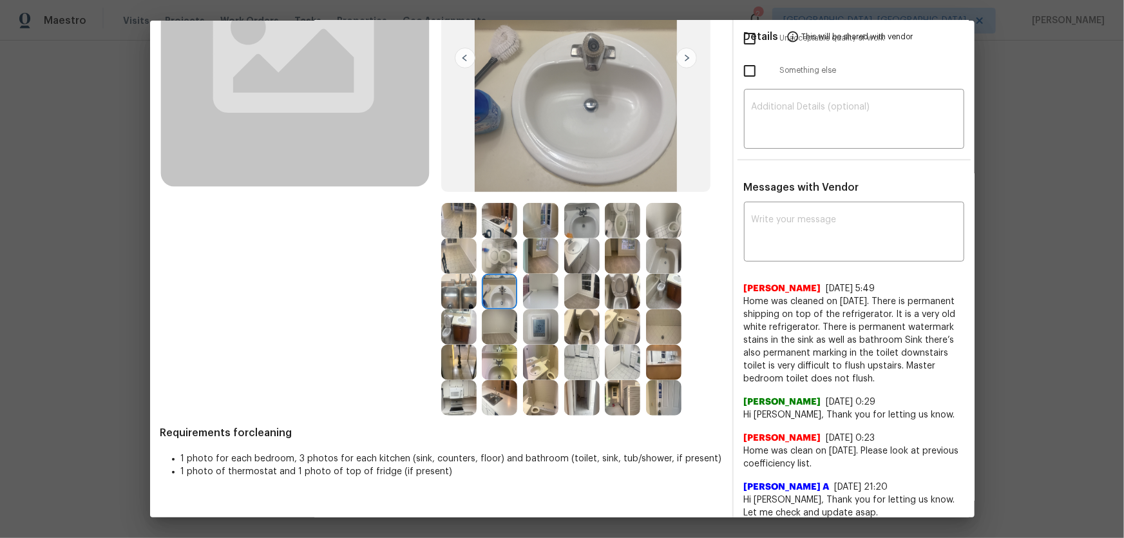
click at [486, 260] on img at bounding box center [499, 255] width 35 height 35
click at [459, 253] on img at bounding box center [458, 255] width 35 height 35
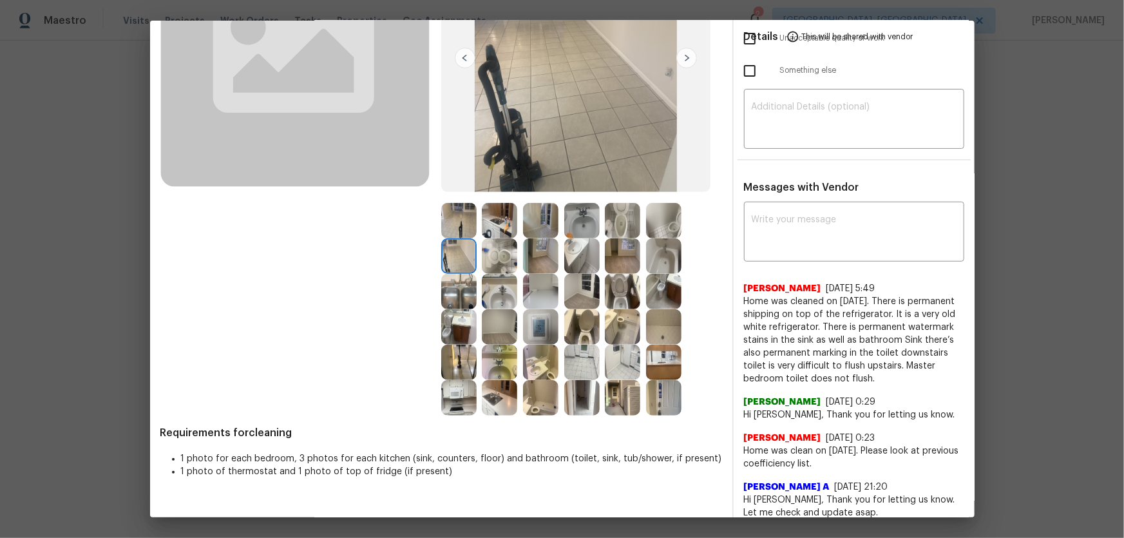
click at [457, 219] on img at bounding box center [458, 220] width 35 height 35
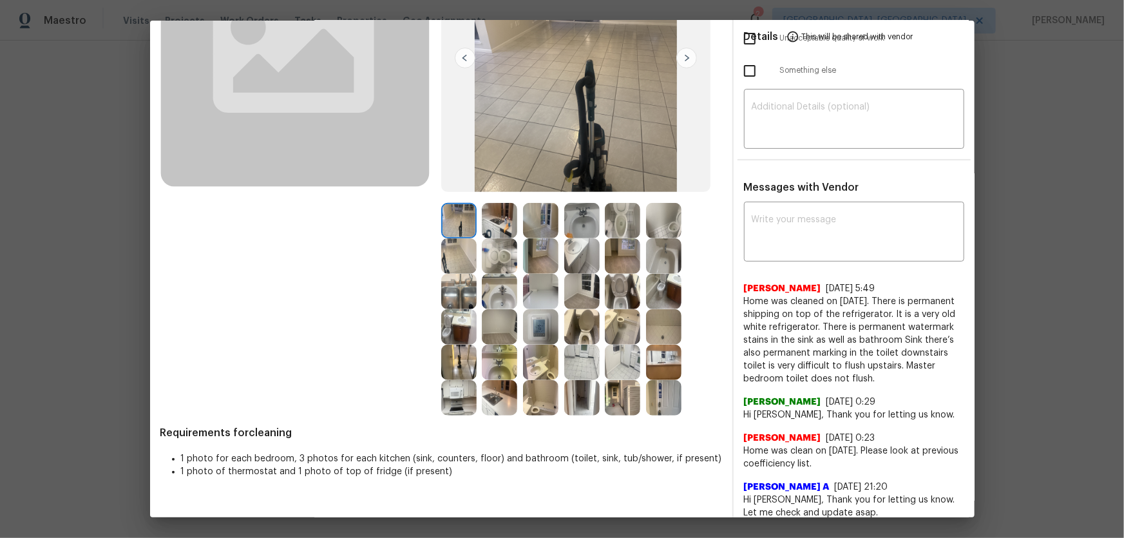
click at [493, 225] on img at bounding box center [499, 220] width 35 height 35
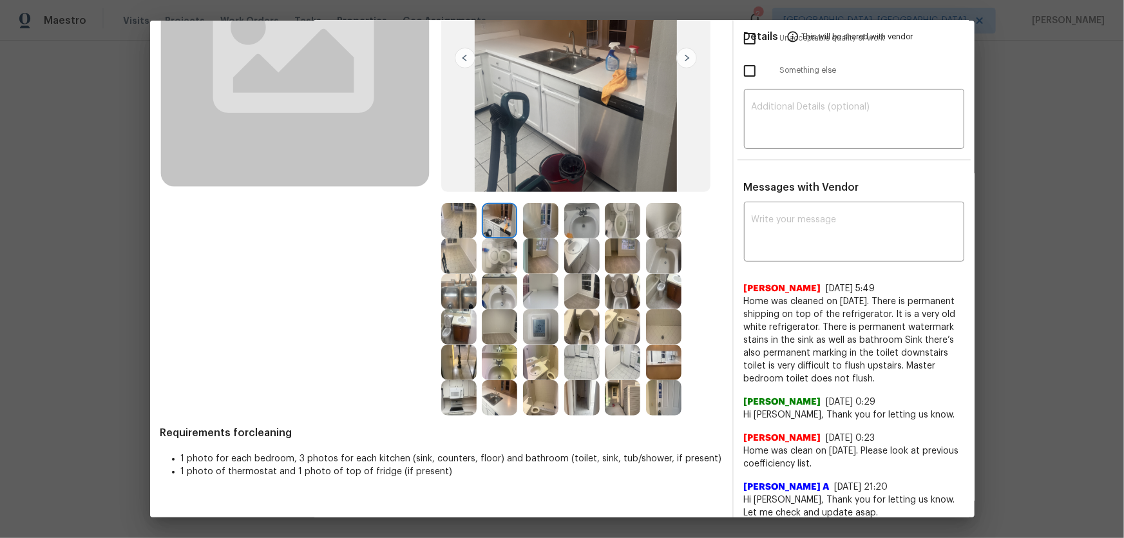
click at [564, 257] on img at bounding box center [581, 255] width 35 height 35
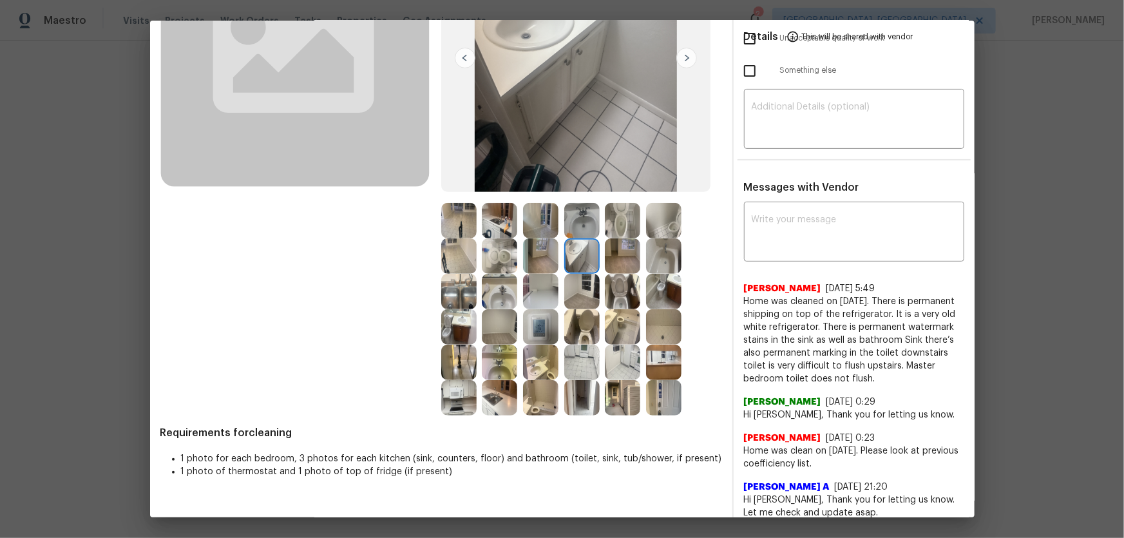
click at [620, 265] on img at bounding box center [622, 255] width 35 height 35
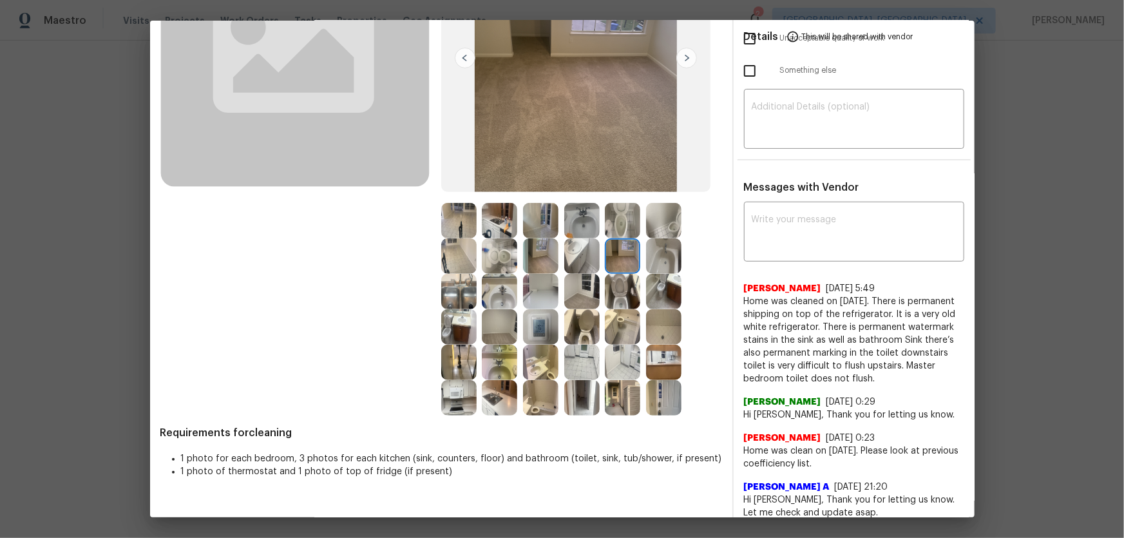
click at [571, 296] on img at bounding box center [581, 291] width 35 height 35
click at [530, 253] on img at bounding box center [540, 255] width 35 height 35
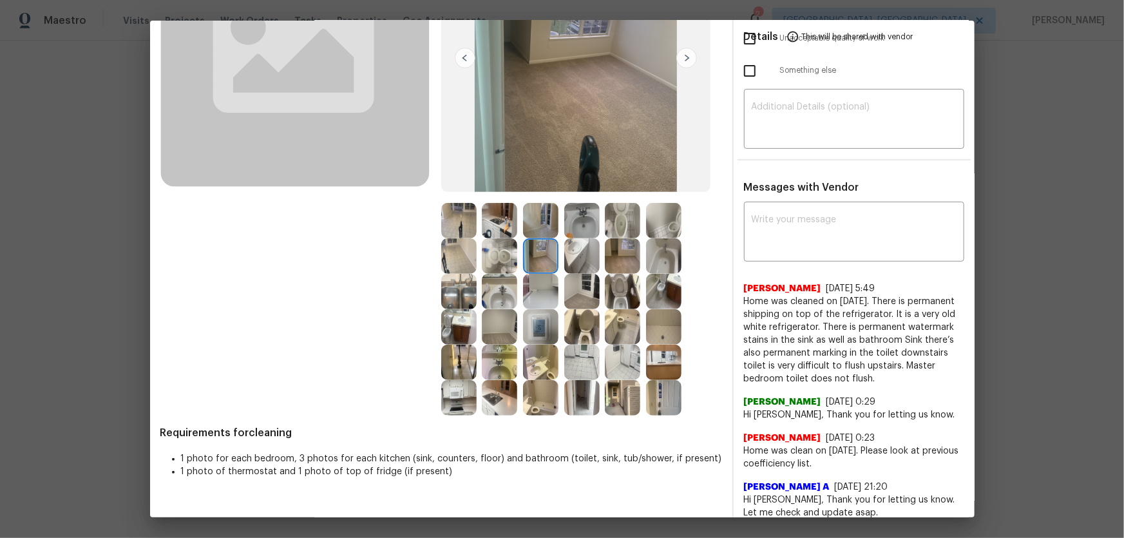
click at [669, 324] on img at bounding box center [663, 326] width 35 height 35
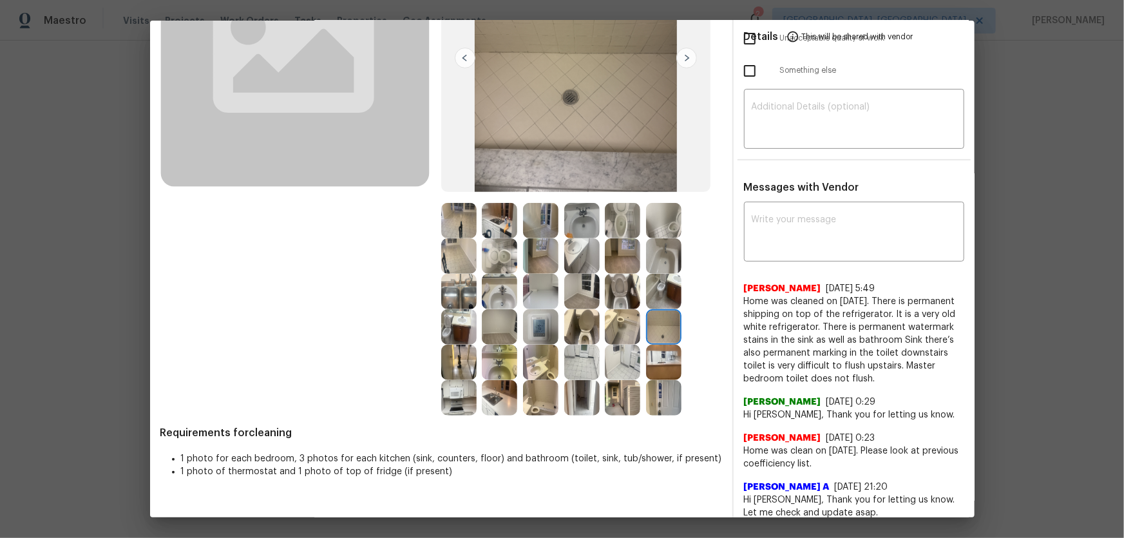
click at [654, 348] on img at bounding box center [663, 362] width 35 height 35
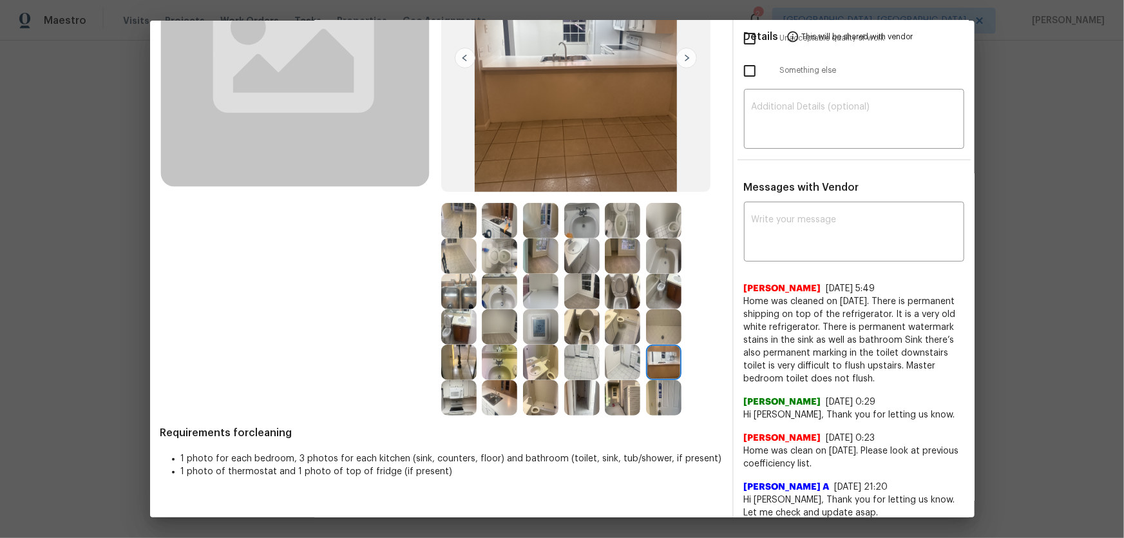
click at [651, 355] on img at bounding box center [663, 397] width 35 height 35
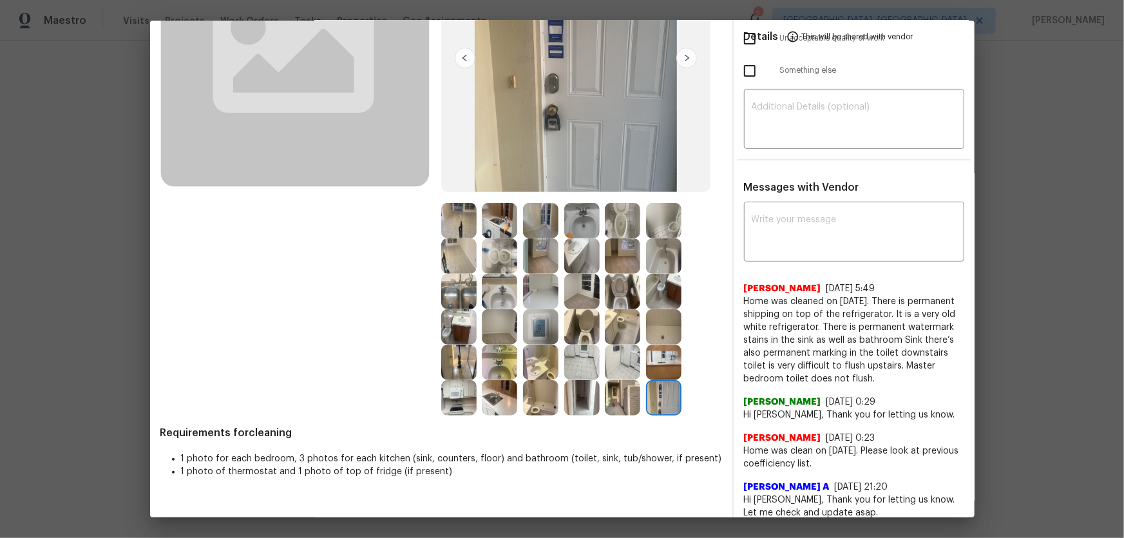
click at [629, 355] on img at bounding box center [622, 397] width 35 height 35
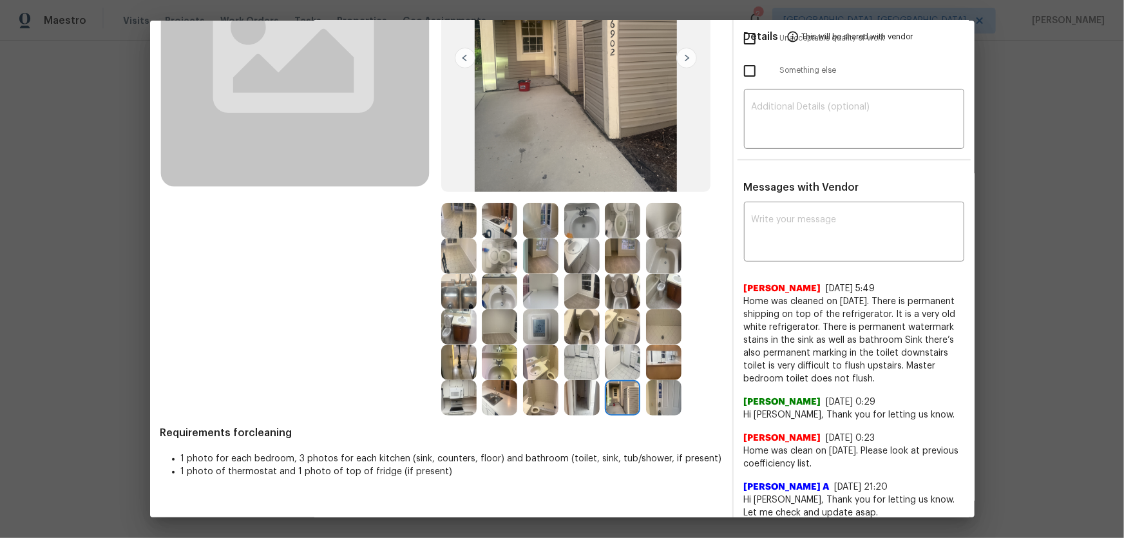
click at [577, 355] on img at bounding box center [581, 397] width 35 height 35
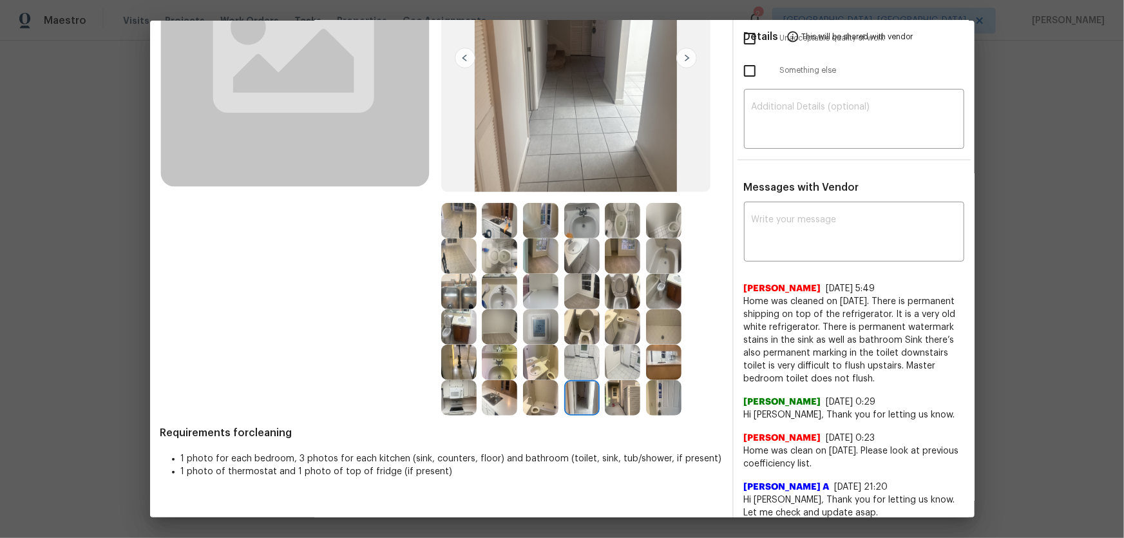
click at [553, 355] on img at bounding box center [540, 397] width 35 height 35
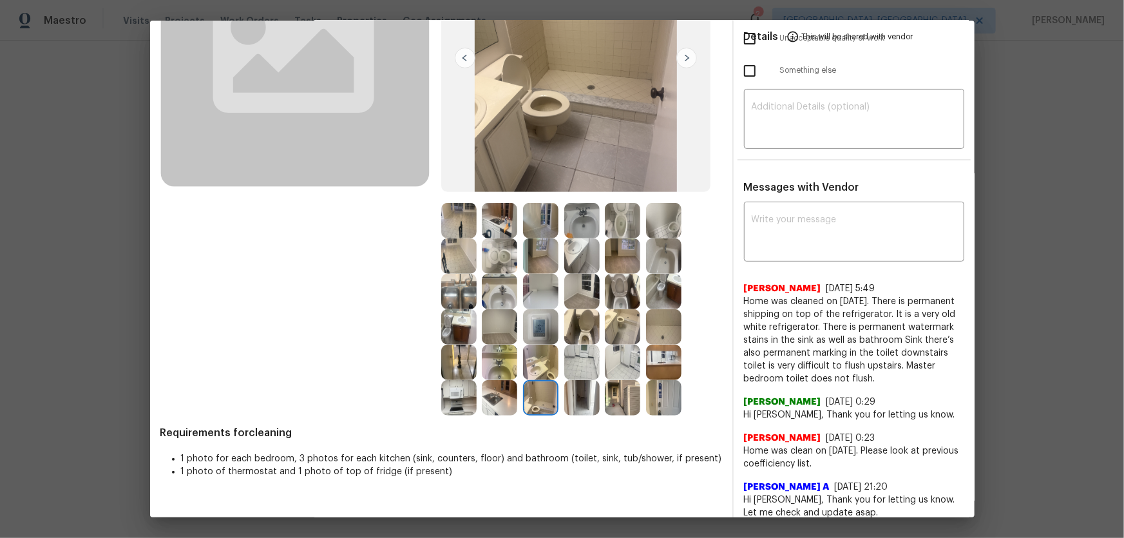
click at [616, 355] on img at bounding box center [622, 397] width 35 height 35
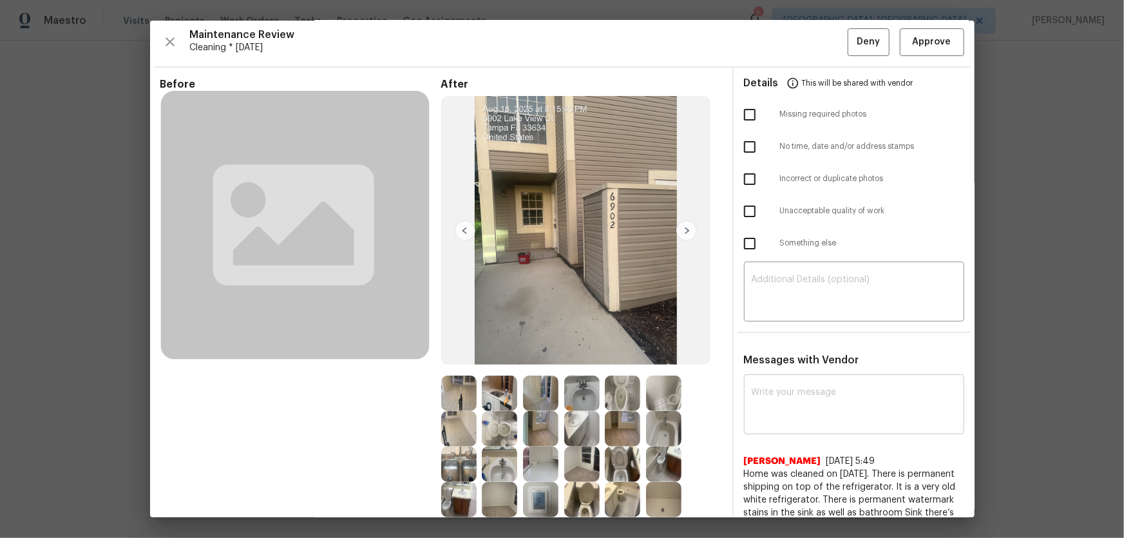
scroll to position [0, 0]
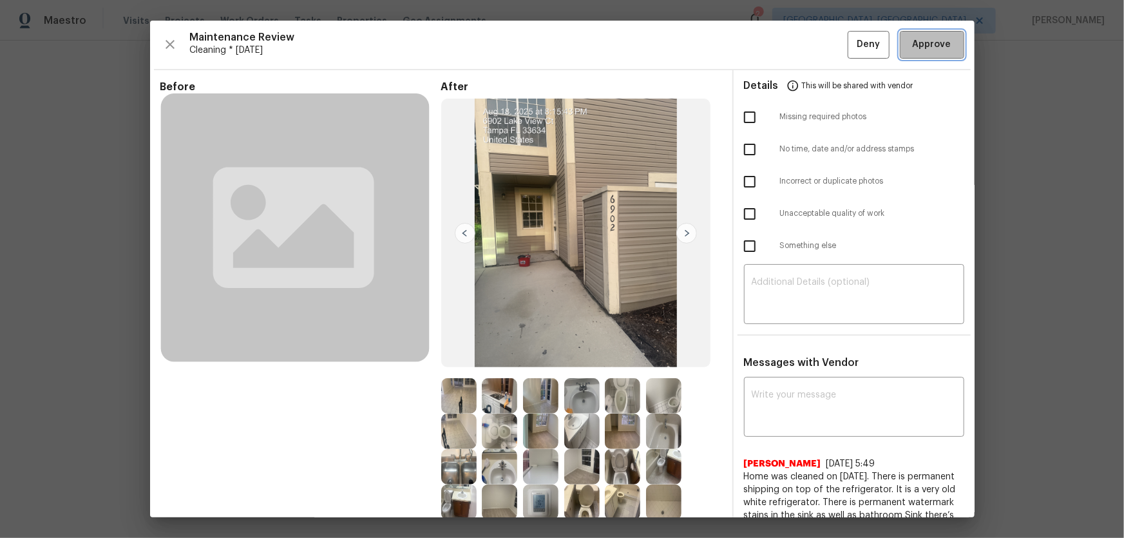
click at [799, 41] on span "Approve" at bounding box center [932, 45] width 39 height 16
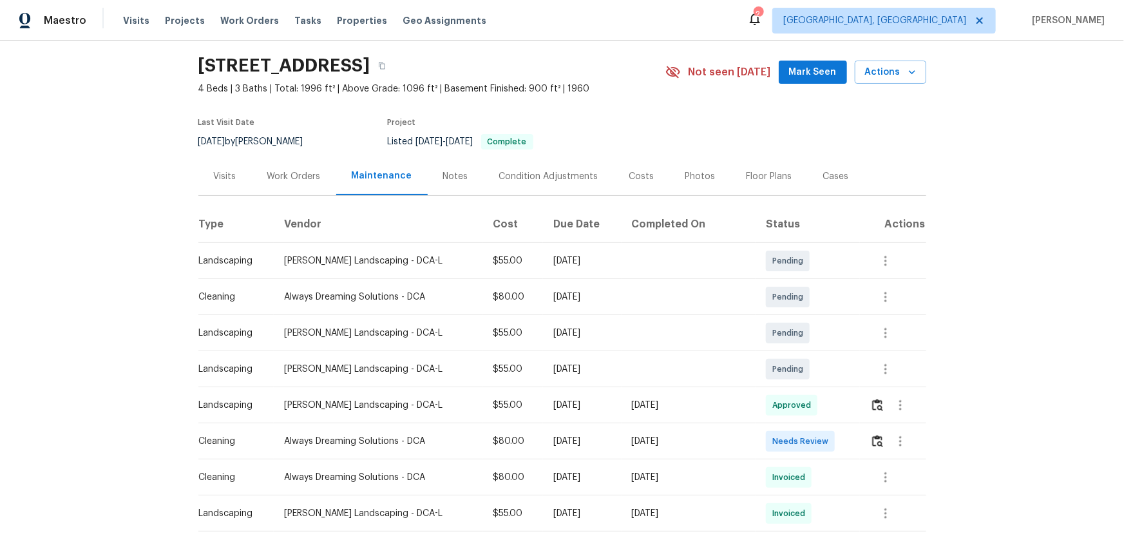
scroll to position [58, 0]
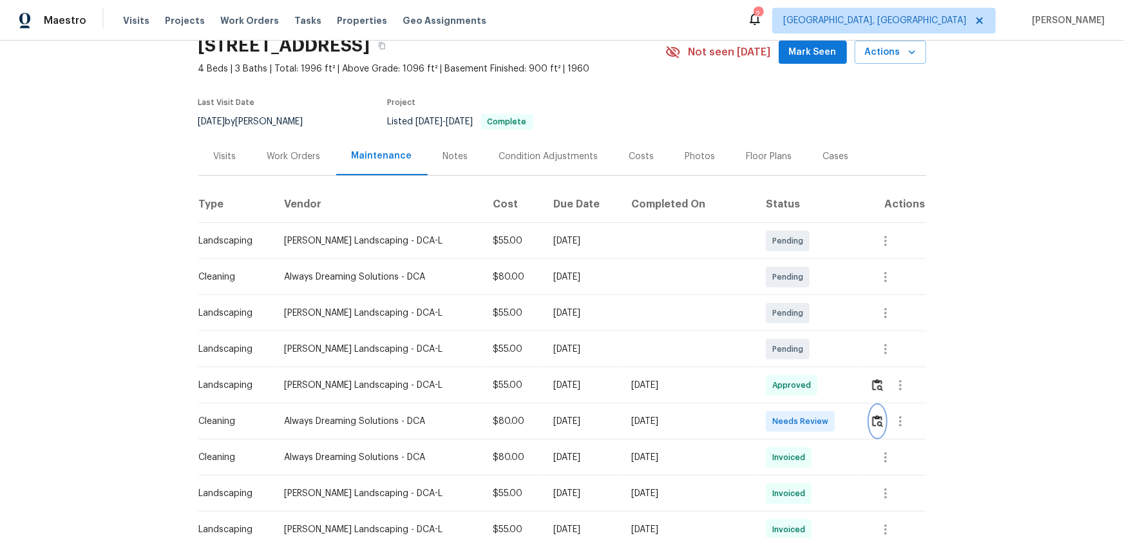
click at [799, 355] on button "button" at bounding box center [877, 421] width 15 height 31
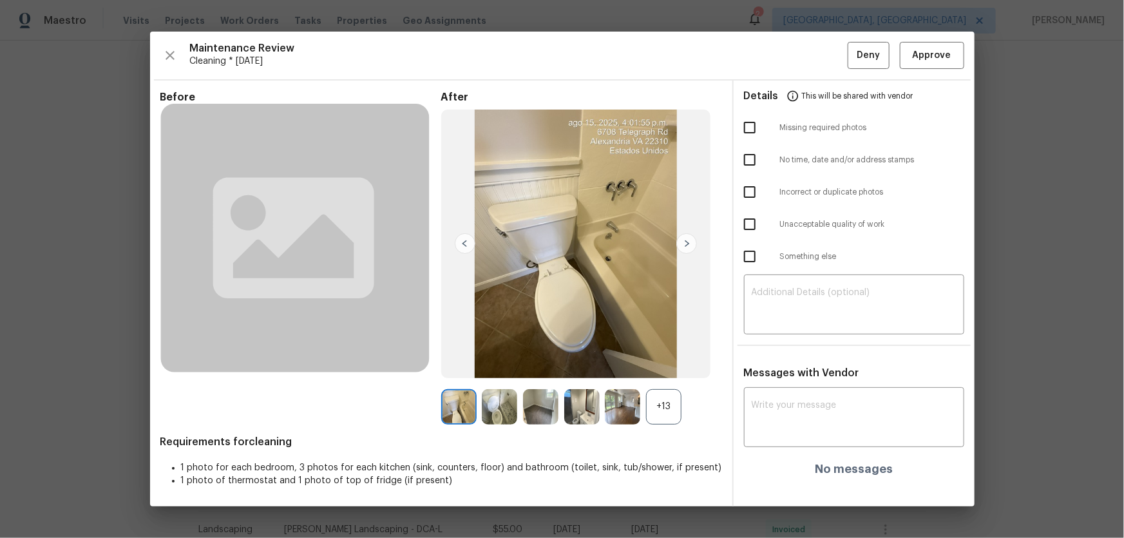
click at [667, 355] on div "+13" at bounding box center [663, 406] width 35 height 35
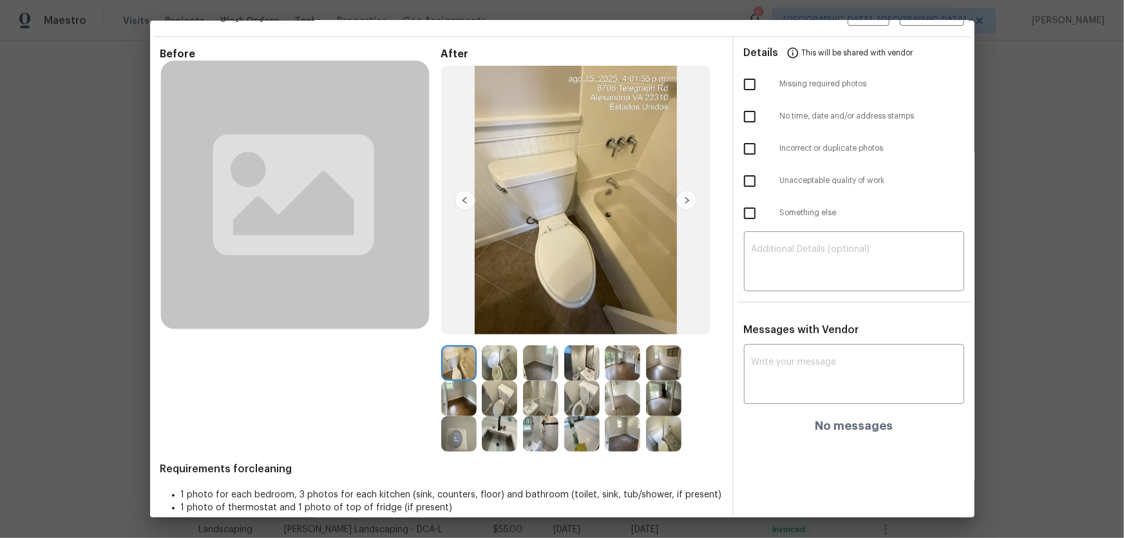
scroll to position [48, 0]
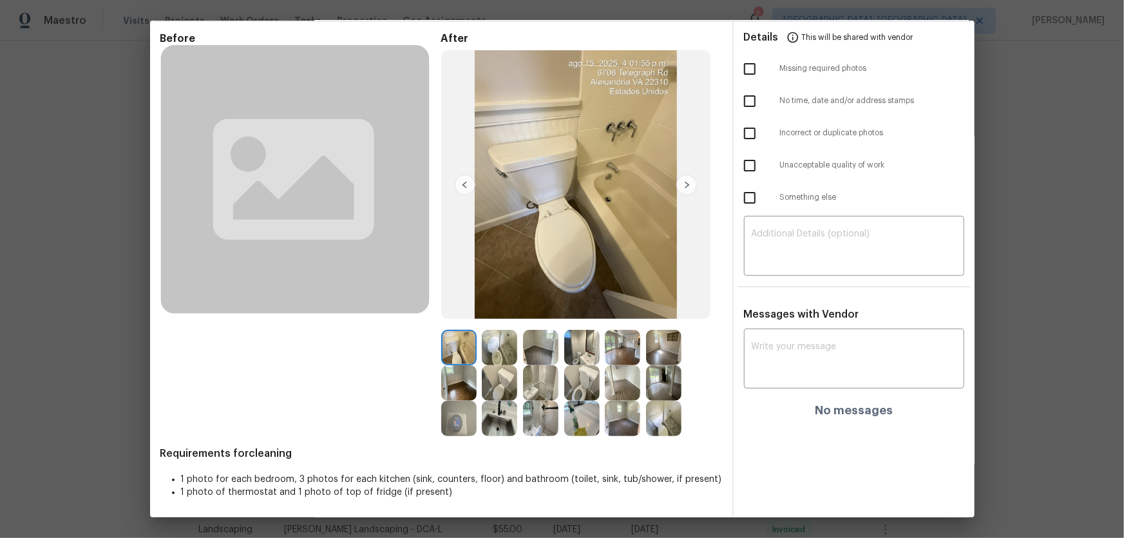
click at [591, 355] on img at bounding box center [581, 382] width 35 height 35
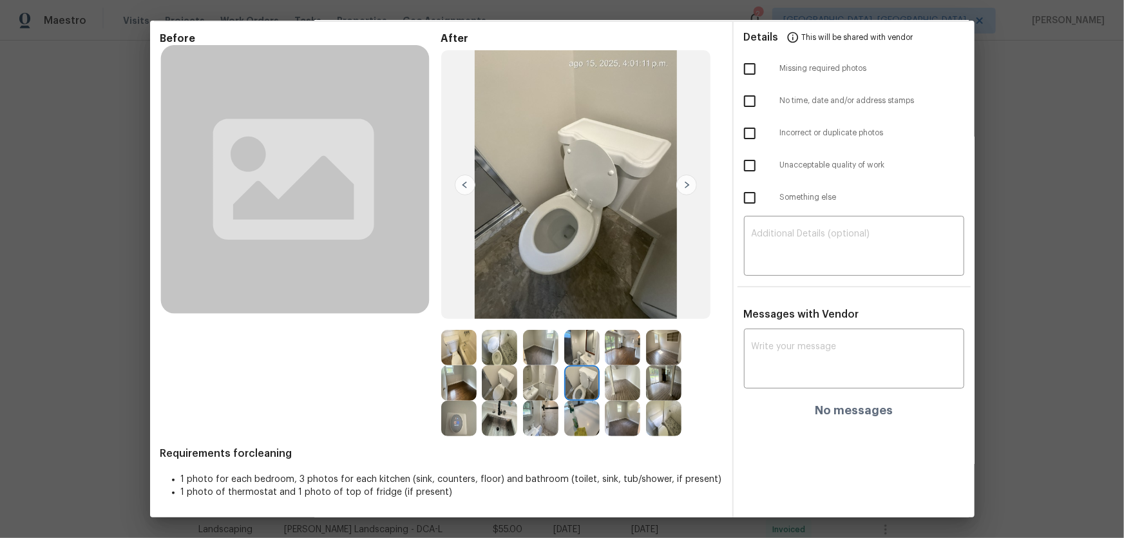
click at [499, 352] on img at bounding box center [499, 347] width 35 height 35
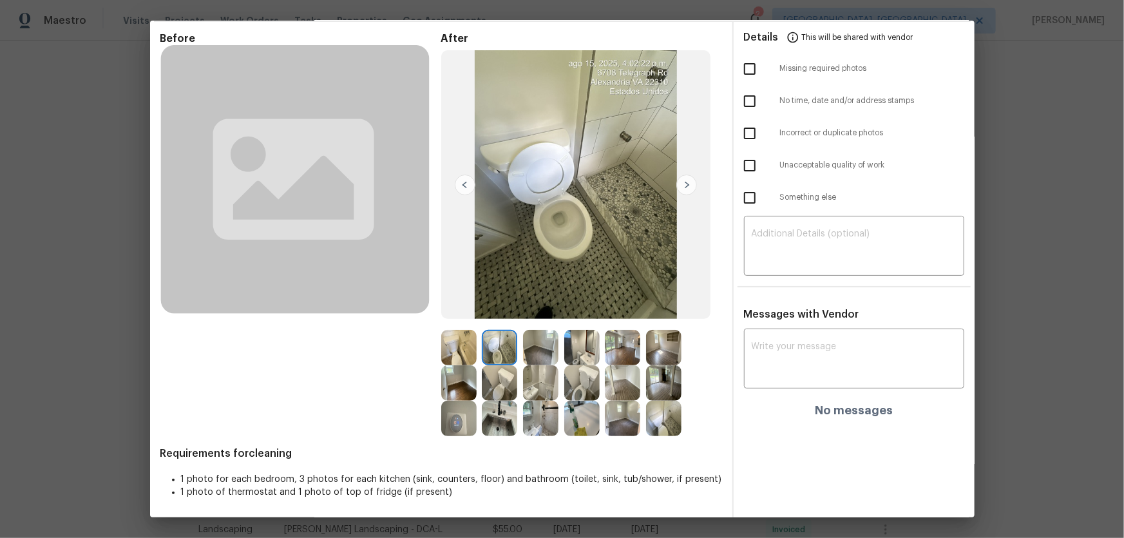
click at [457, 355] on img at bounding box center [458, 418] width 35 height 35
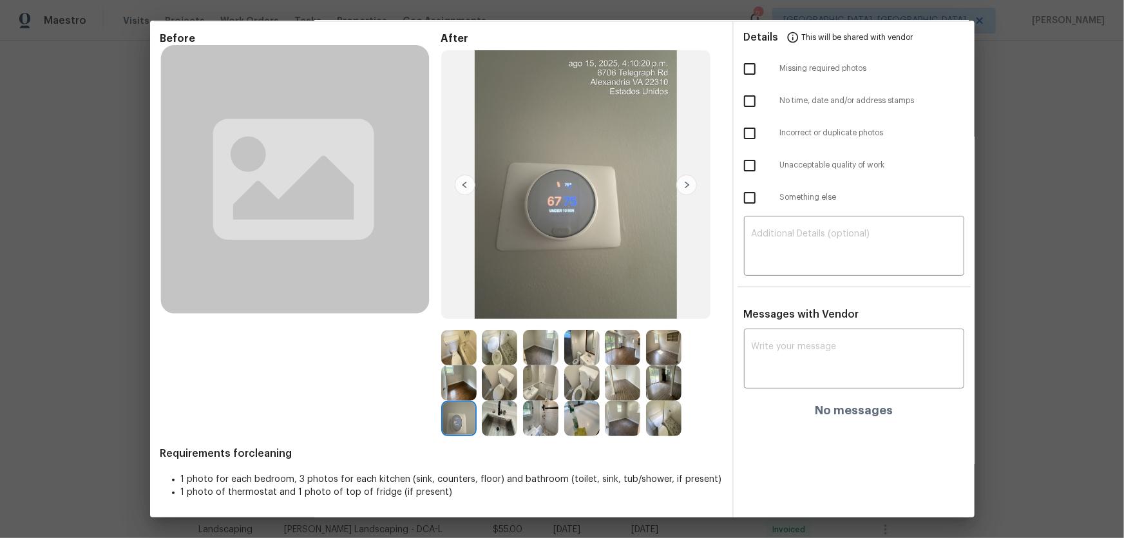
click at [569, 355] on img at bounding box center [581, 347] width 35 height 35
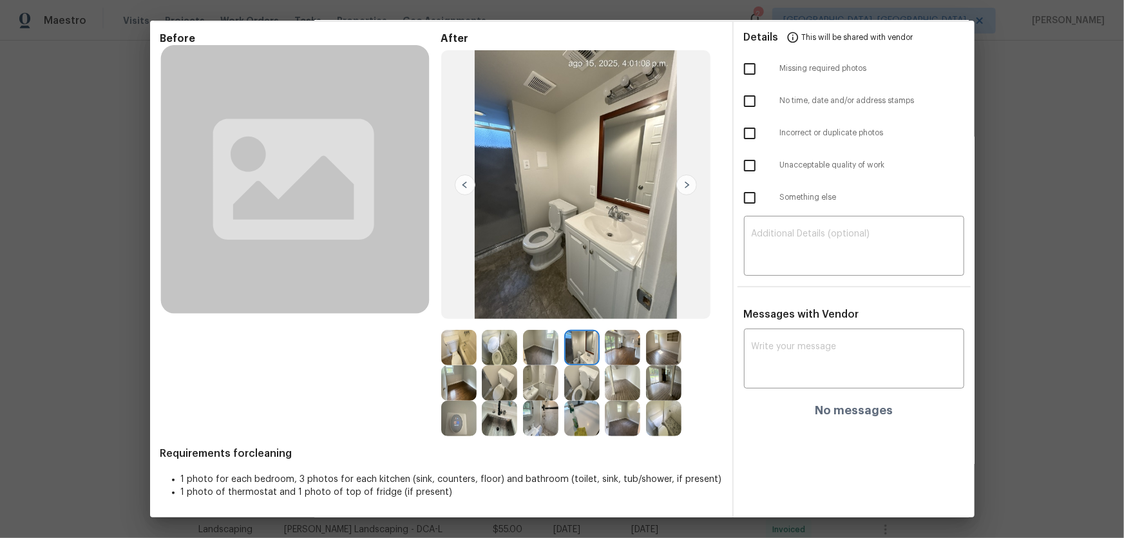
click at [528, 355] on img at bounding box center [540, 382] width 35 height 35
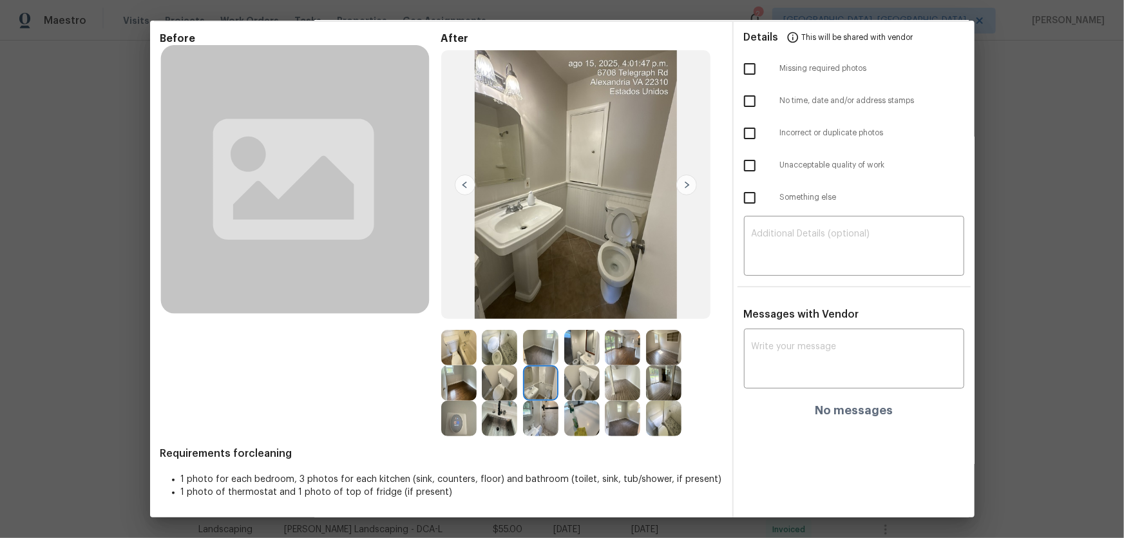
click at [535, 355] on img at bounding box center [540, 418] width 35 height 35
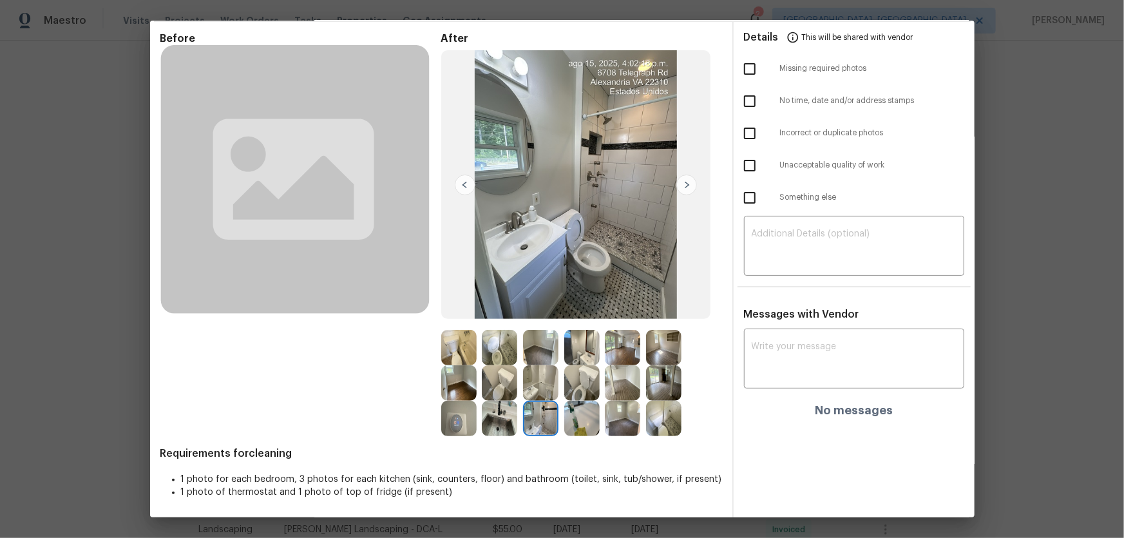
click at [578, 355] on img at bounding box center [581, 382] width 35 height 35
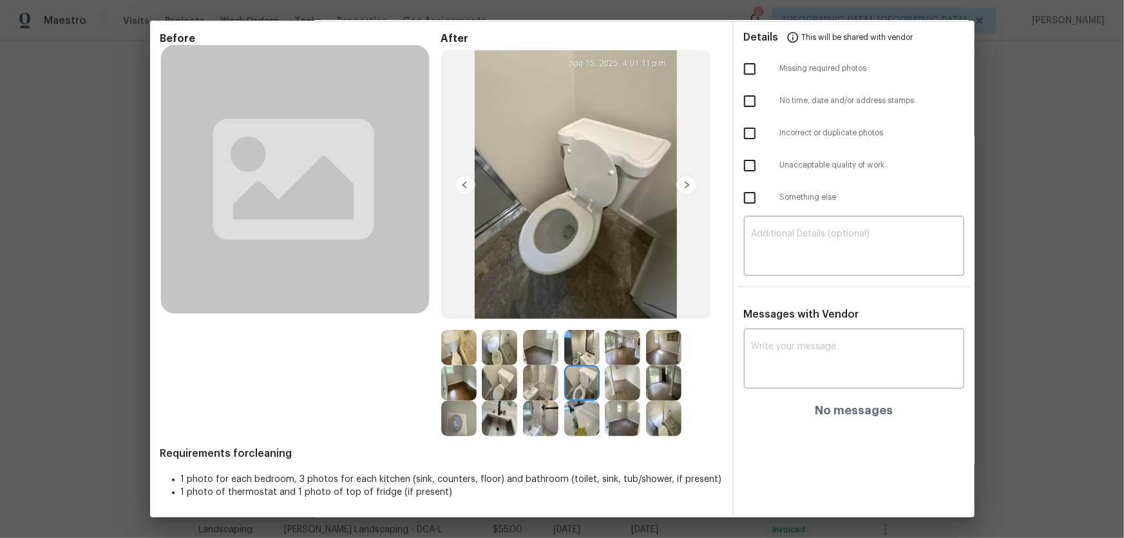
click at [541, 355] on img at bounding box center [540, 418] width 35 height 35
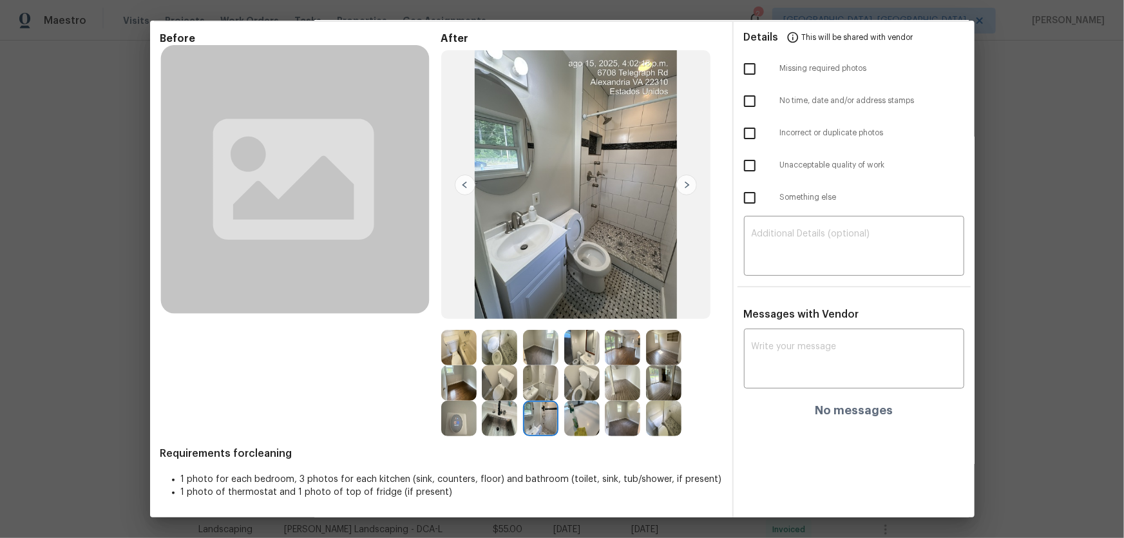
click at [493, 350] on img at bounding box center [499, 347] width 35 height 35
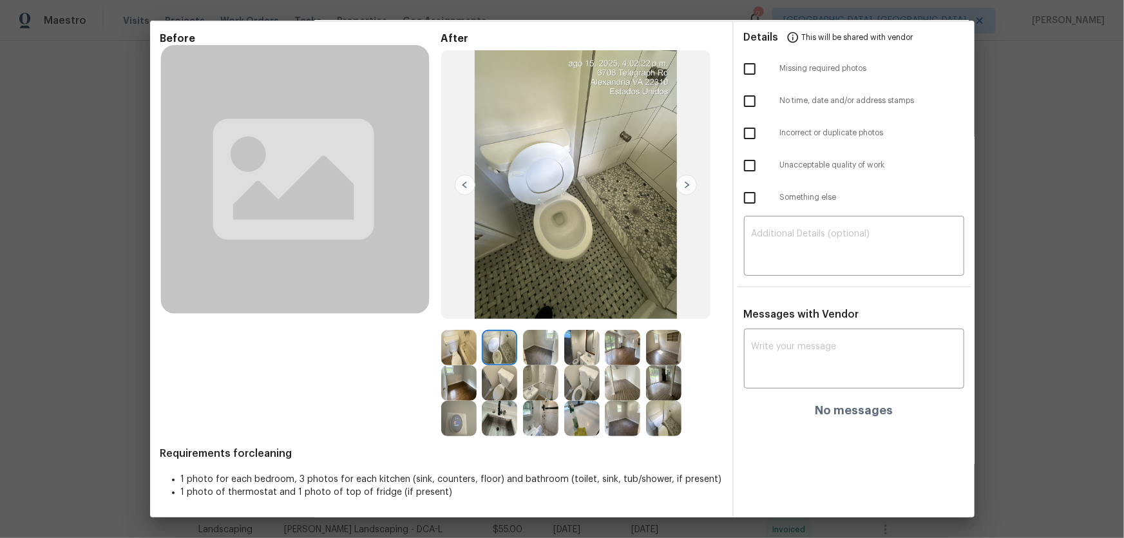
click at [582, 354] on img at bounding box center [581, 347] width 35 height 35
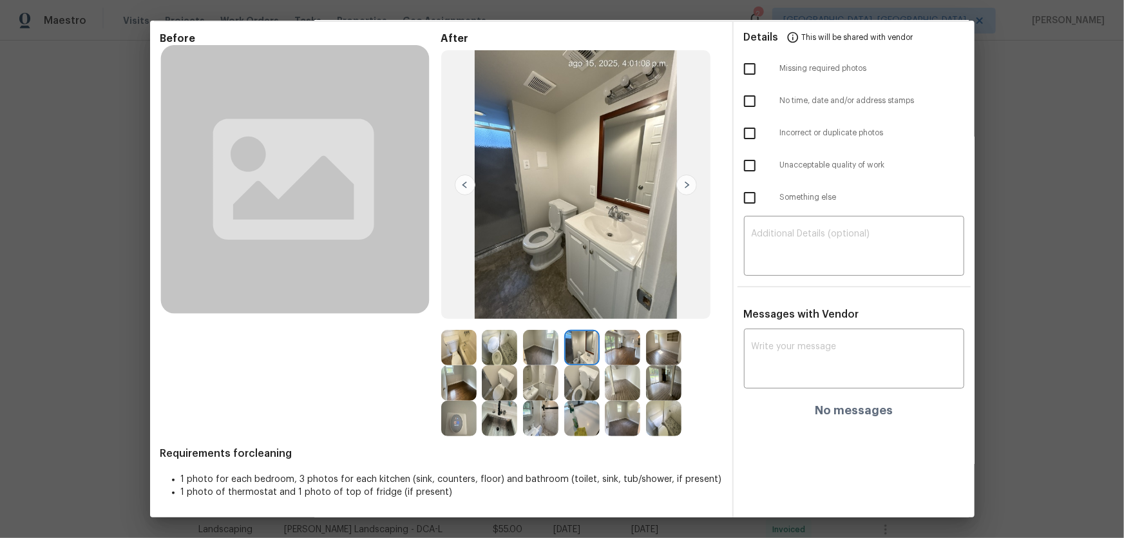
click at [531, 355] on img at bounding box center [540, 382] width 35 height 35
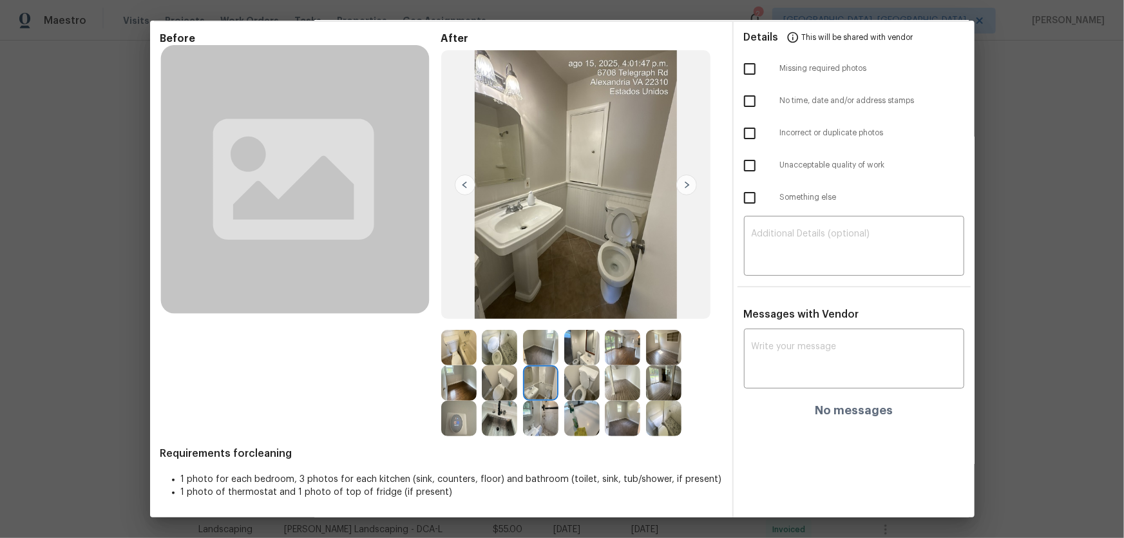
click at [533, 355] on img at bounding box center [540, 418] width 35 height 35
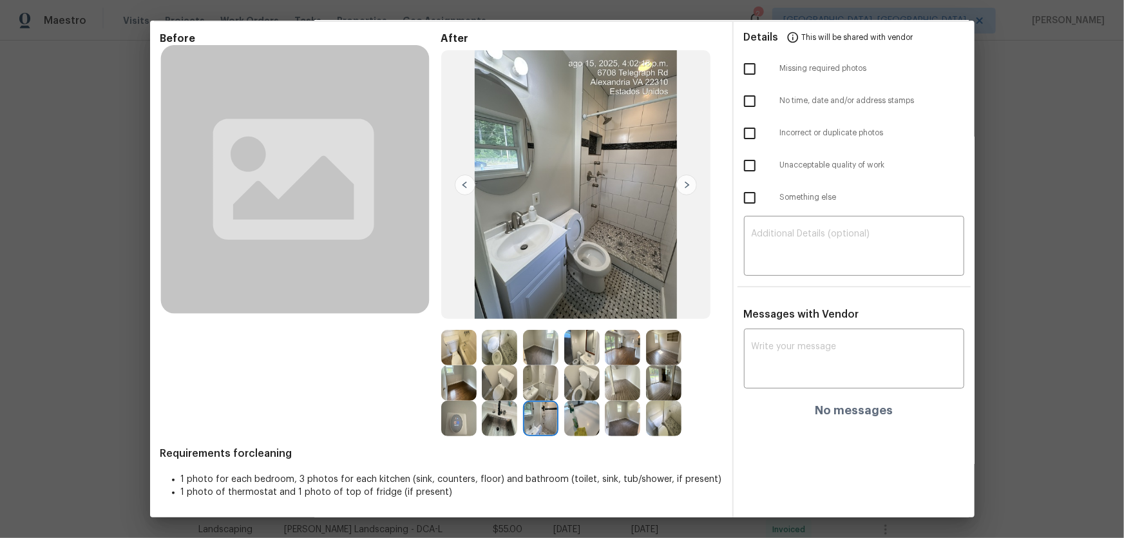
click at [656, 355] on img at bounding box center [663, 418] width 35 height 35
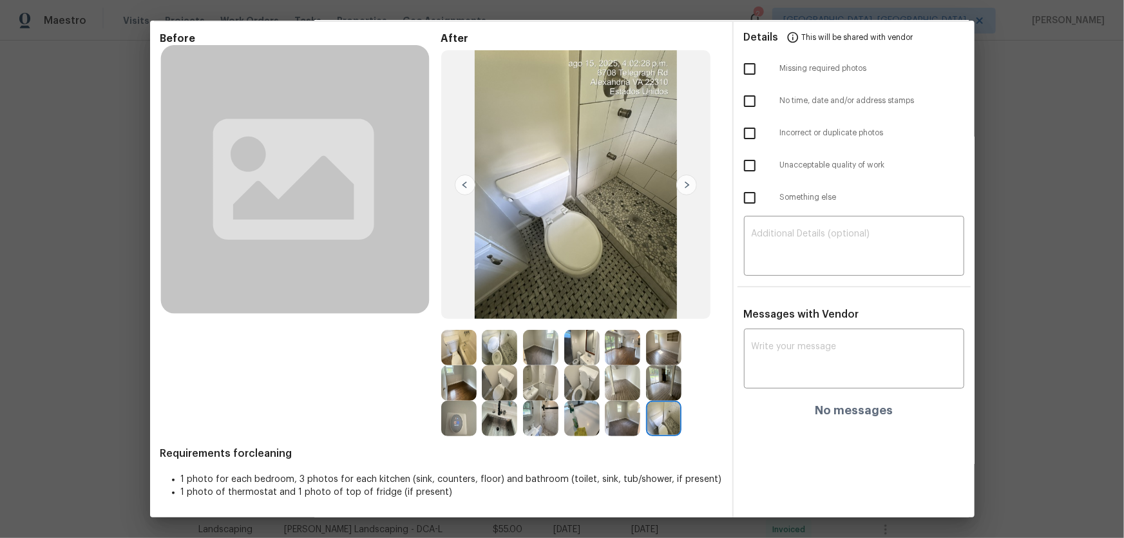
click at [457, 348] on img at bounding box center [458, 347] width 35 height 35
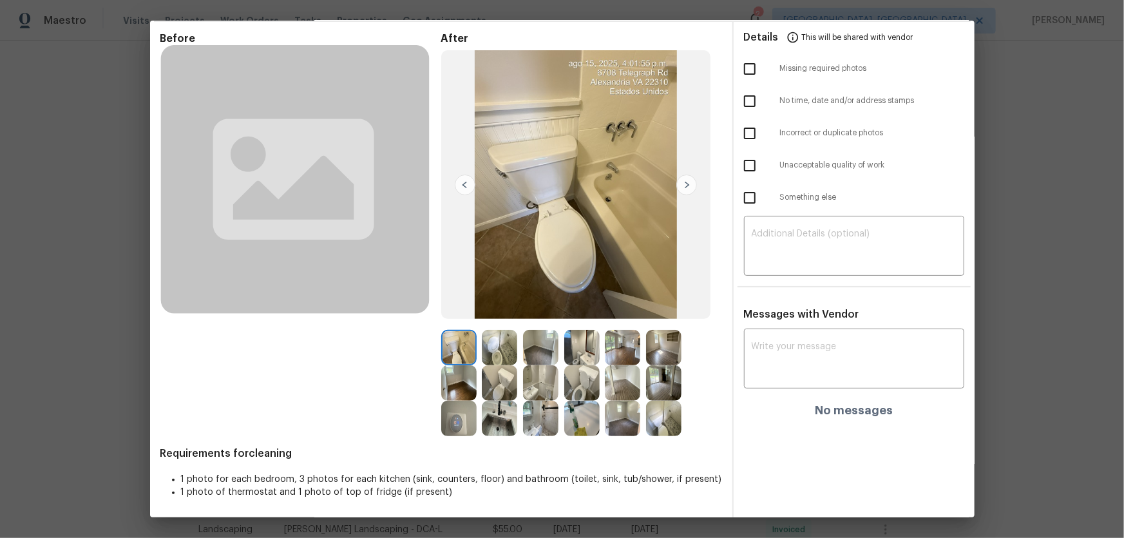
click at [535, 355] on img at bounding box center [540, 382] width 35 height 35
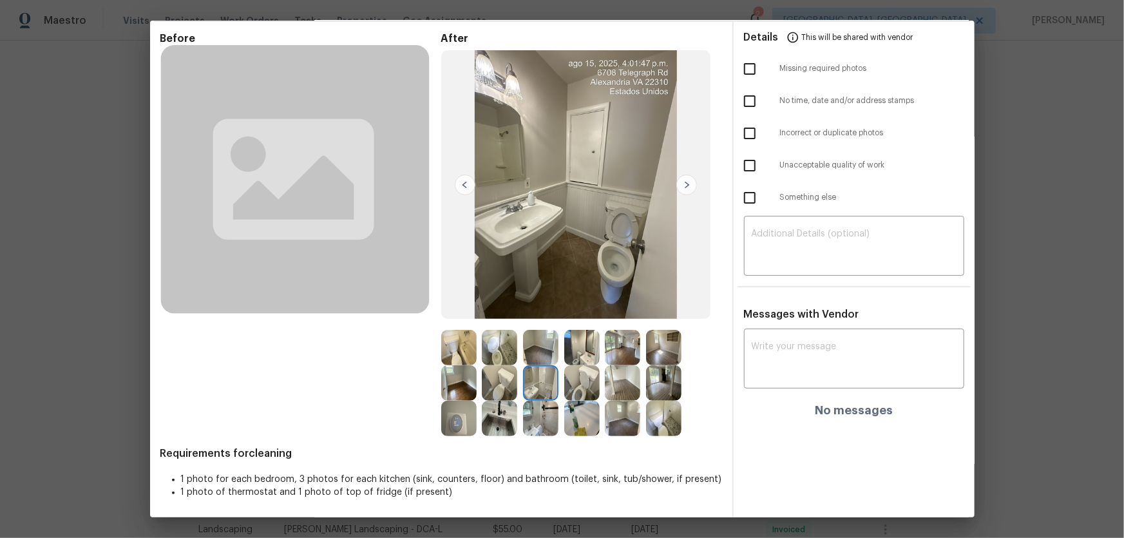
click at [588, 350] on img at bounding box center [581, 347] width 35 height 35
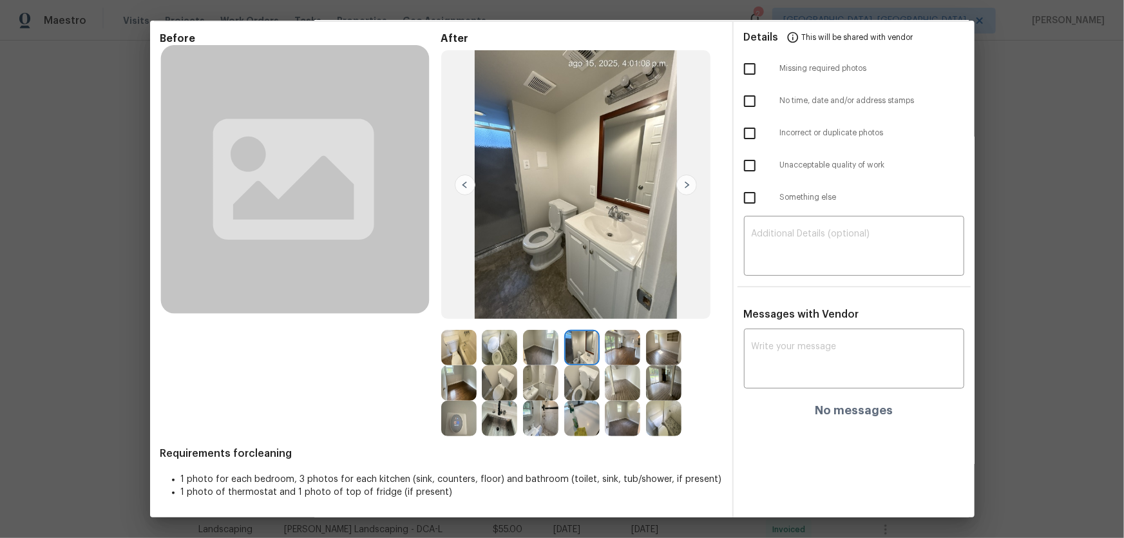
click at [583, 355] on img at bounding box center [581, 382] width 35 height 35
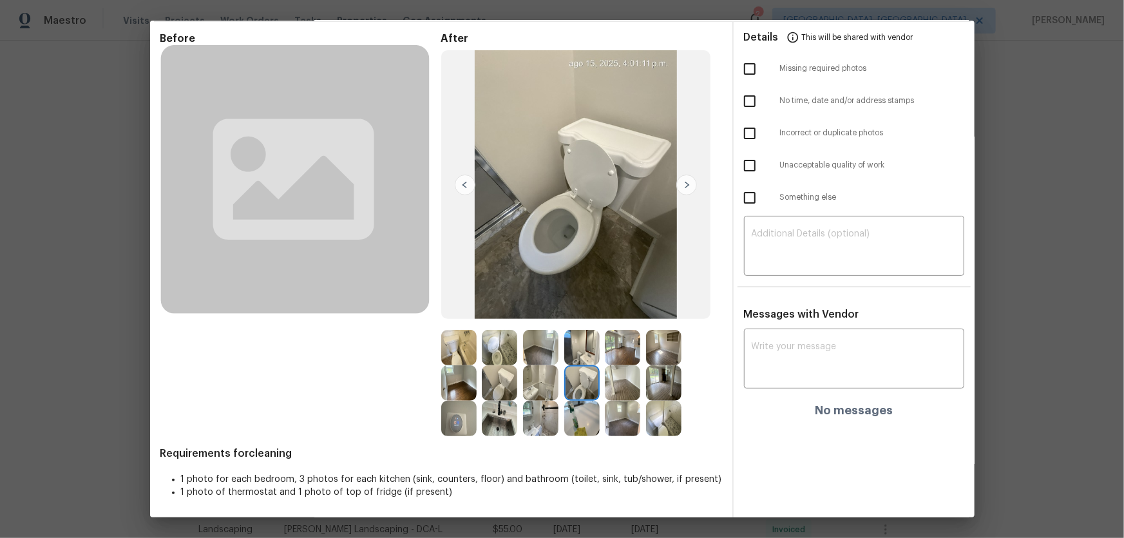
click at [579, 355] on img at bounding box center [581, 418] width 35 height 35
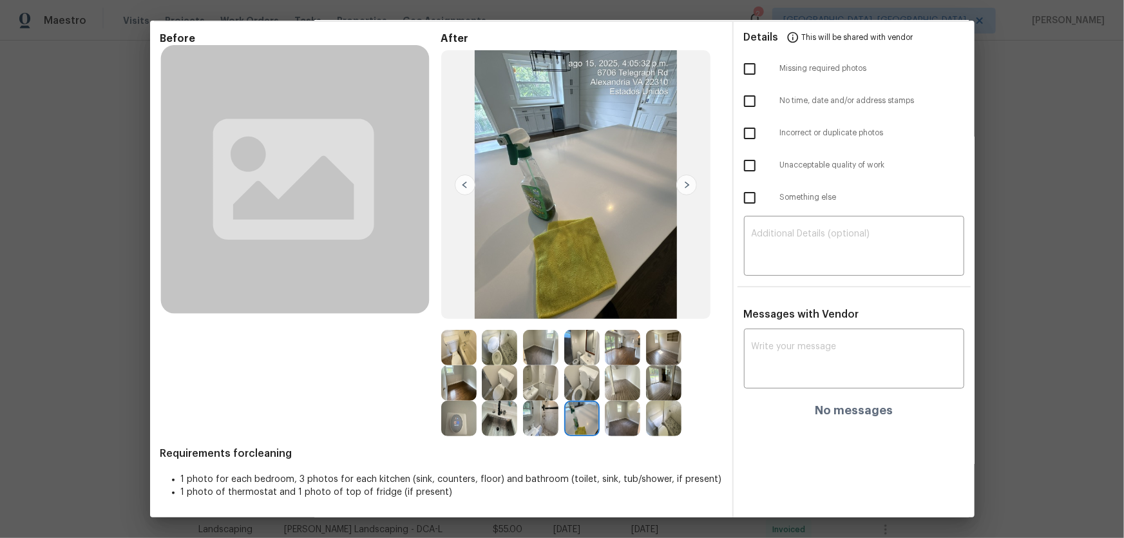
click at [661, 355] on img at bounding box center [663, 418] width 35 height 35
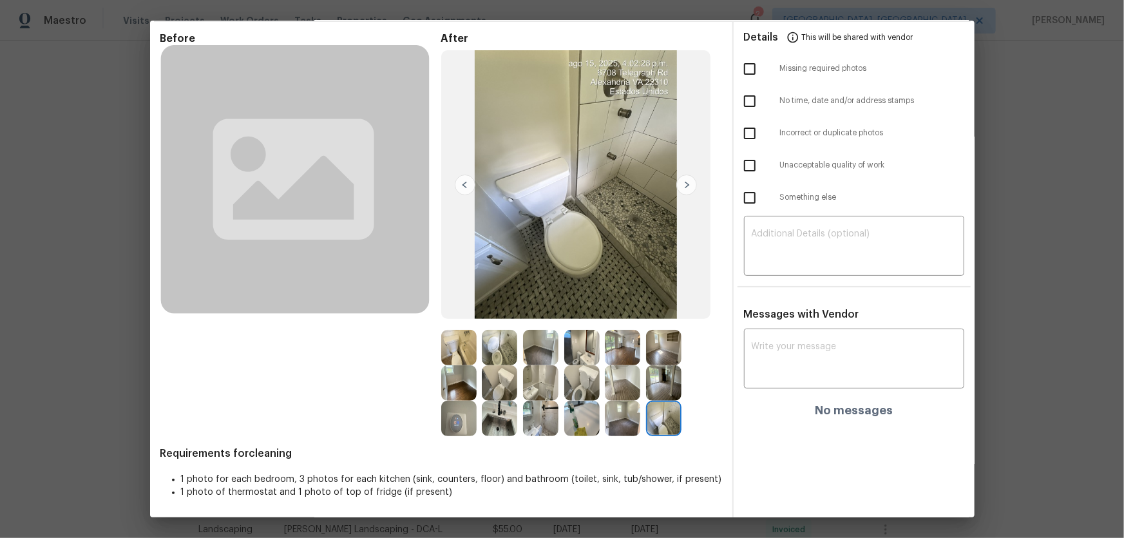
click at [611, 355] on img at bounding box center [622, 382] width 35 height 35
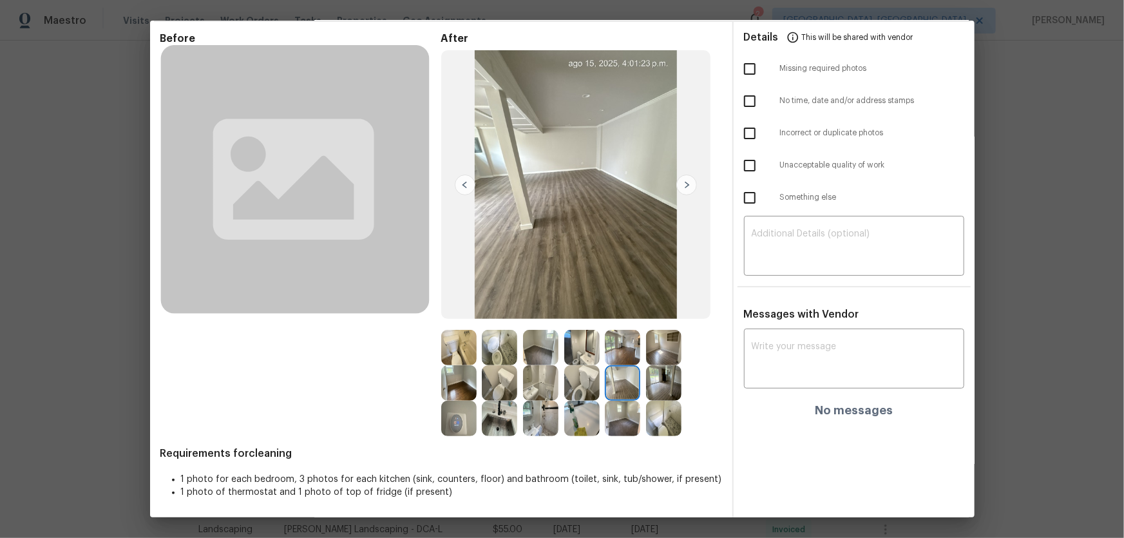
click at [610, 355] on img at bounding box center [622, 347] width 35 height 35
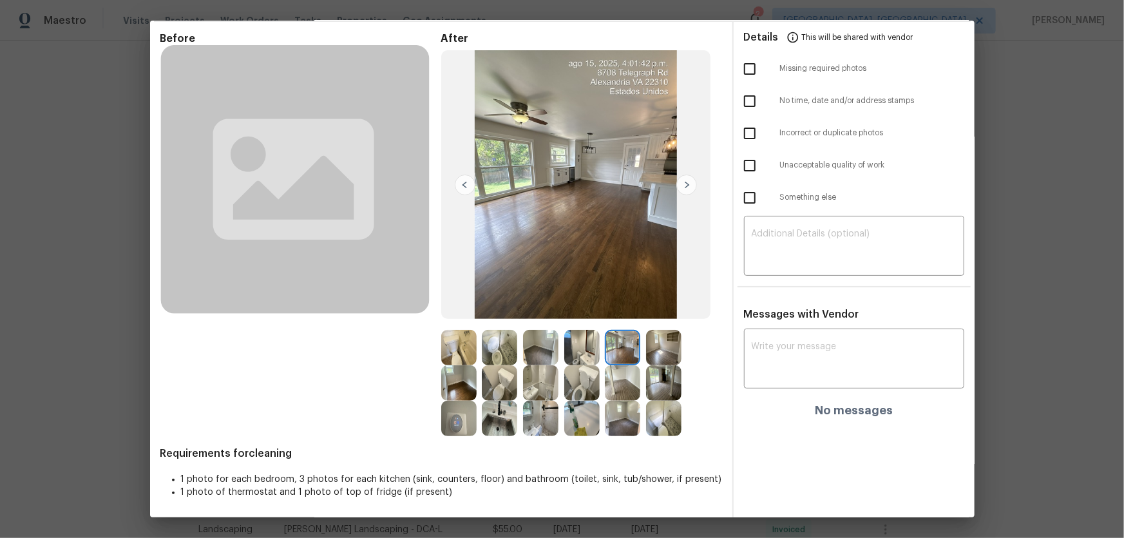
click at [541, 355] on img at bounding box center [540, 347] width 35 height 35
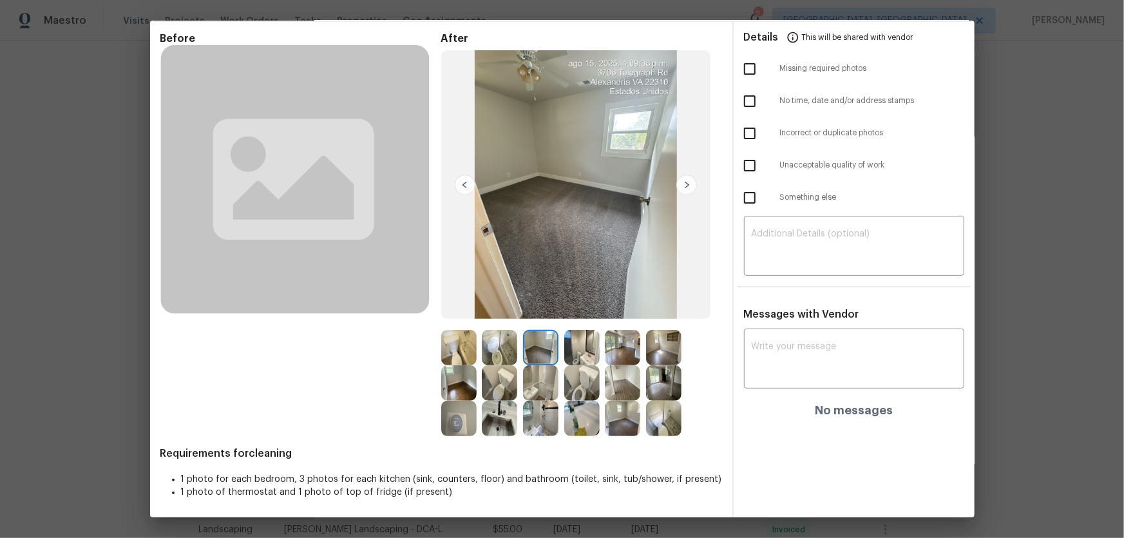
click at [495, 355] on img at bounding box center [499, 347] width 35 height 35
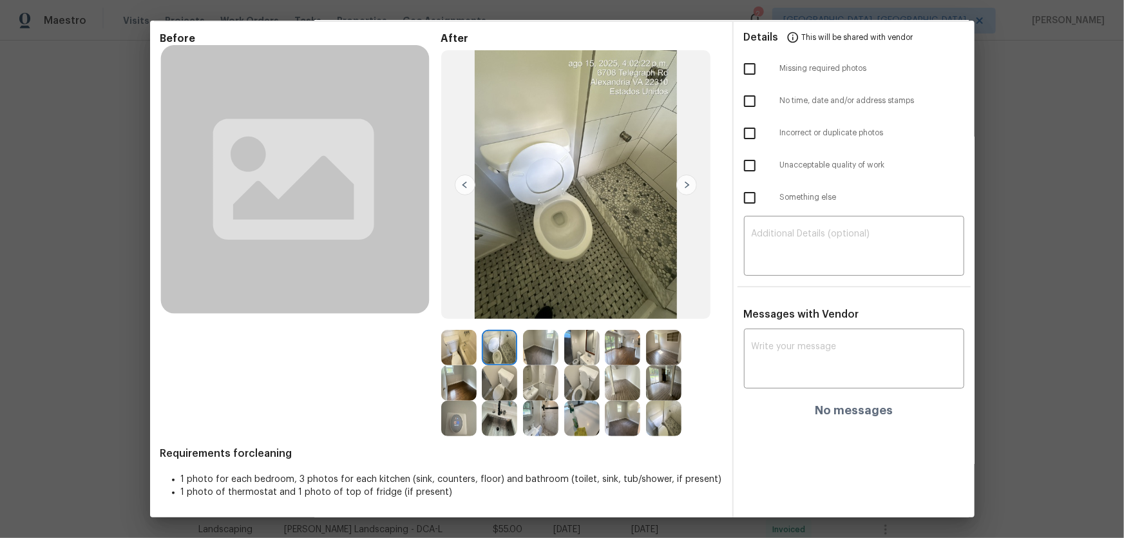
click at [654, 355] on img at bounding box center [663, 418] width 35 height 35
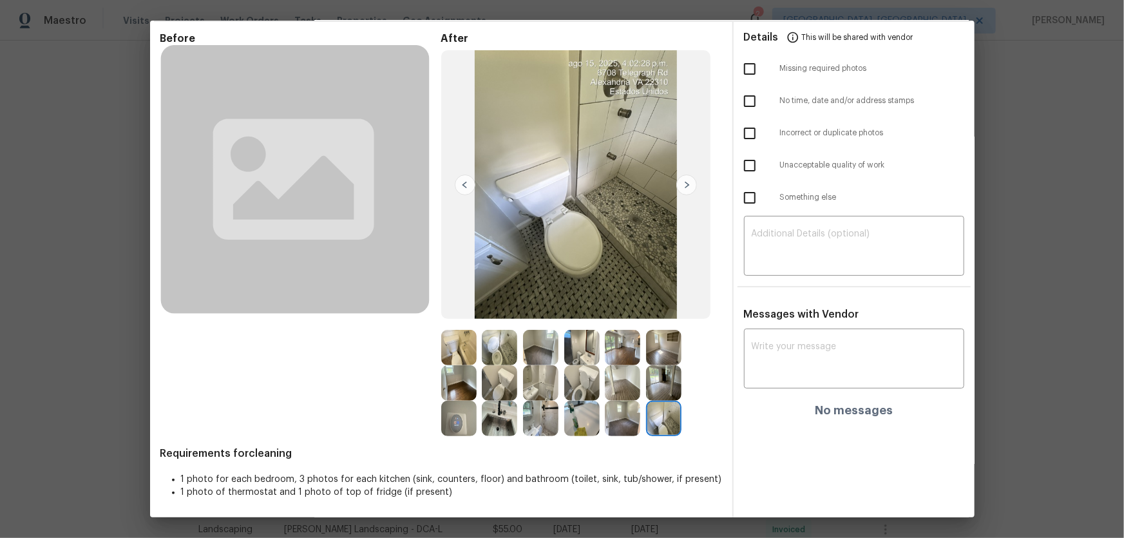
click at [502, 345] on img at bounding box center [499, 347] width 35 height 35
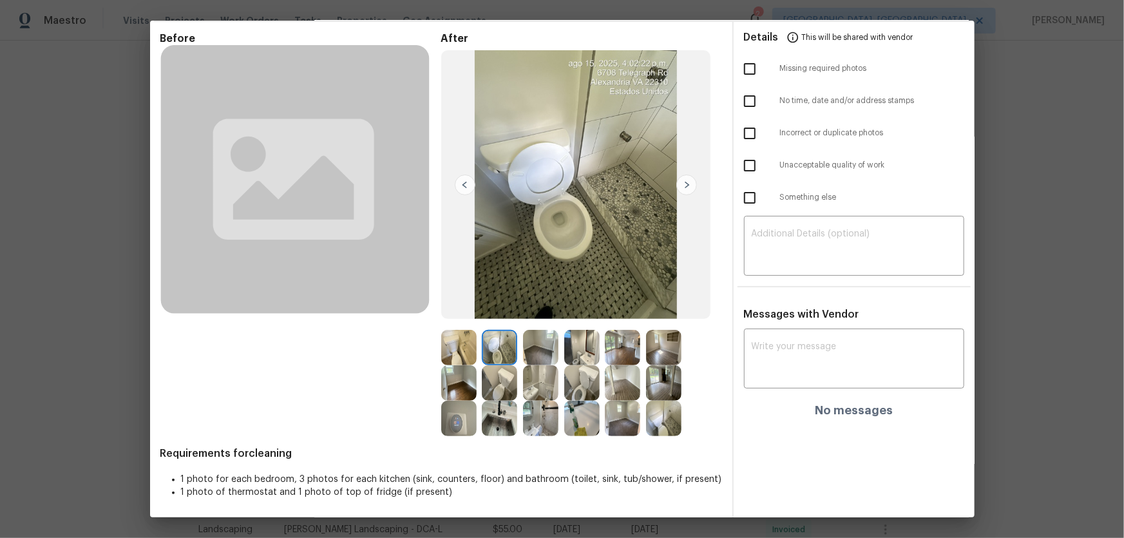
click at [667, 355] on img at bounding box center [663, 418] width 35 height 35
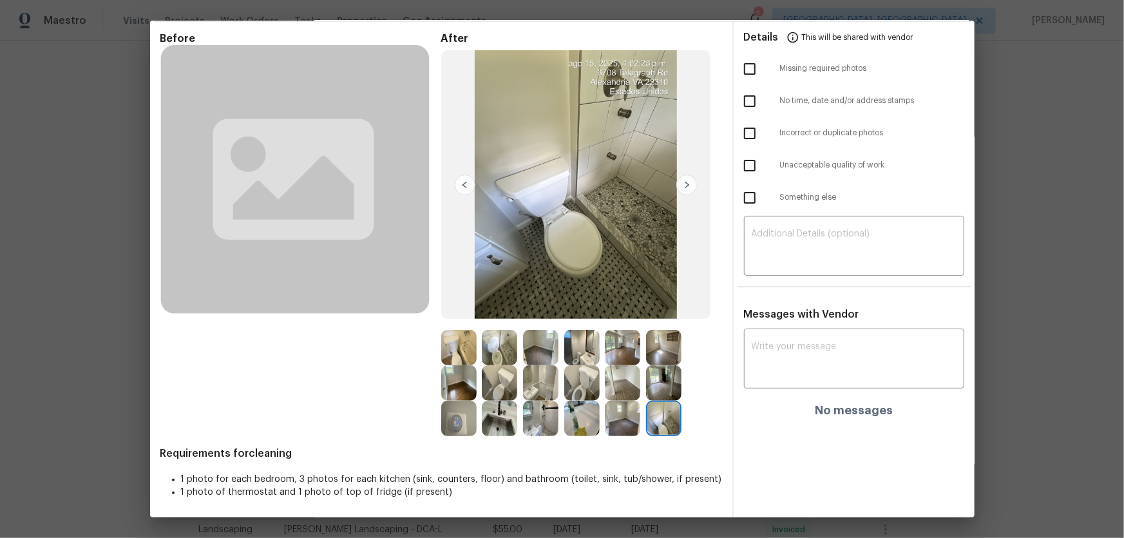
click at [495, 350] on img at bounding box center [499, 347] width 35 height 35
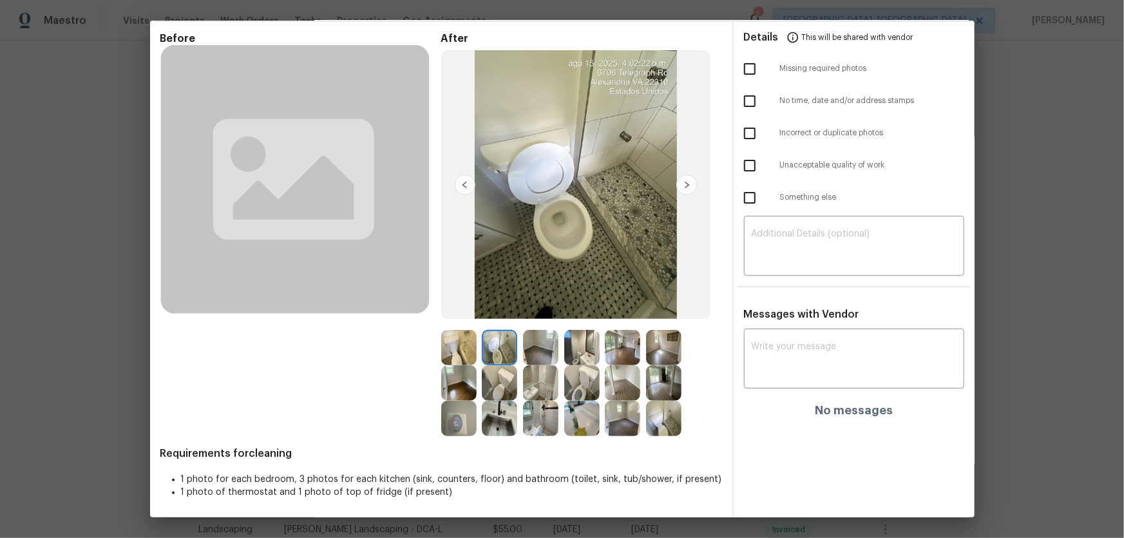
click at [666, 355] on img at bounding box center [663, 418] width 35 height 35
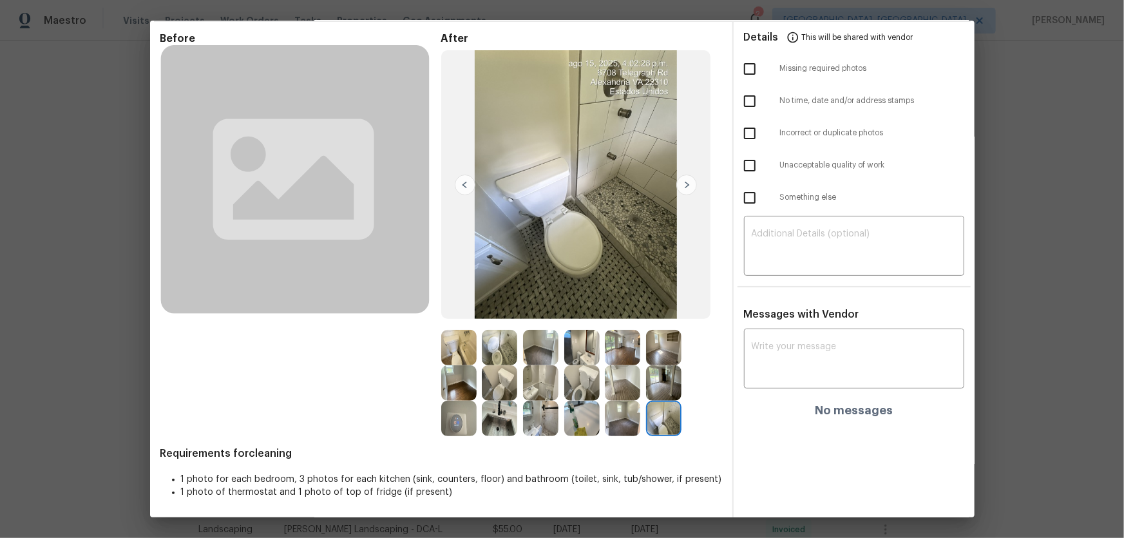
click at [526, 348] on img at bounding box center [540, 347] width 35 height 35
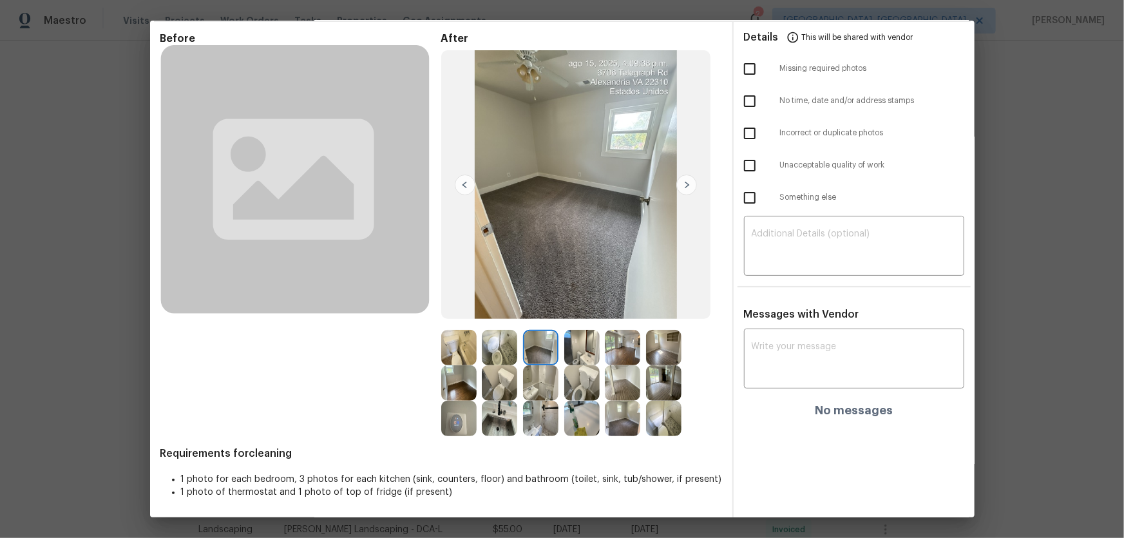
click at [490, 343] on img at bounding box center [499, 347] width 35 height 35
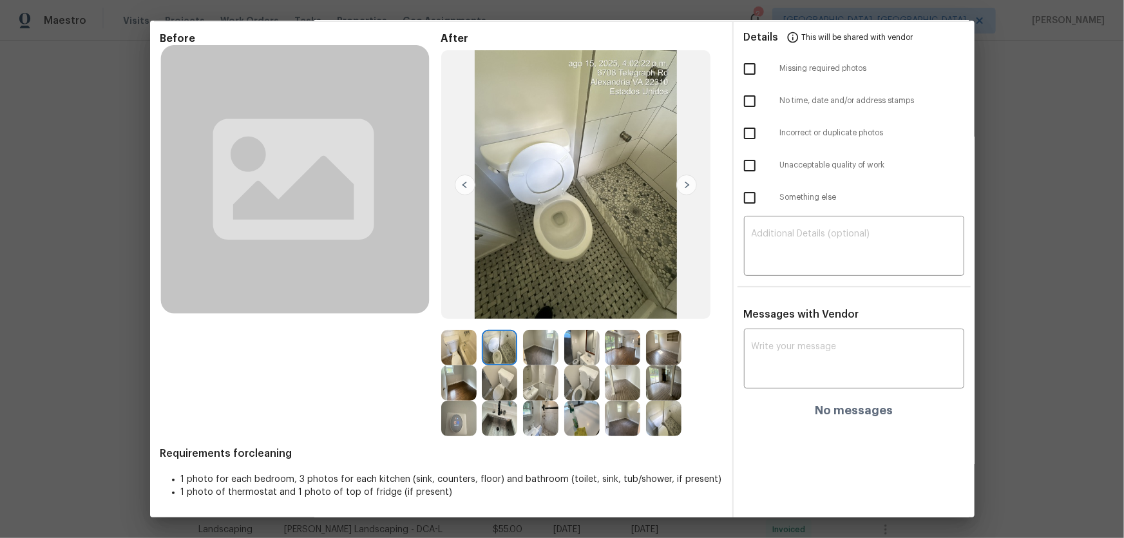
click at [541, 355] on img at bounding box center [540, 418] width 35 height 35
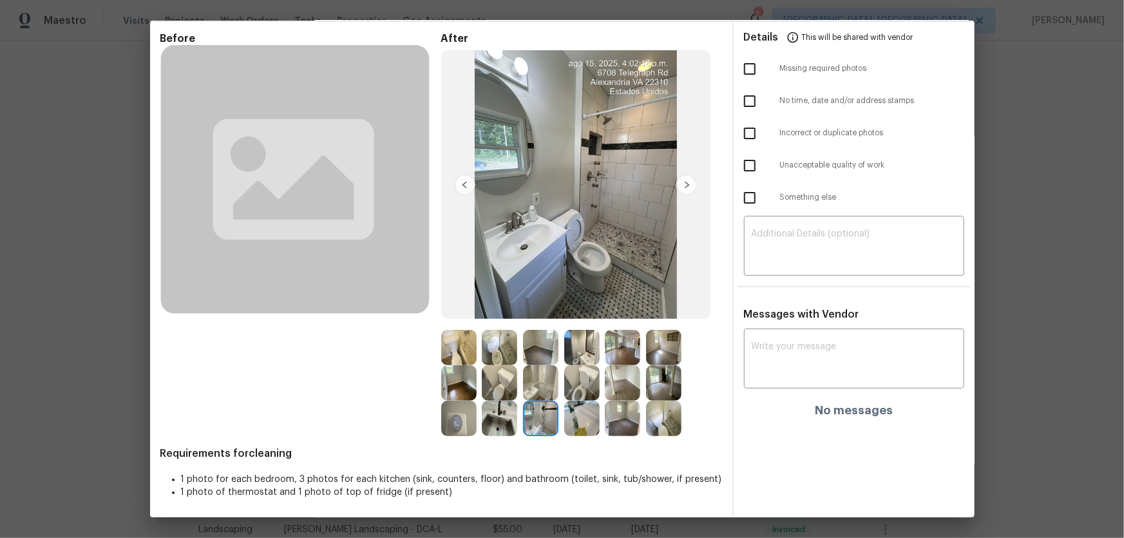
click at [503, 341] on img at bounding box center [499, 347] width 35 height 35
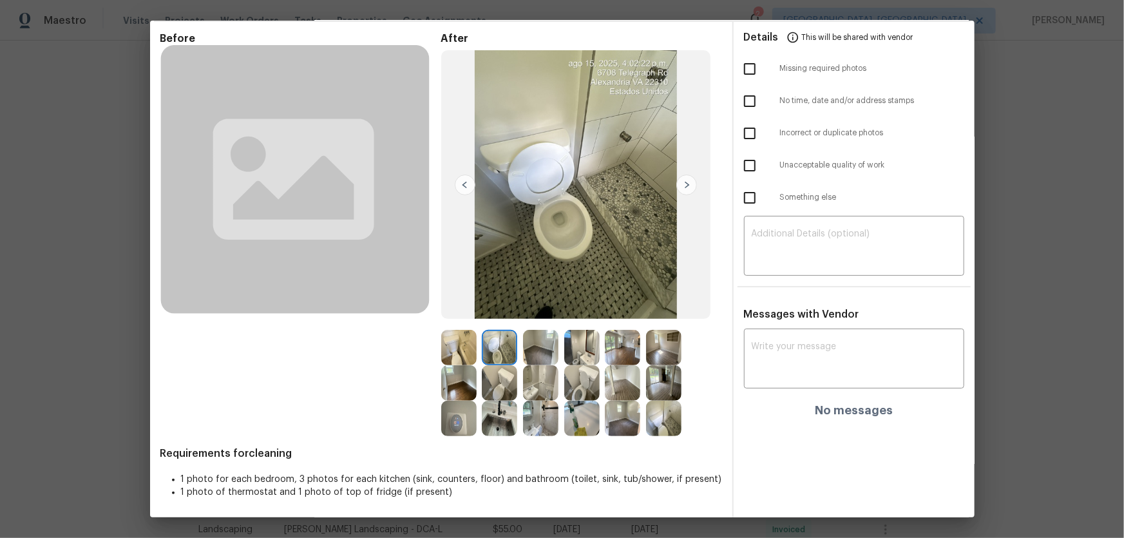
click at [547, 355] on img at bounding box center [540, 418] width 35 height 35
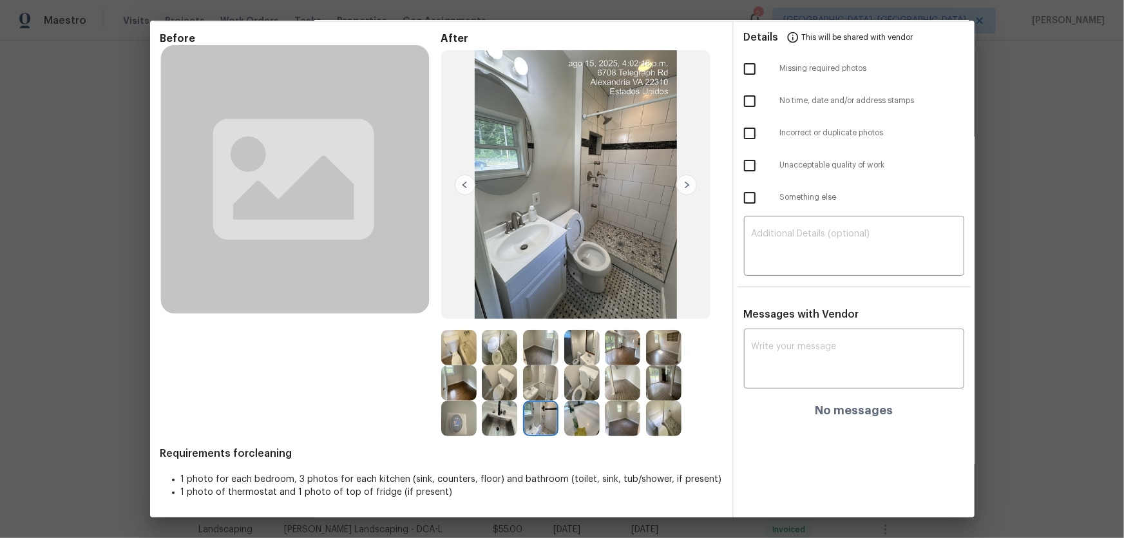
click at [490, 348] on img at bounding box center [499, 347] width 35 height 35
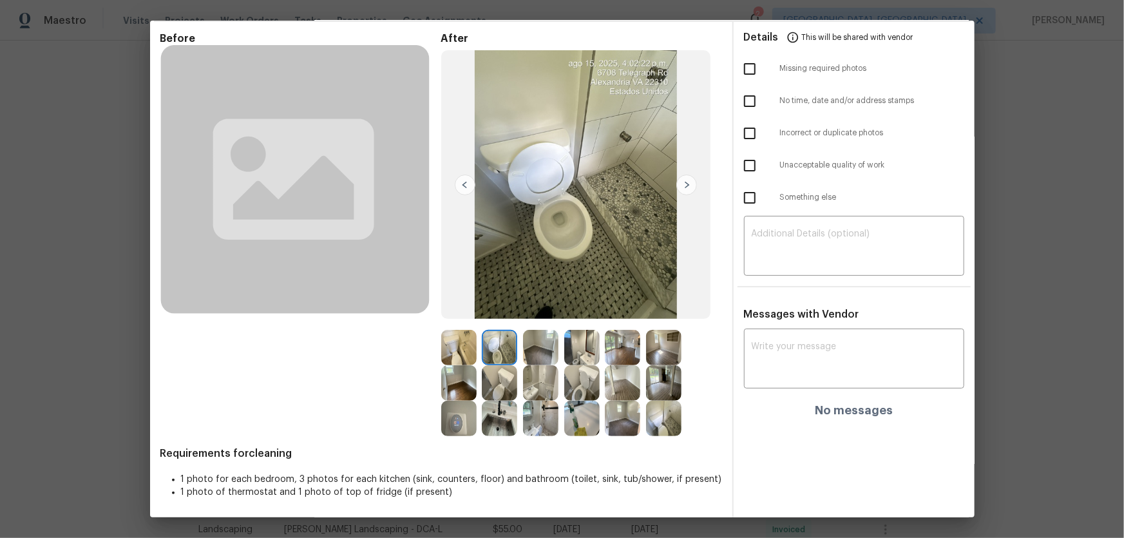
click at [461, 350] on img at bounding box center [458, 347] width 35 height 35
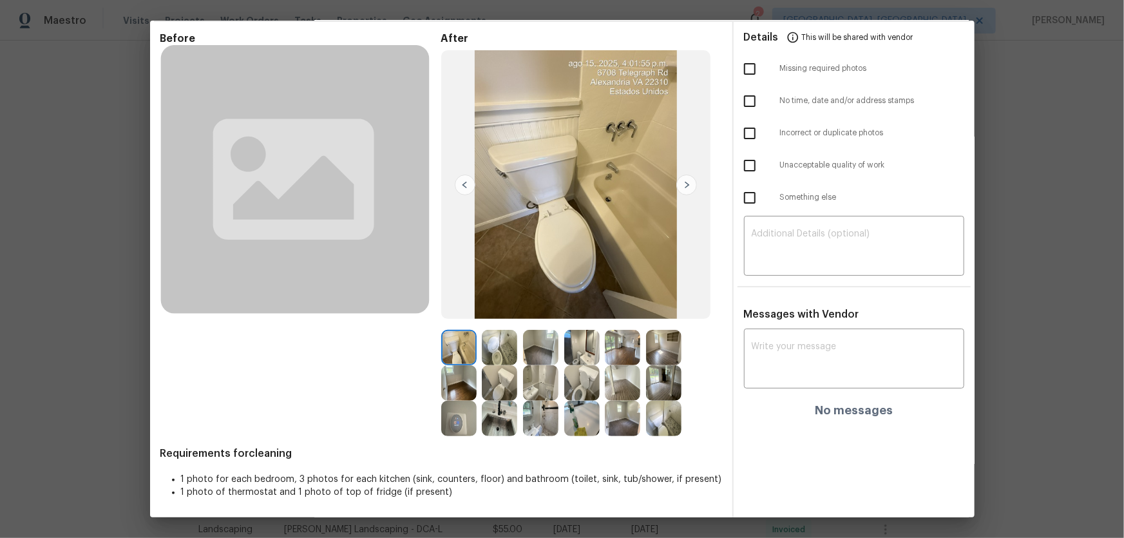
click at [631, 355] on img at bounding box center [622, 382] width 35 height 35
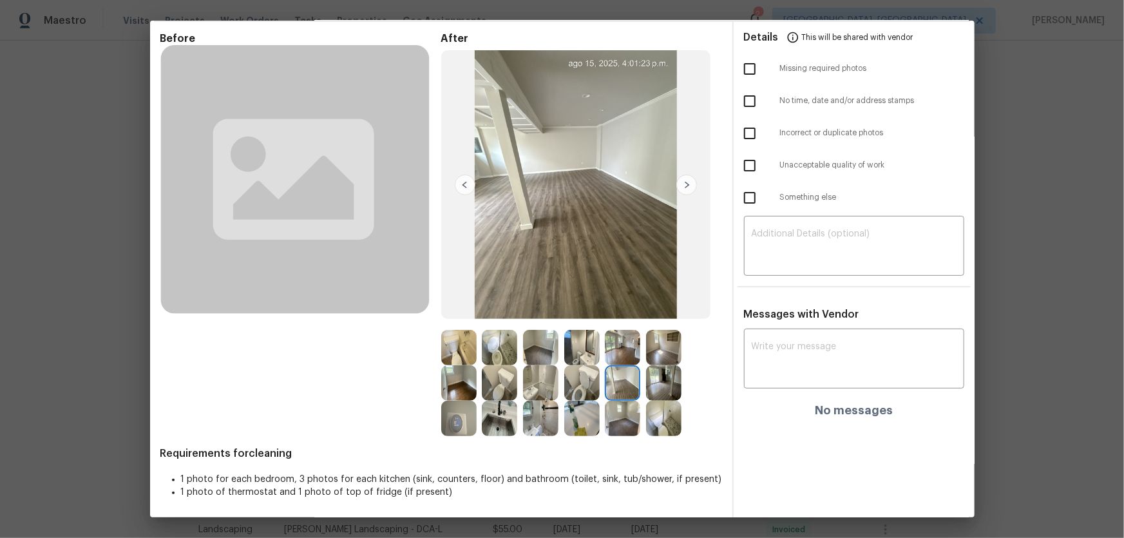
click at [539, 355] on img at bounding box center [540, 418] width 35 height 35
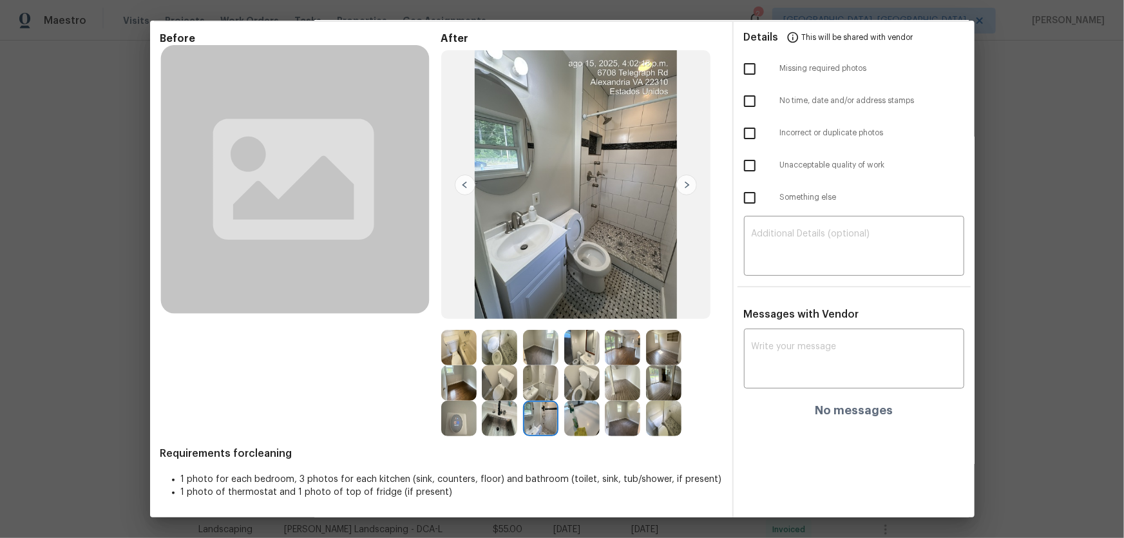
click at [517, 355] on div at bounding box center [502, 418] width 41 height 35
click at [502, 355] on img at bounding box center [499, 382] width 35 height 35
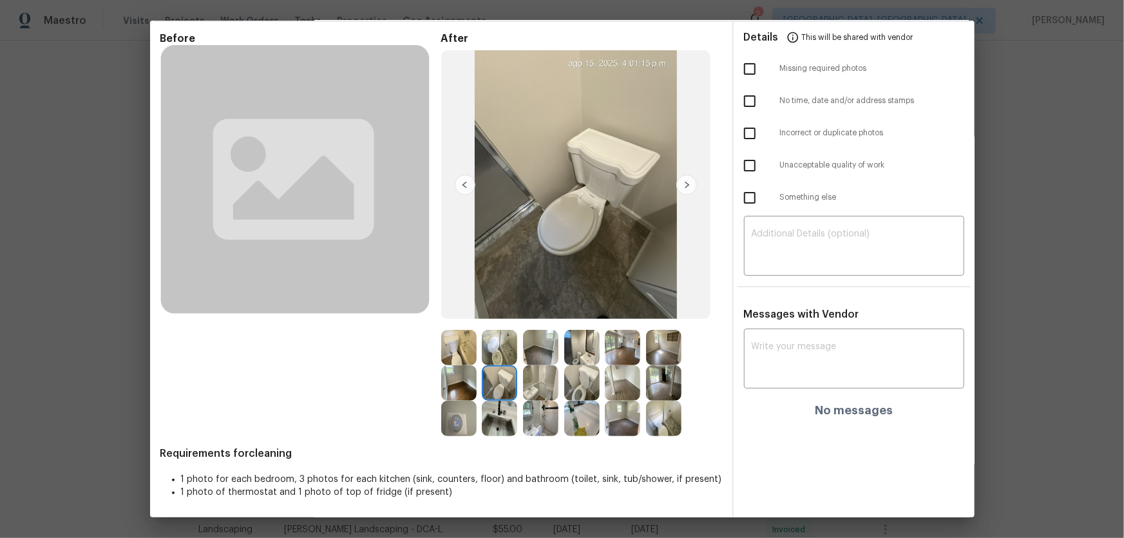
click at [455, 355] on img at bounding box center [458, 418] width 35 height 35
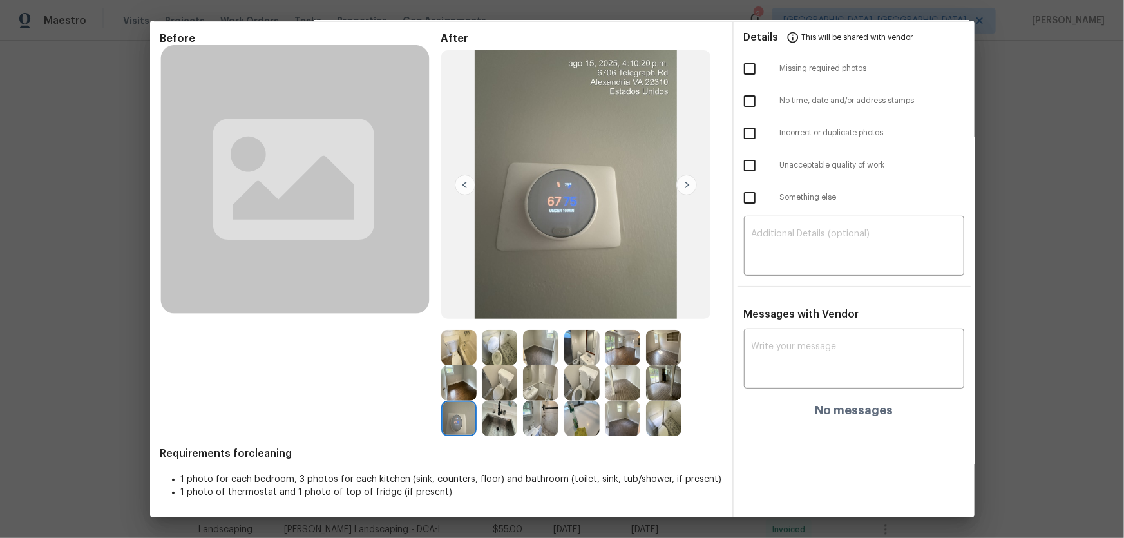
click at [464, 355] on img at bounding box center [458, 382] width 35 height 35
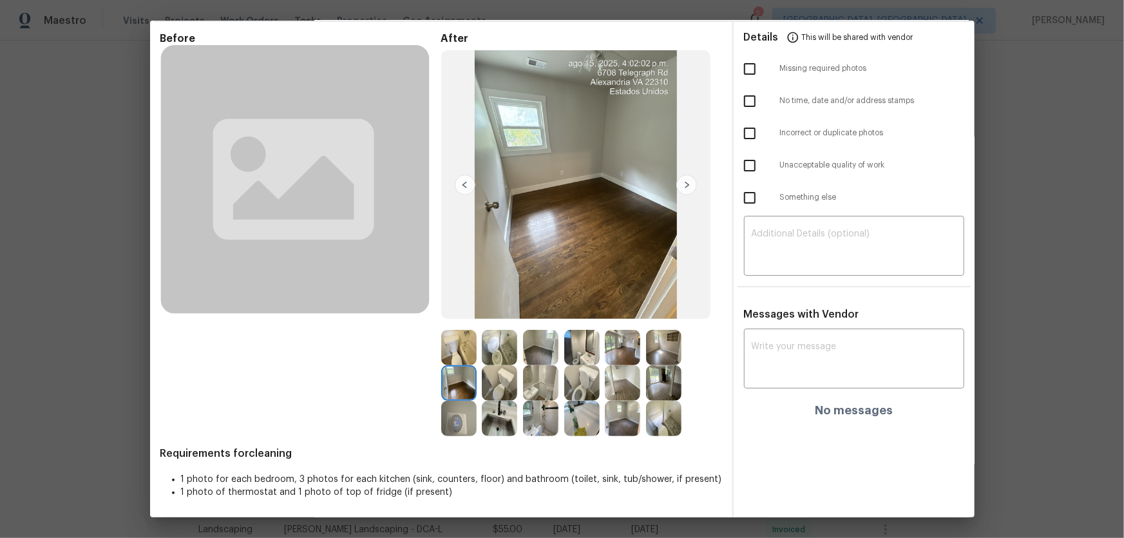
click at [544, 342] on img at bounding box center [540, 347] width 35 height 35
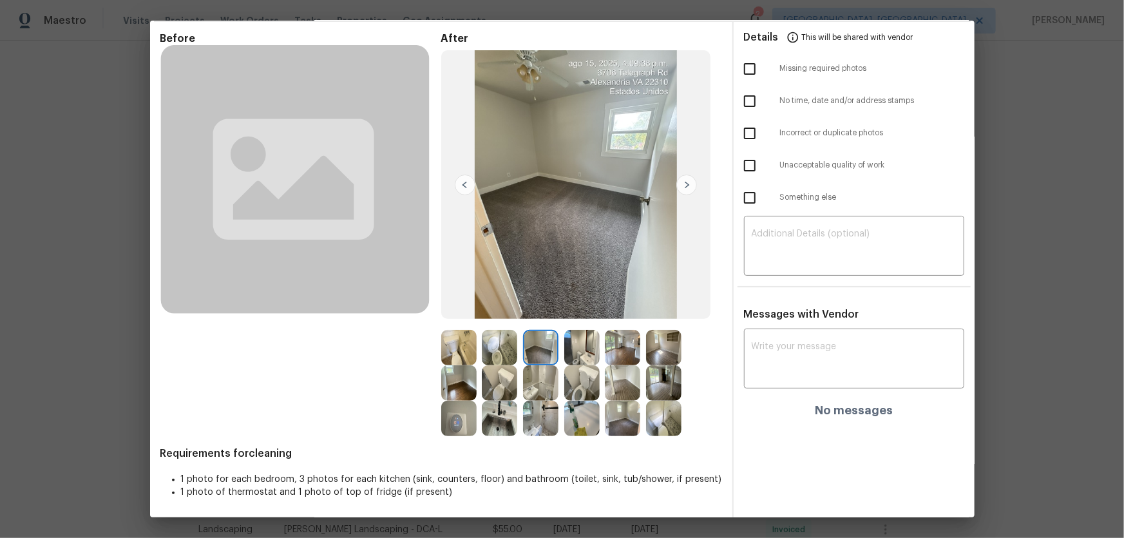
click at [658, 355] on img at bounding box center [663, 347] width 35 height 35
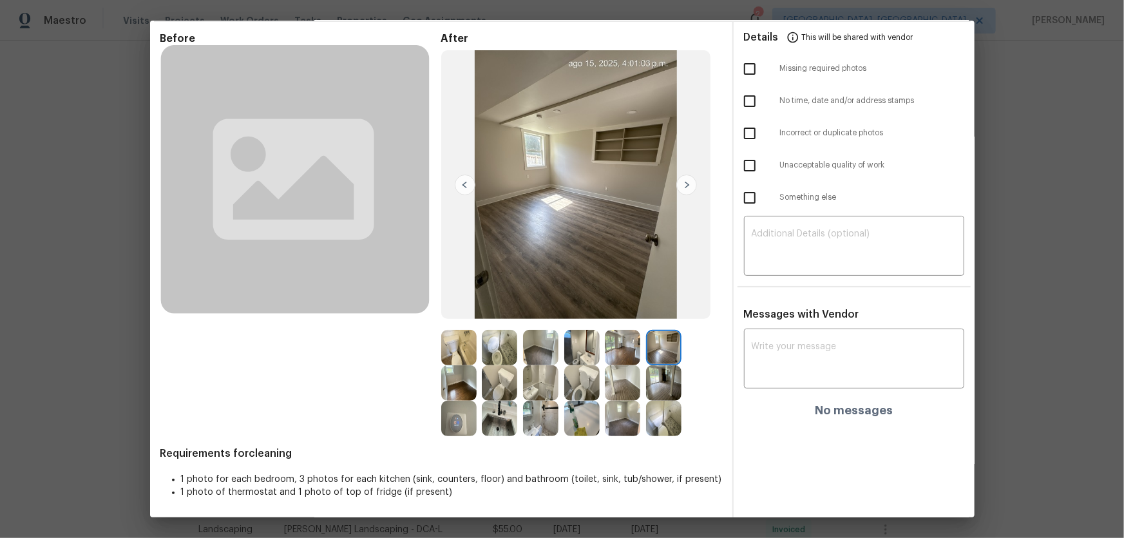
click at [614, 355] on img at bounding box center [622, 418] width 35 height 35
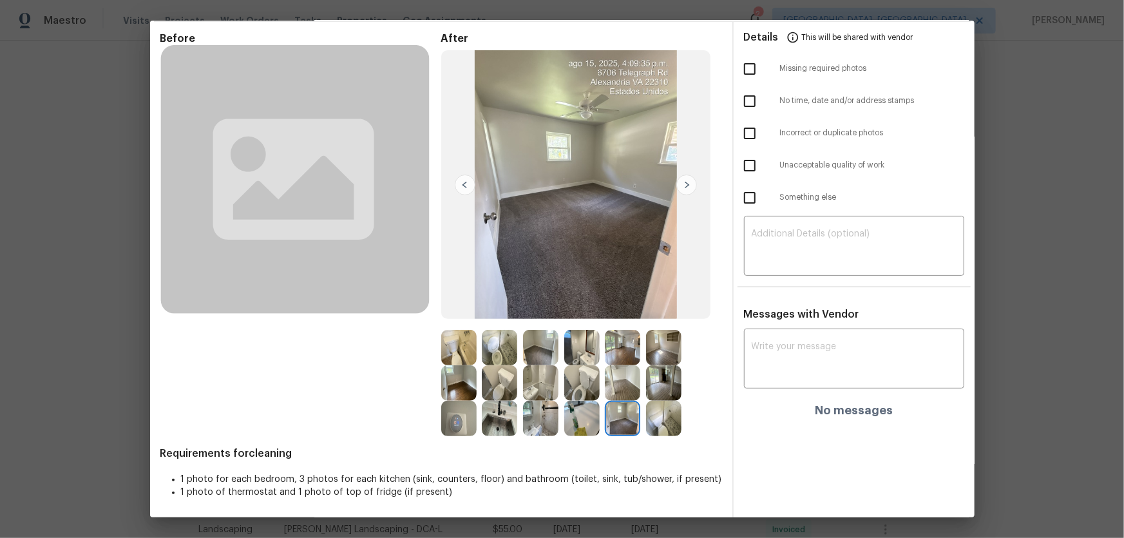
click at [650, 355] on img at bounding box center [663, 418] width 35 height 35
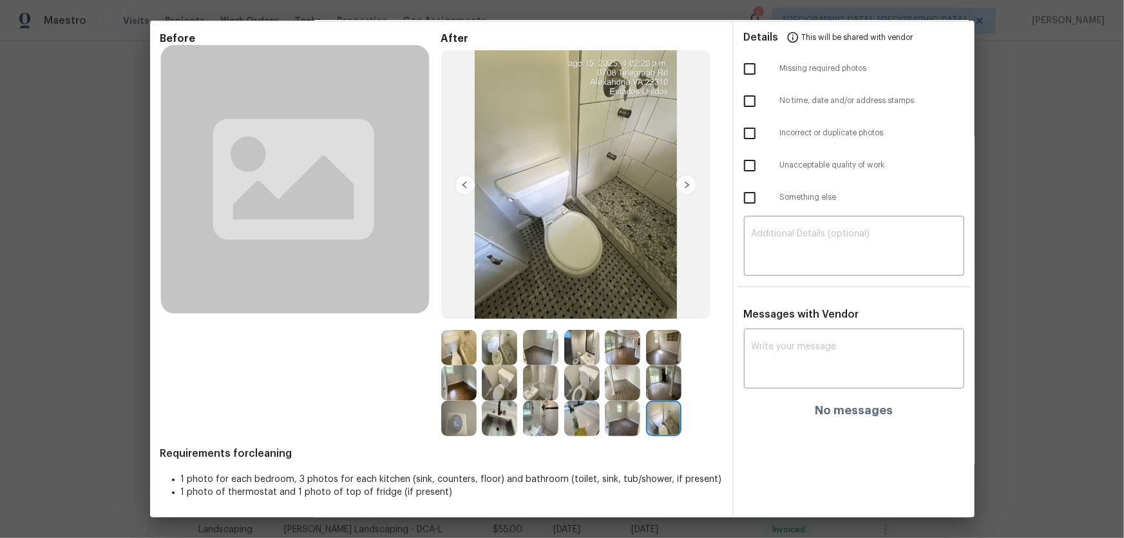
click at [654, 355] on img at bounding box center [663, 382] width 35 height 35
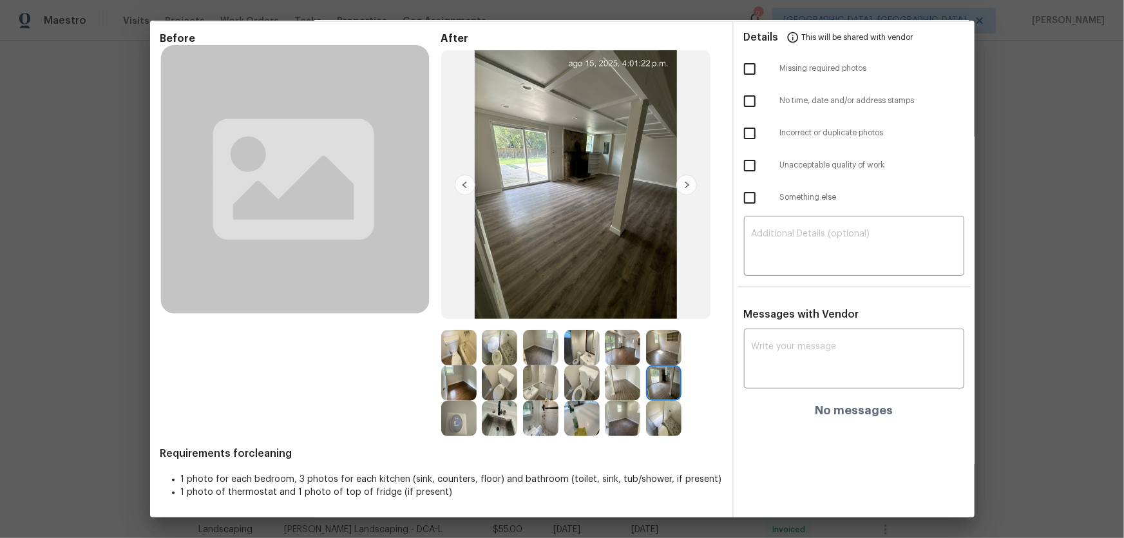
click at [629, 355] on img at bounding box center [622, 382] width 35 height 35
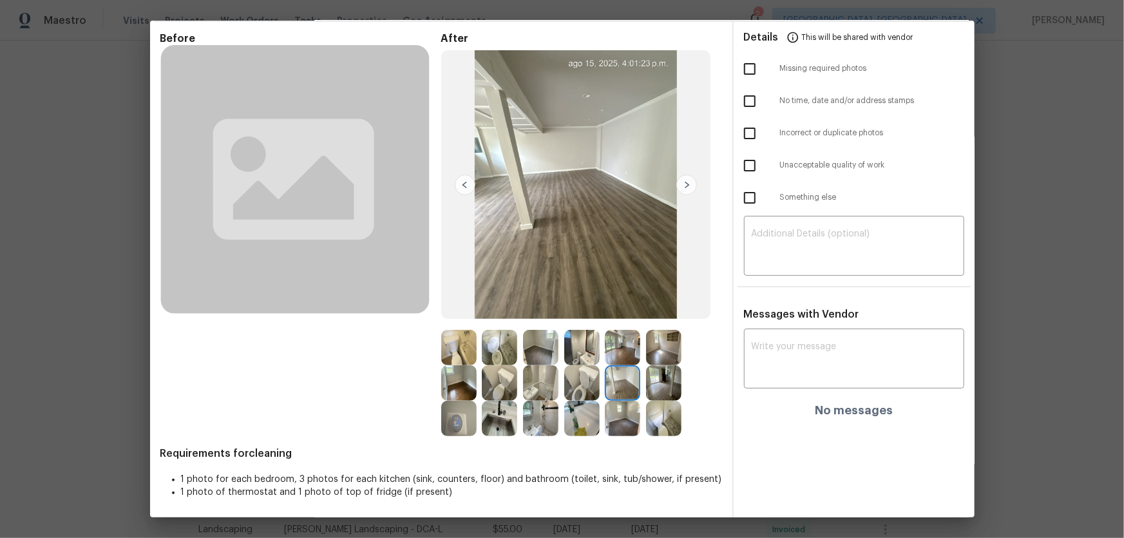
click at [612, 347] on img at bounding box center [622, 347] width 35 height 35
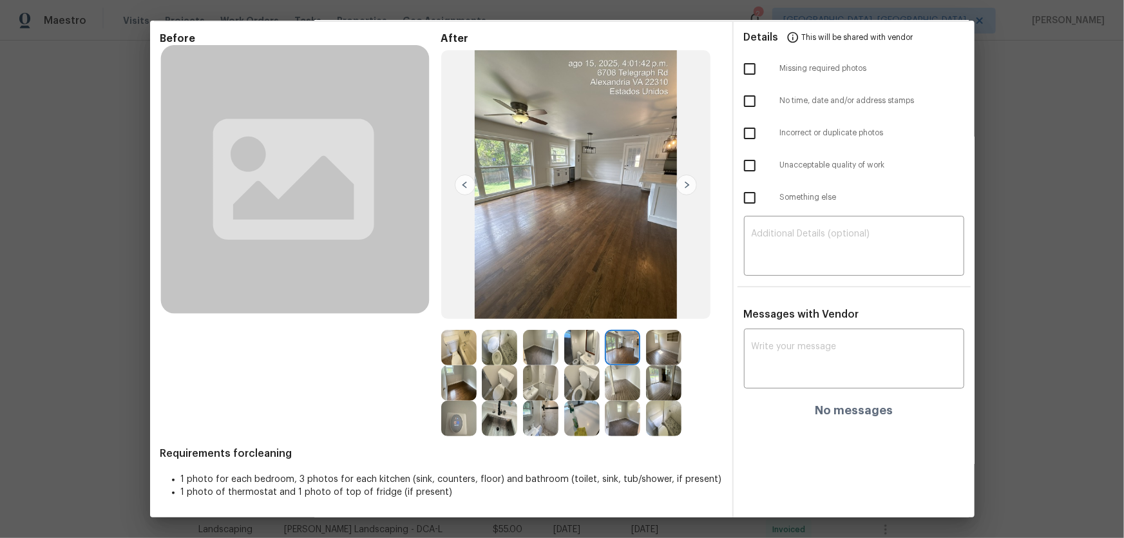
click at [498, 355] on img at bounding box center [499, 418] width 35 height 35
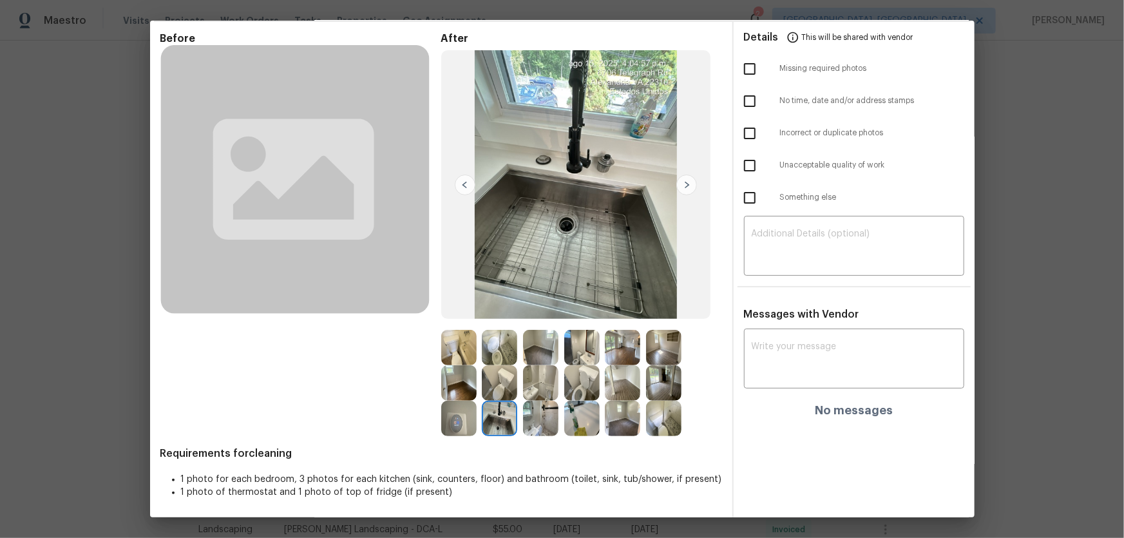
click at [449, 355] on img at bounding box center [458, 418] width 35 height 35
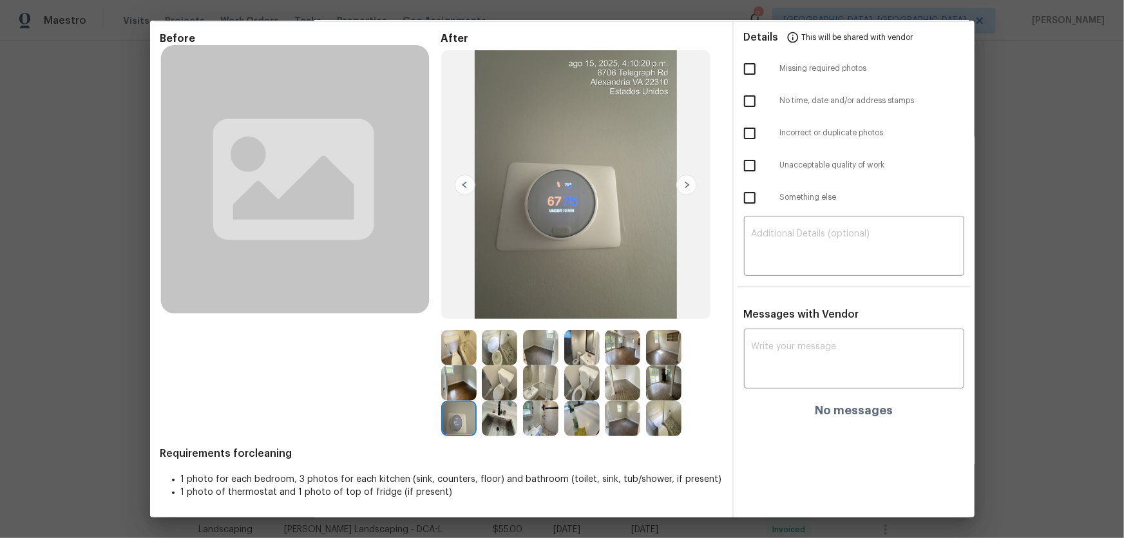
click at [462, 355] on img at bounding box center [458, 382] width 35 height 35
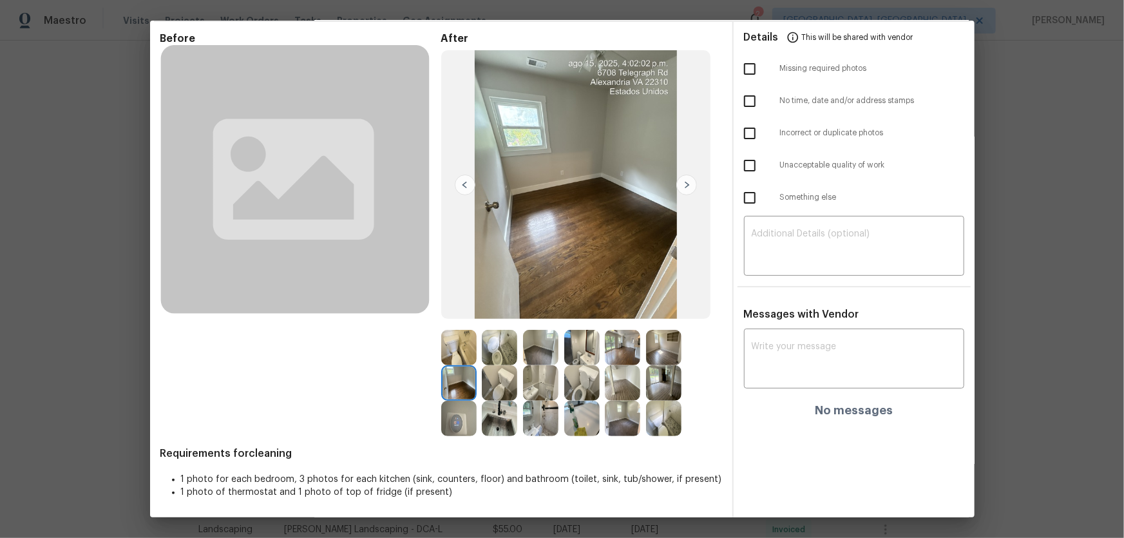
click at [491, 355] on img at bounding box center [499, 382] width 35 height 35
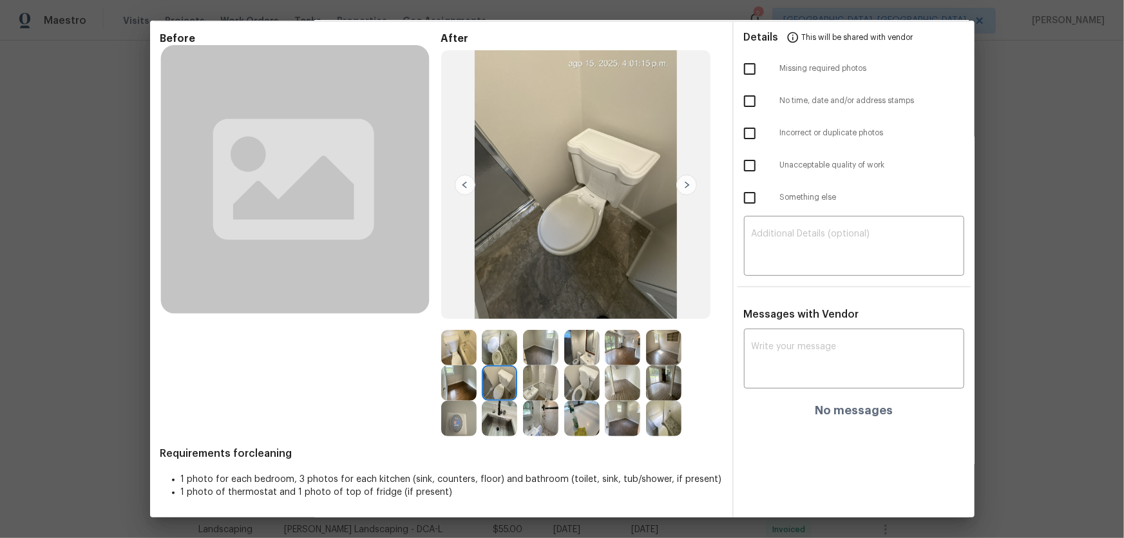
click at [573, 355] on img at bounding box center [581, 382] width 35 height 35
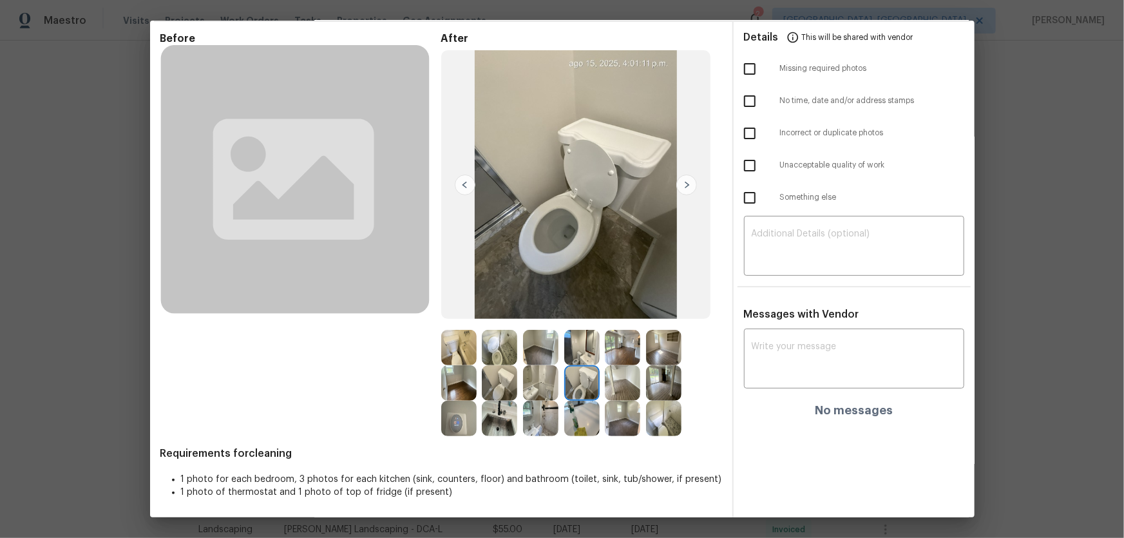
click at [687, 355] on div at bounding box center [581, 383] width 281 height 106
click at [630, 355] on img at bounding box center [622, 347] width 35 height 35
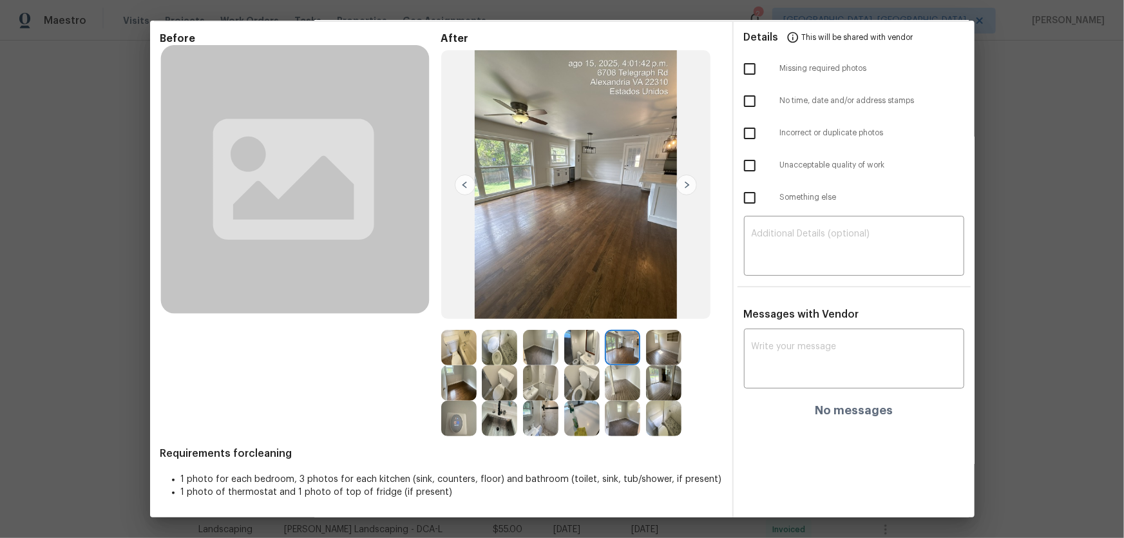
click at [662, 355] on img at bounding box center [663, 347] width 35 height 35
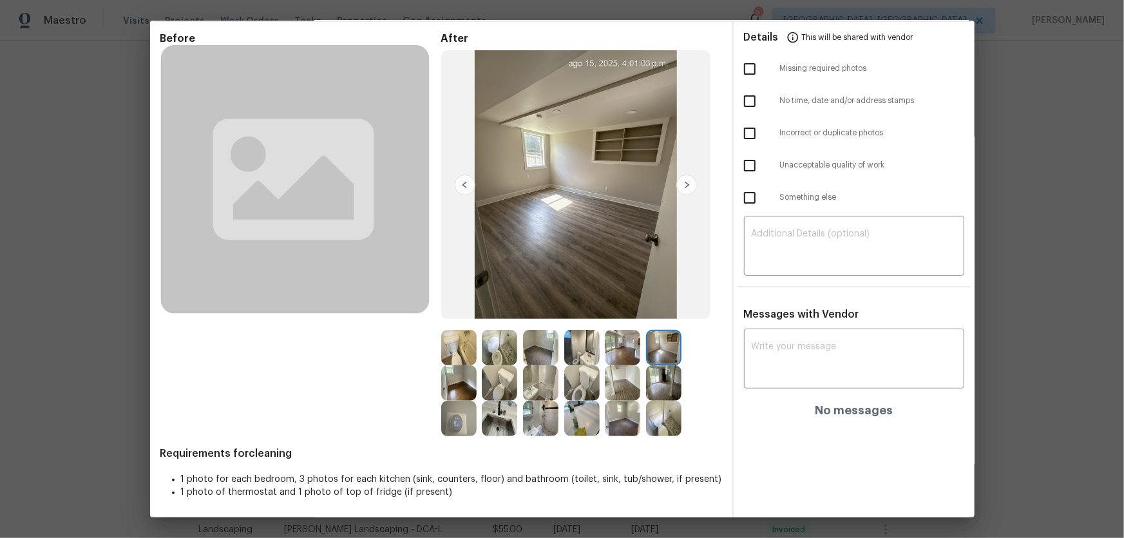
click at [662, 355] on img at bounding box center [663, 382] width 35 height 35
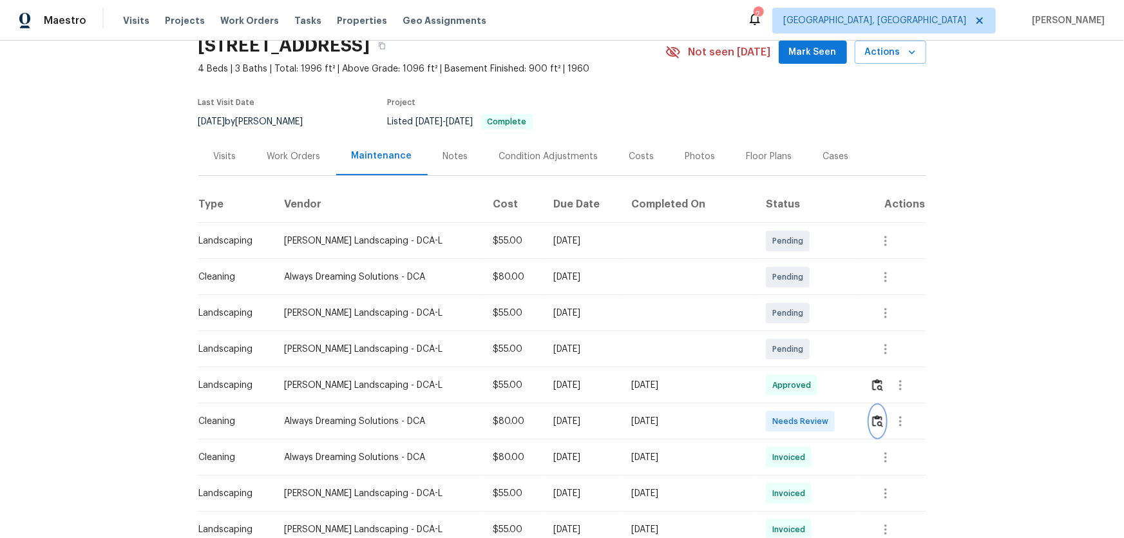
scroll to position [117, 0]
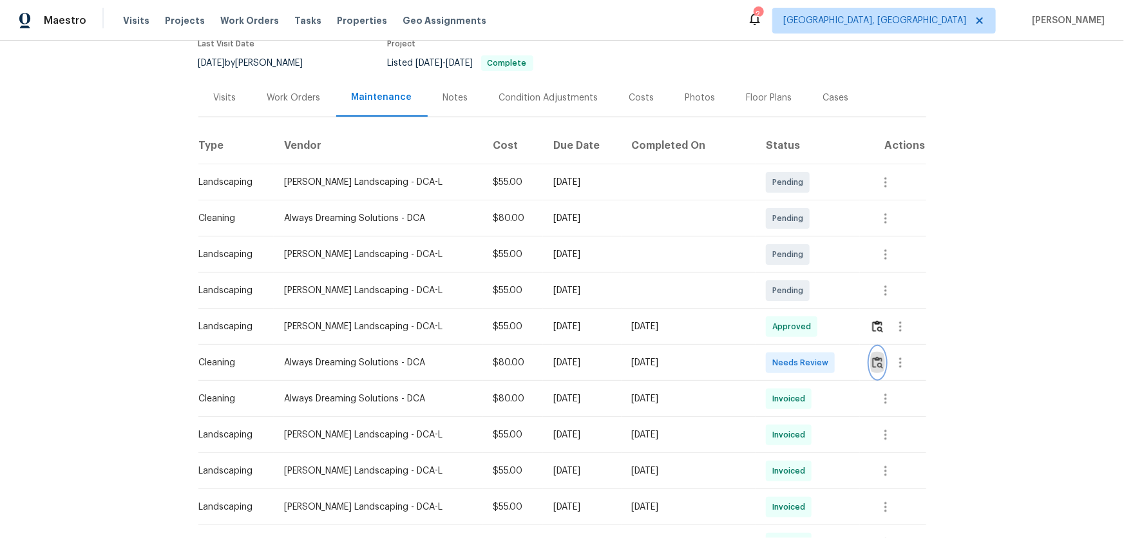
click at [799, 355] on button "button" at bounding box center [877, 362] width 15 height 31
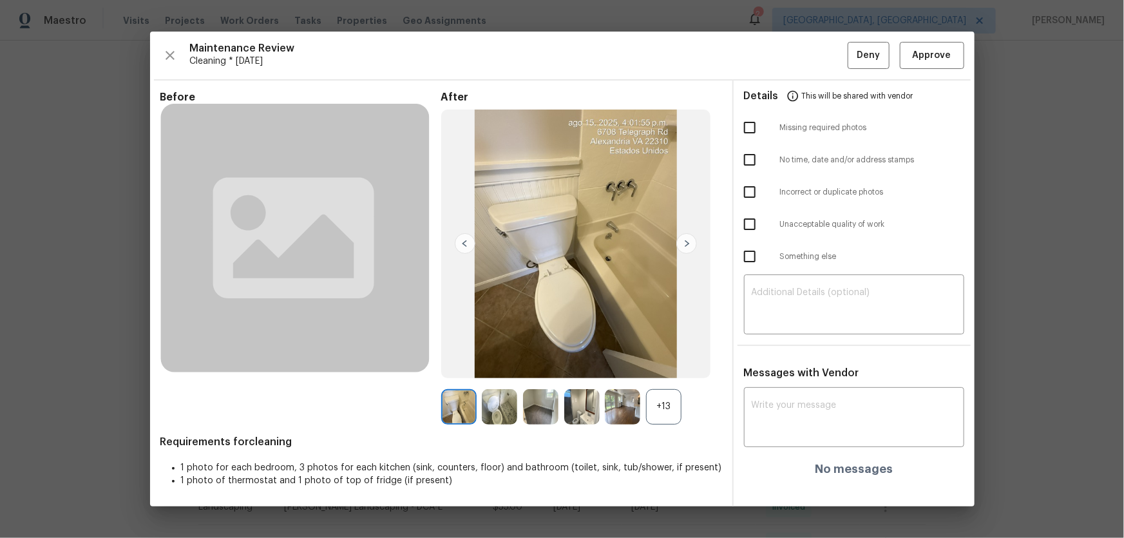
click at [674, 355] on div "+13" at bounding box center [663, 406] width 35 height 35
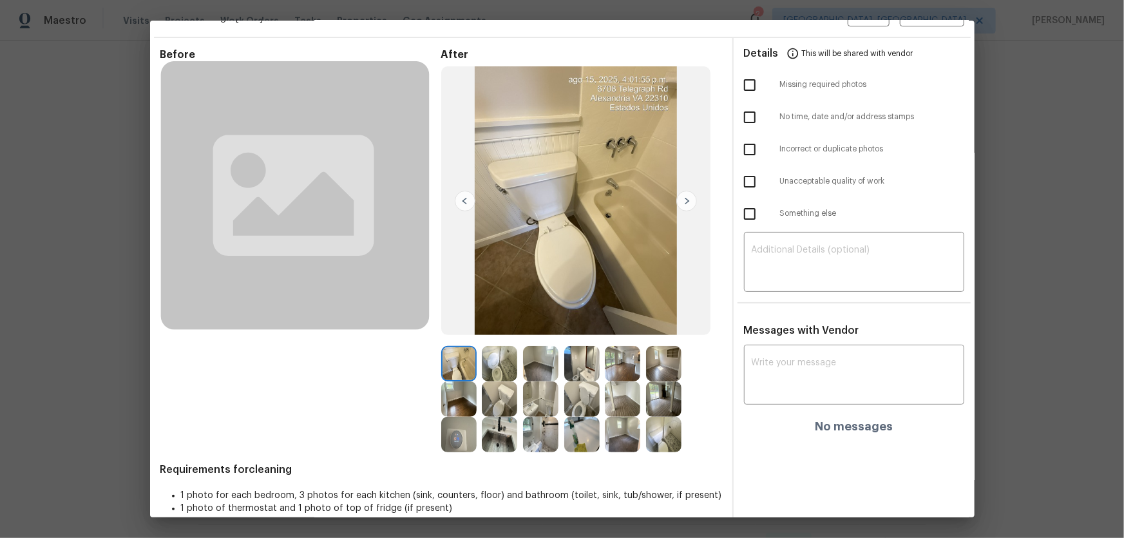
scroll to position [48, 0]
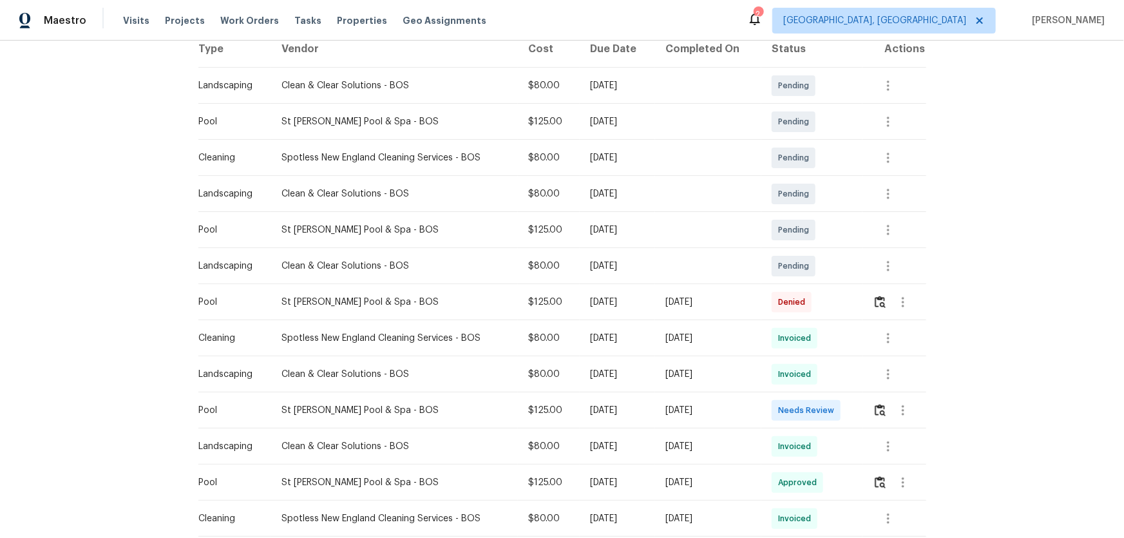
scroll to position [234, 0]
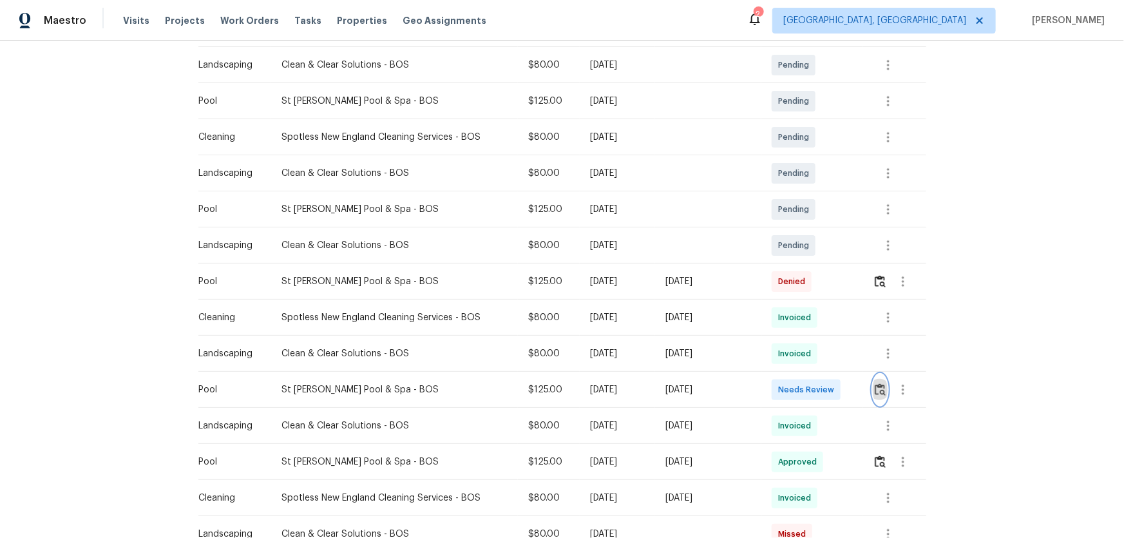
click at [873, 393] on button "button" at bounding box center [880, 389] width 15 height 31
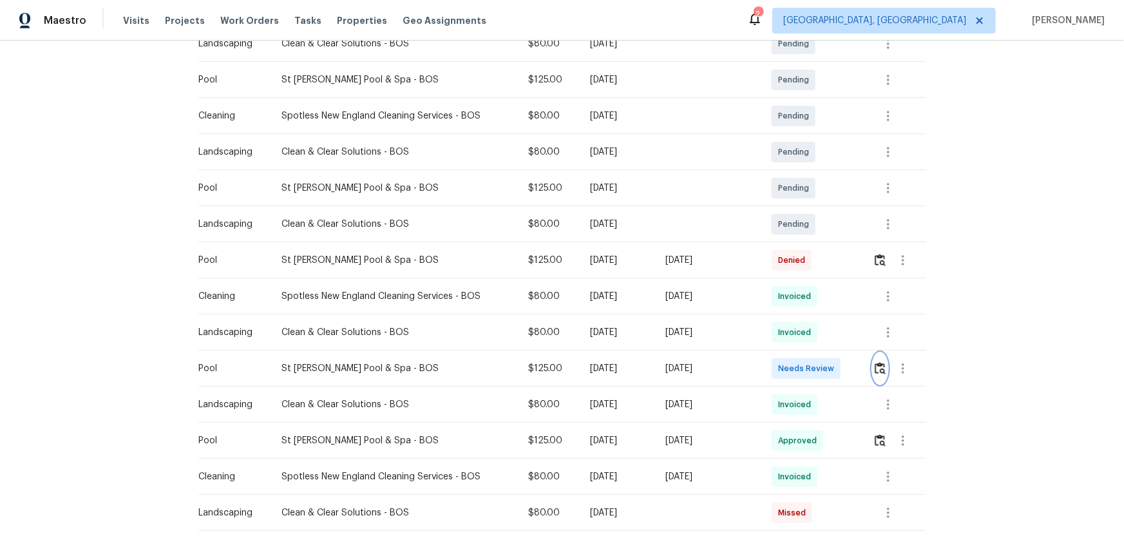
scroll to position [292, 0]
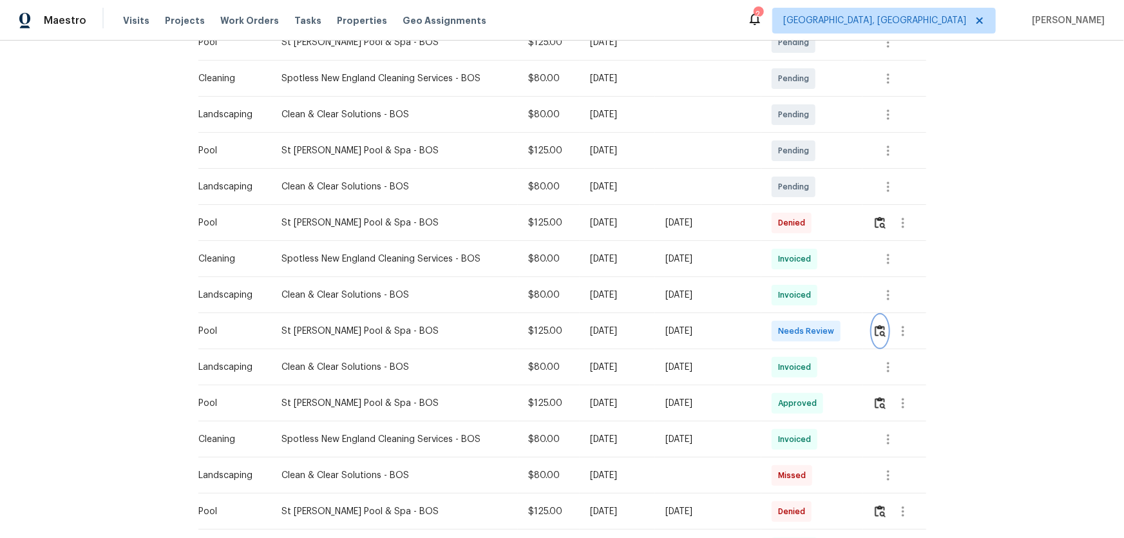
click at [875, 331] on img "button" at bounding box center [880, 331] width 11 height 12
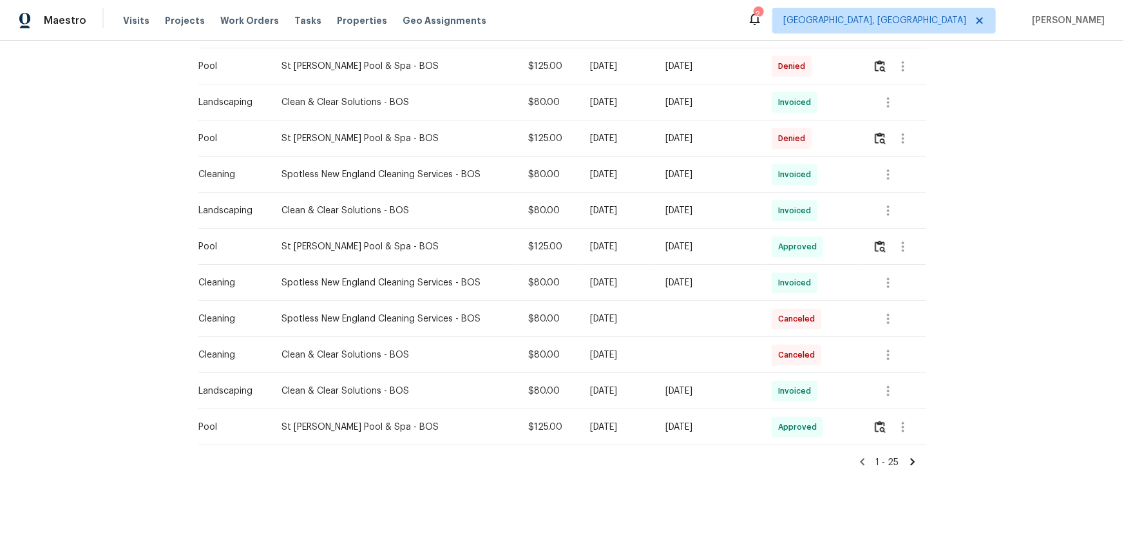
scroll to position [754, 0]
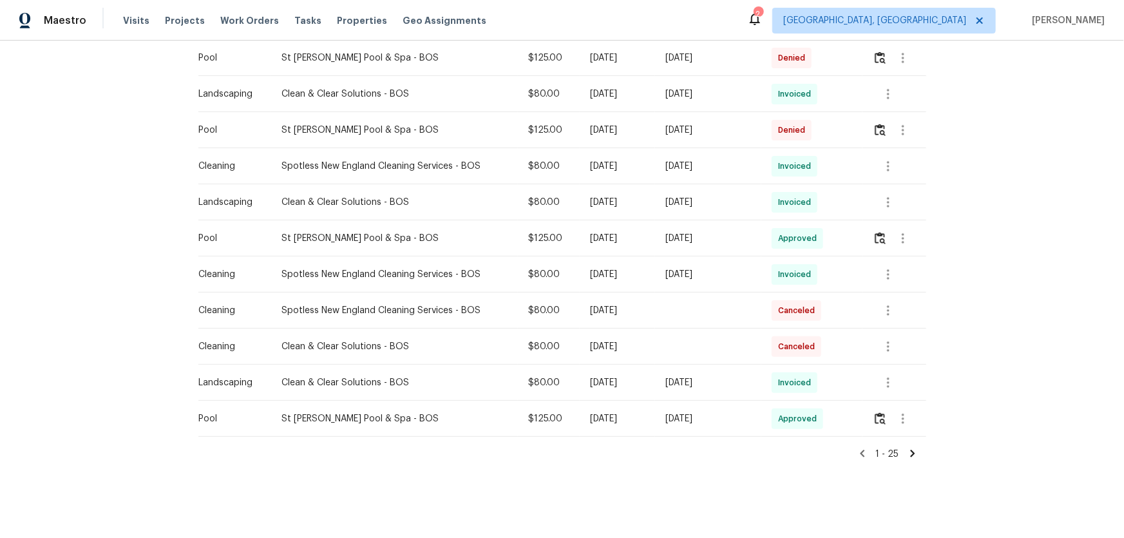
click at [910, 450] on icon at bounding box center [912, 453] width 5 height 7
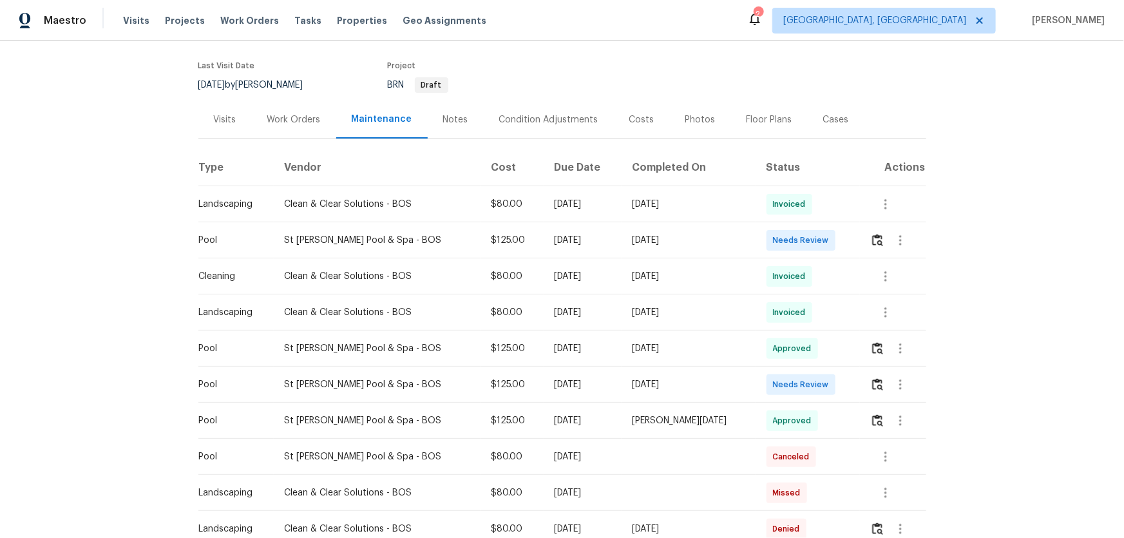
scroll to position [117, 0]
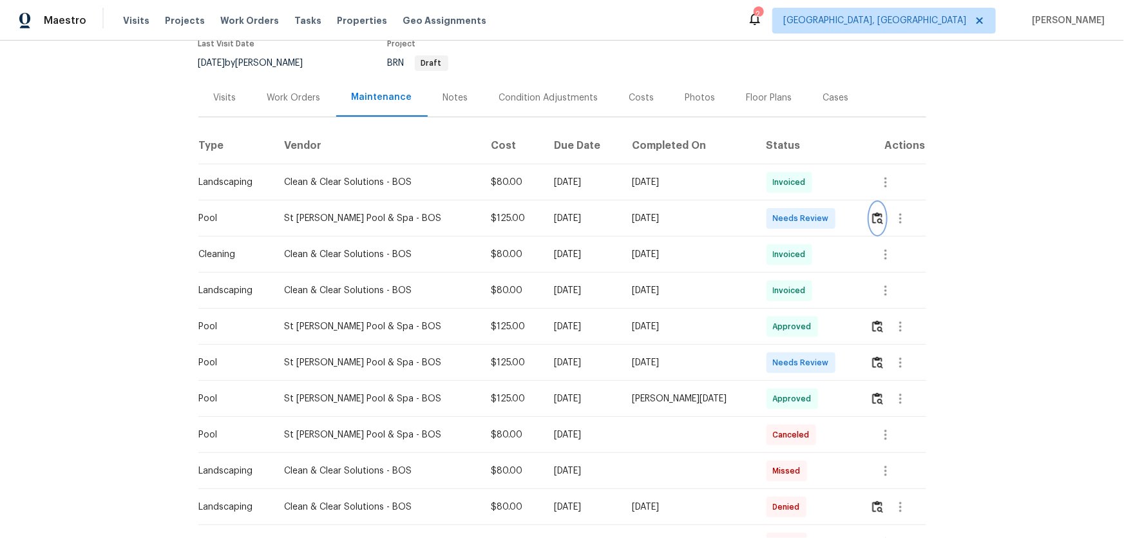
click at [875, 221] on img "button" at bounding box center [877, 218] width 11 height 12
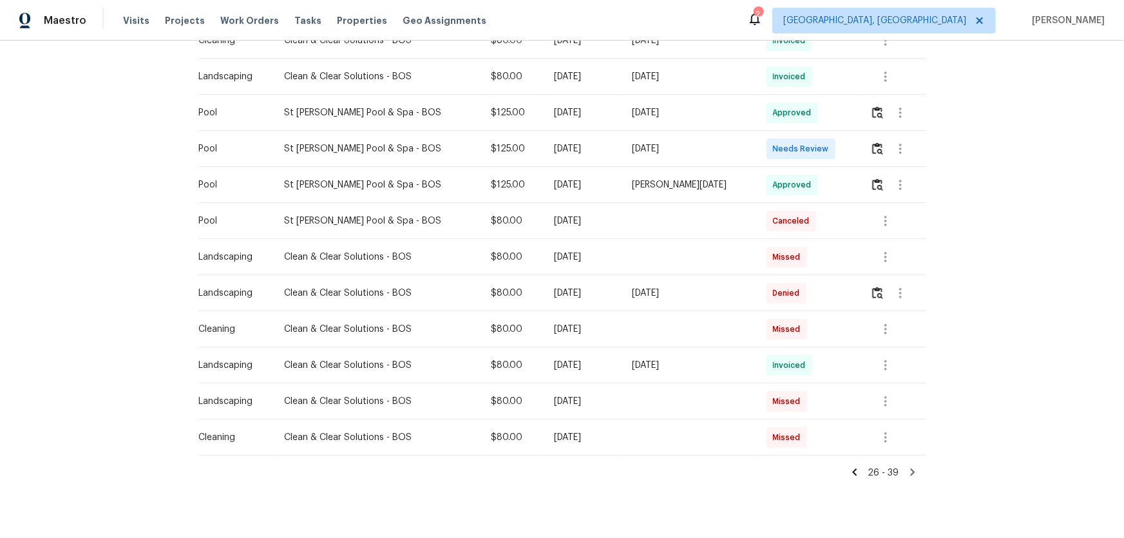
scroll to position [357, 0]
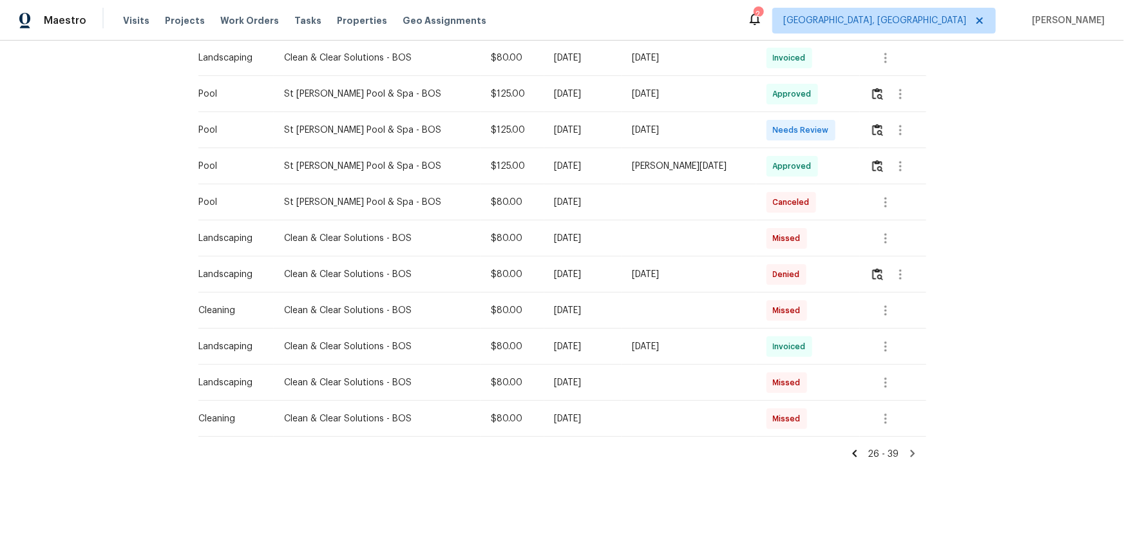
click at [856, 448] on icon at bounding box center [855, 454] width 12 height 12
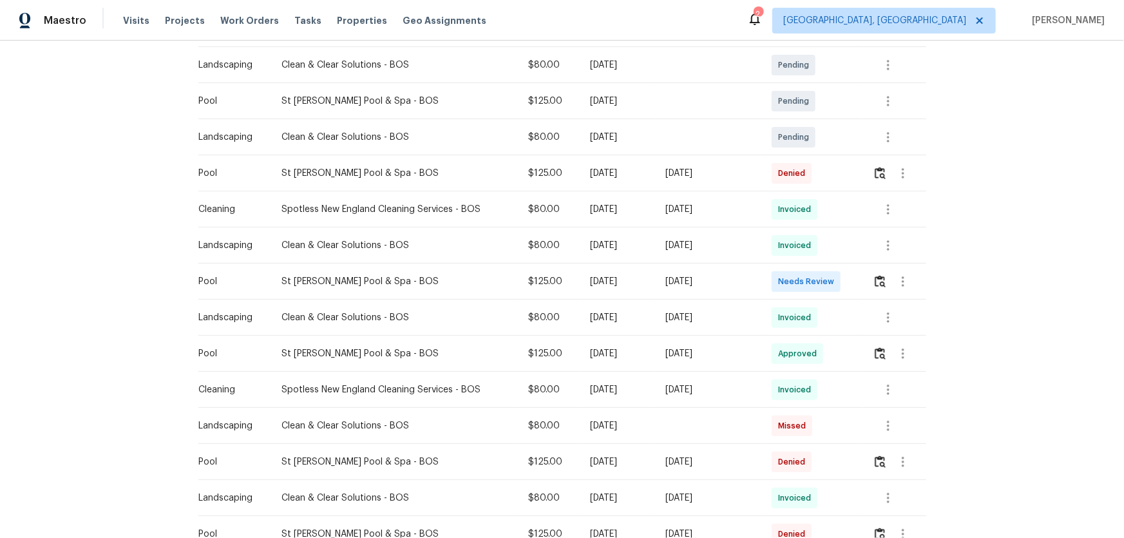
scroll to position [351, 0]
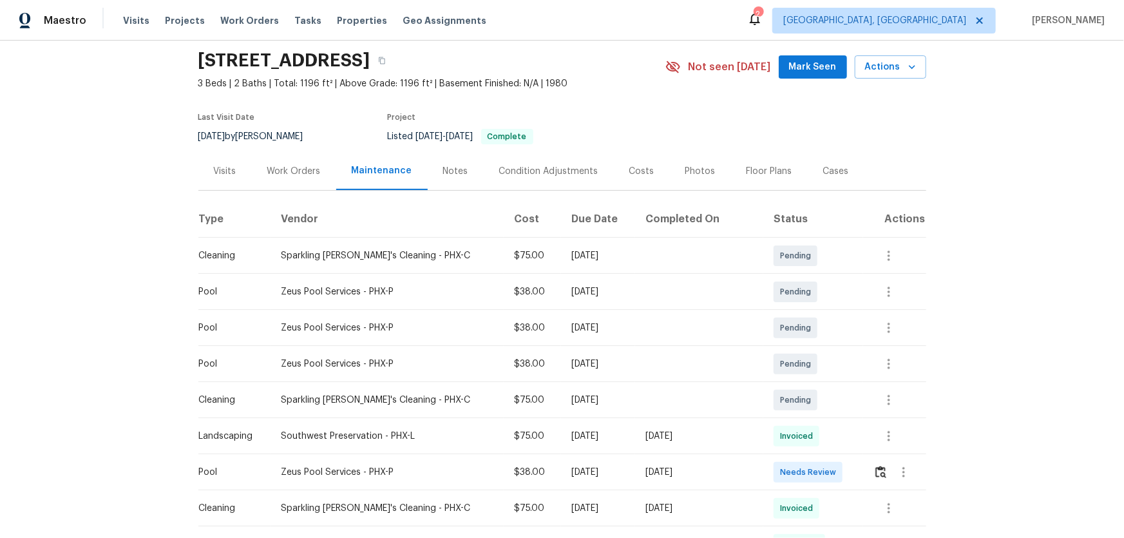
scroll to position [117, 0]
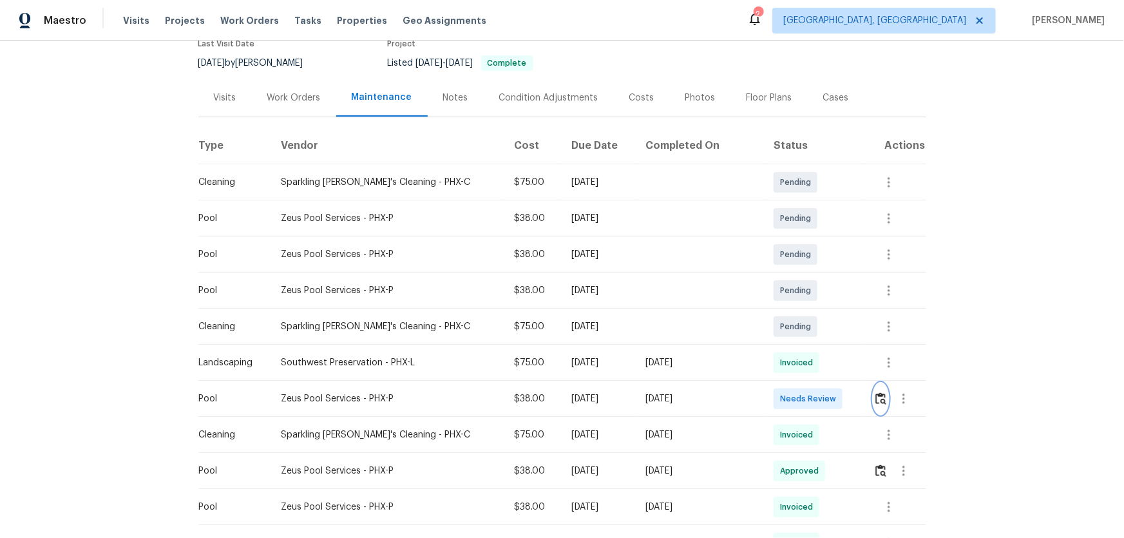
click at [799, 355] on button "button" at bounding box center [880, 398] width 15 height 31
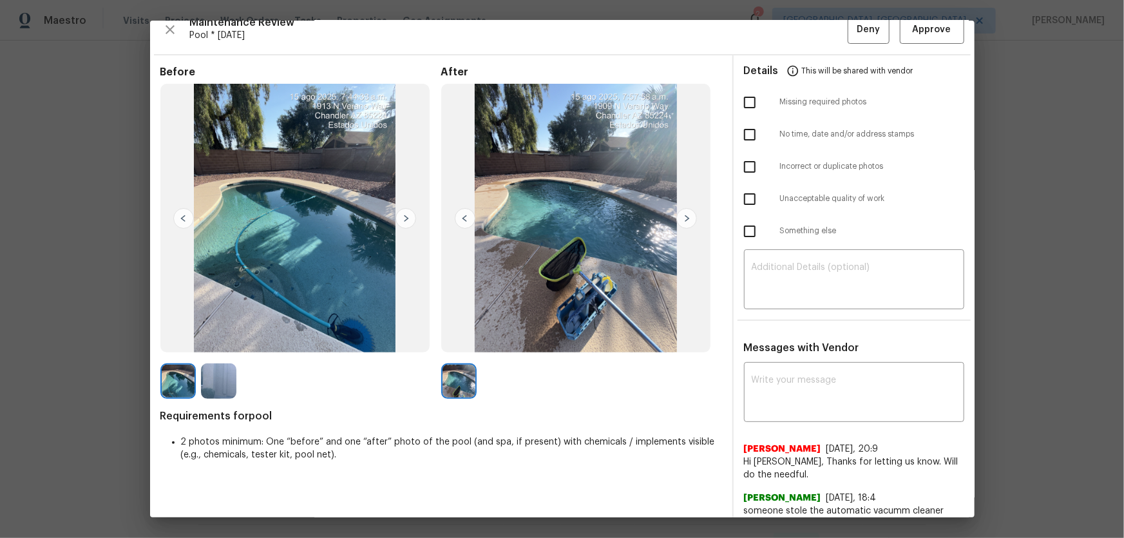
scroll to position [23, 0]
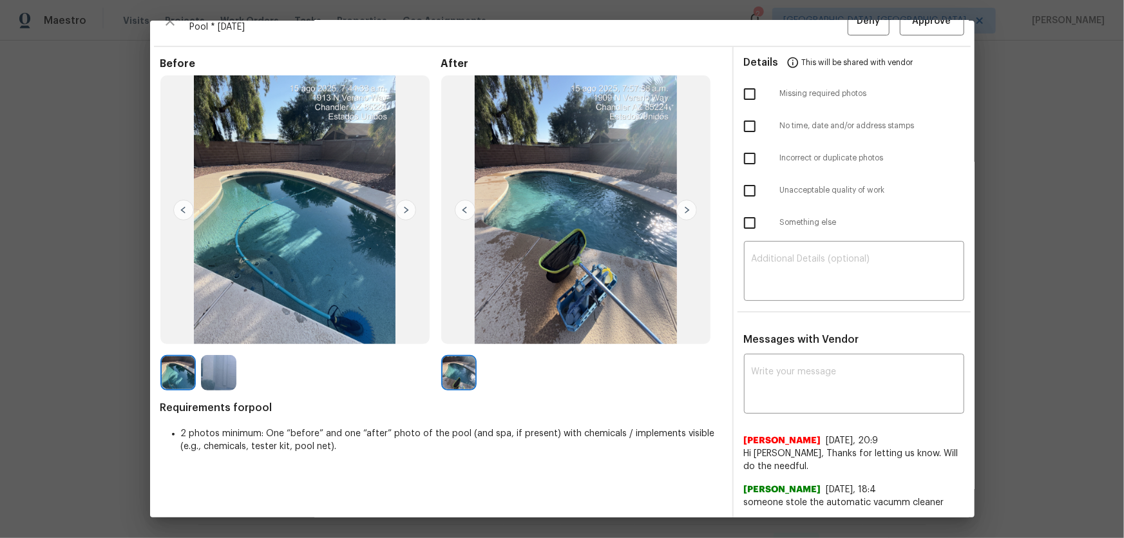
click at [225, 355] on img at bounding box center [218, 372] width 35 height 35
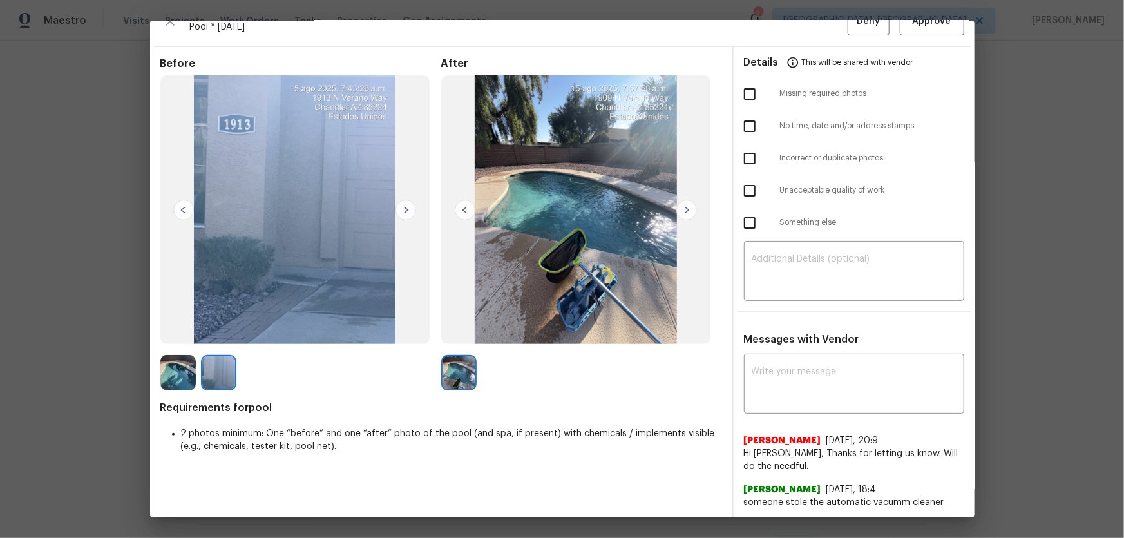
click at [189, 355] on img at bounding box center [177, 372] width 35 height 35
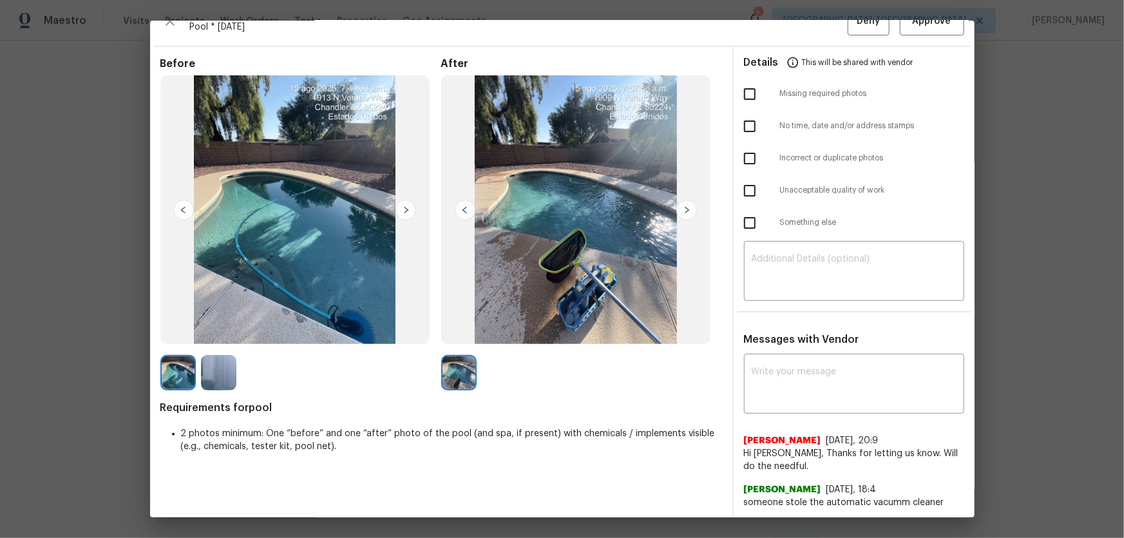
click at [224, 355] on img at bounding box center [218, 372] width 35 height 35
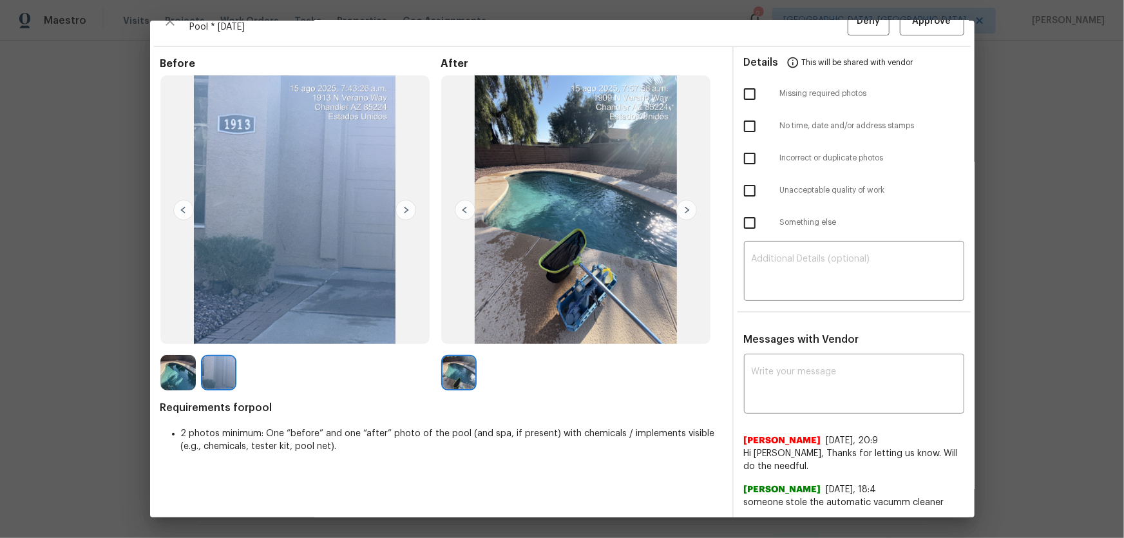
click at [214, 355] on img at bounding box center [218, 372] width 35 height 35
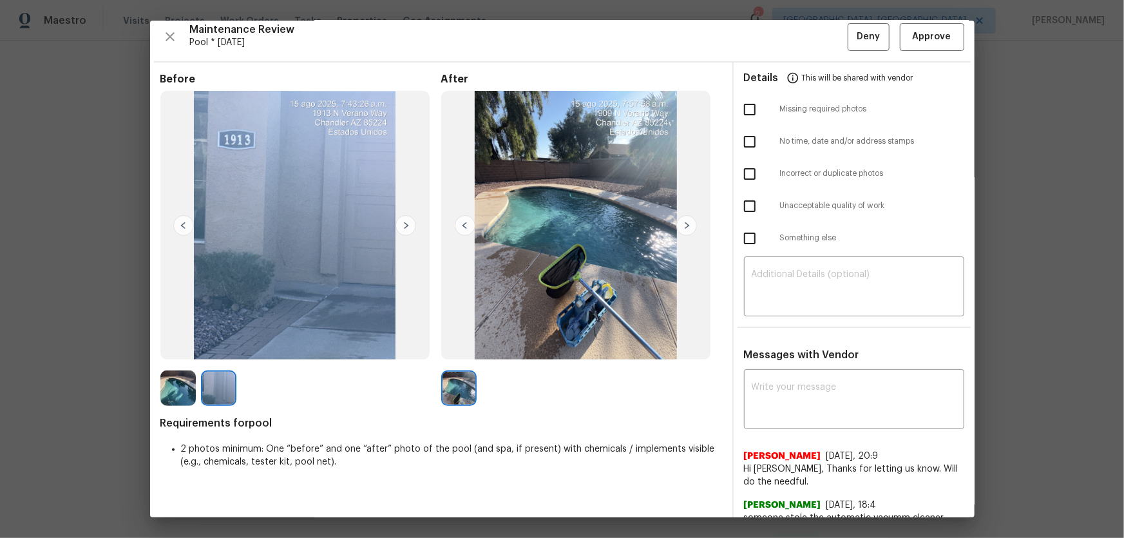
scroll to position [0, 0]
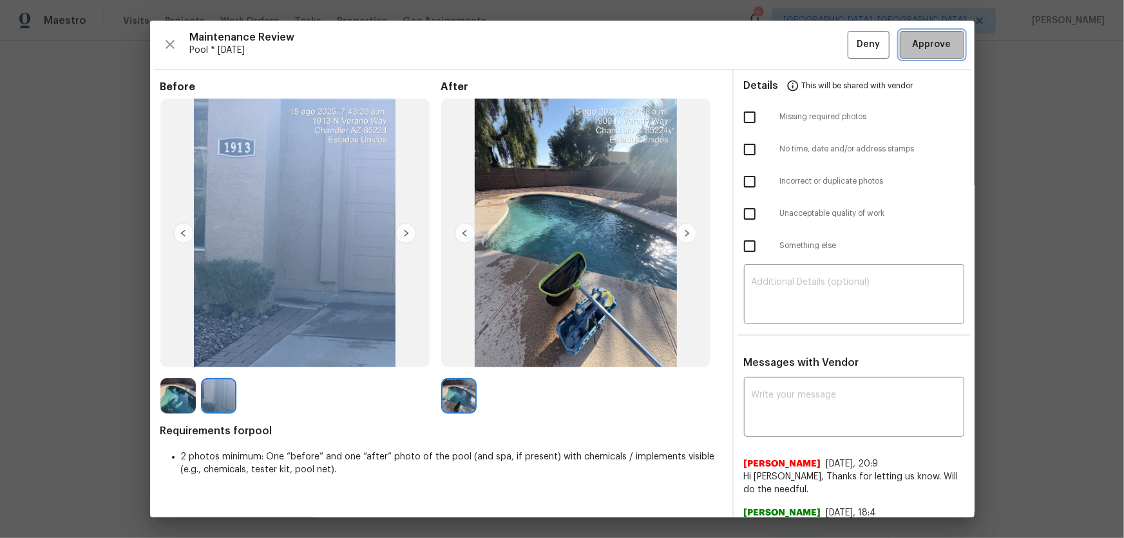
click at [799, 53] on button "Approve" at bounding box center [932, 45] width 64 height 28
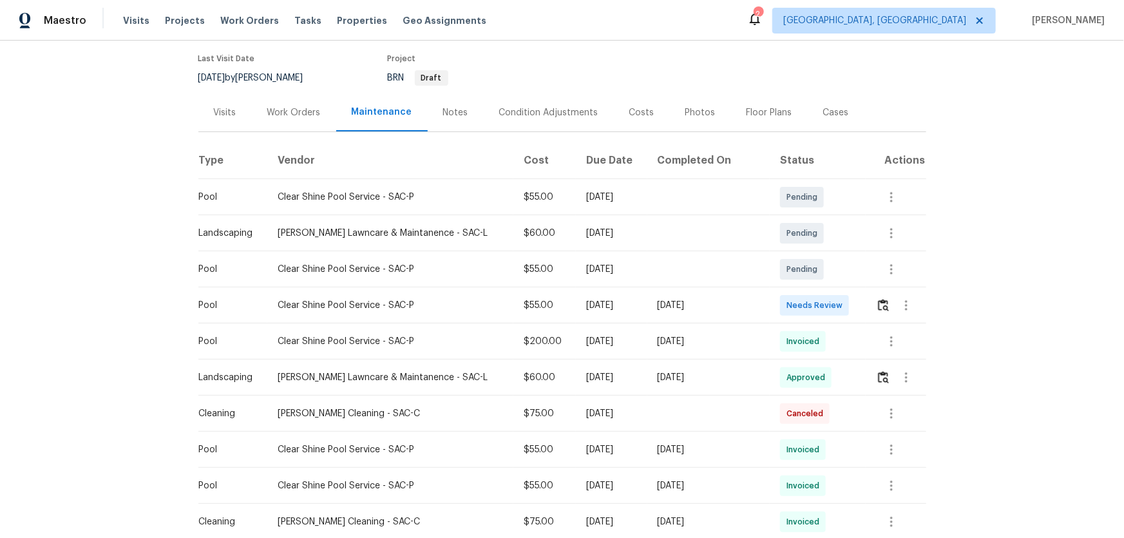
scroll to position [117, 0]
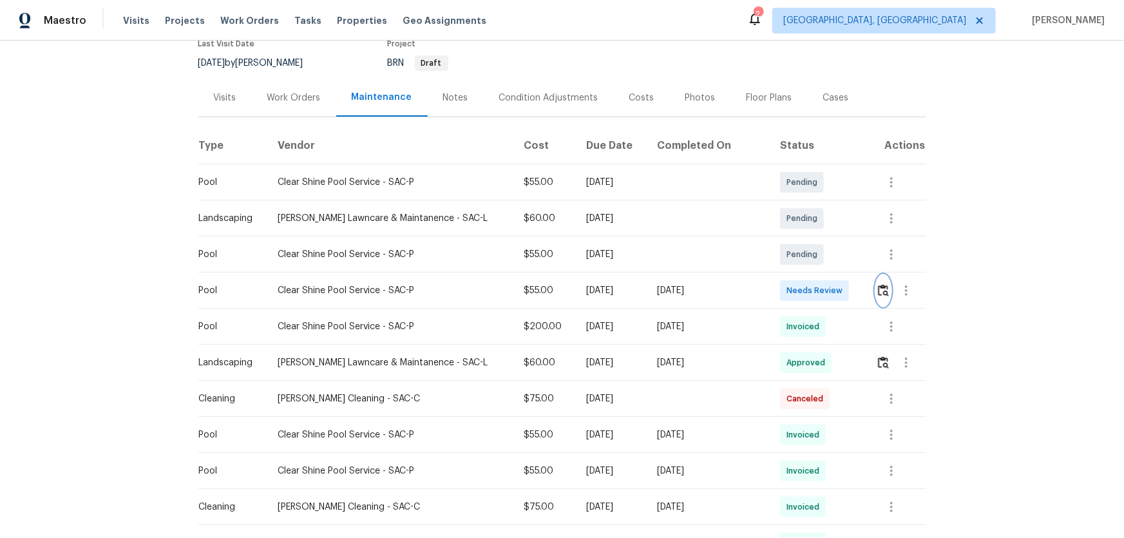
click at [799, 292] on img "button" at bounding box center [883, 290] width 11 height 12
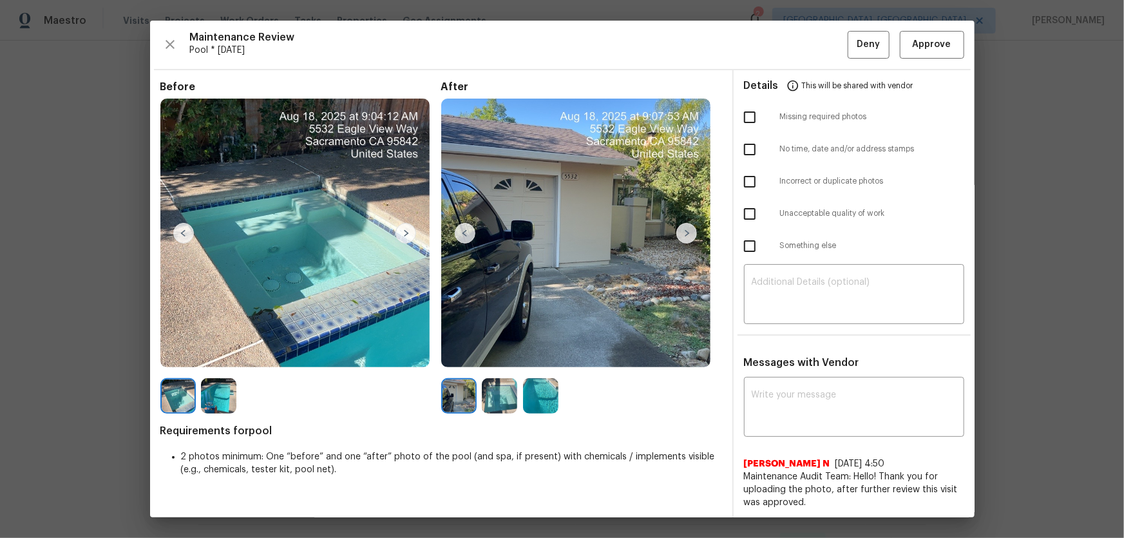
click at [506, 355] on img at bounding box center [499, 395] width 35 height 35
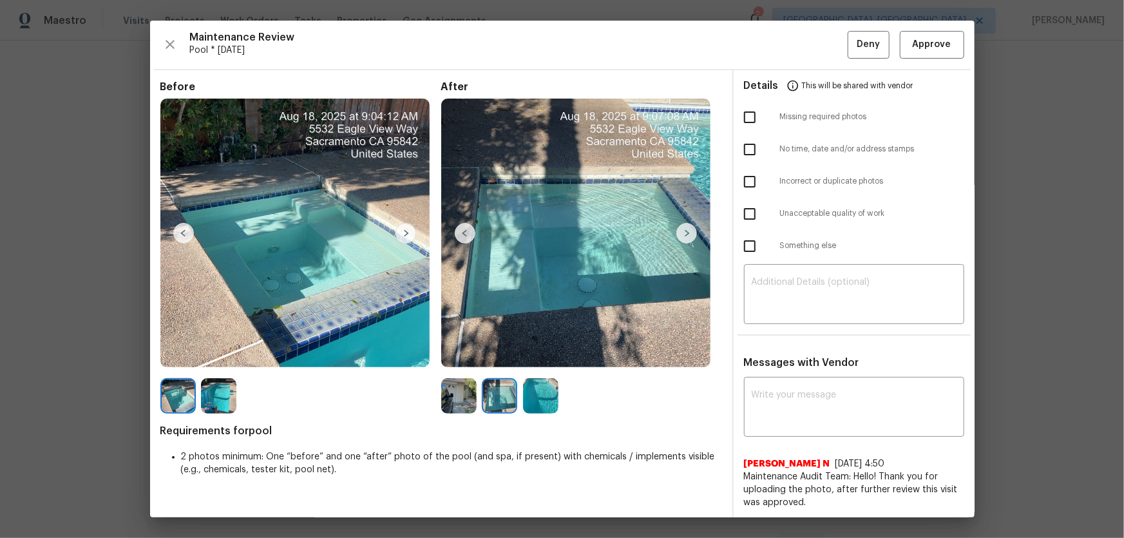
click at [533, 355] on img at bounding box center [540, 395] width 35 height 35
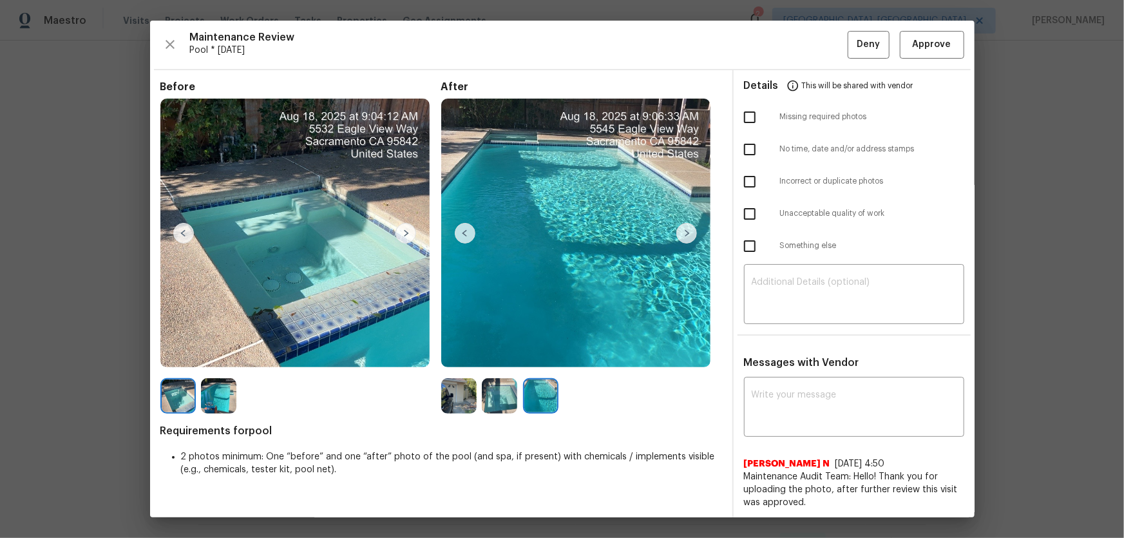
click at [465, 355] on img at bounding box center [458, 395] width 35 height 35
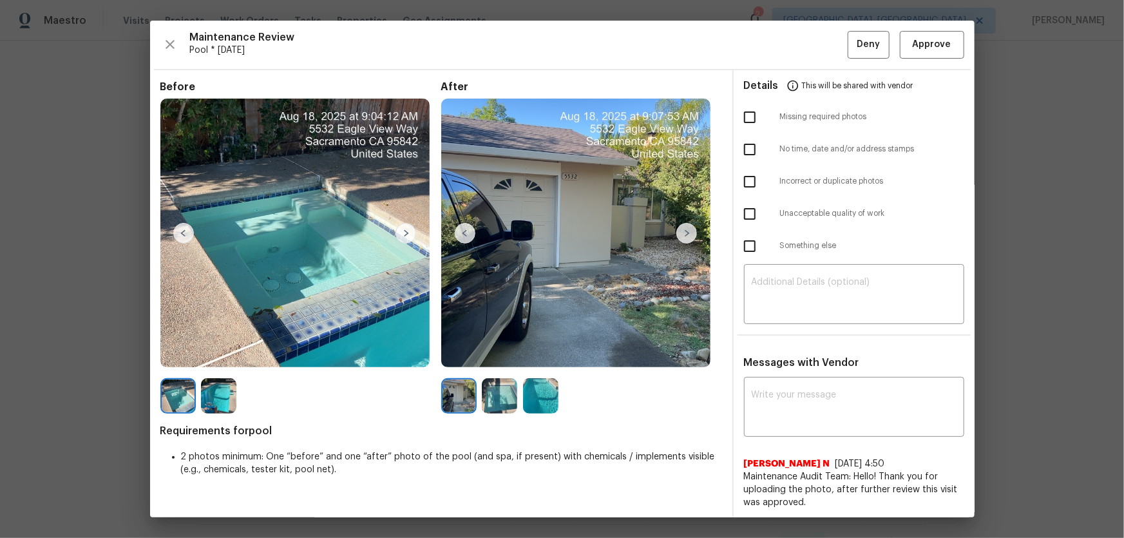
click at [496, 355] on img at bounding box center [499, 395] width 35 height 35
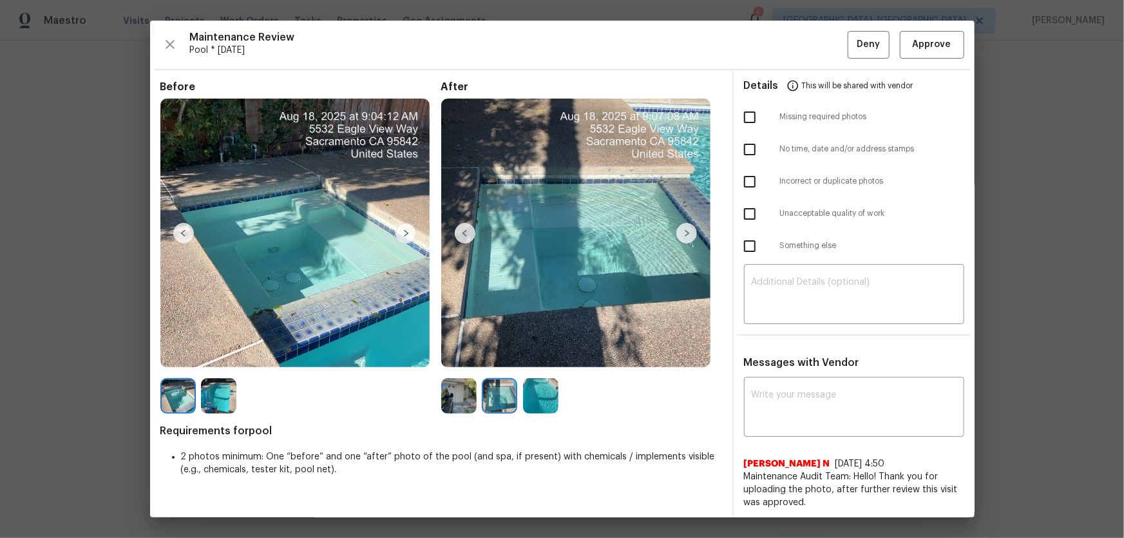
click at [524, 355] on img at bounding box center [540, 395] width 35 height 35
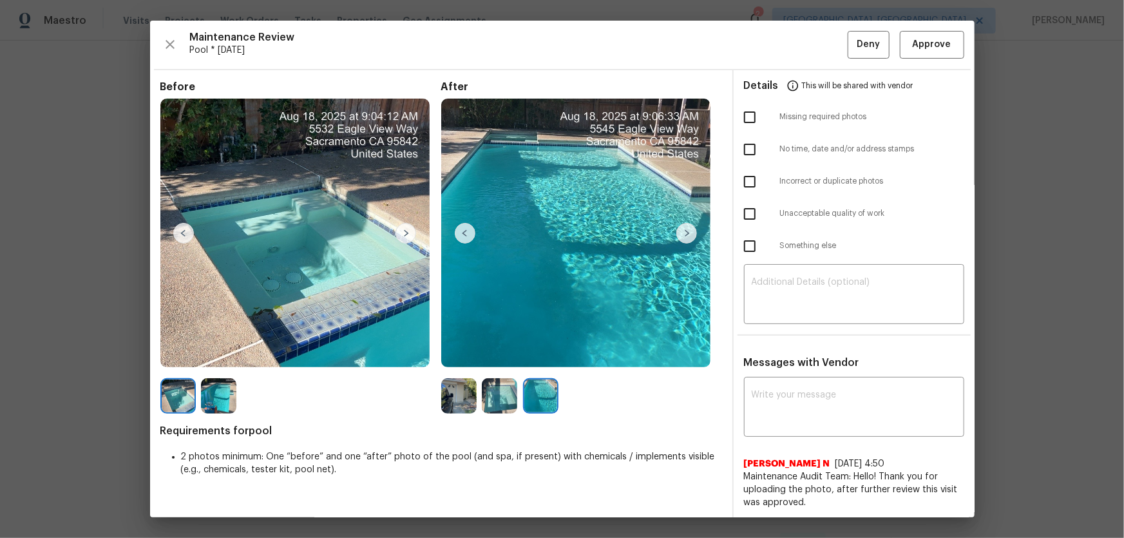
click at [451, 355] on img at bounding box center [458, 395] width 35 height 35
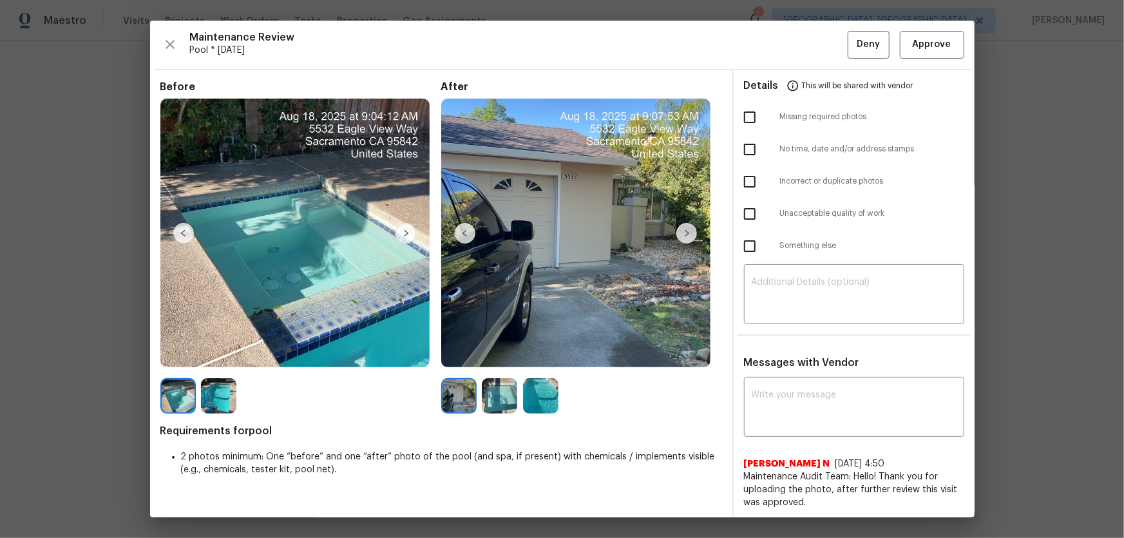
click at [484, 355] on img at bounding box center [499, 395] width 35 height 35
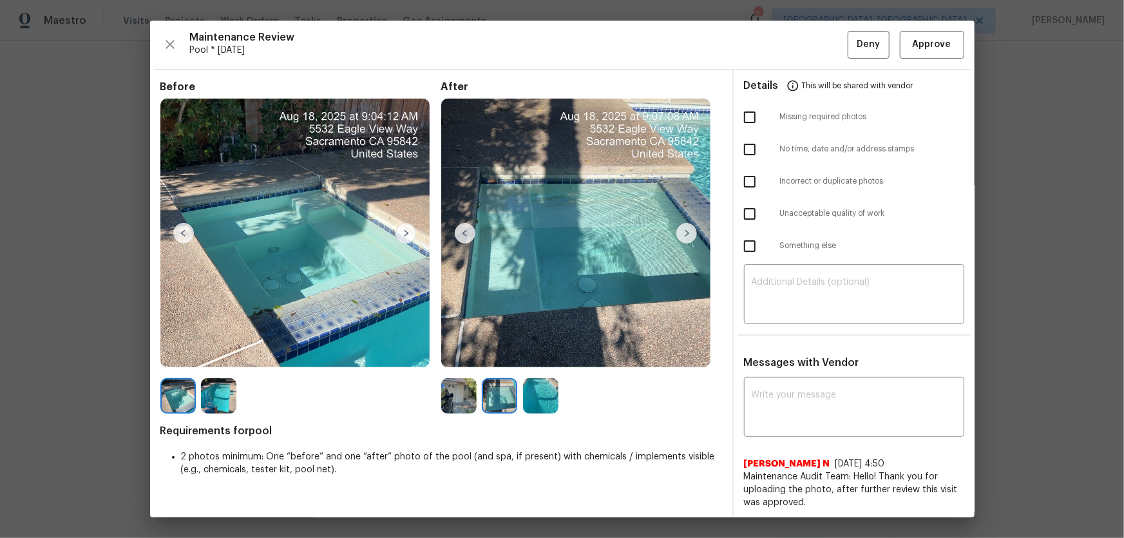
click at [528, 355] on img at bounding box center [540, 395] width 35 height 35
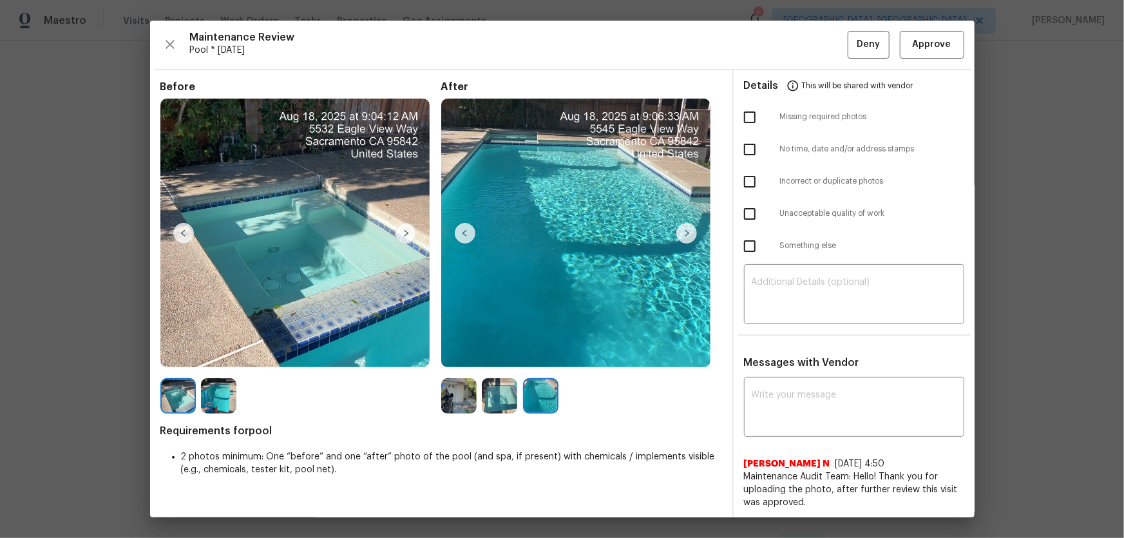
click at [212, 355] on img at bounding box center [218, 395] width 35 height 35
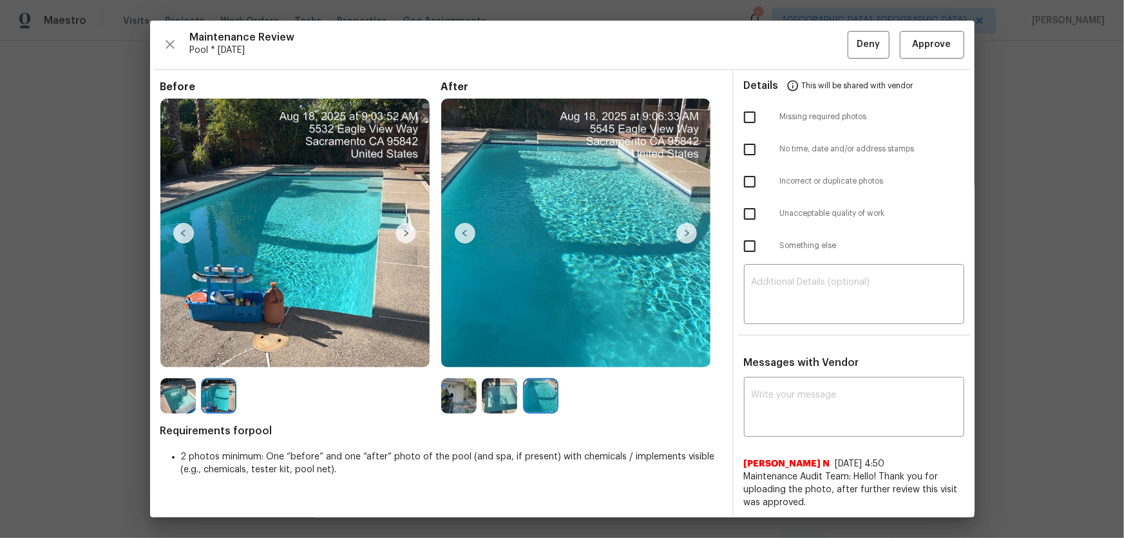
click at [227, 355] on img at bounding box center [218, 395] width 35 height 35
click at [193, 355] on img at bounding box center [177, 395] width 35 height 35
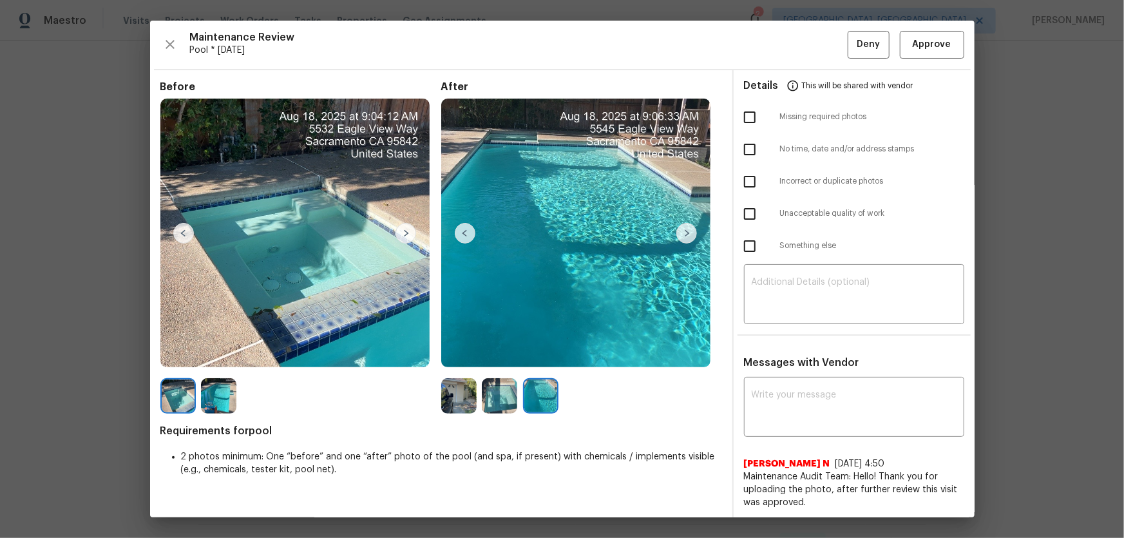
click at [216, 355] on img at bounding box center [218, 395] width 35 height 35
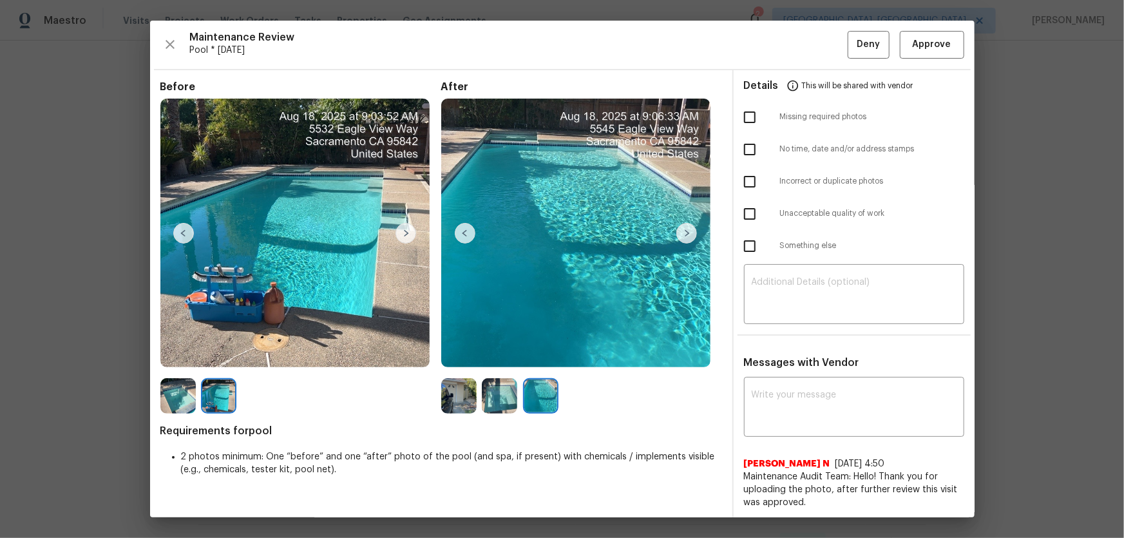
click at [464, 355] on img at bounding box center [458, 395] width 35 height 35
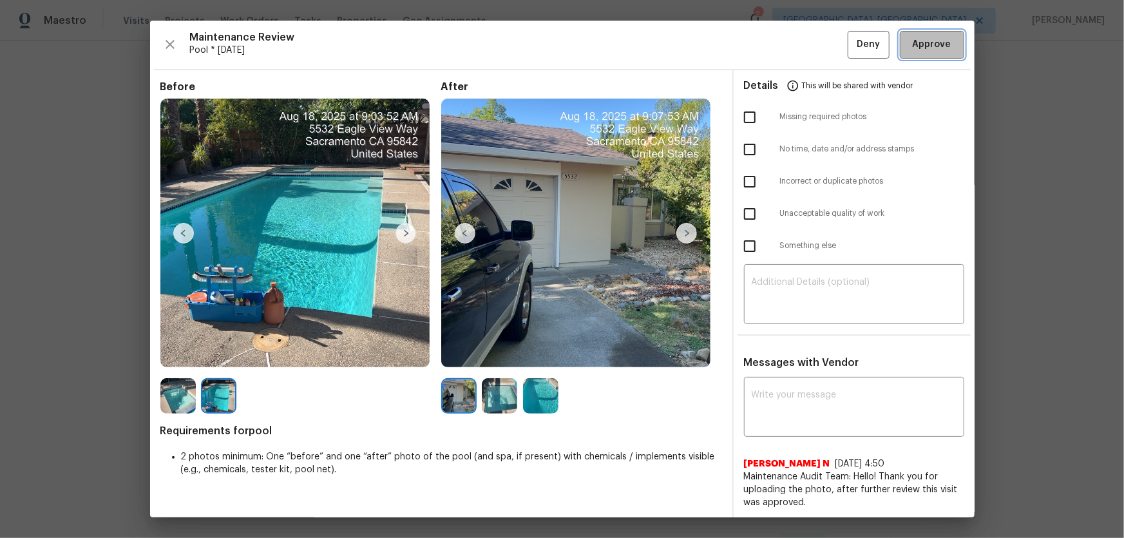
click at [799, 46] on button "Approve" at bounding box center [932, 45] width 64 height 28
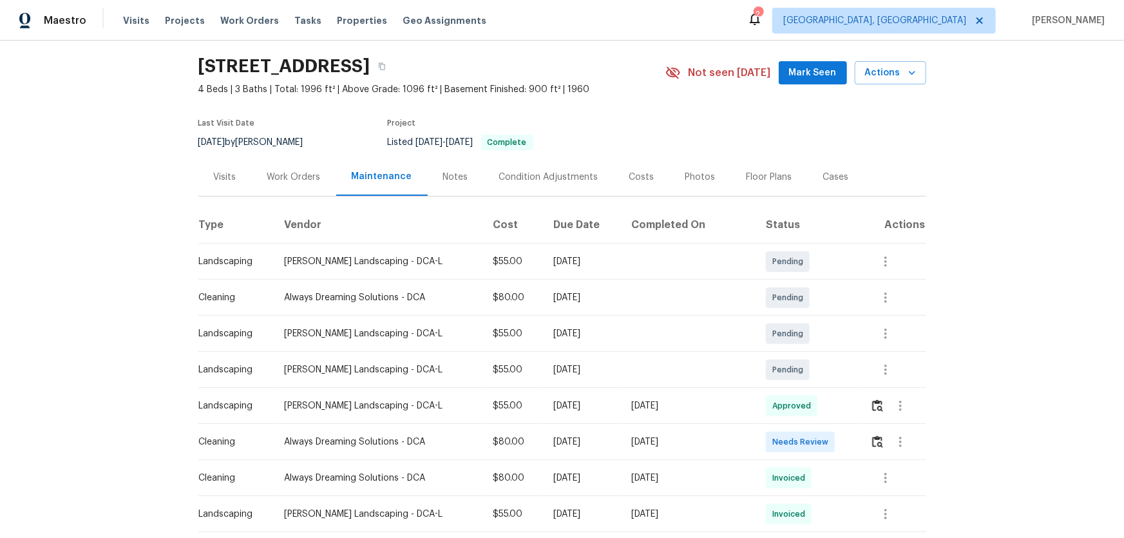
scroll to position [58, 0]
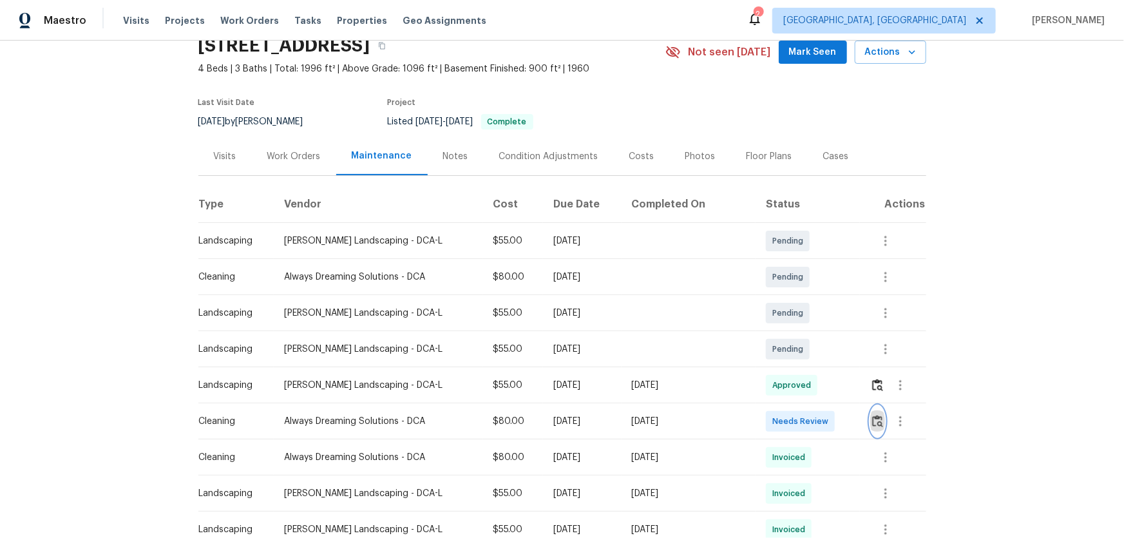
click at [873, 430] on button "button" at bounding box center [877, 421] width 15 height 31
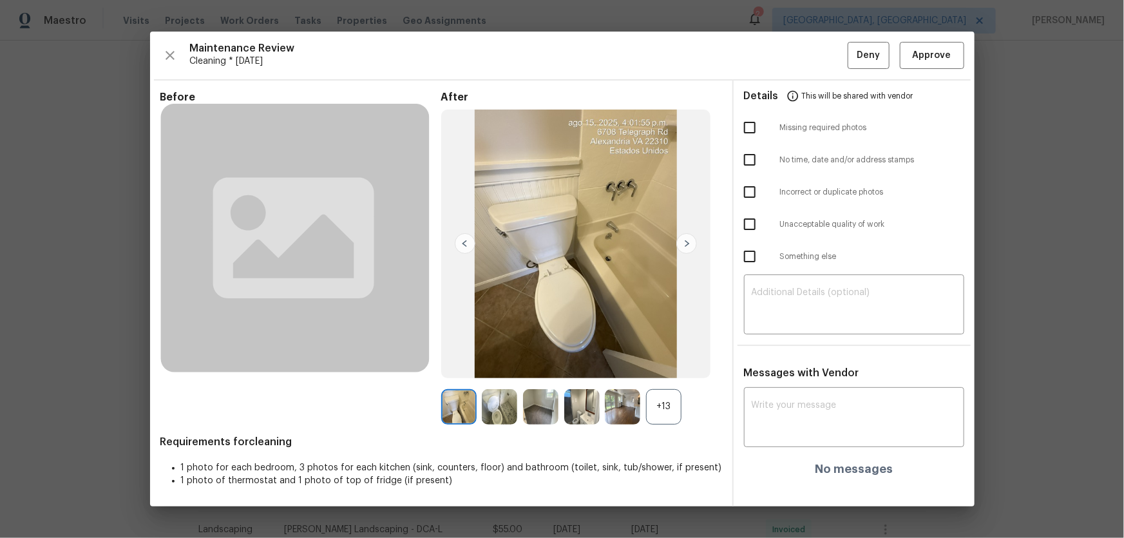
click at [668, 400] on div "+13" at bounding box center [663, 406] width 35 height 35
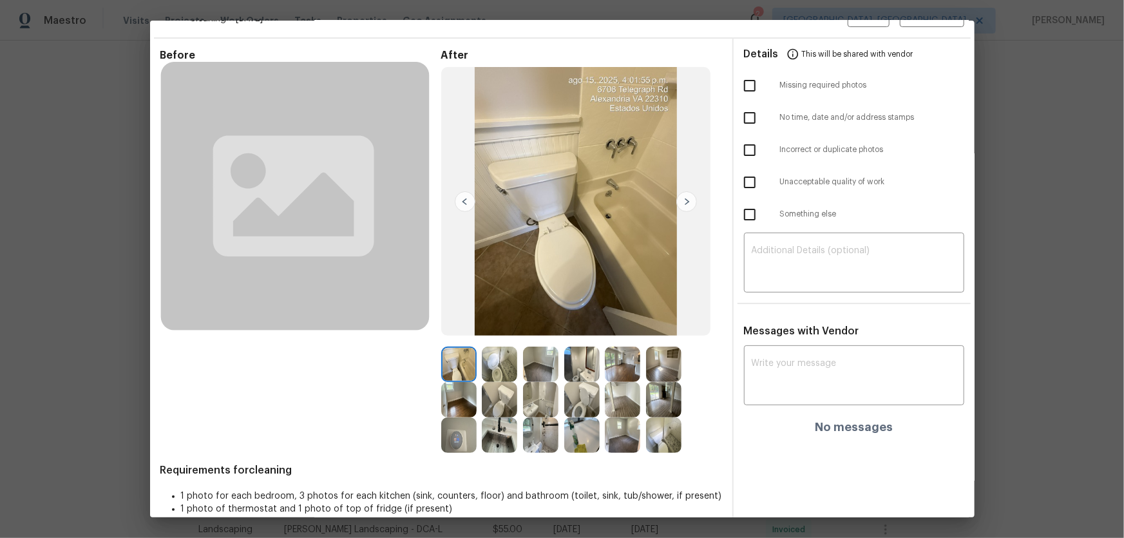
scroll to position [48, 0]
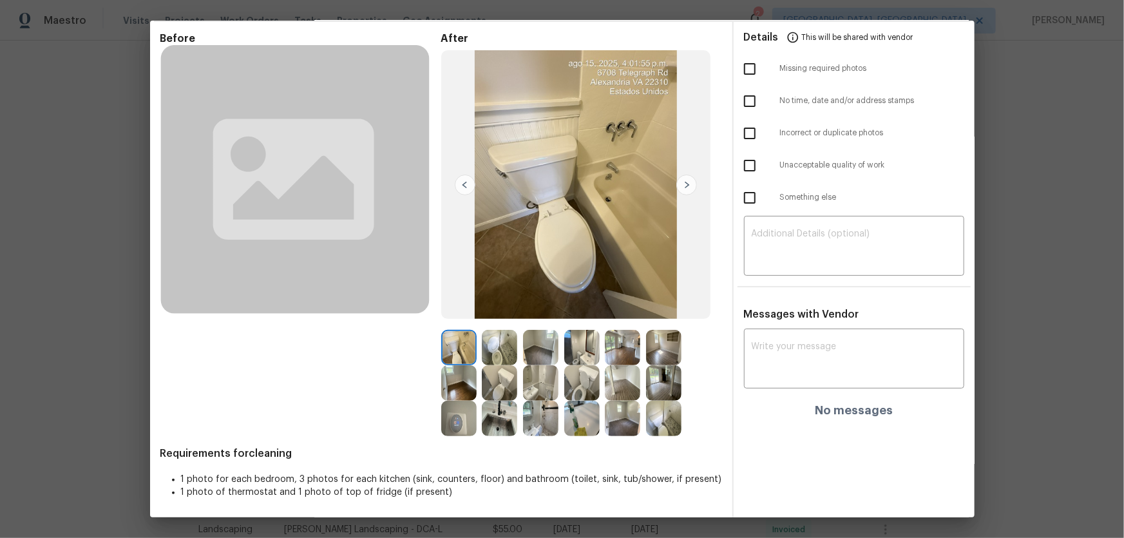
click at [571, 386] on img at bounding box center [581, 382] width 35 height 35
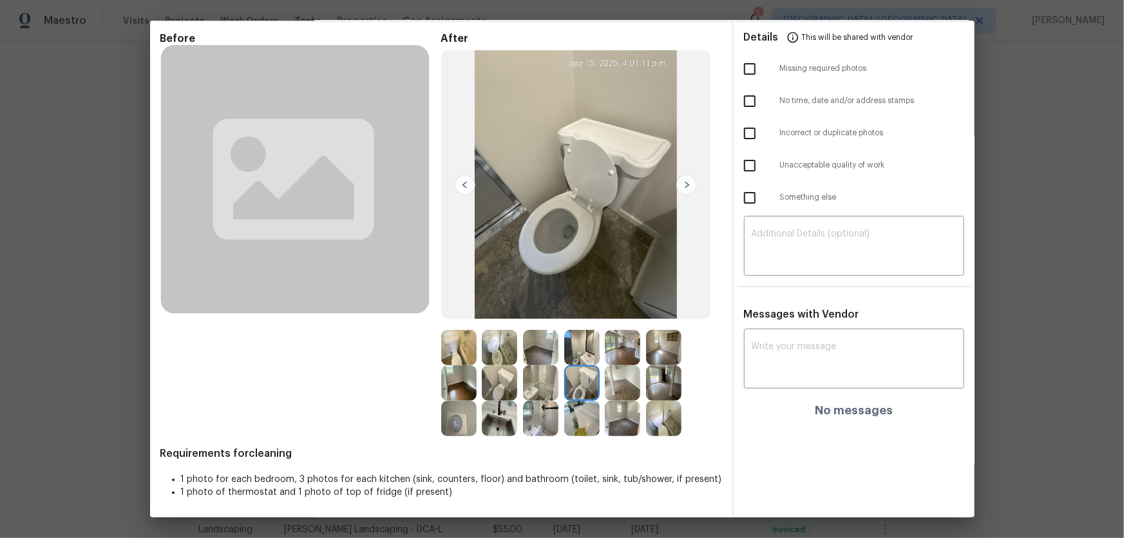
click at [496, 347] on img at bounding box center [499, 347] width 35 height 35
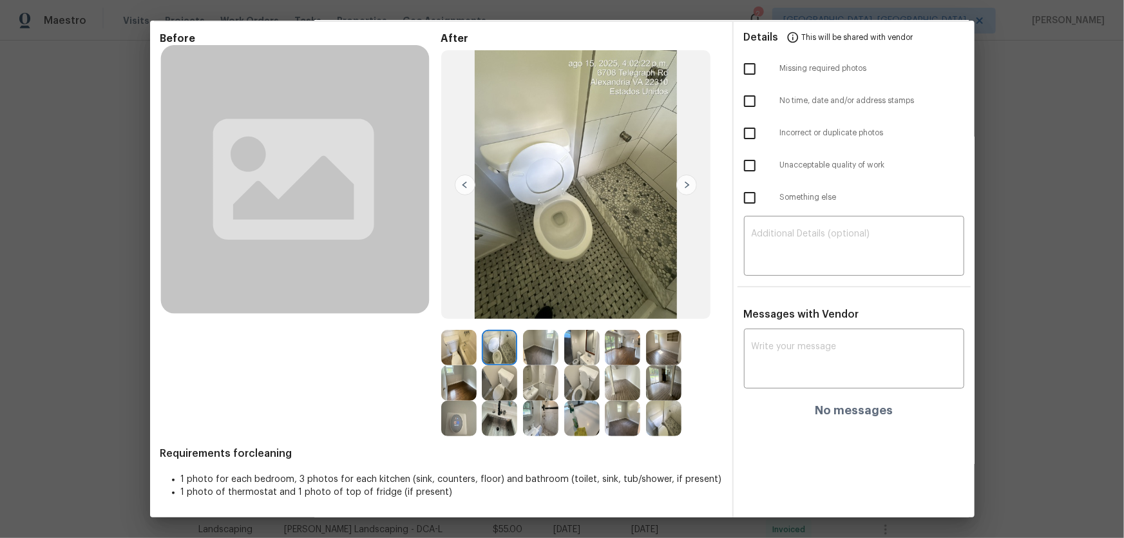
click at [585, 351] on img at bounding box center [581, 347] width 35 height 35
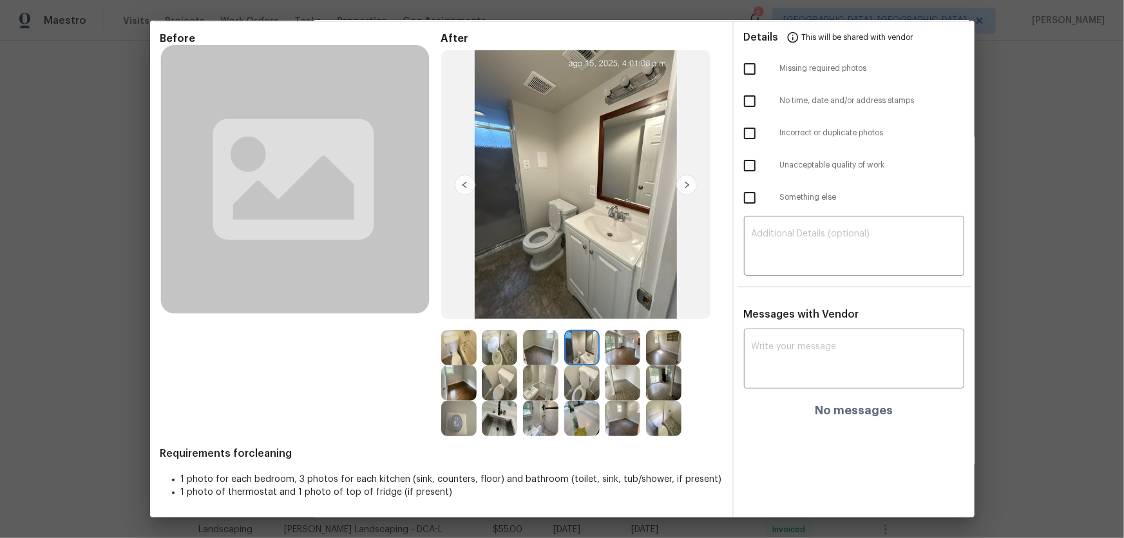
click at [584, 350] on img at bounding box center [581, 347] width 35 height 35
click at [537, 419] on img at bounding box center [540, 418] width 35 height 35
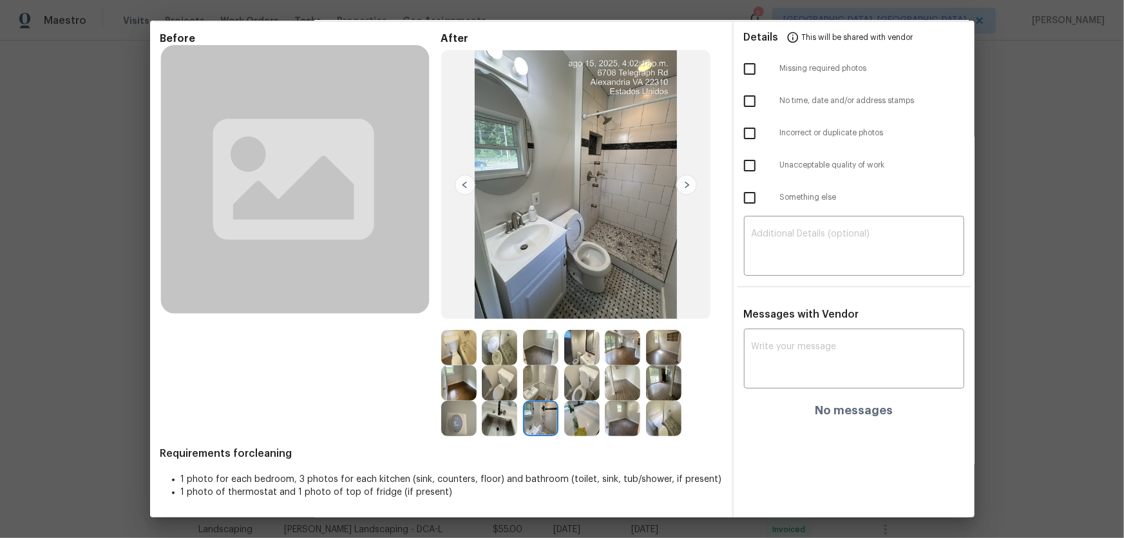
click at [537, 380] on img at bounding box center [540, 382] width 35 height 35
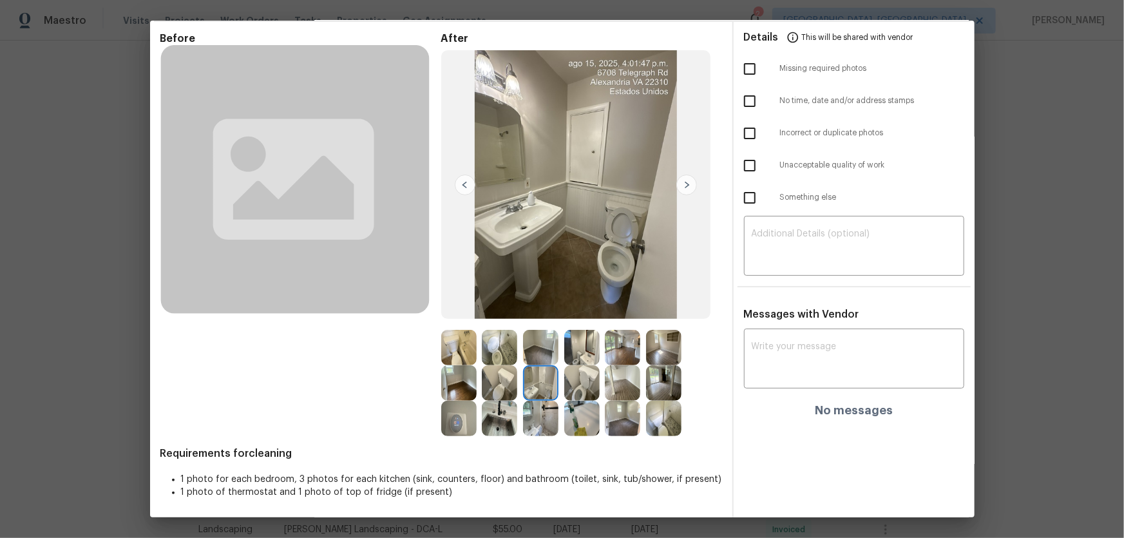
click at [580, 352] on img at bounding box center [581, 347] width 35 height 35
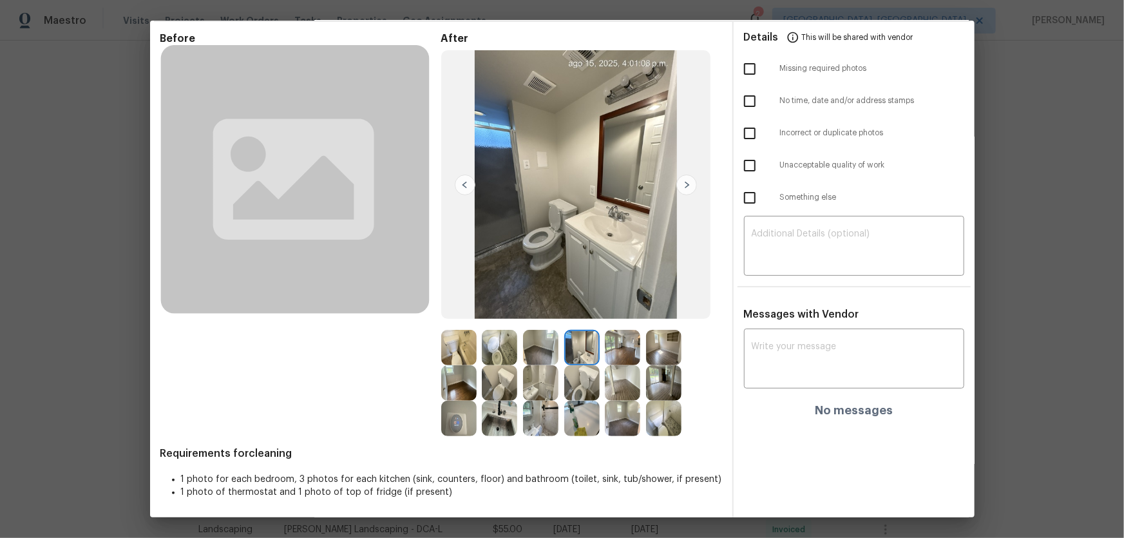
click at [663, 423] on img at bounding box center [663, 418] width 35 height 35
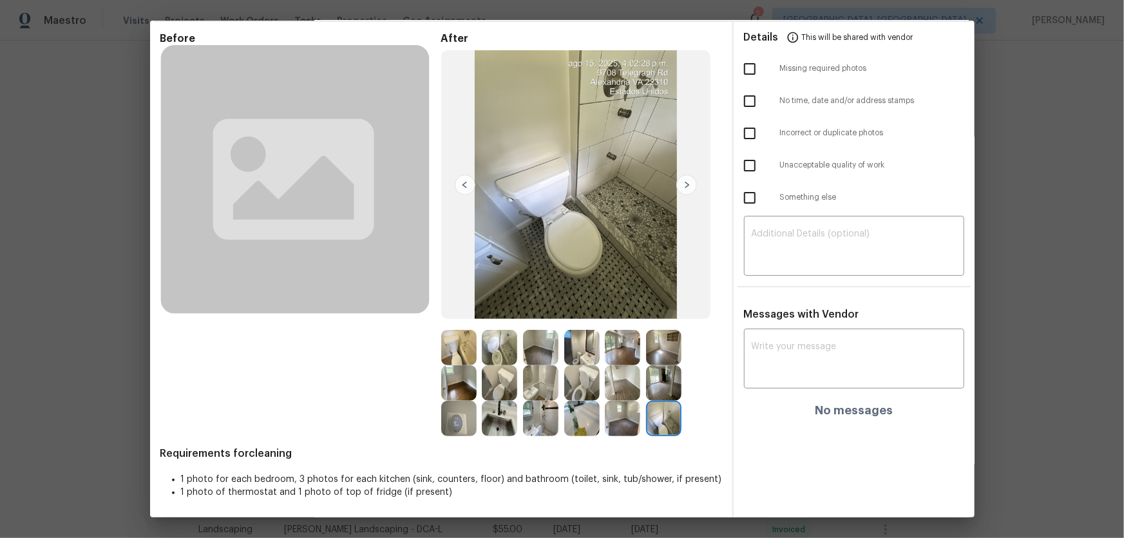
click at [538, 420] on img at bounding box center [540, 418] width 35 height 35
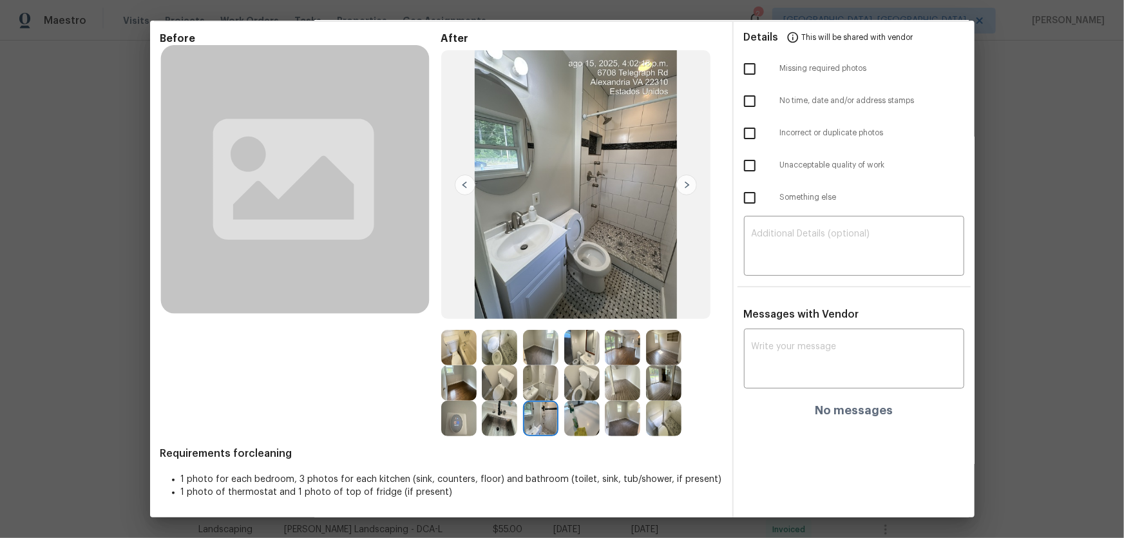
click at [500, 343] on img at bounding box center [499, 347] width 35 height 35
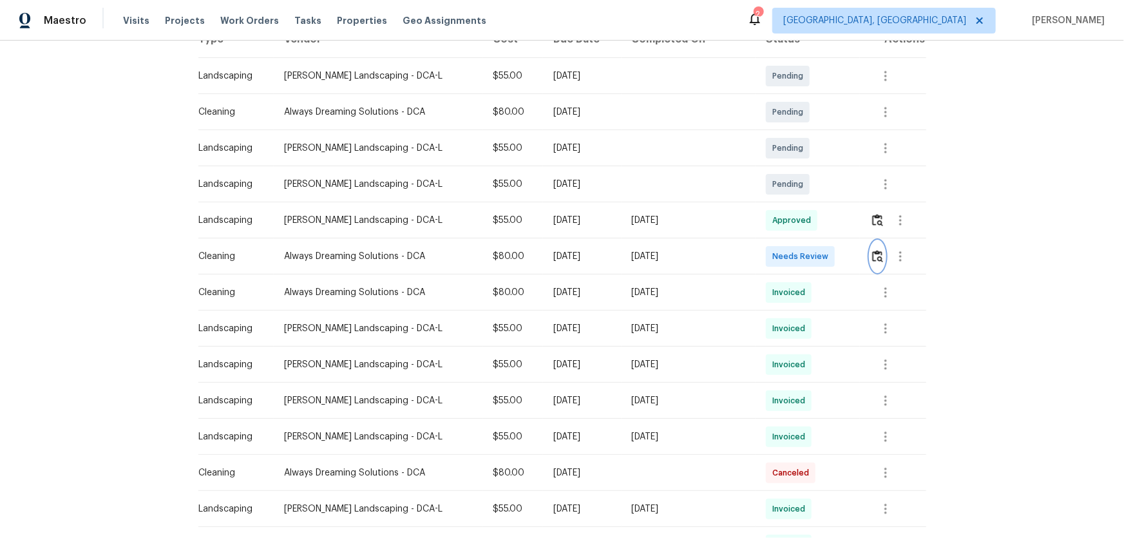
scroll to position [234, 0]
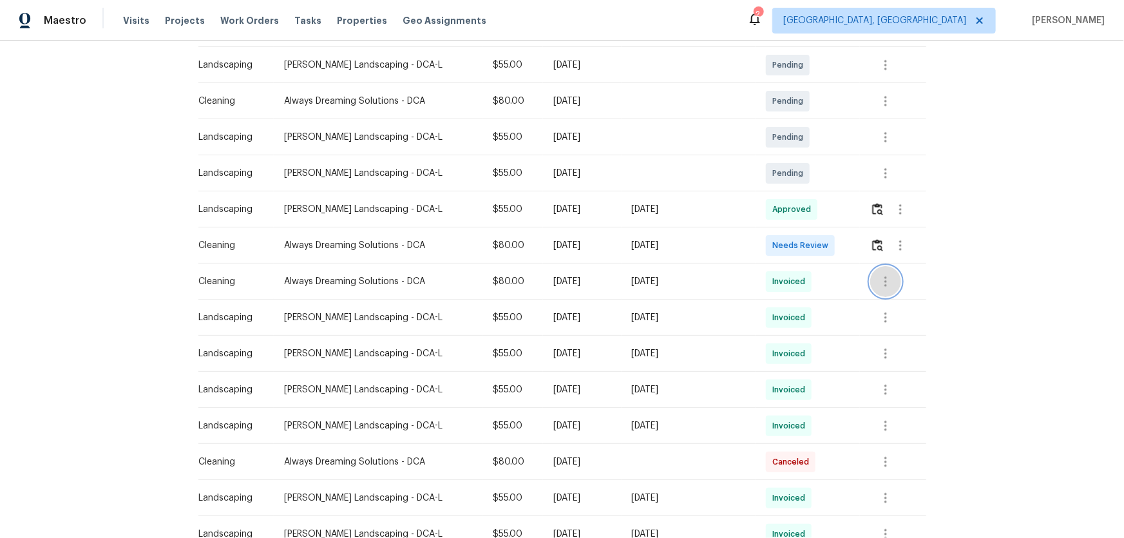
click at [879, 278] on icon "button" at bounding box center [885, 281] width 15 height 15
click at [888, 305] on li "View details" at bounding box center [910, 301] width 90 height 21
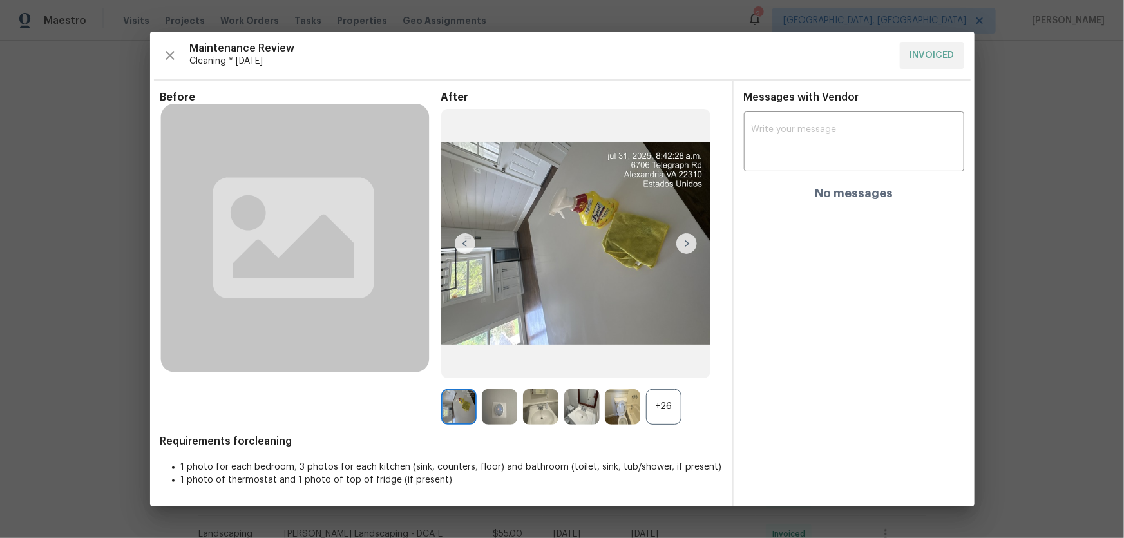
click at [663, 408] on div "+26" at bounding box center [663, 406] width 35 height 35
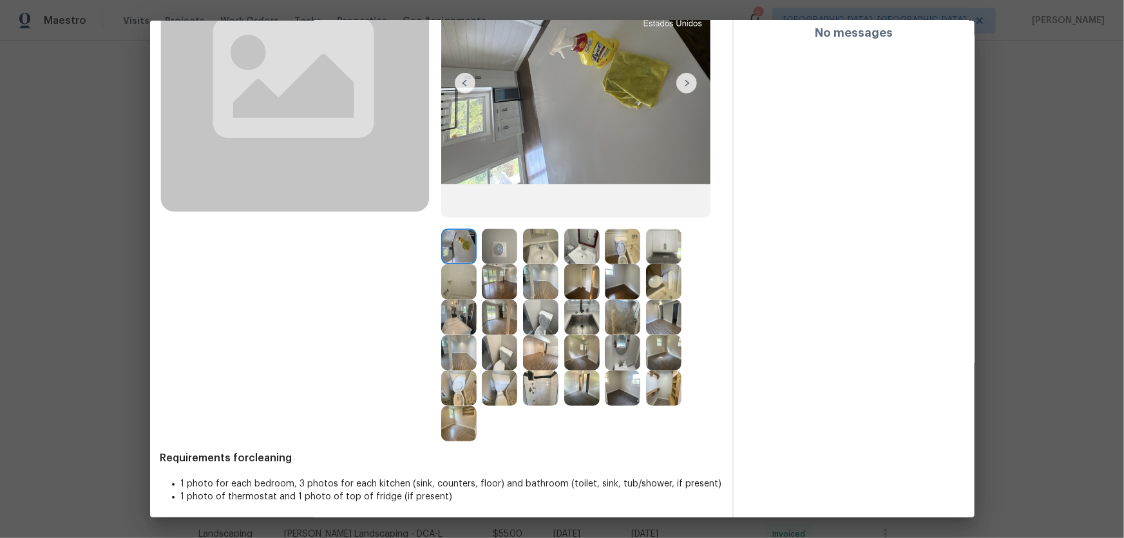
scroll to position [155, 0]
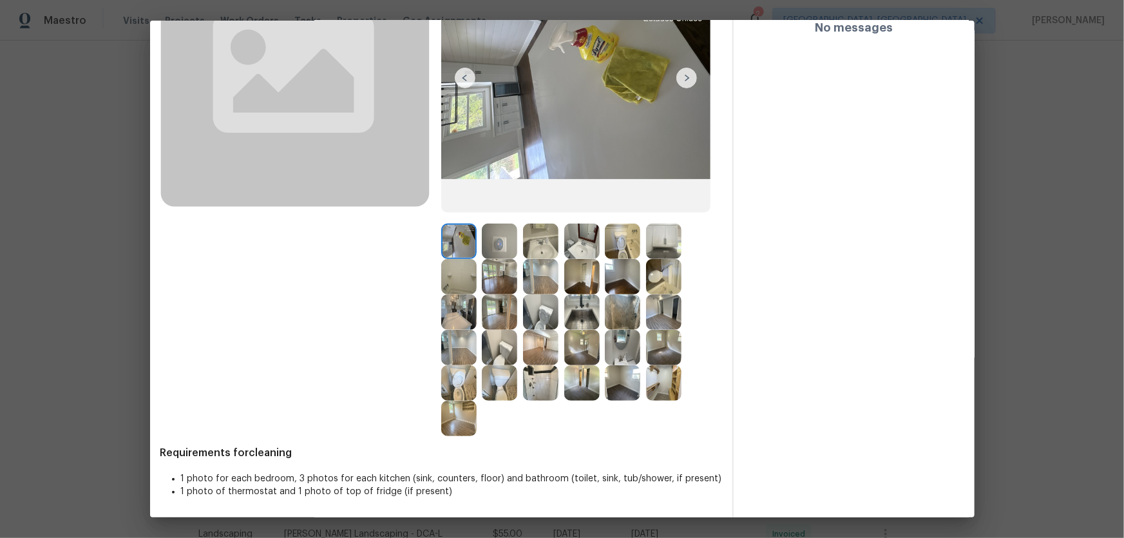
click at [620, 236] on img at bounding box center [622, 241] width 35 height 35
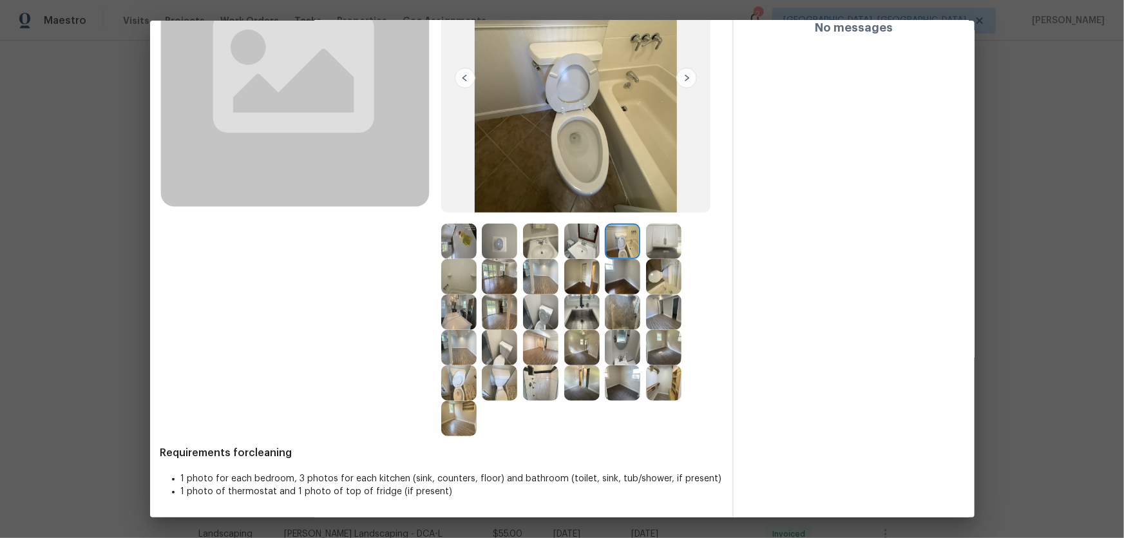
click at [455, 285] on img at bounding box center [458, 276] width 35 height 35
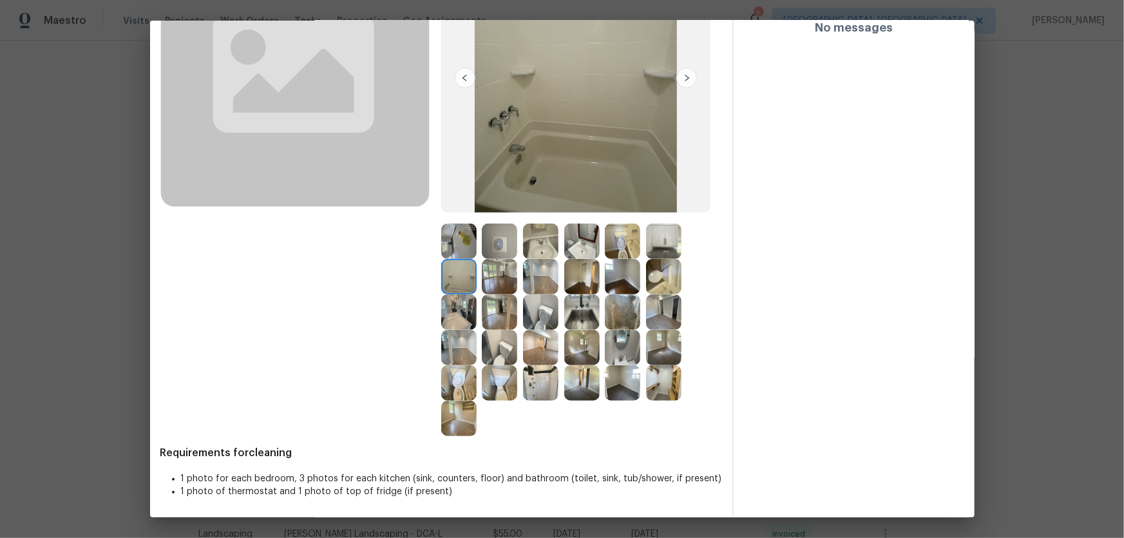
click at [535, 394] on img at bounding box center [540, 382] width 35 height 35
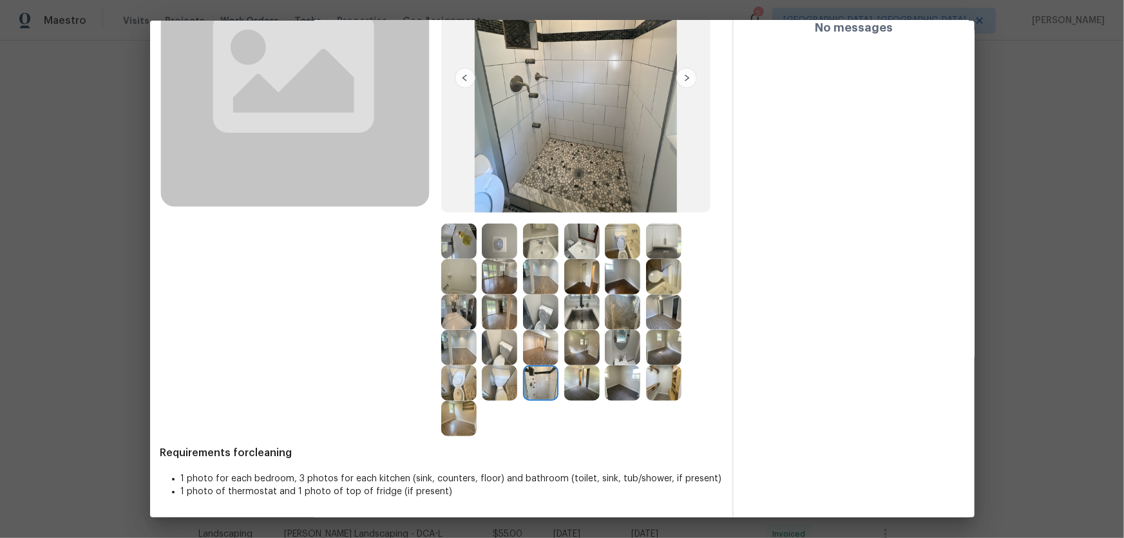
click at [461, 381] on img at bounding box center [458, 382] width 35 height 35
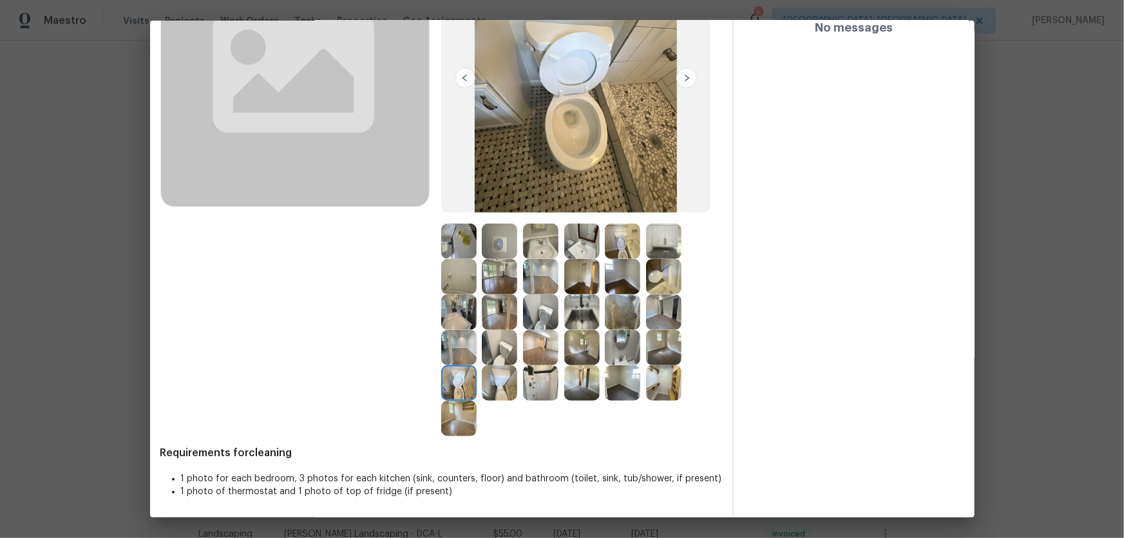
click at [464, 384] on img at bounding box center [458, 382] width 35 height 35
click at [662, 382] on img at bounding box center [663, 382] width 35 height 35
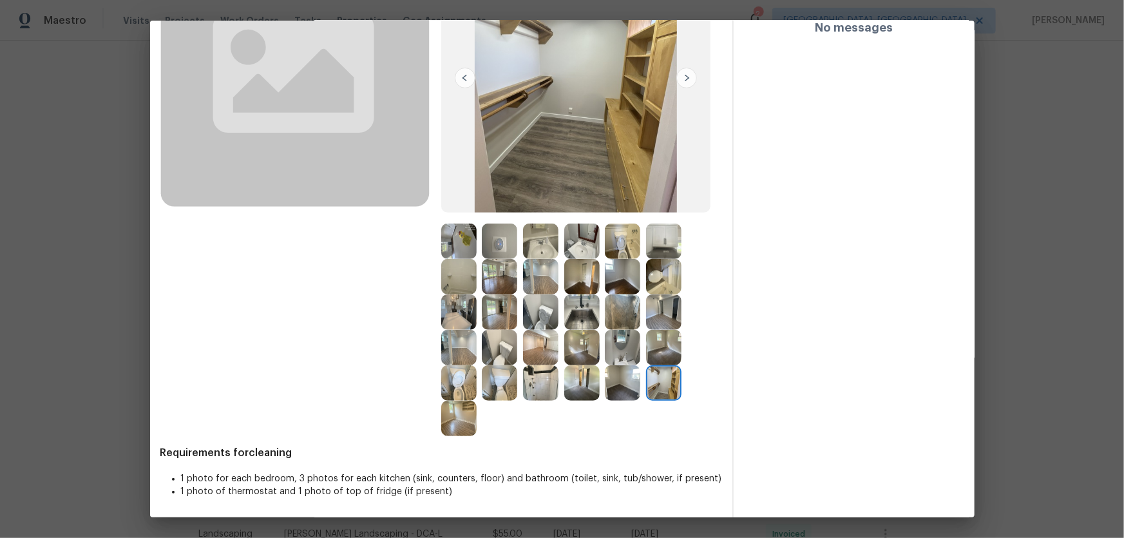
click at [457, 383] on img at bounding box center [458, 382] width 35 height 35
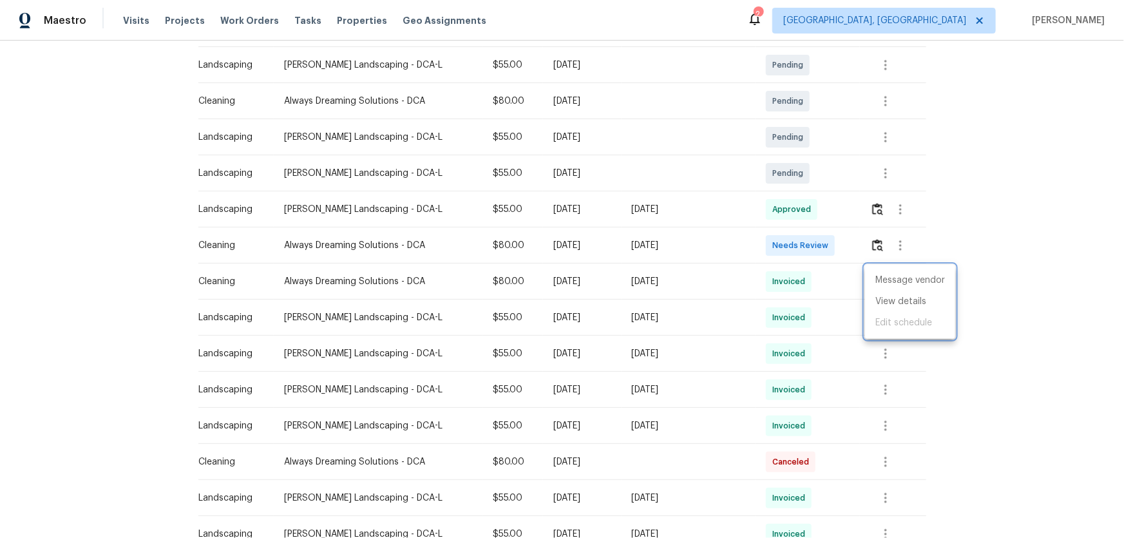
click at [873, 250] on div at bounding box center [562, 269] width 1124 height 538
click at [873, 250] on img "button" at bounding box center [877, 245] width 11 height 12
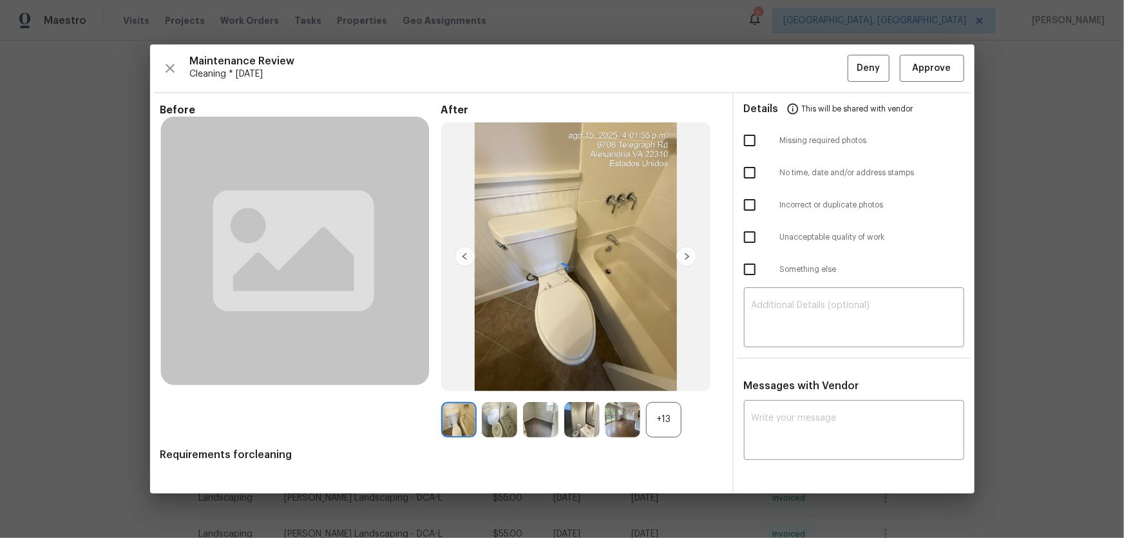
click at [657, 448] on span "Requirements for cleaning" at bounding box center [441, 454] width 562 height 13
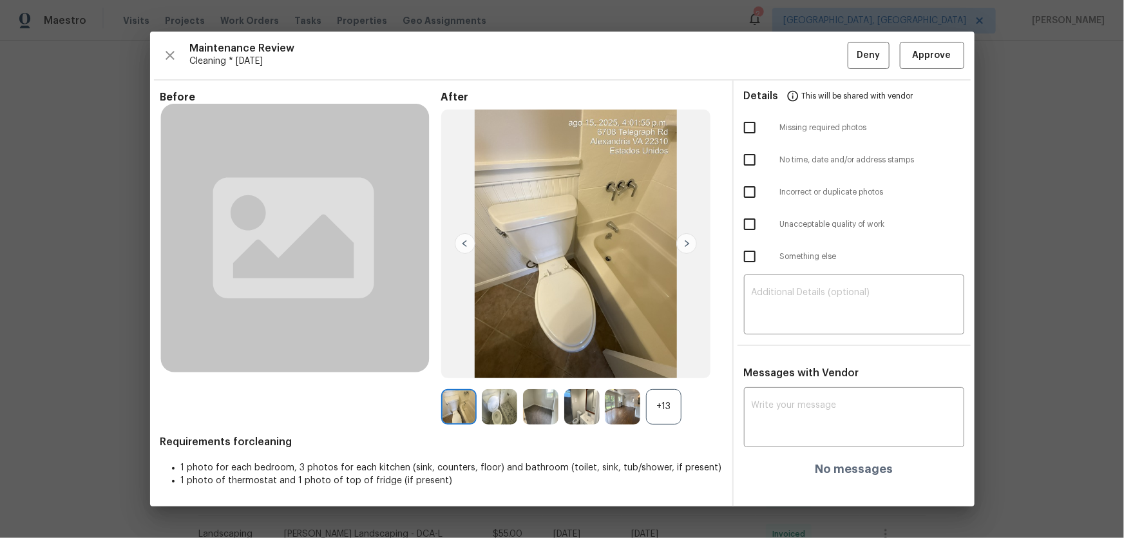
click at [669, 401] on div "+13" at bounding box center [663, 406] width 35 height 35
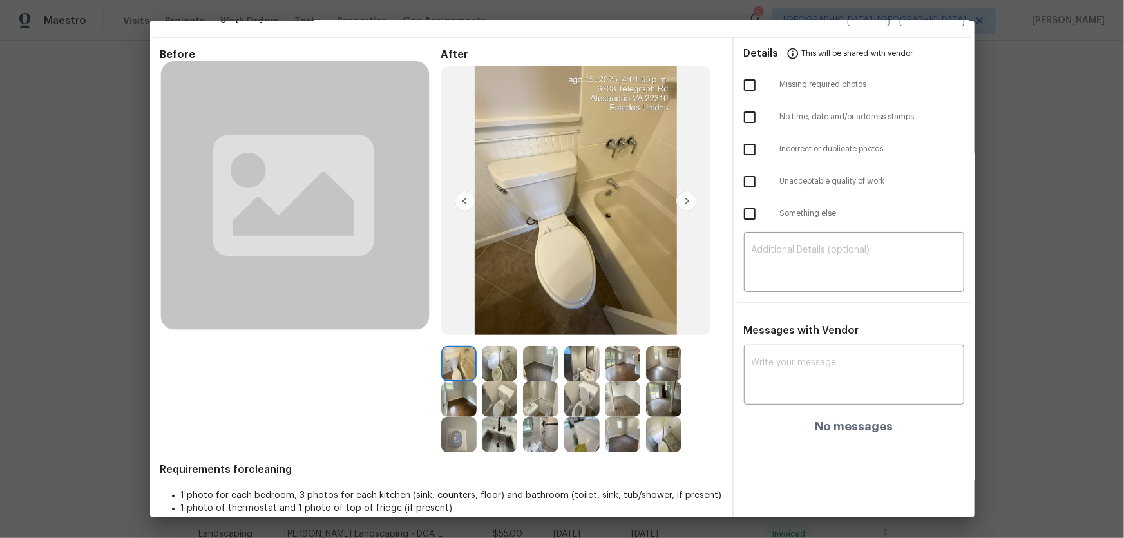
scroll to position [48, 0]
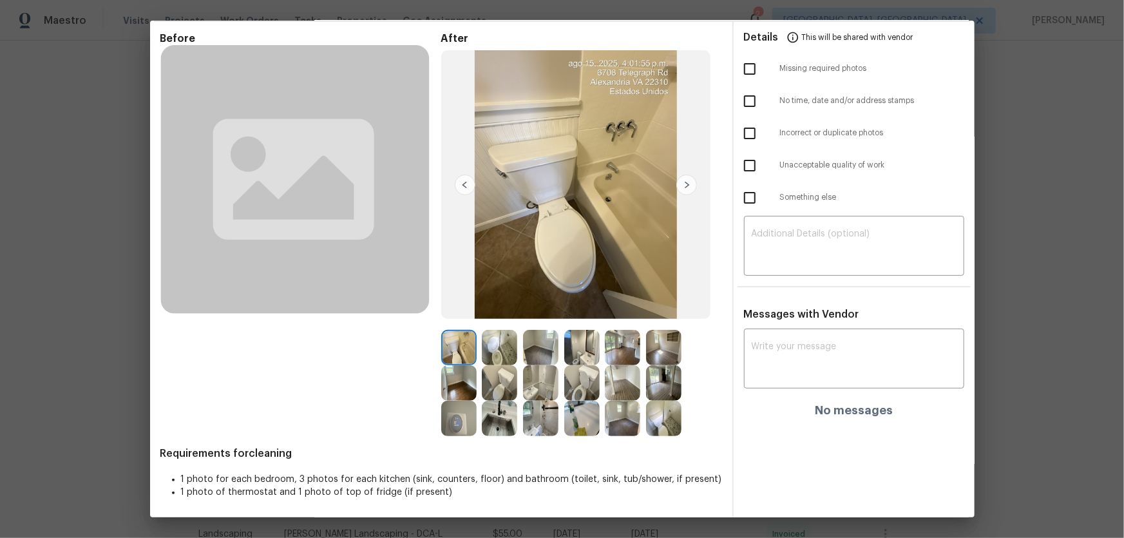
click at [508, 346] on img at bounding box center [499, 347] width 35 height 35
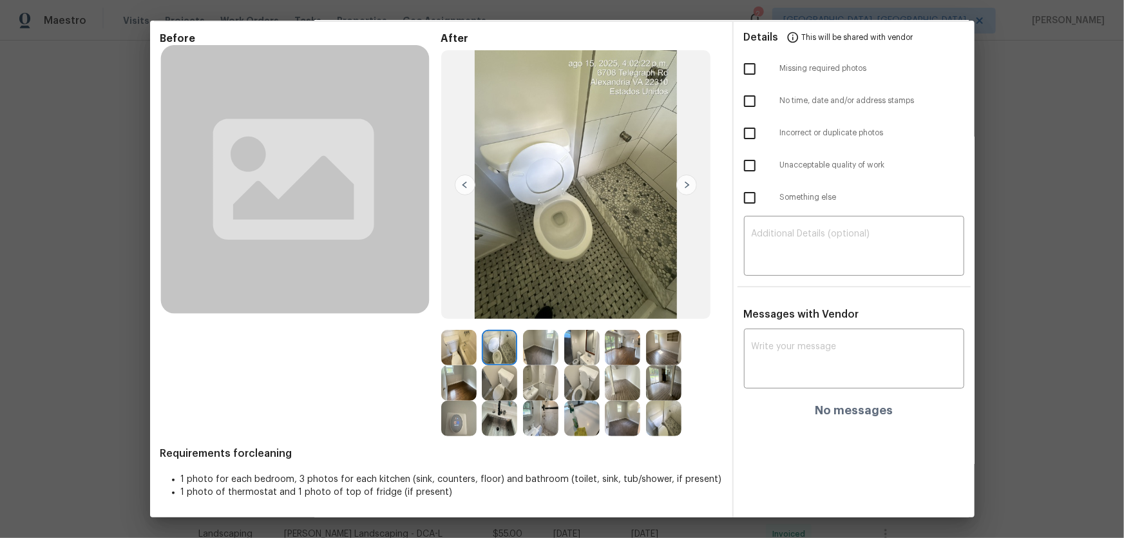
click at [665, 419] on img at bounding box center [663, 418] width 35 height 35
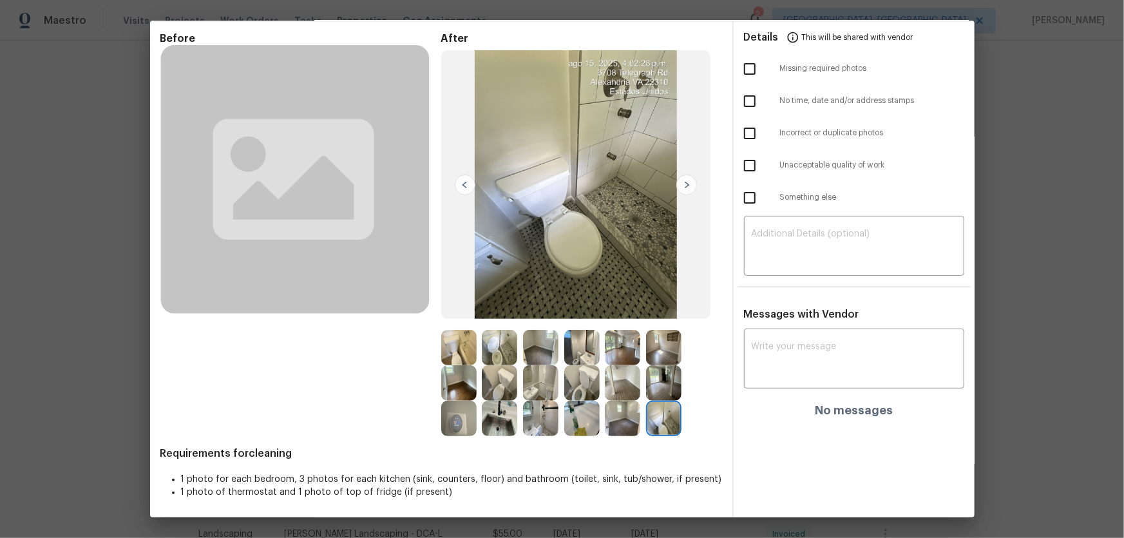
click at [490, 352] on img at bounding box center [499, 347] width 35 height 35
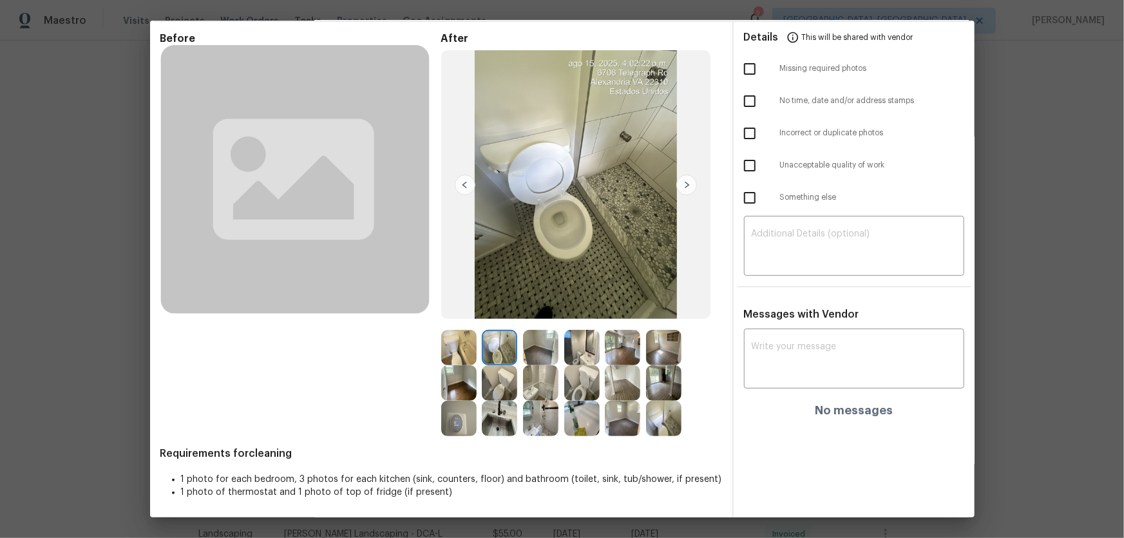
click at [666, 419] on img at bounding box center [663, 418] width 35 height 35
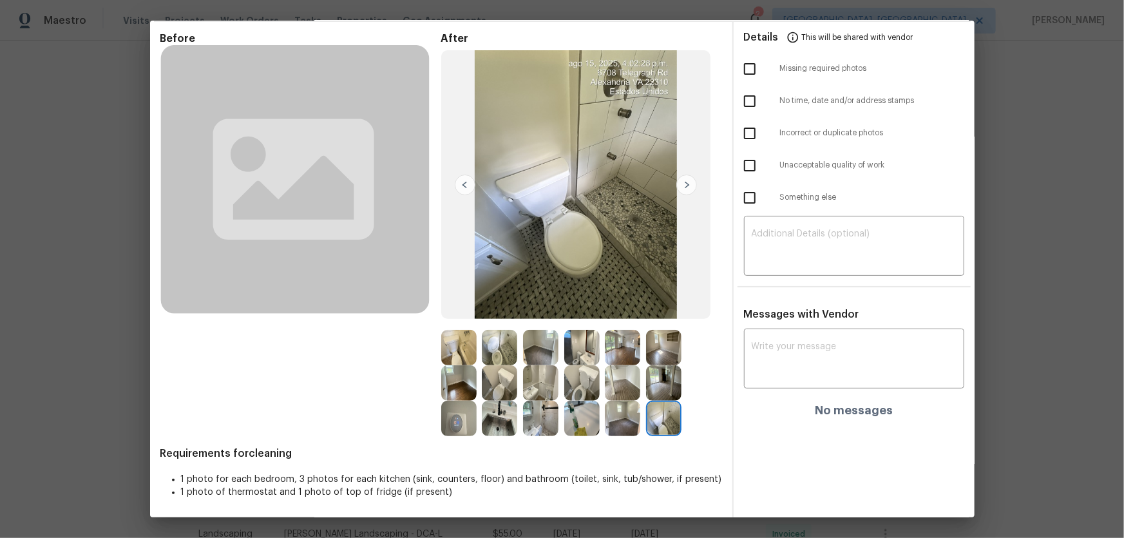
click at [490, 350] on img at bounding box center [499, 347] width 35 height 35
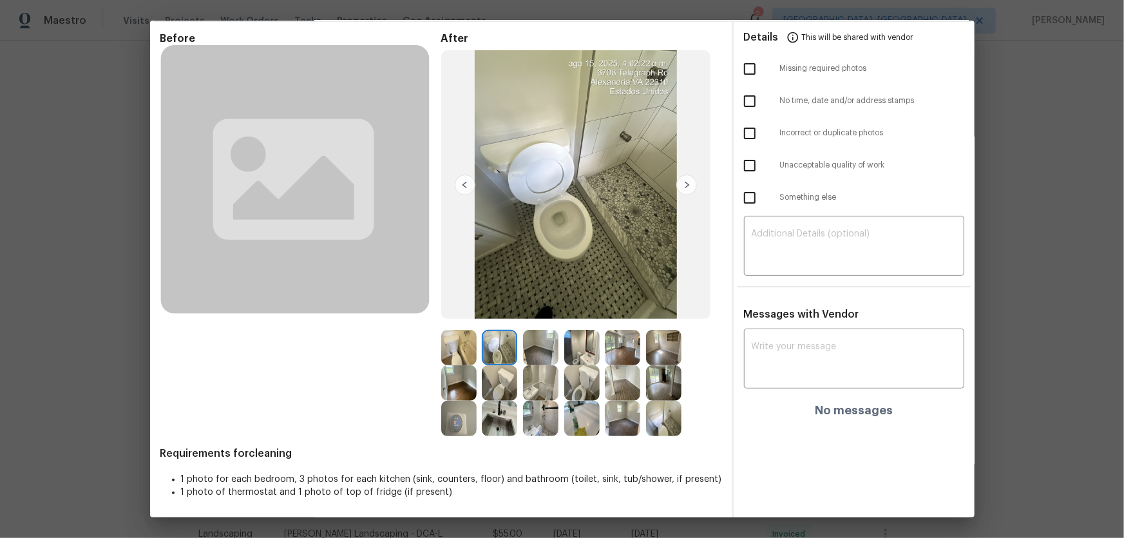
click at [674, 419] on img at bounding box center [663, 418] width 35 height 35
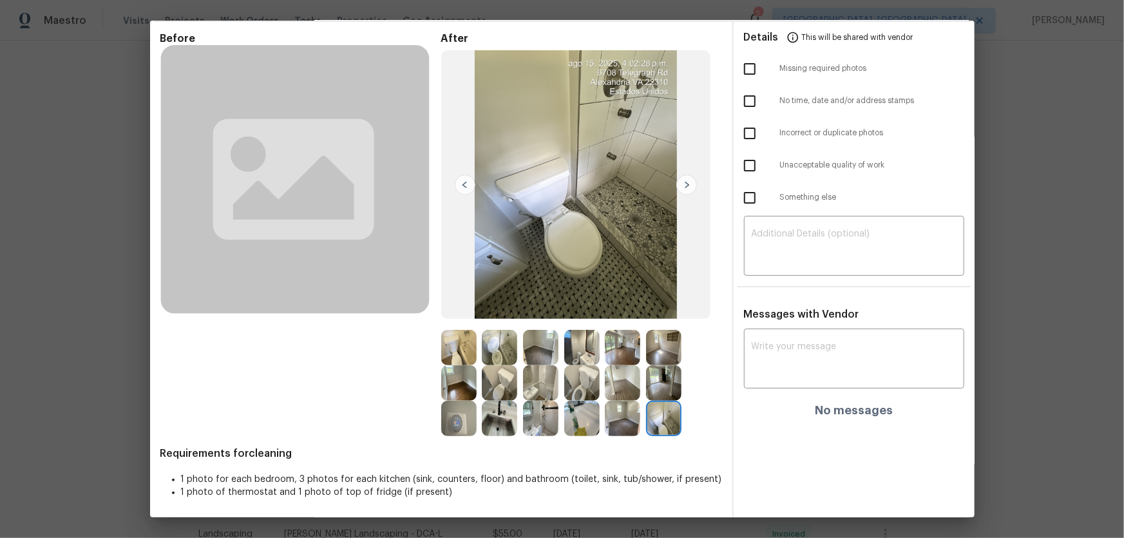
click at [544, 386] on img at bounding box center [540, 382] width 35 height 35
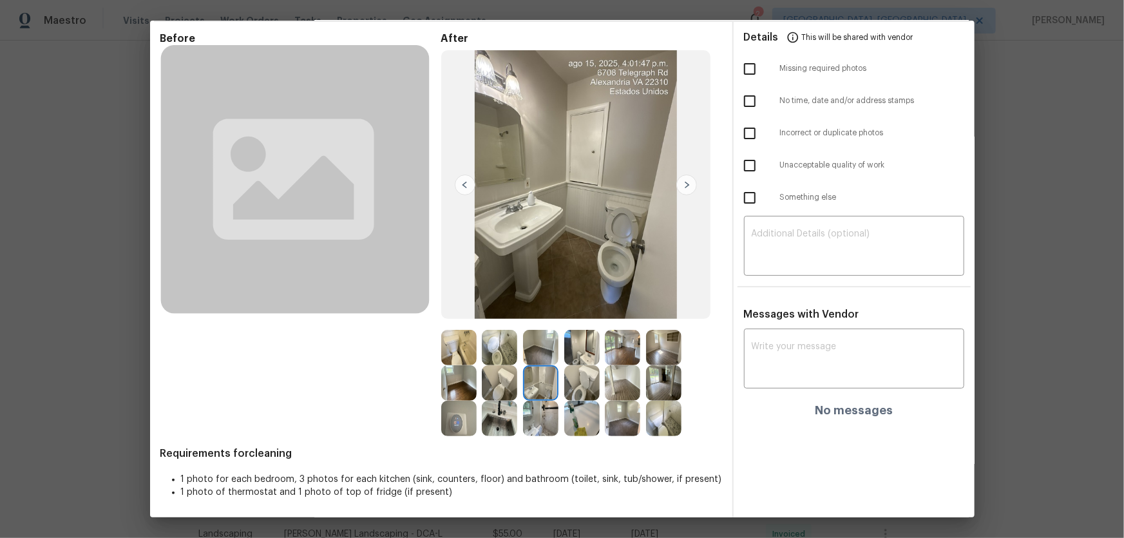
click at [537, 422] on img at bounding box center [540, 418] width 35 height 35
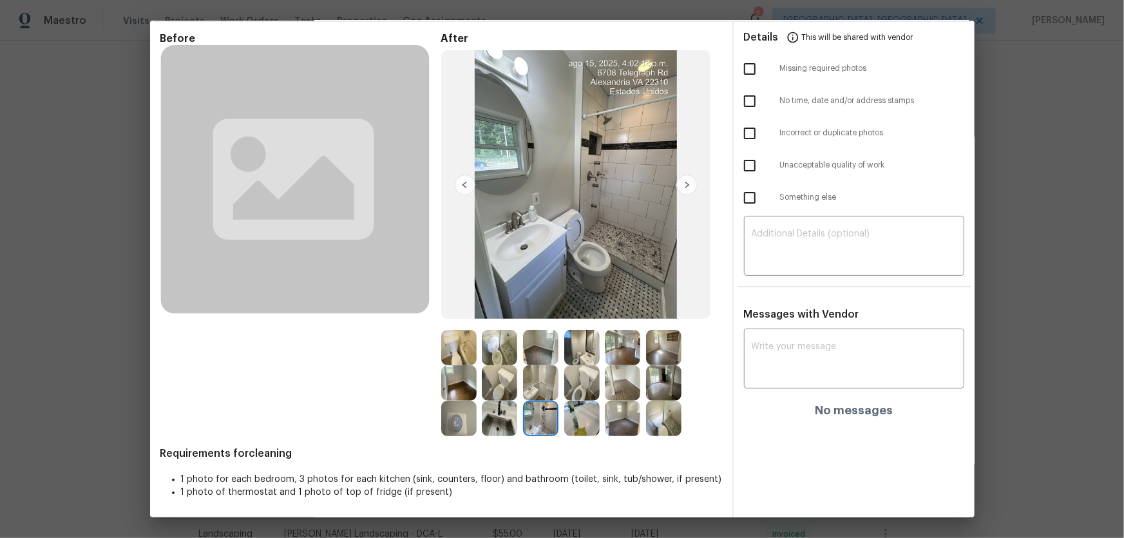
click at [628, 421] on img at bounding box center [622, 418] width 35 height 35
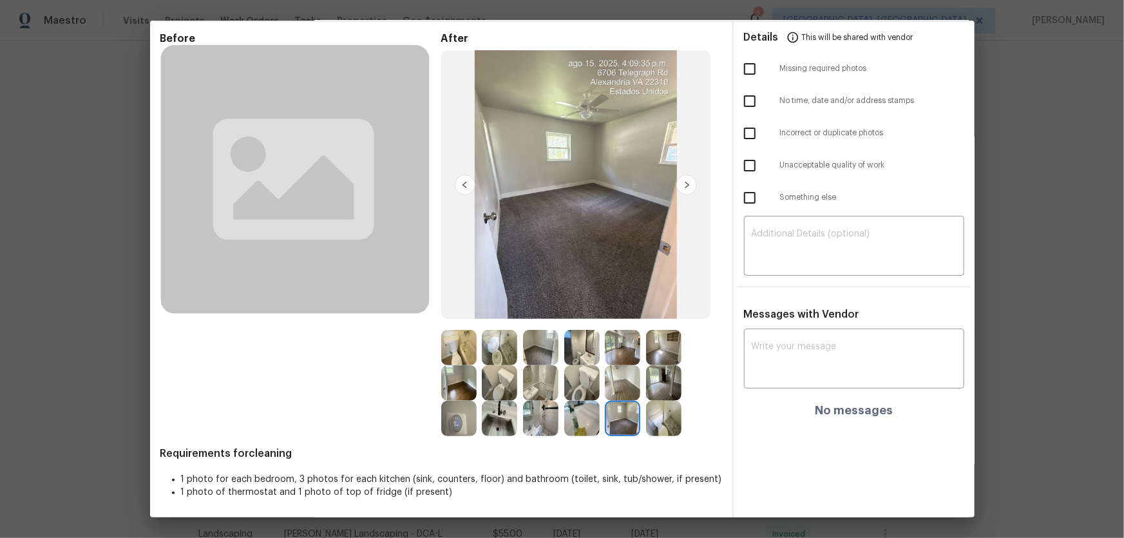
click at [528, 345] on img at bounding box center [540, 347] width 35 height 35
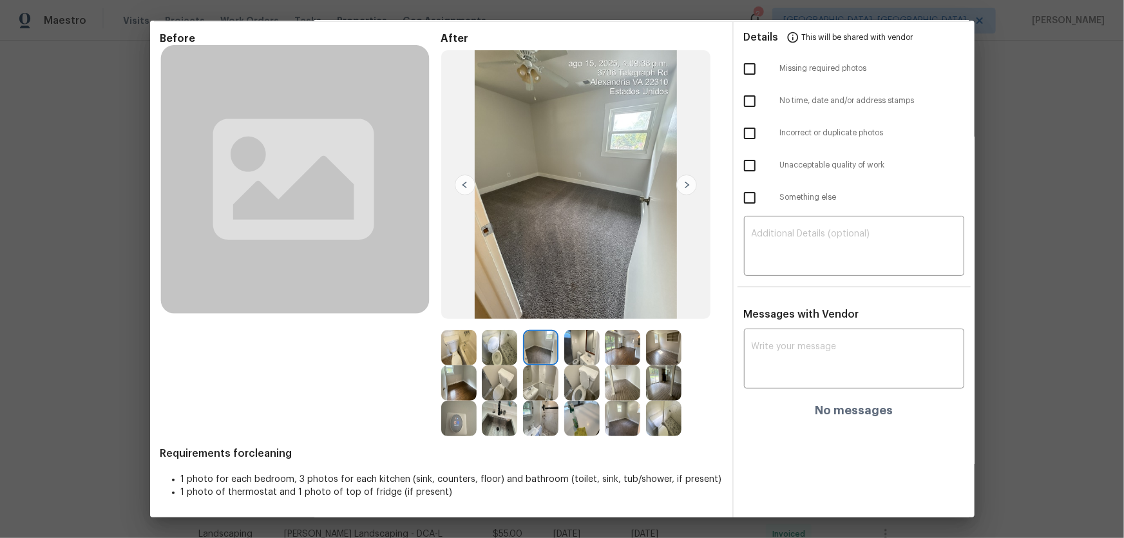
click at [444, 381] on img at bounding box center [458, 382] width 35 height 35
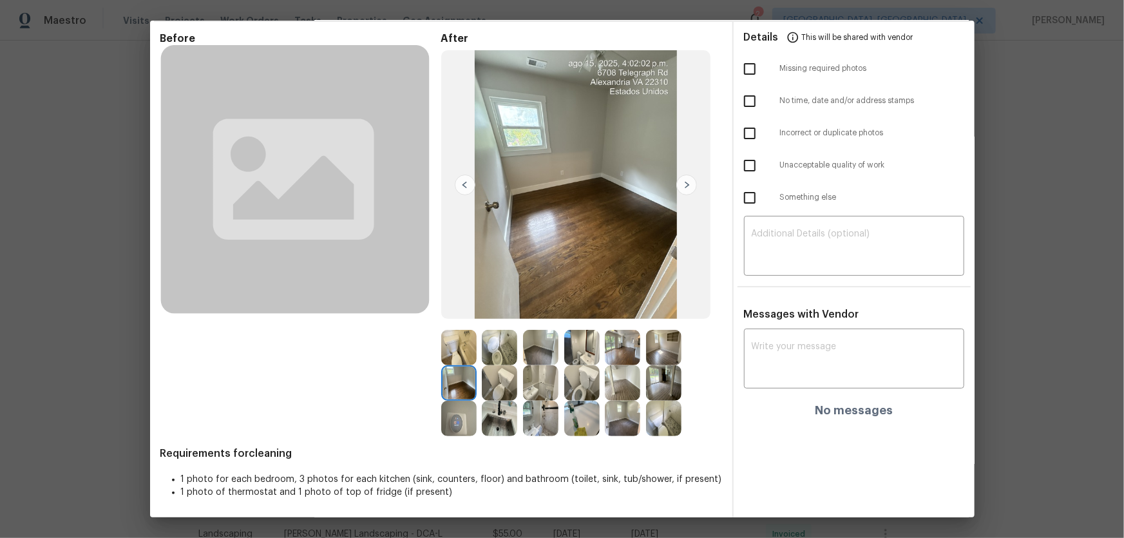
click at [654, 351] on img at bounding box center [663, 347] width 35 height 35
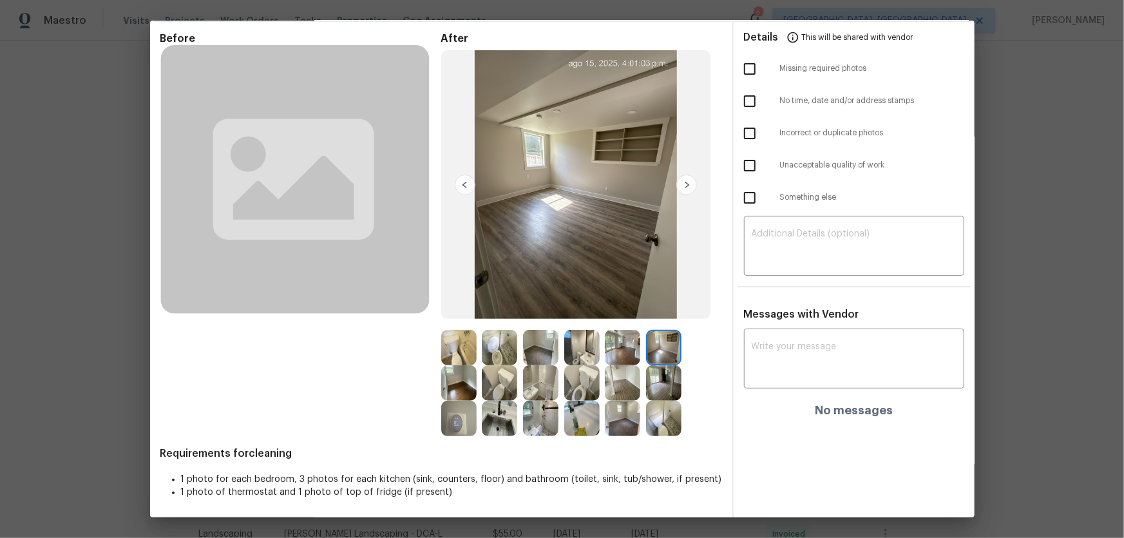
click at [619, 383] on img at bounding box center [622, 382] width 35 height 35
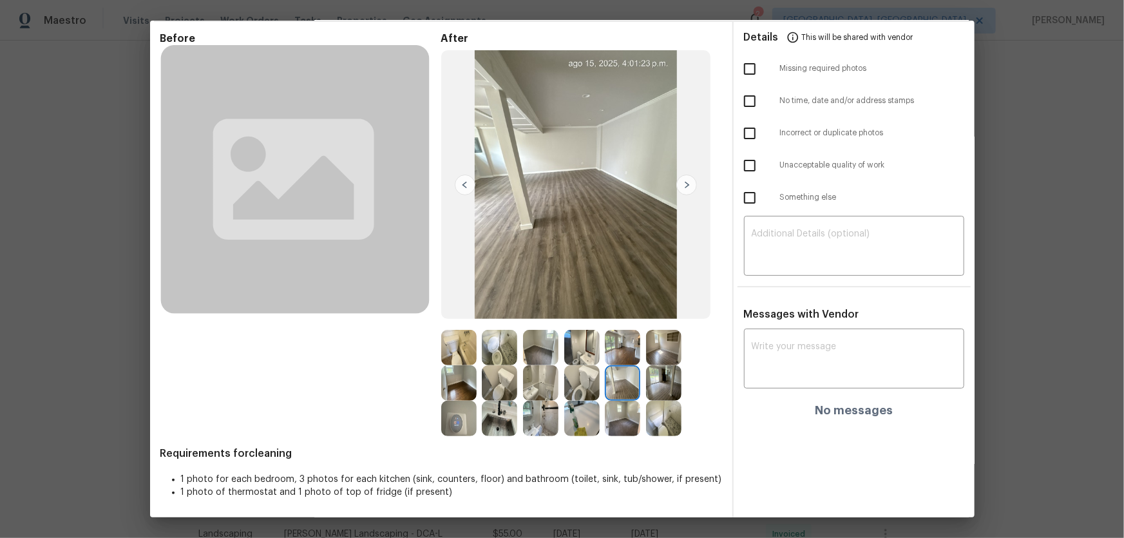
click at [586, 384] on img at bounding box center [581, 382] width 35 height 35
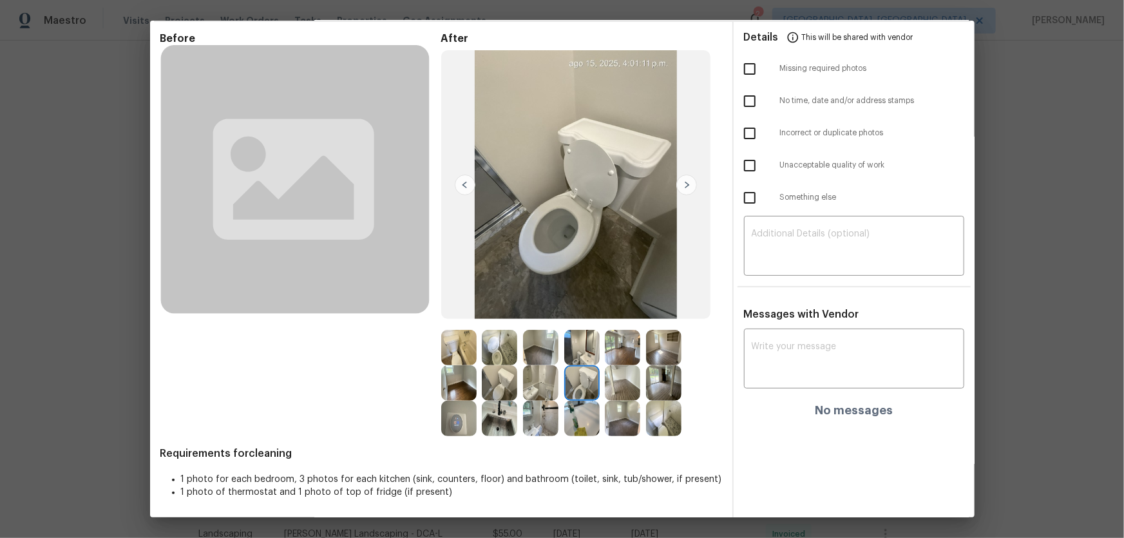
click at [577, 407] on img at bounding box center [581, 418] width 35 height 35
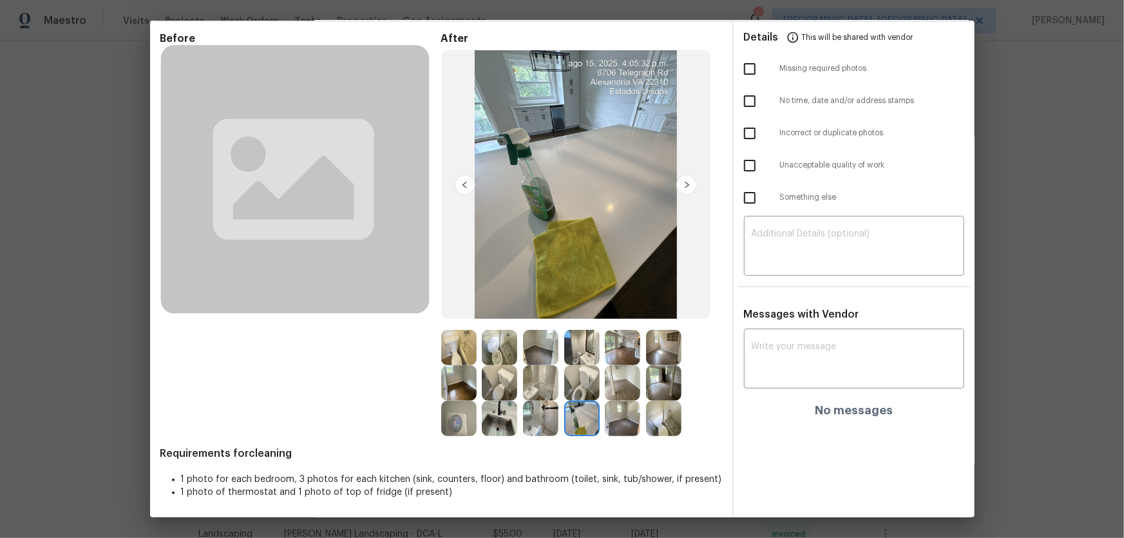
click at [542, 419] on img at bounding box center [540, 418] width 35 height 35
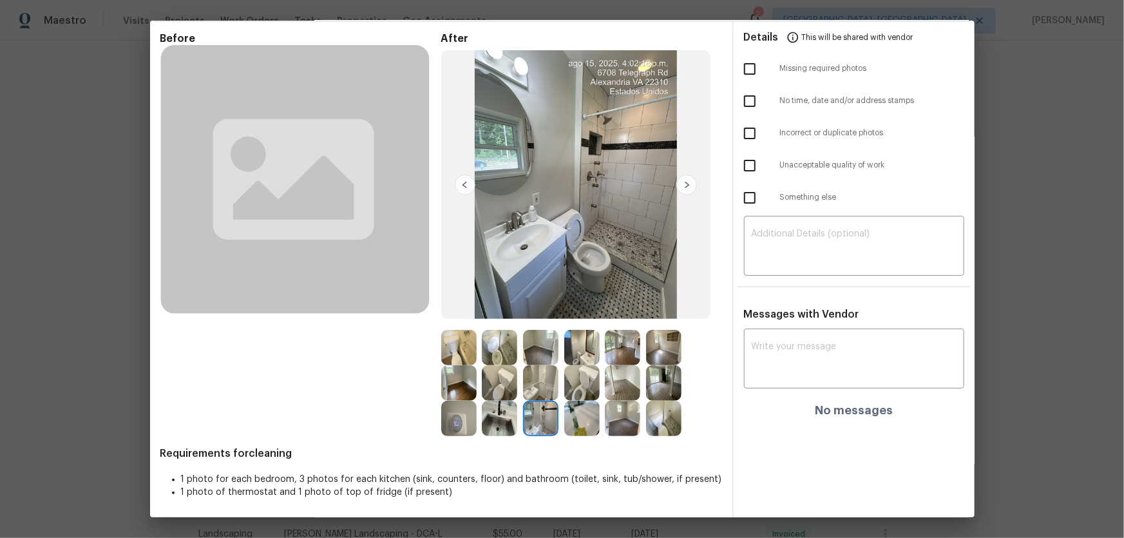
click at [485, 420] on img at bounding box center [499, 418] width 35 height 35
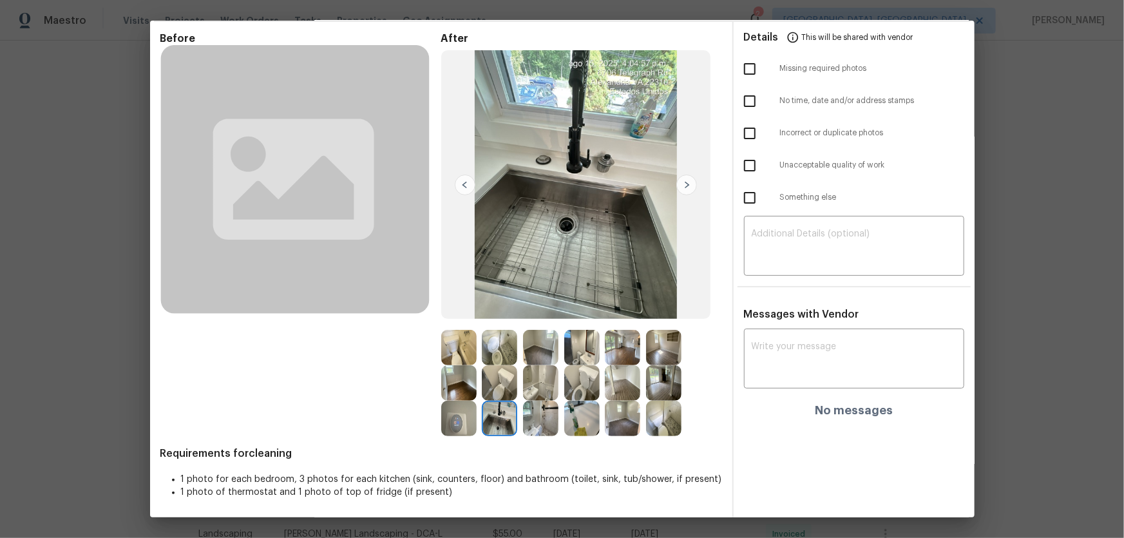
click at [502, 353] on img at bounding box center [499, 347] width 35 height 35
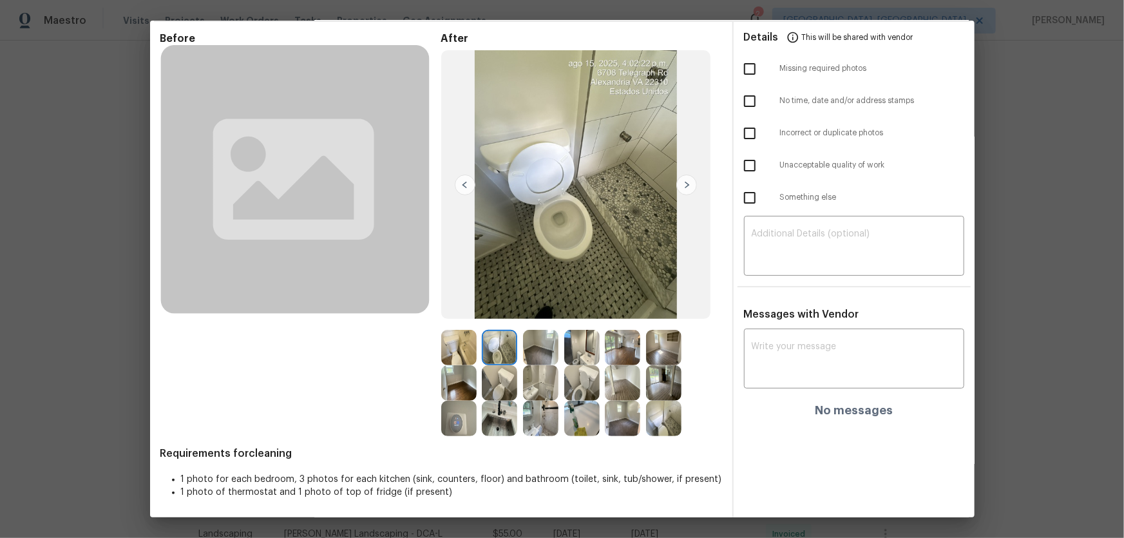
click at [582, 377] on img at bounding box center [581, 382] width 35 height 35
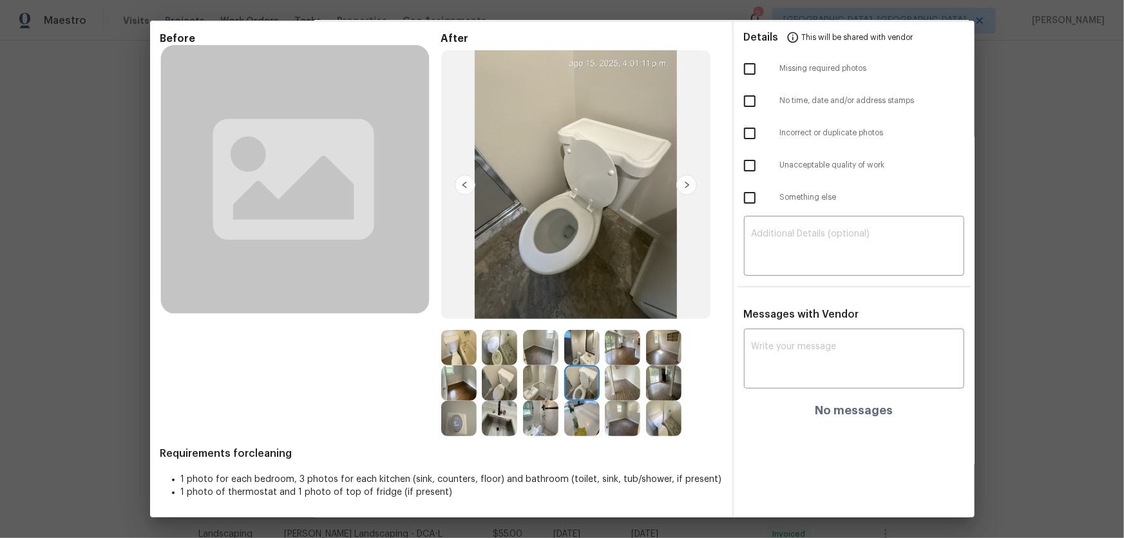
click at [515, 380] on div at bounding box center [502, 382] width 41 height 35
click at [524, 427] on img at bounding box center [540, 418] width 35 height 35
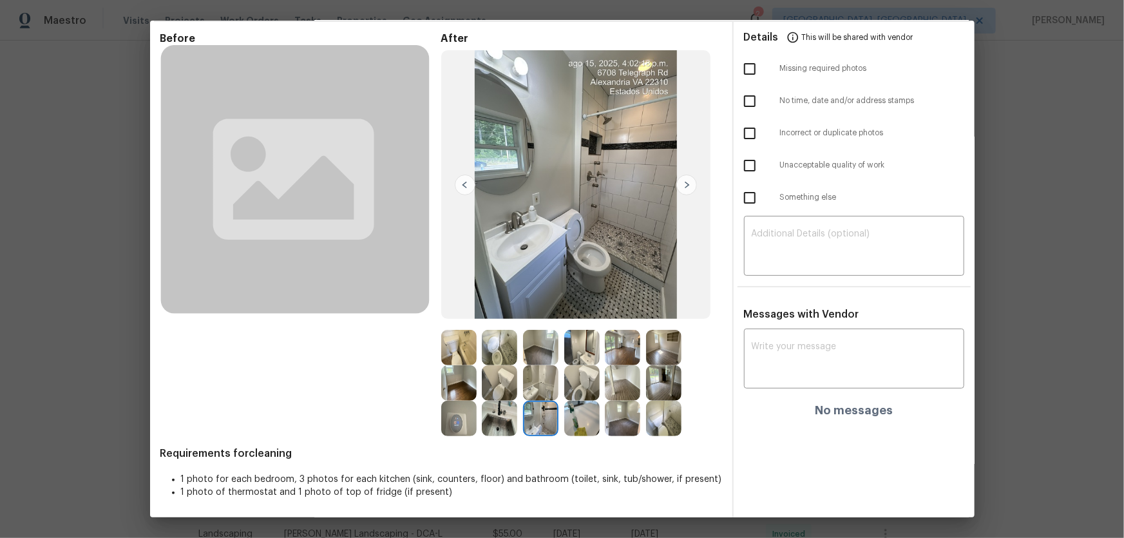
click at [566, 427] on img at bounding box center [581, 418] width 35 height 35
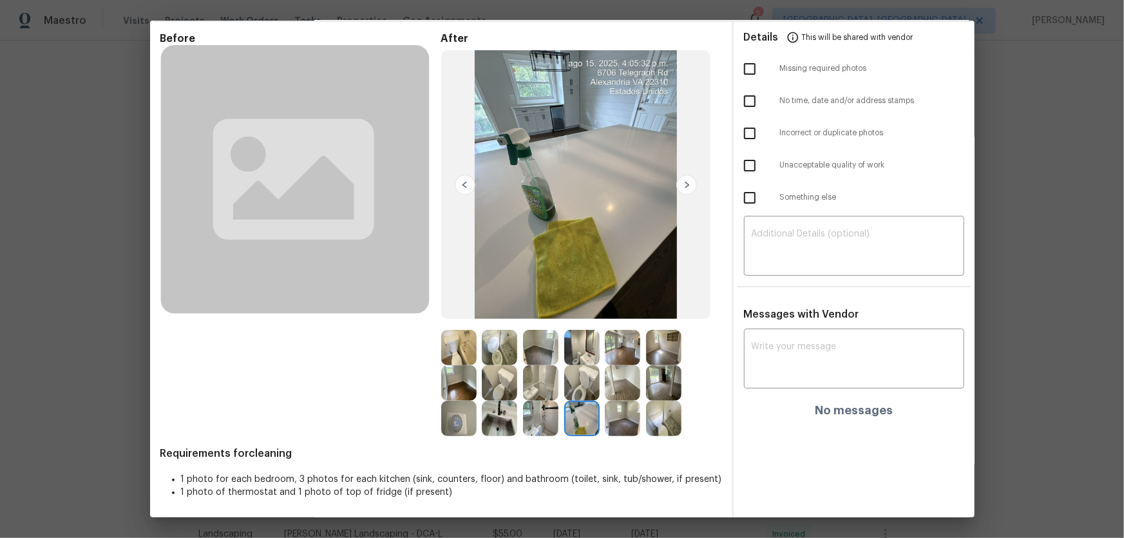
click at [616, 419] on img at bounding box center [622, 418] width 35 height 35
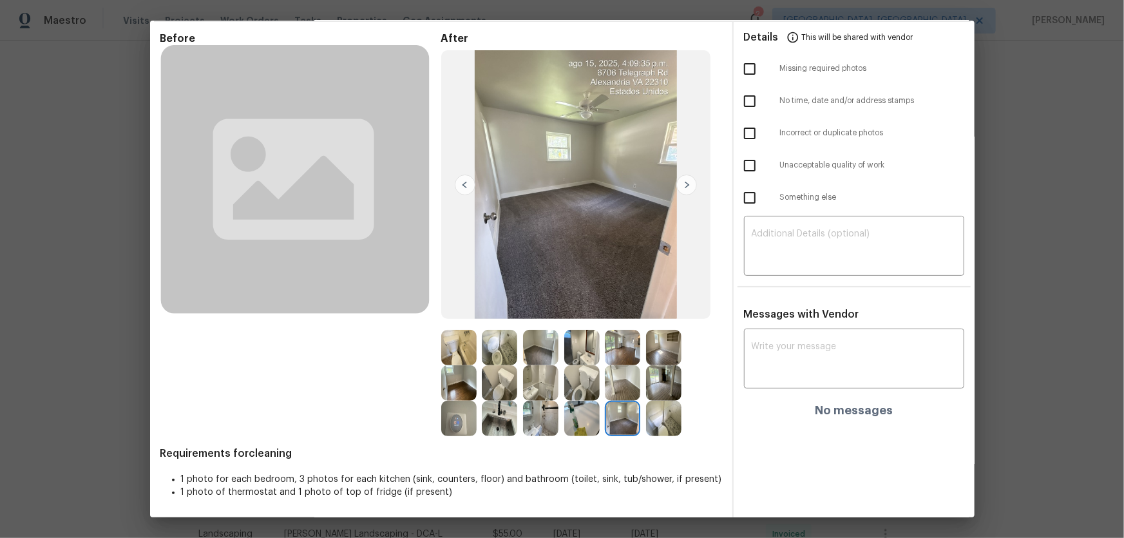
click at [672, 427] on img at bounding box center [663, 418] width 35 height 35
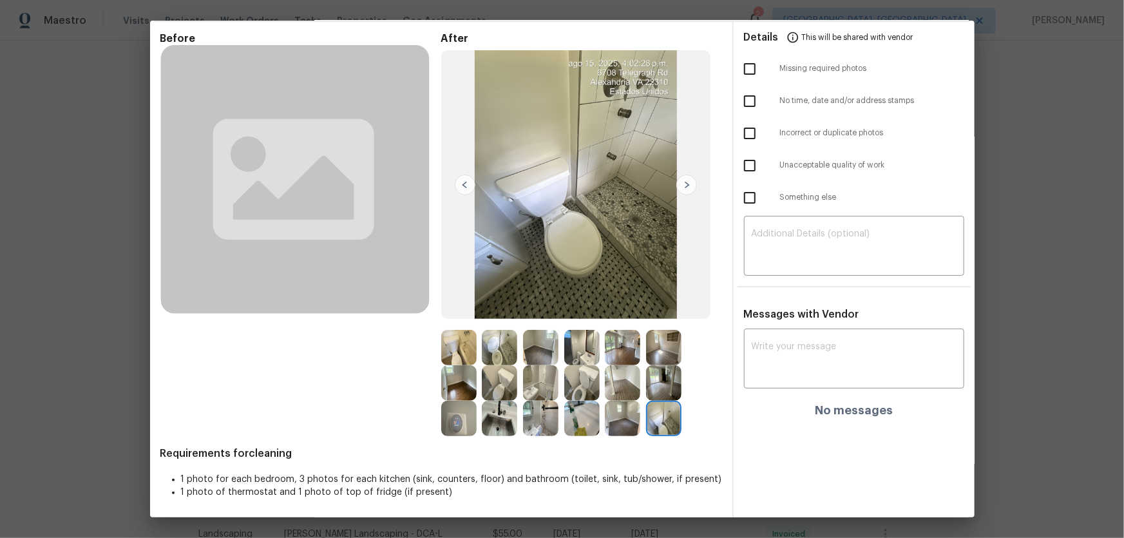
click at [656, 392] on img at bounding box center [663, 382] width 35 height 35
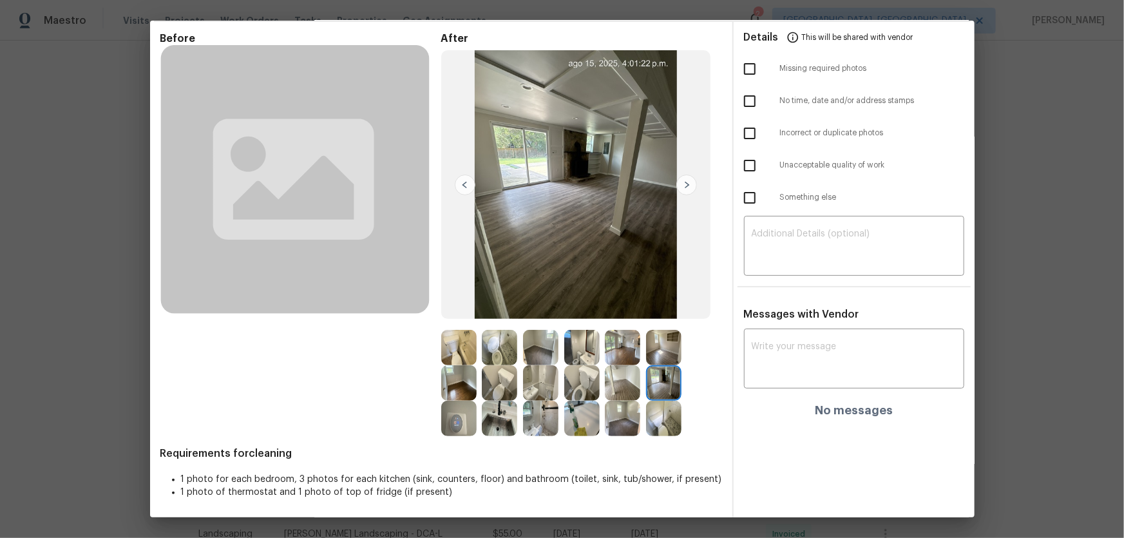
click at [549, 381] on img at bounding box center [540, 382] width 35 height 35
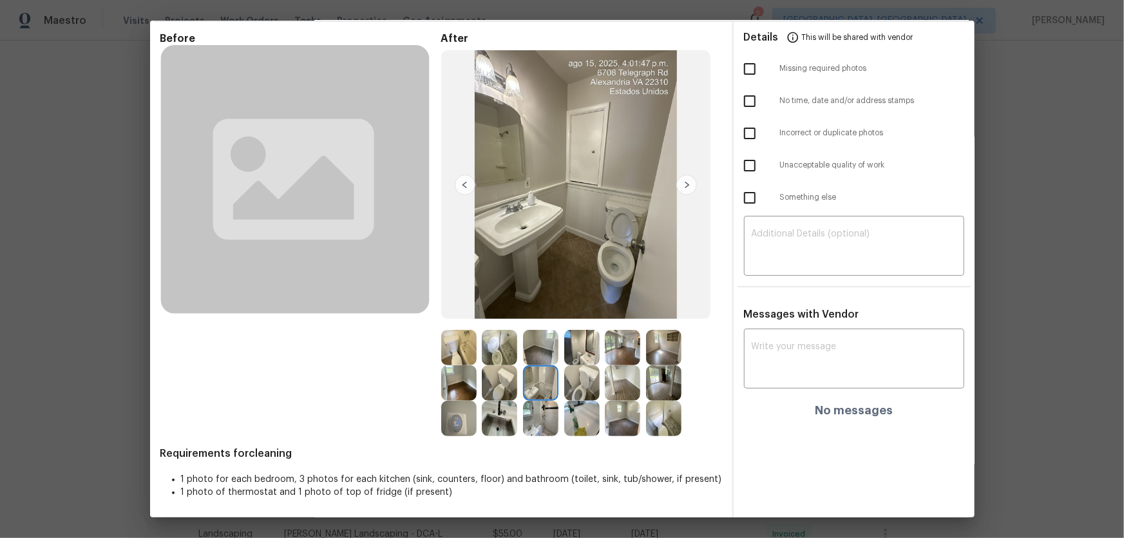
click at [508, 359] on img at bounding box center [499, 347] width 35 height 35
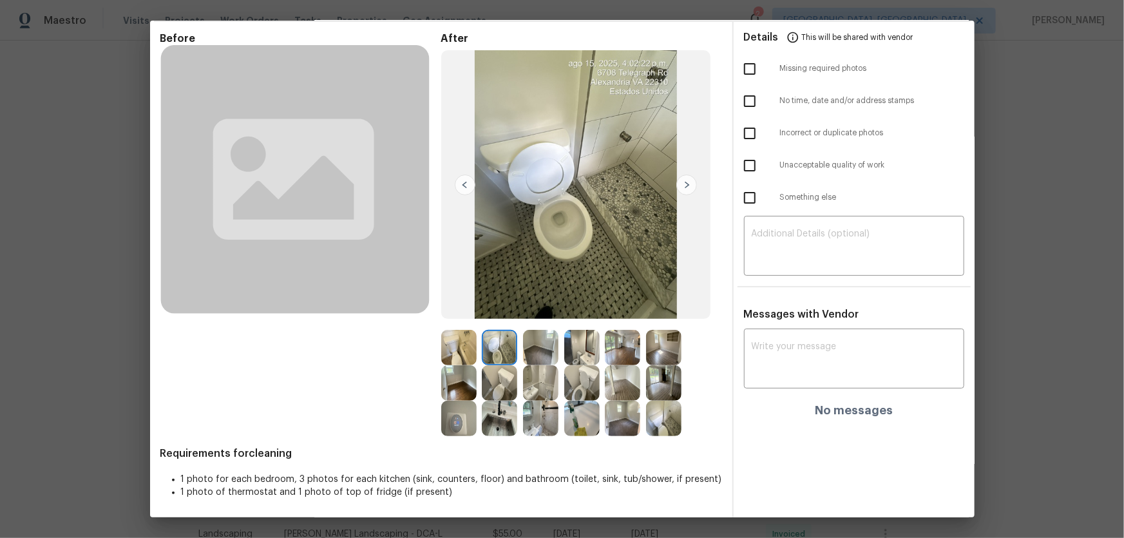
click at [450, 356] on img at bounding box center [458, 347] width 35 height 35
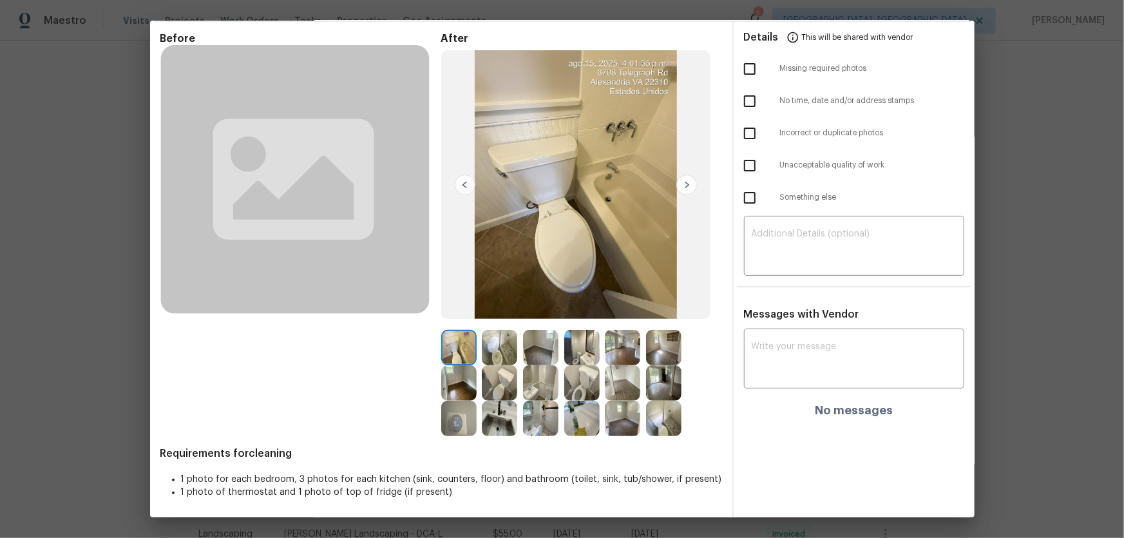
click at [656, 424] on img at bounding box center [663, 418] width 35 height 35
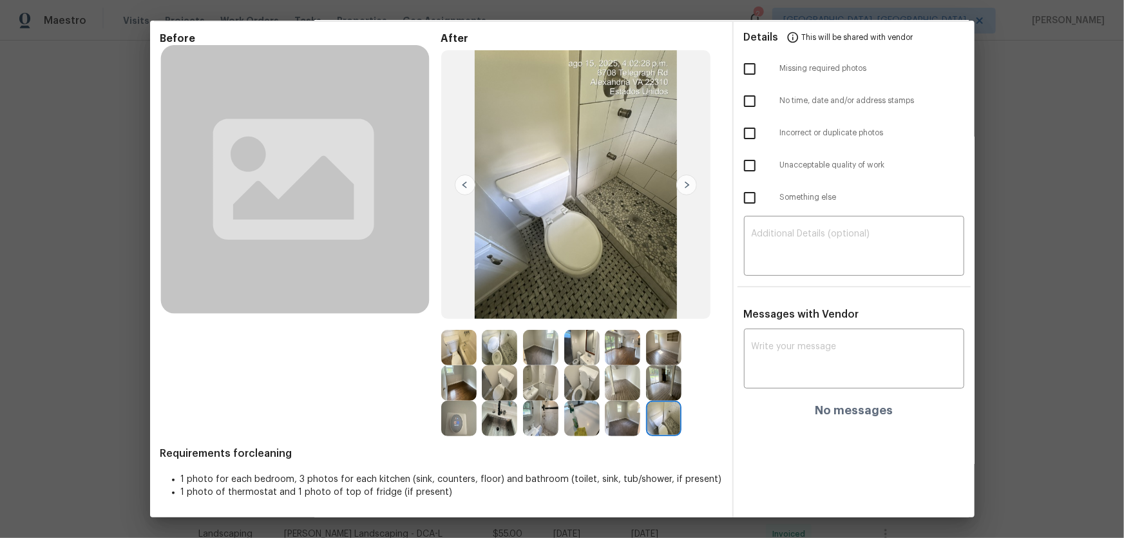
click at [553, 425] on img at bounding box center [540, 418] width 35 height 35
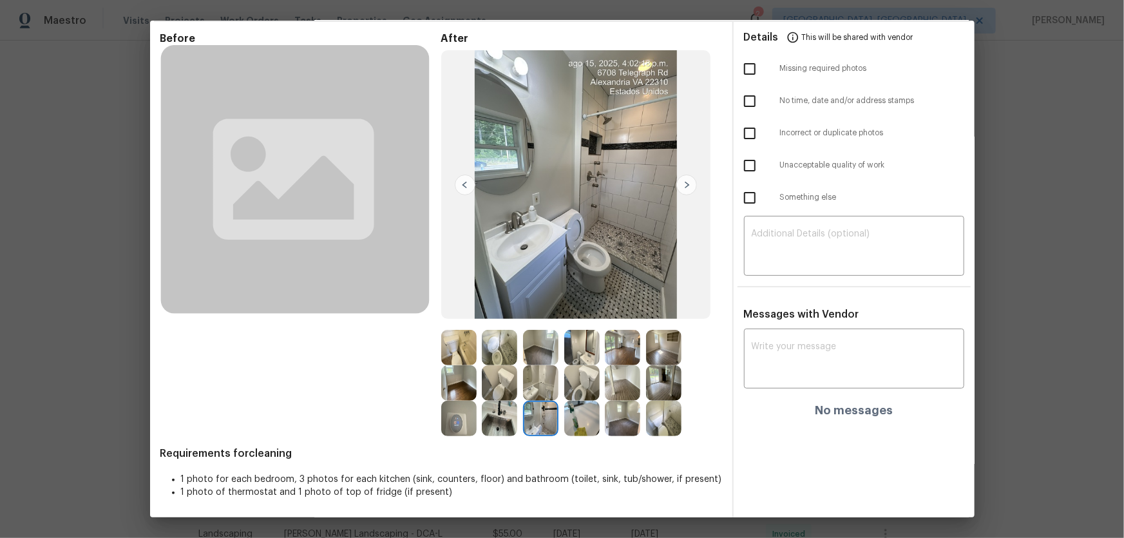
click at [527, 382] on img at bounding box center [540, 382] width 35 height 35
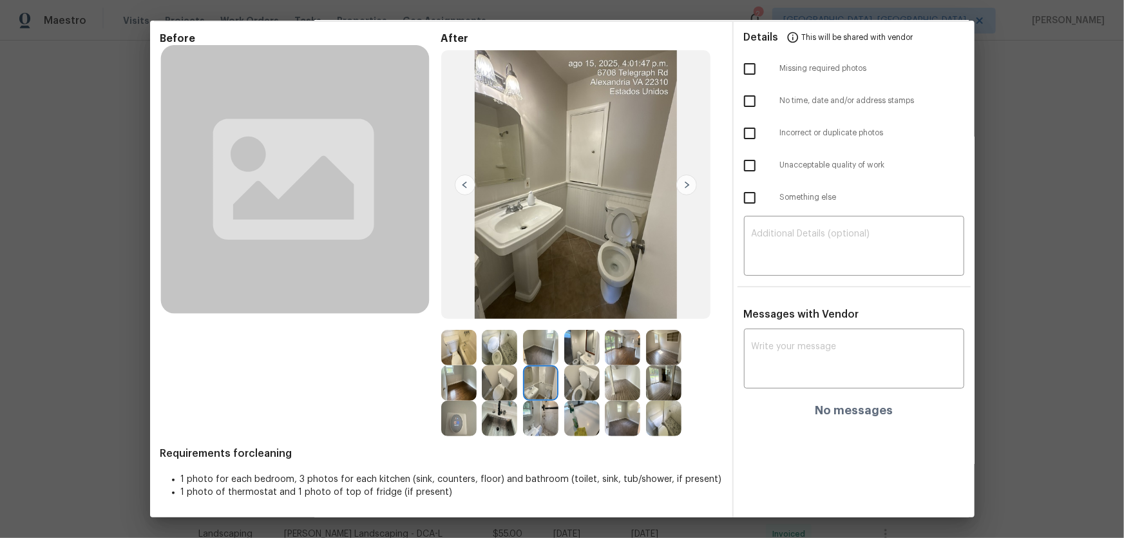
click at [500, 382] on img at bounding box center [499, 382] width 35 height 35
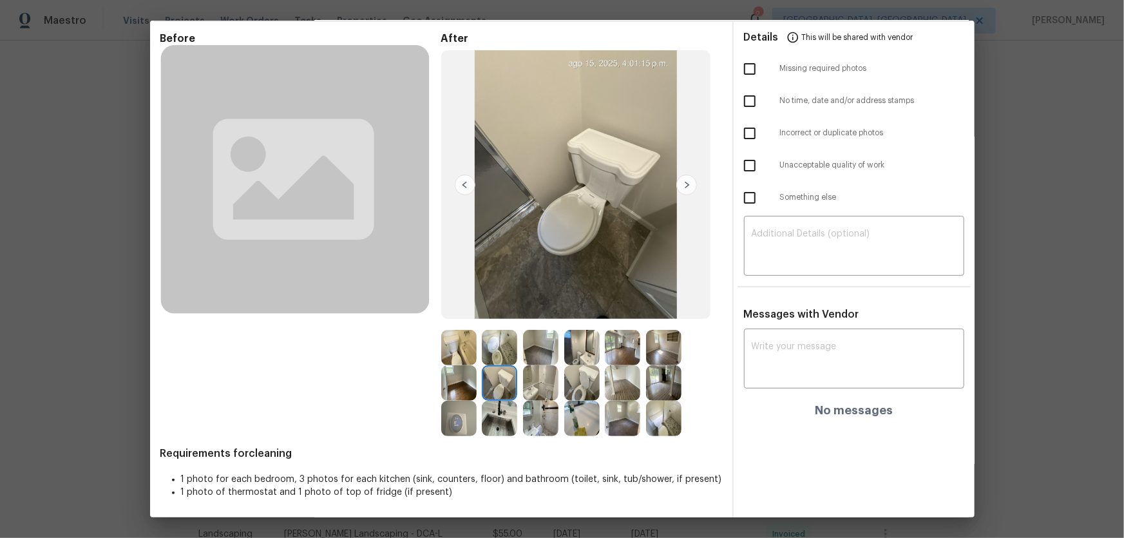
click at [484, 422] on img at bounding box center [499, 418] width 35 height 35
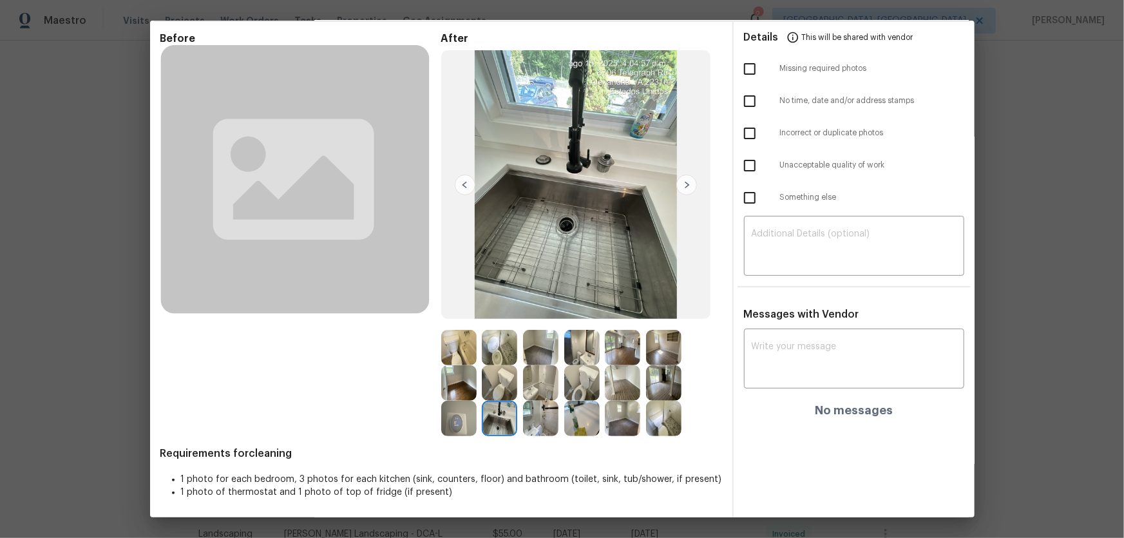
click at [460, 422] on img at bounding box center [458, 418] width 35 height 35
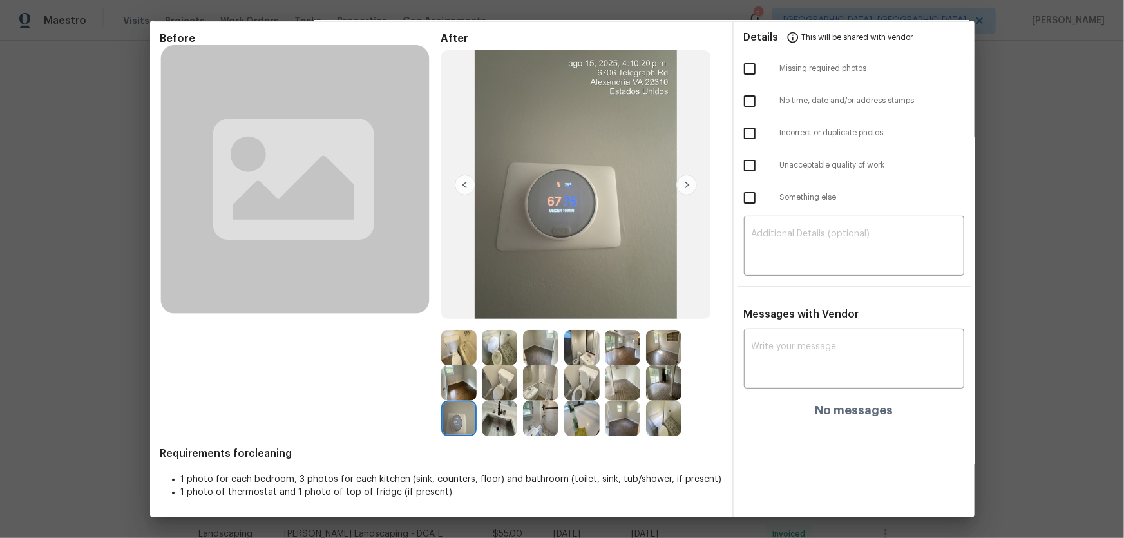
click at [488, 356] on img at bounding box center [499, 347] width 35 height 35
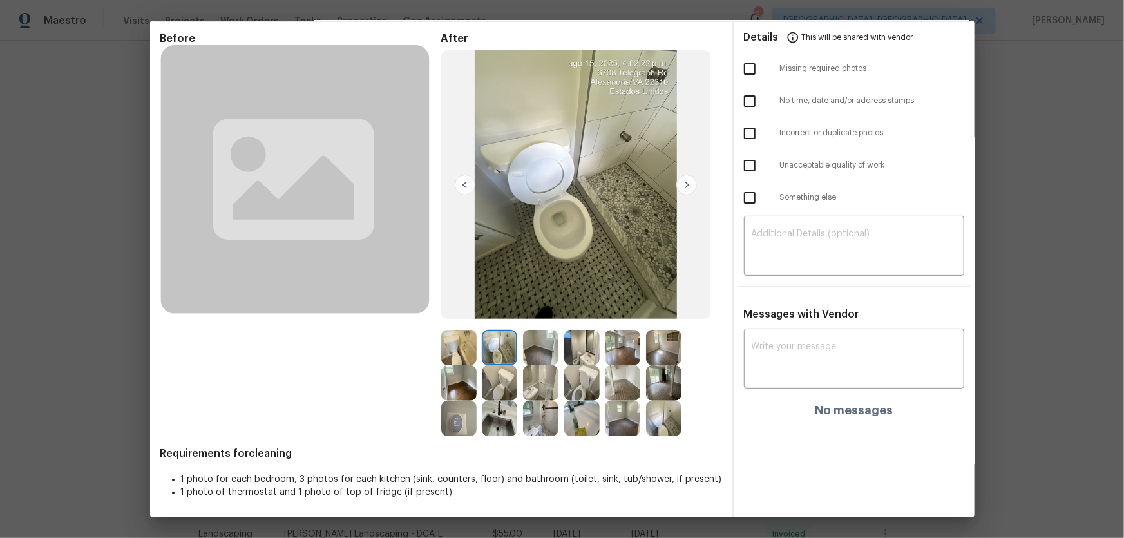
click at [448, 356] on img at bounding box center [458, 347] width 35 height 35
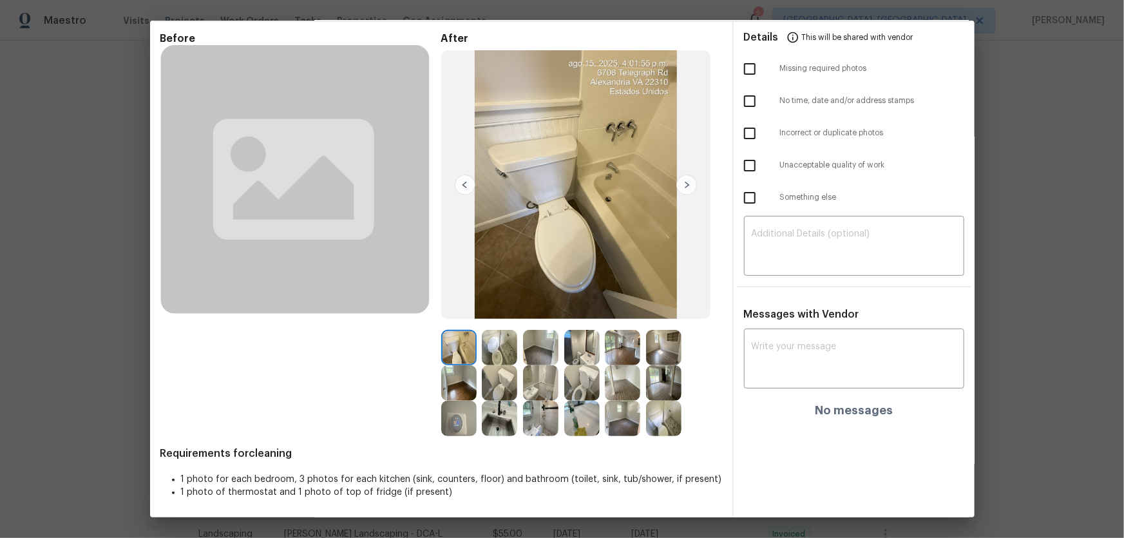
click at [495, 384] on img at bounding box center [499, 382] width 35 height 35
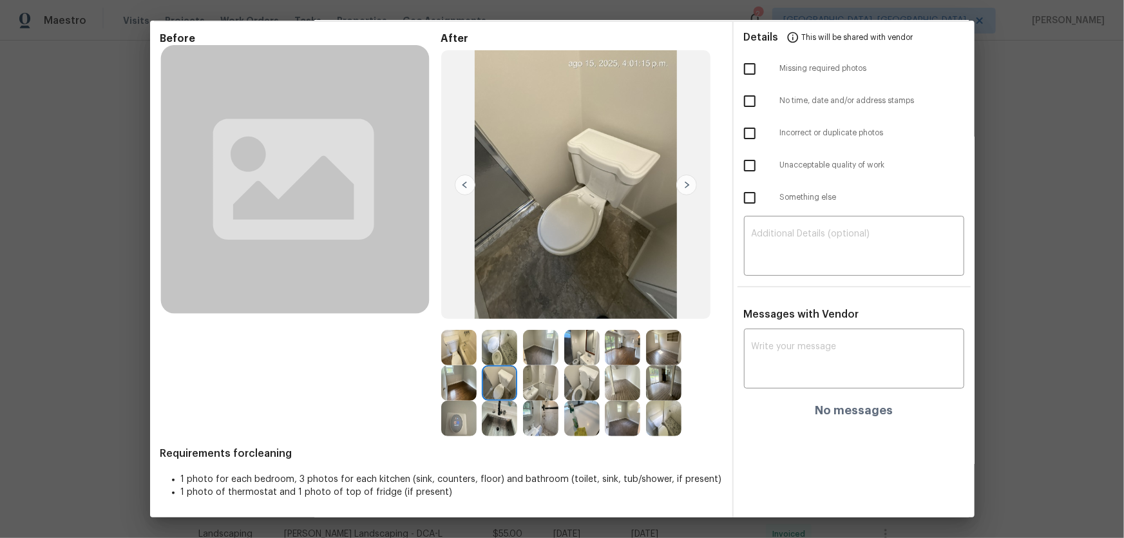
click at [530, 359] on img at bounding box center [540, 347] width 35 height 35
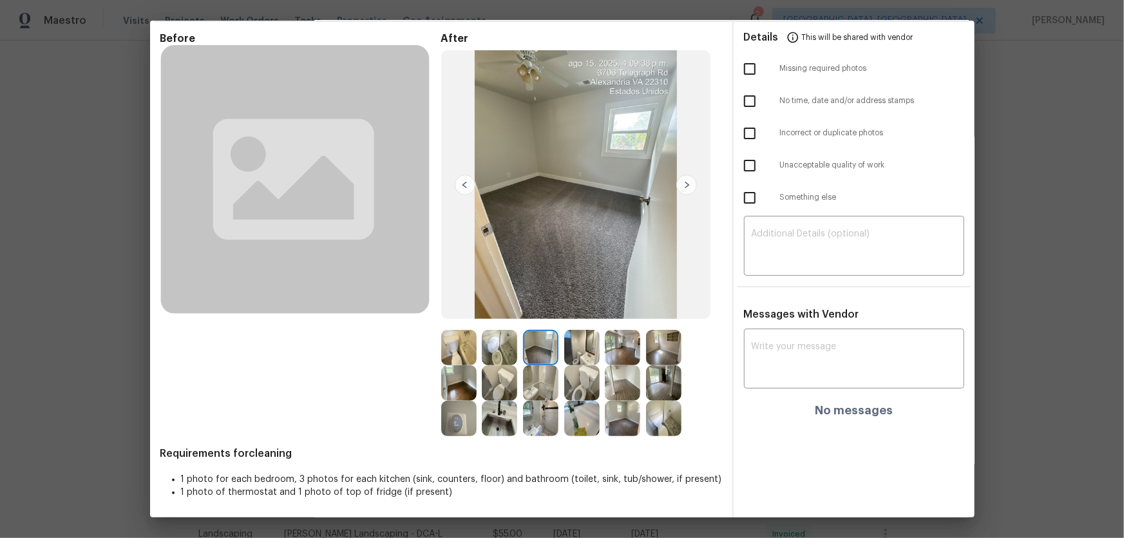
click at [460, 377] on img at bounding box center [458, 382] width 35 height 35
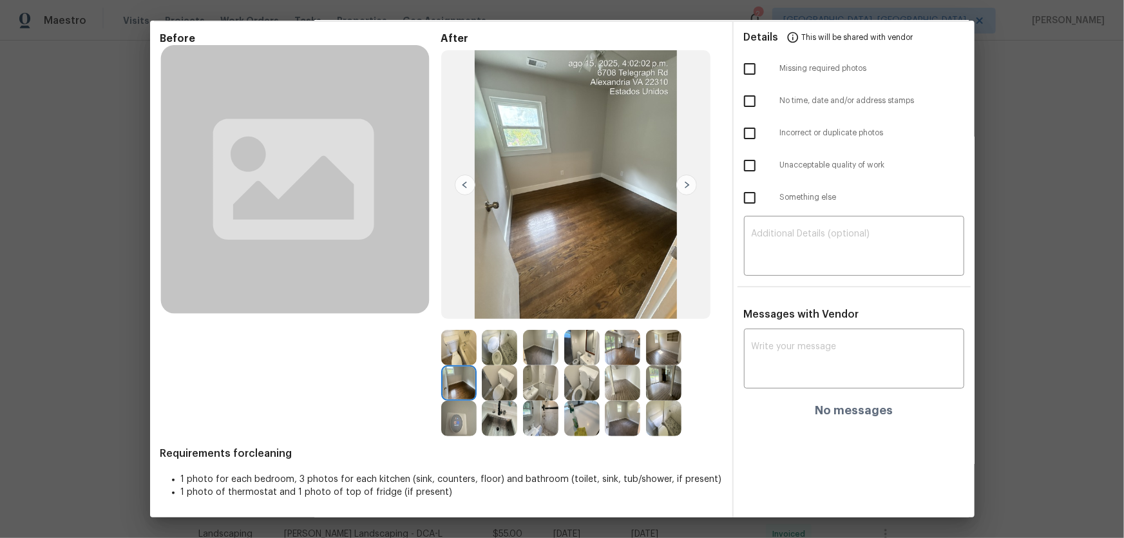
click at [618, 426] on img at bounding box center [622, 418] width 35 height 35
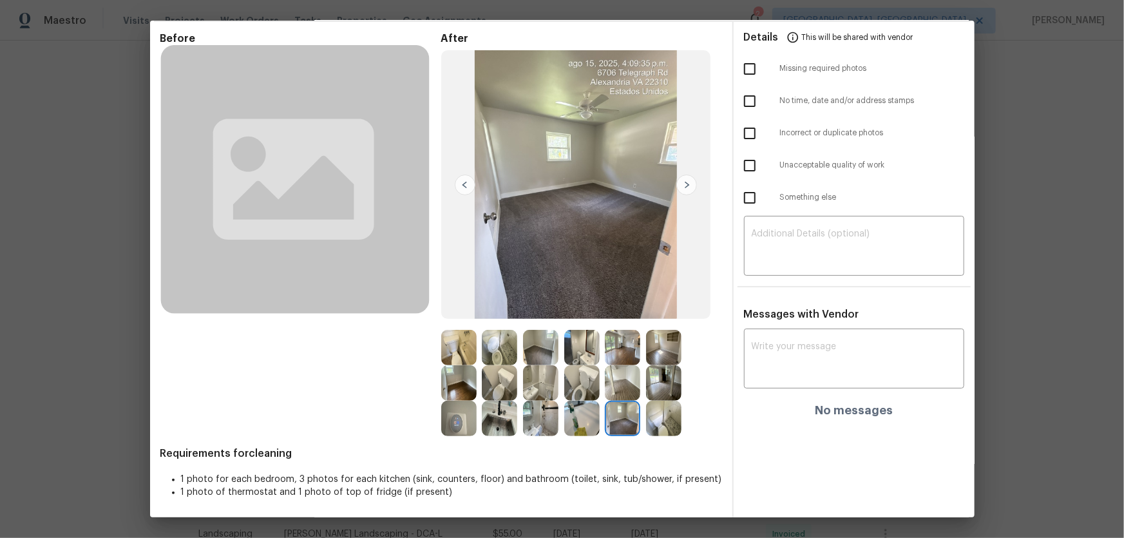
click at [627, 389] on img at bounding box center [622, 382] width 35 height 35
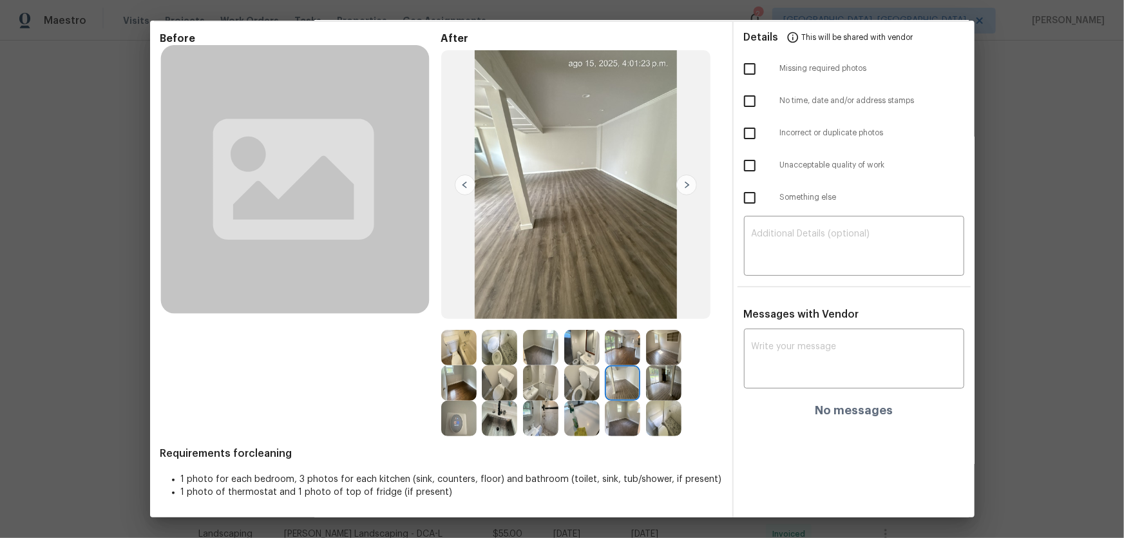
click at [664, 352] on img at bounding box center [663, 347] width 35 height 35
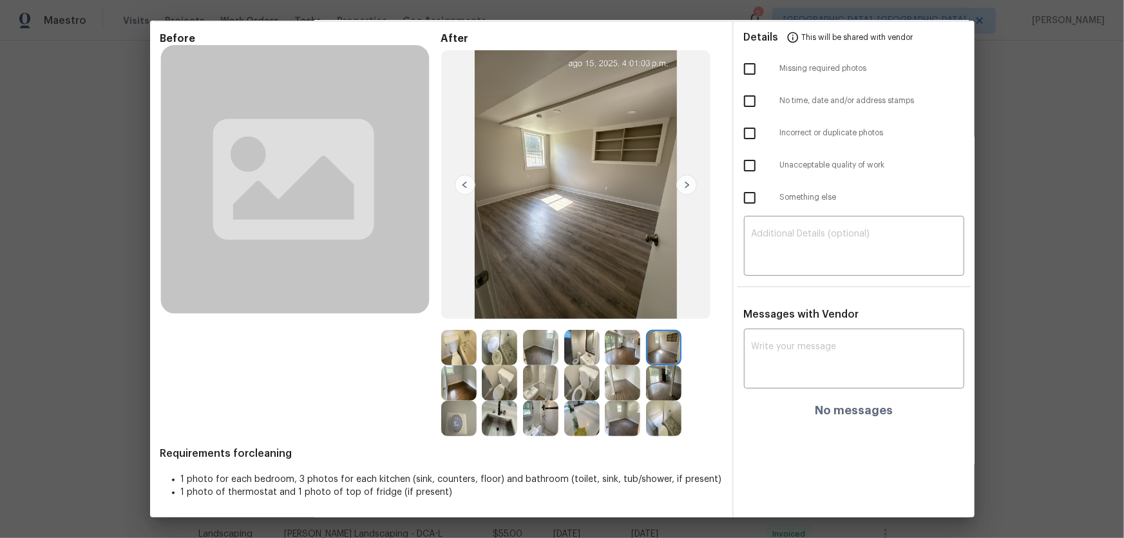
click at [629, 343] on img at bounding box center [622, 347] width 35 height 35
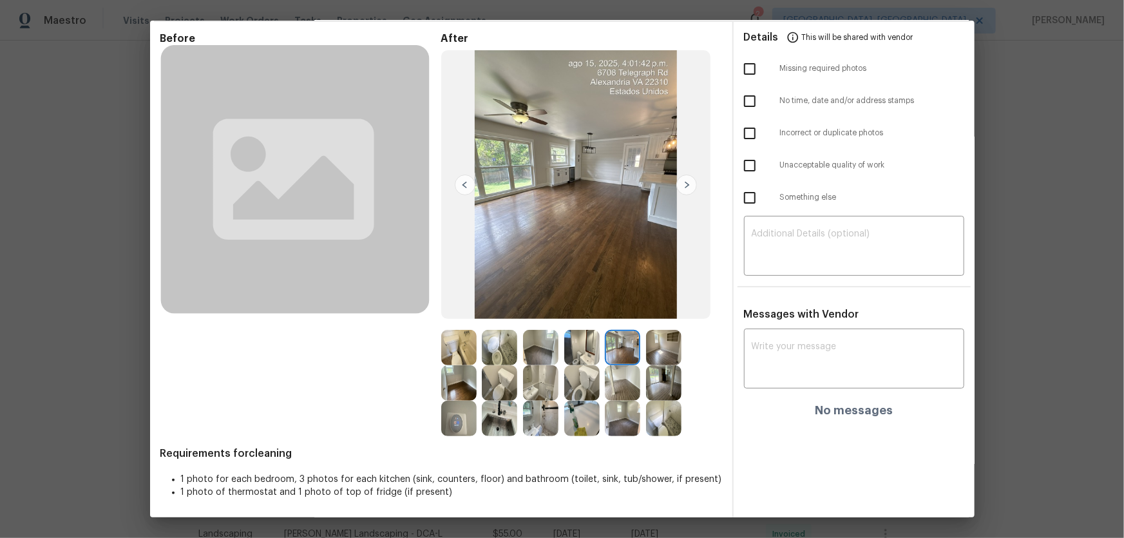
click at [646, 344] on img at bounding box center [663, 347] width 35 height 35
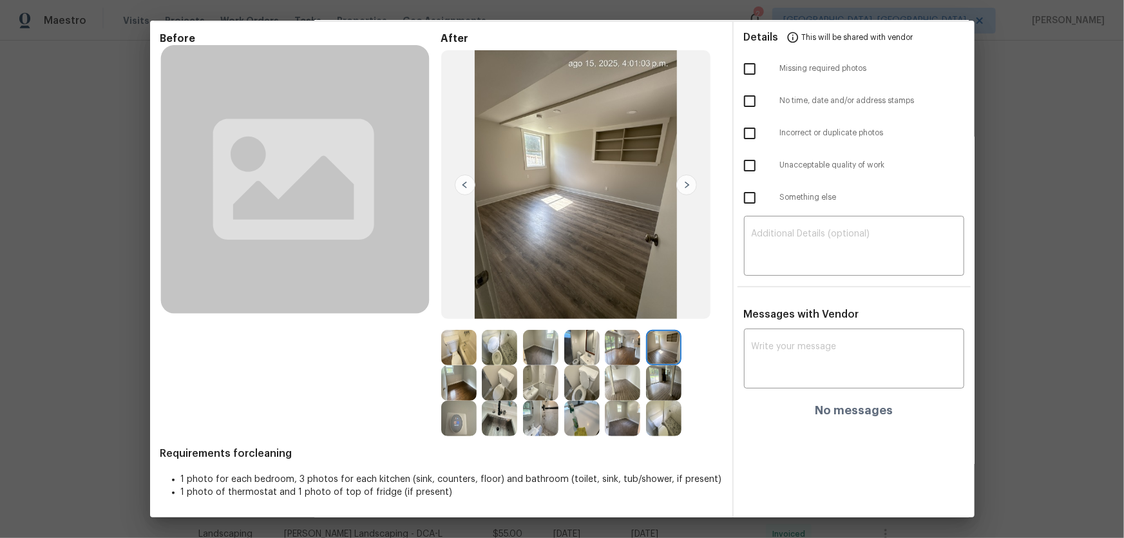
click at [612, 341] on img at bounding box center [622, 347] width 35 height 35
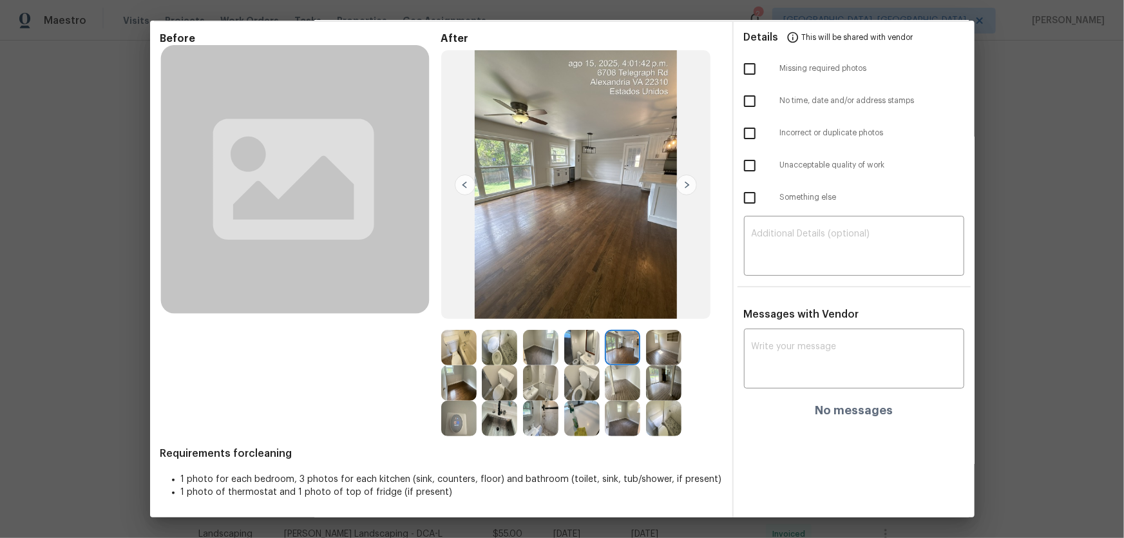
scroll to position [0, 0]
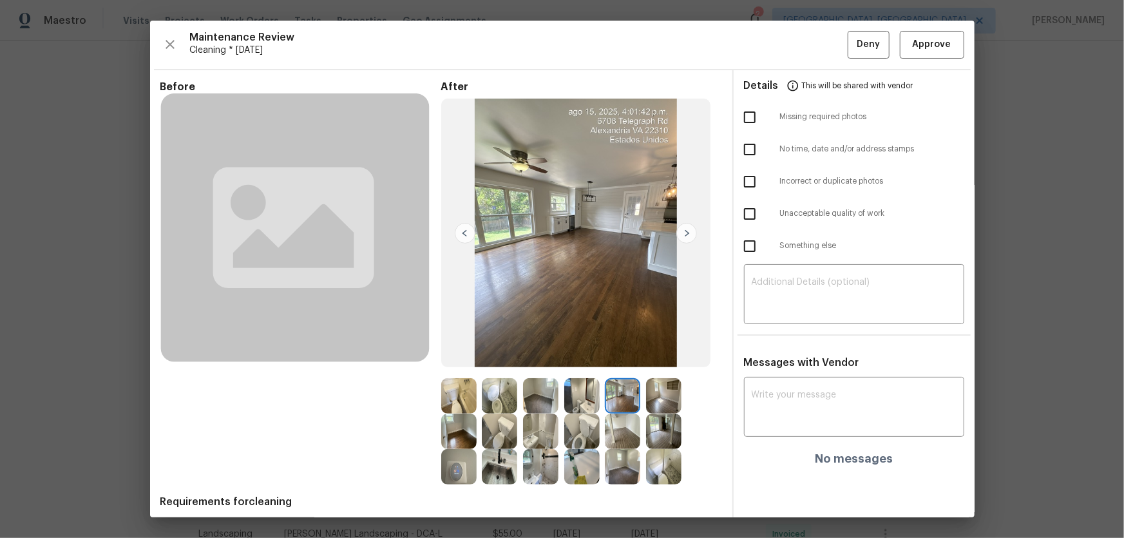
click at [506, 392] on img at bounding box center [499, 395] width 35 height 35
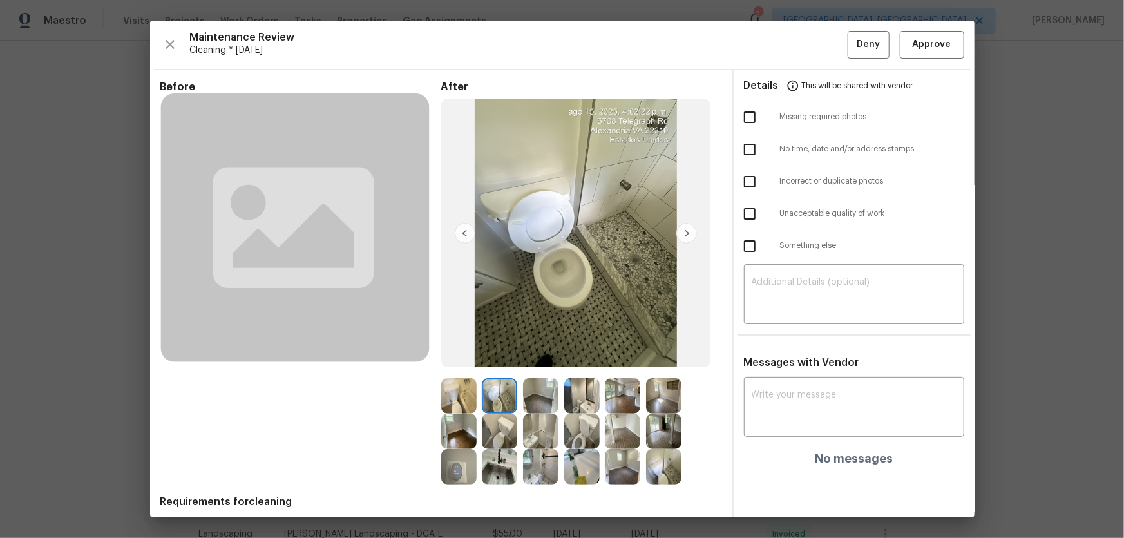
click at [449, 390] on img at bounding box center [458, 395] width 35 height 35
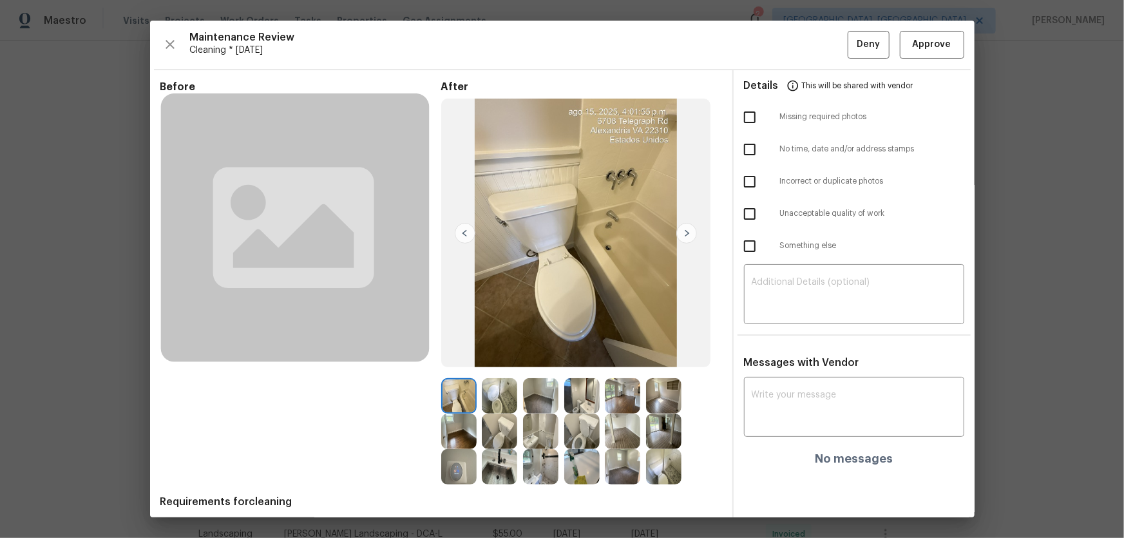
click at [672, 471] on img at bounding box center [663, 466] width 35 height 35
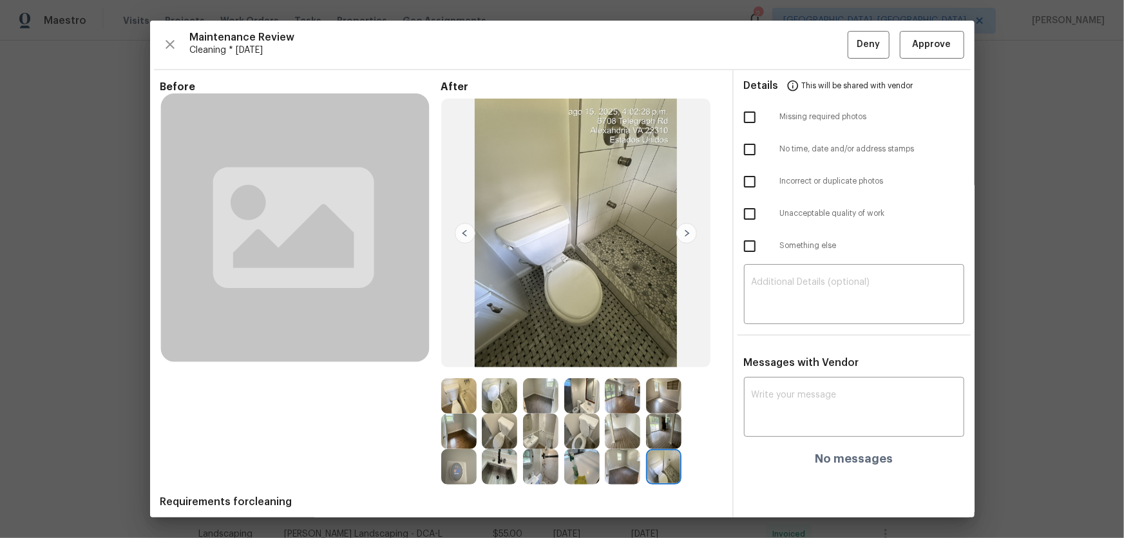
click at [510, 392] on img at bounding box center [499, 395] width 35 height 35
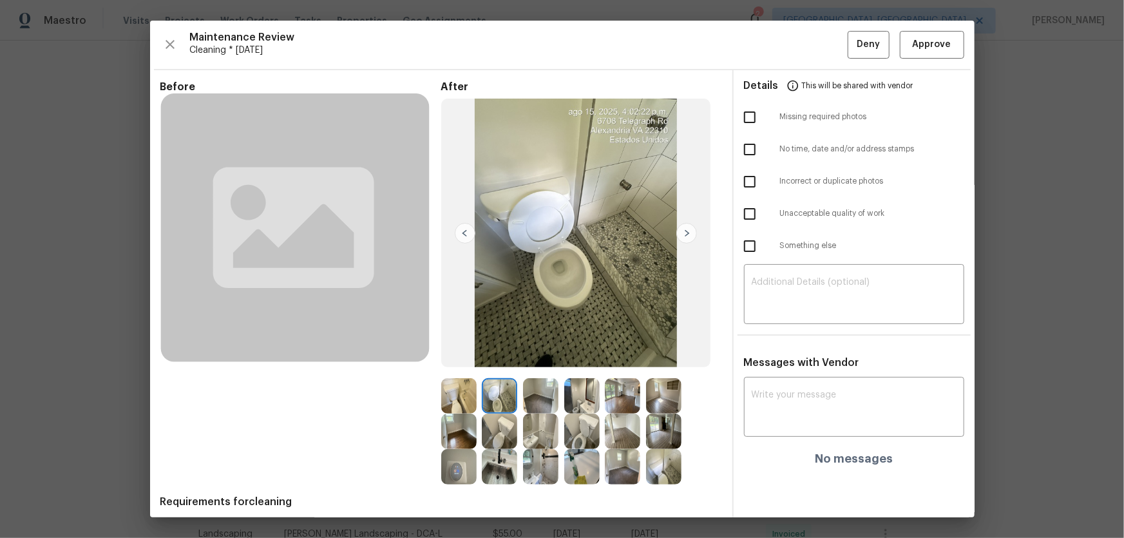
click at [659, 459] on img at bounding box center [663, 466] width 35 height 35
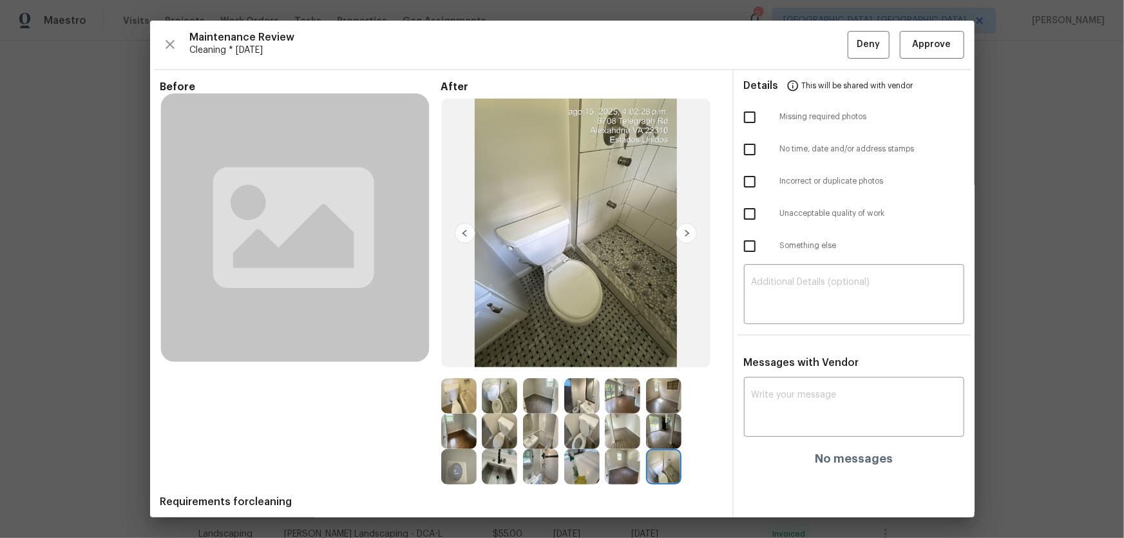
click at [505, 396] on img at bounding box center [499, 395] width 35 height 35
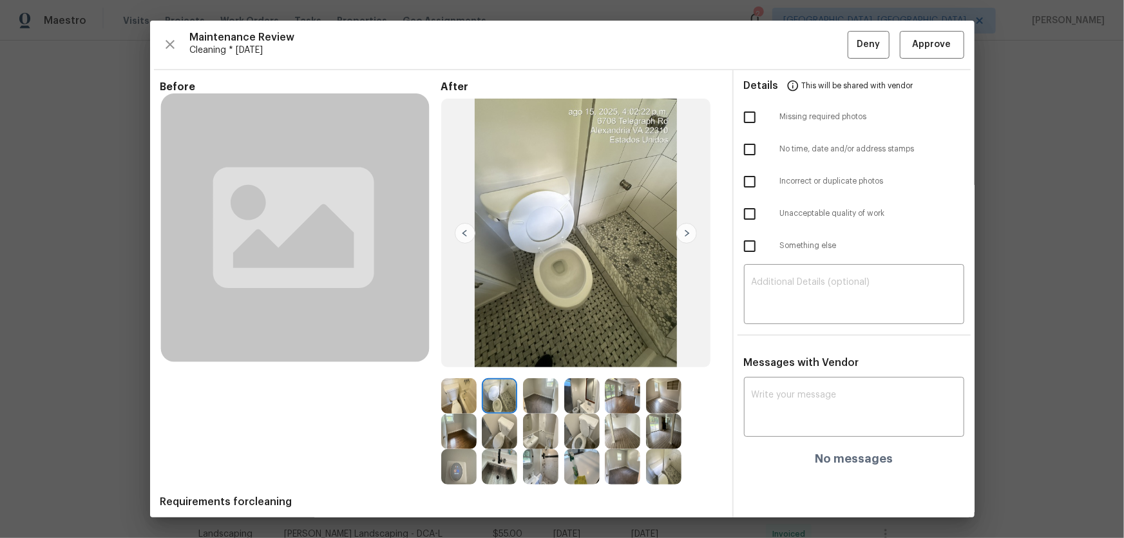
click at [659, 477] on img at bounding box center [663, 466] width 35 height 35
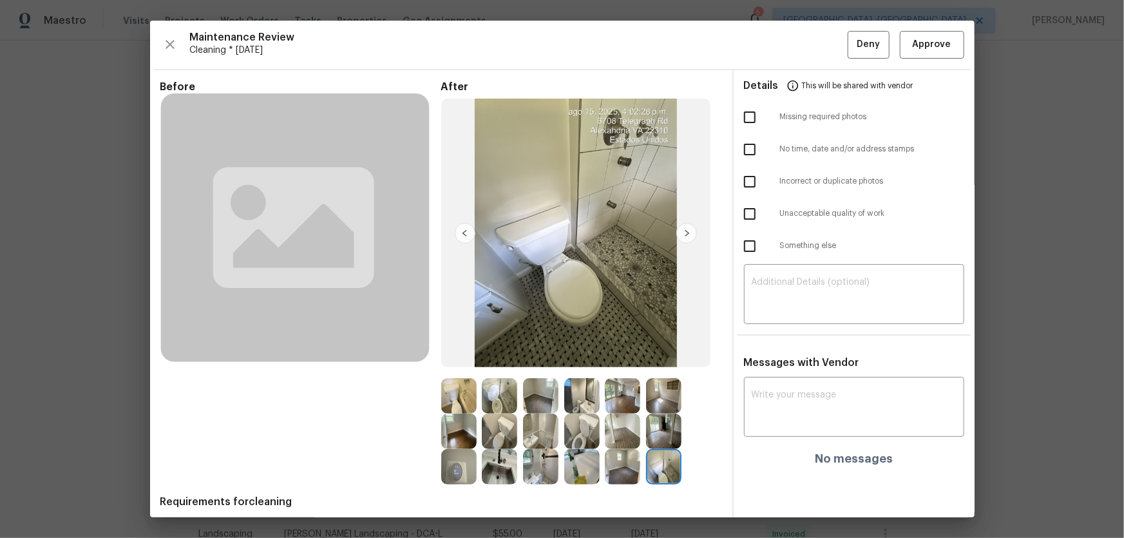
click at [497, 400] on img at bounding box center [499, 395] width 35 height 35
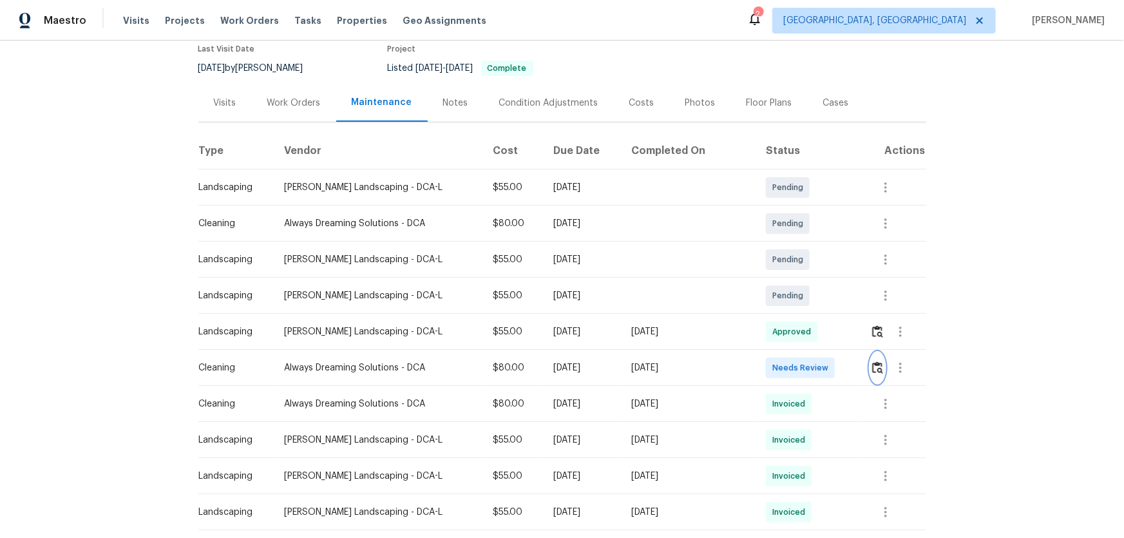
scroll to position [117, 0]
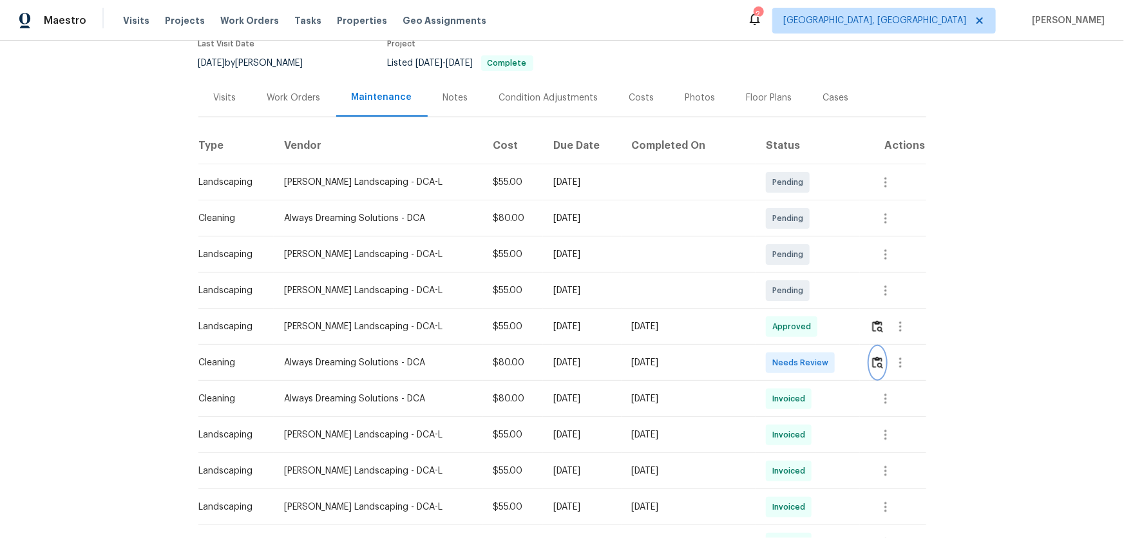
click at [873, 367] on img "button" at bounding box center [877, 362] width 11 height 12
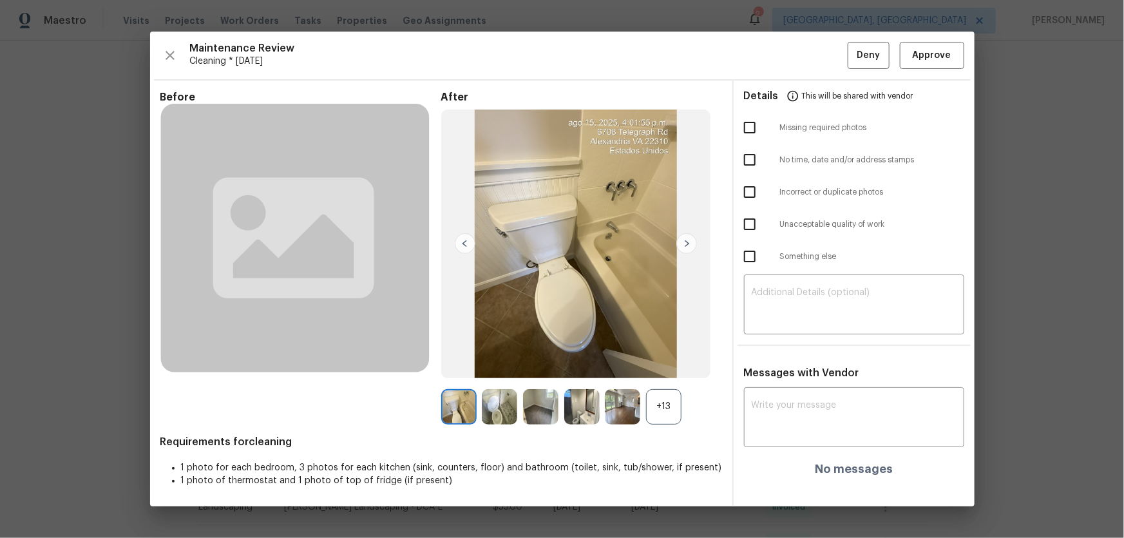
click at [661, 408] on div "+13" at bounding box center [663, 406] width 35 height 35
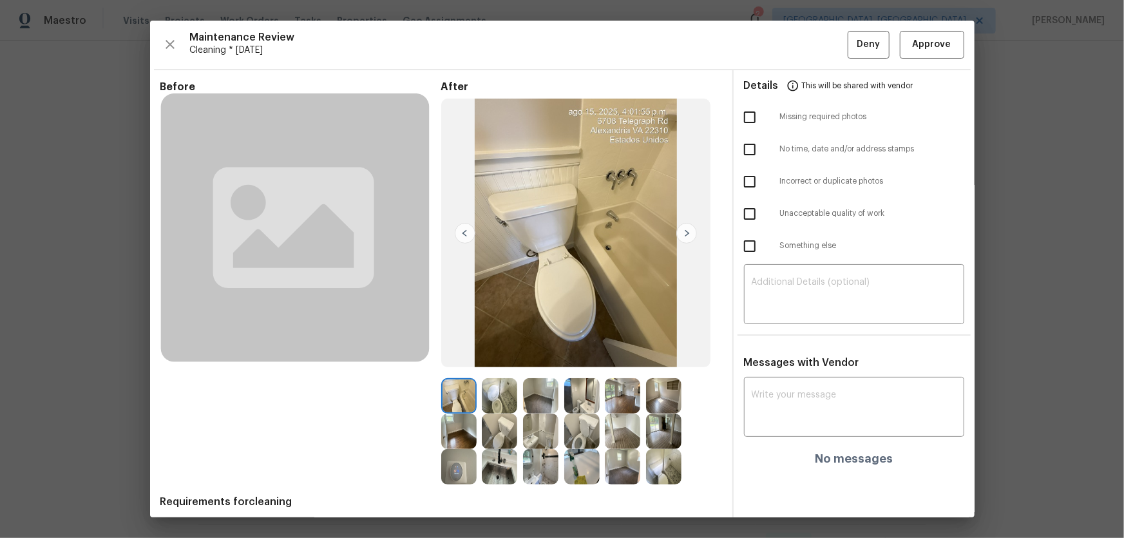
scroll to position [48, 0]
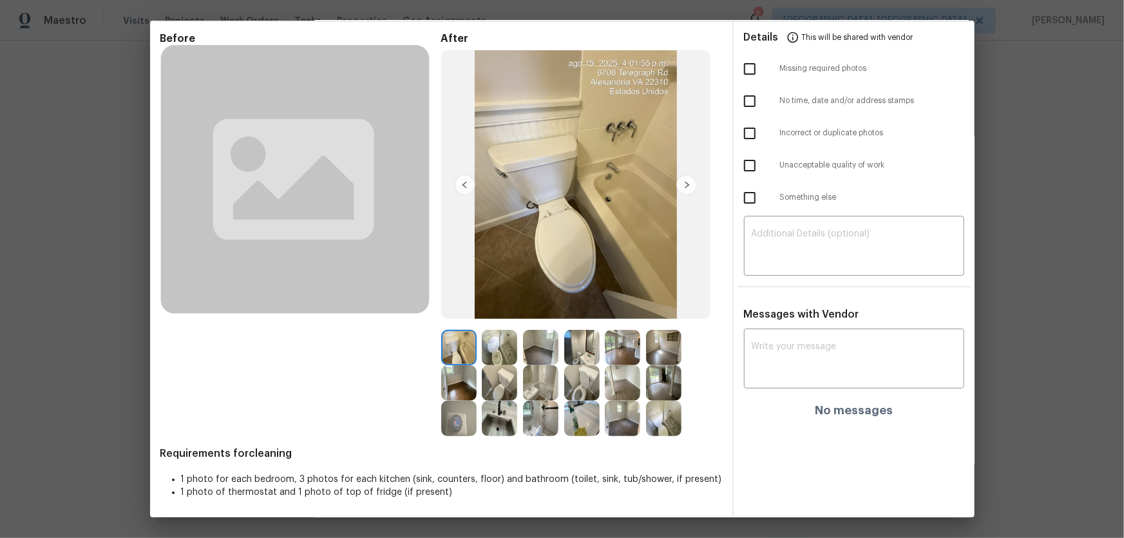
click at [663, 424] on img at bounding box center [663, 418] width 35 height 35
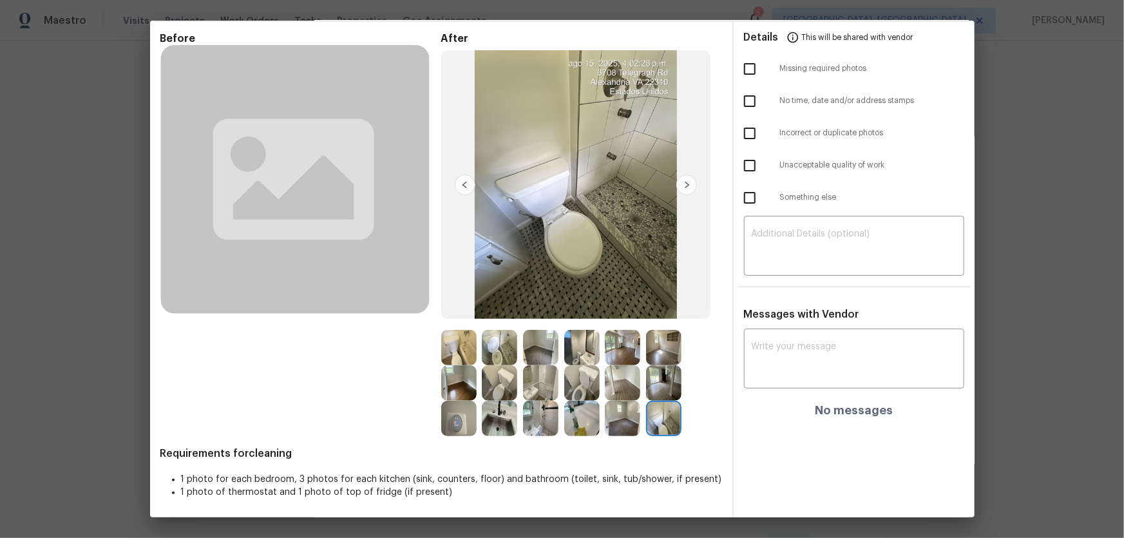
click at [502, 343] on img at bounding box center [499, 347] width 35 height 35
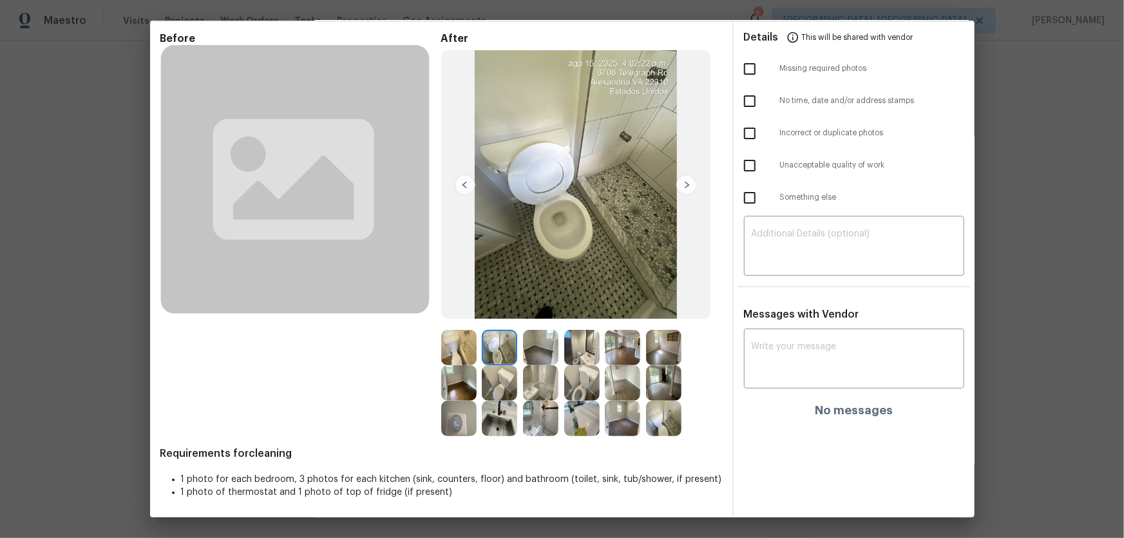
click at [535, 424] on img at bounding box center [540, 418] width 35 height 35
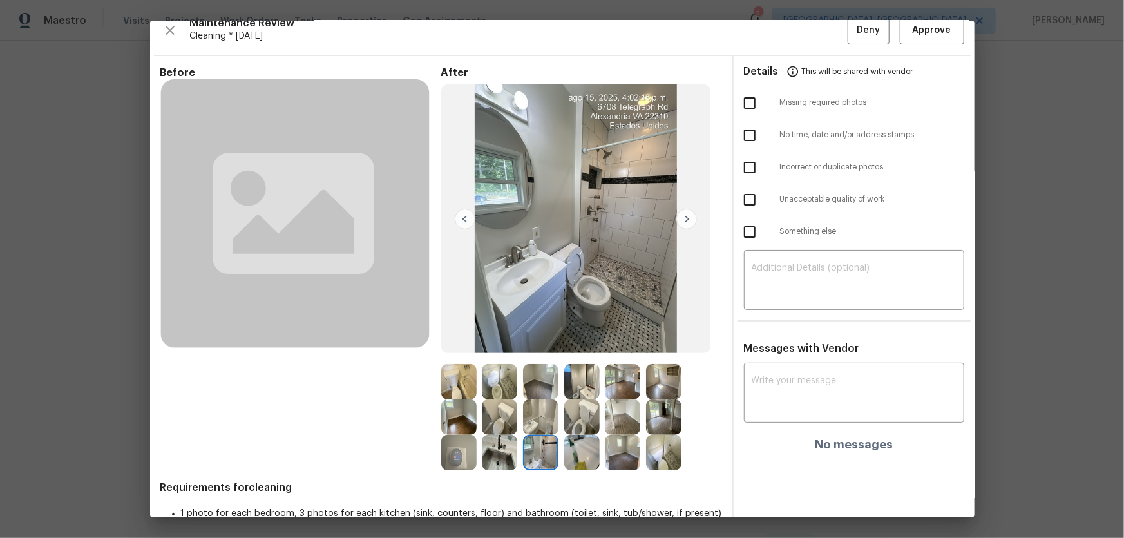
scroll to position [0, 0]
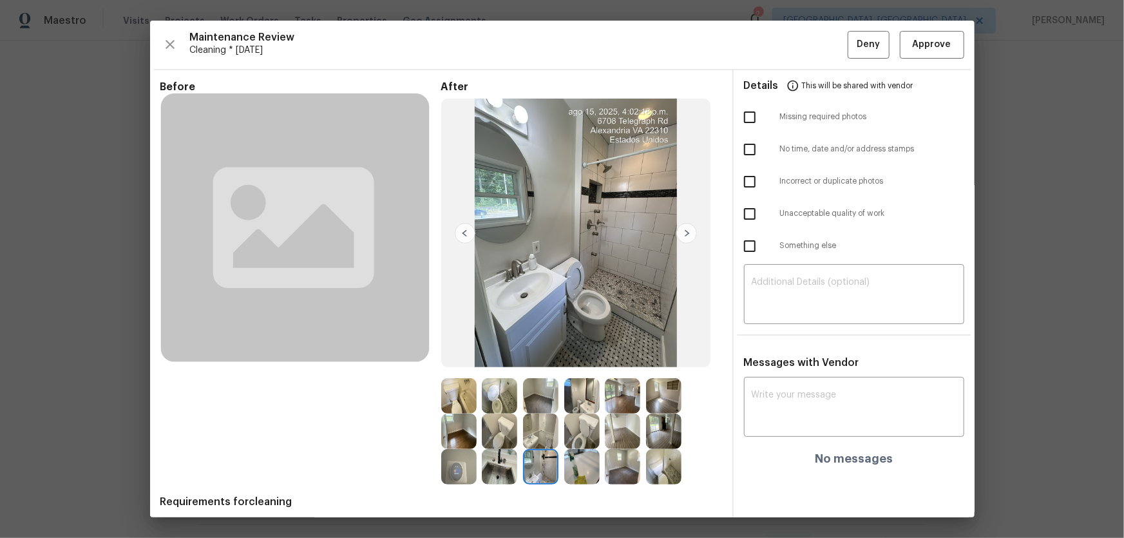
click at [503, 399] on img at bounding box center [499, 395] width 35 height 35
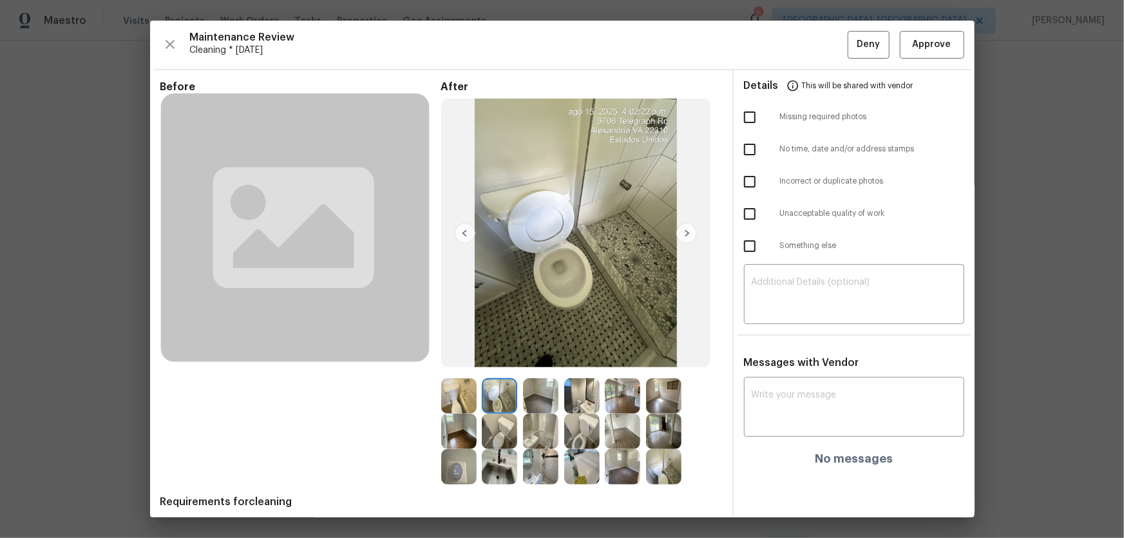
click at [538, 475] on img at bounding box center [540, 466] width 35 height 35
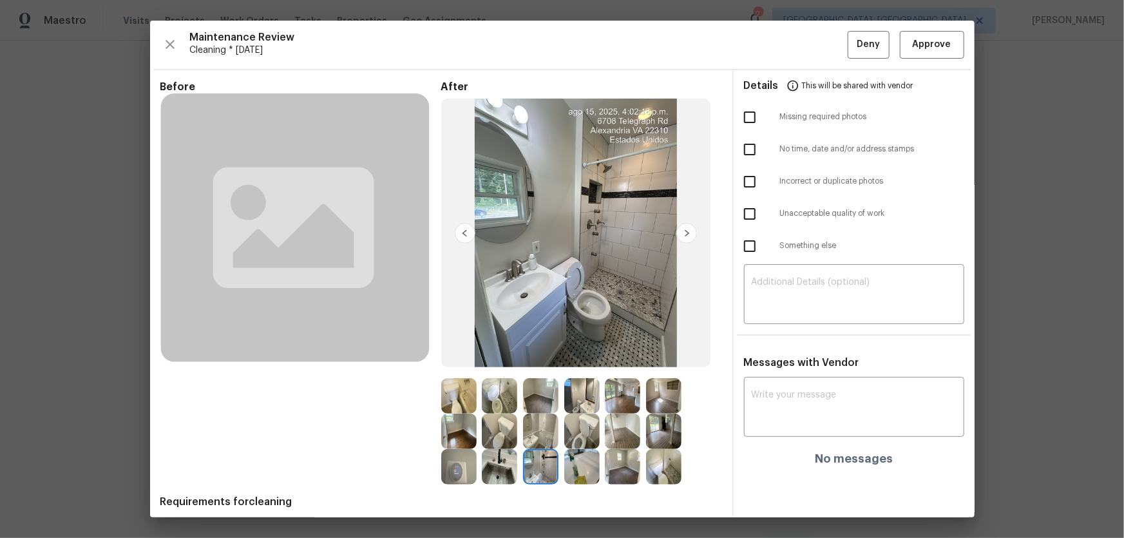
click at [499, 405] on img at bounding box center [499, 395] width 35 height 35
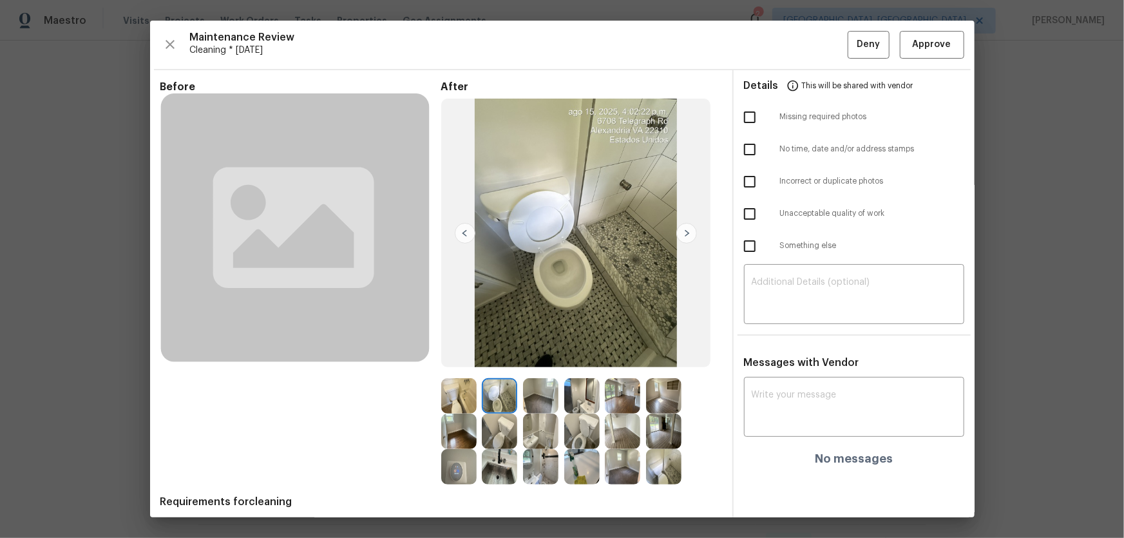
click at [542, 464] on img at bounding box center [540, 466] width 35 height 35
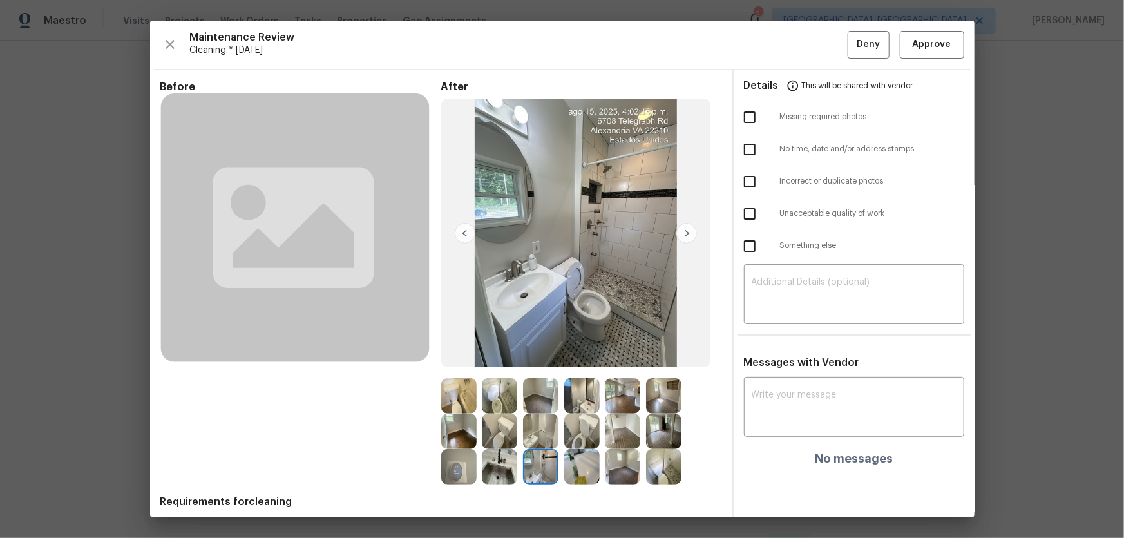
click at [497, 386] on img at bounding box center [499, 395] width 35 height 35
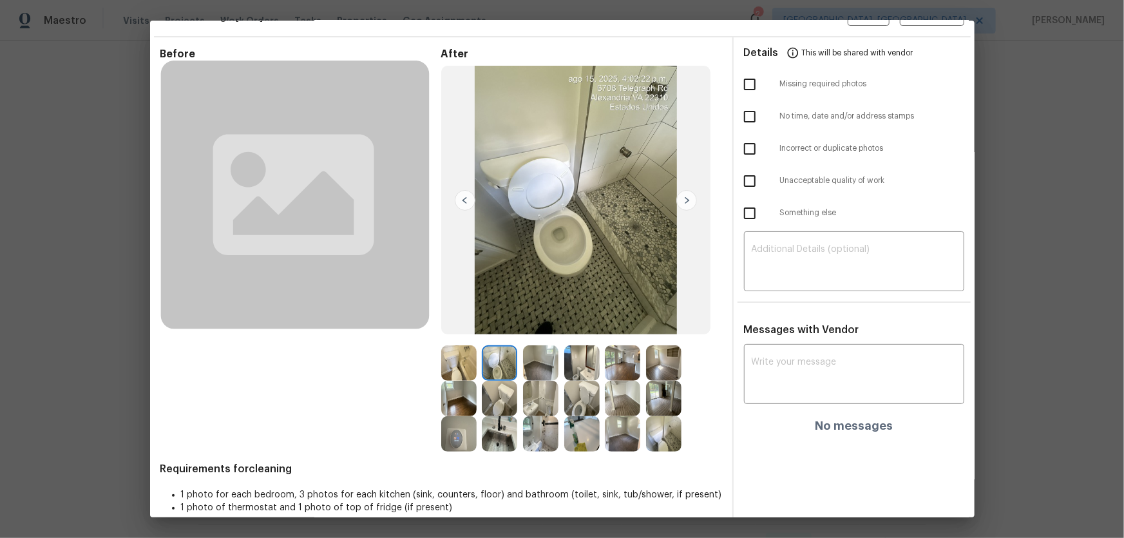
scroll to position [48, 0]
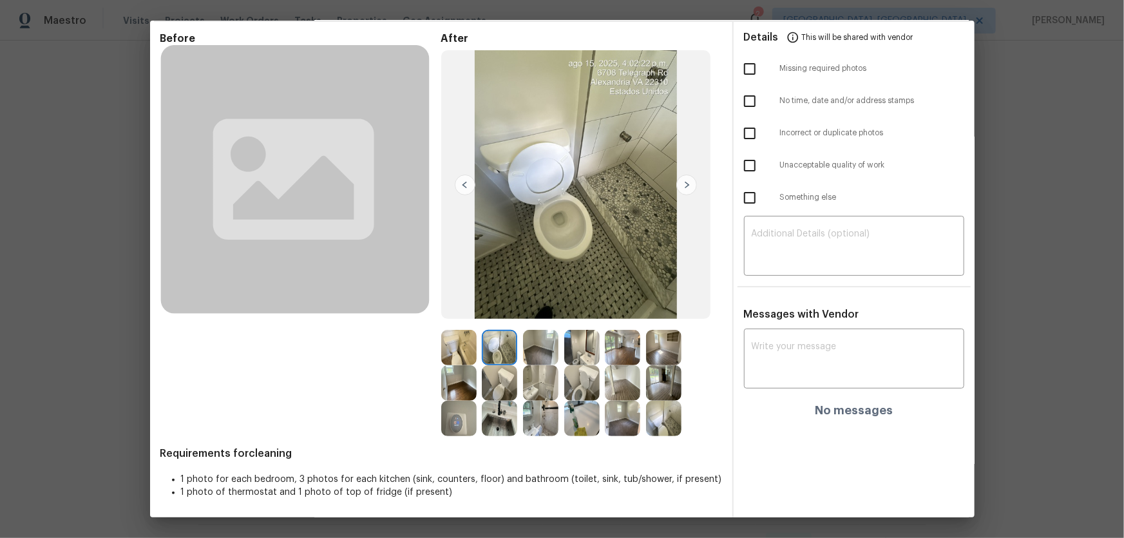
click at [576, 343] on img at bounding box center [581, 347] width 35 height 35
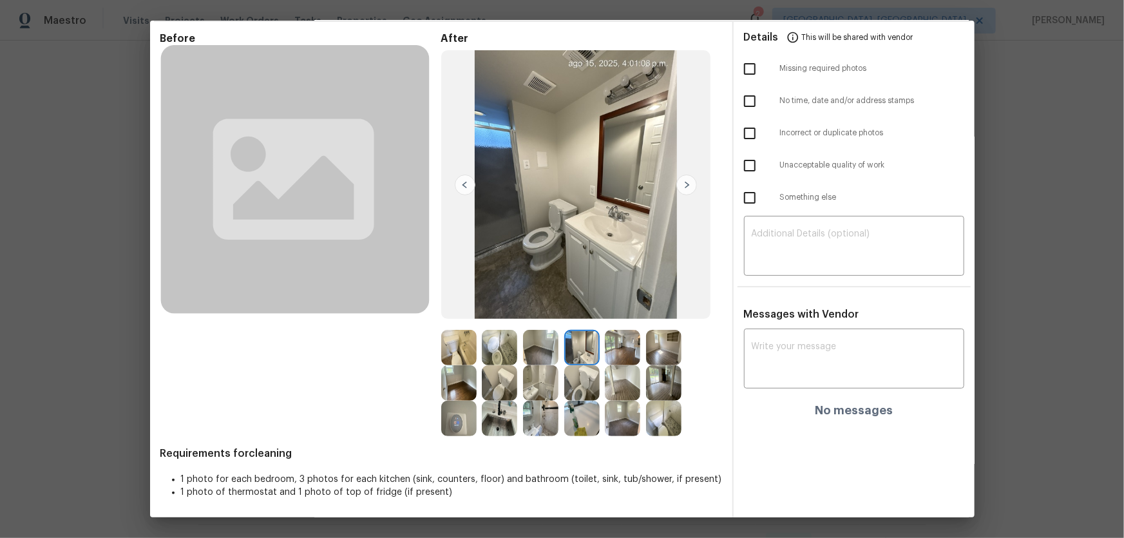
click at [573, 367] on img at bounding box center [581, 382] width 35 height 35
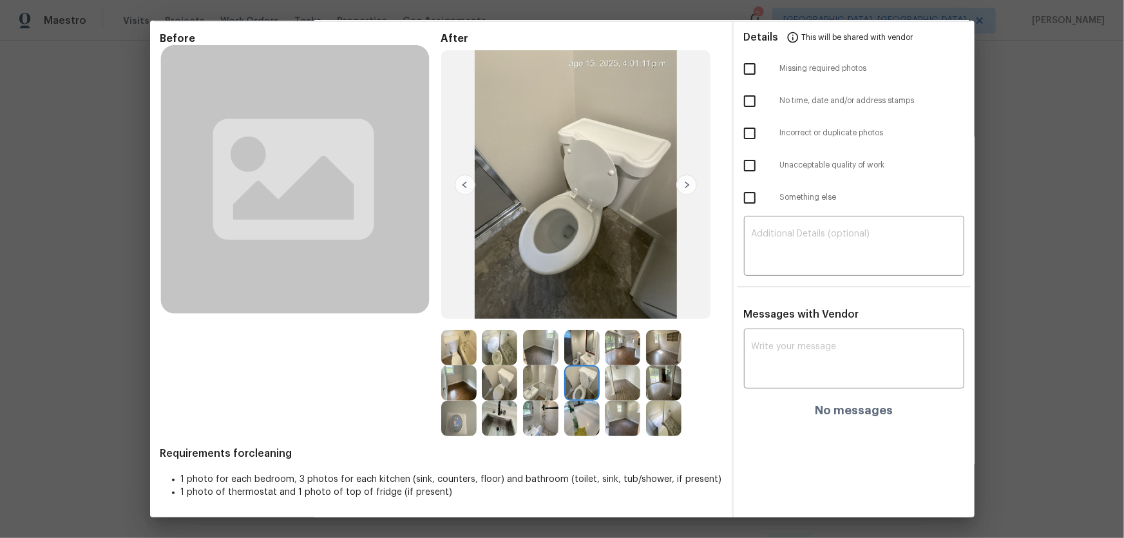
click at [539, 380] on img at bounding box center [540, 382] width 35 height 35
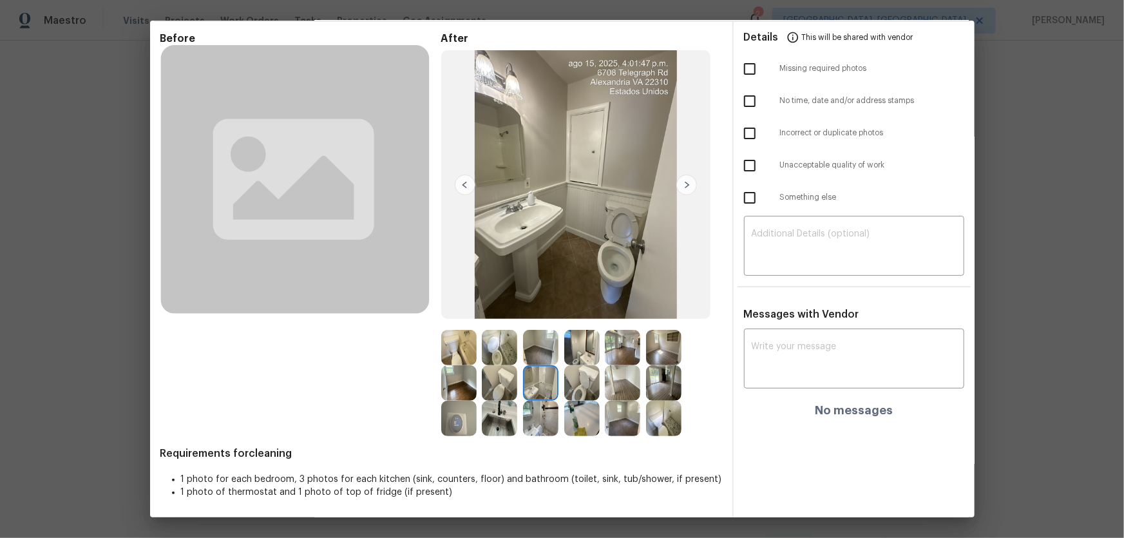
click at [534, 414] on img at bounding box center [540, 418] width 35 height 35
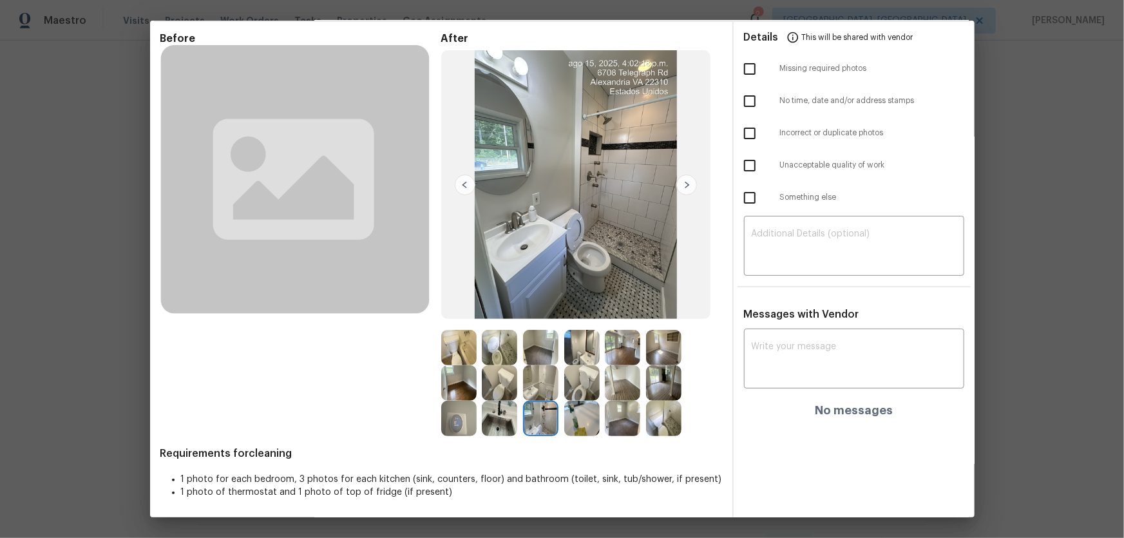
click at [546, 381] on img at bounding box center [540, 382] width 35 height 35
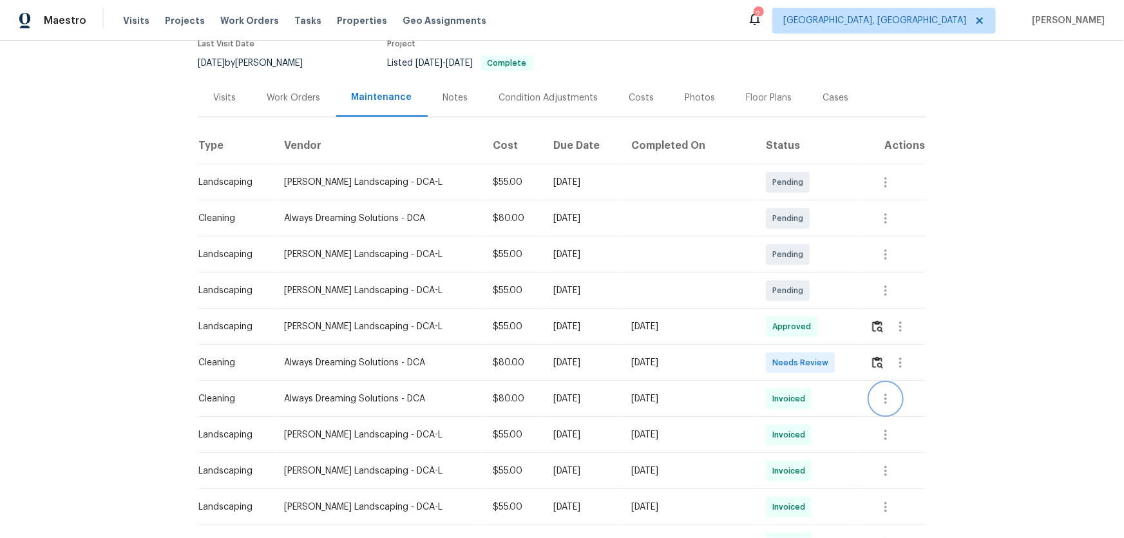
click at [878, 401] on icon "button" at bounding box center [885, 398] width 15 height 15
click at [892, 416] on li "View details" at bounding box center [910, 418] width 90 height 21
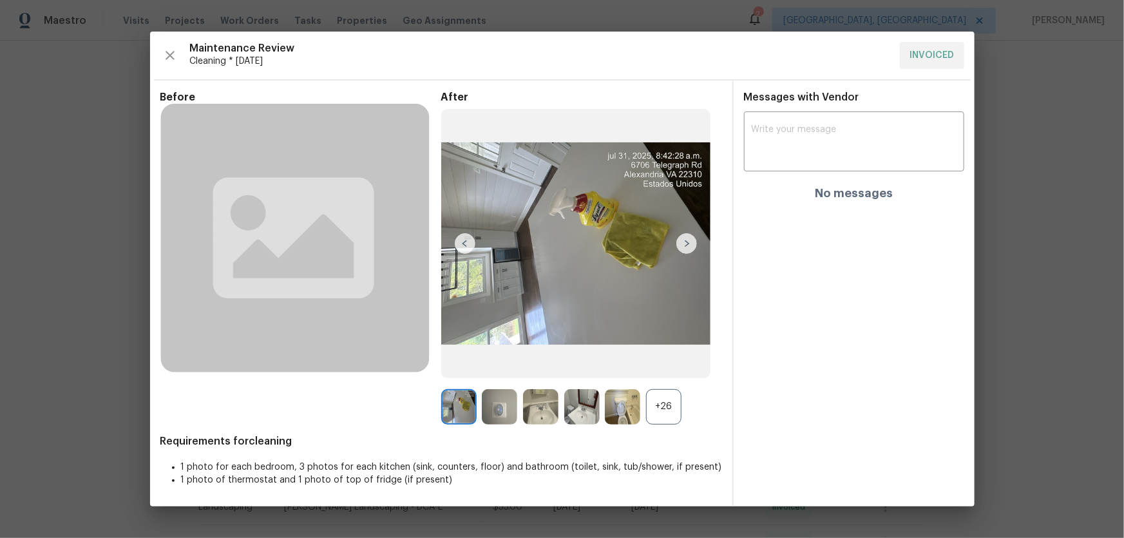
click at [673, 399] on div "+26" at bounding box center [663, 406] width 35 height 35
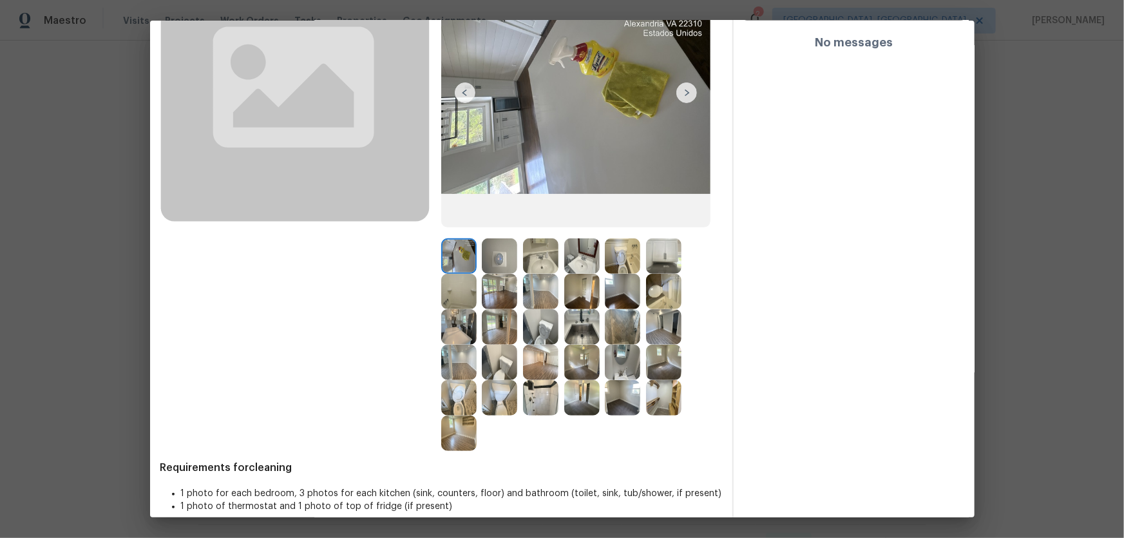
scroll to position [155, 0]
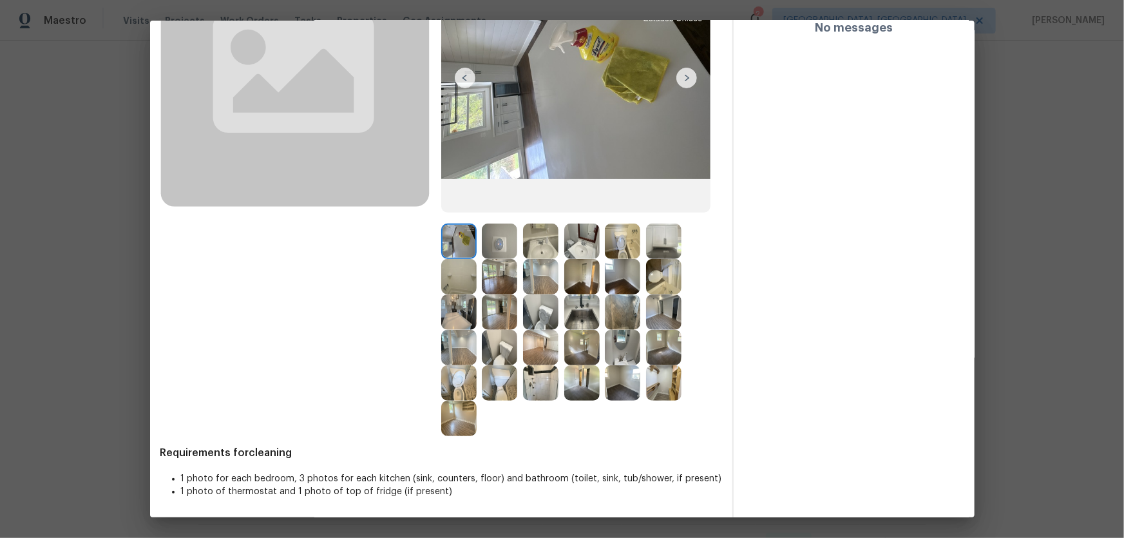
click at [545, 377] on img at bounding box center [540, 382] width 35 height 35
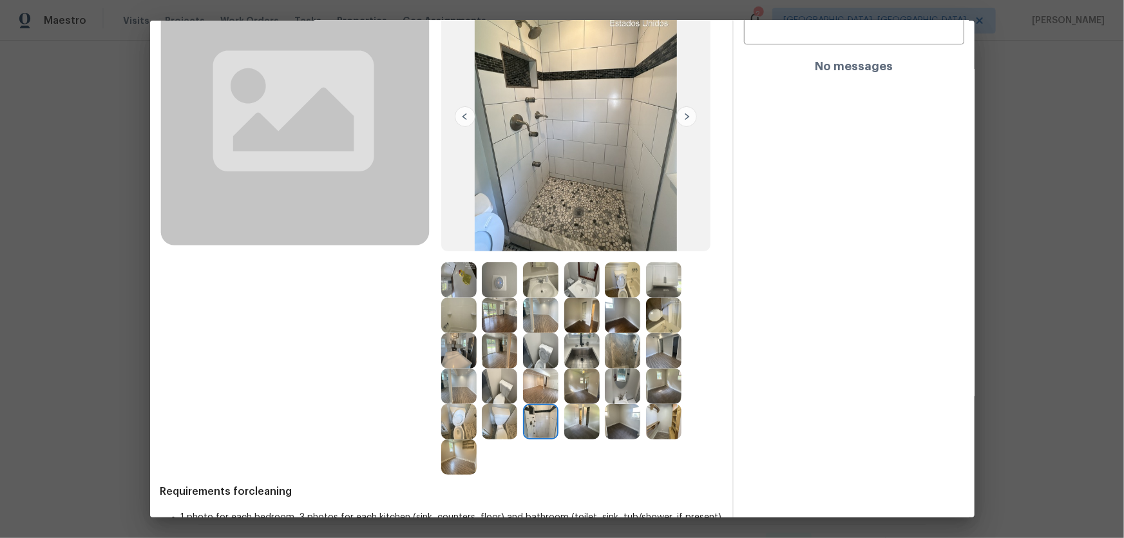
scroll to position [96, 0]
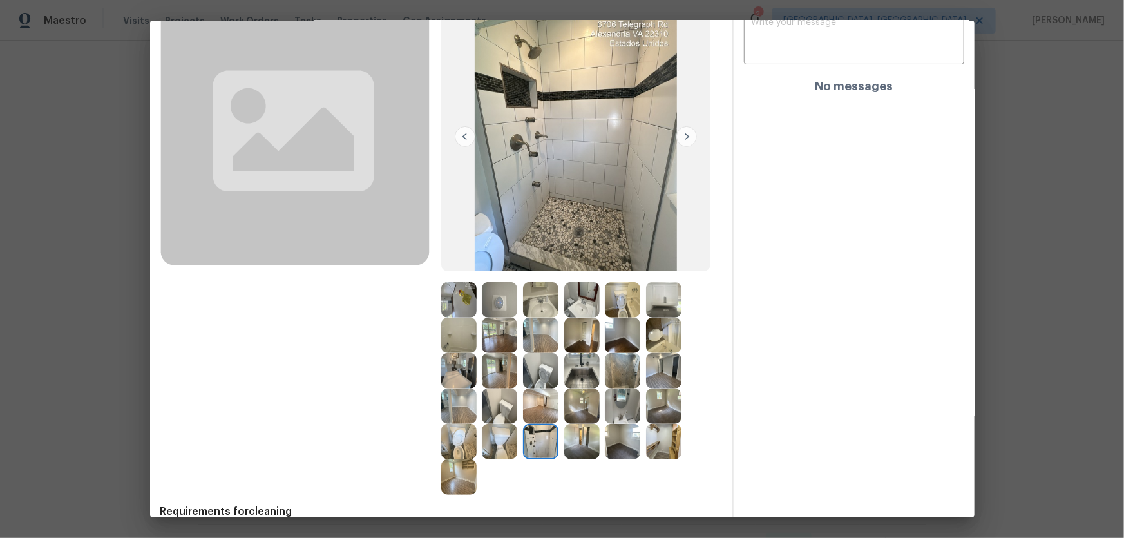
click at [467, 330] on img at bounding box center [458, 335] width 35 height 35
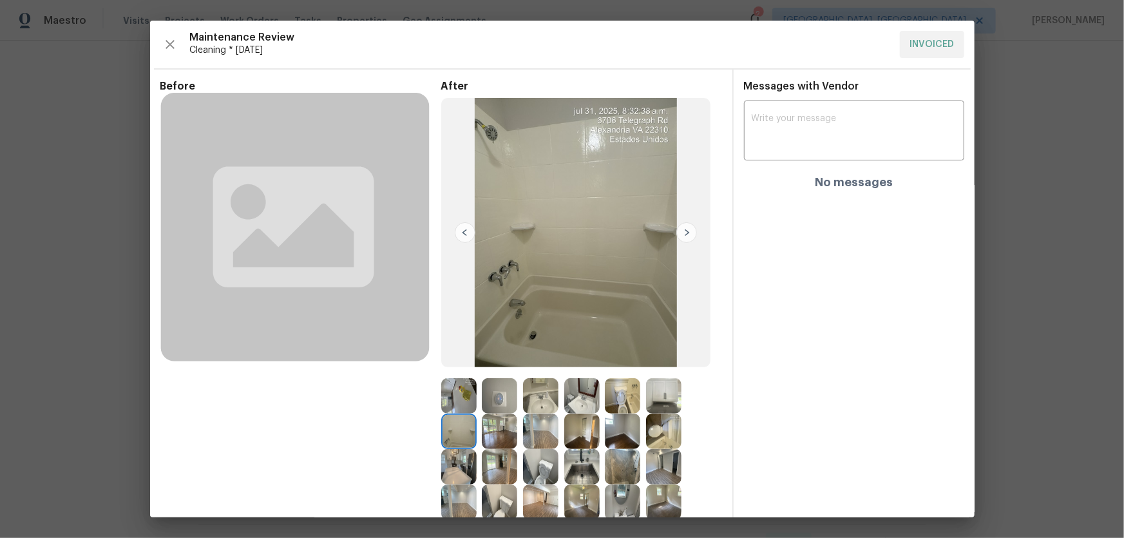
scroll to position [155, 0]
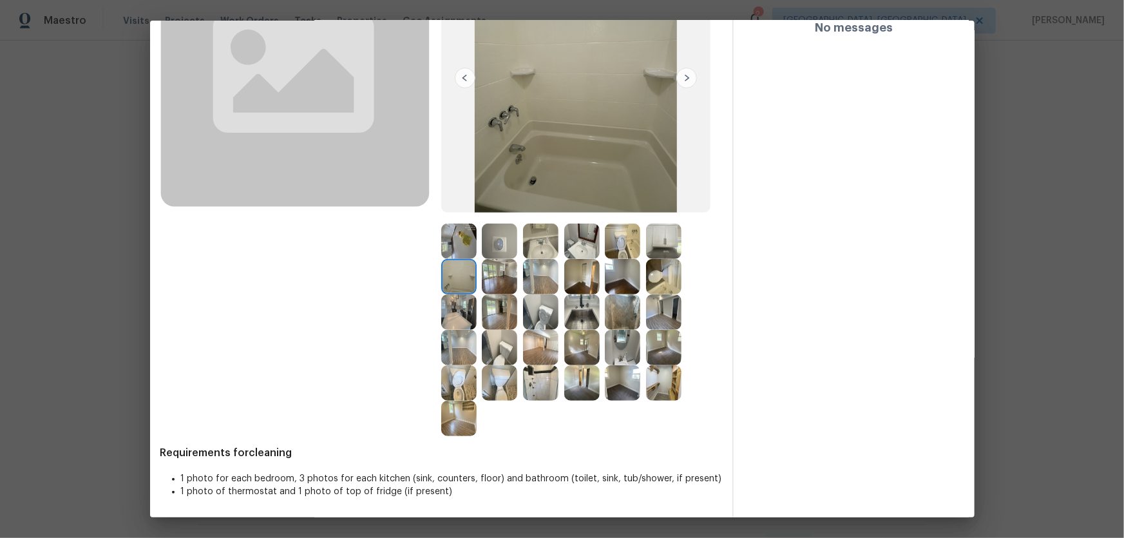
click at [471, 386] on img at bounding box center [458, 382] width 35 height 35
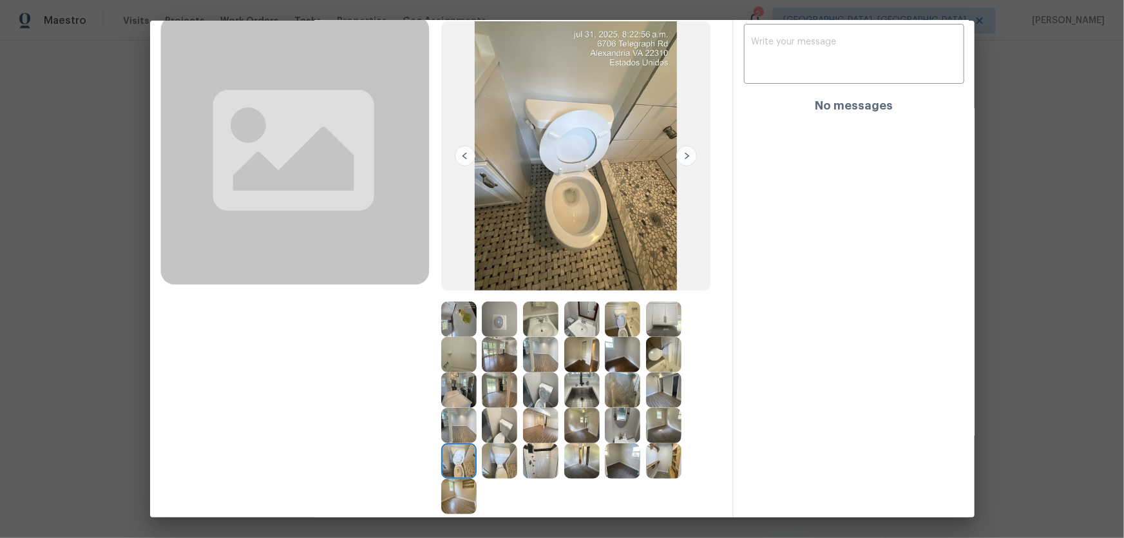
scroll to position [96, 0]
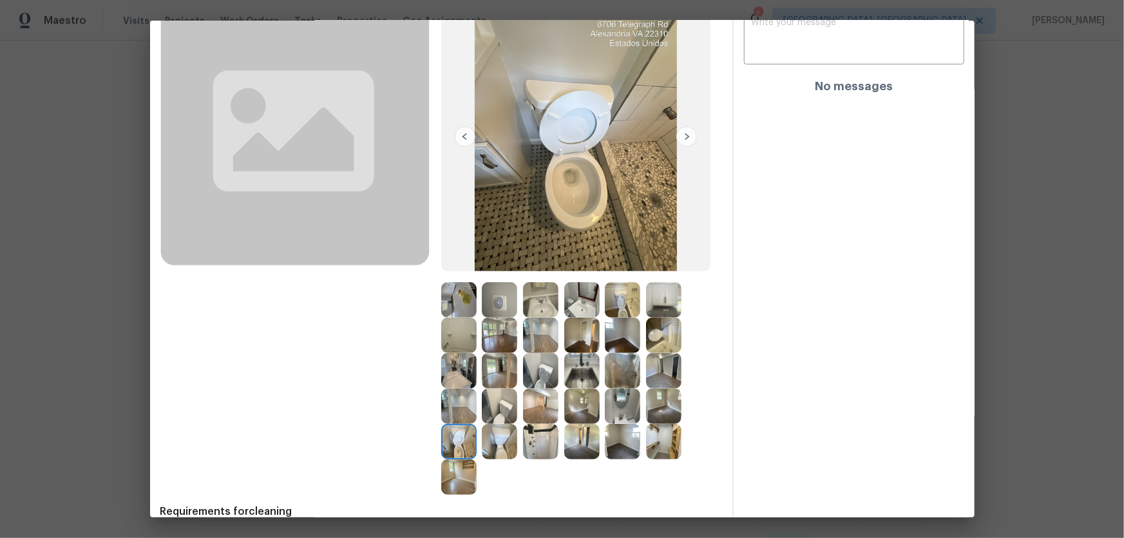
click at [631, 376] on img at bounding box center [622, 370] width 35 height 35
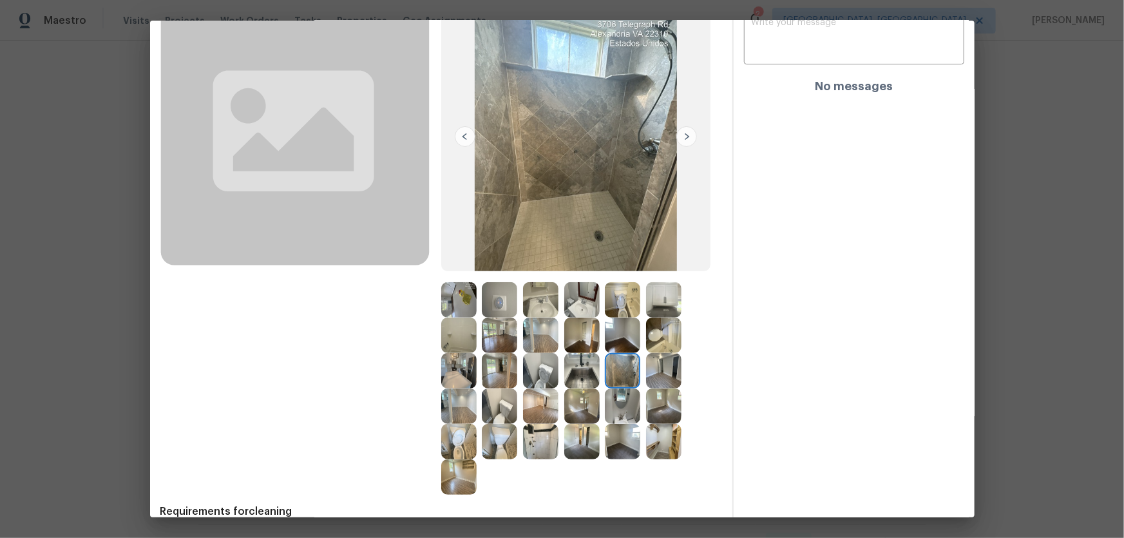
click at [631, 374] on img at bounding box center [622, 370] width 35 height 35
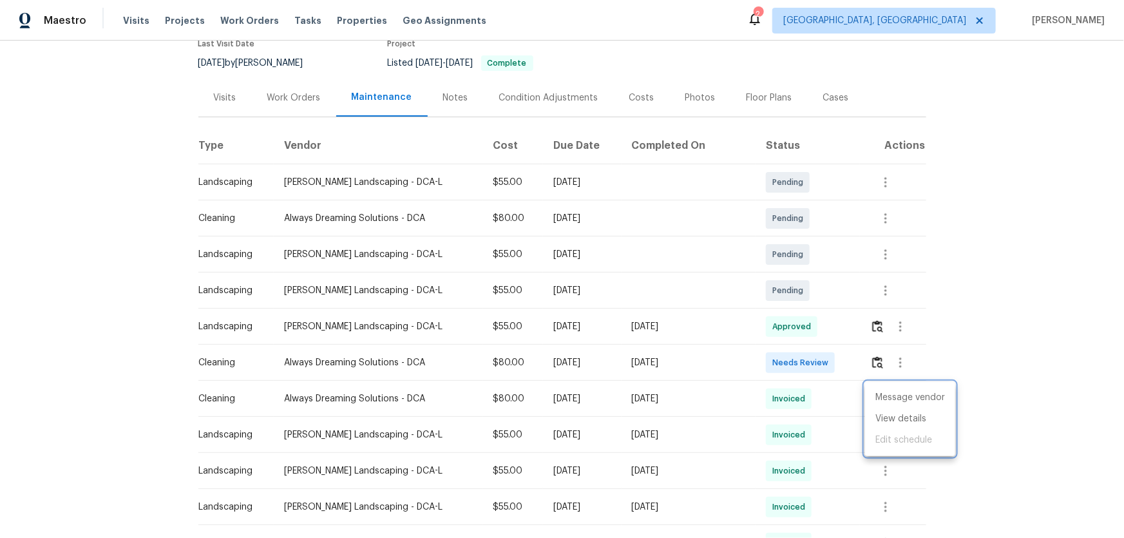
click at [882, 360] on div at bounding box center [562, 269] width 1124 height 538
click at [863, 365] on td at bounding box center [893, 363] width 66 height 36
click at [872, 367] on img "button" at bounding box center [877, 362] width 11 height 12
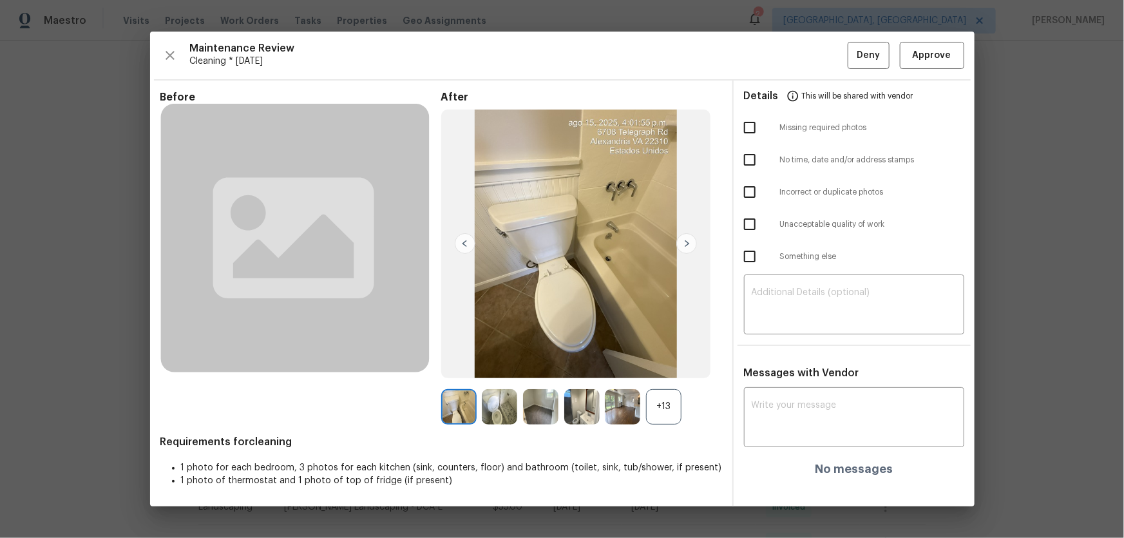
click at [660, 397] on div "+13" at bounding box center [663, 406] width 35 height 35
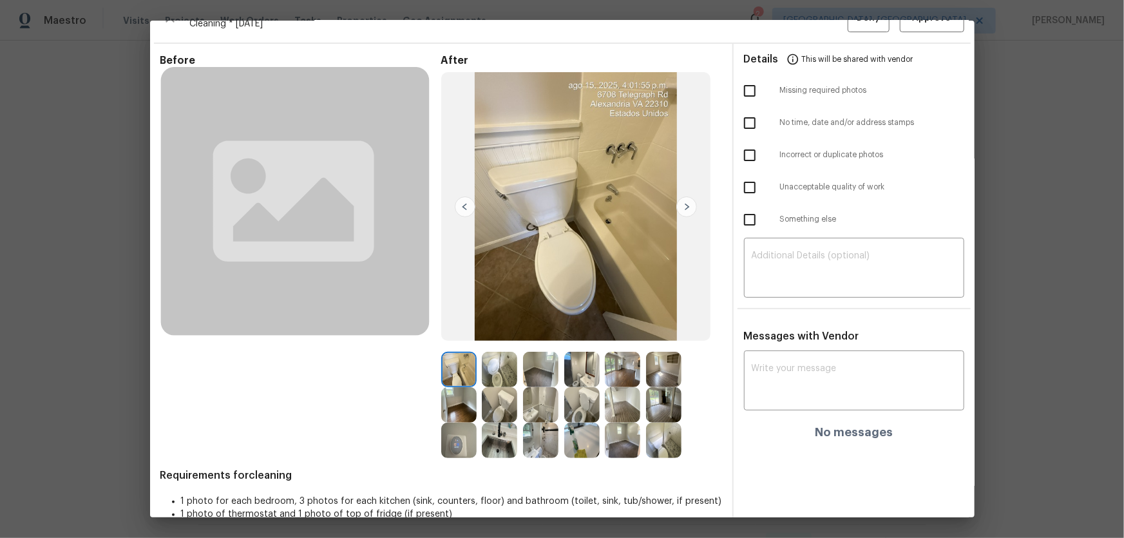
scroll to position [48, 0]
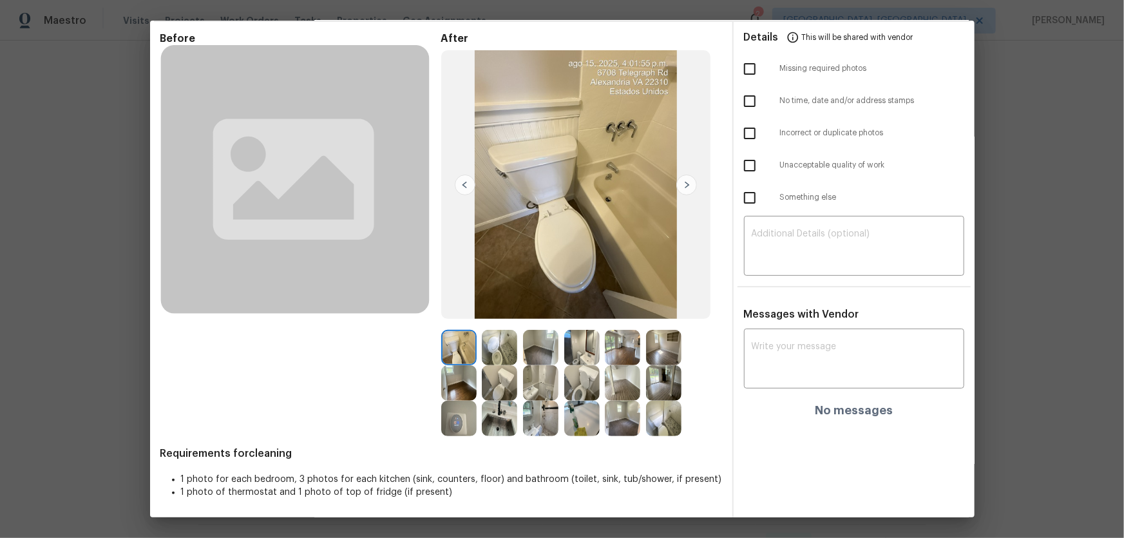
click at [461, 415] on img at bounding box center [458, 418] width 35 height 35
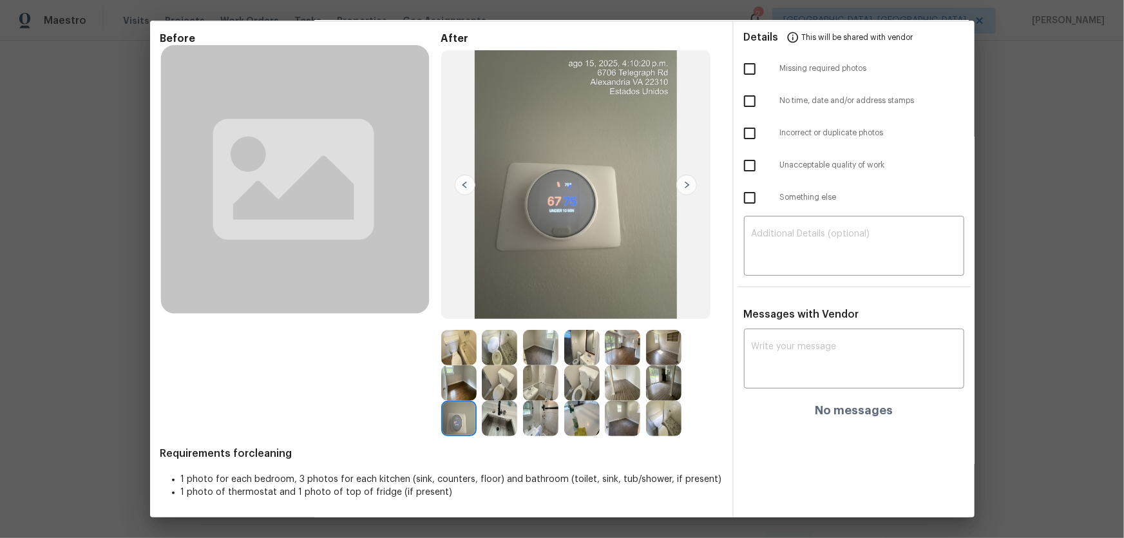
click at [607, 427] on img at bounding box center [622, 418] width 35 height 35
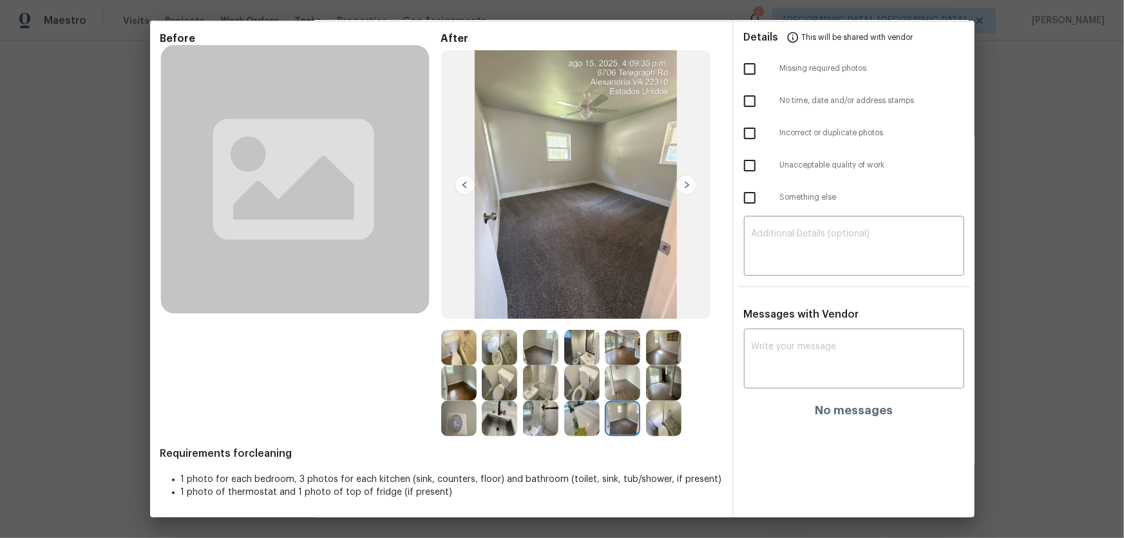
click at [538, 343] on img at bounding box center [540, 347] width 35 height 35
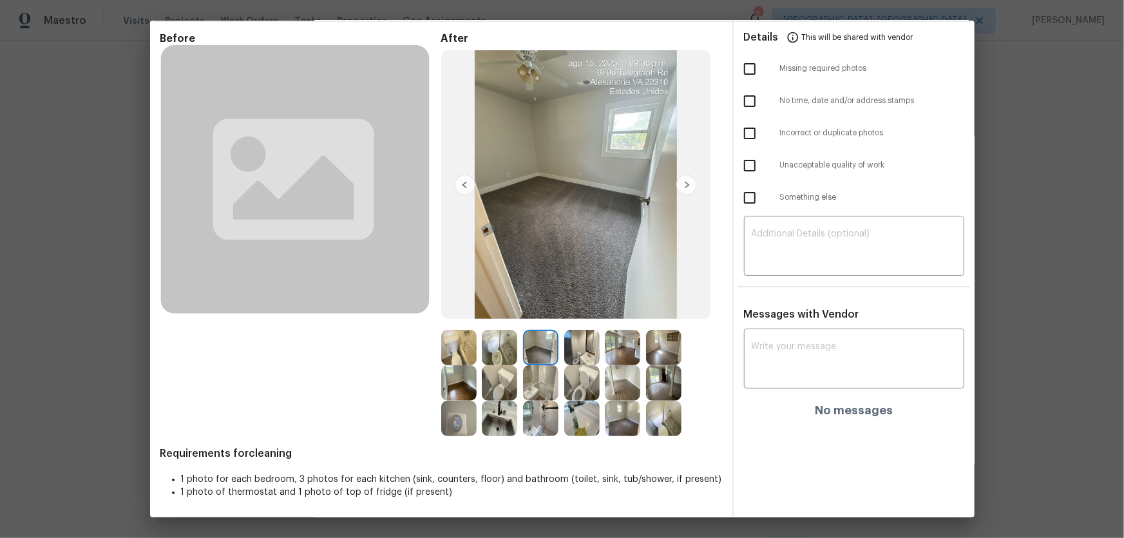
click at [614, 386] on img at bounding box center [622, 382] width 35 height 35
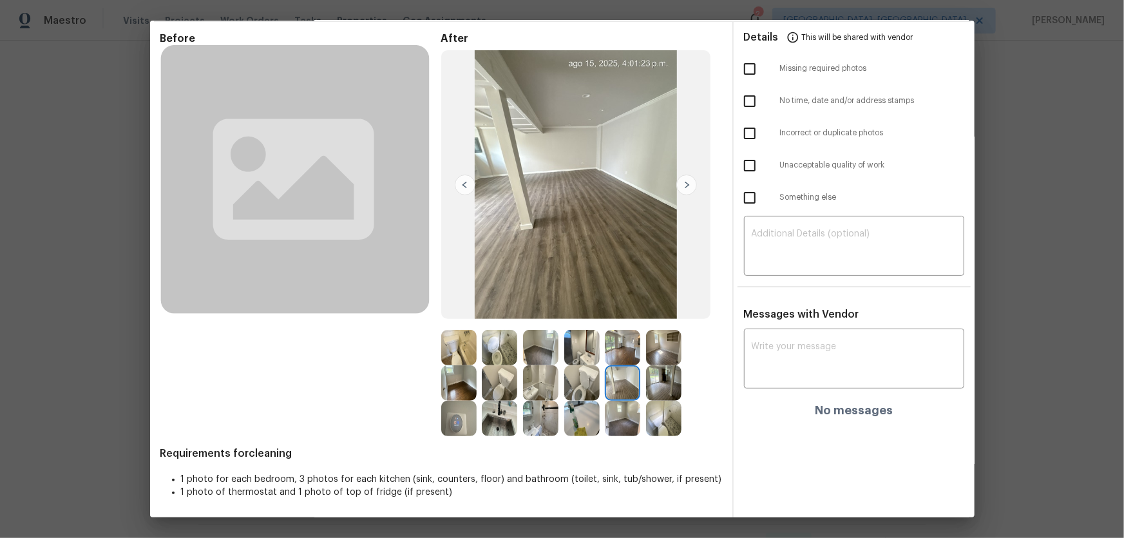
click at [466, 376] on img at bounding box center [458, 382] width 35 height 35
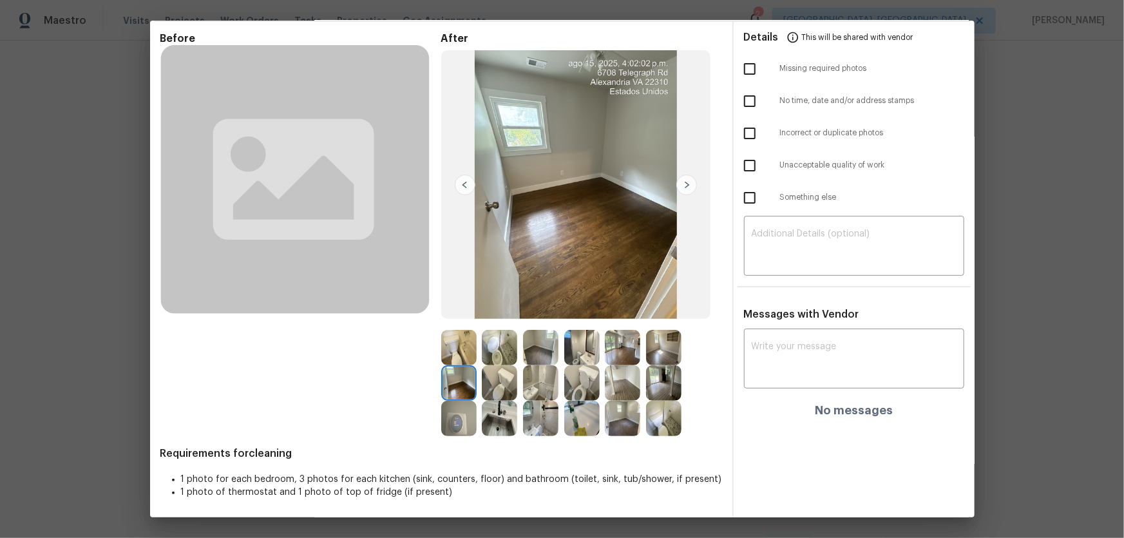
click at [496, 377] on img at bounding box center [499, 382] width 35 height 35
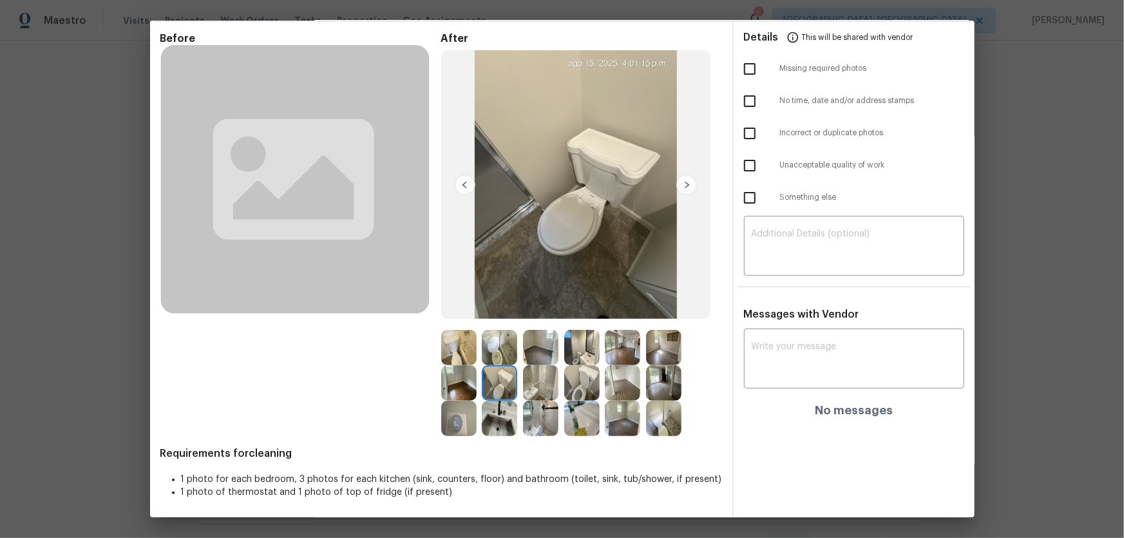
click at [490, 352] on img at bounding box center [499, 347] width 35 height 35
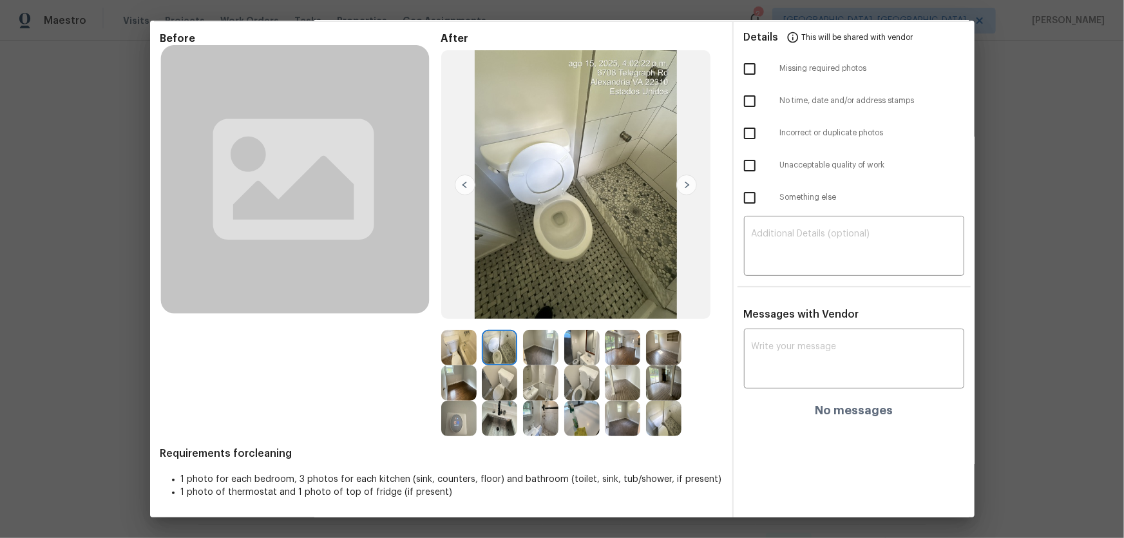
click at [623, 345] on img at bounding box center [622, 347] width 35 height 35
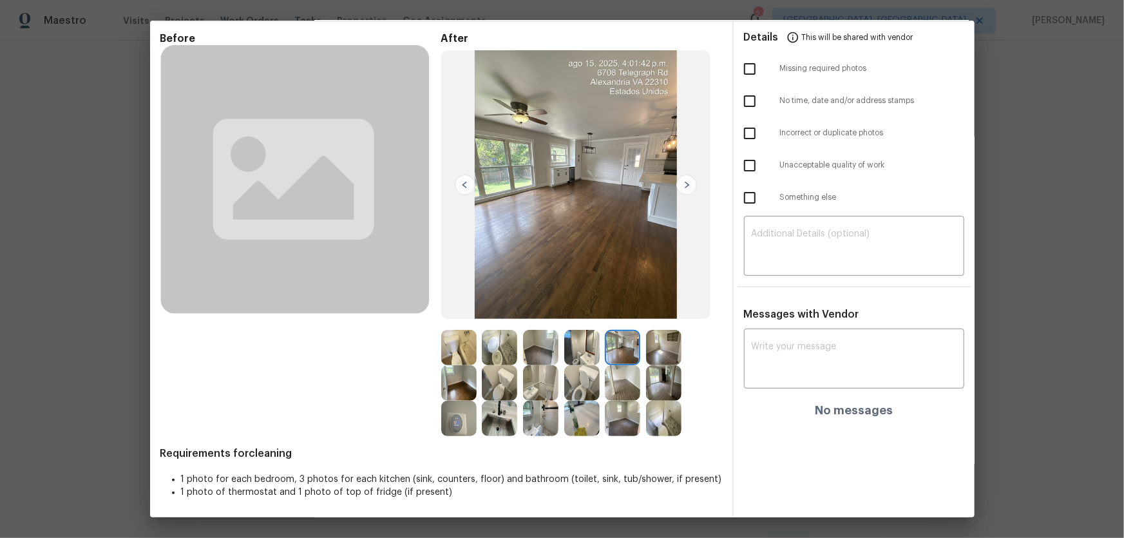
click at [661, 345] on img at bounding box center [663, 347] width 35 height 35
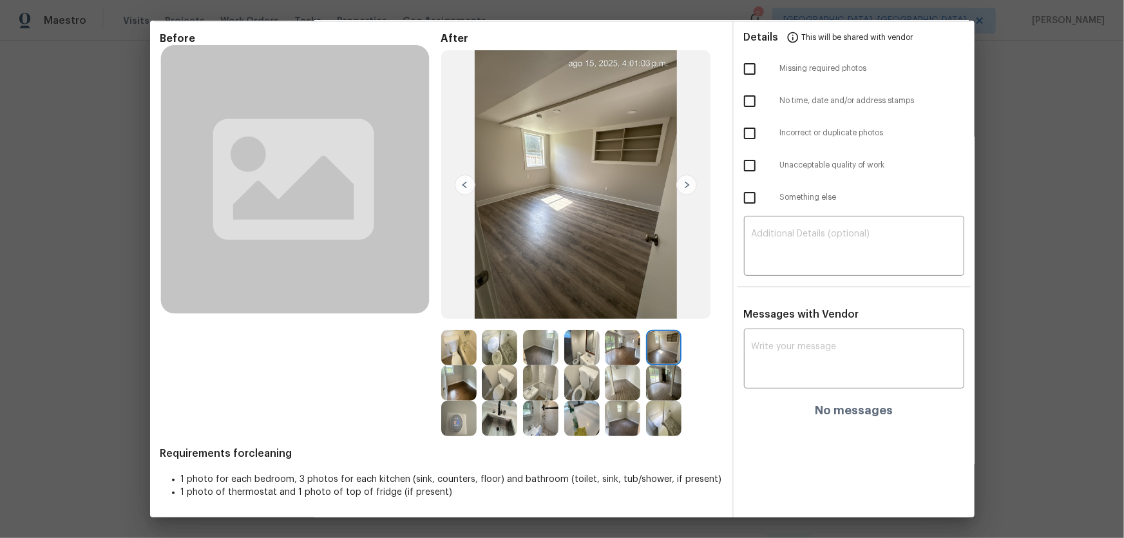
click at [654, 369] on img at bounding box center [663, 382] width 35 height 35
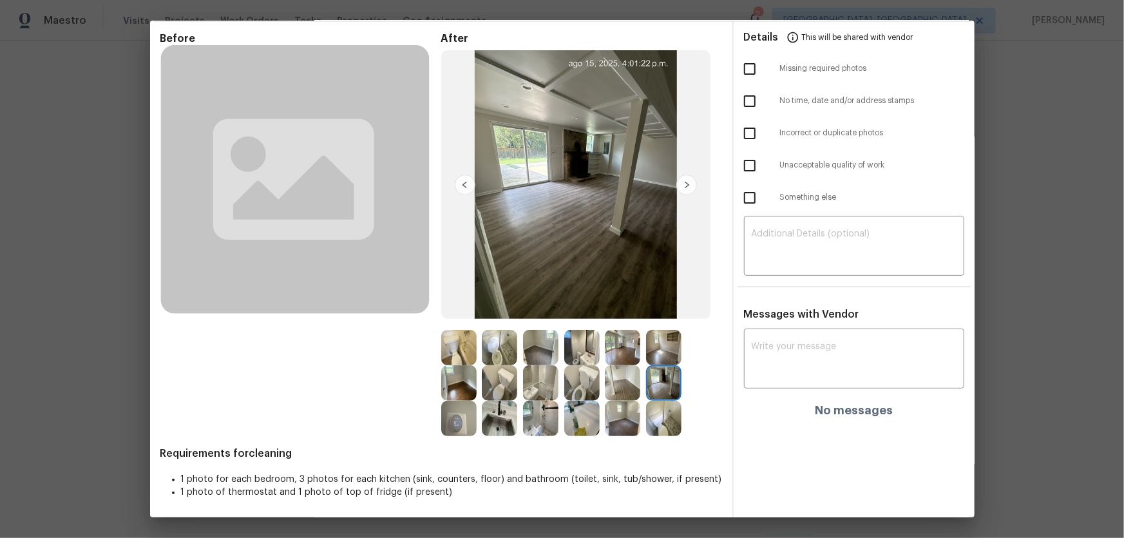
click at [650, 406] on img at bounding box center [663, 418] width 35 height 35
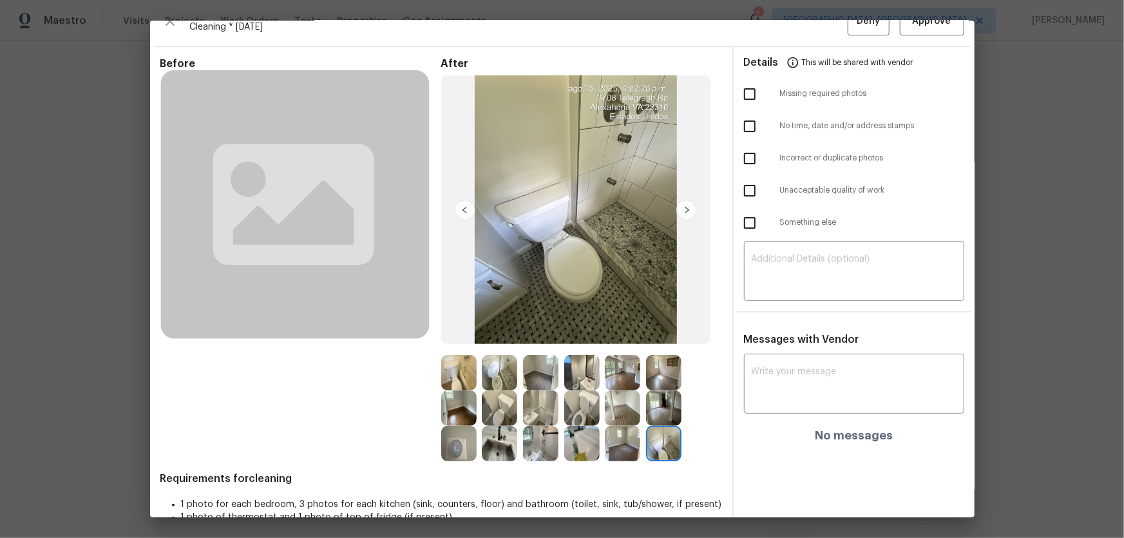
scroll to position [0, 0]
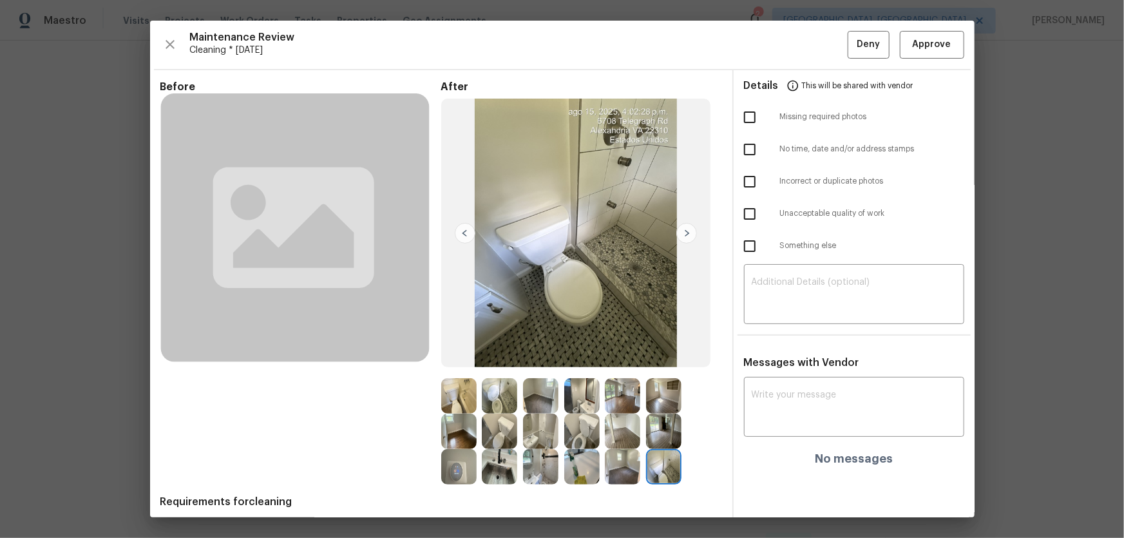
drag, startPoint x: 627, startPoint y: 393, endPoint x: 626, endPoint y: 400, distance: 7.1
click at [627, 393] on img at bounding box center [622, 395] width 35 height 35
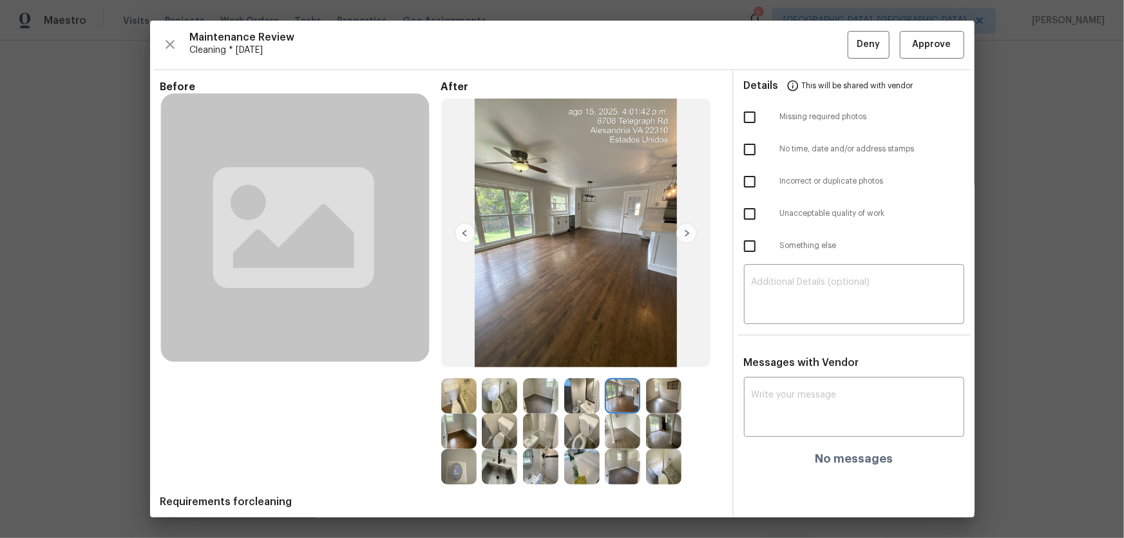
click at [618, 435] on img at bounding box center [622, 431] width 35 height 35
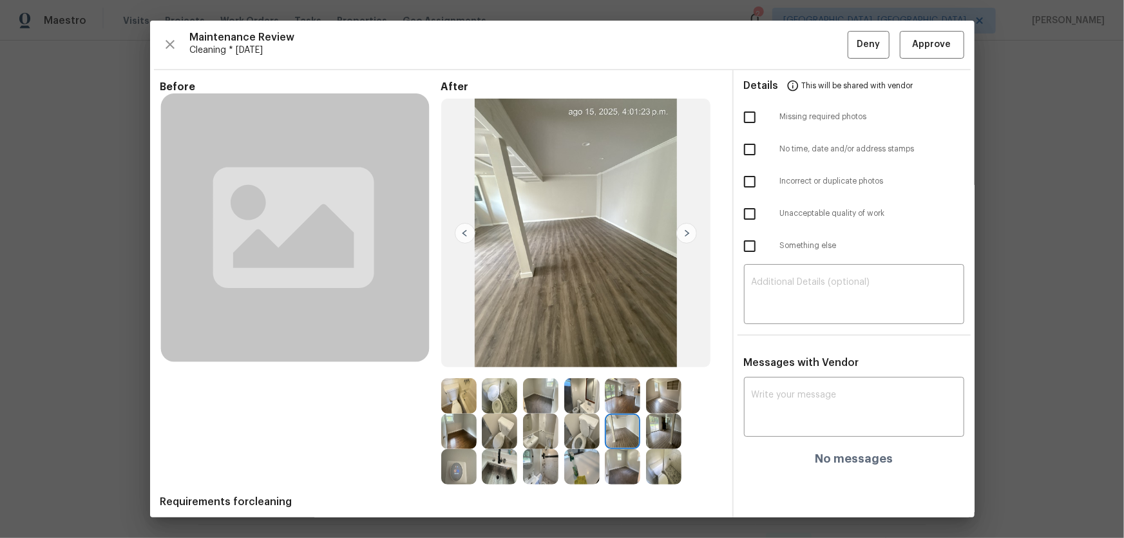
click at [578, 394] on img at bounding box center [581, 395] width 35 height 35
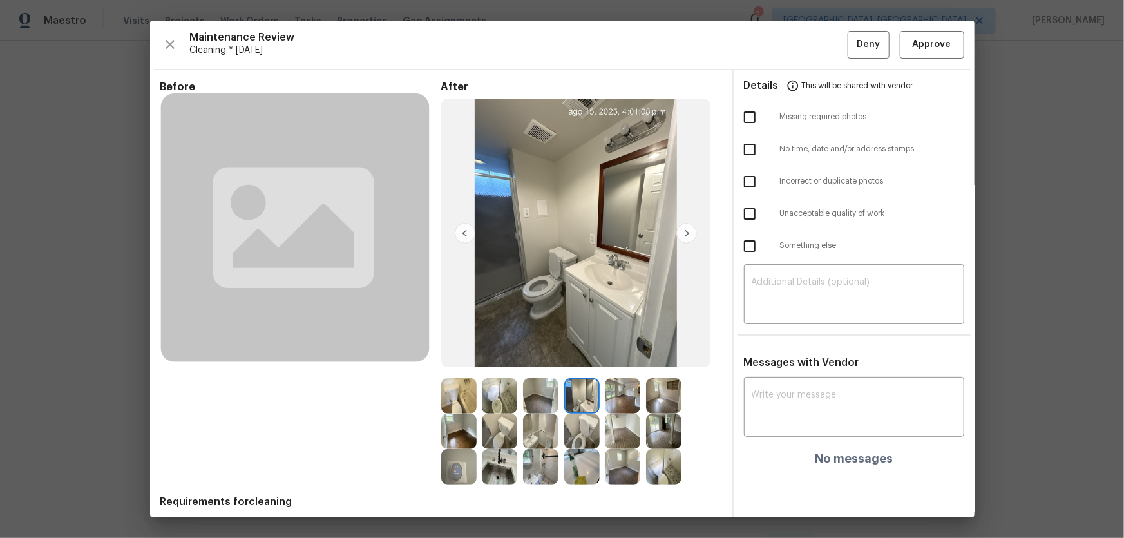
click at [575, 415] on img at bounding box center [581, 431] width 35 height 35
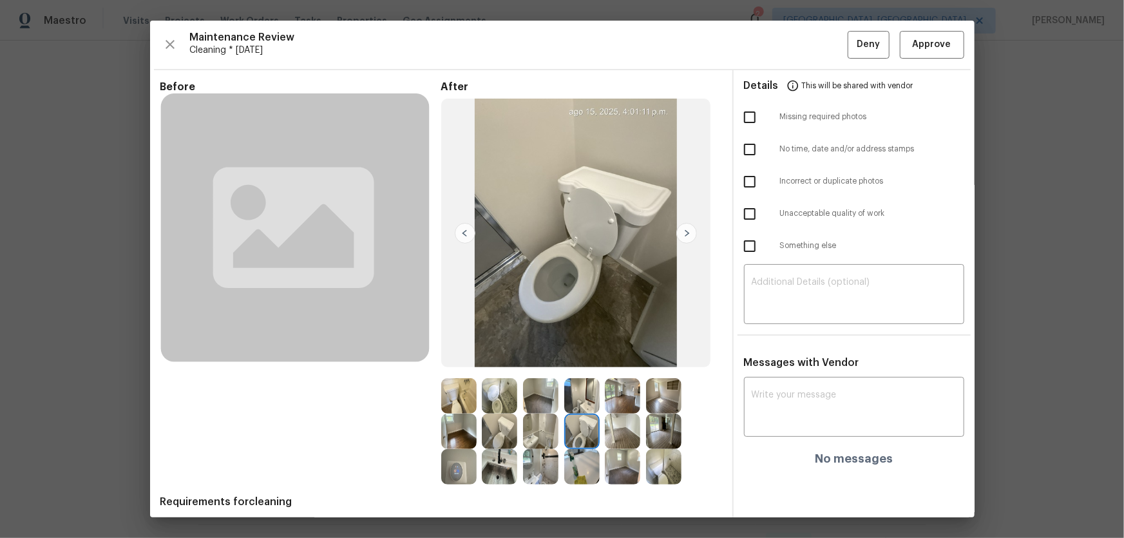
click at [534, 430] on img at bounding box center [540, 431] width 35 height 35
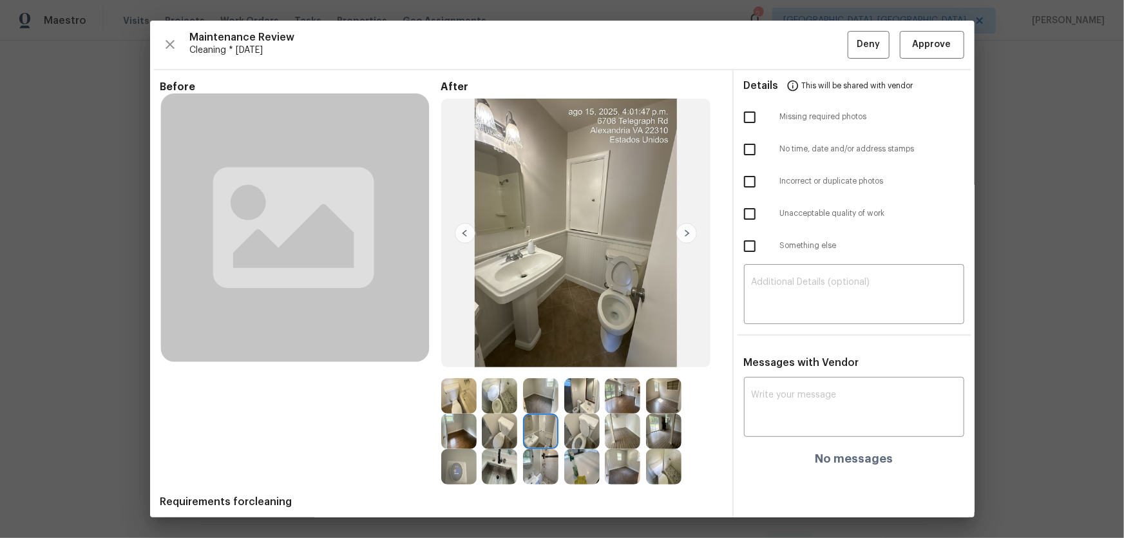
click at [509, 426] on img at bounding box center [499, 431] width 35 height 35
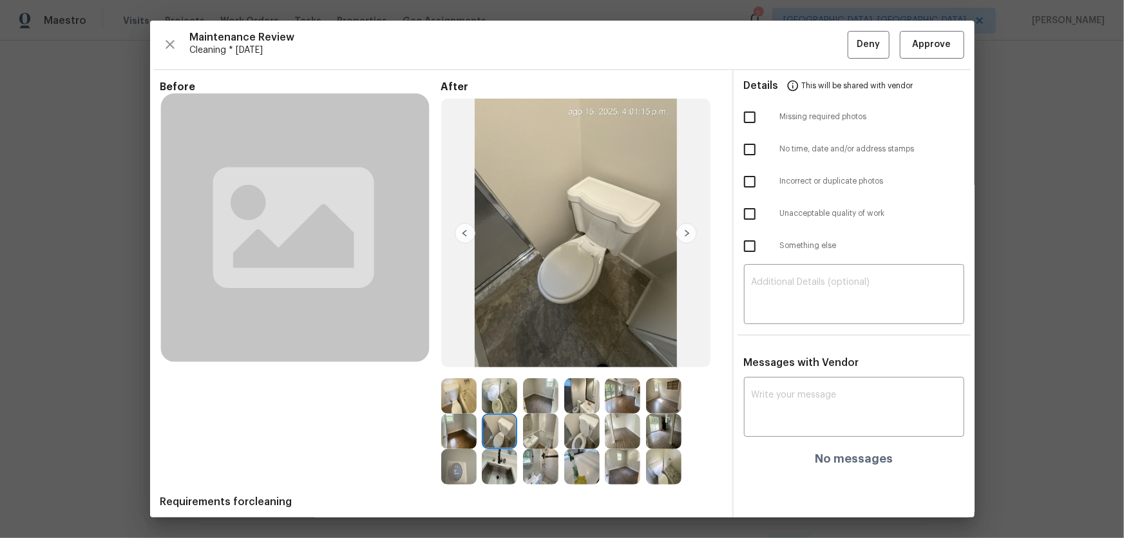
click at [505, 397] on img at bounding box center [499, 395] width 35 height 35
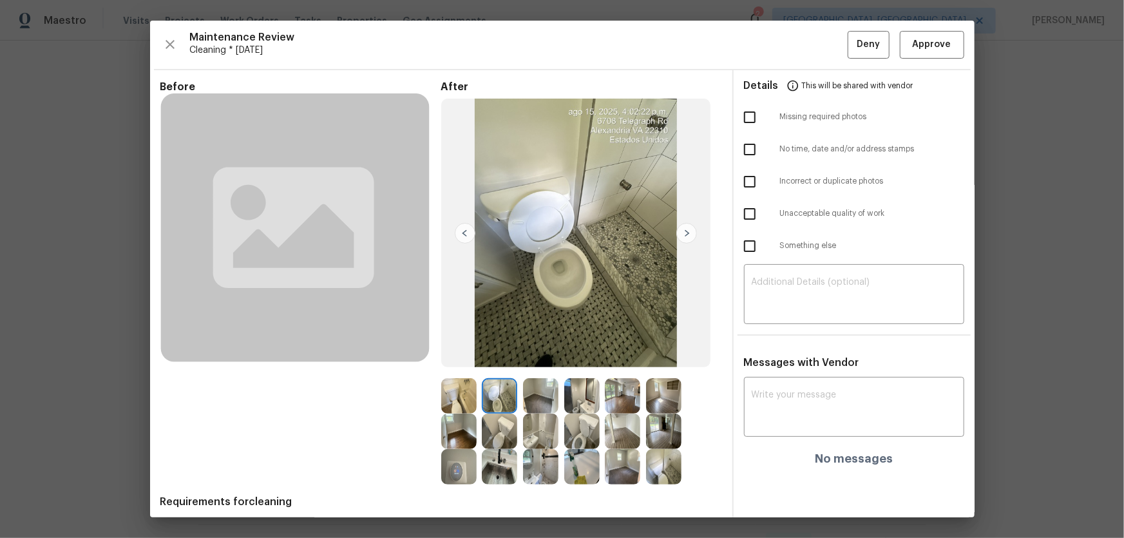
click at [441, 399] on img at bounding box center [458, 395] width 35 height 35
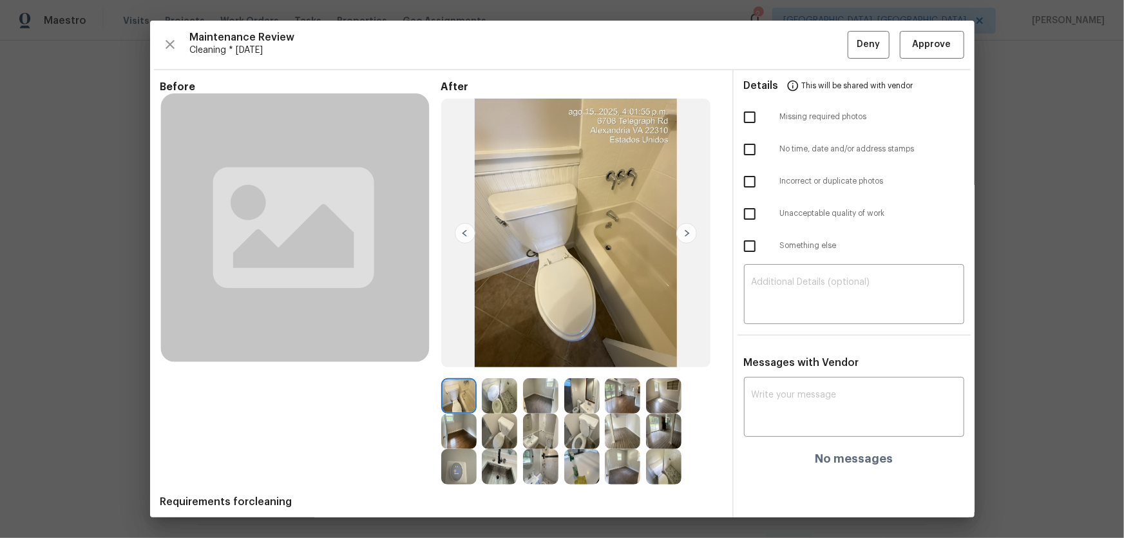
click at [457, 438] on img at bounding box center [458, 431] width 35 height 35
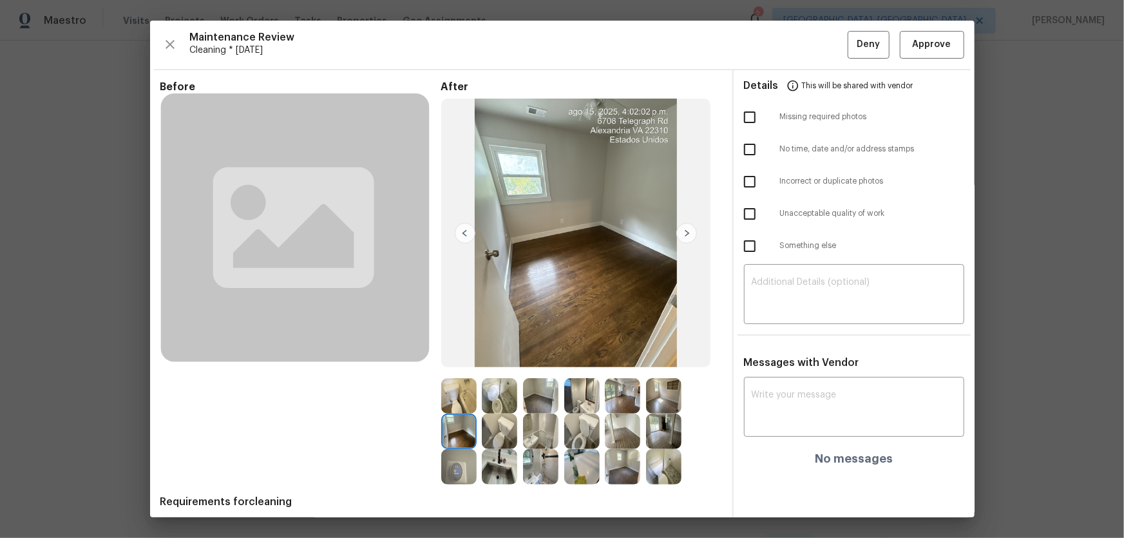
click at [457, 463] on img at bounding box center [458, 466] width 35 height 35
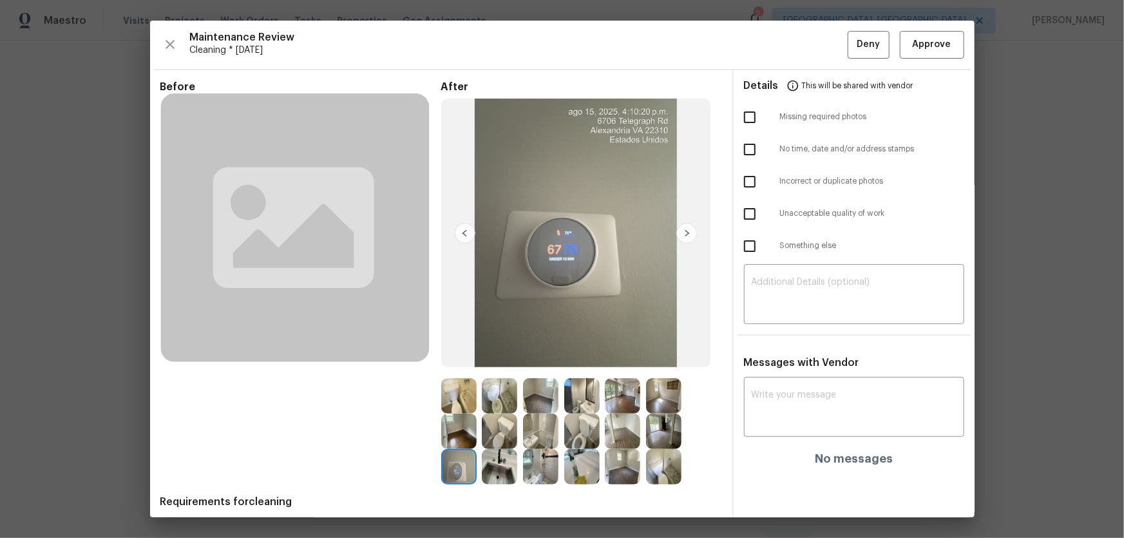
click at [502, 475] on img at bounding box center [499, 466] width 35 height 35
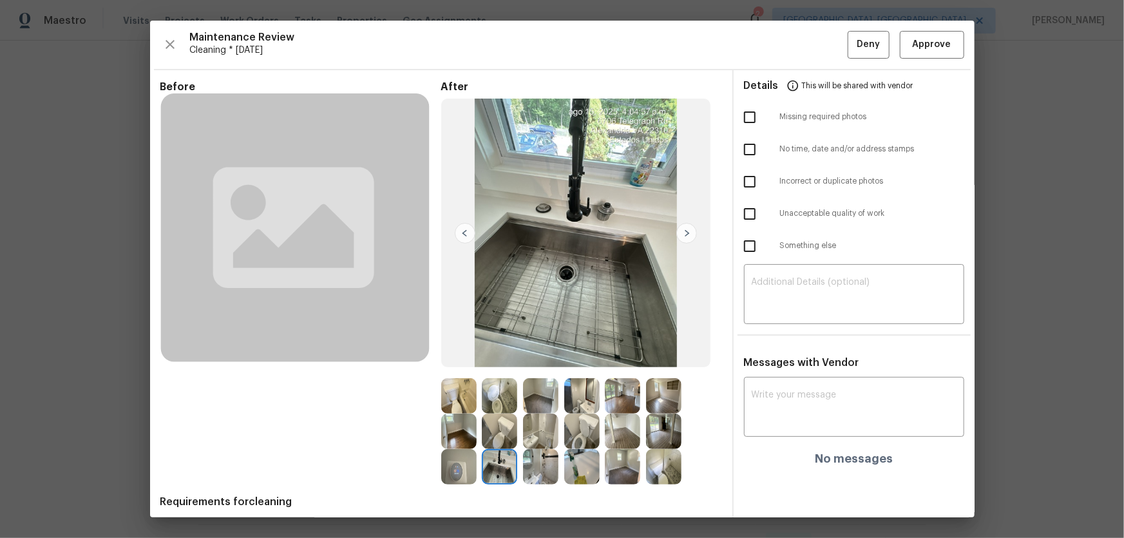
click at [499, 429] on img at bounding box center [499, 431] width 35 height 35
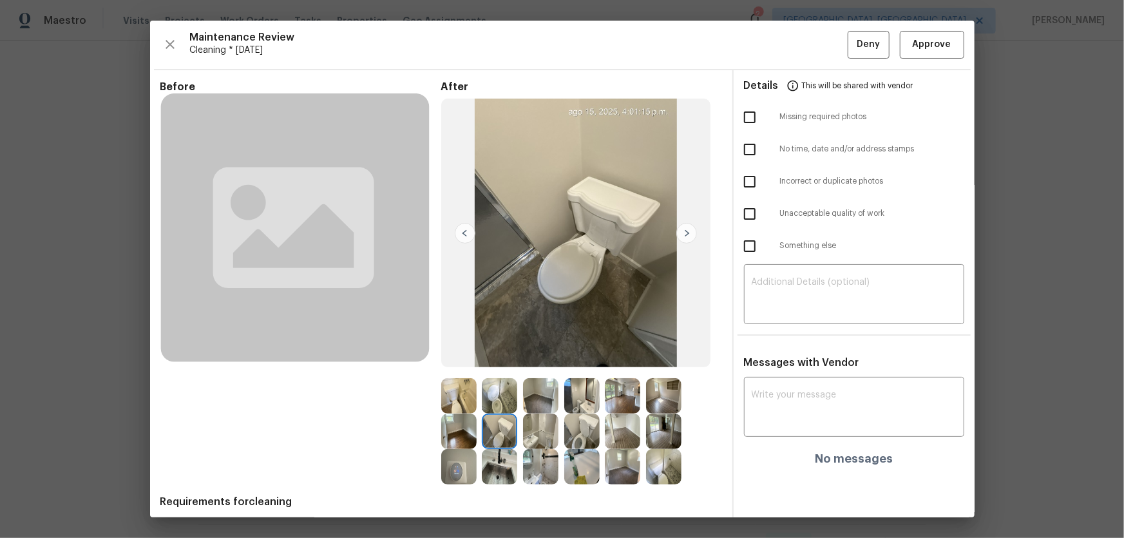
click at [548, 465] on img at bounding box center [540, 466] width 35 height 35
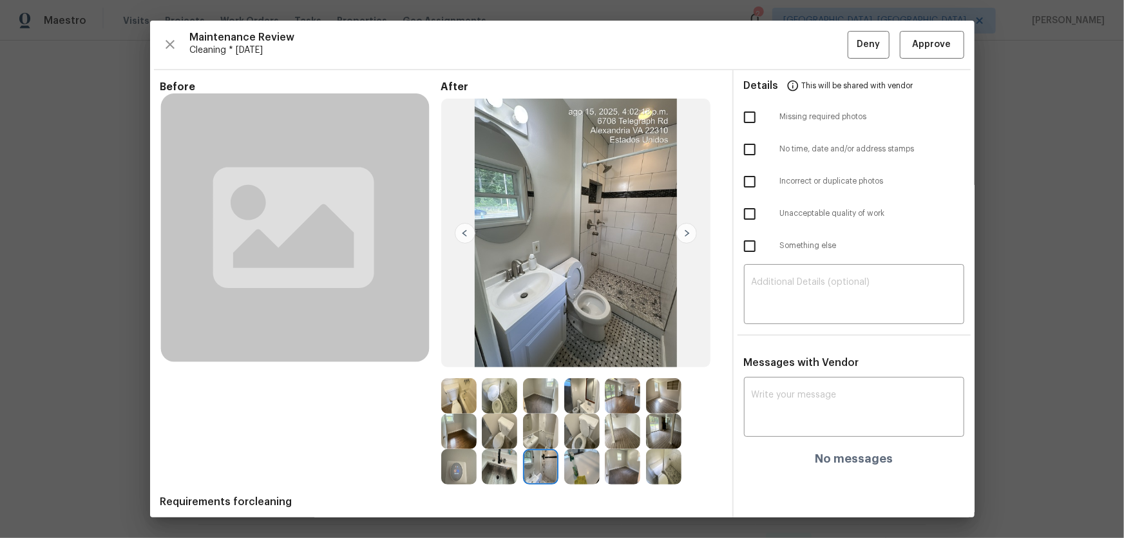
click at [580, 470] on img at bounding box center [581, 466] width 35 height 35
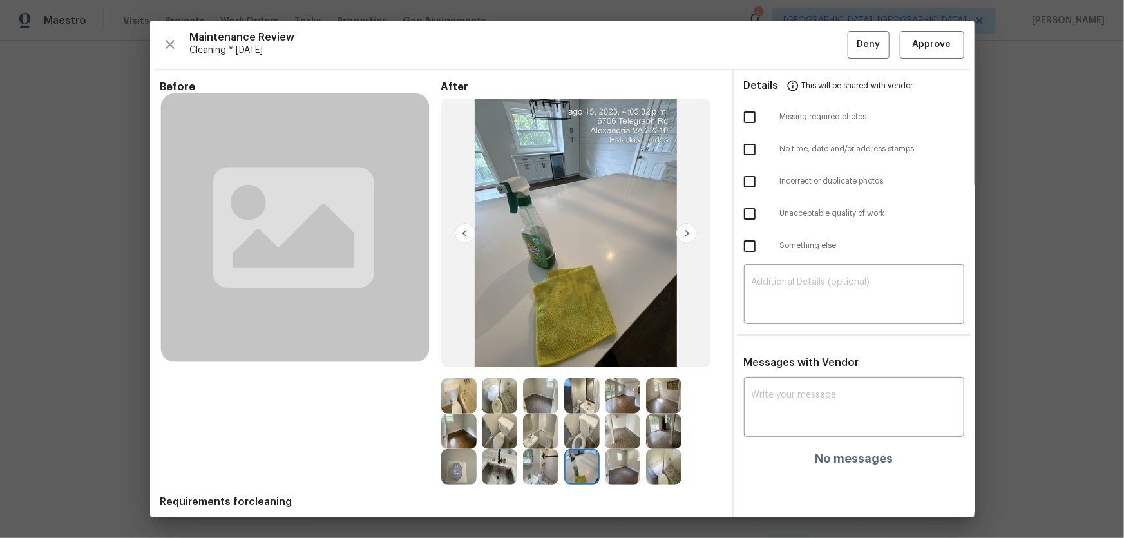
click at [572, 412] on img at bounding box center [581, 395] width 35 height 35
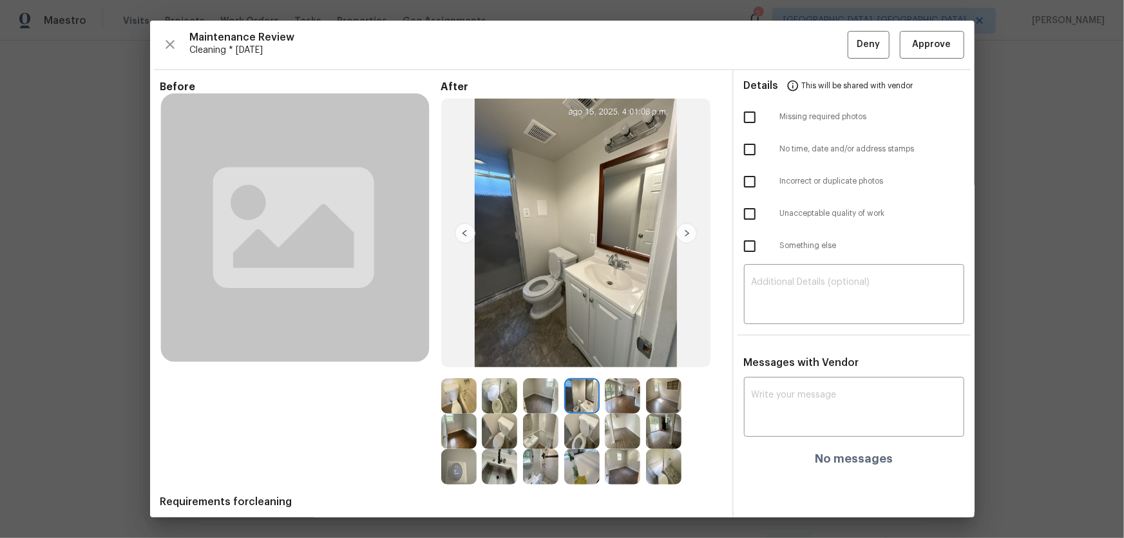
click at [527, 425] on img at bounding box center [540, 431] width 35 height 35
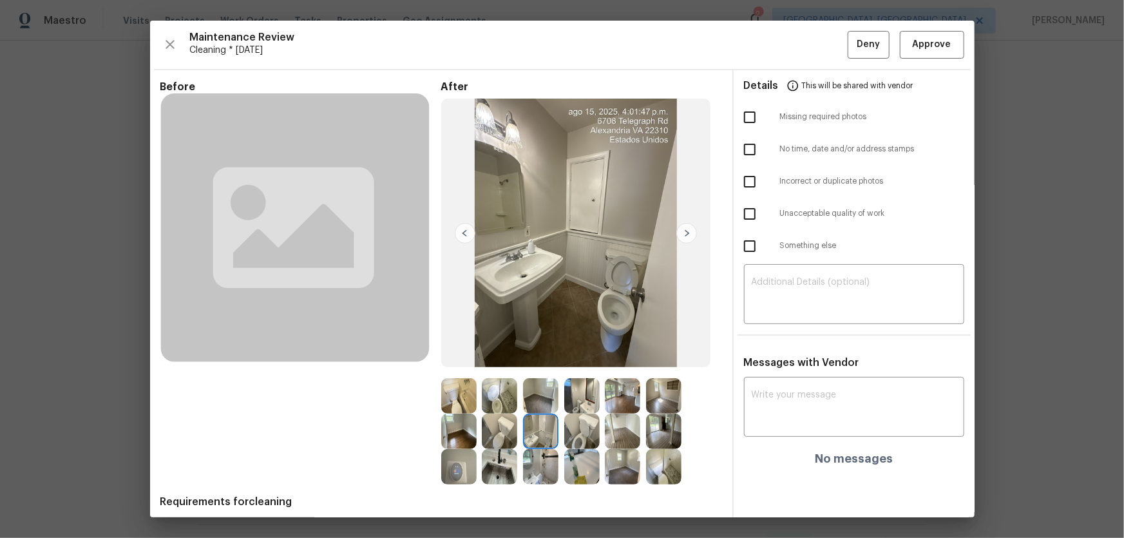
click at [576, 432] on img at bounding box center [581, 431] width 35 height 35
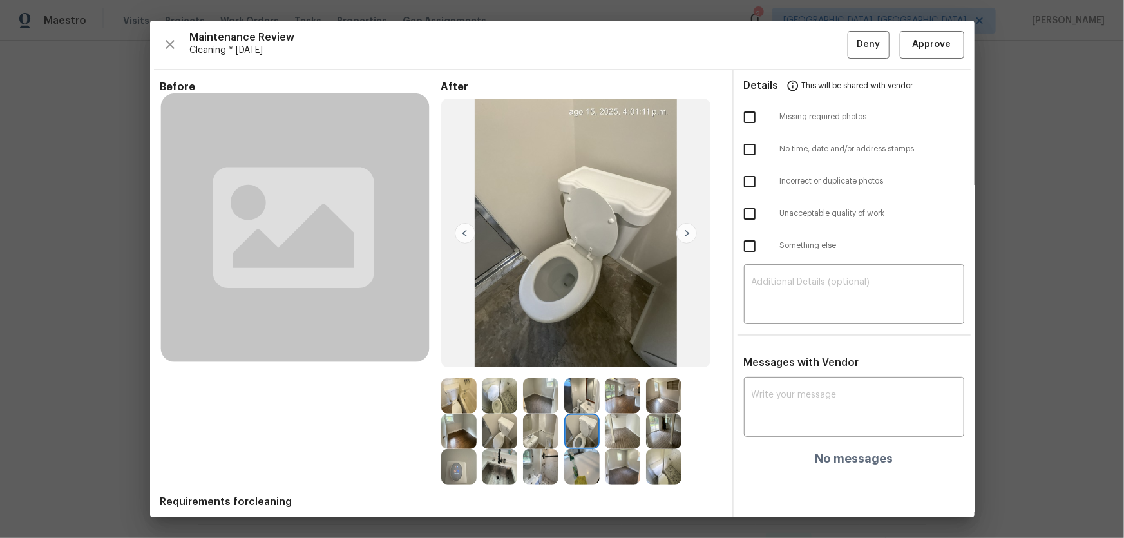
click at [605, 433] on img at bounding box center [622, 431] width 35 height 35
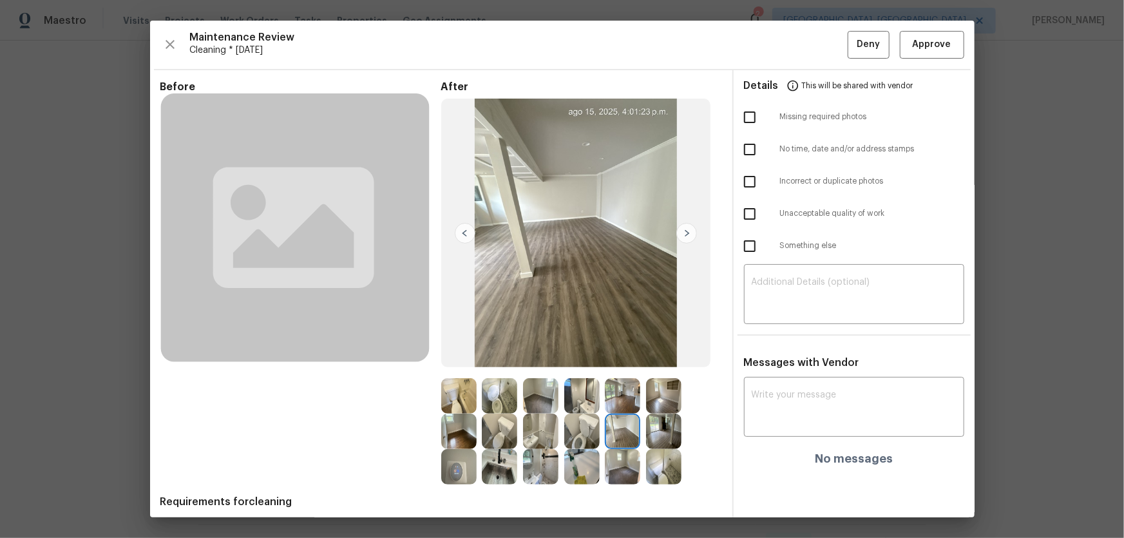
click at [624, 464] on img at bounding box center [622, 466] width 35 height 35
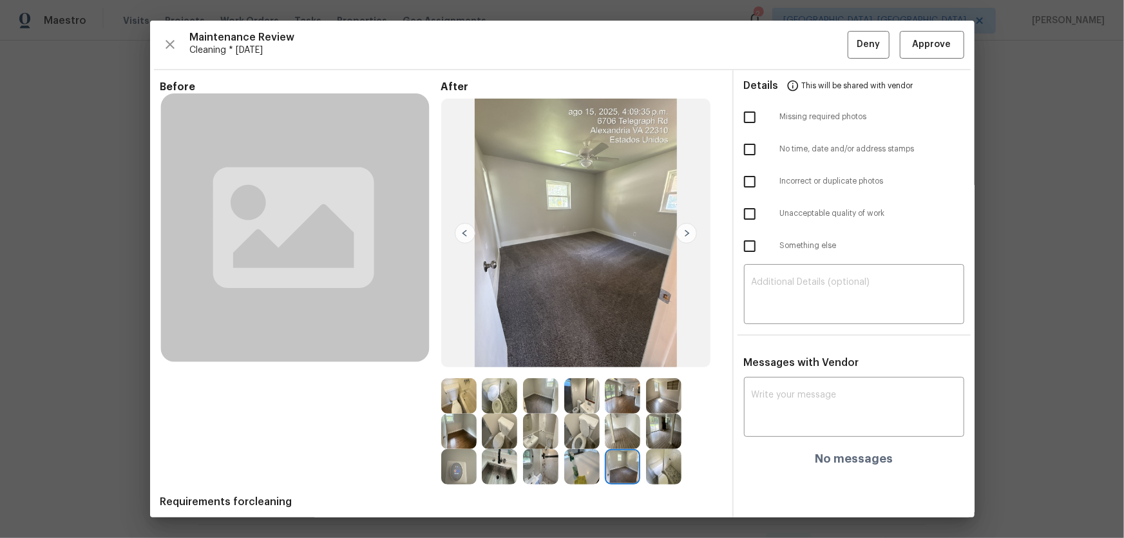
click at [665, 464] on img at bounding box center [663, 466] width 35 height 35
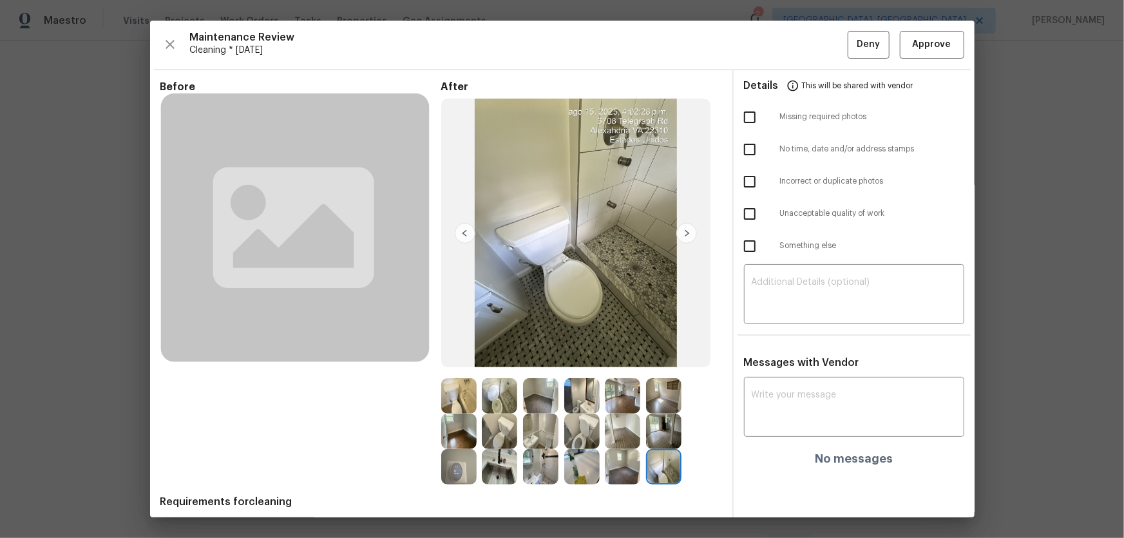
click at [667, 438] on img at bounding box center [663, 431] width 35 height 35
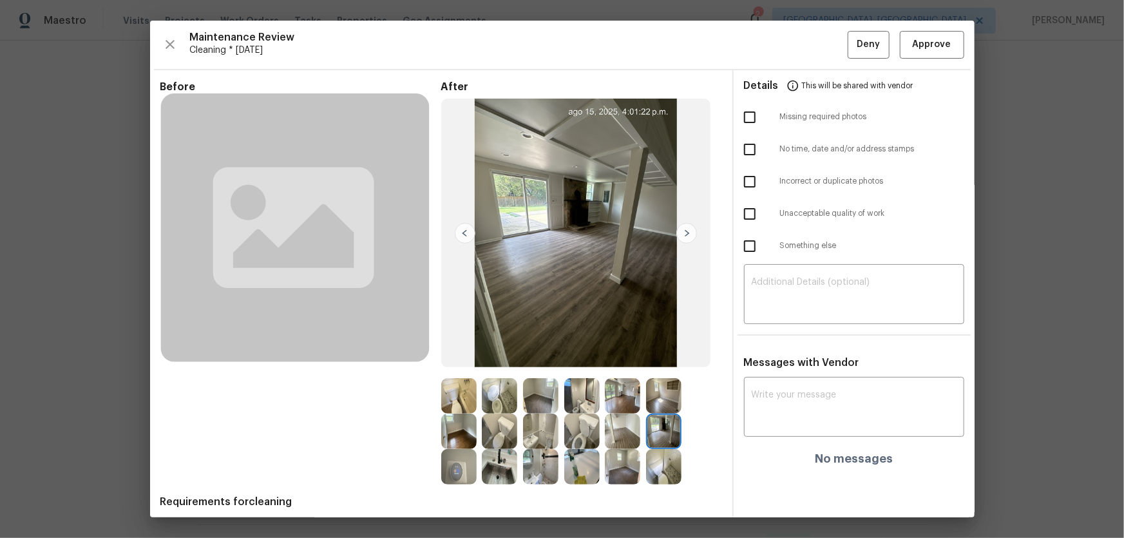
click at [656, 396] on img at bounding box center [663, 395] width 35 height 35
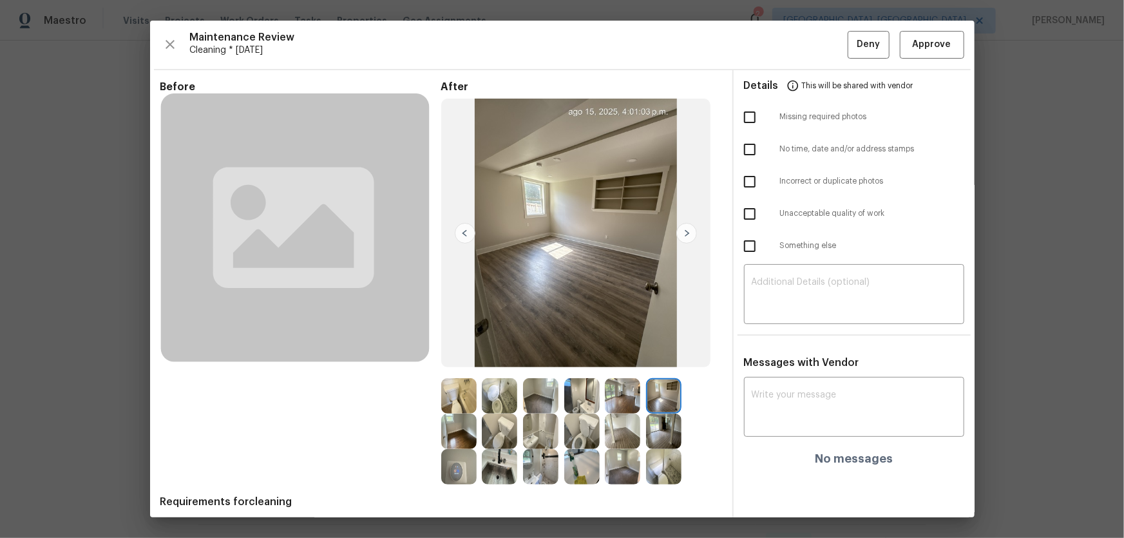
click at [592, 395] on img at bounding box center [581, 395] width 35 height 35
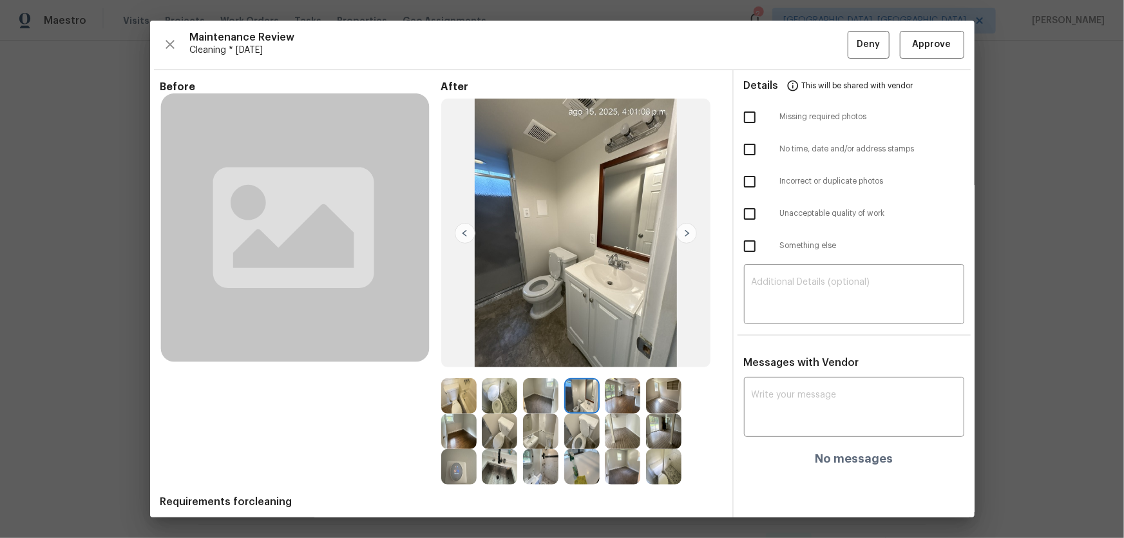
click at [605, 393] on img at bounding box center [622, 395] width 35 height 35
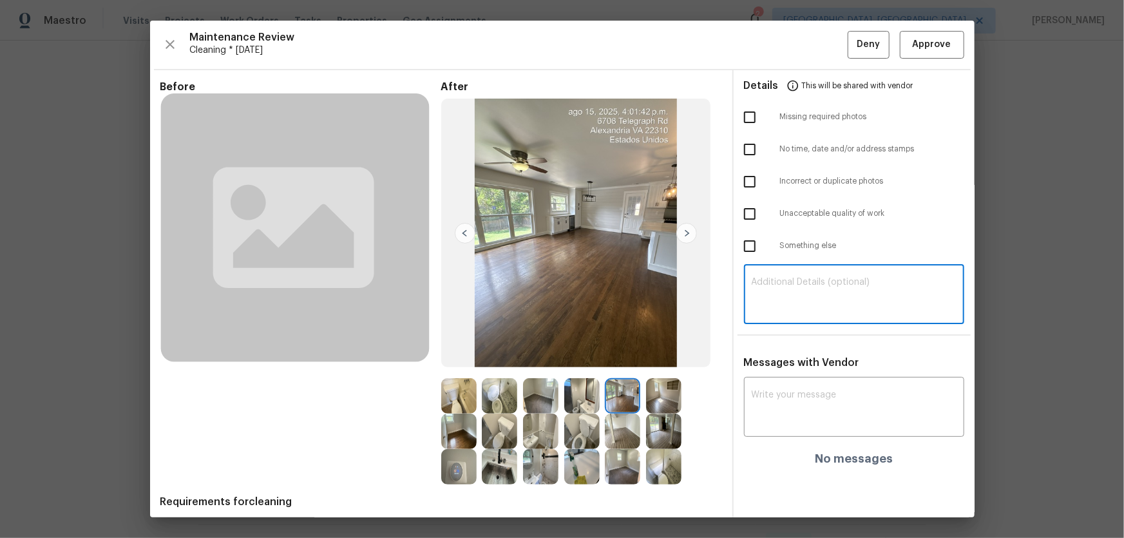
click at [767, 294] on textarea at bounding box center [854, 296] width 205 height 36
paste textarea "Maintenance Audit Team: Hello! Unfortunately, this cleaning visit completed on …"
type textarea "Maintenance Audit Team: Hello! Unfortunately, this cleaning visit completed on …"
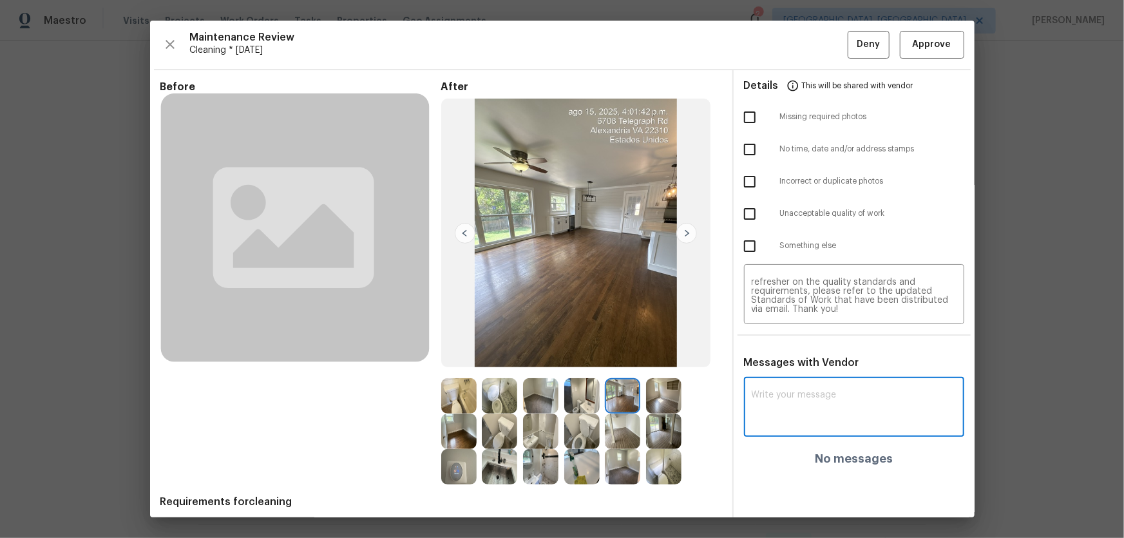
click at [799, 415] on textarea at bounding box center [854, 408] width 205 height 36
paste textarea "Maintenance Audit Team: Hello! Unfortunately, this cleaning visit completed on …"
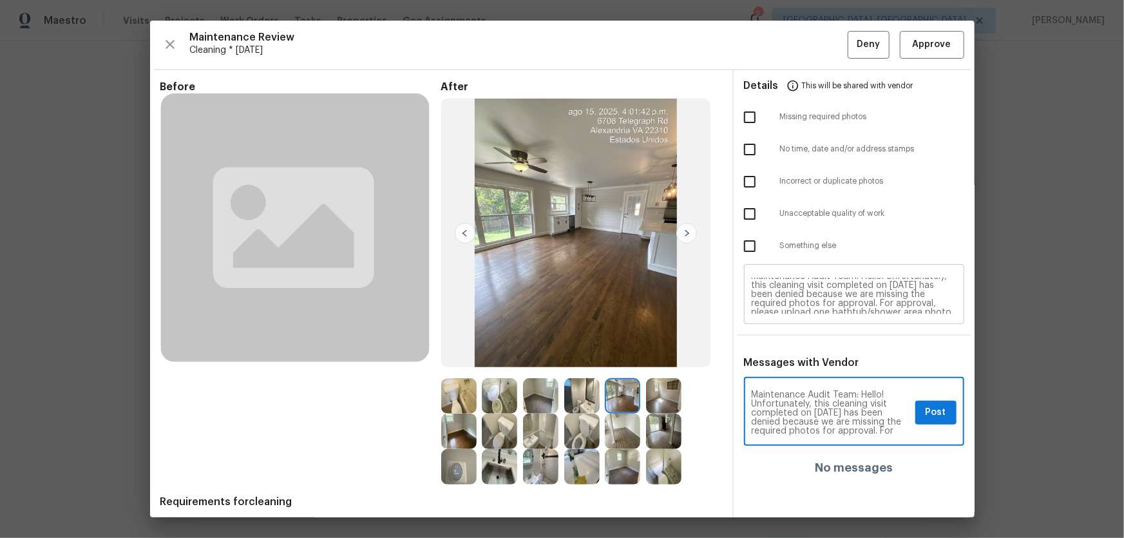
scroll to position [0, 0]
type textarea "Maintenance Audit Team: Hello! Unfortunately, this cleaning visit completed on …"
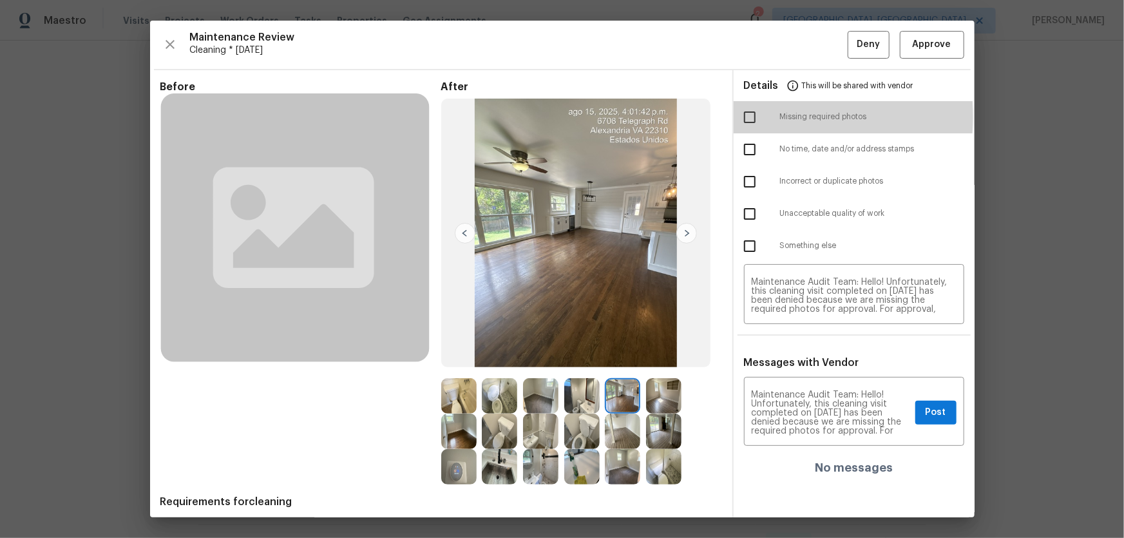
click at [736, 116] on input "checkbox" at bounding box center [749, 117] width 27 height 27
checkbox input "true"
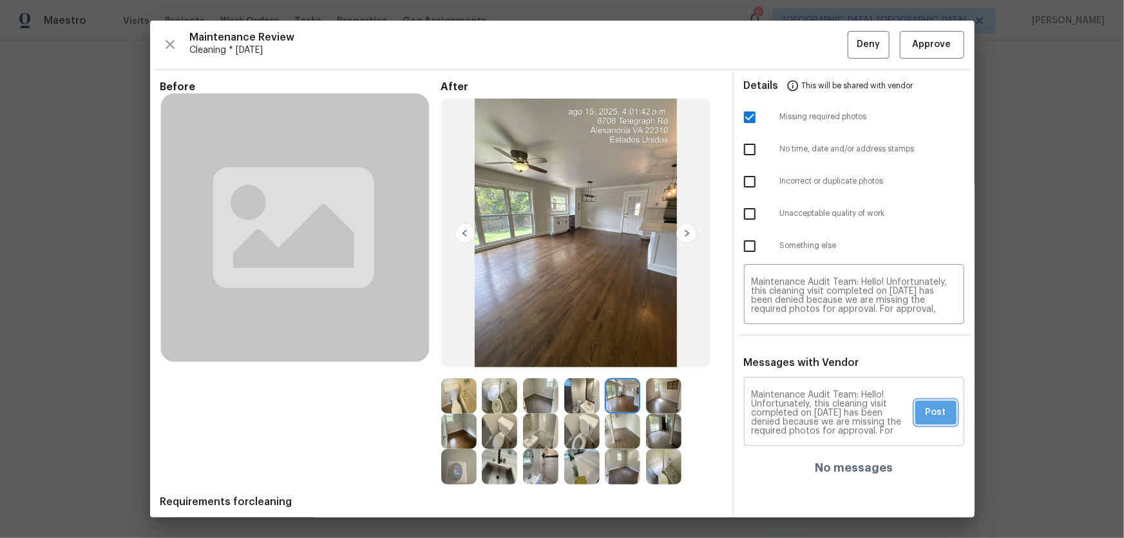
click at [926, 412] on span "Post" at bounding box center [936, 413] width 21 height 16
click at [857, 51] on span "Deny" at bounding box center [868, 45] width 23 height 16
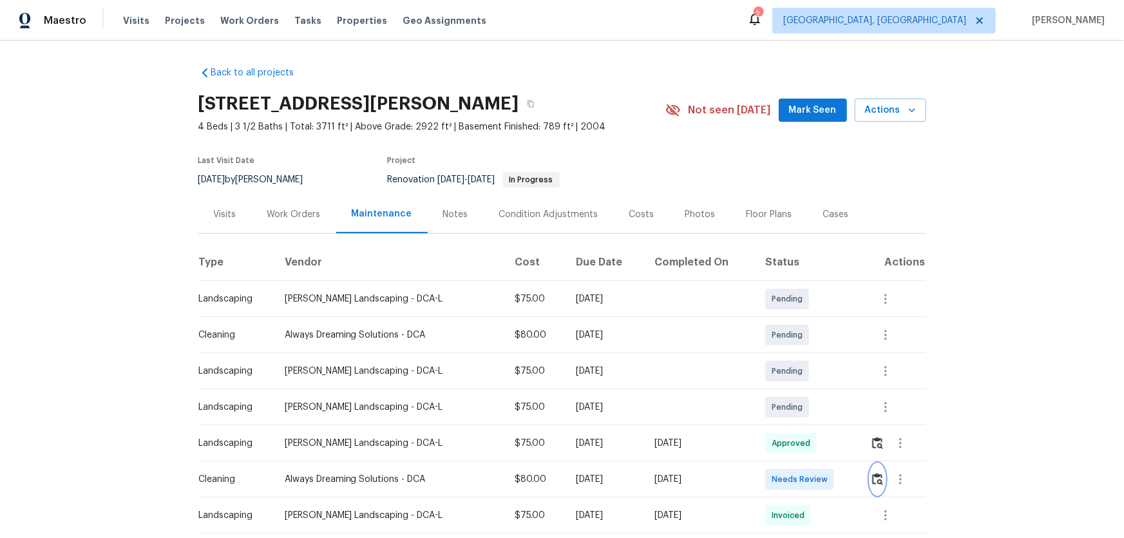
click at [872, 479] on img "button" at bounding box center [877, 479] width 11 height 12
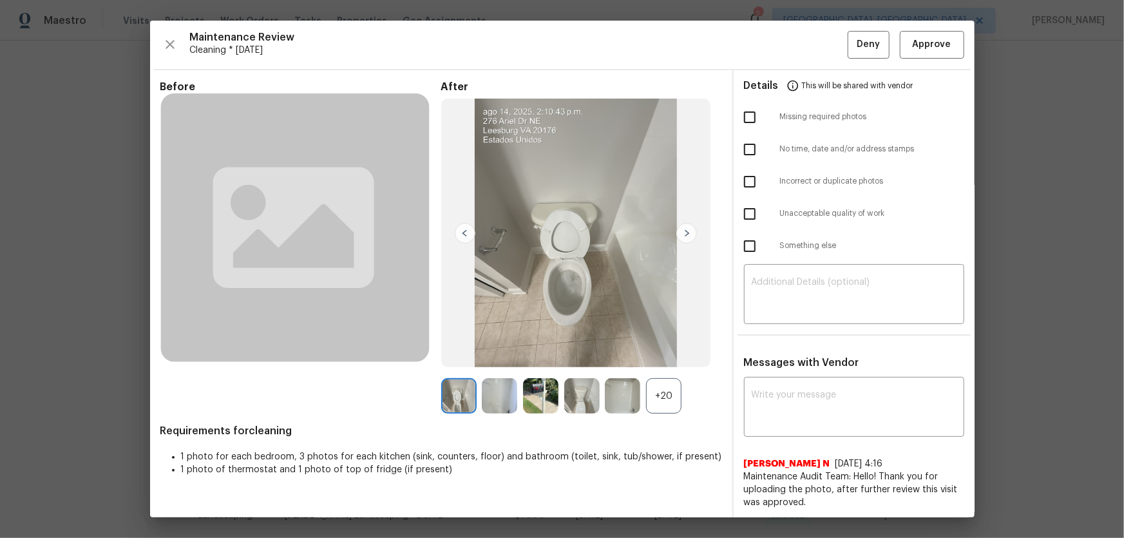
click at [668, 386] on div "+20" at bounding box center [663, 395] width 35 height 35
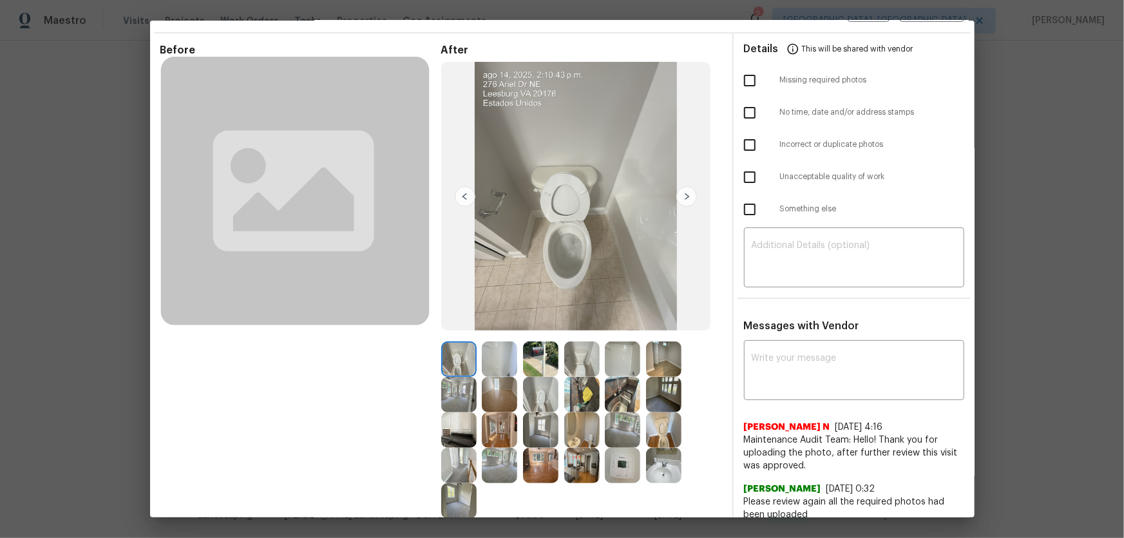
scroll to position [234, 0]
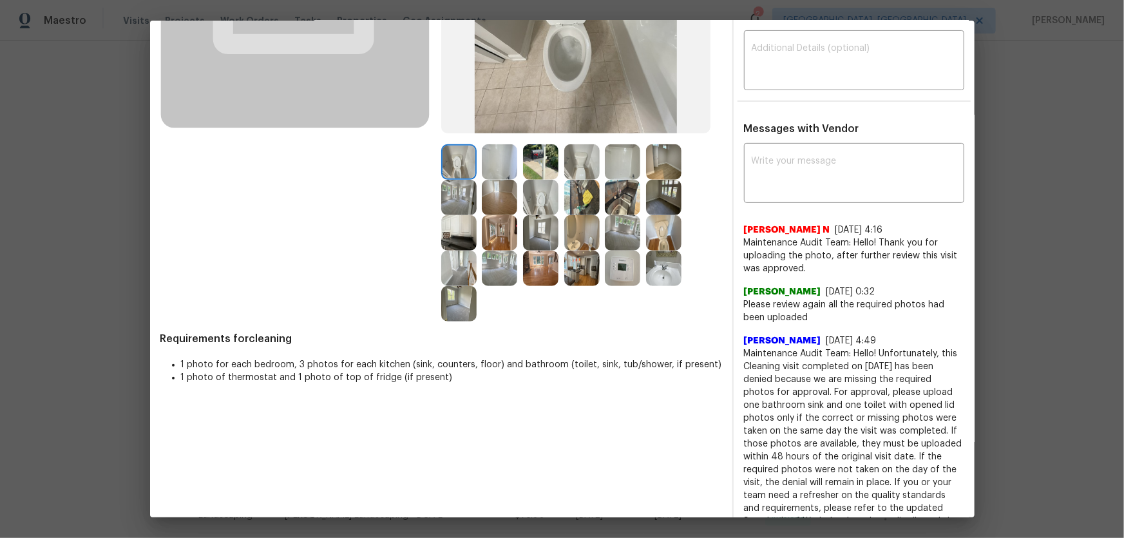
click at [531, 213] on img at bounding box center [540, 197] width 35 height 35
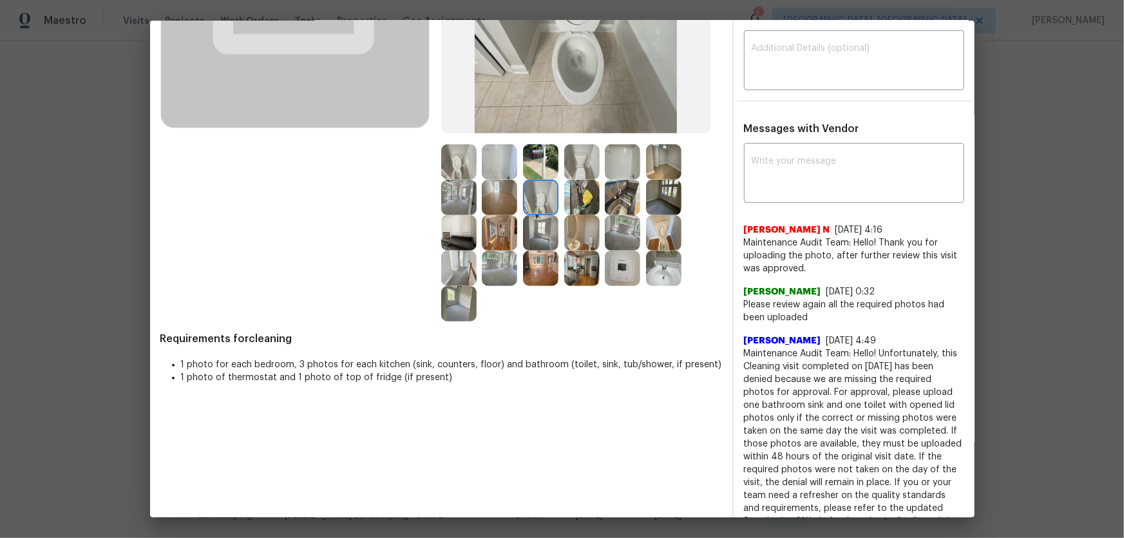
click at [657, 226] on img at bounding box center [663, 232] width 35 height 35
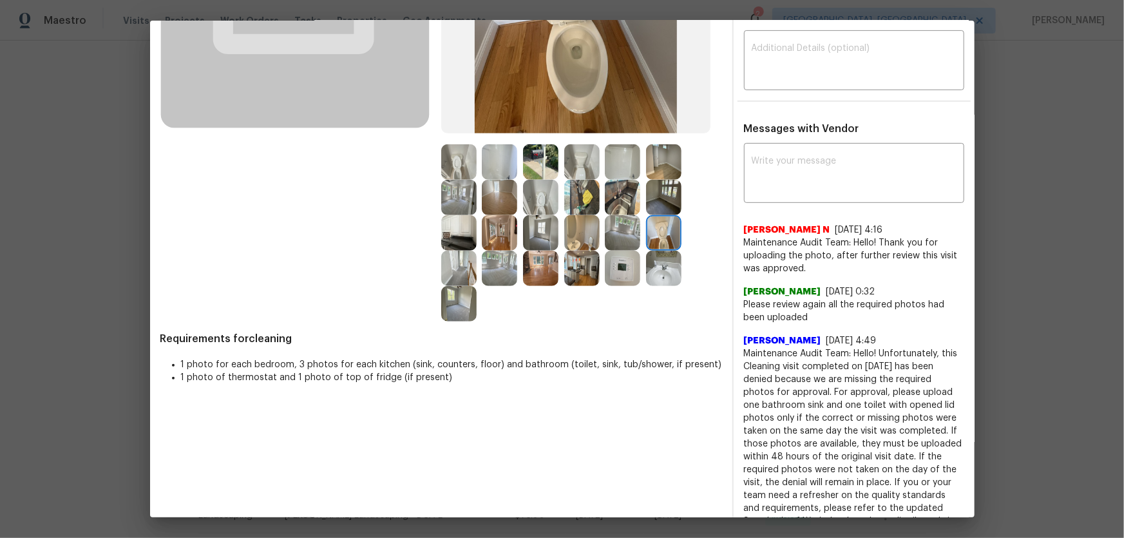
click at [459, 160] on img at bounding box center [458, 161] width 35 height 35
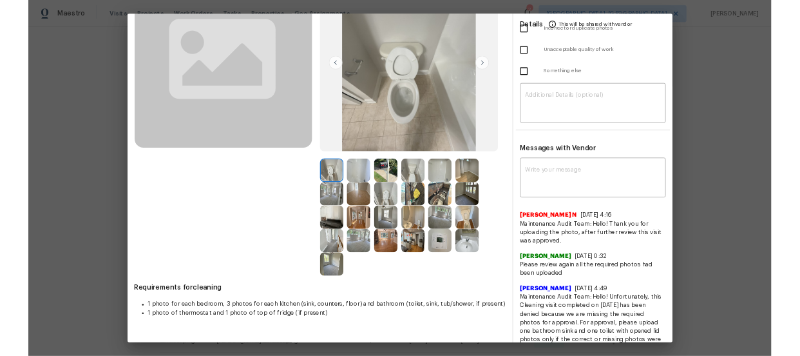
scroll to position [117, 0]
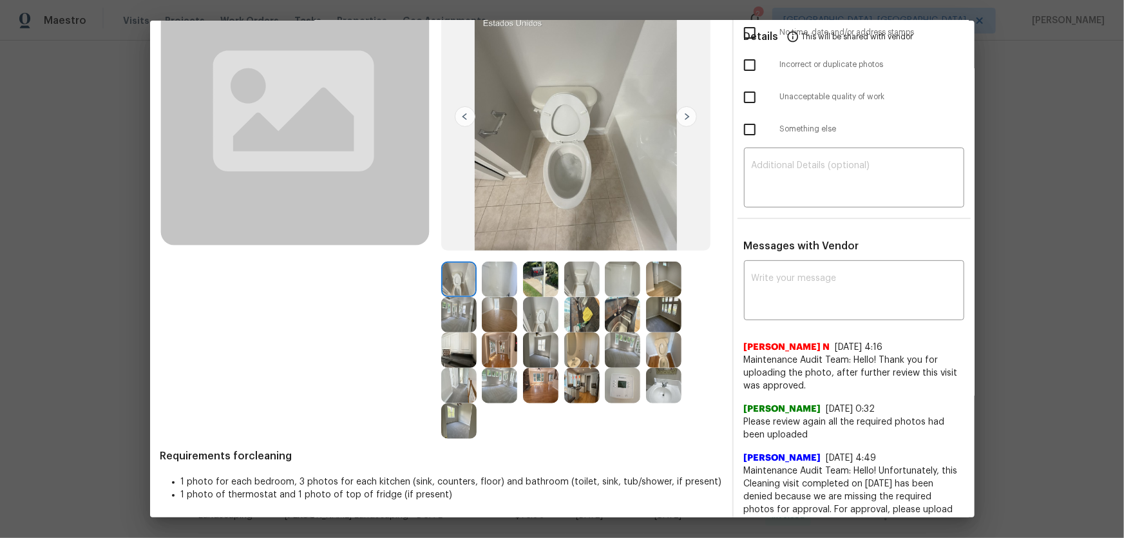
click at [541, 317] on img at bounding box center [540, 314] width 35 height 35
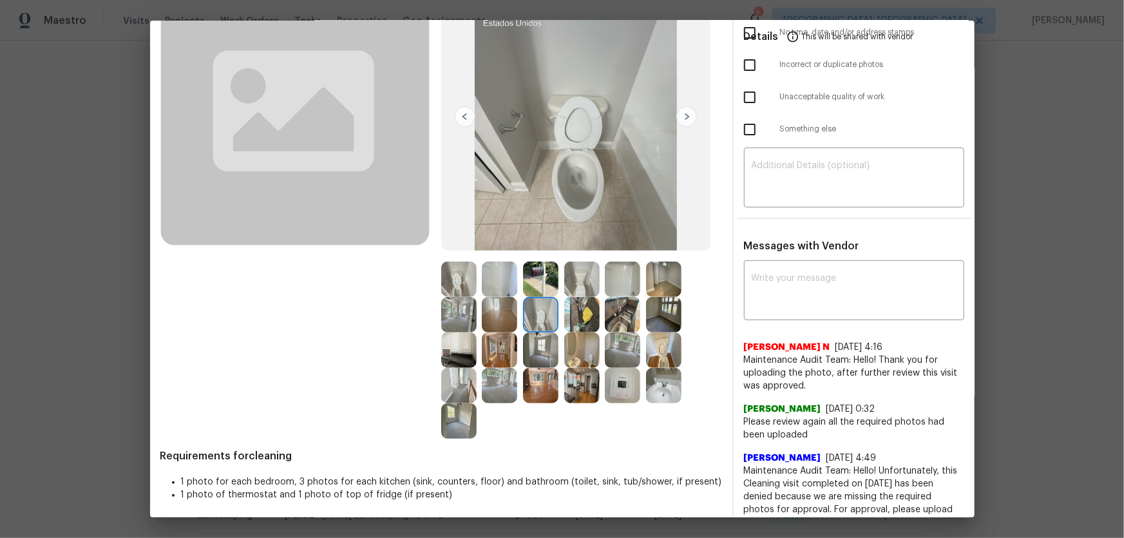
click at [453, 282] on img at bounding box center [458, 279] width 35 height 35
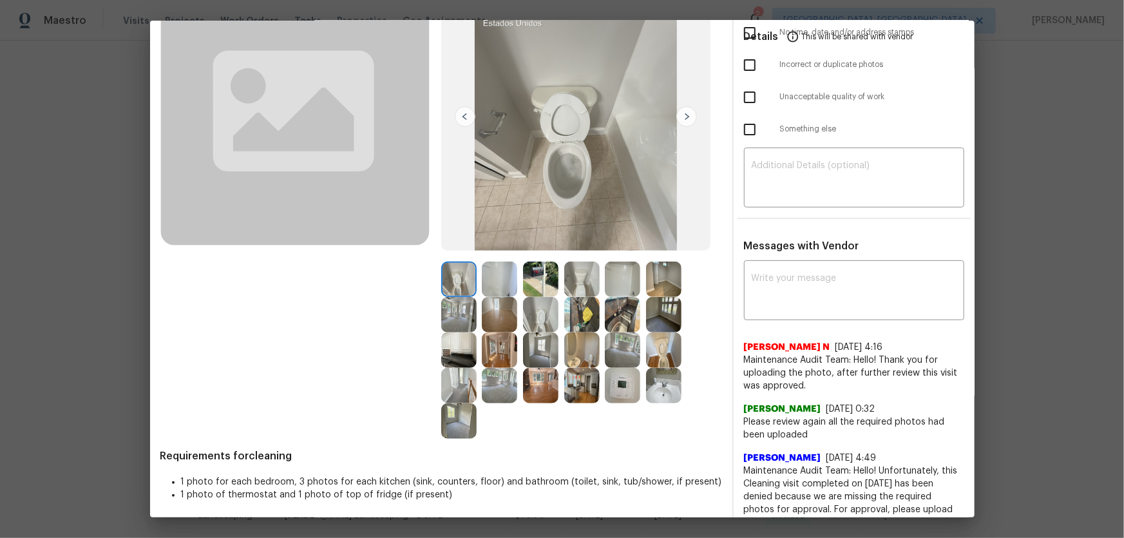
click at [544, 313] on img at bounding box center [540, 314] width 35 height 35
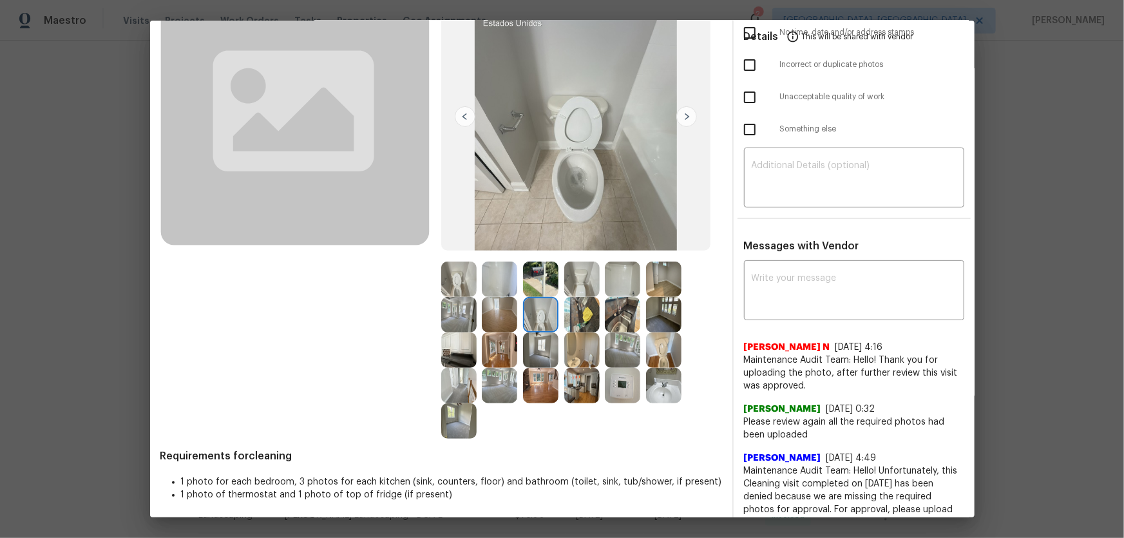
click at [456, 279] on img at bounding box center [458, 279] width 35 height 35
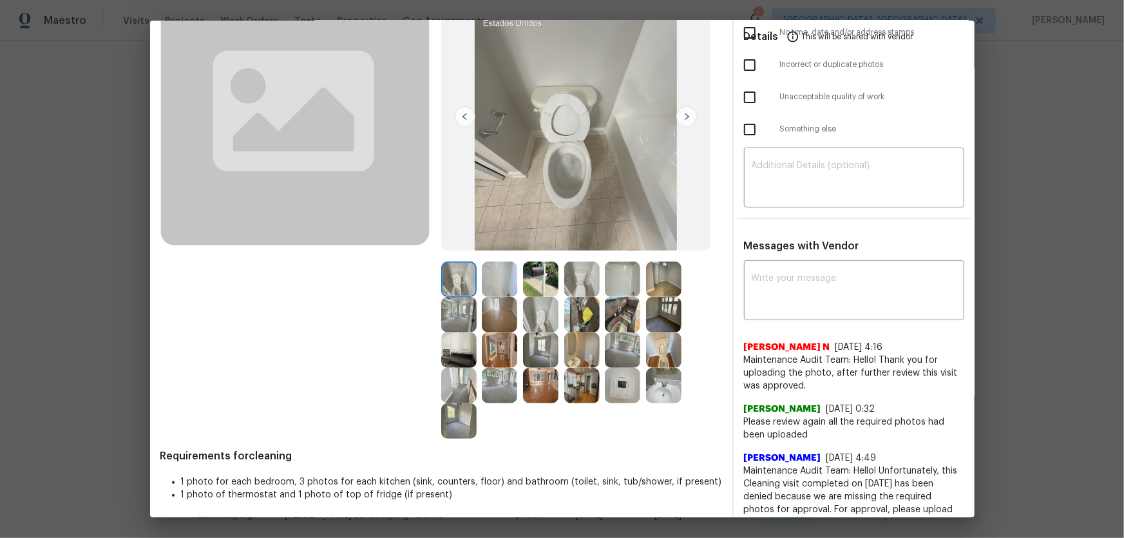
click at [541, 309] on img at bounding box center [540, 314] width 35 height 35
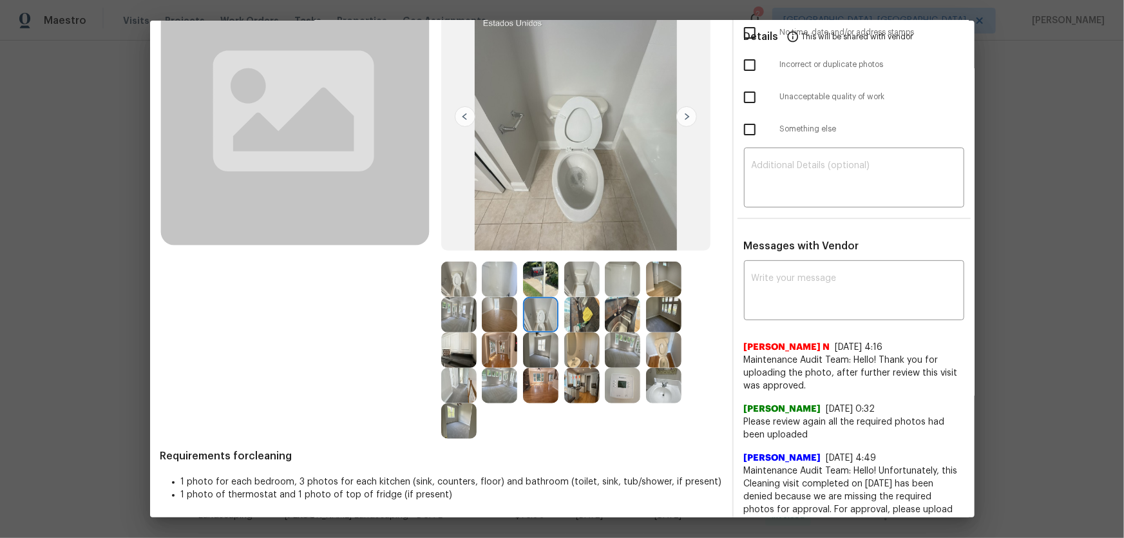
click at [442, 280] on img at bounding box center [458, 279] width 35 height 35
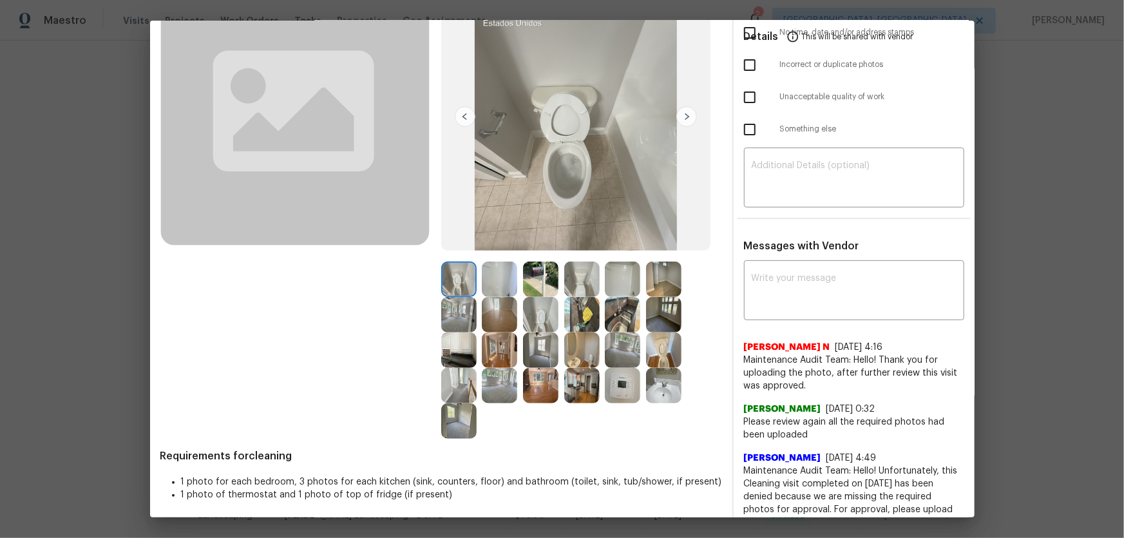
click at [540, 321] on img at bounding box center [540, 314] width 35 height 35
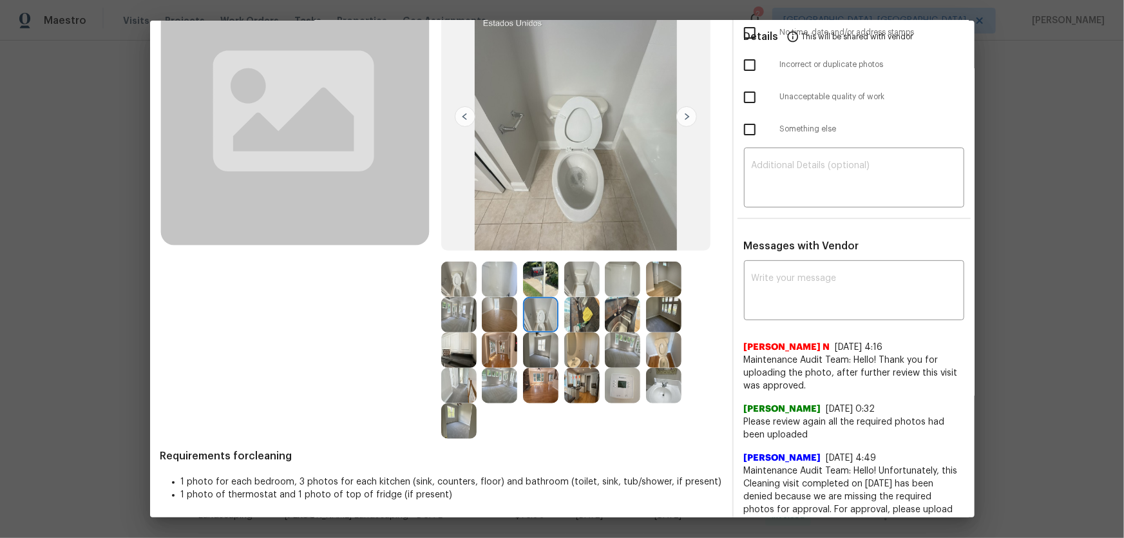
click at [455, 288] on img at bounding box center [458, 279] width 35 height 35
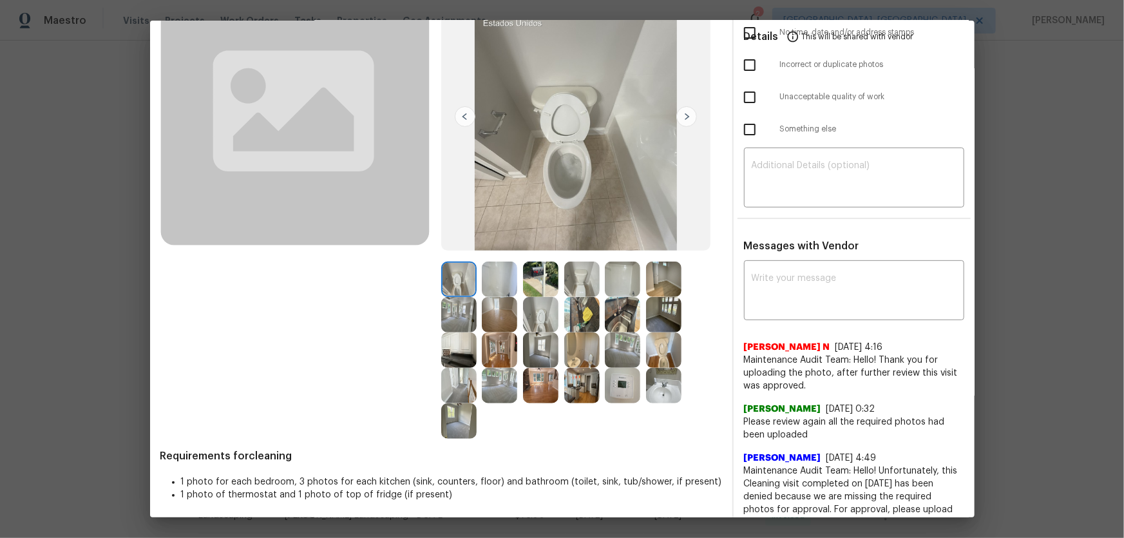
click at [529, 312] on img at bounding box center [540, 314] width 35 height 35
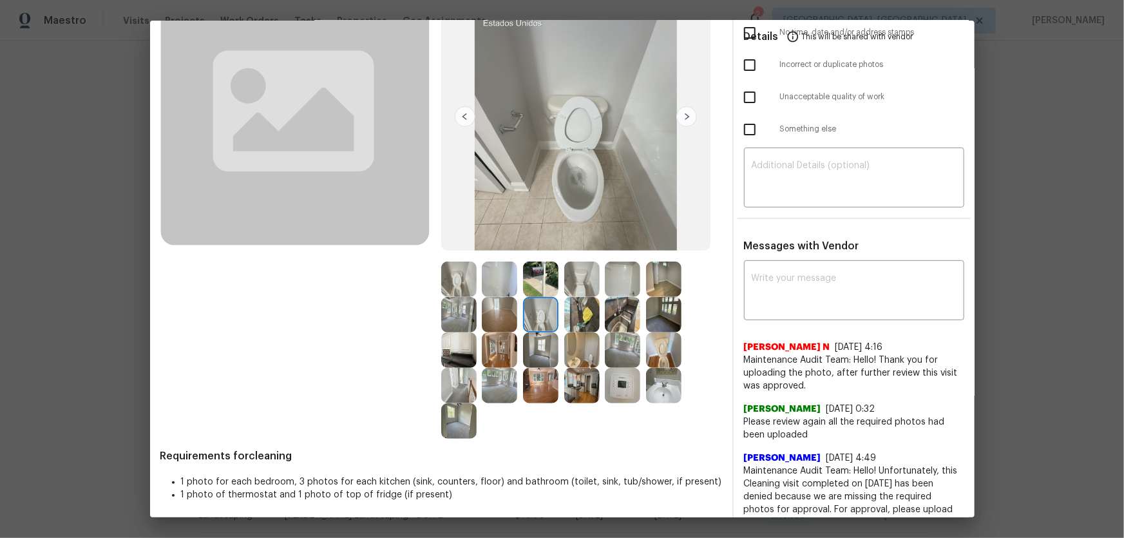
click at [448, 285] on img at bounding box center [458, 279] width 35 height 35
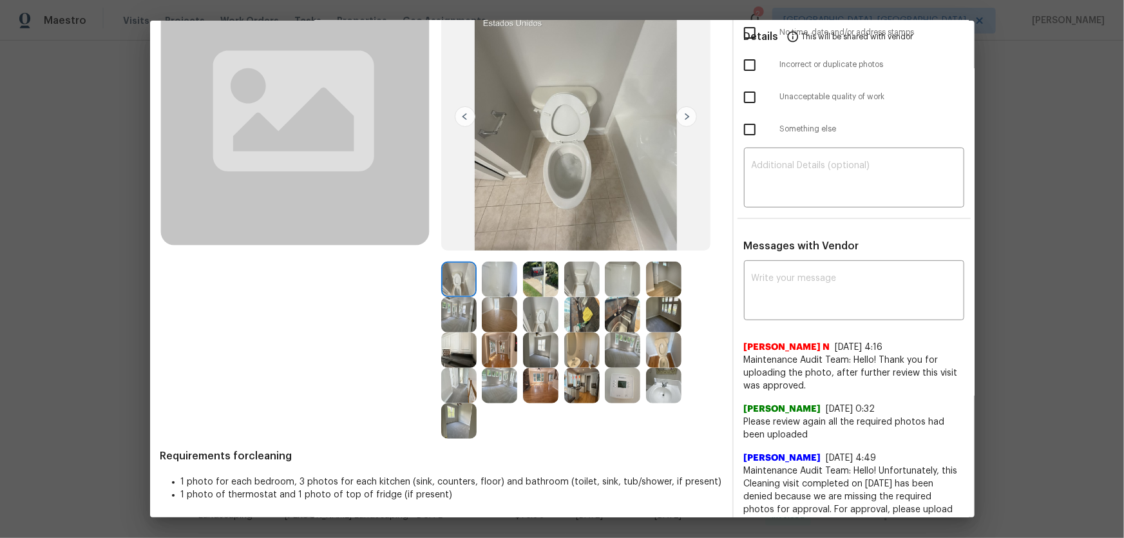
click at [647, 347] on img at bounding box center [663, 349] width 35 height 35
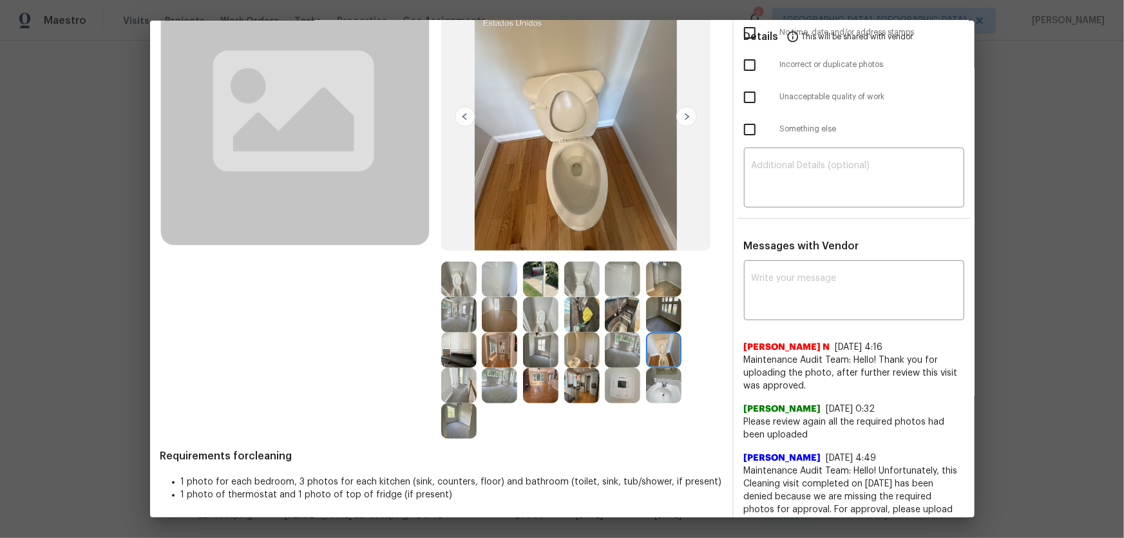
click at [587, 348] on img at bounding box center [581, 349] width 35 height 35
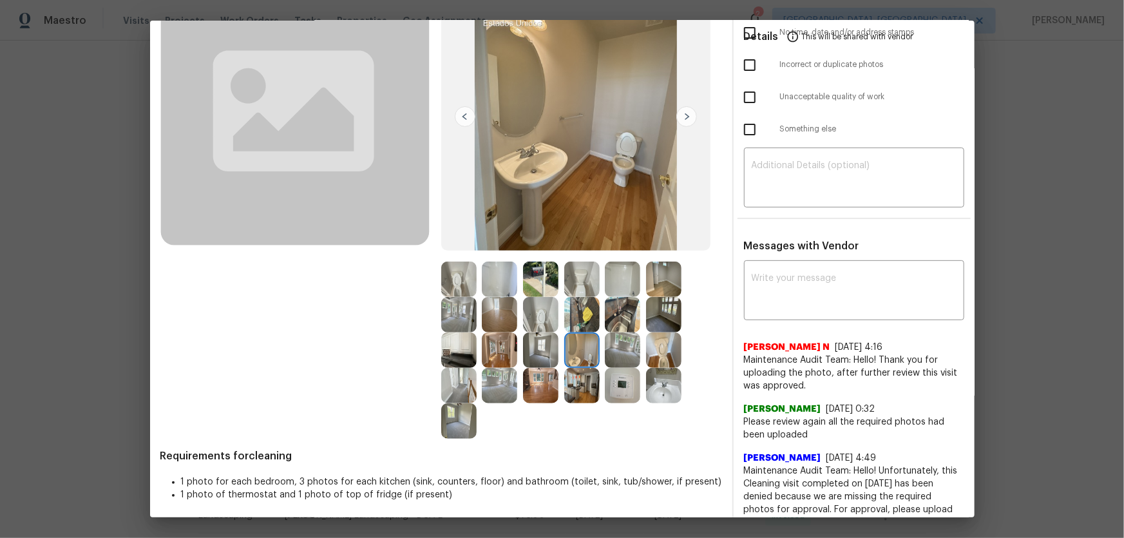
click at [587, 348] on img at bounding box center [581, 349] width 35 height 35
click at [580, 355] on img at bounding box center [581, 349] width 35 height 35
click at [667, 386] on img at bounding box center [663, 385] width 35 height 35
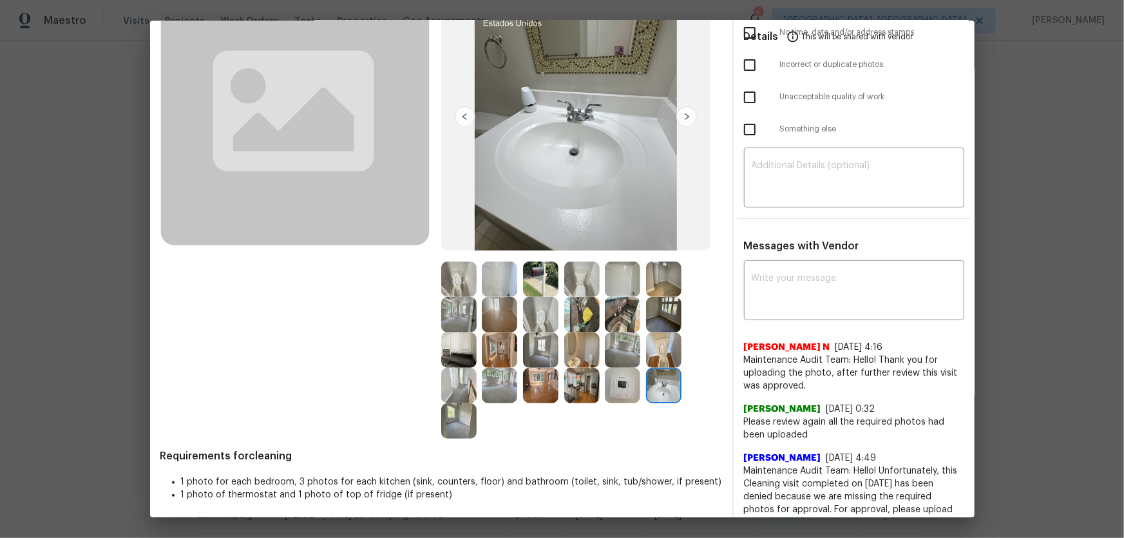
click at [496, 285] on img at bounding box center [499, 279] width 35 height 35
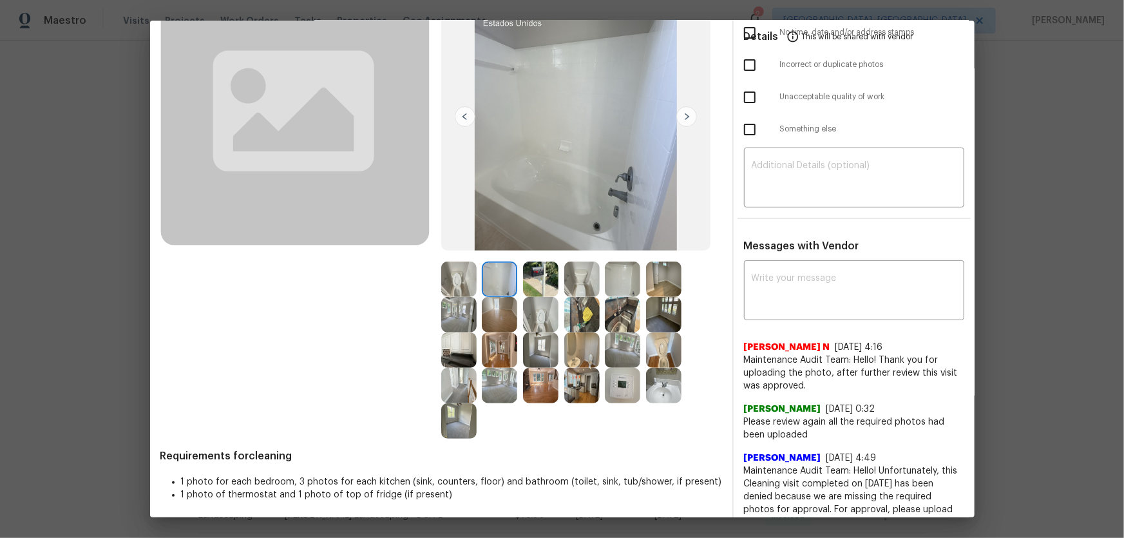
click at [607, 282] on img at bounding box center [622, 279] width 35 height 35
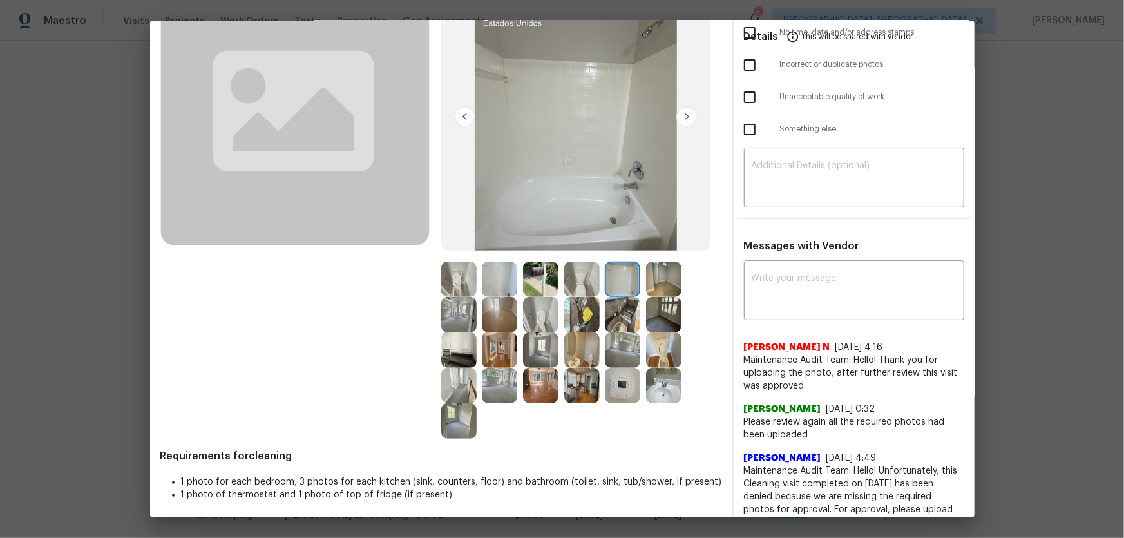
click at [581, 310] on img at bounding box center [581, 314] width 35 height 35
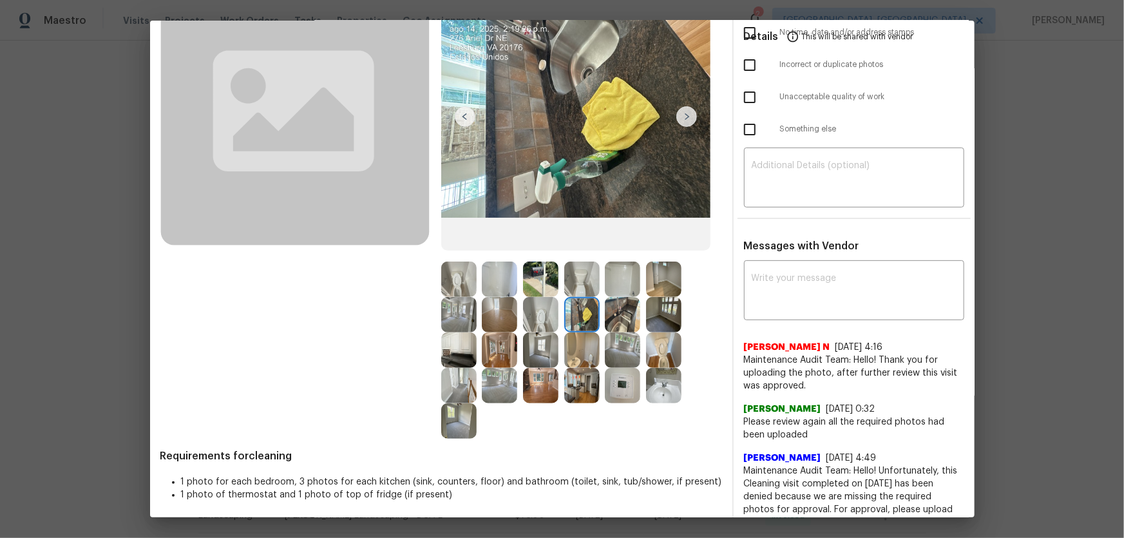
click at [535, 327] on img at bounding box center [540, 314] width 35 height 35
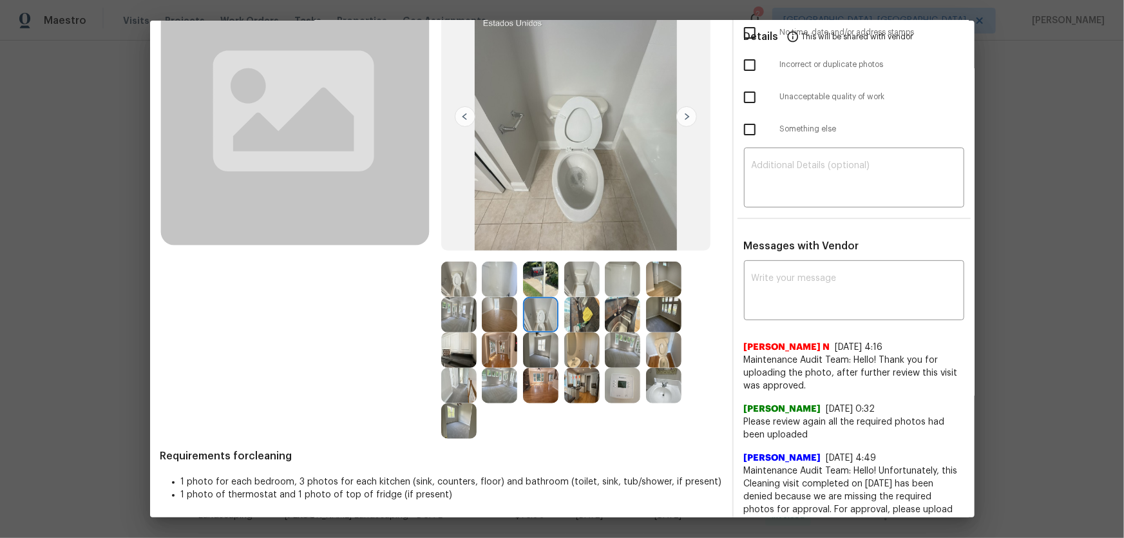
click at [450, 268] on img at bounding box center [458, 279] width 35 height 35
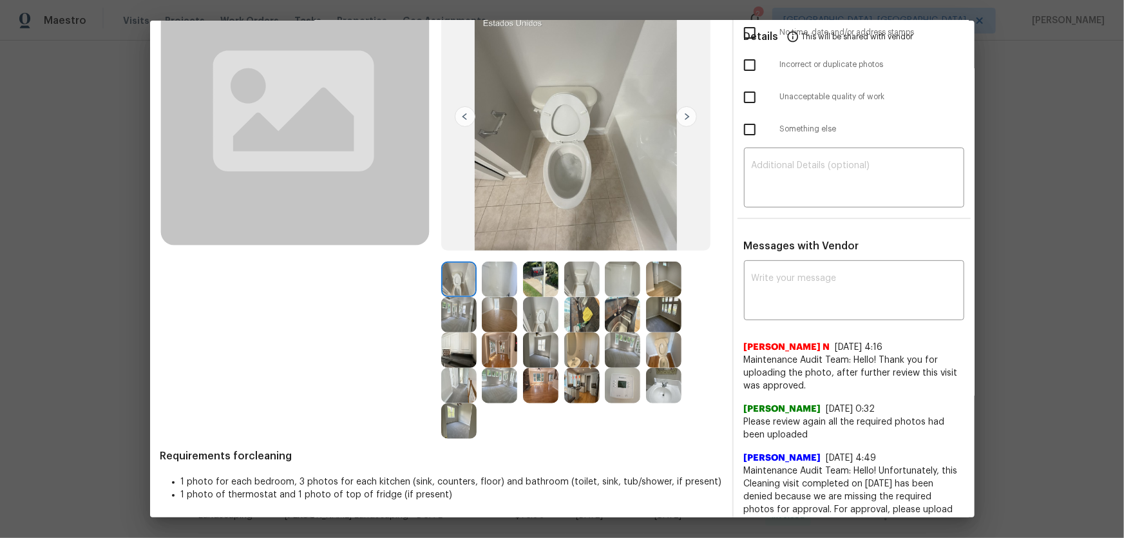
click at [596, 309] on img at bounding box center [581, 314] width 35 height 35
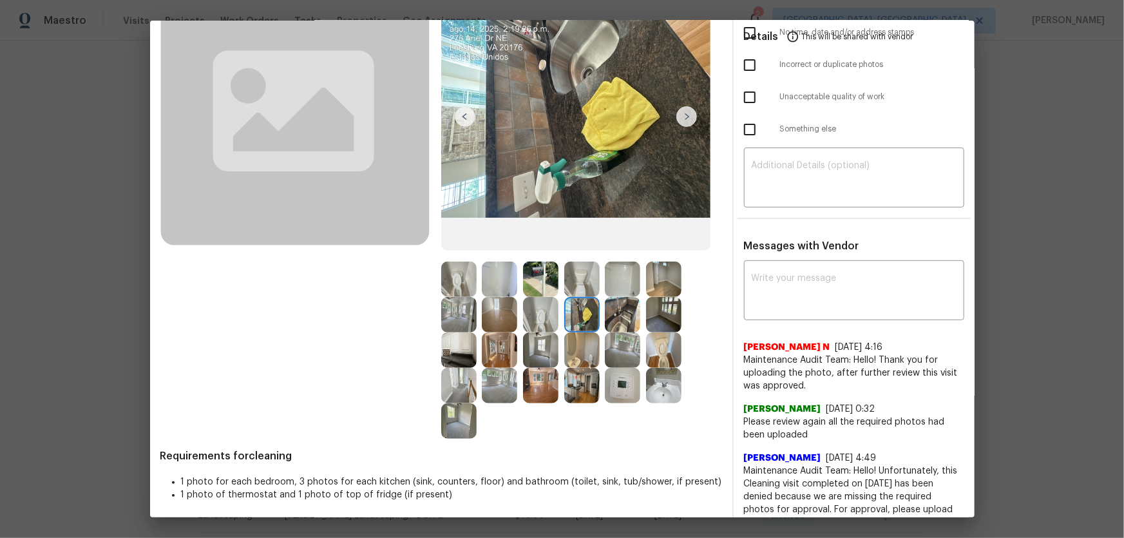
click at [634, 315] on img at bounding box center [622, 314] width 35 height 35
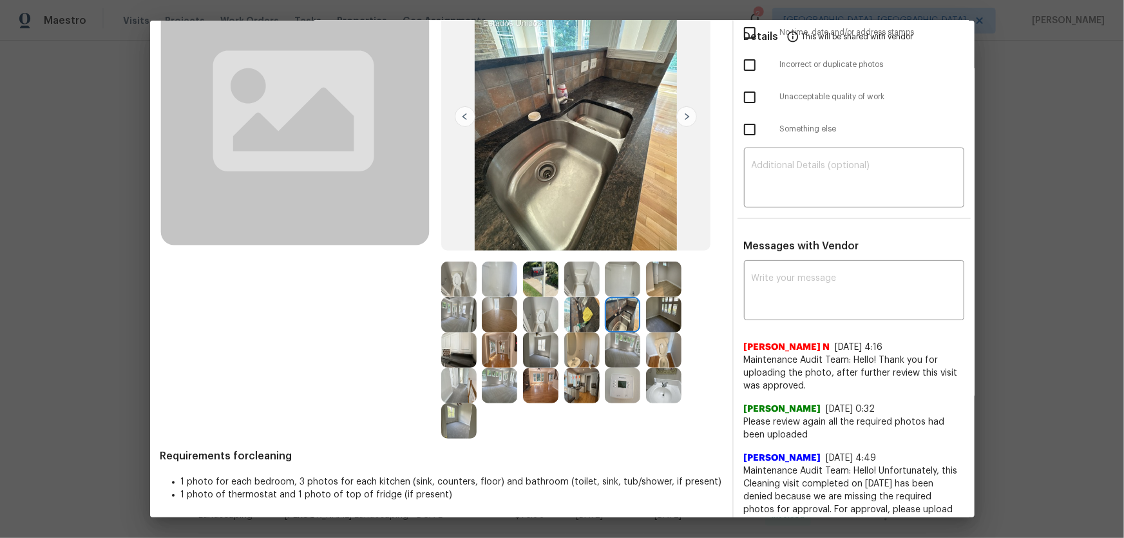
click at [653, 335] on img at bounding box center [663, 349] width 35 height 35
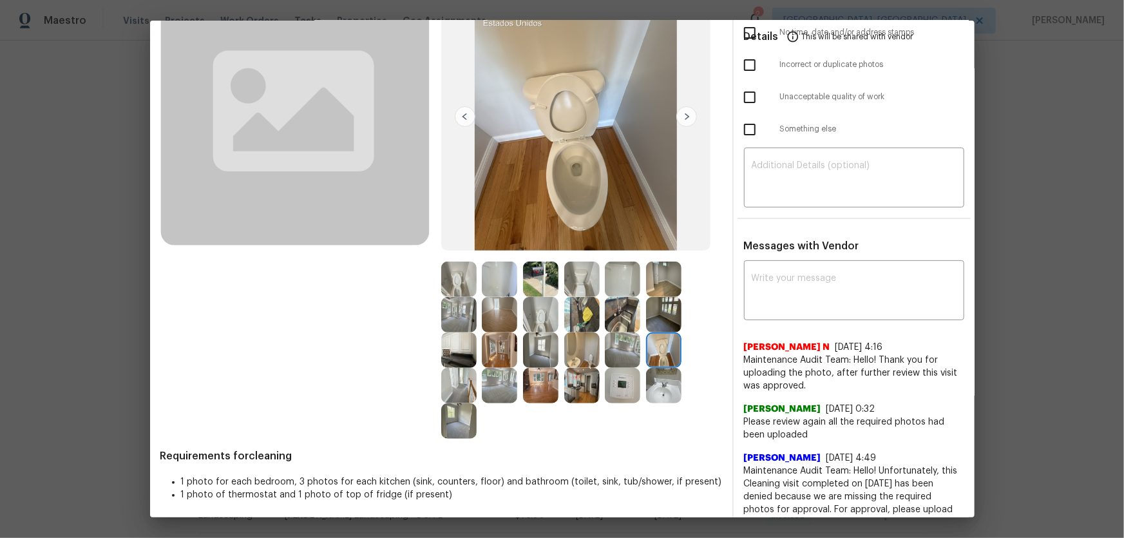
click at [564, 346] on img at bounding box center [581, 349] width 35 height 35
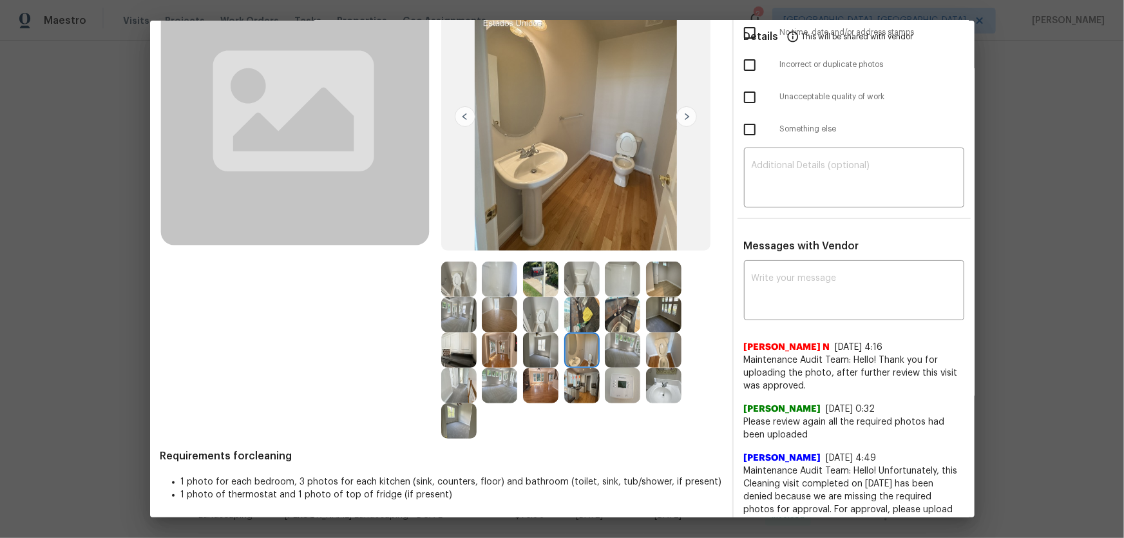
click at [535, 317] on img at bounding box center [540, 314] width 35 height 35
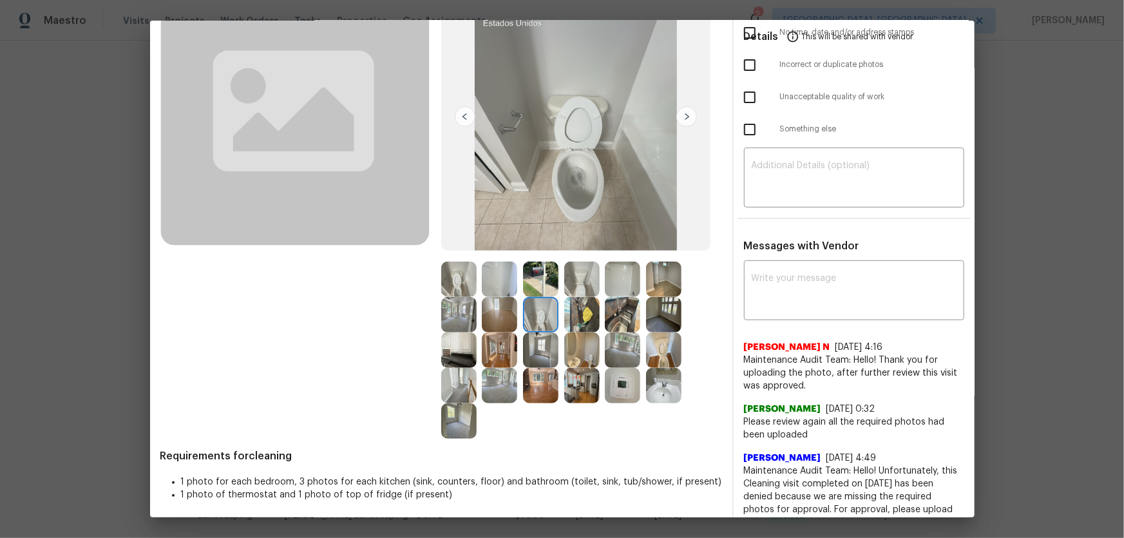
click at [569, 350] on img at bounding box center [581, 349] width 35 height 35
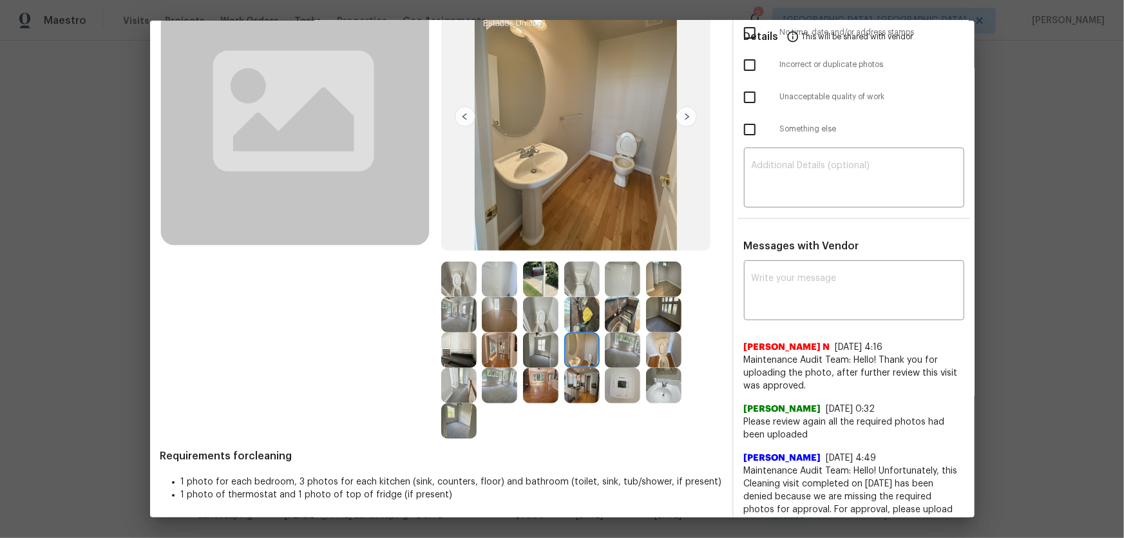
click at [654, 349] on img at bounding box center [663, 349] width 35 height 35
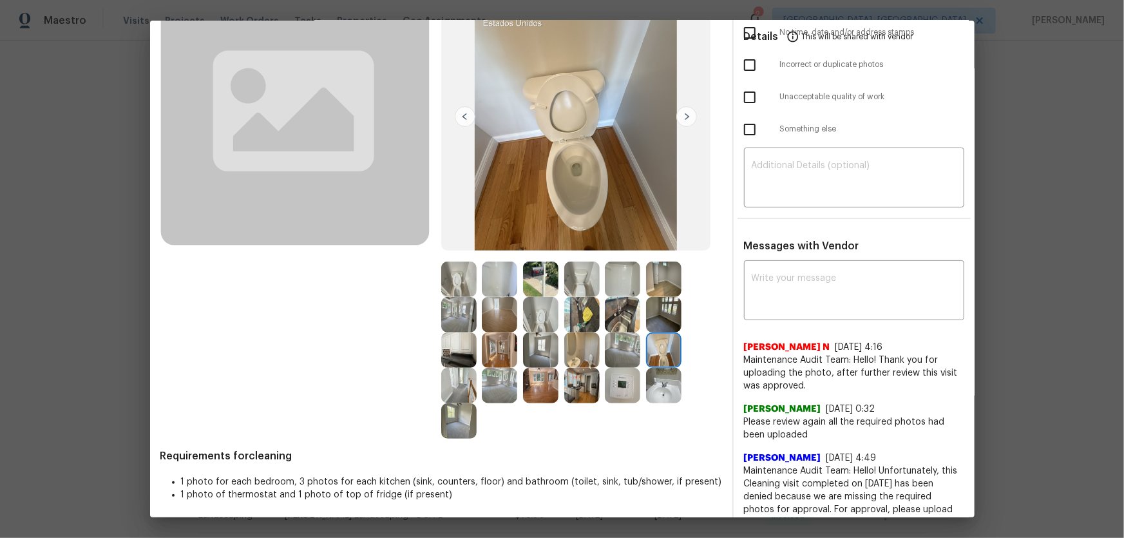
click at [633, 381] on img at bounding box center [622, 385] width 35 height 35
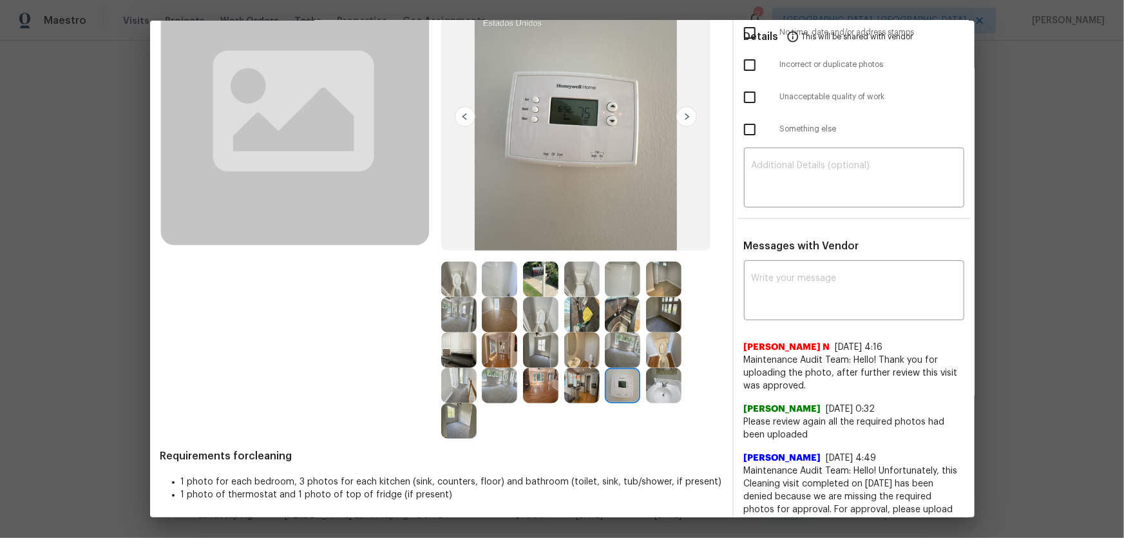
click at [660, 381] on img at bounding box center [663, 385] width 35 height 35
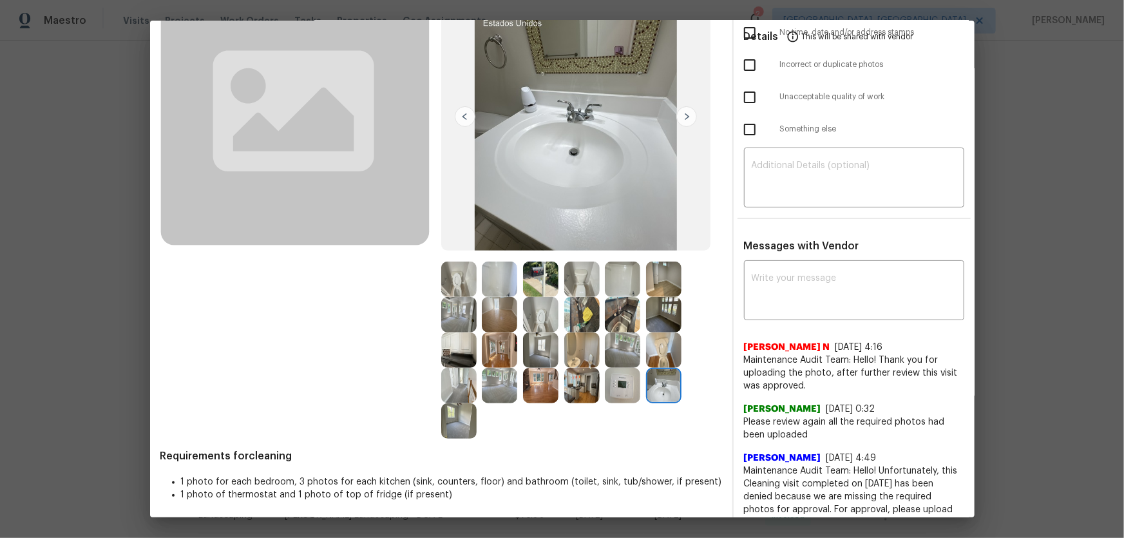
click at [567, 358] on img at bounding box center [581, 349] width 35 height 35
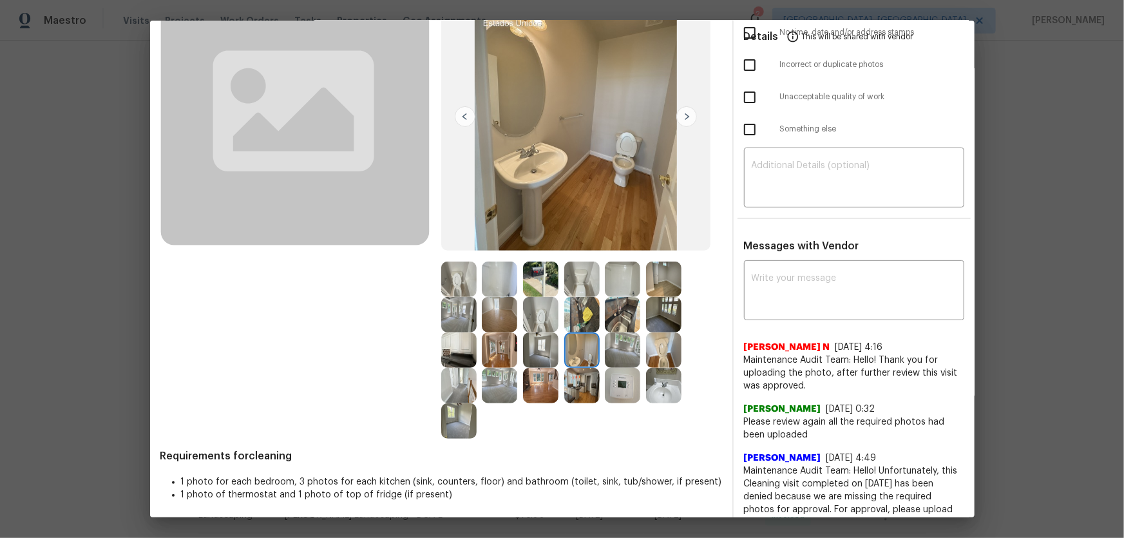
click at [672, 380] on img at bounding box center [663, 385] width 35 height 35
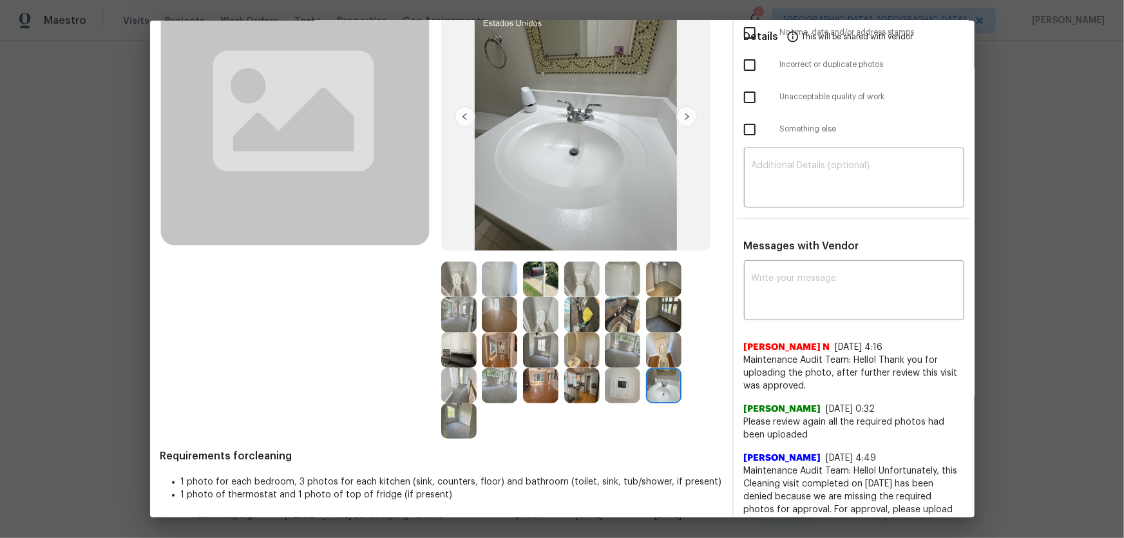
click at [624, 383] on img at bounding box center [622, 385] width 35 height 35
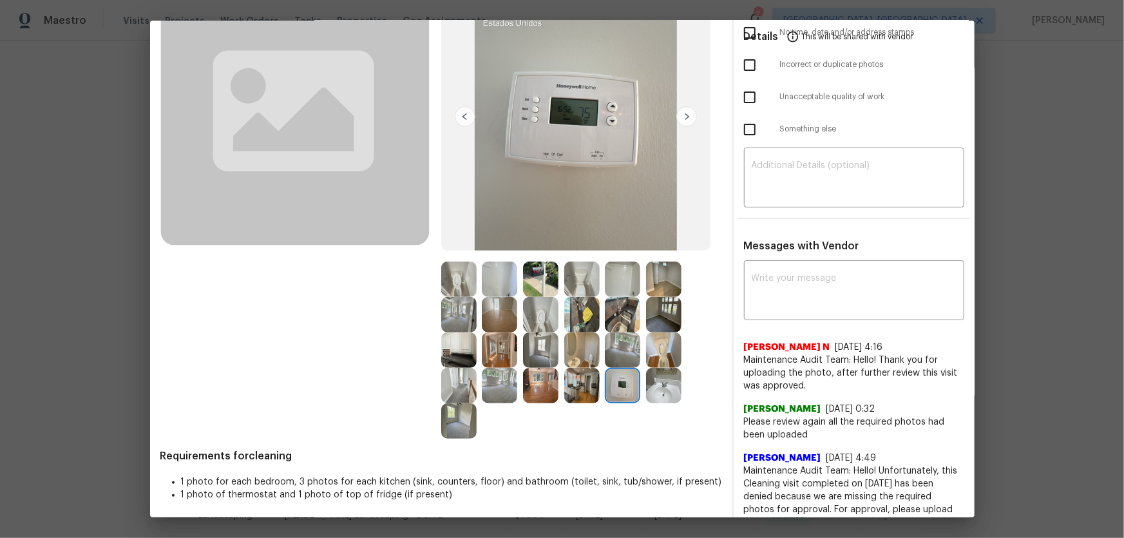
click at [579, 315] on img at bounding box center [581, 314] width 35 height 35
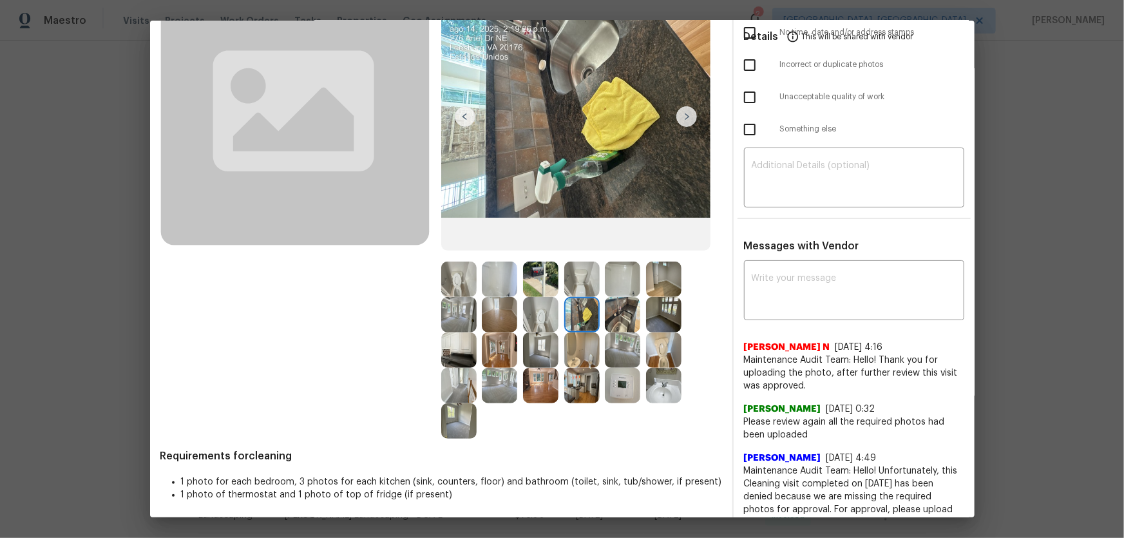
click at [573, 283] on img at bounding box center [581, 279] width 35 height 35
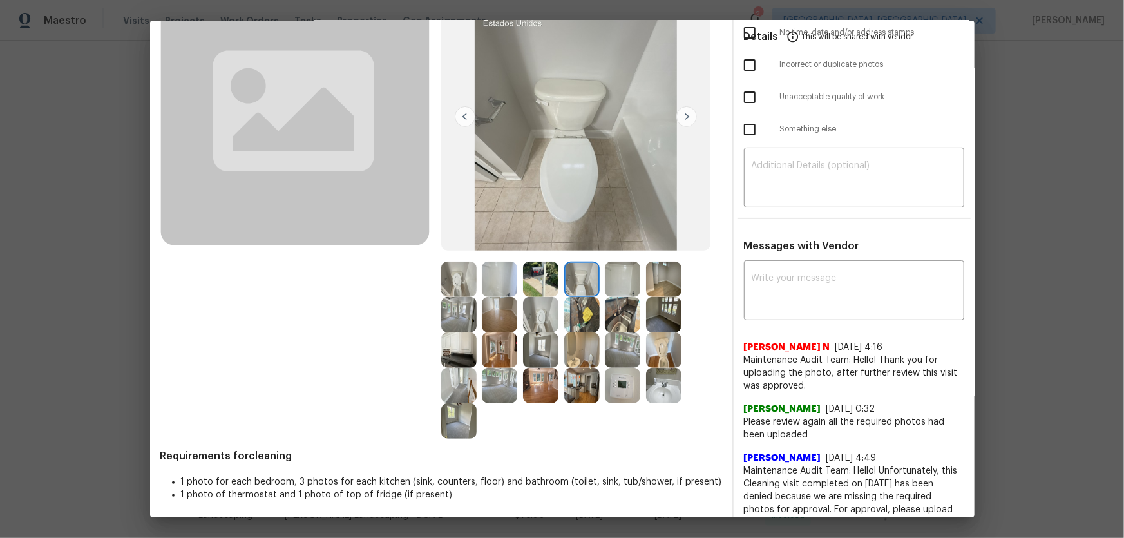
click at [611, 283] on img at bounding box center [622, 279] width 35 height 35
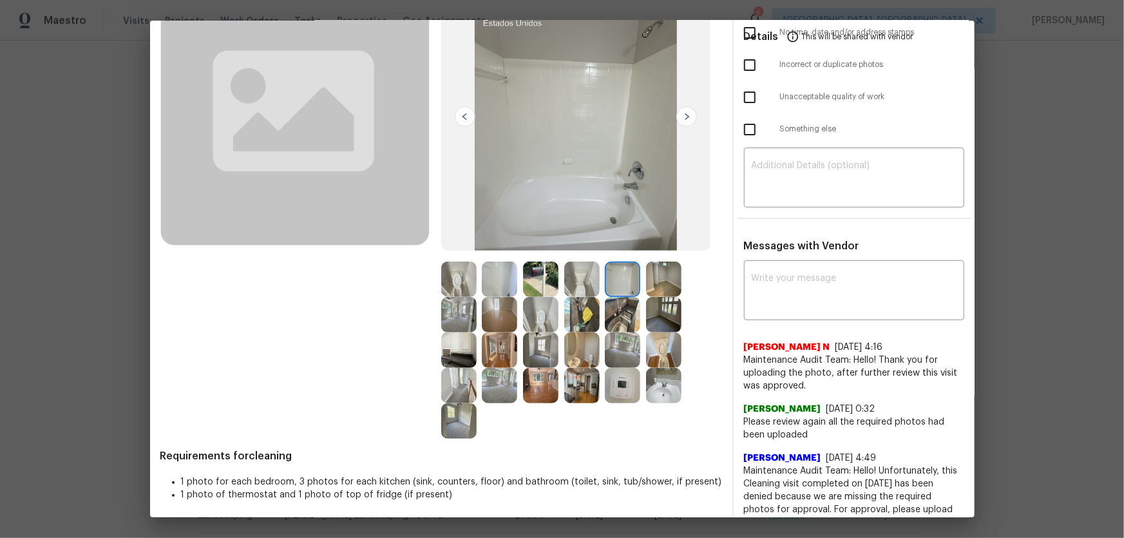
click at [497, 283] on img at bounding box center [499, 279] width 35 height 35
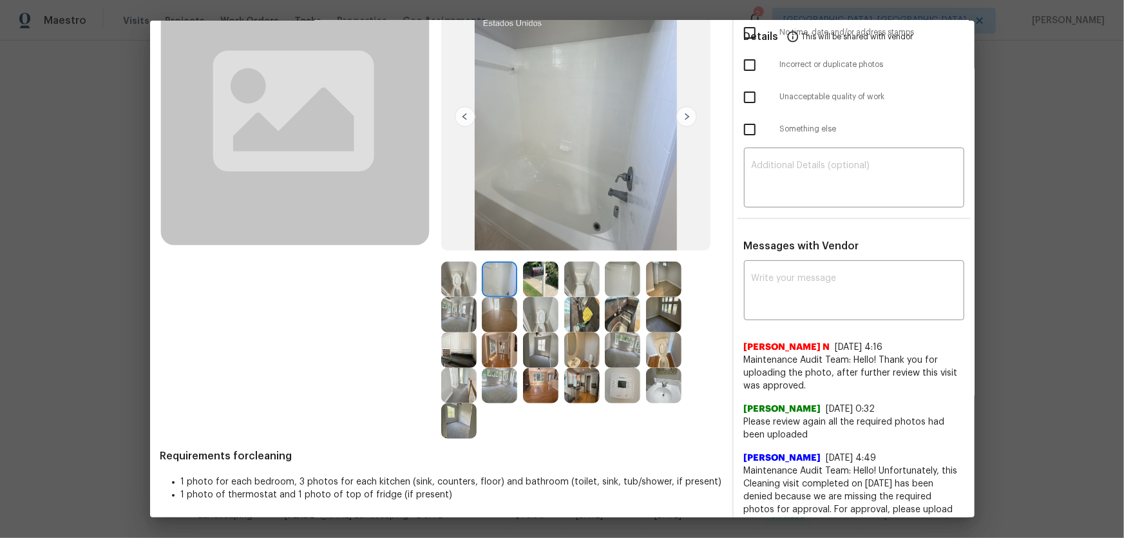
click at [544, 285] on img at bounding box center [540, 279] width 35 height 35
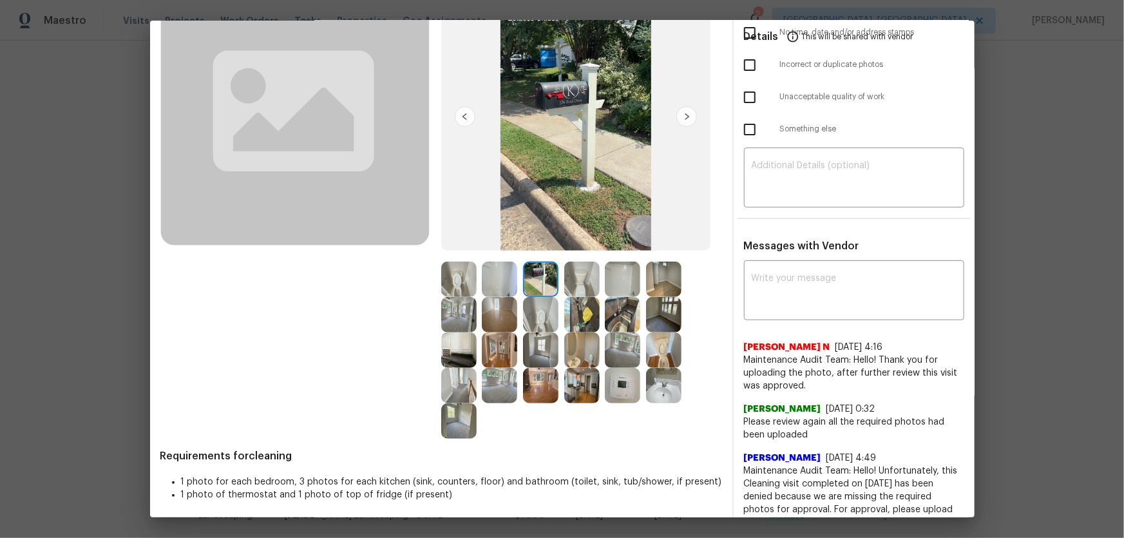
click at [543, 309] on img at bounding box center [540, 314] width 35 height 35
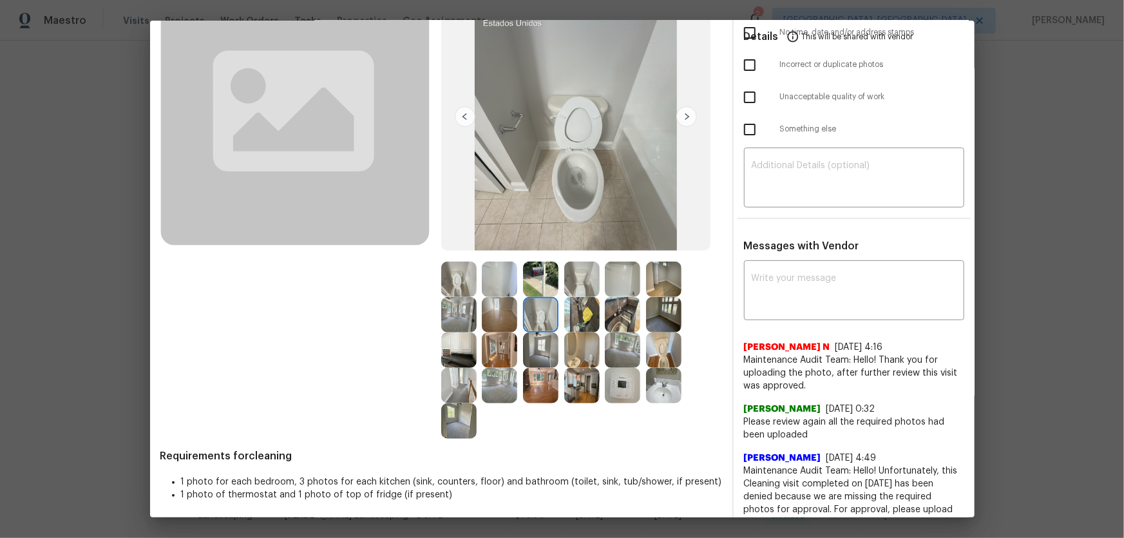
click at [546, 351] on img at bounding box center [540, 349] width 35 height 35
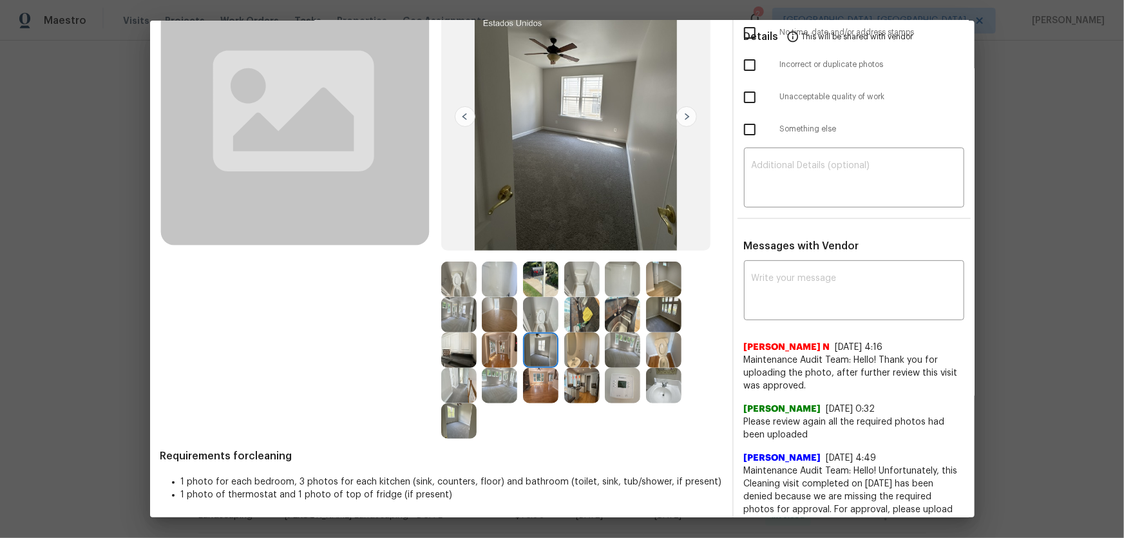
click at [489, 354] on img at bounding box center [499, 349] width 35 height 35
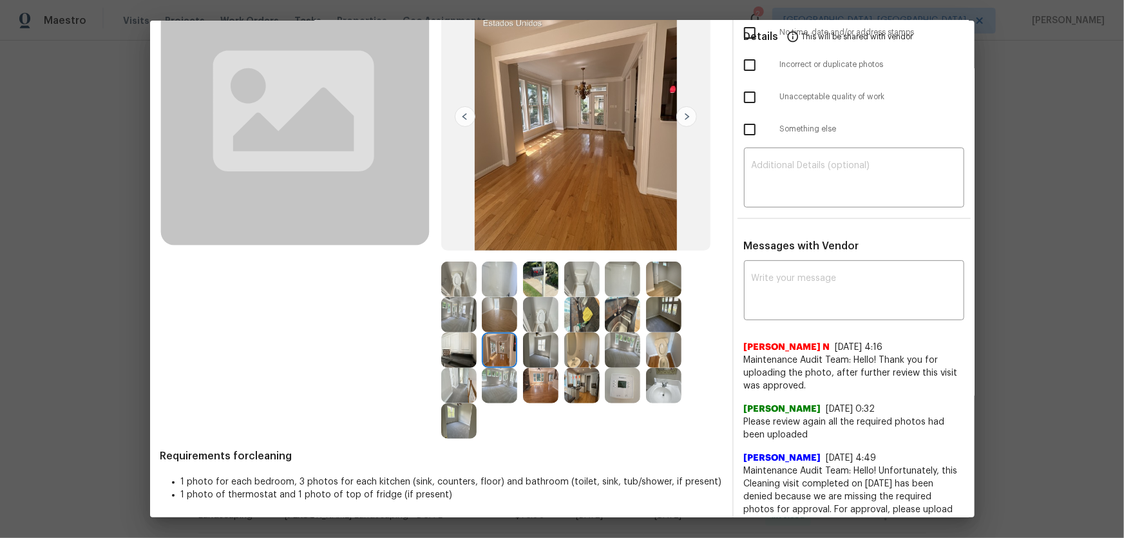
click at [461, 354] on img at bounding box center [458, 349] width 35 height 35
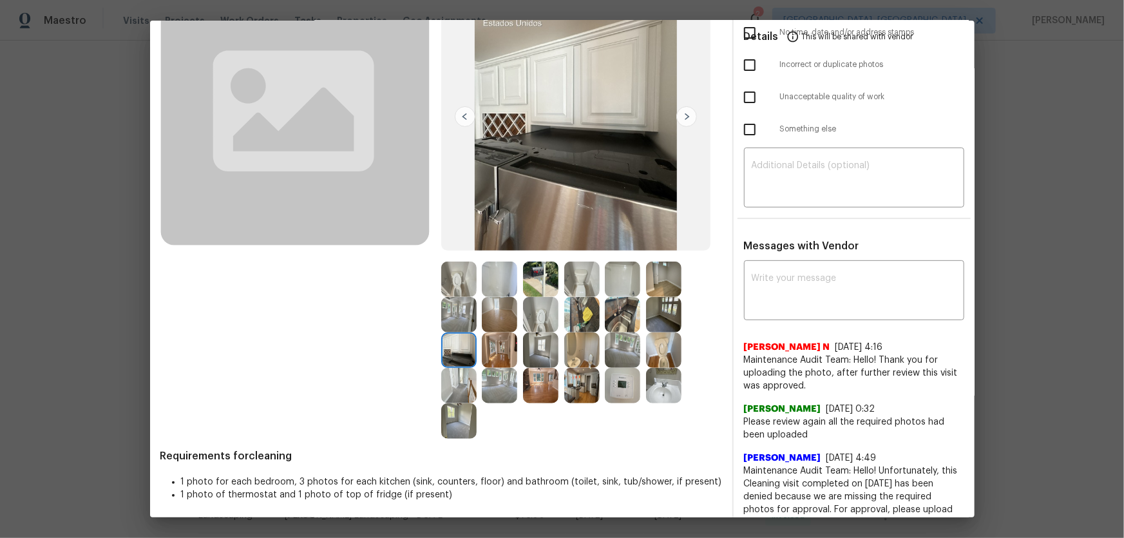
click at [538, 321] on img at bounding box center [540, 314] width 35 height 35
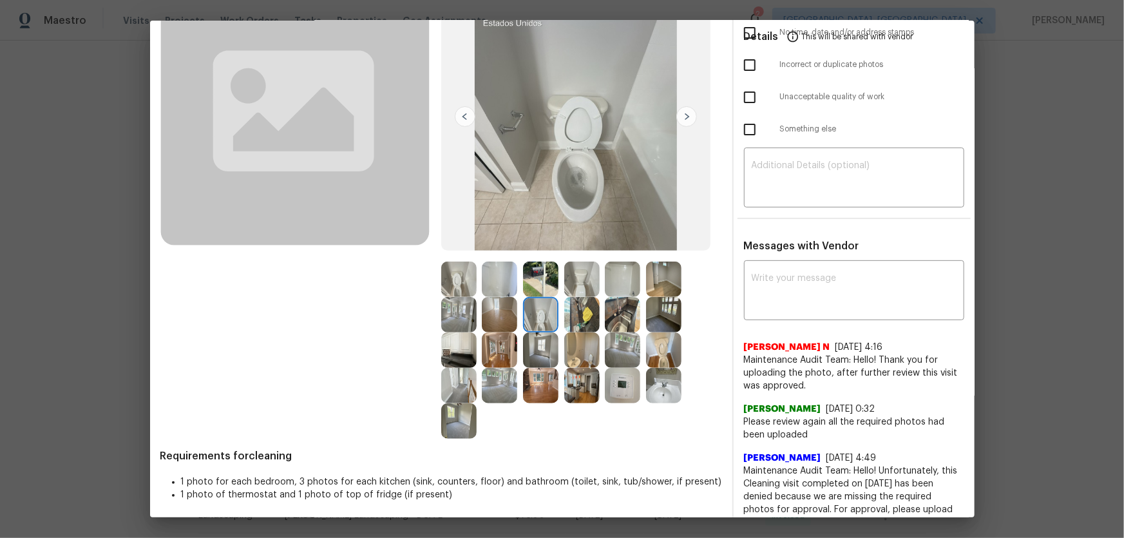
click at [455, 289] on img at bounding box center [458, 279] width 35 height 35
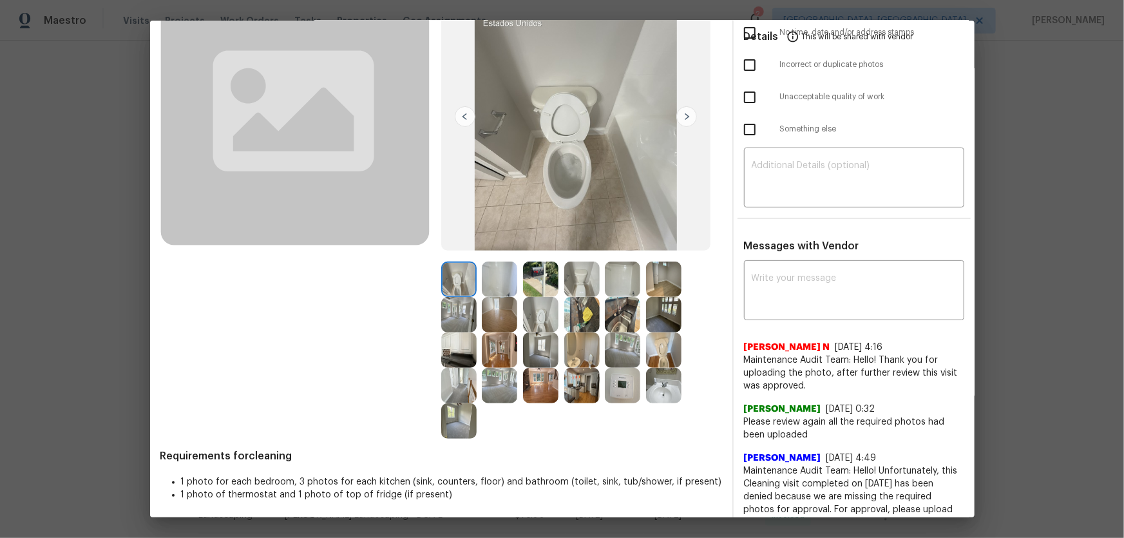
click at [551, 323] on img at bounding box center [540, 314] width 35 height 35
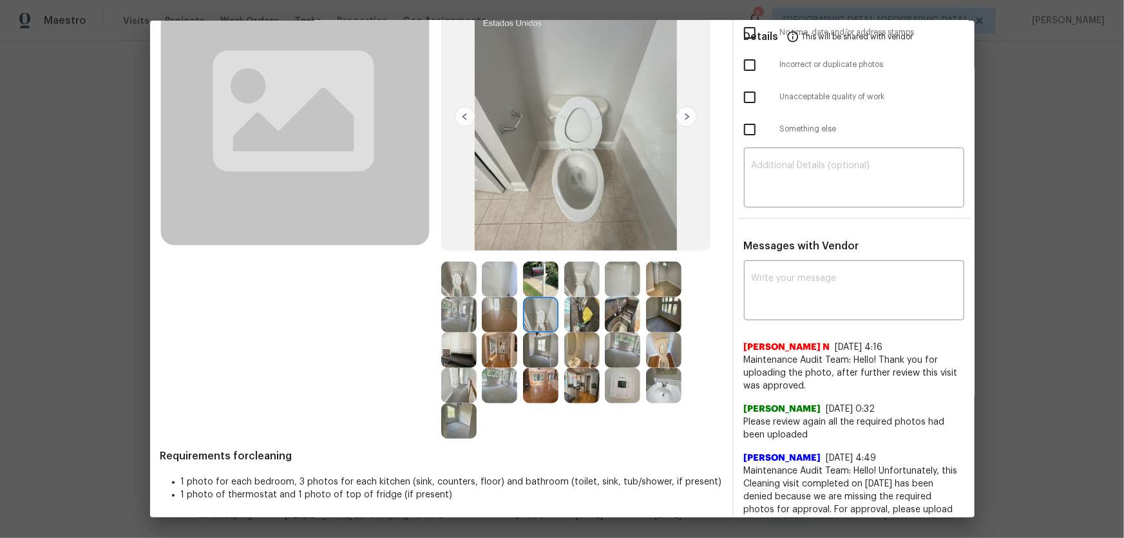
click at [461, 287] on img at bounding box center [458, 279] width 35 height 35
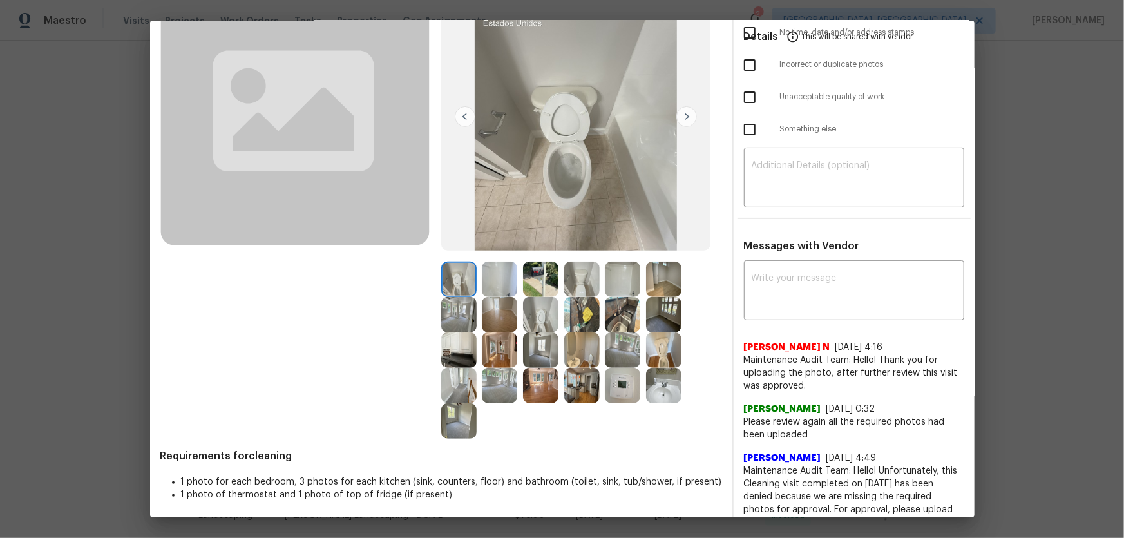
click at [656, 351] on img at bounding box center [663, 349] width 35 height 35
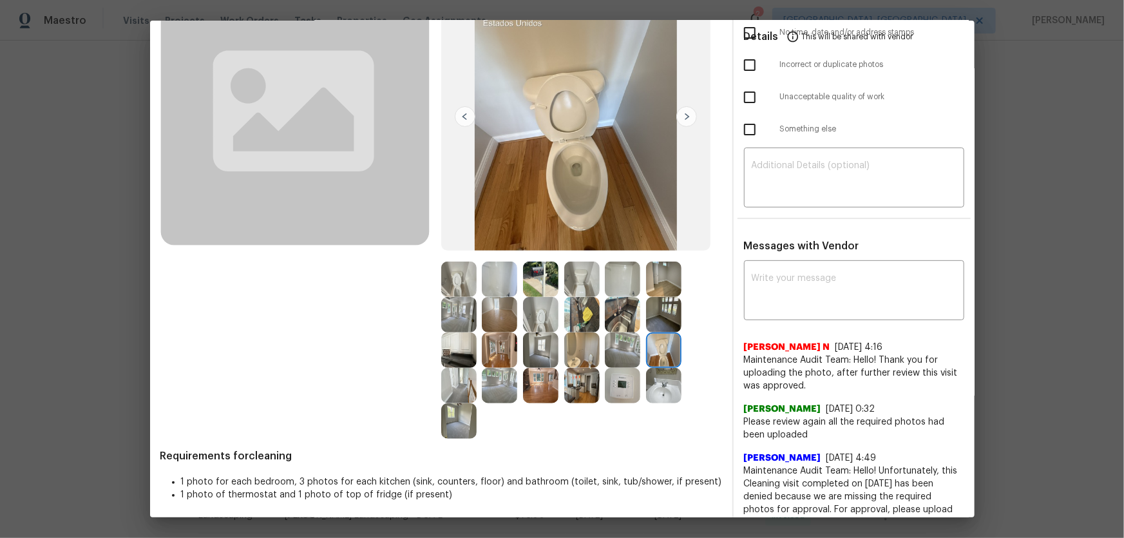
click at [573, 357] on img at bounding box center [581, 349] width 35 height 35
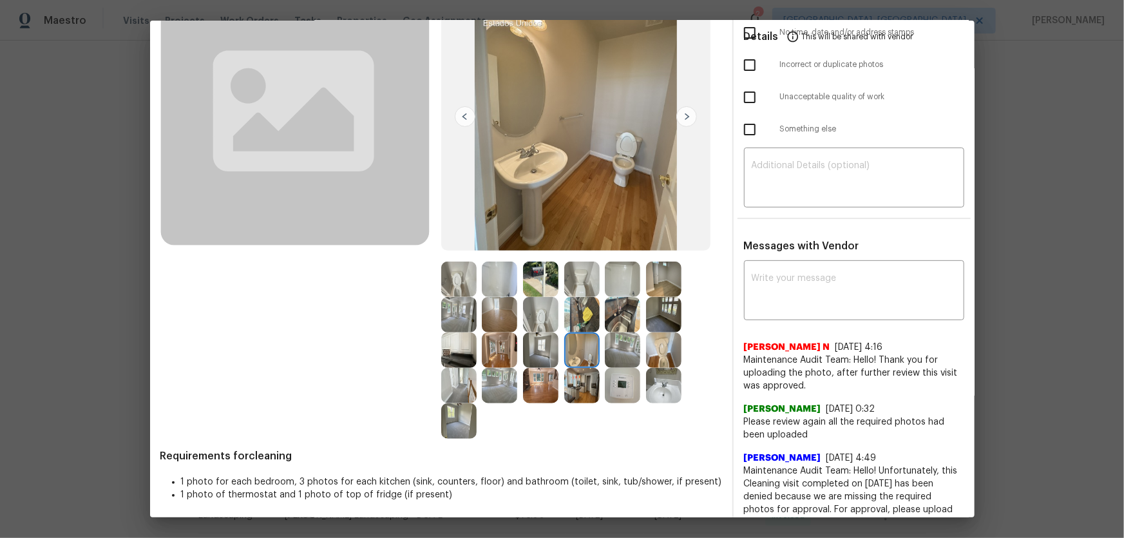
click at [659, 385] on img at bounding box center [663, 385] width 35 height 35
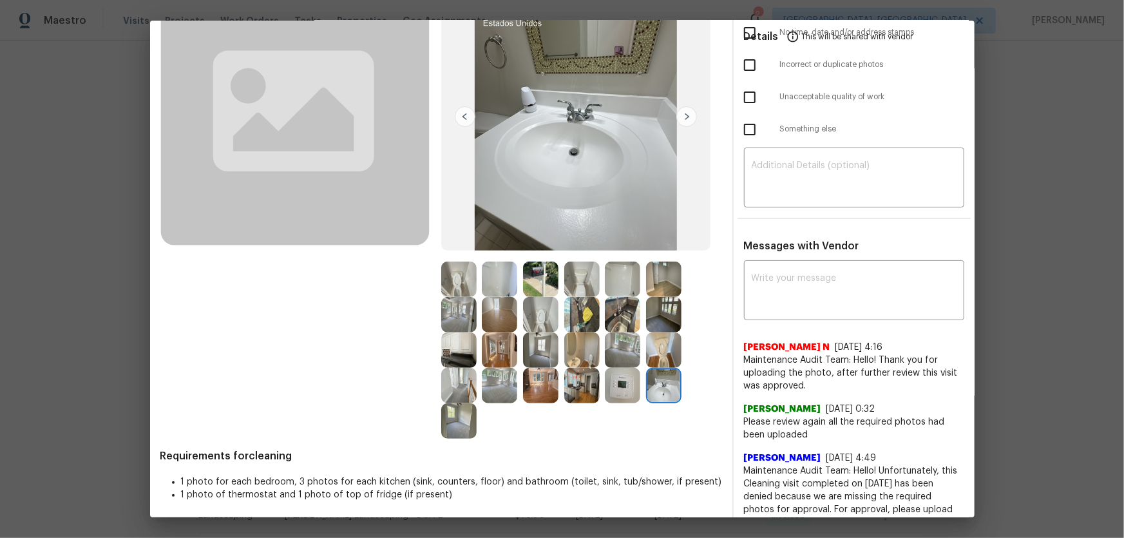
click at [620, 382] on img at bounding box center [622, 385] width 35 height 35
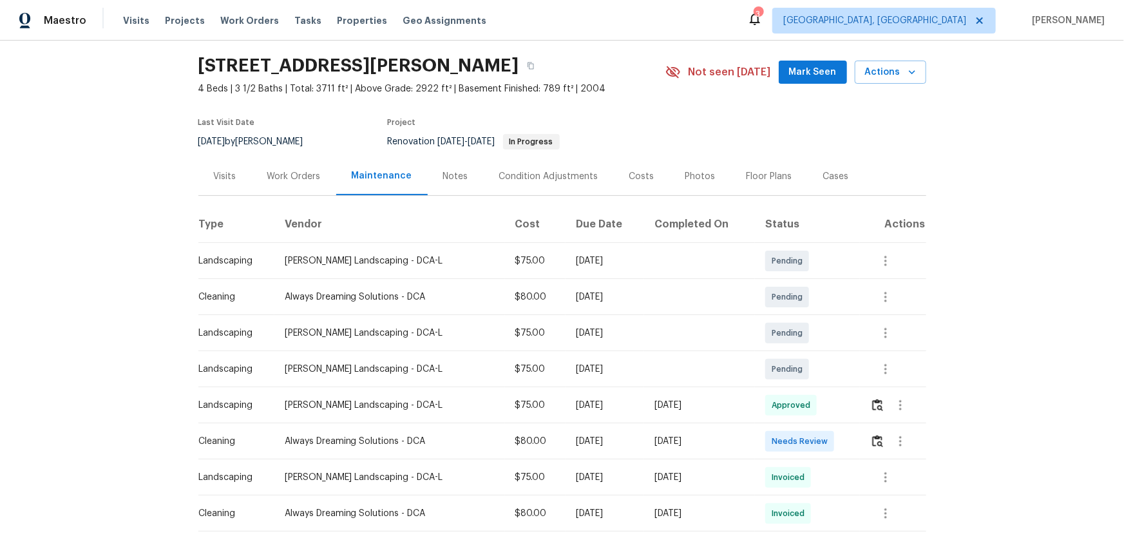
scroll to position [58, 0]
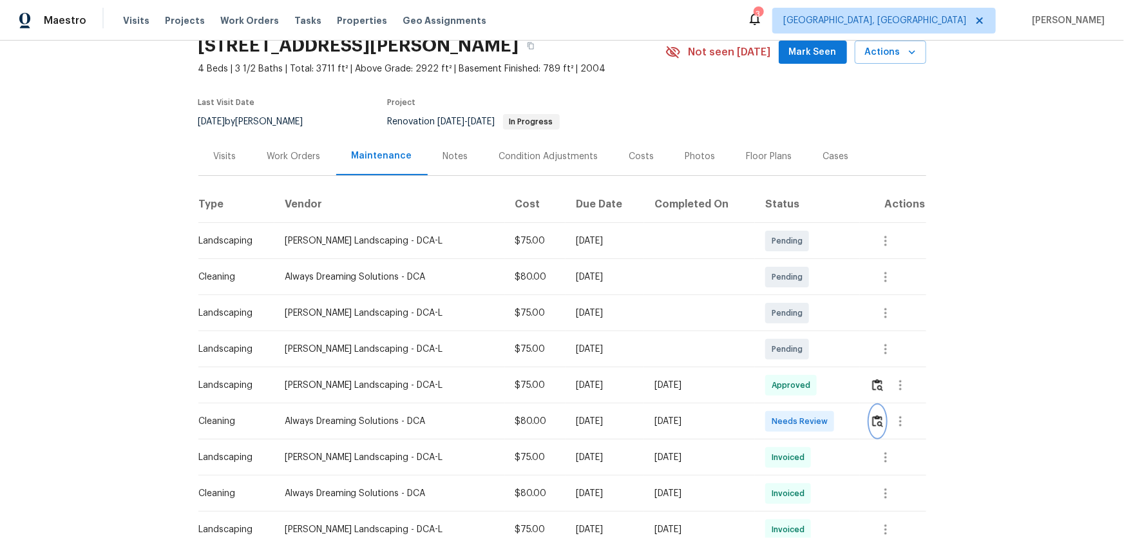
click at [872, 419] on img "button" at bounding box center [877, 421] width 11 height 12
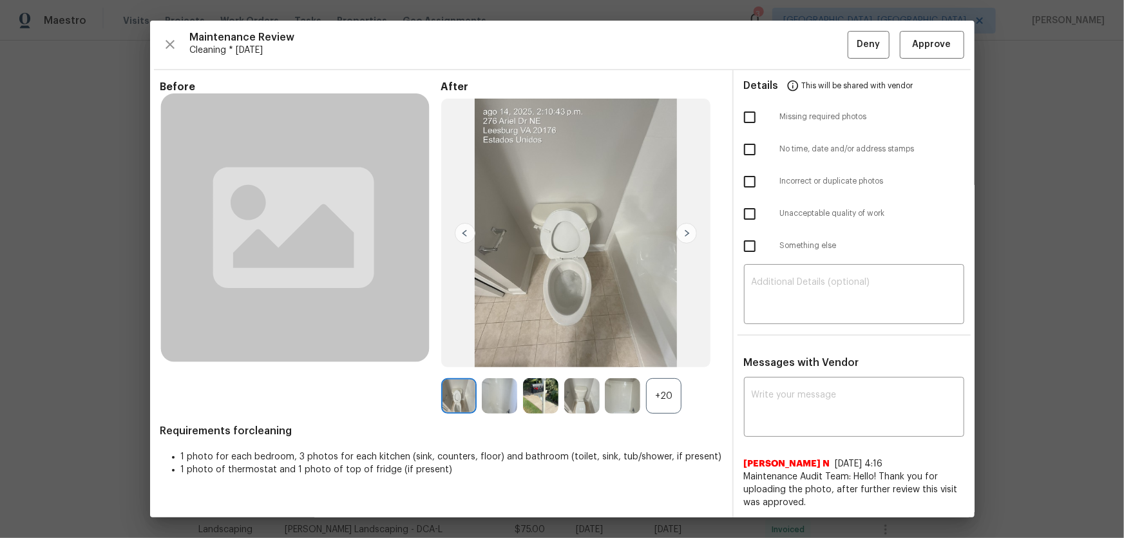
click at [665, 390] on div "+20" at bounding box center [663, 395] width 35 height 35
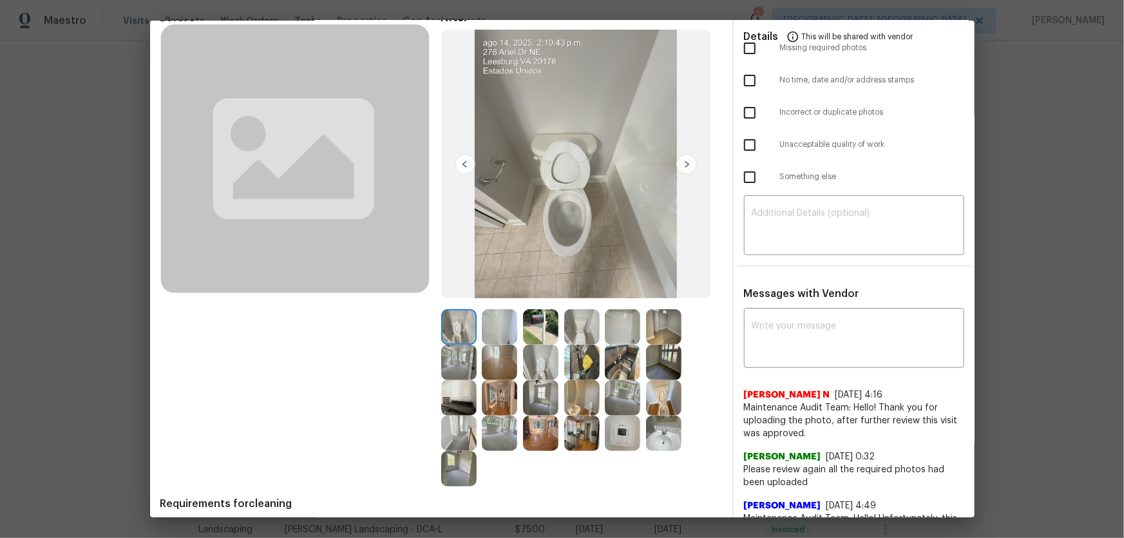
scroll to position [175, 0]
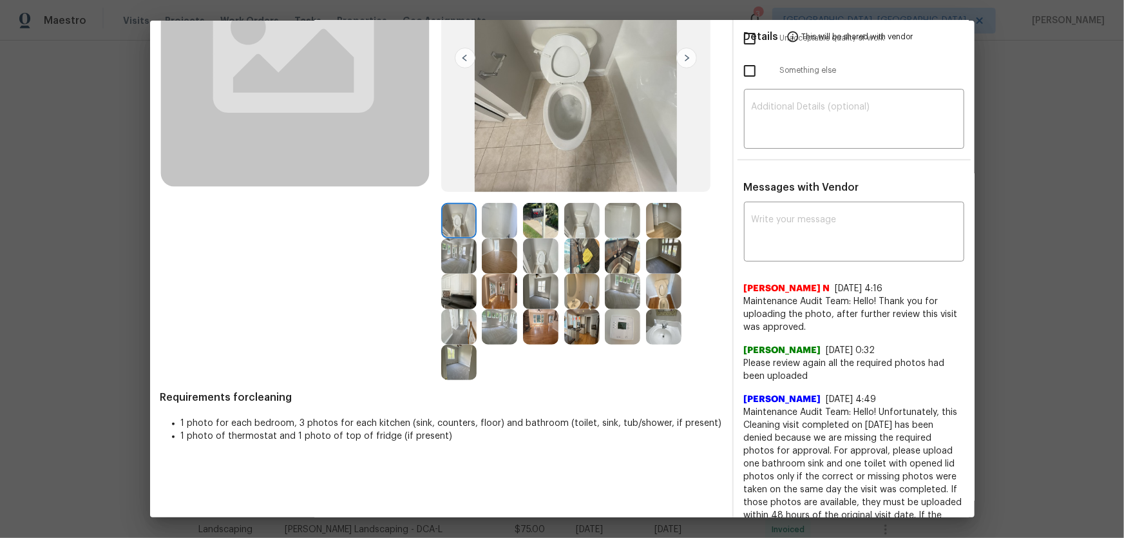
click at [576, 306] on img at bounding box center [581, 291] width 35 height 35
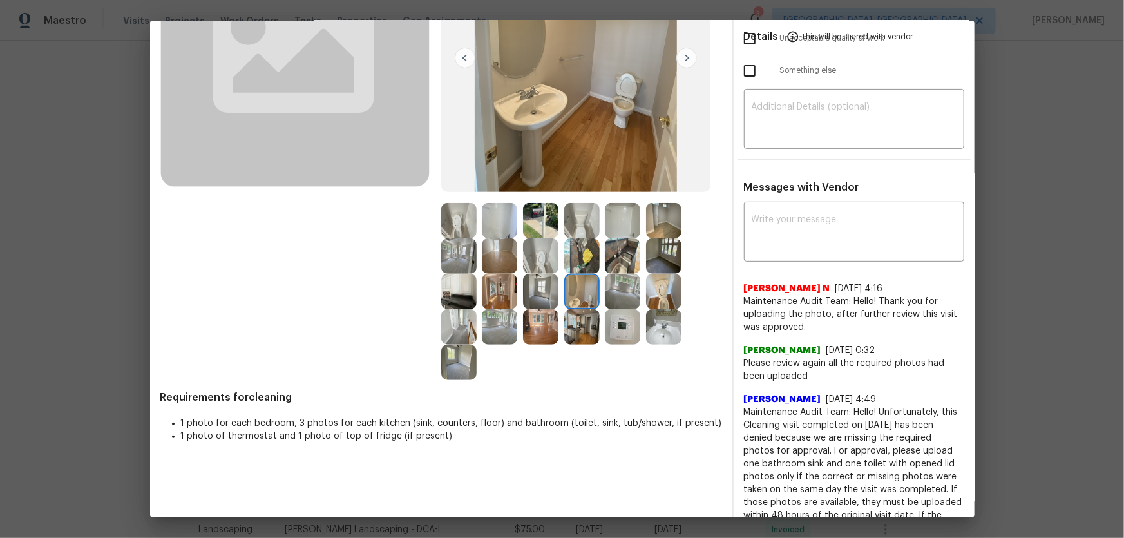
click at [575, 253] on img at bounding box center [581, 255] width 35 height 35
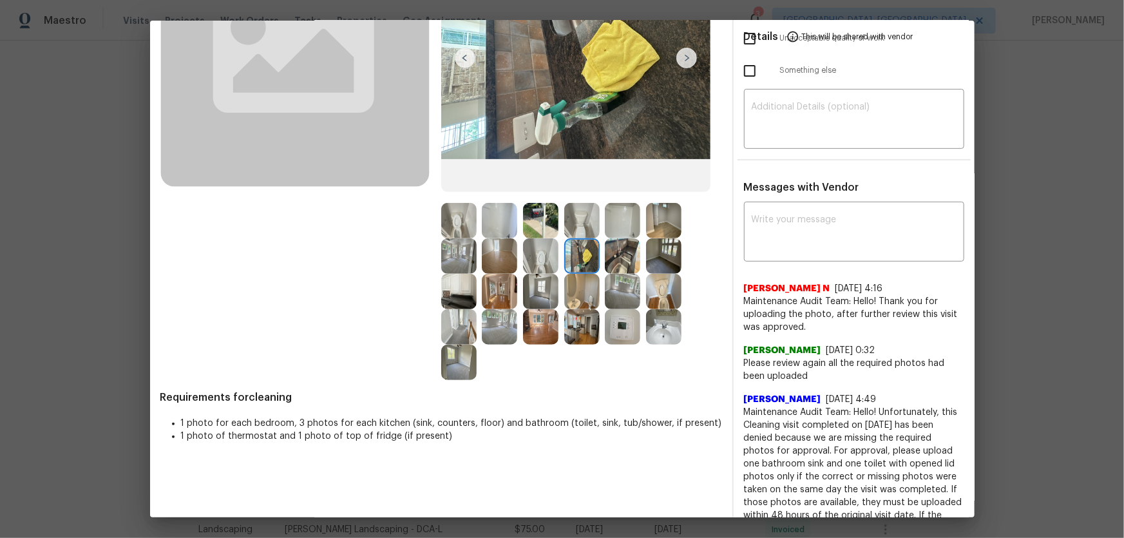
click at [540, 254] on img at bounding box center [540, 255] width 35 height 35
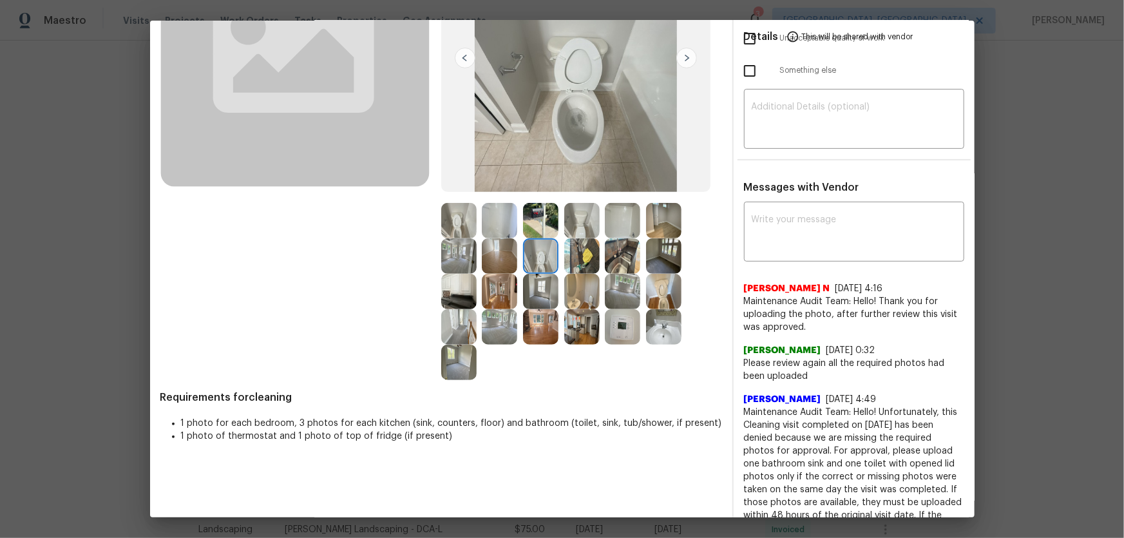
click at [446, 229] on img at bounding box center [458, 220] width 35 height 35
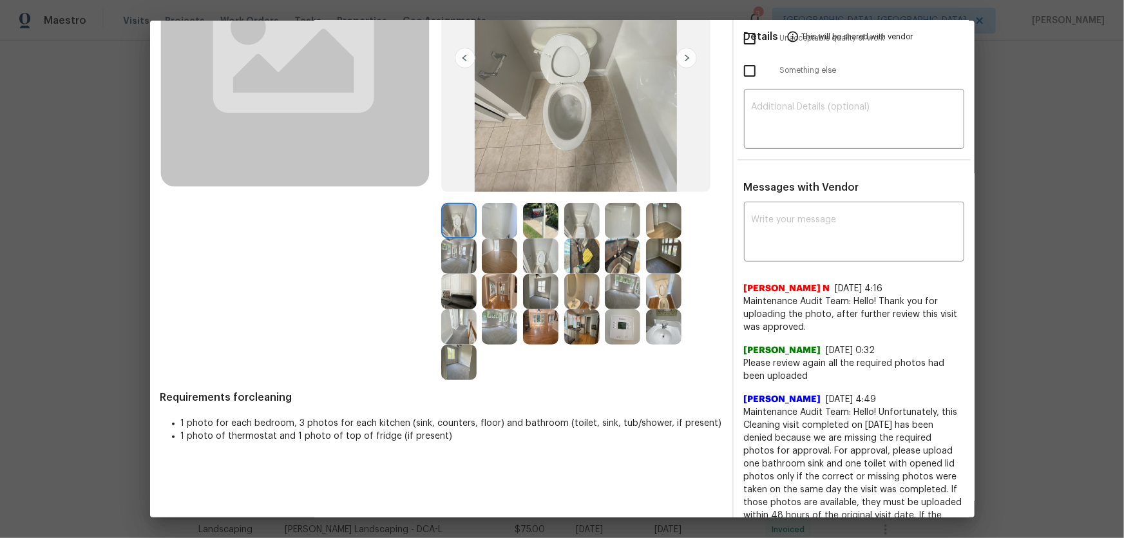
click at [668, 291] on img at bounding box center [663, 291] width 35 height 35
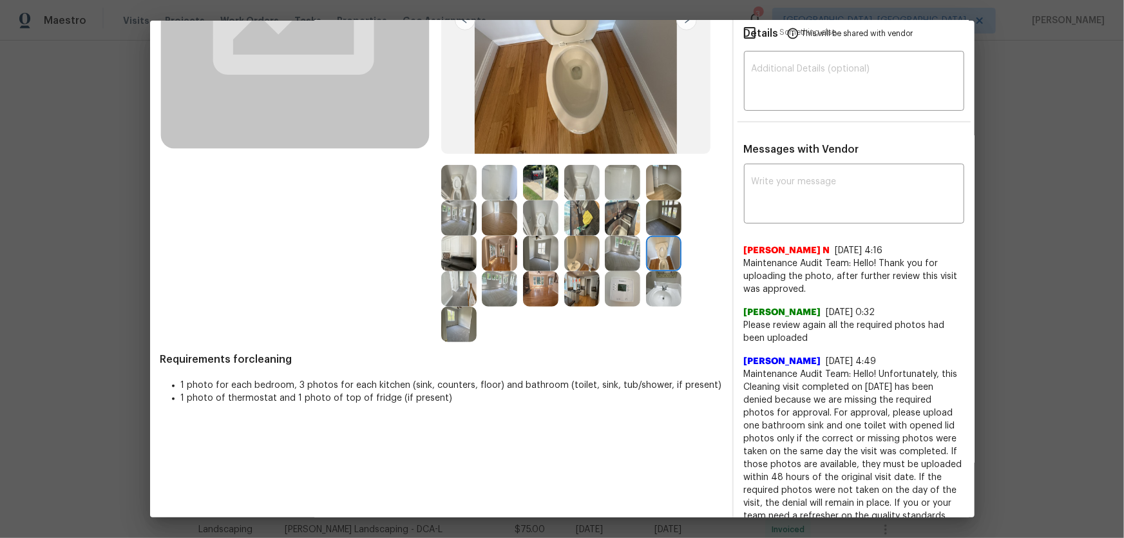
scroll to position [234, 0]
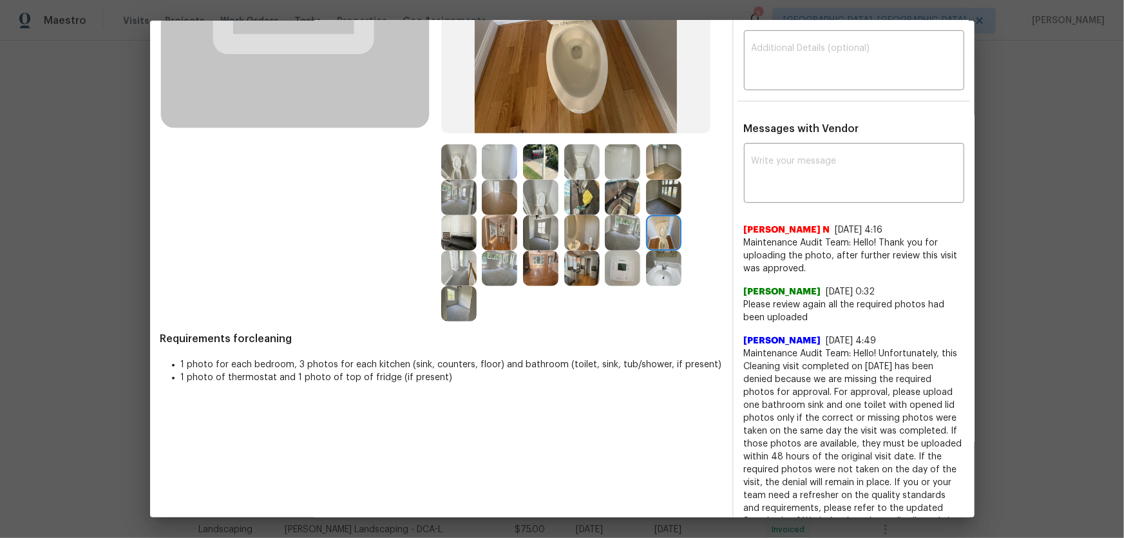
click at [610, 276] on img at bounding box center [622, 268] width 35 height 35
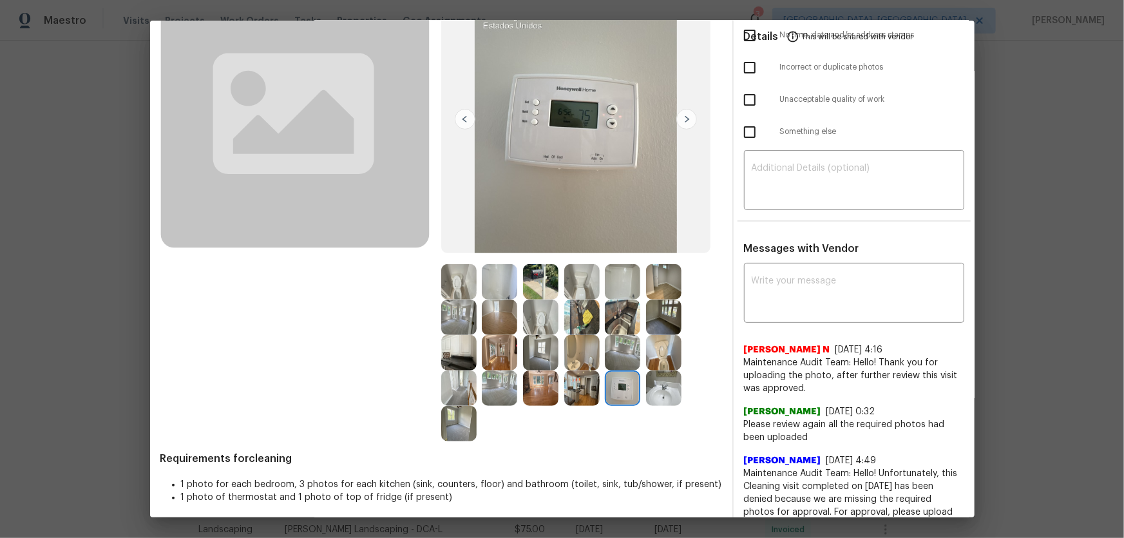
scroll to position [58, 0]
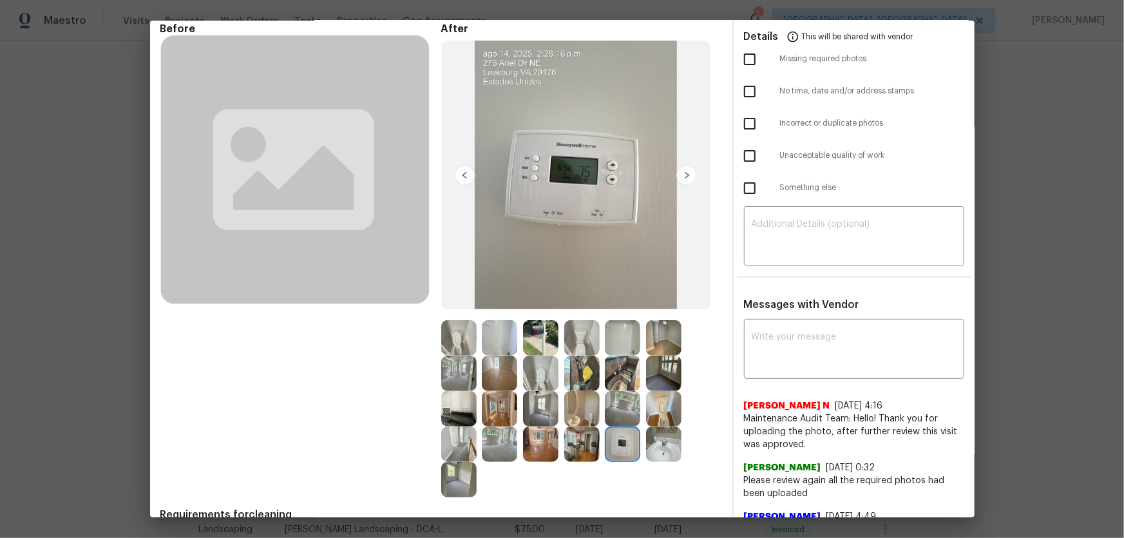
click at [529, 372] on img at bounding box center [540, 373] width 35 height 35
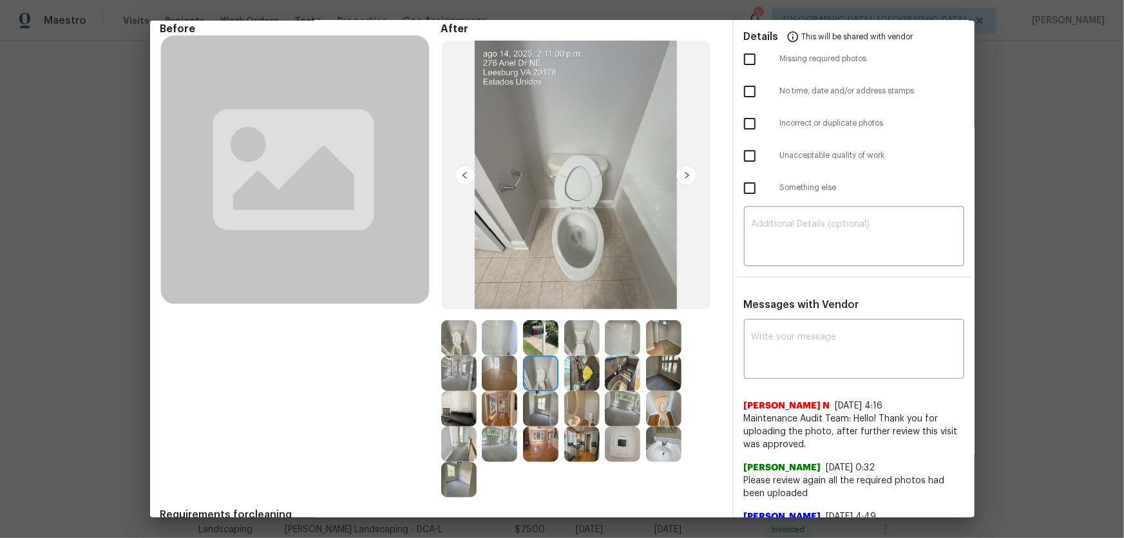
click at [455, 341] on img at bounding box center [458, 337] width 35 height 35
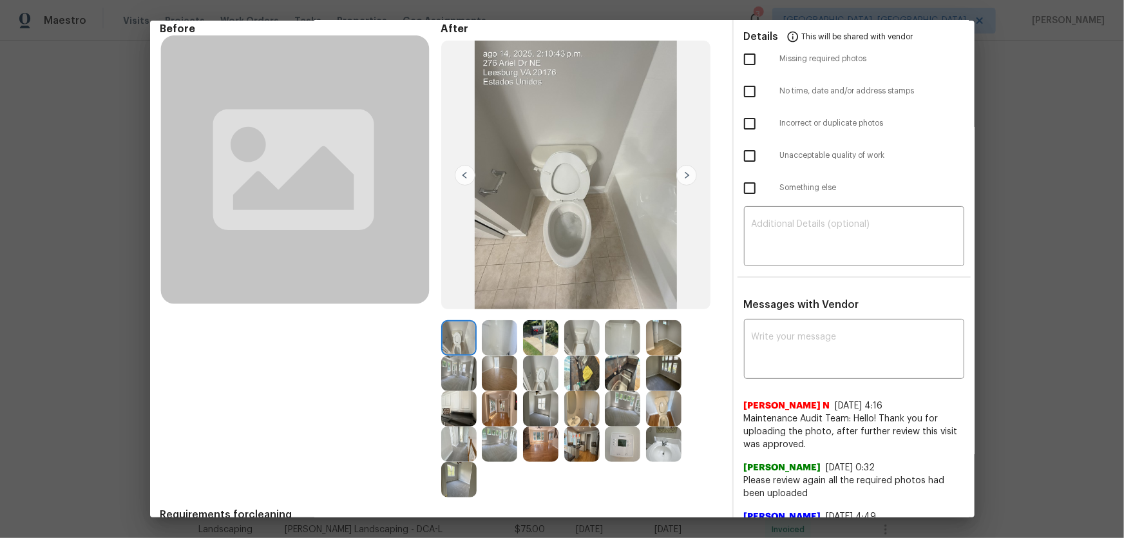
click at [669, 423] on img at bounding box center [663, 408] width 35 height 35
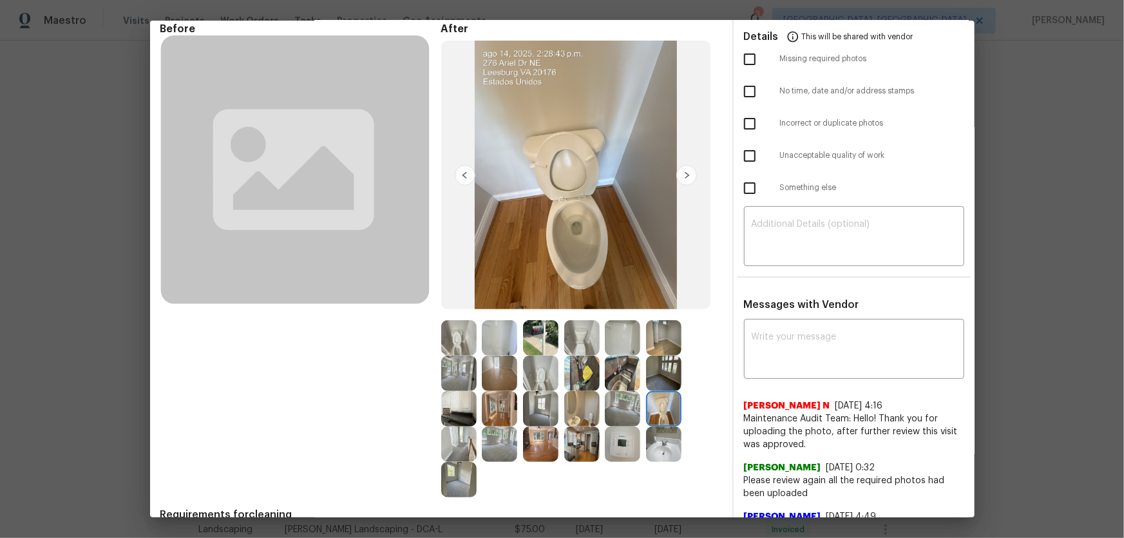
click at [653, 442] on img at bounding box center [663, 443] width 35 height 35
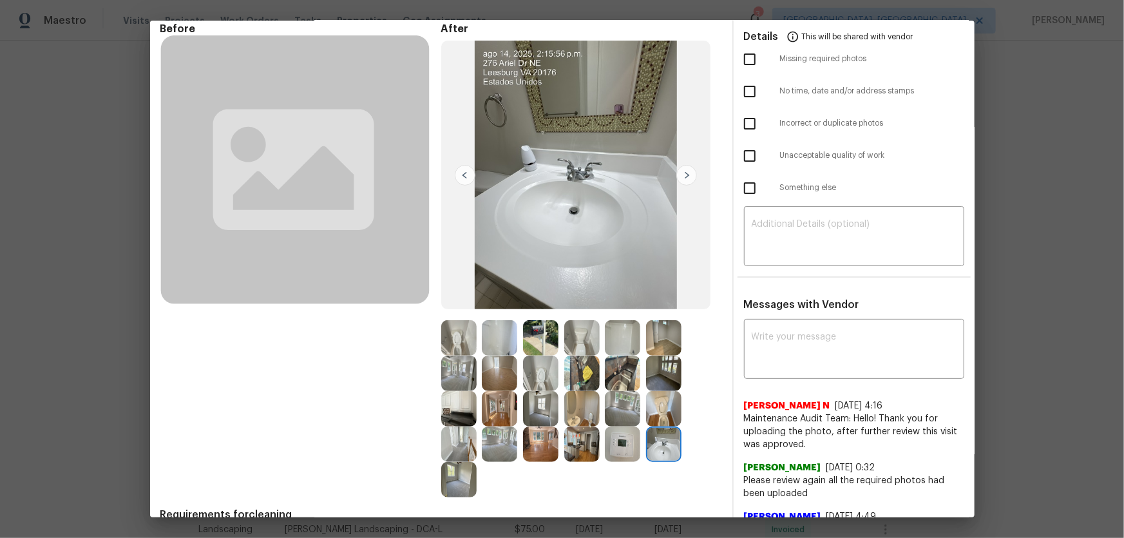
click at [572, 414] on img at bounding box center [581, 408] width 35 height 35
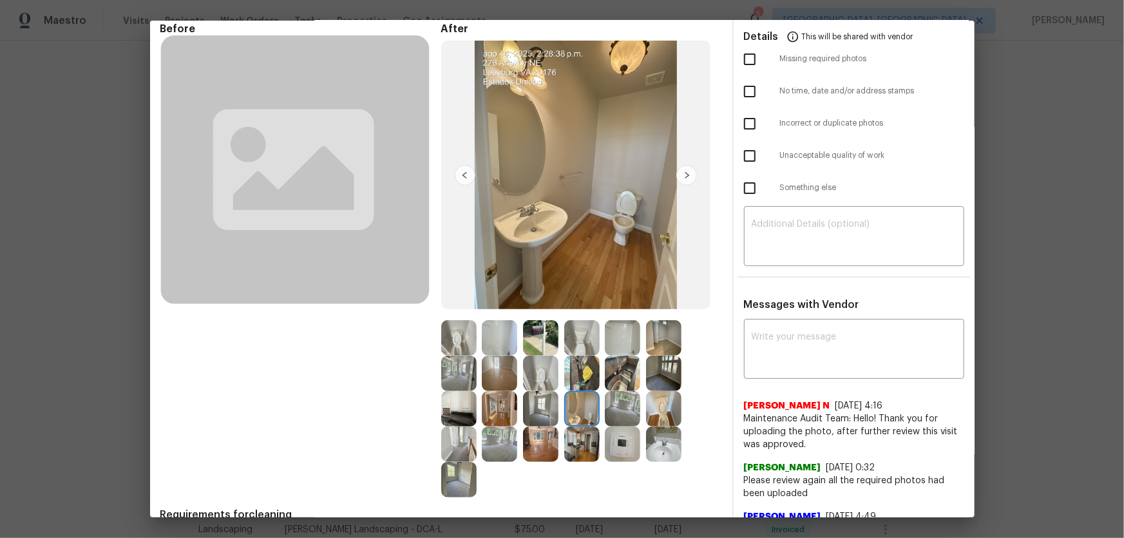
click at [618, 336] on img at bounding box center [622, 337] width 35 height 35
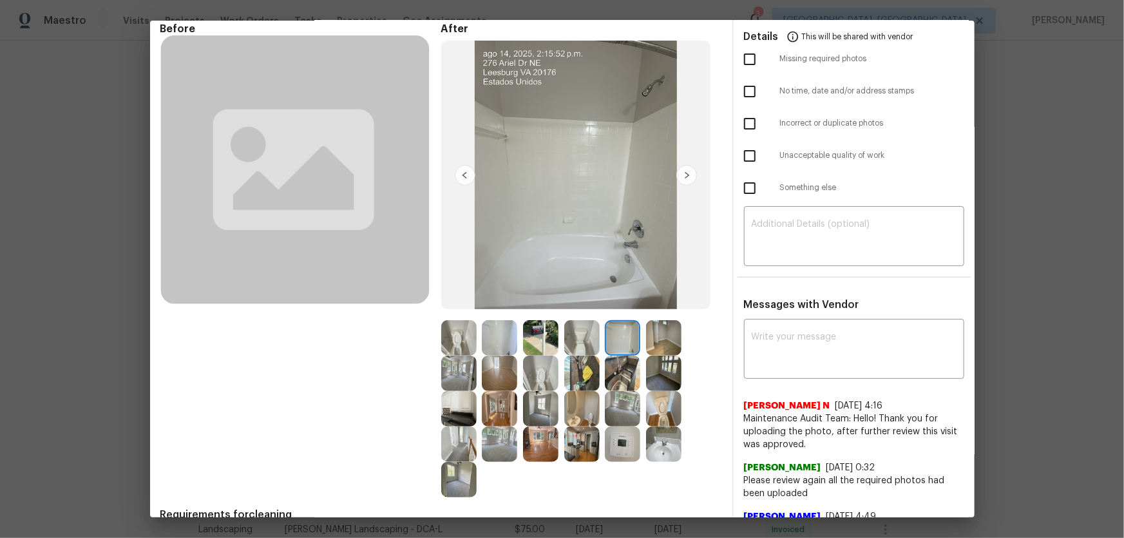
click at [493, 334] on img at bounding box center [499, 337] width 35 height 35
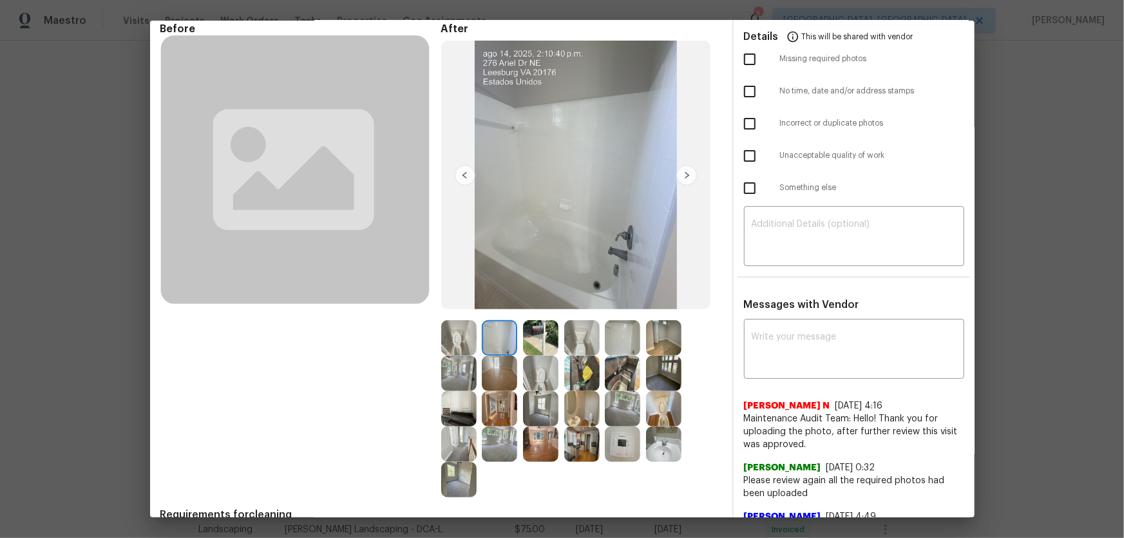
click at [457, 417] on img at bounding box center [458, 408] width 35 height 35
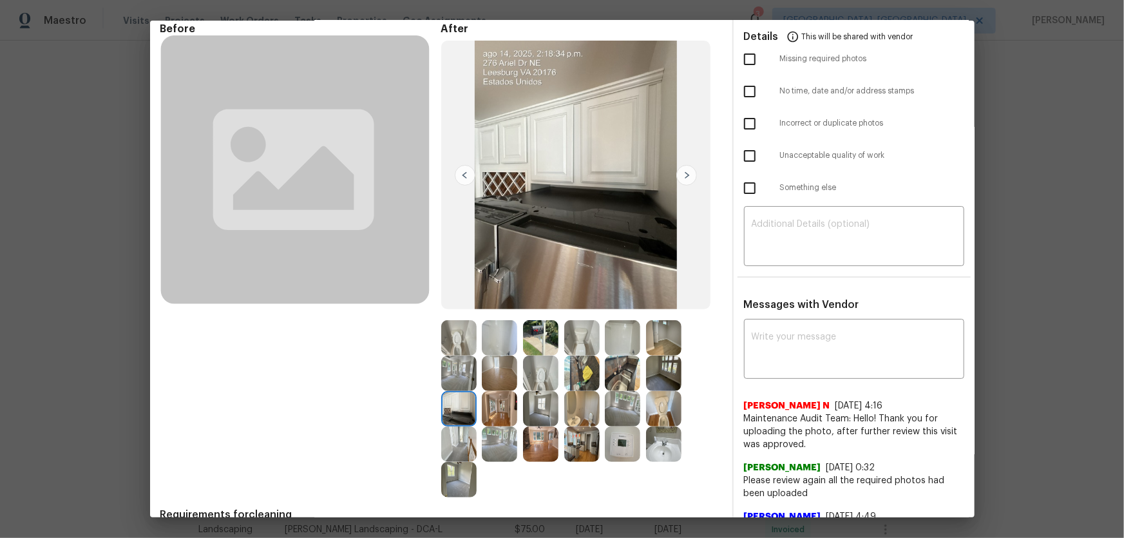
click at [486, 416] on img at bounding box center [499, 408] width 35 height 35
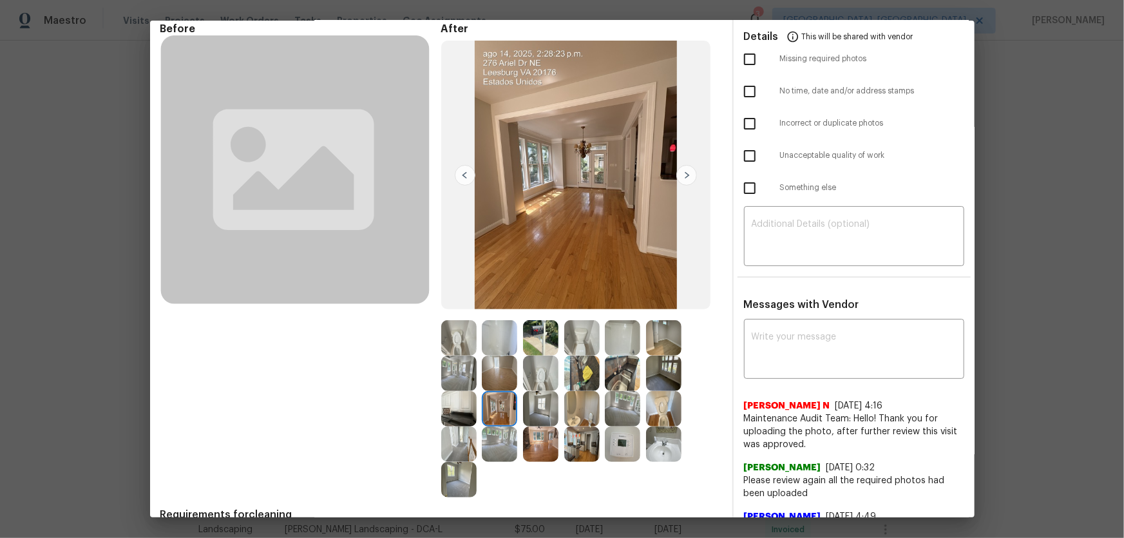
click at [612, 370] on img at bounding box center [622, 373] width 35 height 35
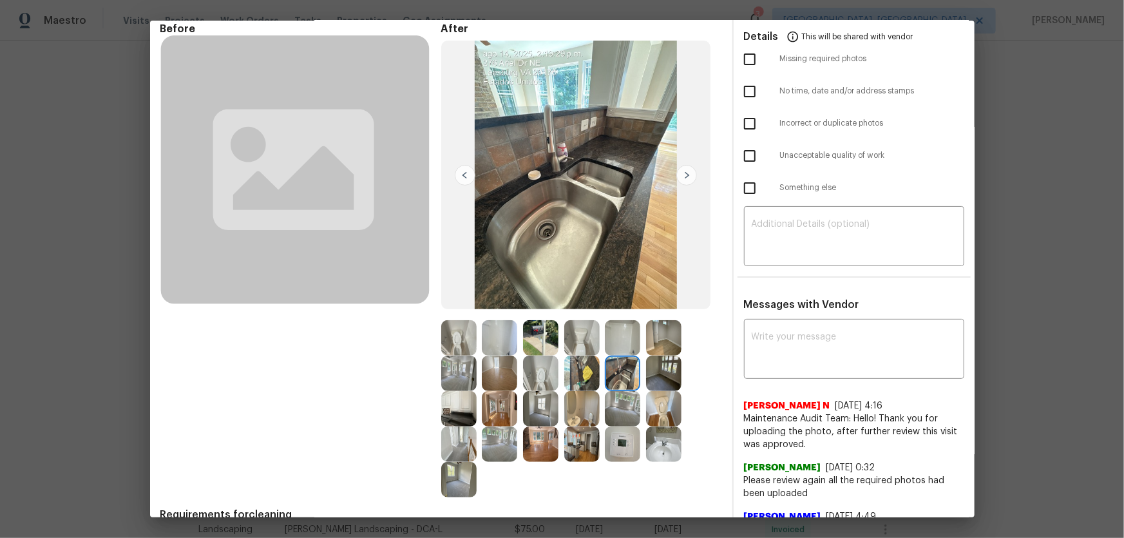
click at [529, 371] on img at bounding box center [540, 373] width 35 height 35
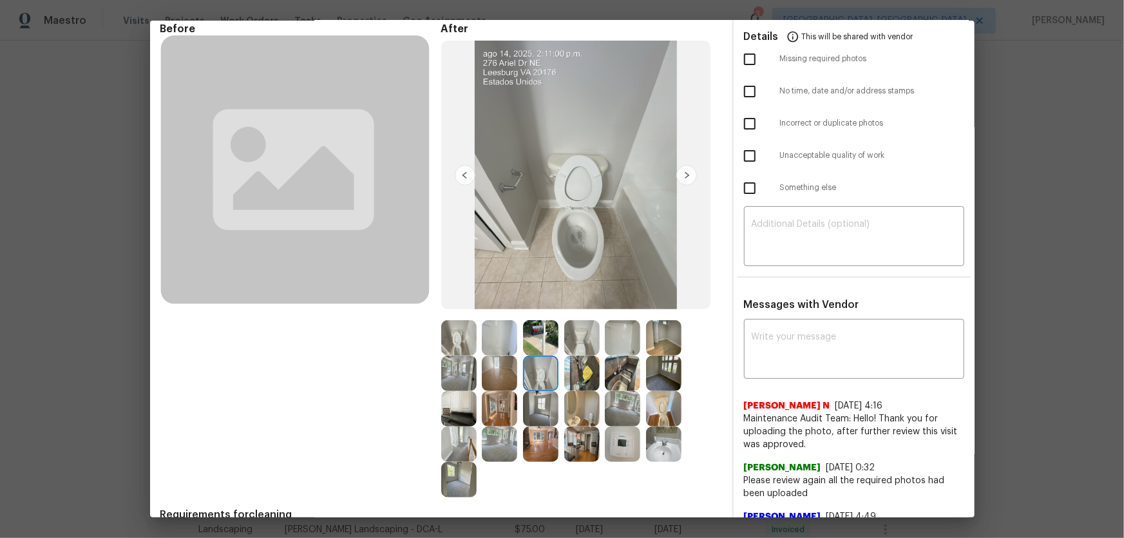
click at [450, 341] on img at bounding box center [458, 337] width 35 height 35
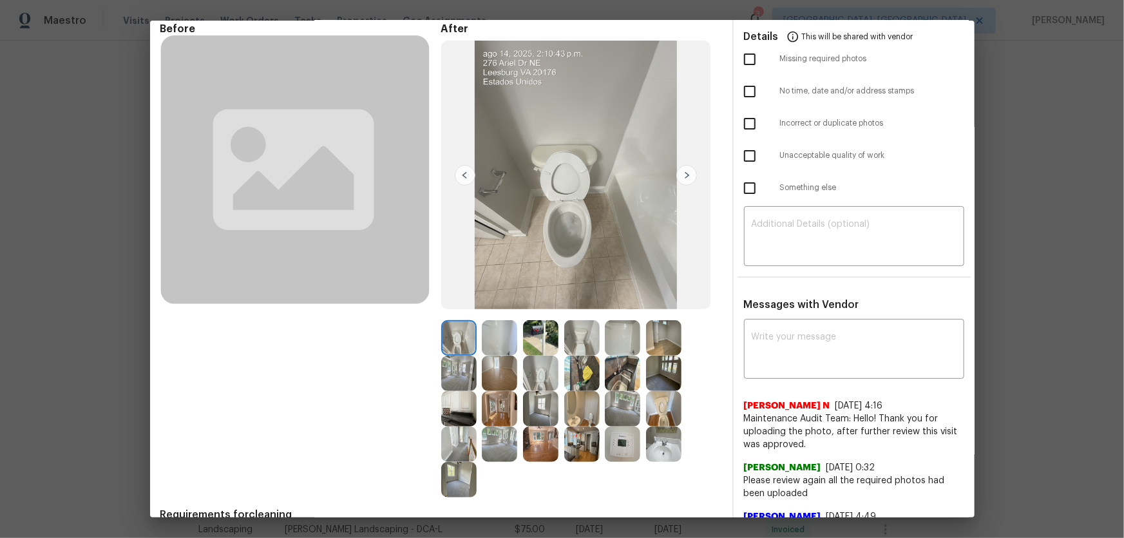
click at [669, 445] on img at bounding box center [663, 443] width 35 height 35
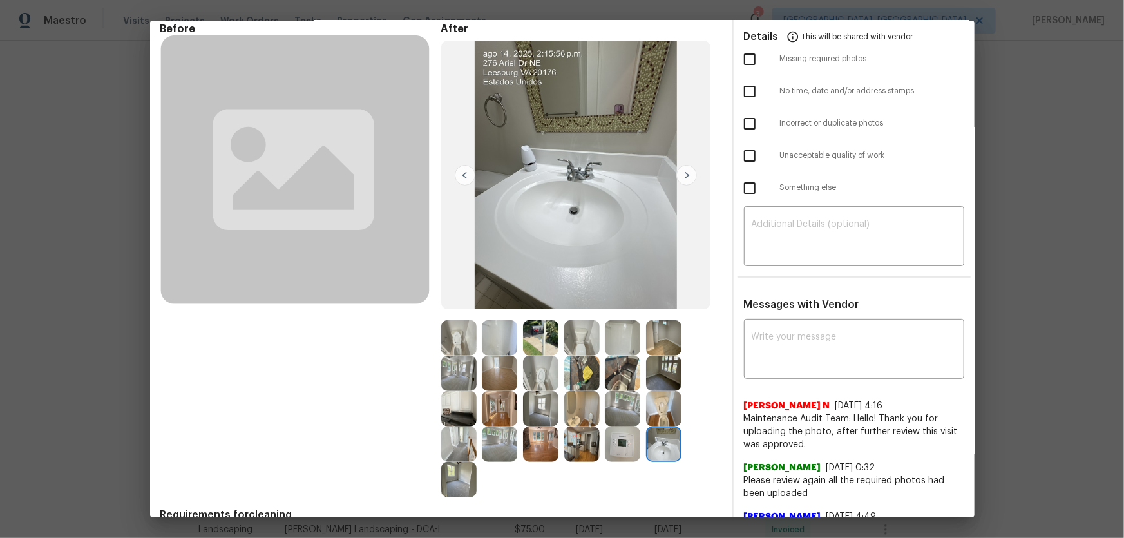
click at [582, 419] on img at bounding box center [581, 408] width 35 height 35
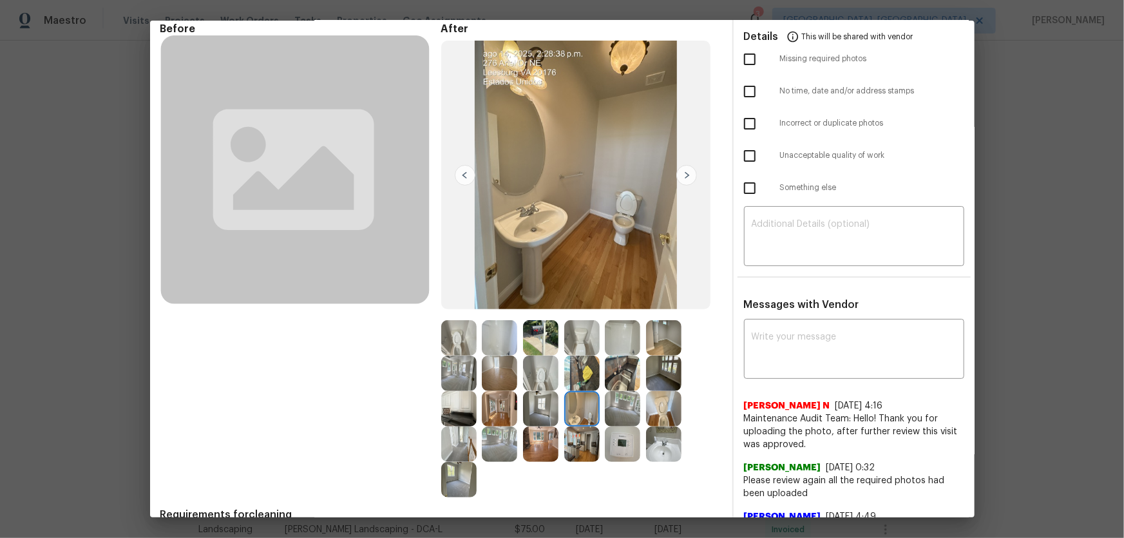
click at [616, 347] on img at bounding box center [622, 337] width 35 height 35
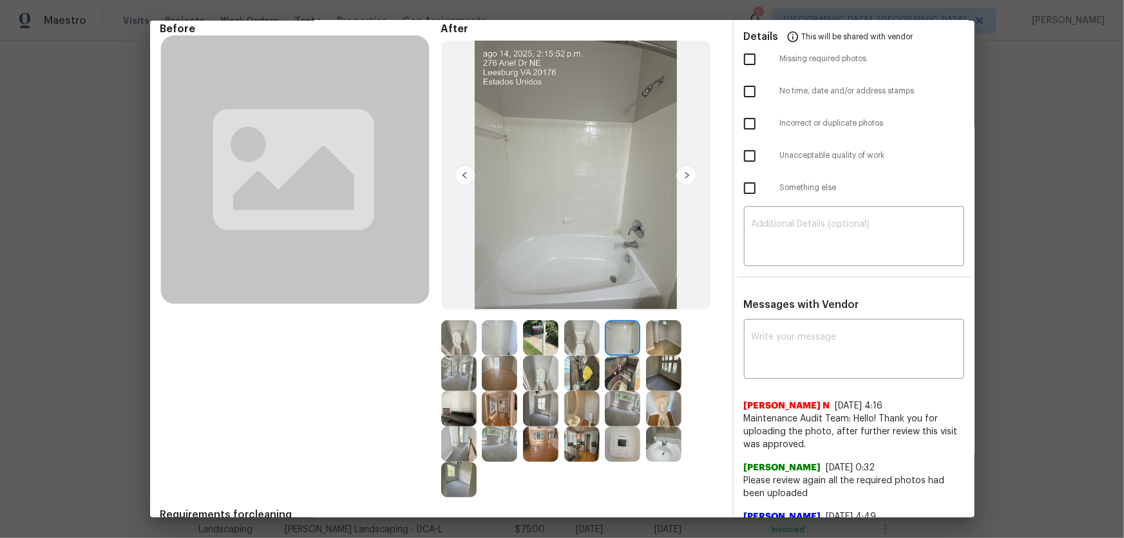
click at [493, 349] on img at bounding box center [499, 337] width 35 height 35
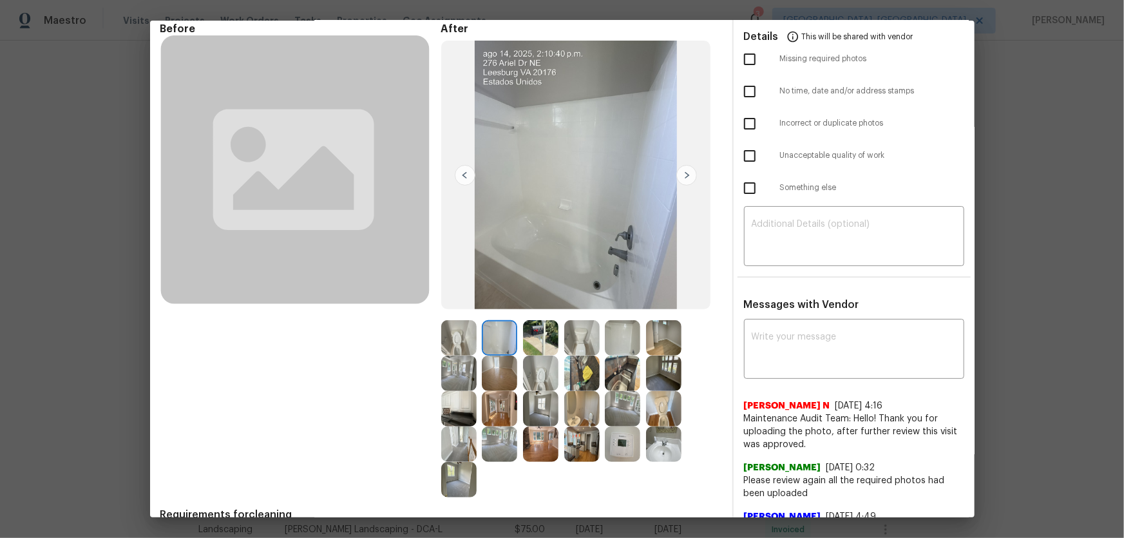
click at [624, 415] on img at bounding box center [622, 408] width 35 height 35
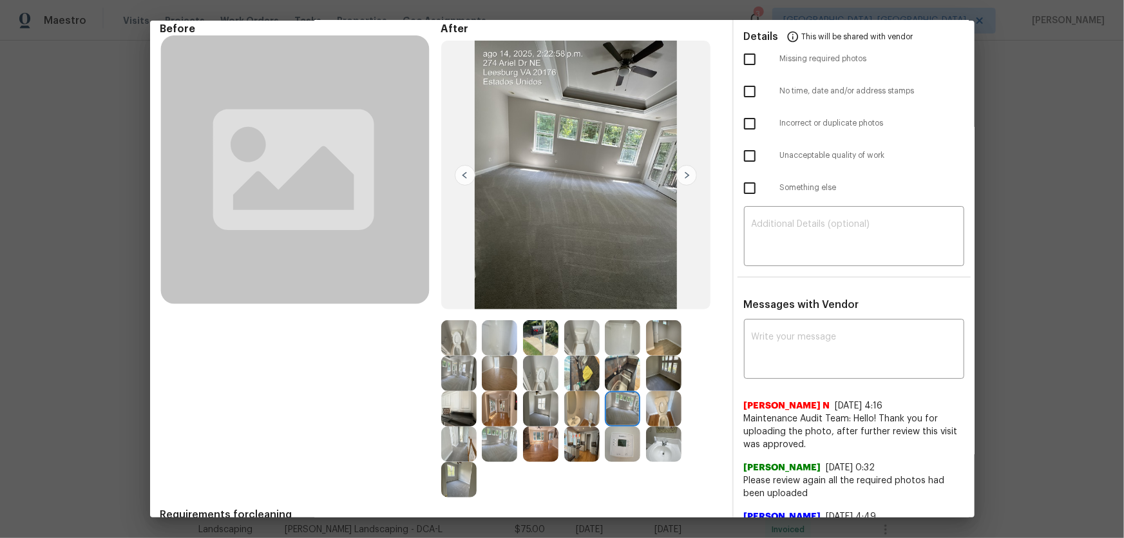
click at [624, 383] on img at bounding box center [622, 373] width 35 height 35
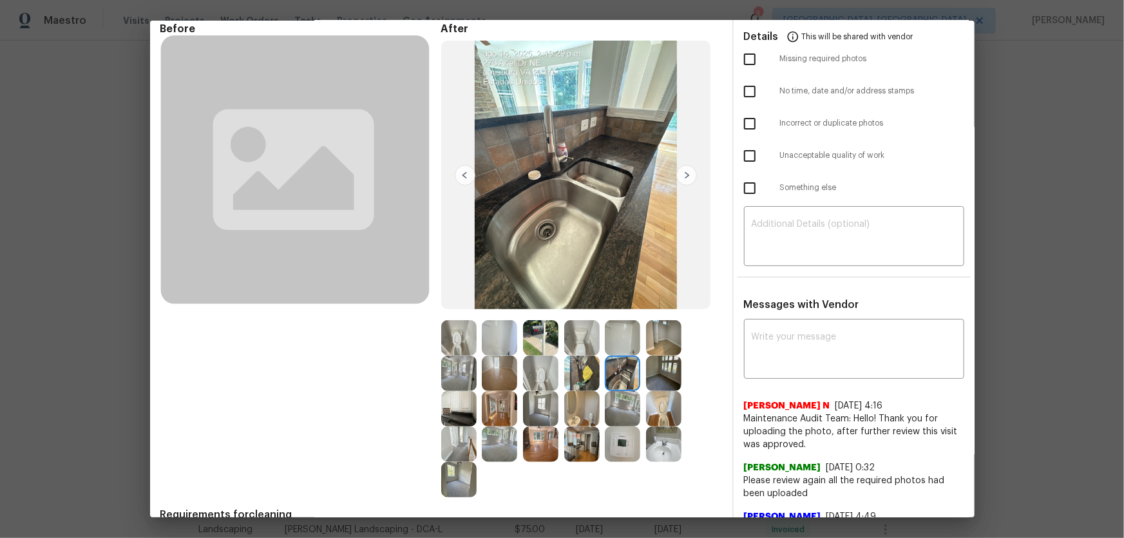
click at [593, 375] on img at bounding box center [581, 373] width 35 height 35
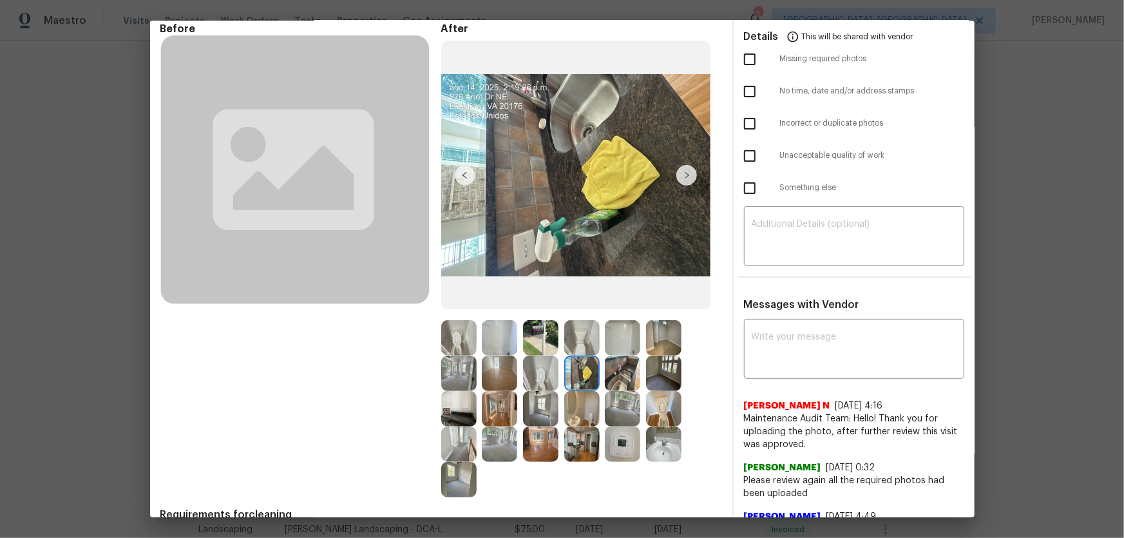
click at [537, 338] on img at bounding box center [540, 337] width 35 height 35
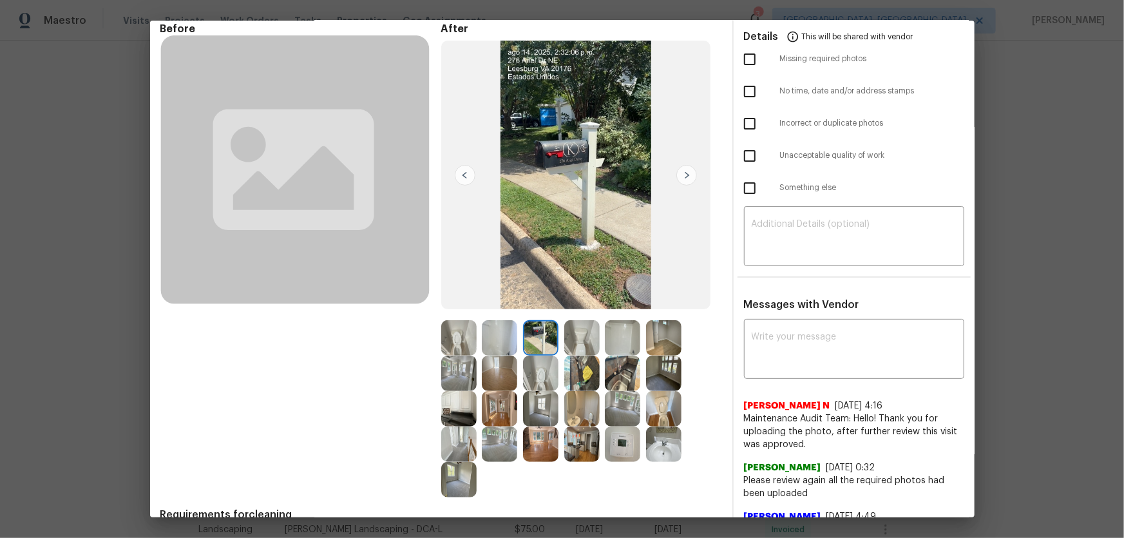
drag, startPoint x: 500, startPoint y: 399, endPoint x: 493, endPoint y: 404, distance: 8.9
click at [499, 399] on img at bounding box center [499, 408] width 35 height 35
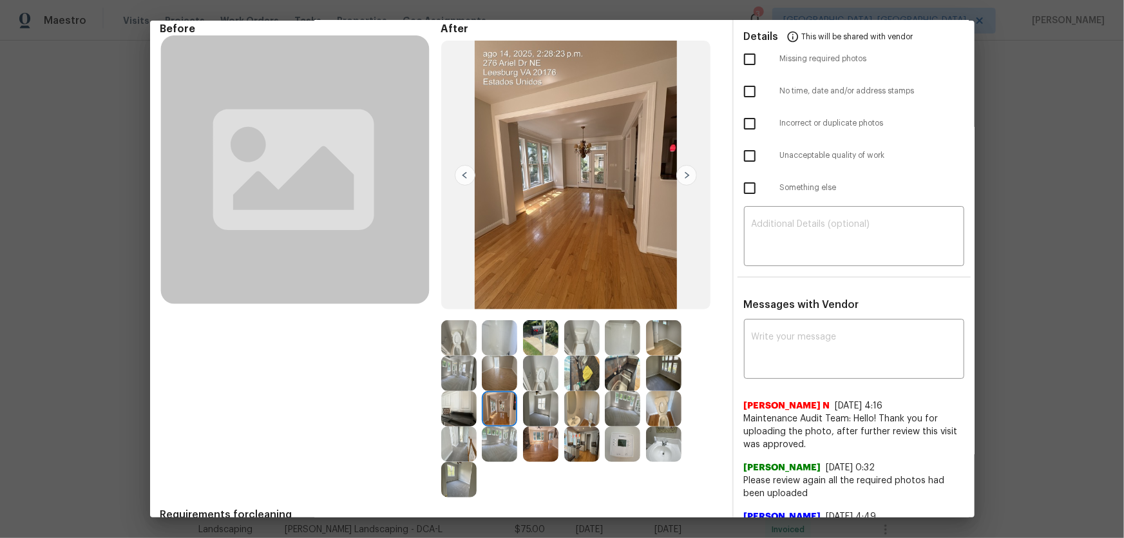
click at [447, 409] on img at bounding box center [458, 408] width 35 height 35
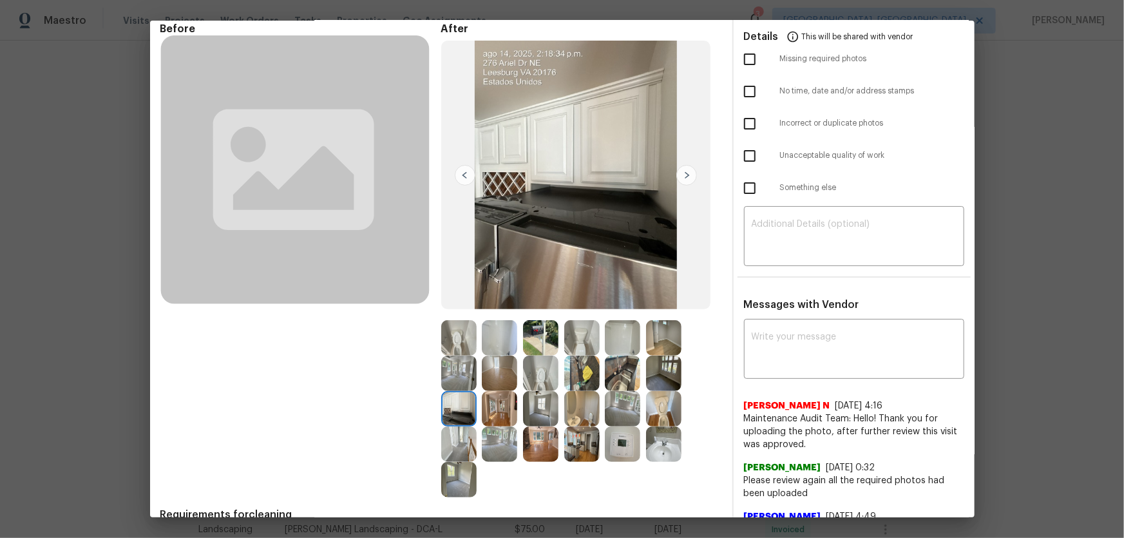
click at [460, 432] on img at bounding box center [458, 443] width 35 height 35
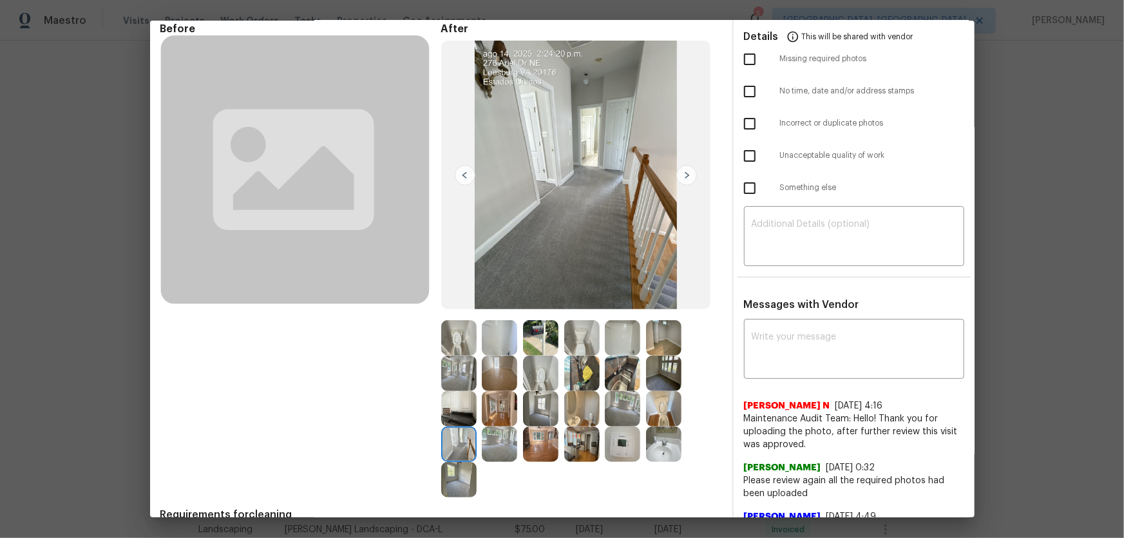
click at [491, 444] on img at bounding box center [499, 443] width 35 height 35
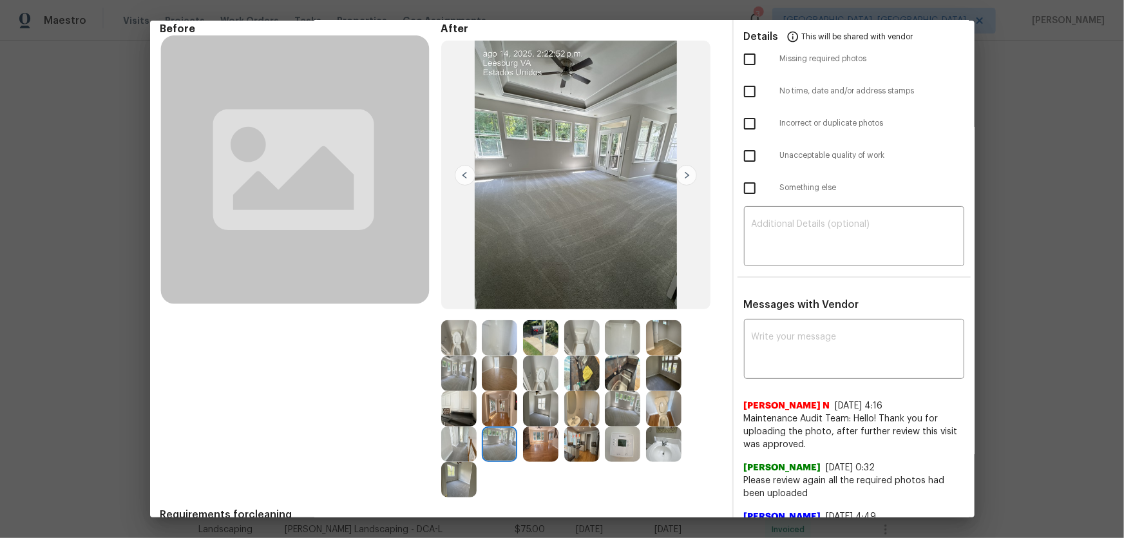
click at [629, 435] on img at bounding box center [622, 443] width 35 height 35
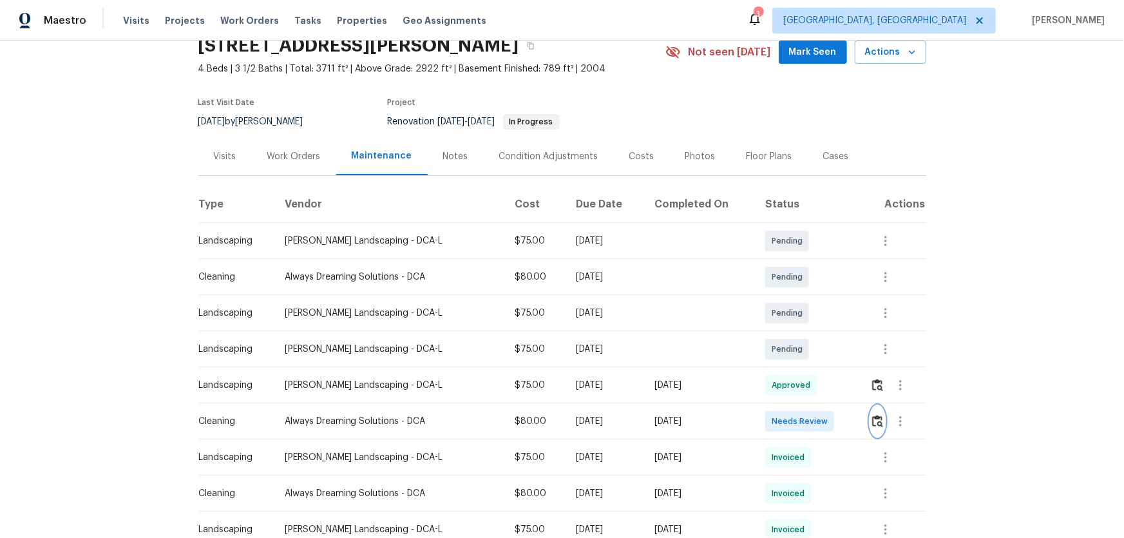
click at [872, 412] on button "button" at bounding box center [877, 421] width 15 height 31
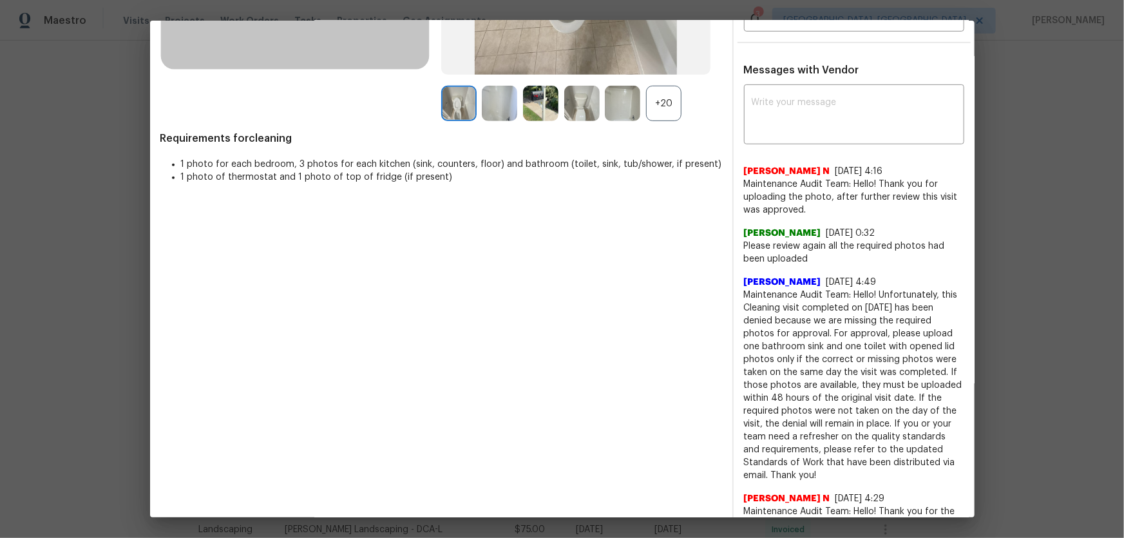
click at [656, 98] on div "+20" at bounding box center [663, 103] width 35 height 35
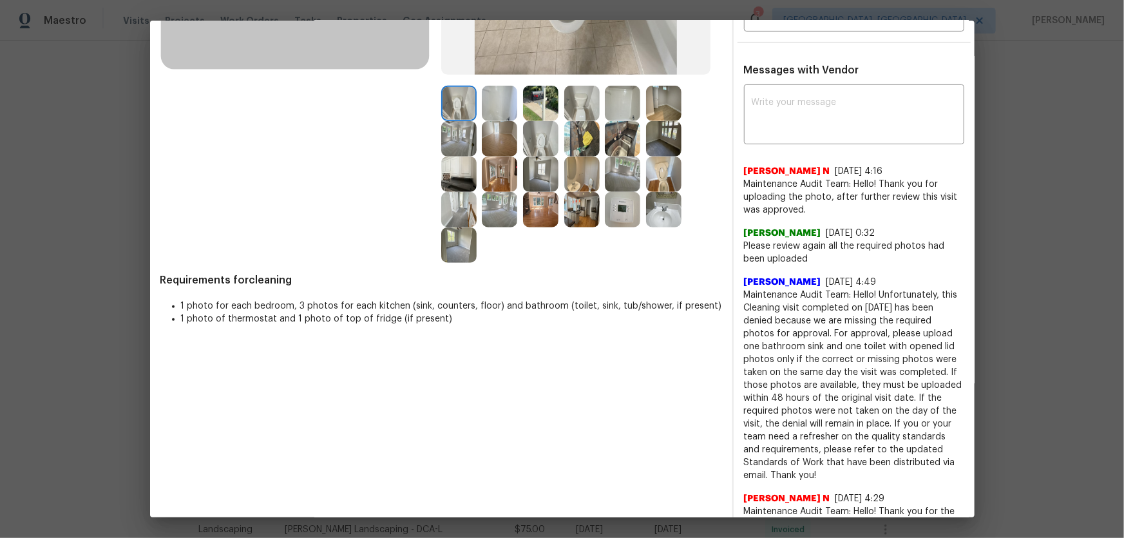
scroll to position [175, 0]
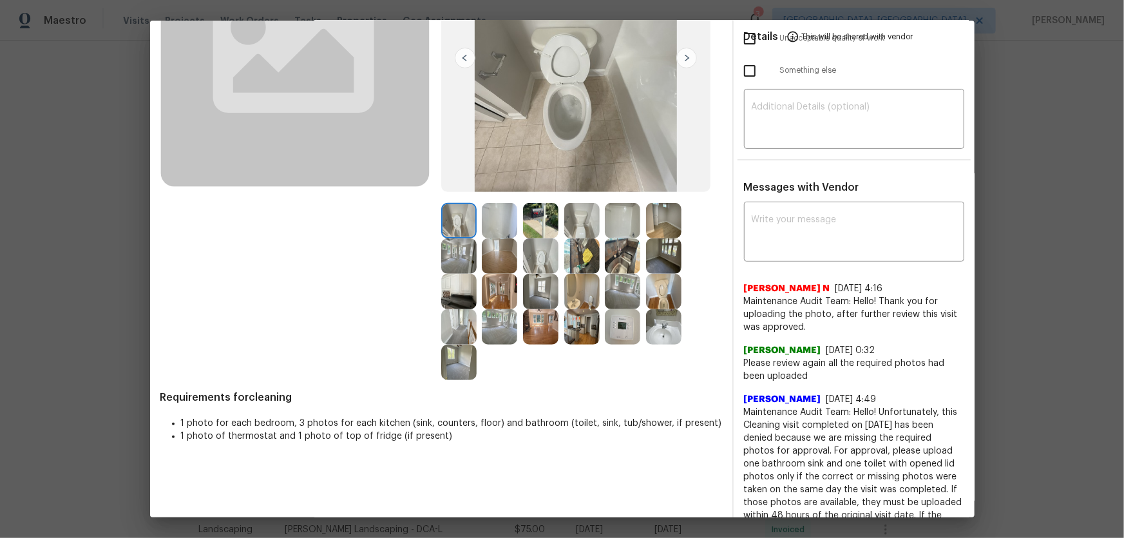
click at [499, 323] on img at bounding box center [499, 326] width 35 height 35
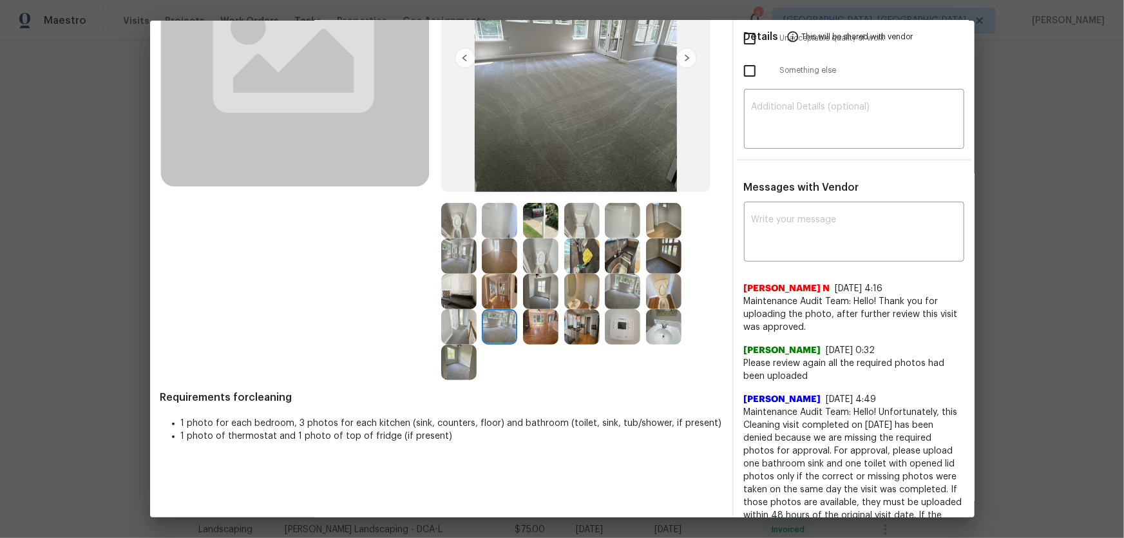
click at [465, 357] on img at bounding box center [458, 362] width 35 height 35
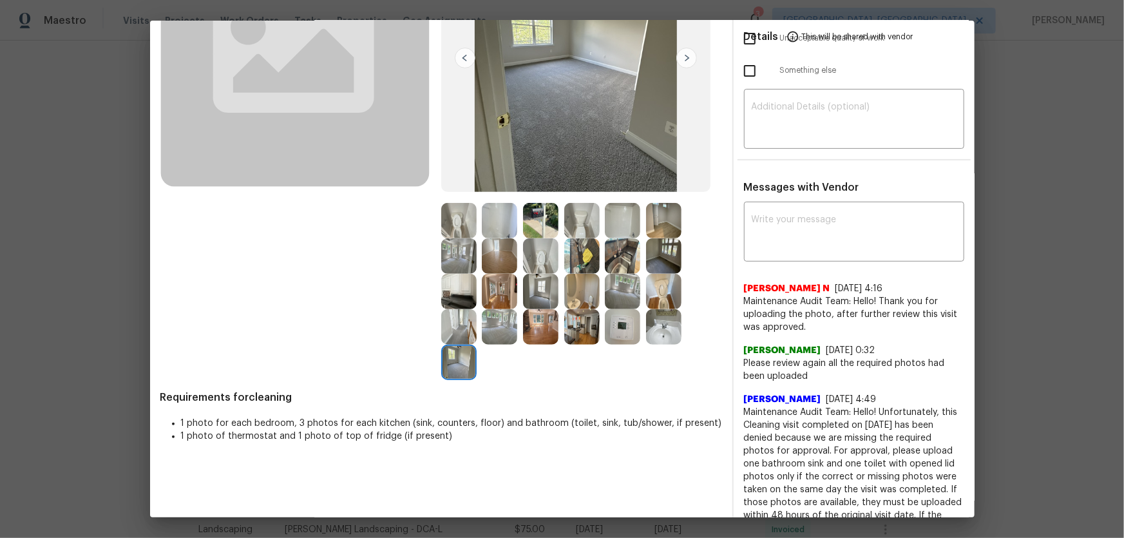
click at [618, 299] on img at bounding box center [622, 291] width 35 height 35
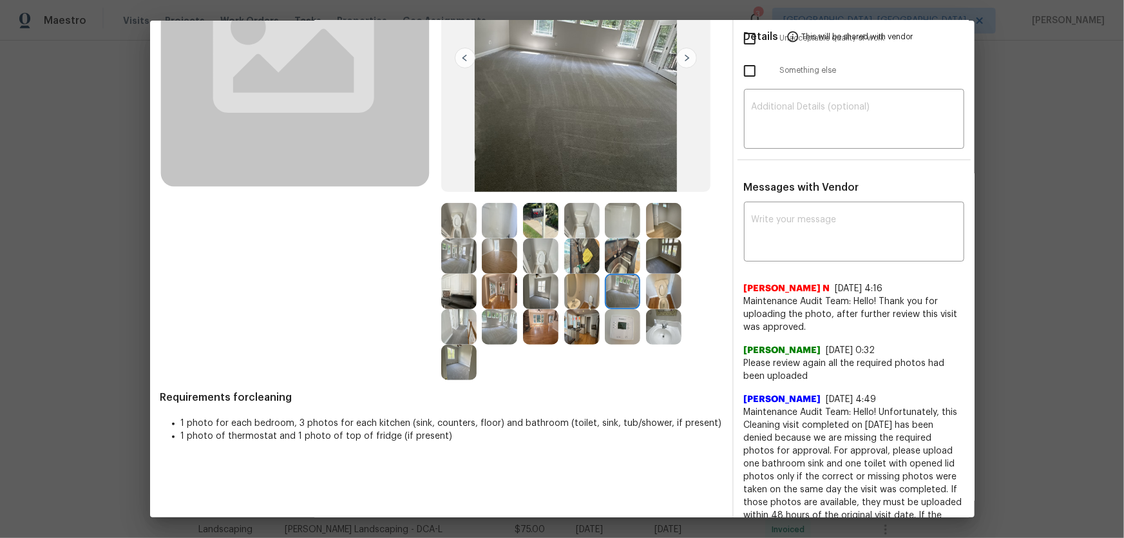
click at [538, 296] on img at bounding box center [540, 291] width 35 height 35
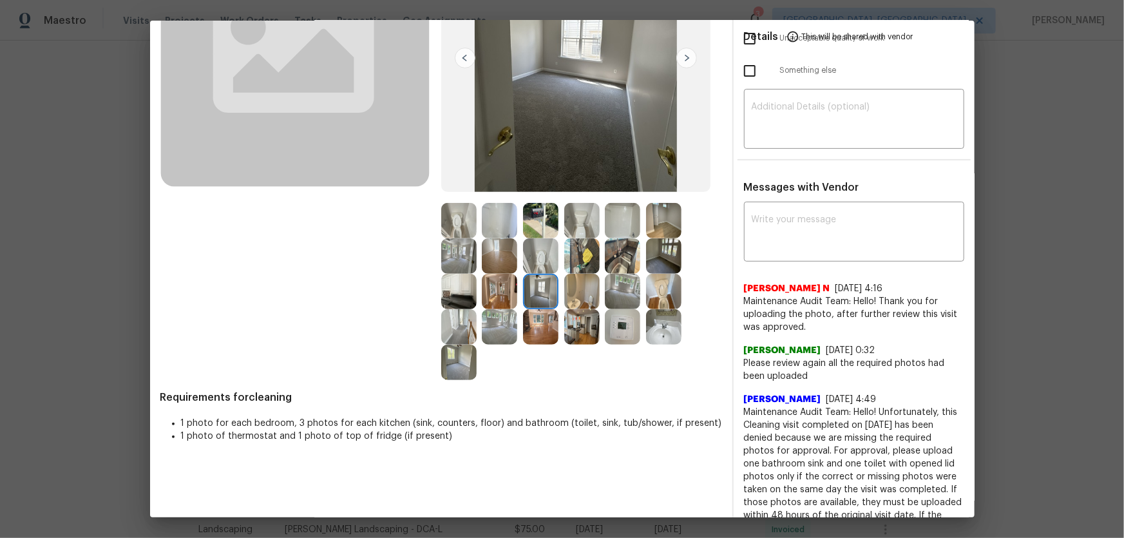
click at [538, 261] on img at bounding box center [540, 255] width 35 height 35
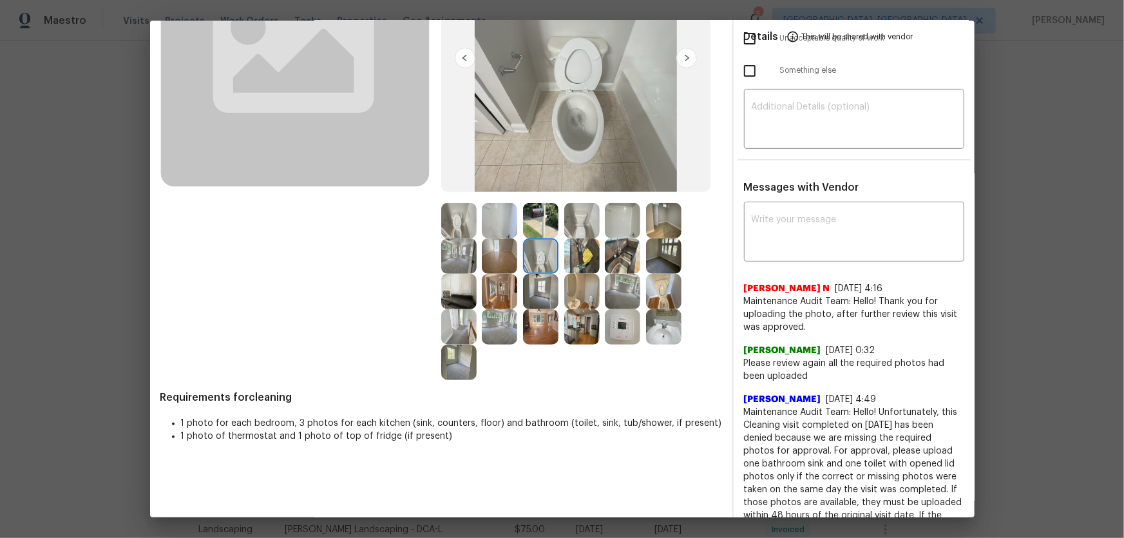
click at [512, 257] on img at bounding box center [499, 255] width 35 height 35
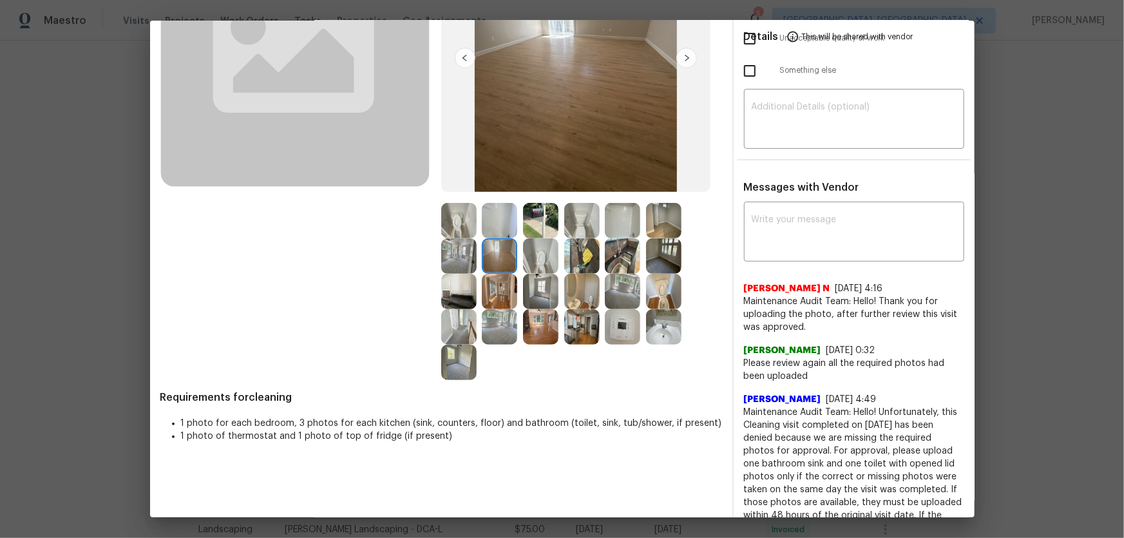
click at [497, 220] on img at bounding box center [499, 220] width 35 height 35
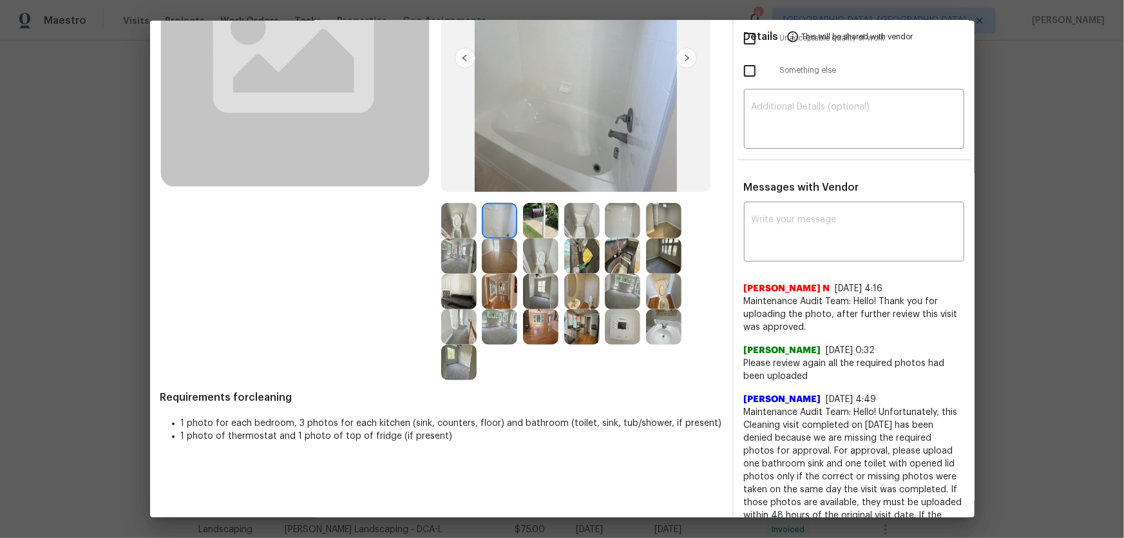
click at [624, 245] on img at bounding box center [622, 255] width 35 height 35
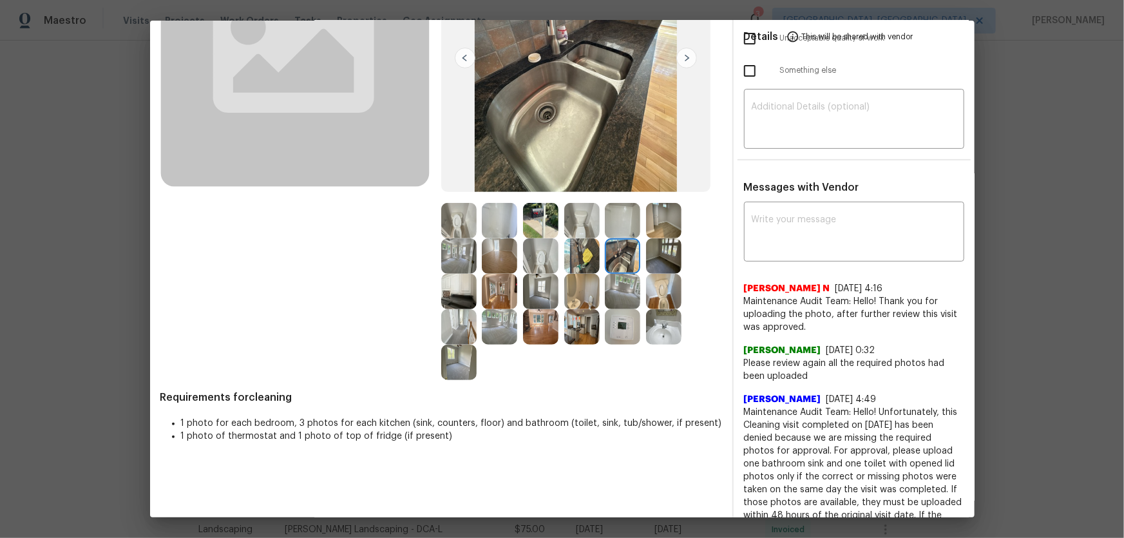
click at [616, 336] on img at bounding box center [622, 326] width 35 height 35
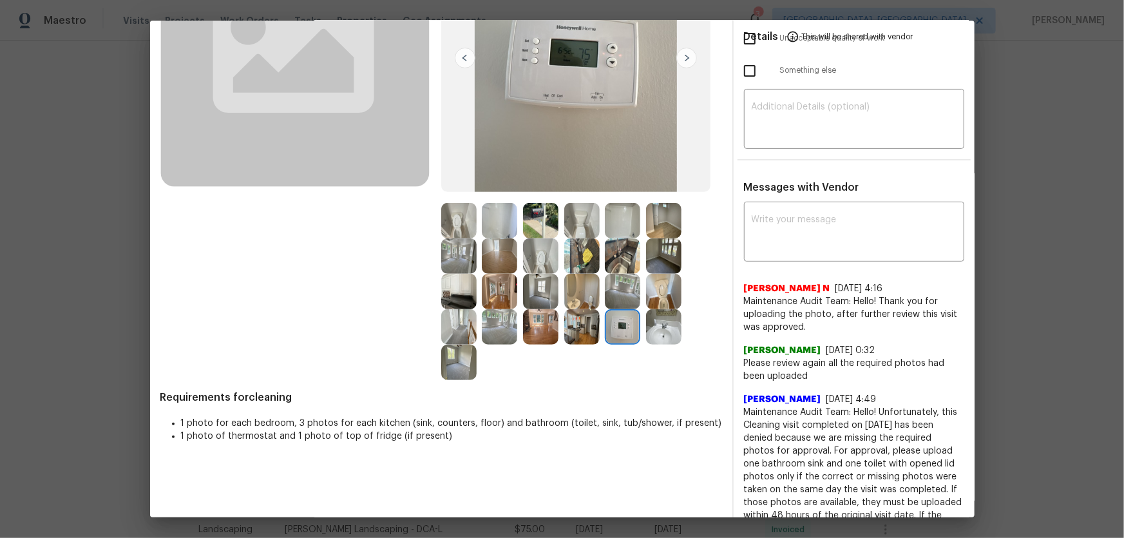
click at [654, 332] on img at bounding box center [663, 326] width 35 height 35
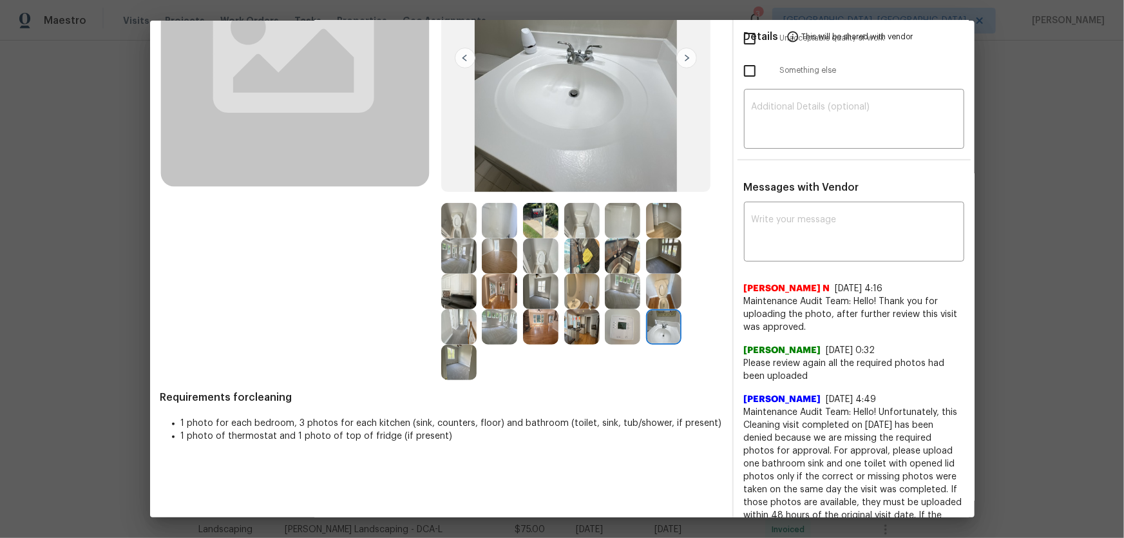
click at [657, 302] on img at bounding box center [663, 291] width 35 height 35
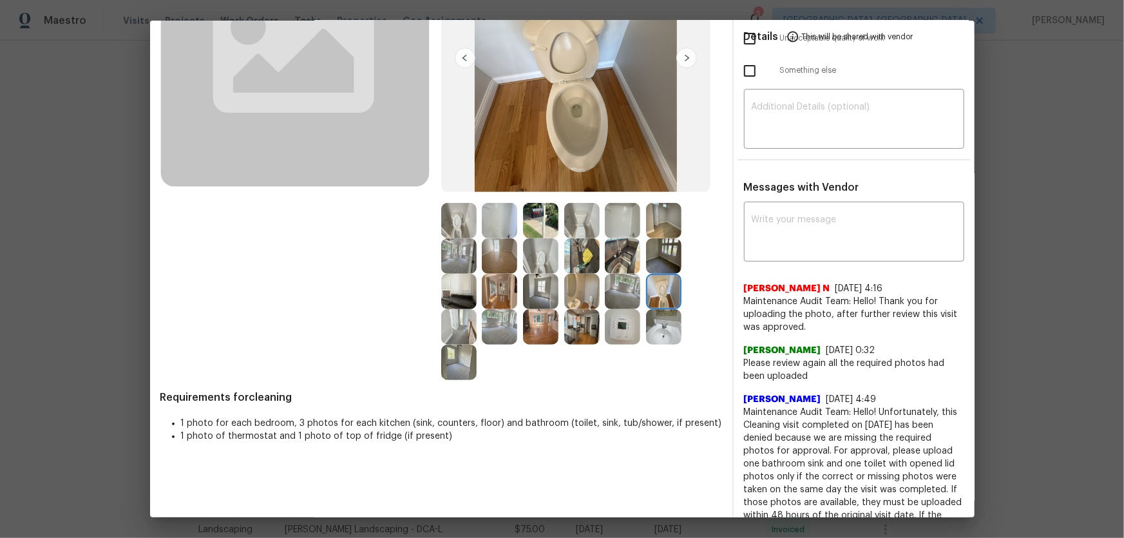
click at [657, 258] on img at bounding box center [663, 255] width 35 height 35
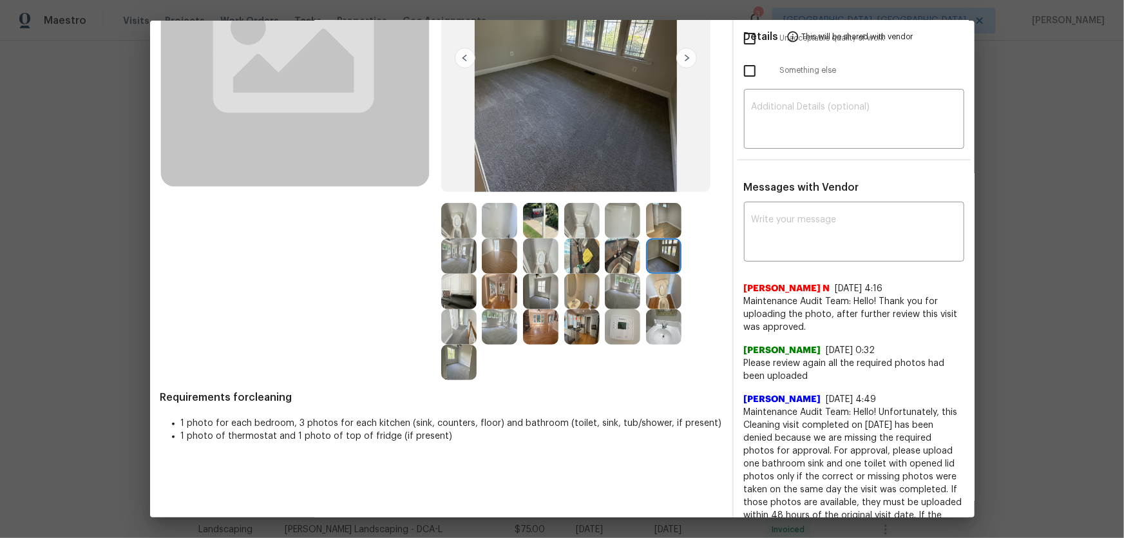
click at [657, 222] on img at bounding box center [663, 220] width 35 height 35
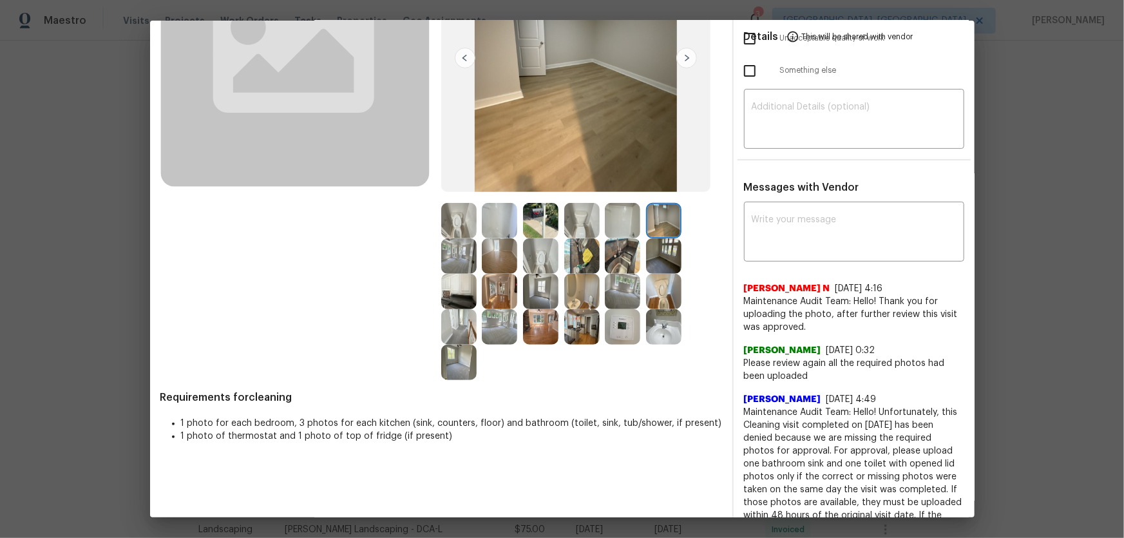
click at [599, 224] on div at bounding box center [584, 220] width 41 height 35
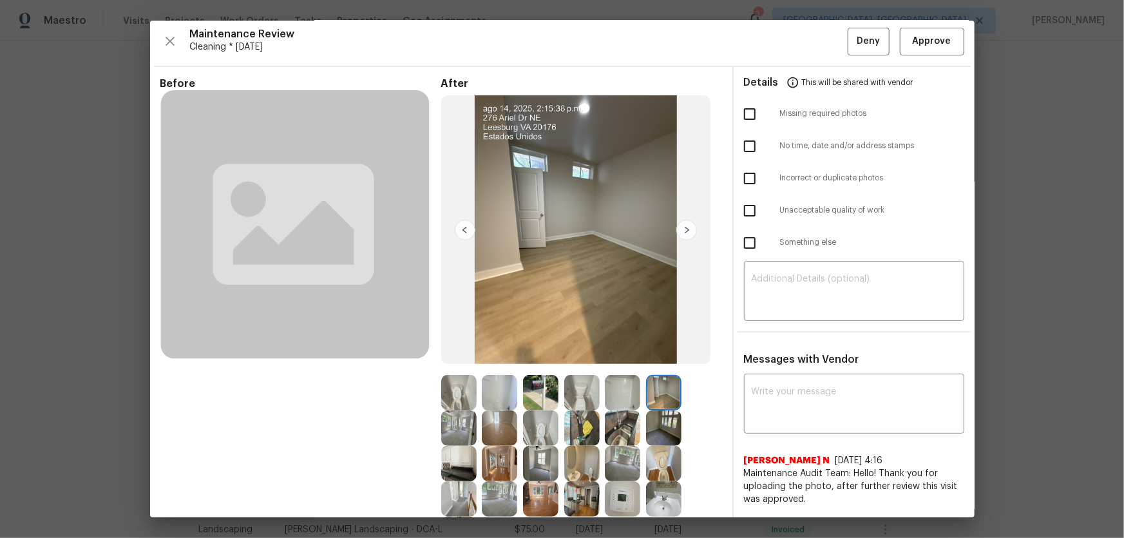
scroll to position [0, 0]
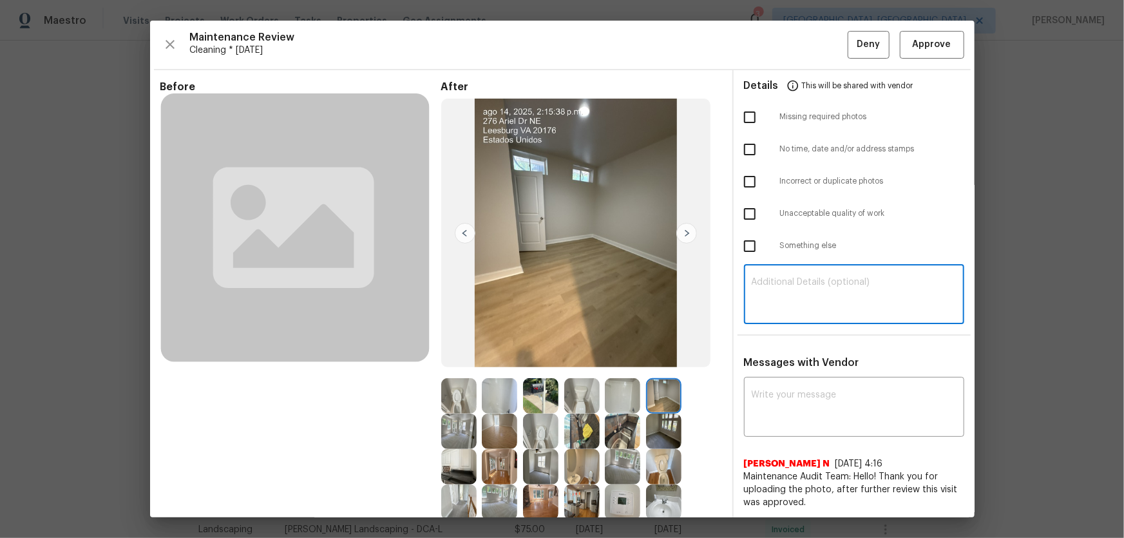
click at [764, 282] on textarea at bounding box center [854, 296] width 205 height 36
paste textarea "Maintenance Audit Team: Hello! Unfortunately, this cleaning visit completed on …"
type textarea "Maintenance Audit Team: Hello! Unfortunately, this cleaning visit completed on …"
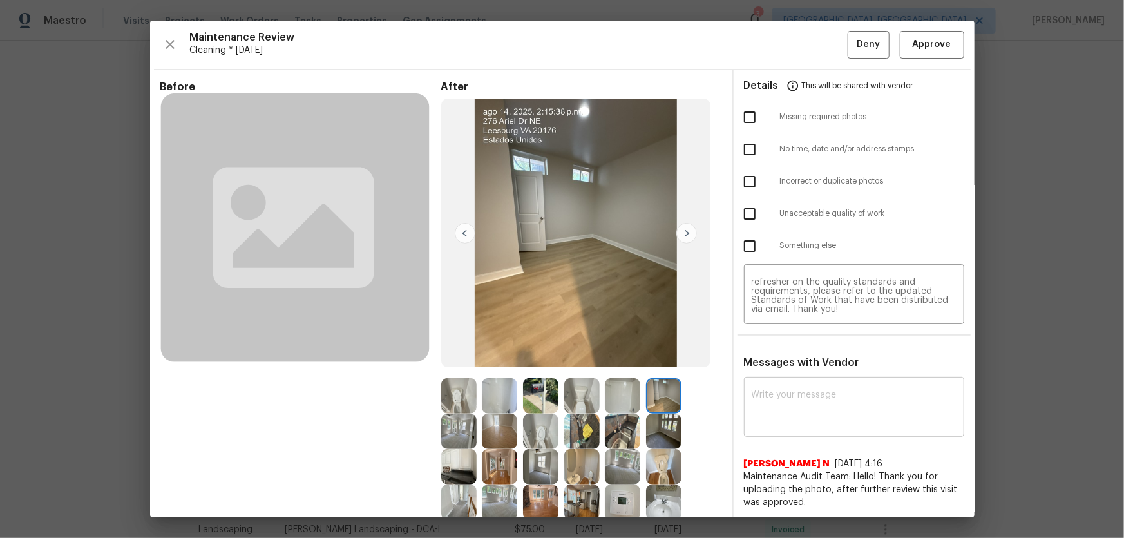
click at [796, 386] on div "x ​" at bounding box center [854, 408] width 220 height 57
paste textarea "Maintenance Audit Team: Hello! Unfortunately, this cleaning visit completed on …"
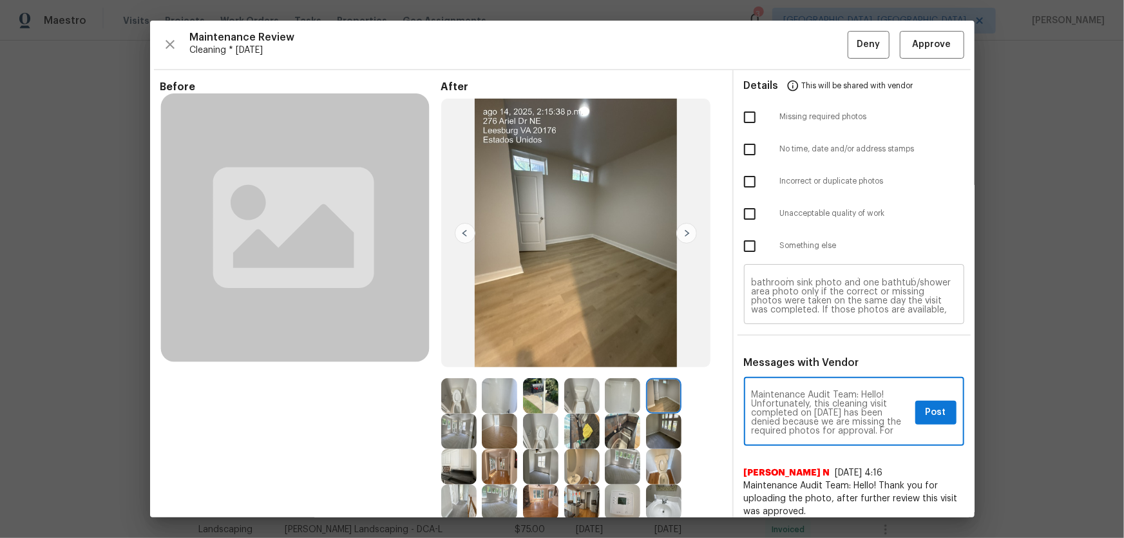
scroll to position [0, 0]
type textarea "Maintenance Audit Team: Hello! Unfortunately, this cleaning visit completed on …"
click at [748, 123] on input "checkbox" at bounding box center [749, 117] width 27 height 27
checkbox input "true"
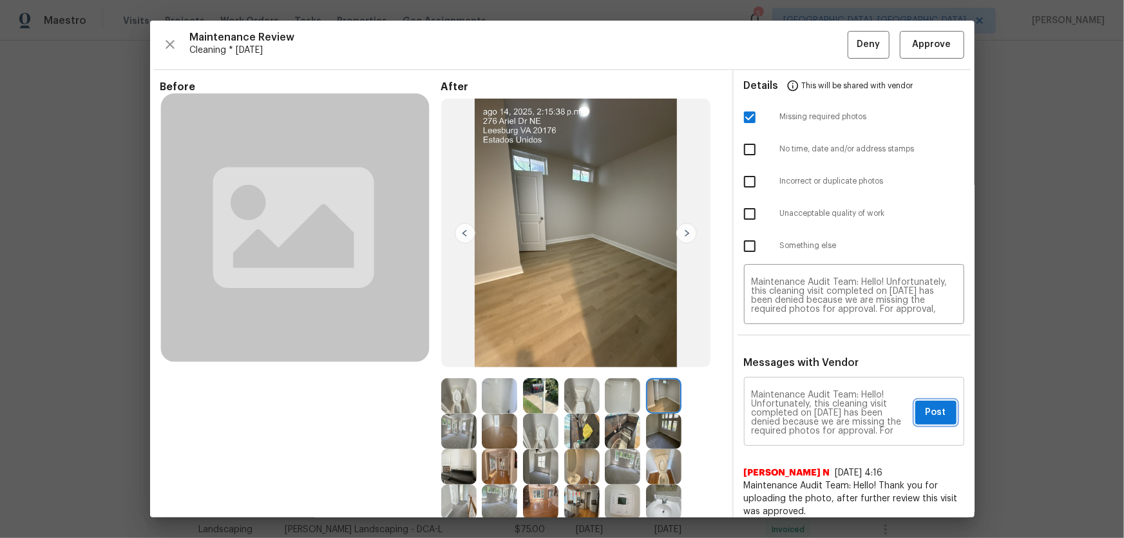
click at [929, 410] on span "Post" at bounding box center [936, 413] width 21 height 16
click at [848, 45] on button "Deny" at bounding box center [869, 45] width 42 height 28
